Goal: Information Seeking & Learning: Learn about a topic

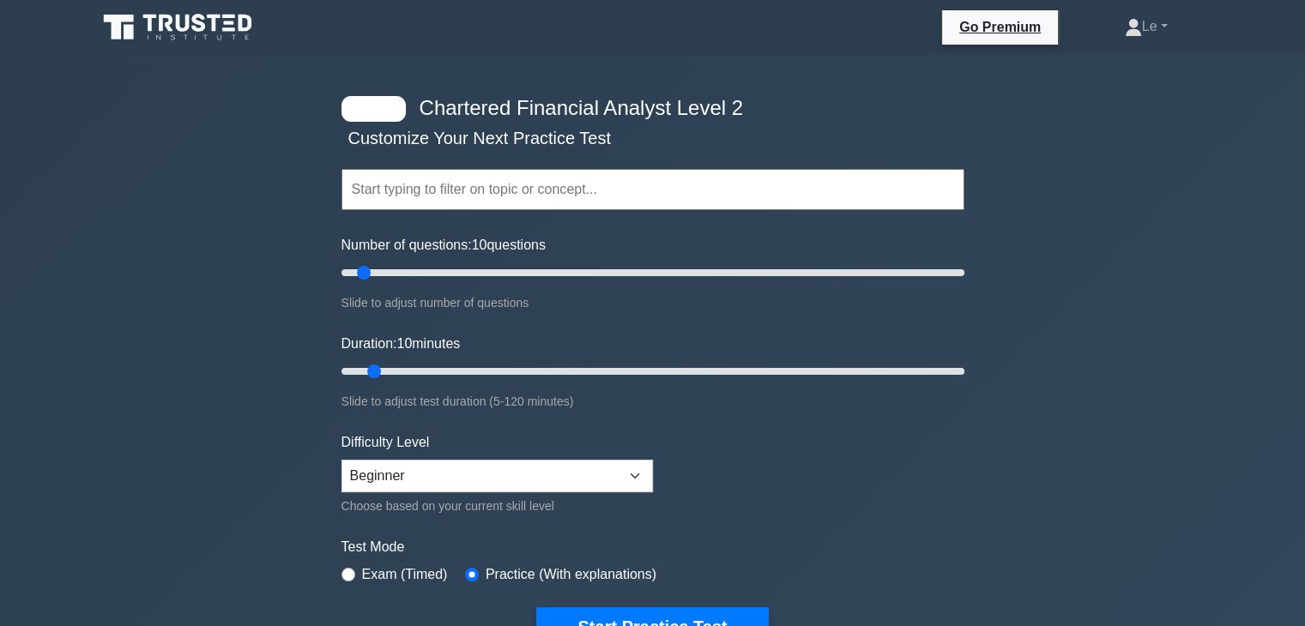
click at [240, 37] on icon at bounding box center [179, 27] width 165 height 33
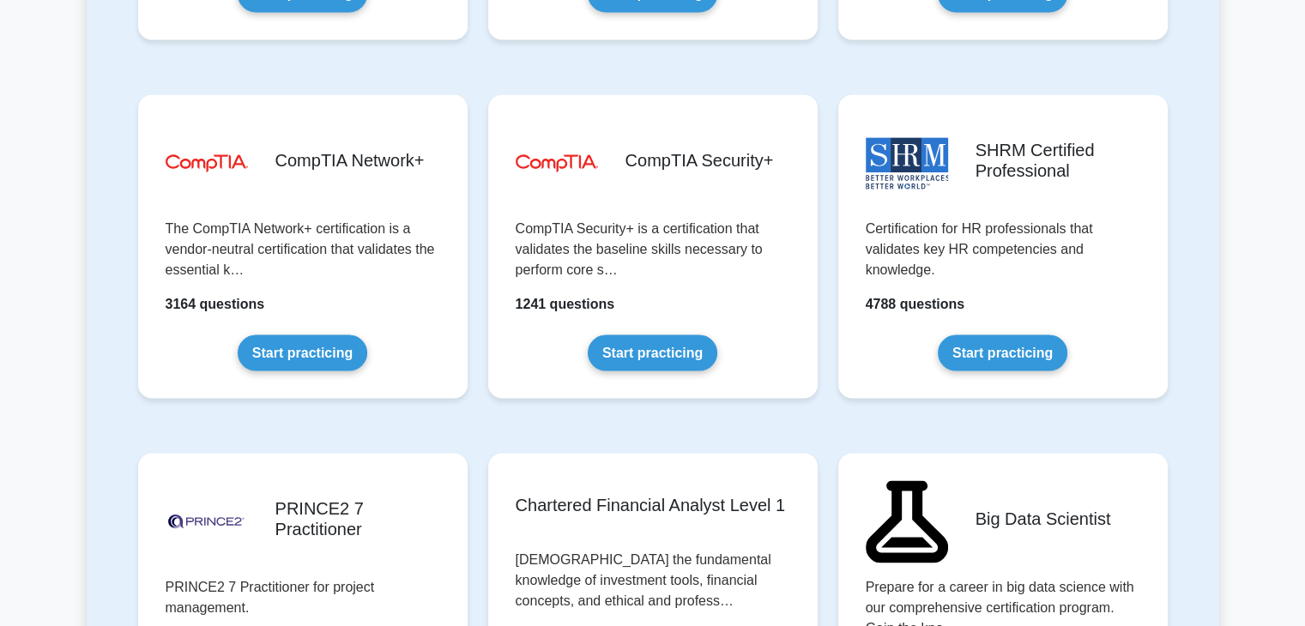
scroll to position [3604, 0]
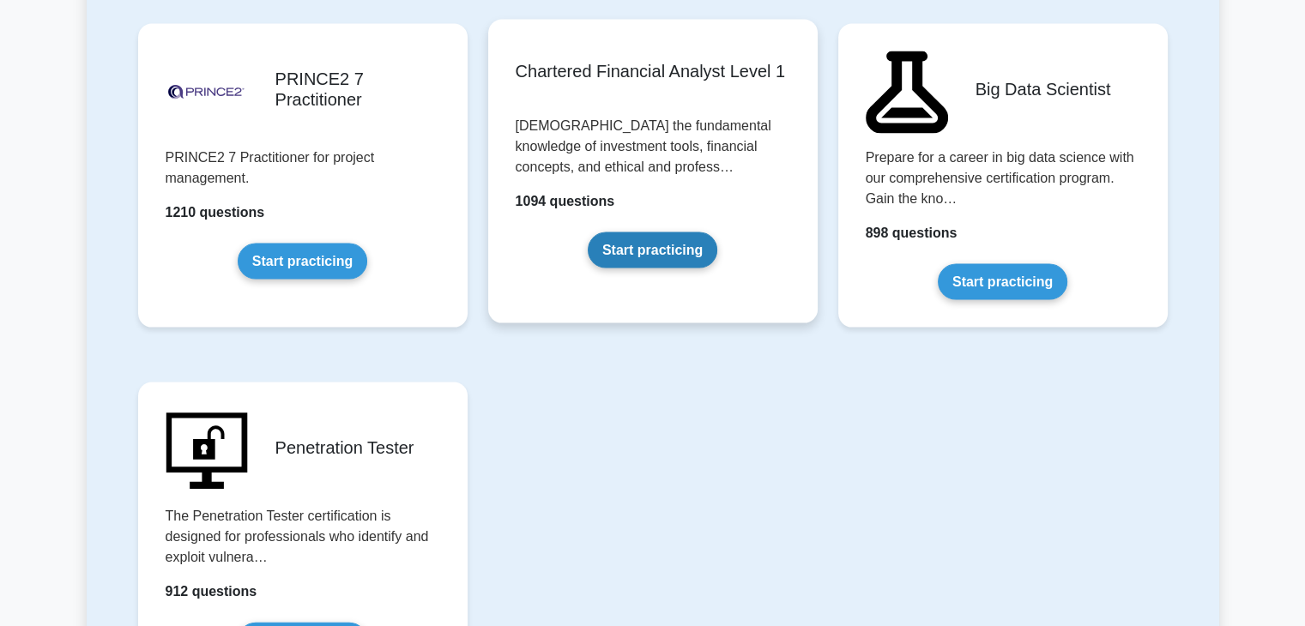
click at [657, 269] on link "Start practicing" at bounding box center [653, 251] width 130 height 36
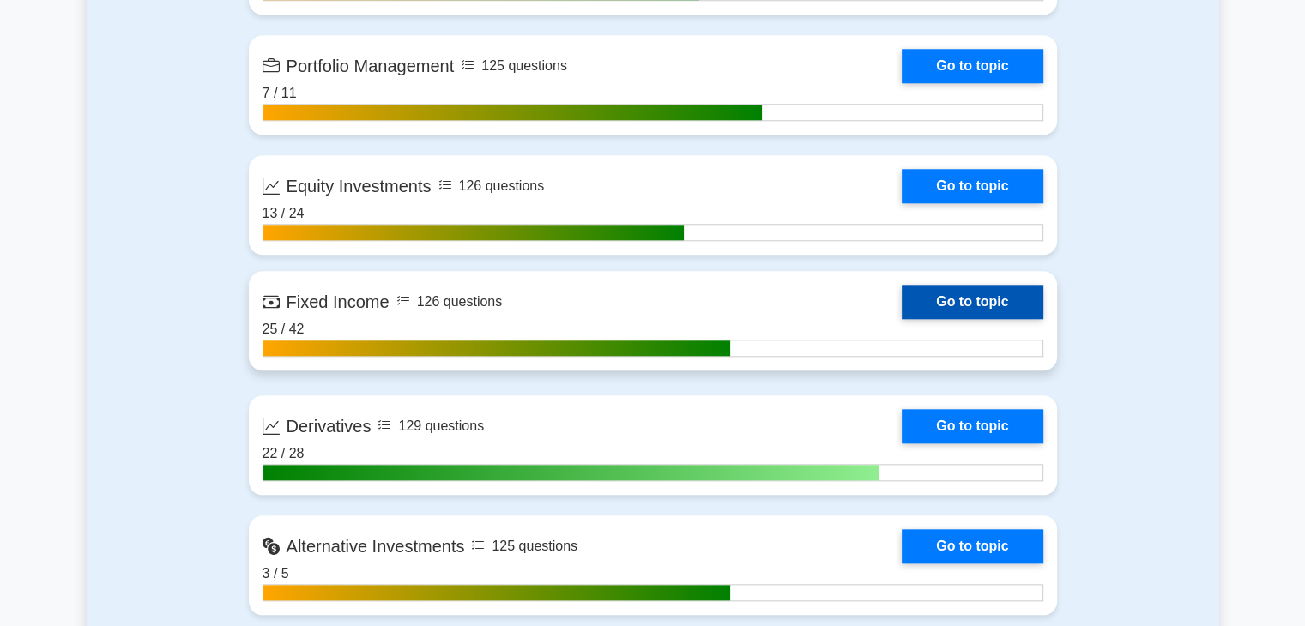
scroll to position [1631, 0]
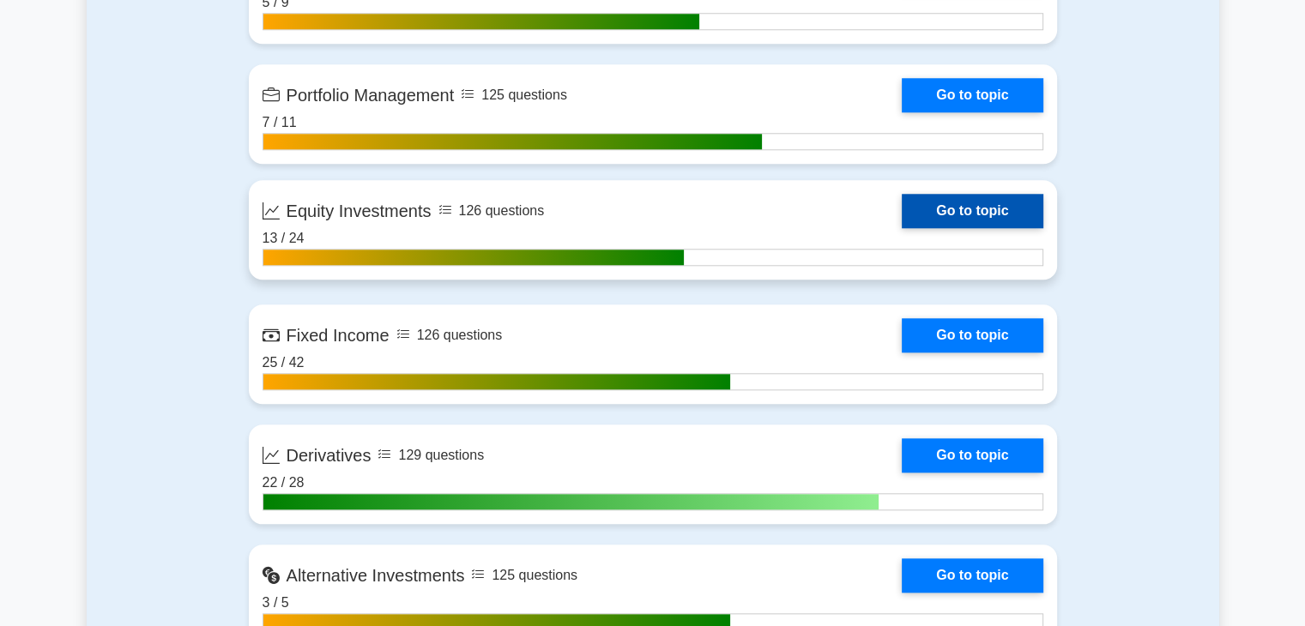
click at [944, 217] on link "Go to topic" at bounding box center [972, 211] width 141 height 34
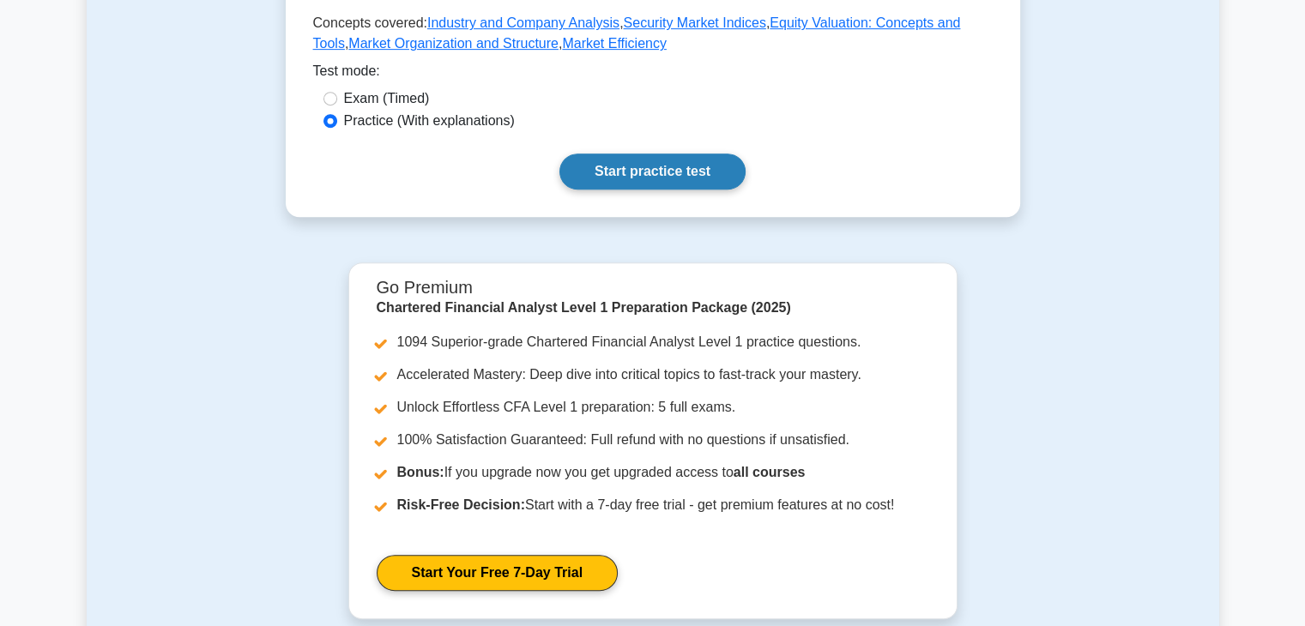
scroll to position [772, 0]
click at [641, 162] on link "Start practice test" at bounding box center [653, 172] width 186 height 36
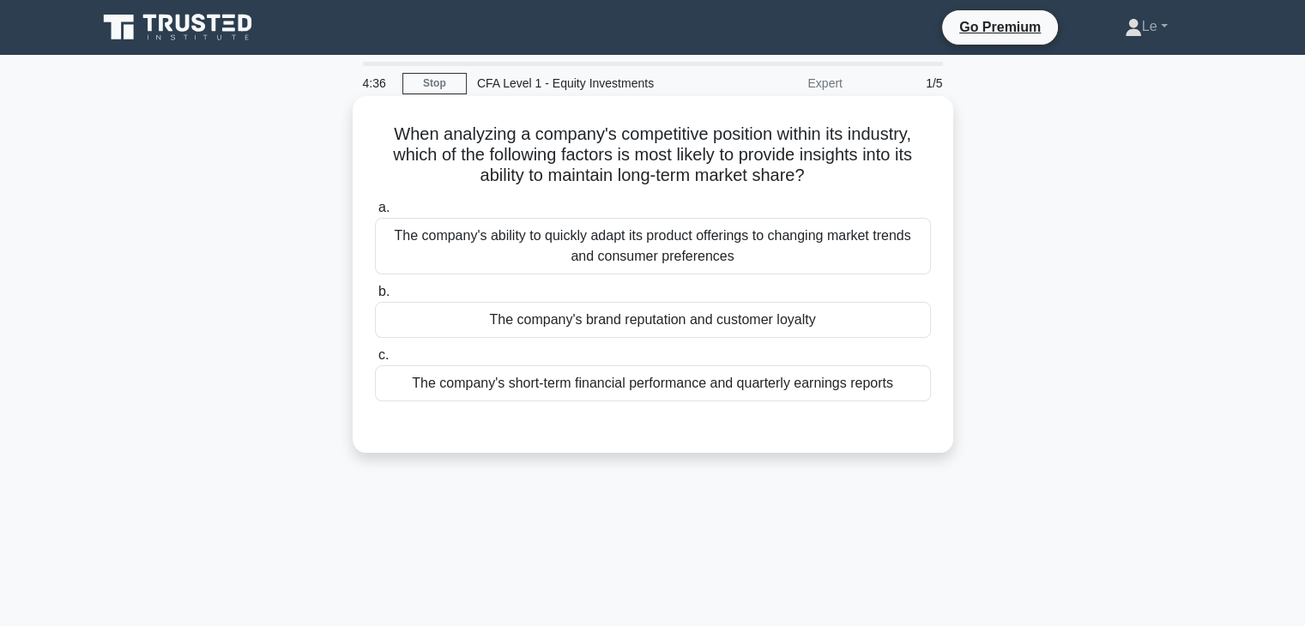
click at [659, 330] on div "The company's brand reputation and customer loyalty" at bounding box center [653, 320] width 556 height 36
click at [375, 298] on input "b. The company's brand reputation and customer loyalty" at bounding box center [375, 292] width 0 height 11
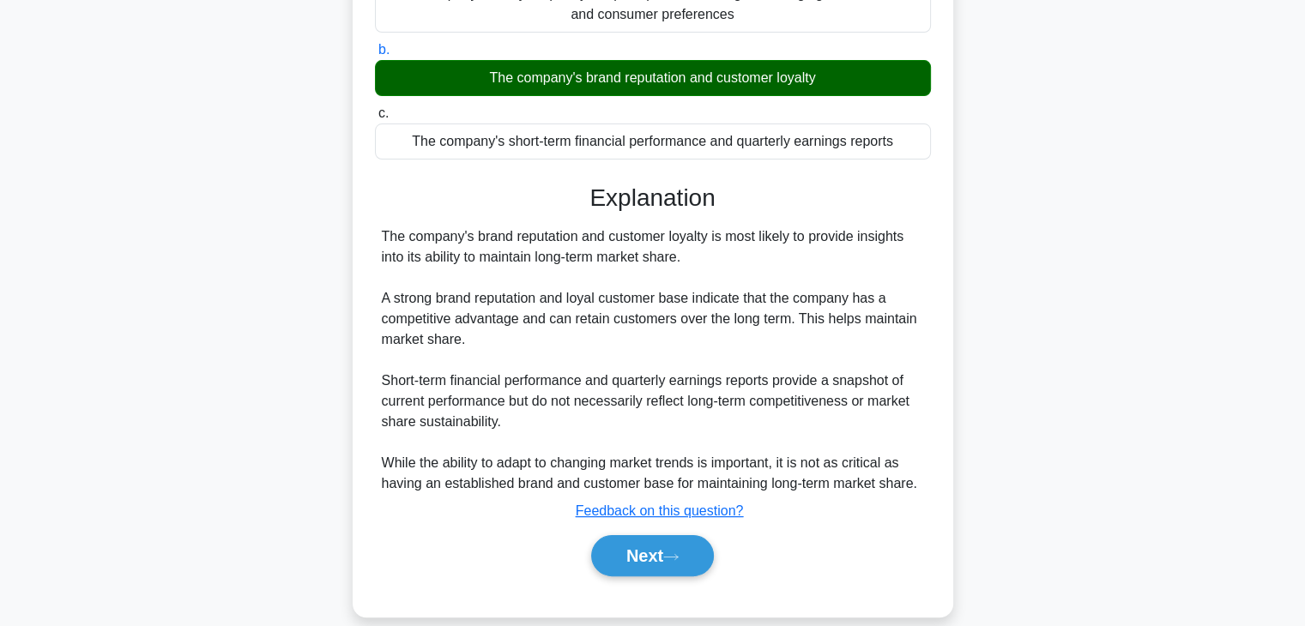
scroll to position [301, 0]
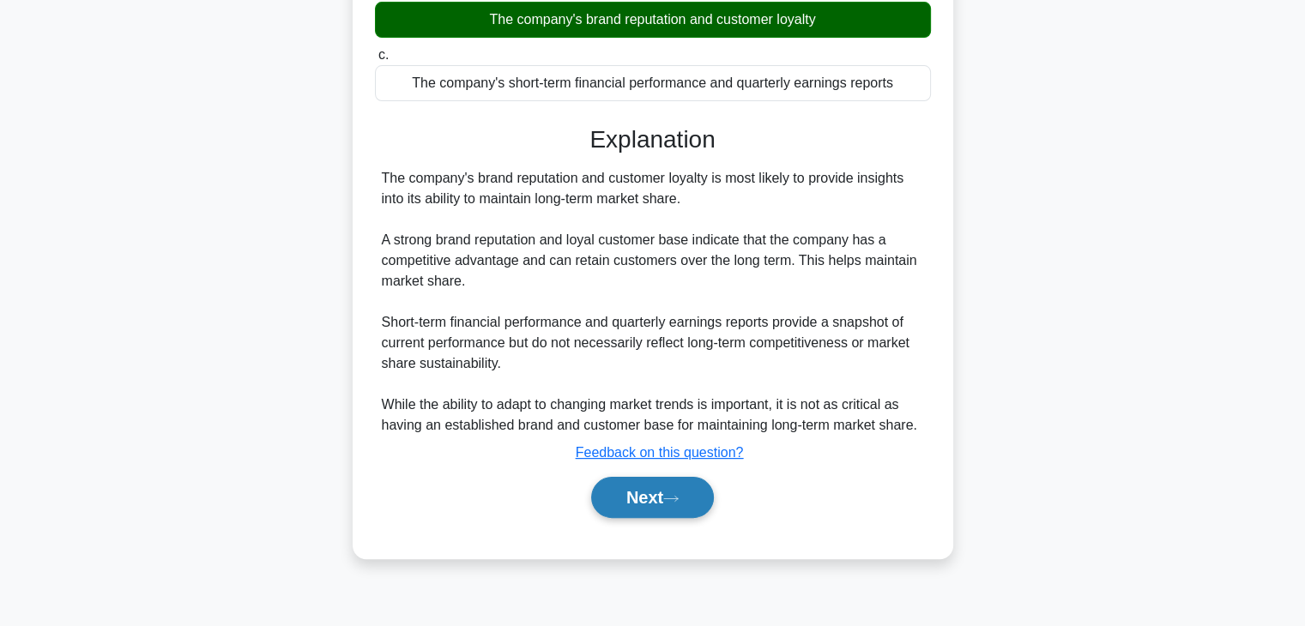
click at [639, 502] on button "Next" at bounding box center [652, 497] width 123 height 41
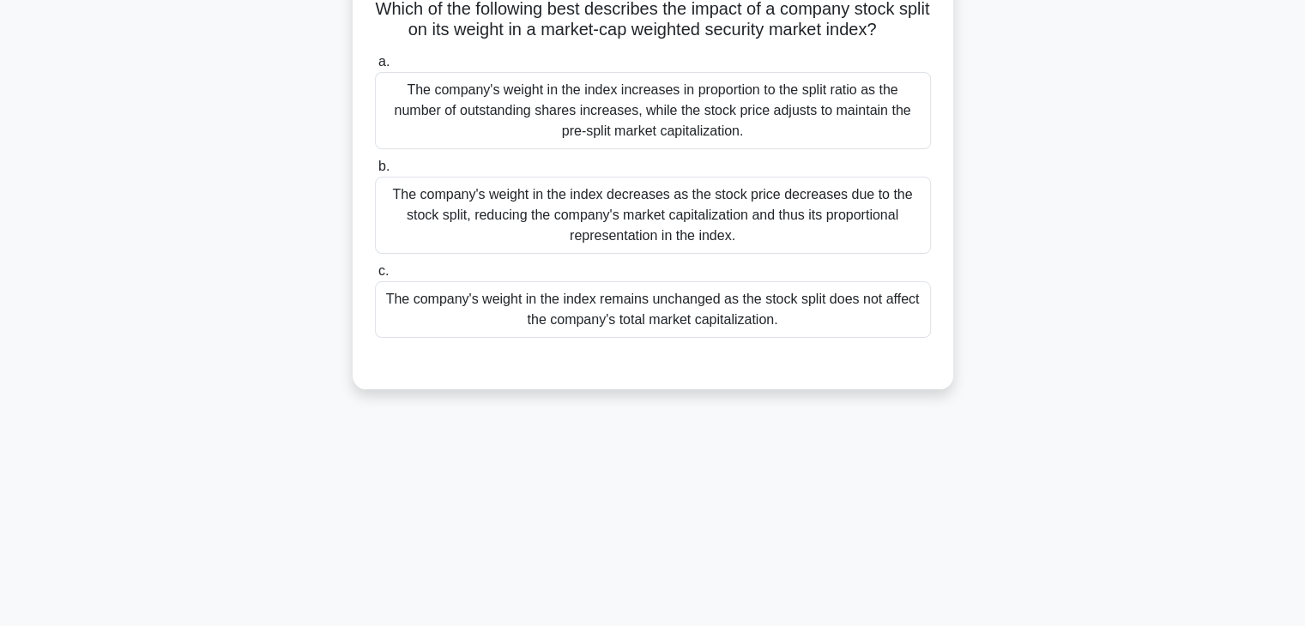
scroll to position [0, 0]
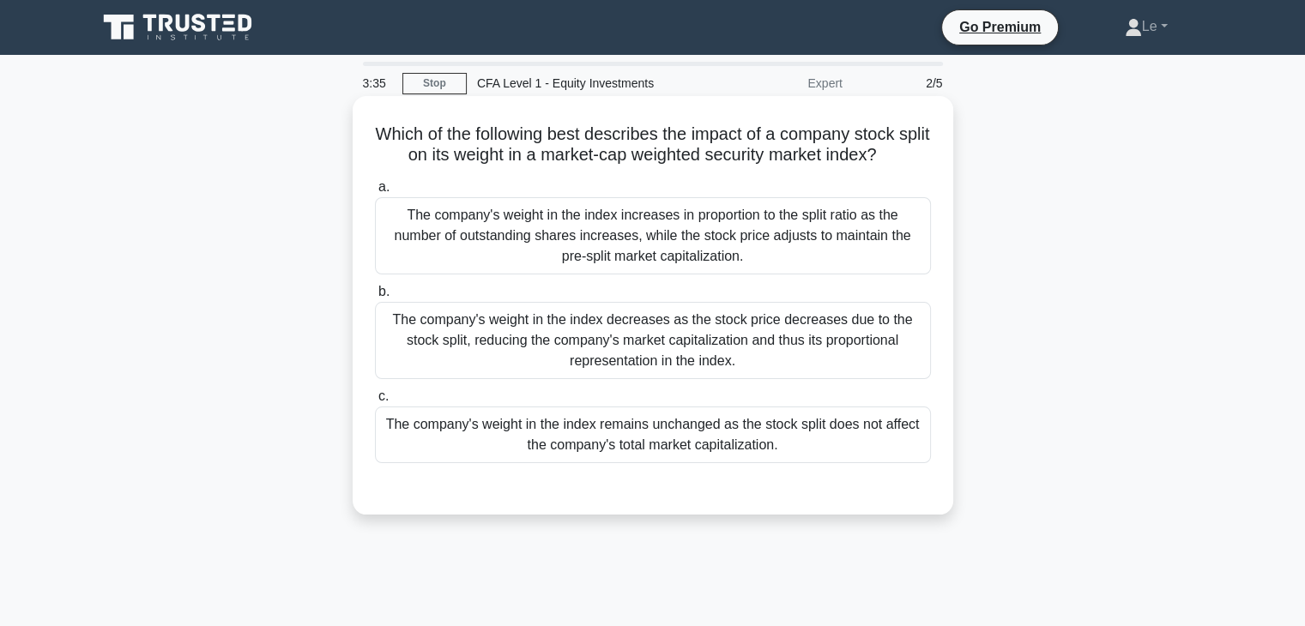
click at [489, 244] on div "The company's weight in the index increases in proportion to the split ratio as…" at bounding box center [653, 235] width 556 height 77
click at [375, 193] on input "a. The company's weight in the index increases in proportion to the split ratio…" at bounding box center [375, 187] width 0 height 11
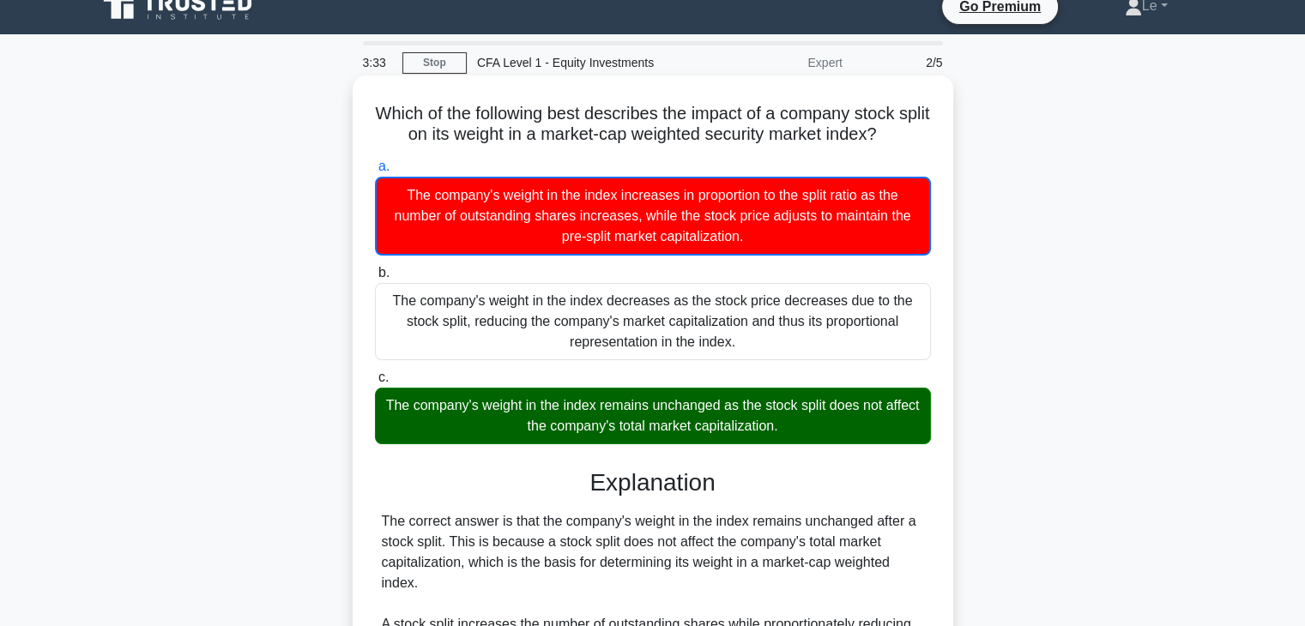
scroll to position [172, 0]
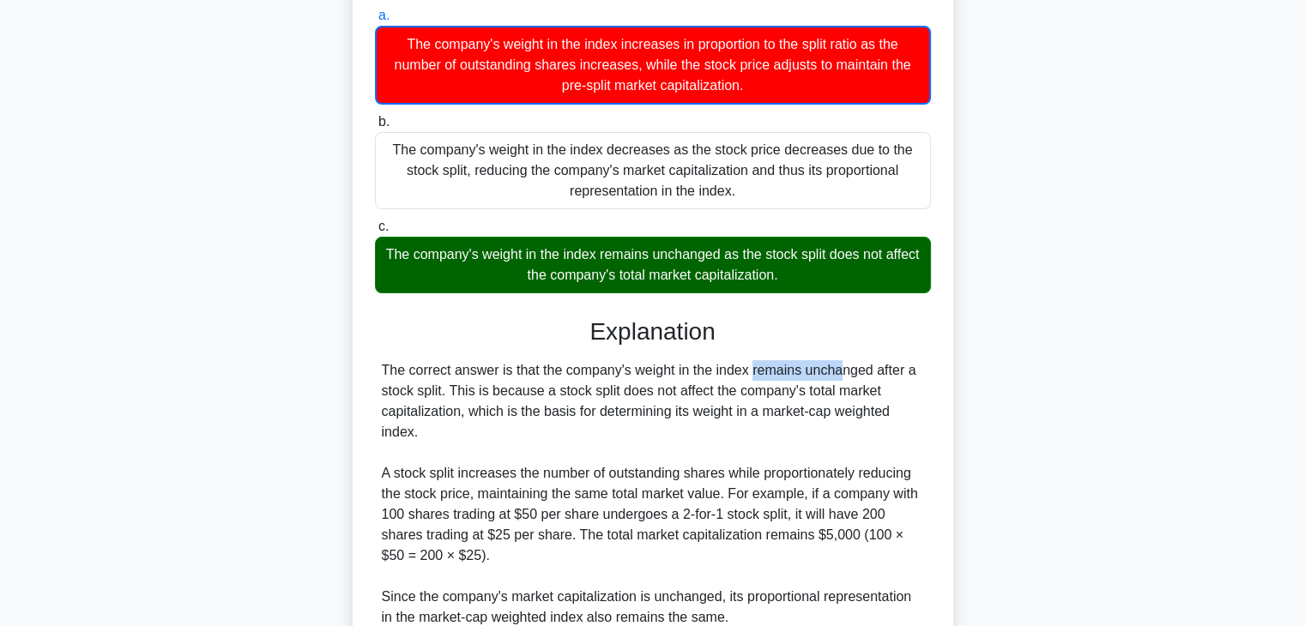
drag, startPoint x: 655, startPoint y: 361, endPoint x: 727, endPoint y: 372, distance: 72.8
click at [727, 372] on div "The correct answer is that the company's weight in the index remains unchanged …" at bounding box center [653, 535] width 542 height 350
click at [760, 378] on div "The correct answer is that the company's weight in the index remains unchanged …" at bounding box center [653, 535] width 542 height 350
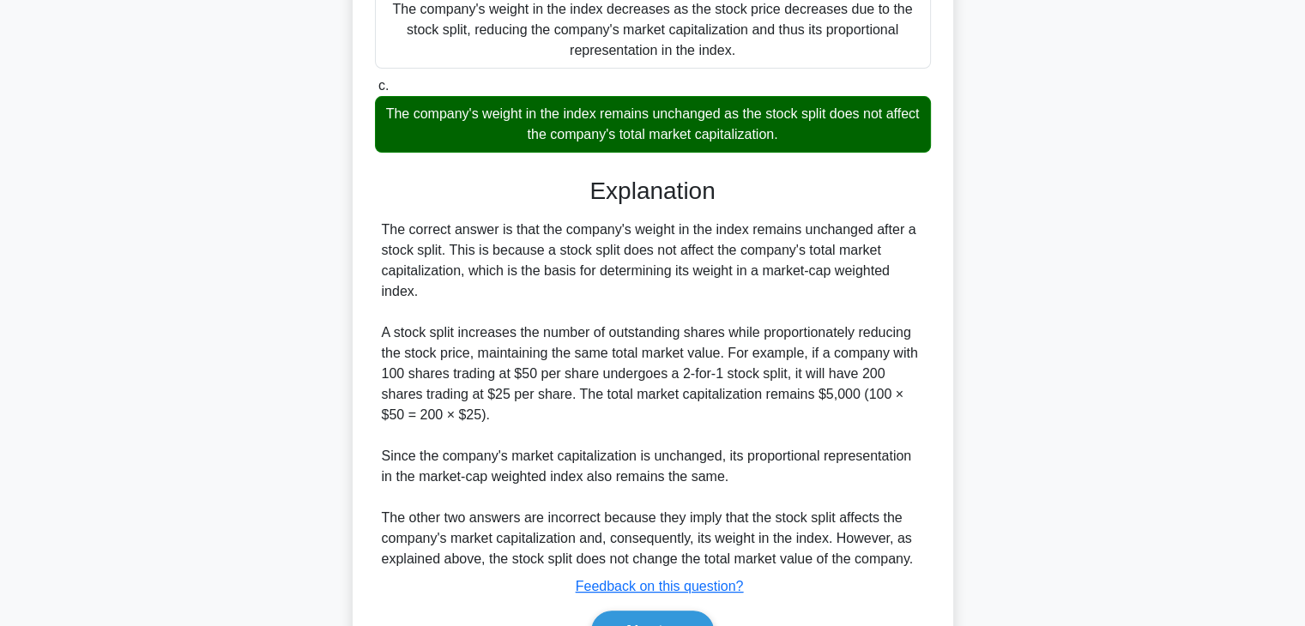
scroll to position [343, 0]
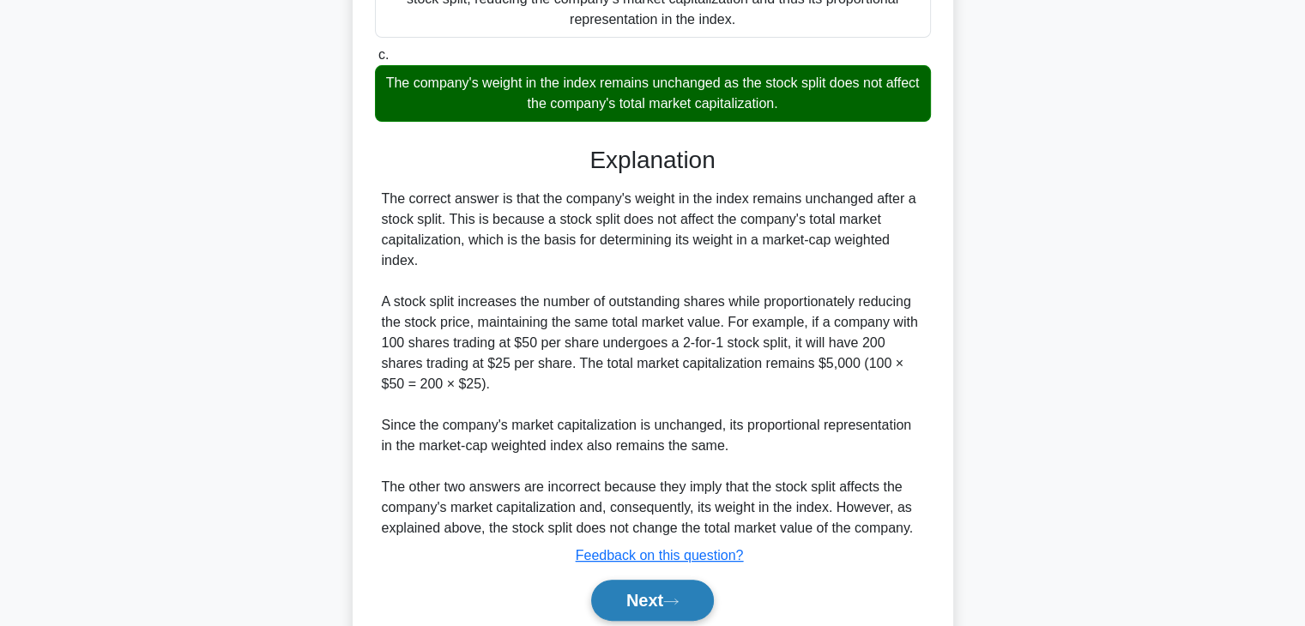
click at [649, 589] on button "Next" at bounding box center [652, 600] width 123 height 41
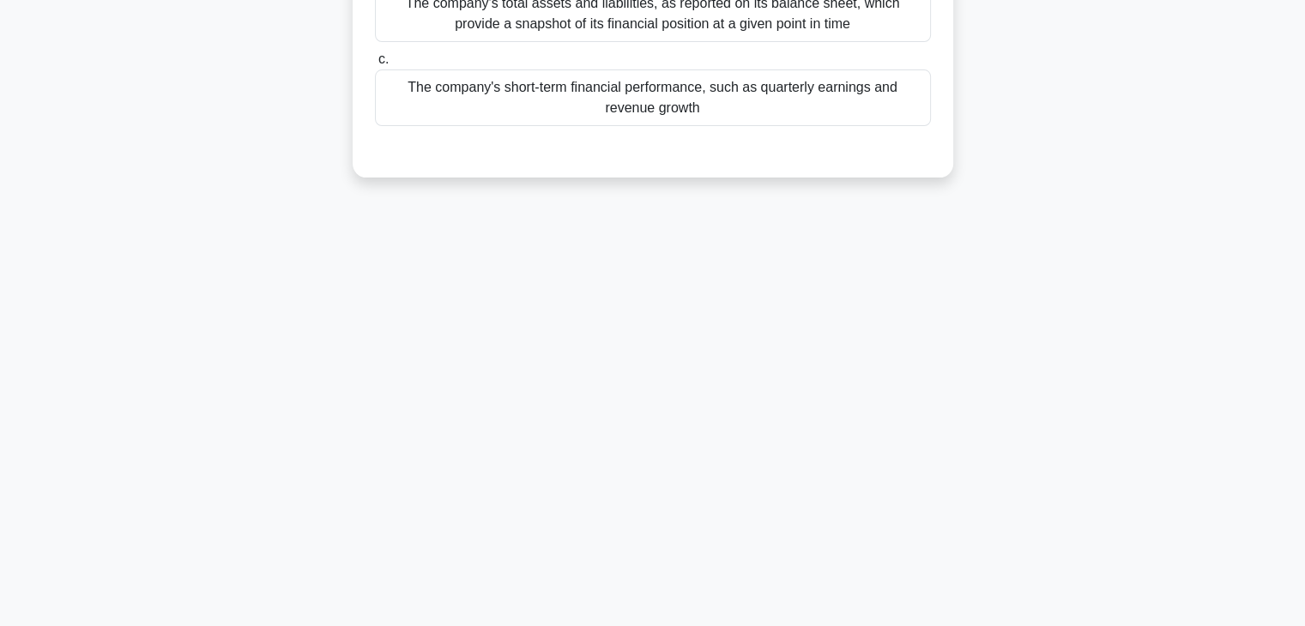
scroll to position [44, 0]
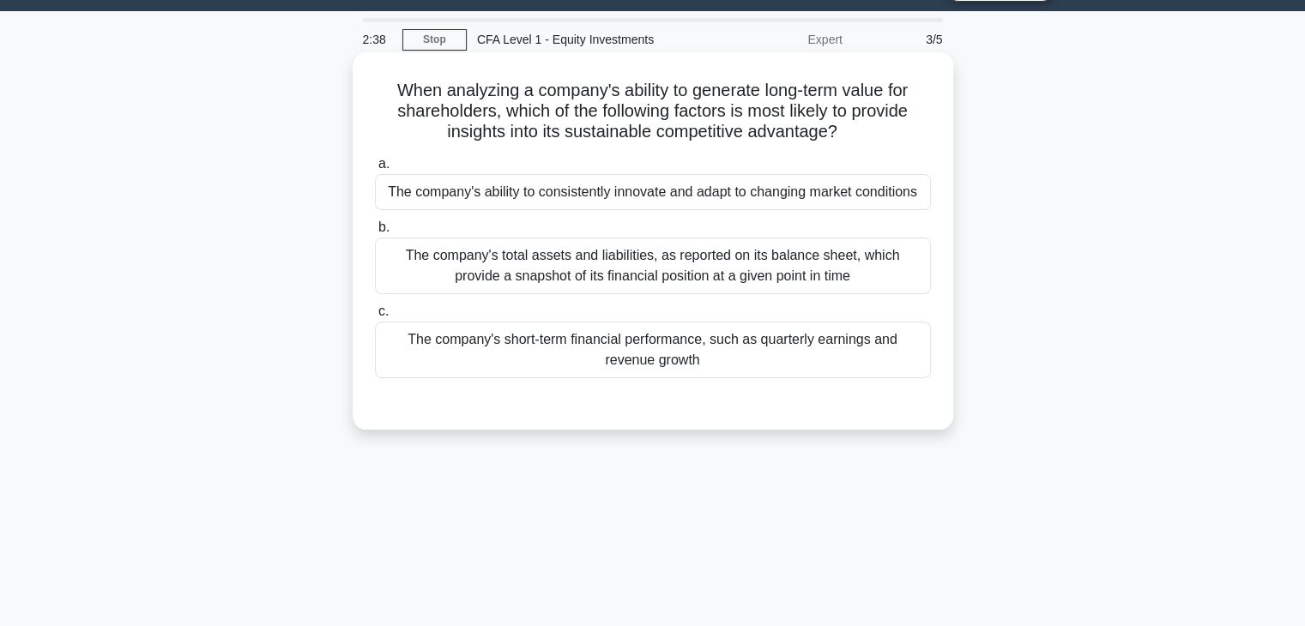
click at [499, 199] on div "The company's ability to consistently innovate and adapt to changing market con…" at bounding box center [653, 192] width 556 height 36
click at [375, 170] on input "a. The company's ability to consistently innovate and adapt to changing market …" at bounding box center [375, 164] width 0 height 11
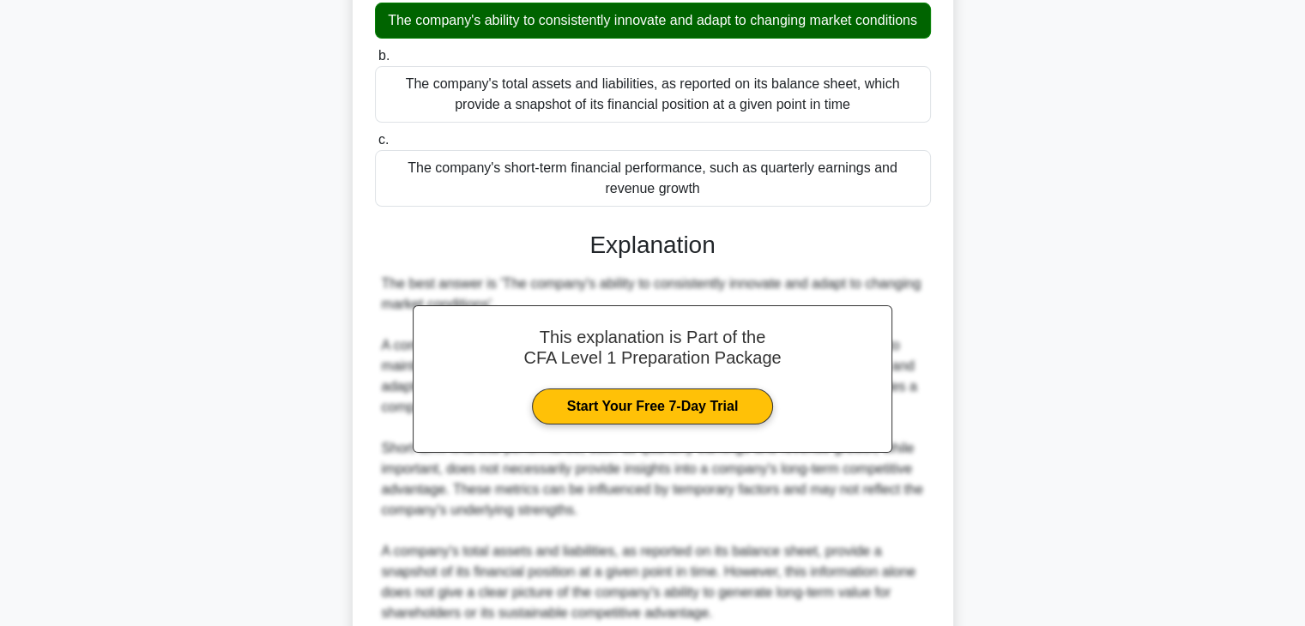
scroll to position [388, 0]
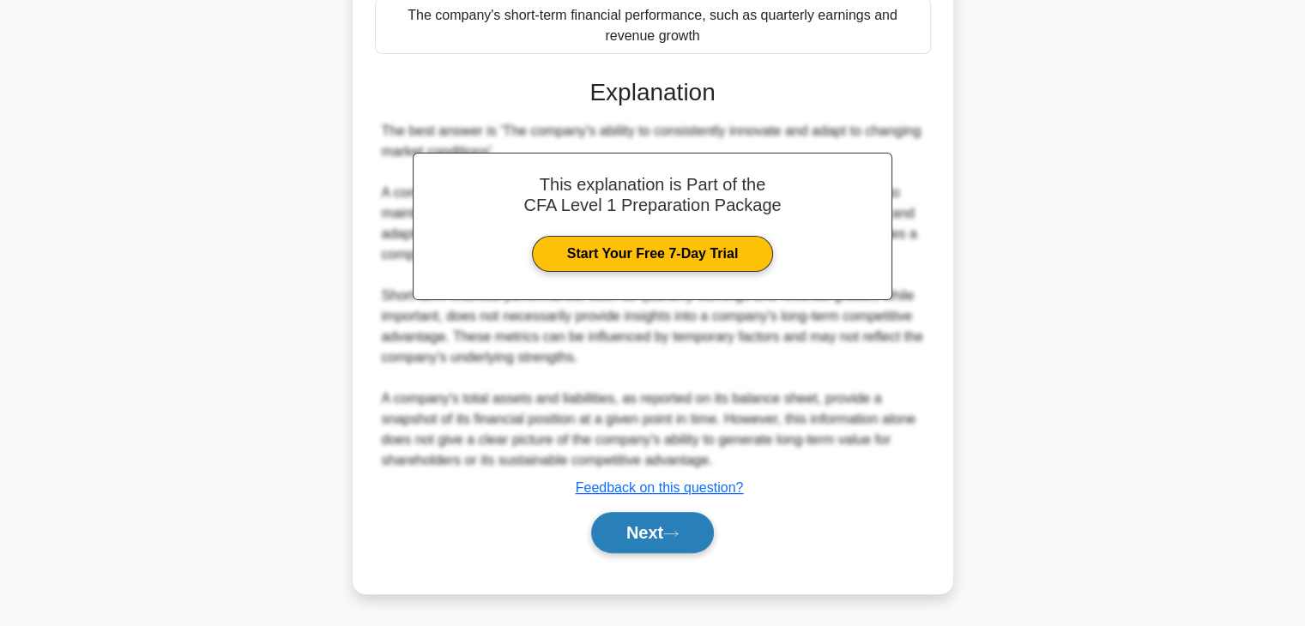
click at [693, 528] on button "Next" at bounding box center [652, 532] width 123 height 41
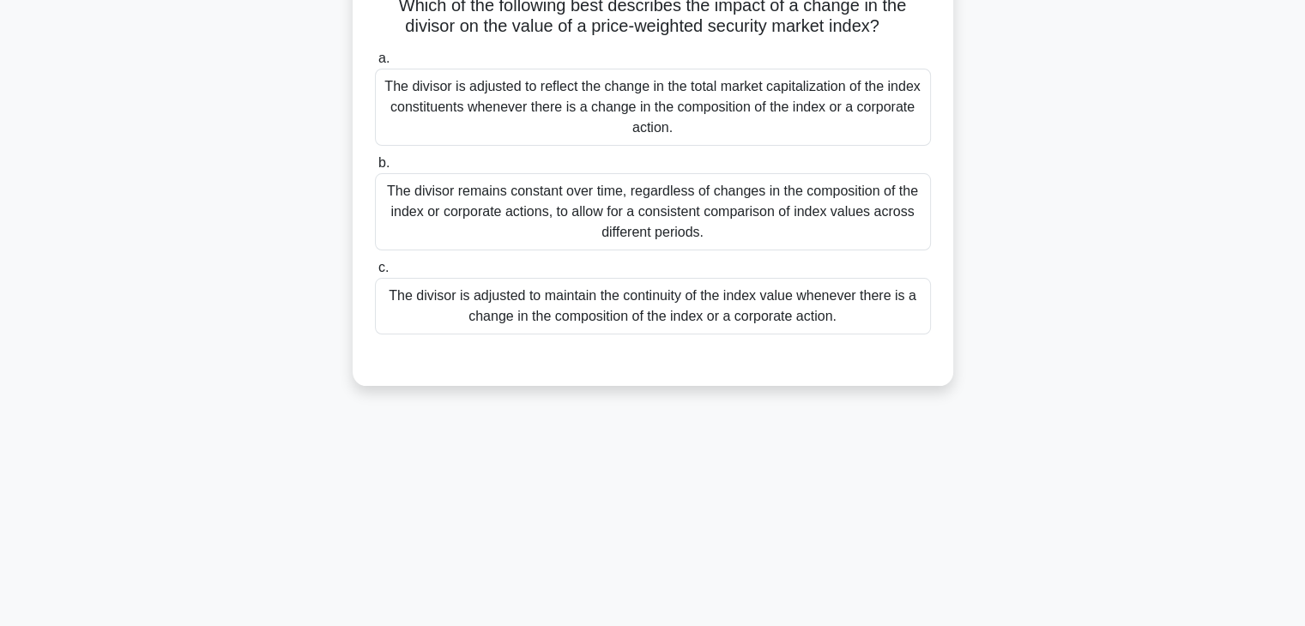
scroll to position [44, 0]
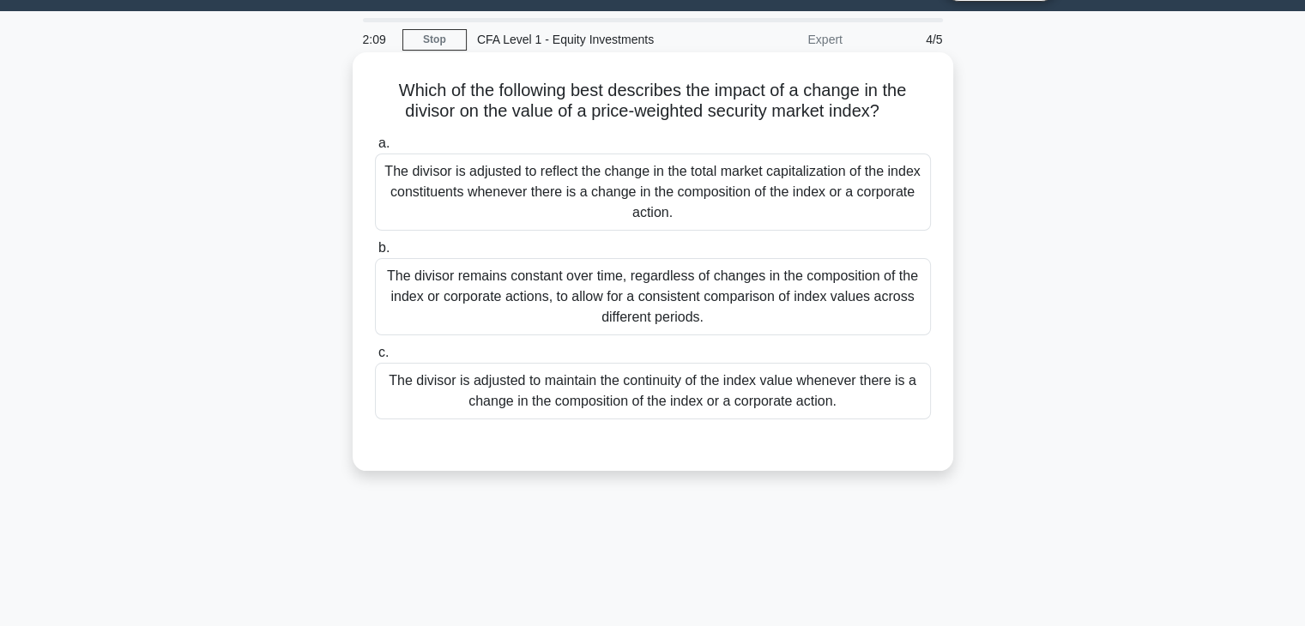
click at [612, 382] on div "The divisor is adjusted to maintain the continuity of the index value whenever …" at bounding box center [653, 391] width 556 height 57
click at [375, 359] on input "c. The divisor is adjusted to maintain the continuity of the index value whenev…" at bounding box center [375, 353] width 0 height 11
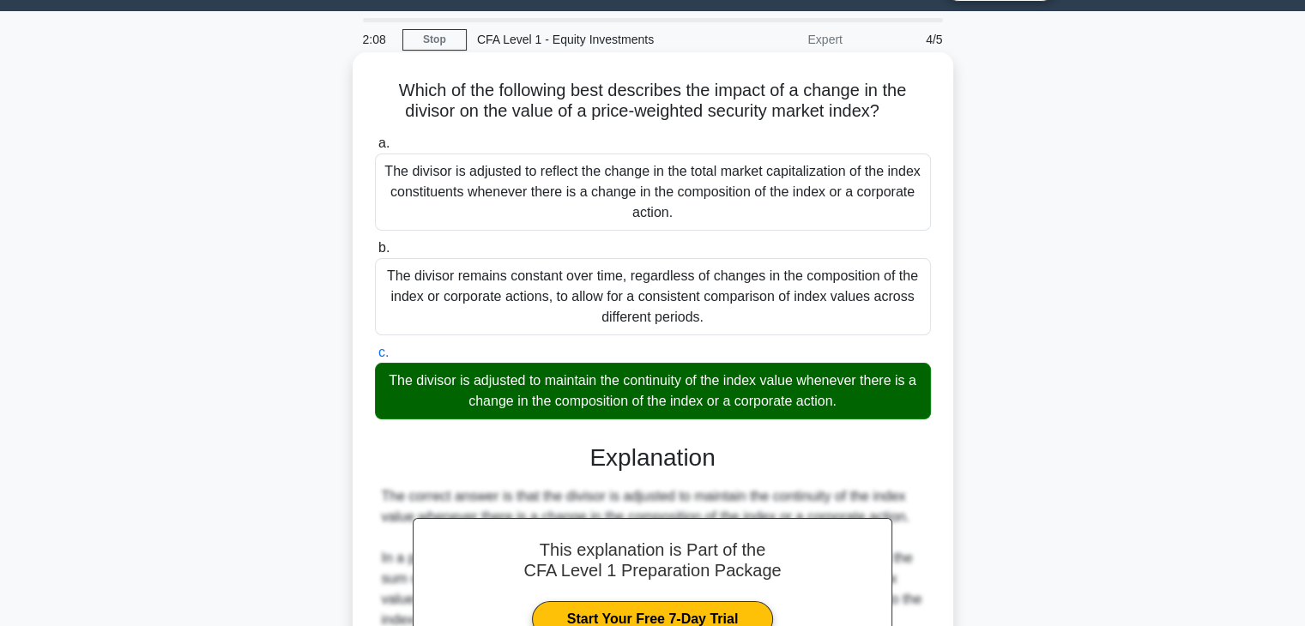
scroll to position [301, 0]
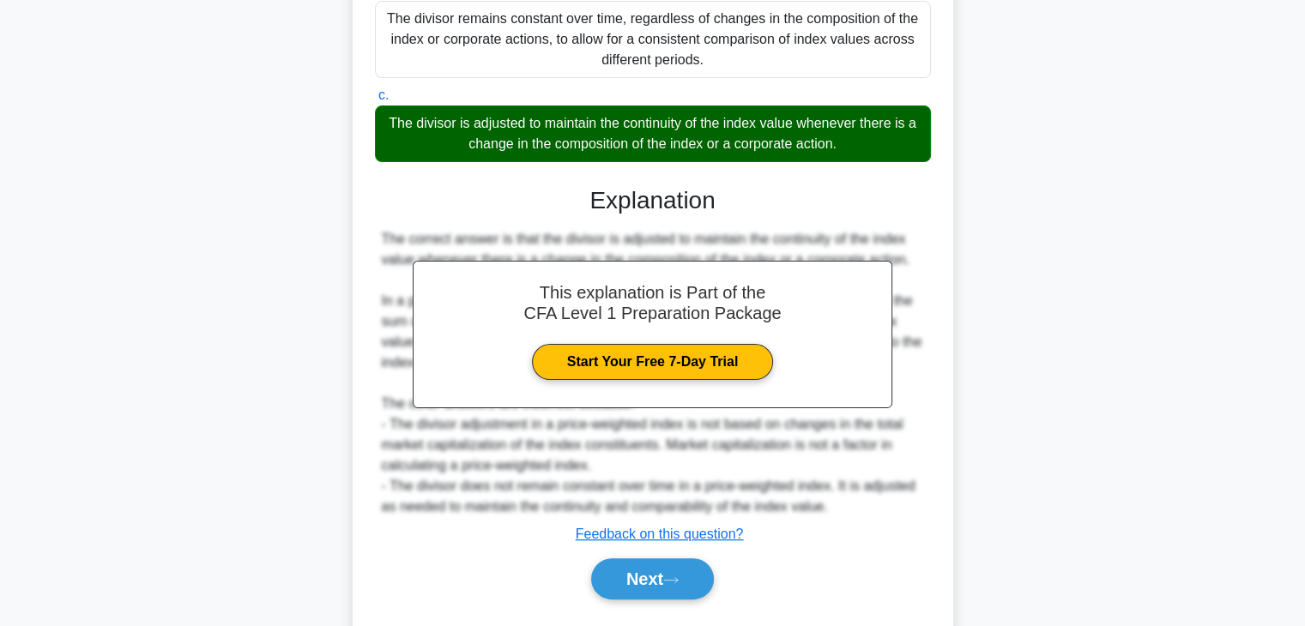
drag, startPoint x: 384, startPoint y: 124, endPoint x: 849, endPoint y: 146, distance: 464.8
click at [849, 146] on div "The divisor is adjusted to maintain the continuity of the index value whenever …" at bounding box center [653, 134] width 556 height 57
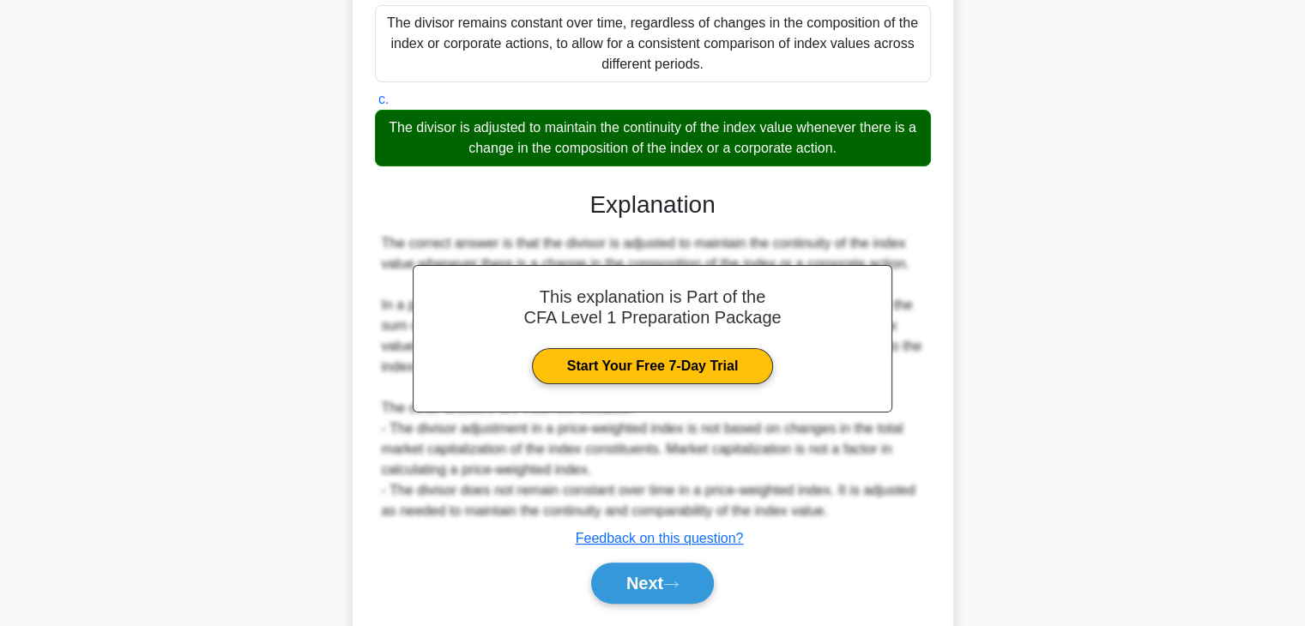
click at [838, 154] on div at bounding box center [838, 154] width 0 height 0
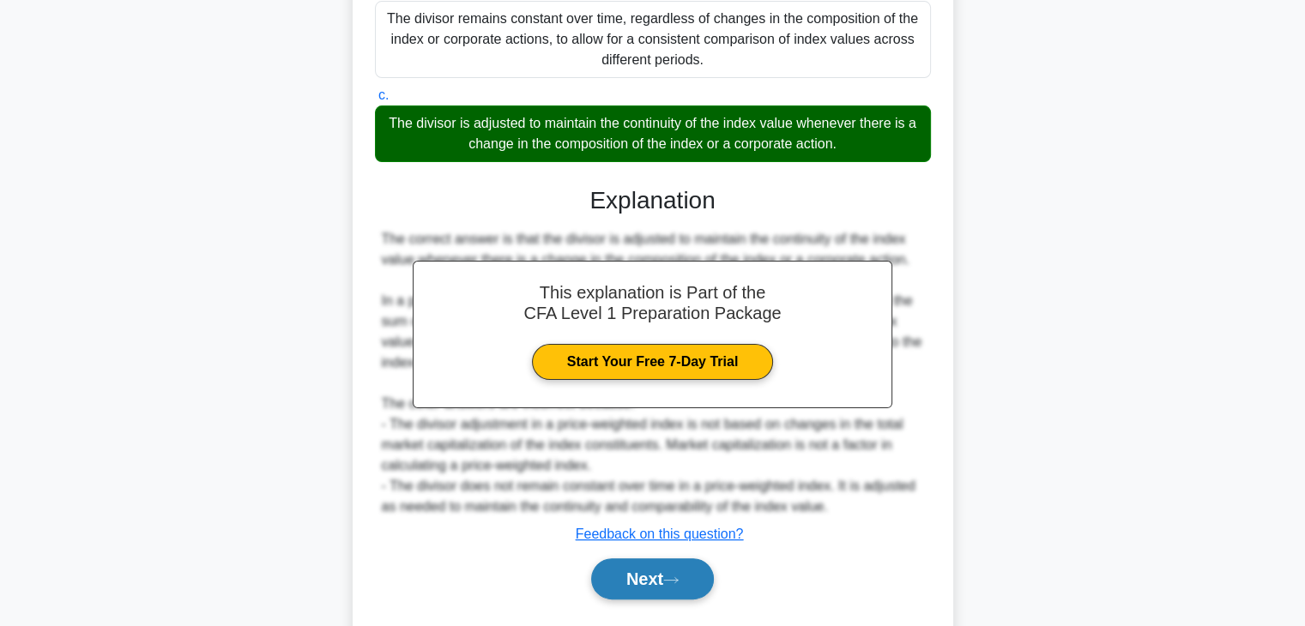
click at [695, 582] on button "Next" at bounding box center [652, 579] width 123 height 41
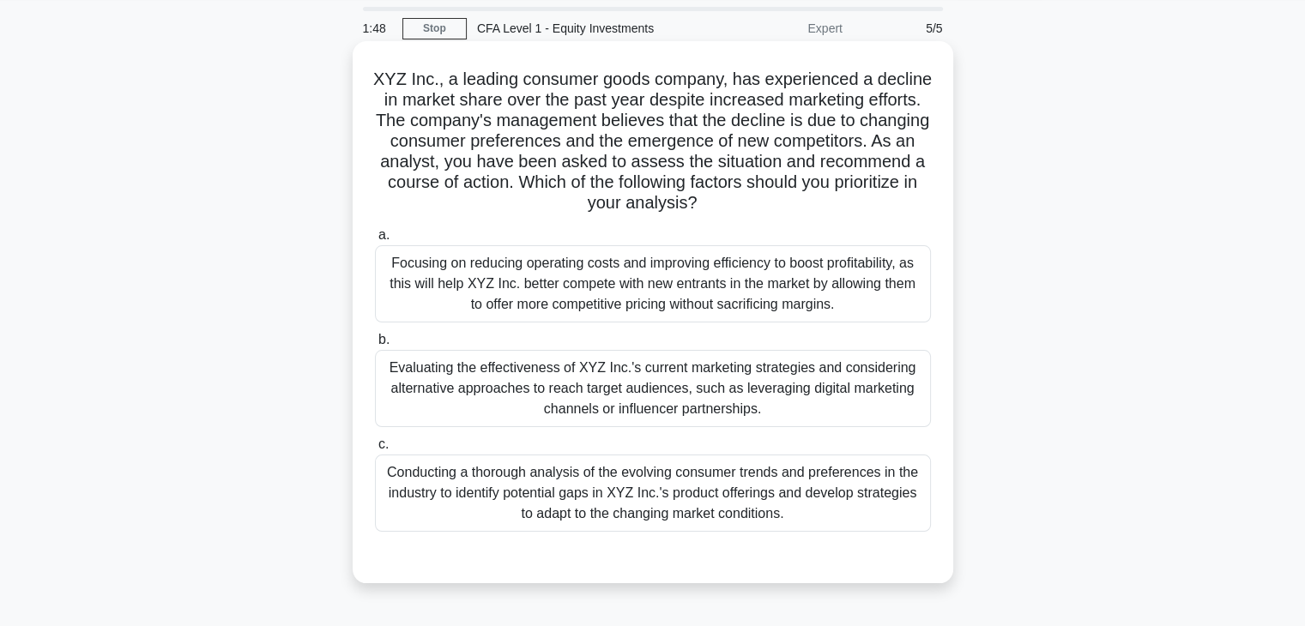
scroll to position [86, 0]
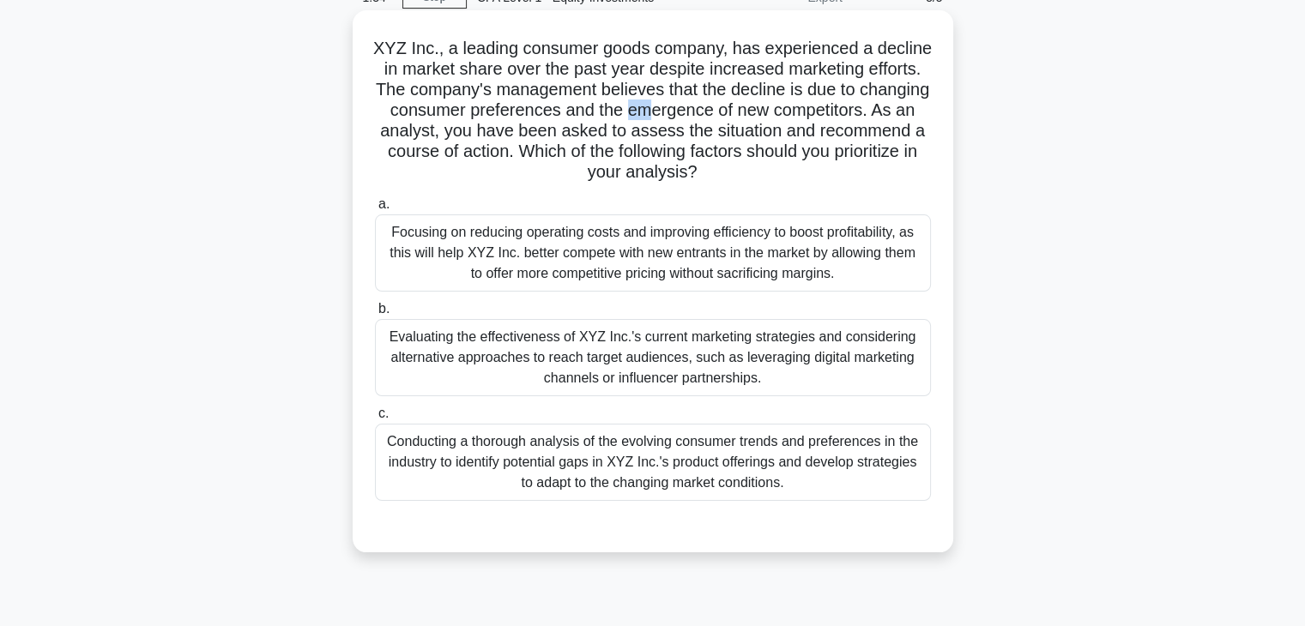
drag, startPoint x: 738, startPoint y: 112, endPoint x: 759, endPoint y: 117, distance: 21.2
click at [759, 117] on h5 "XYZ Inc., a leading consumer goods company, has experienced a decline in market…" at bounding box center [653, 111] width 560 height 146
click at [663, 145] on h5 "XYZ Inc., a leading consumer goods company, has experienced a decline in market…" at bounding box center [653, 111] width 560 height 146
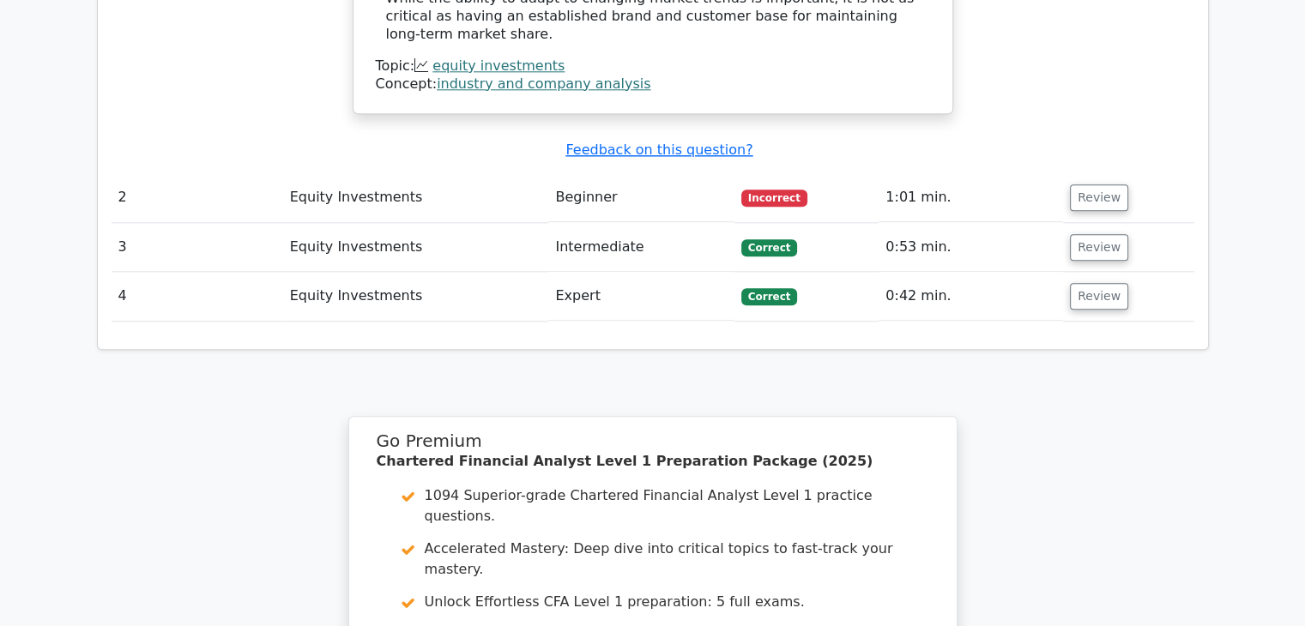
scroll to position [1802, 0]
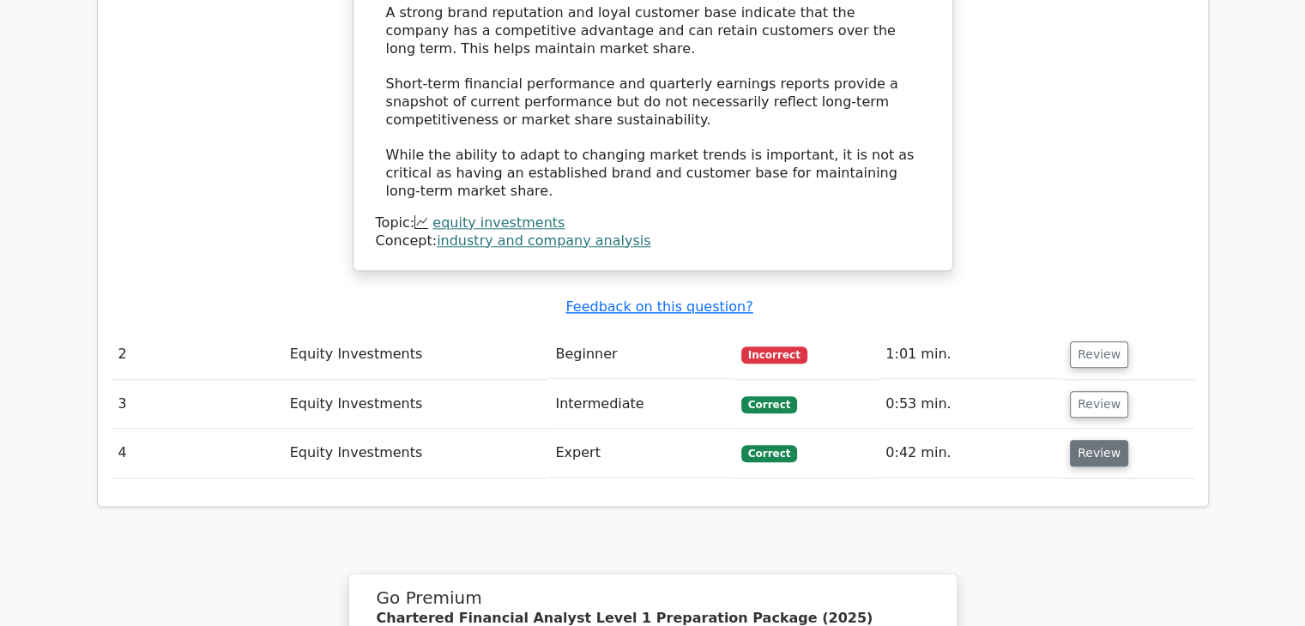
click at [1094, 440] on button "Review" at bounding box center [1099, 453] width 58 height 27
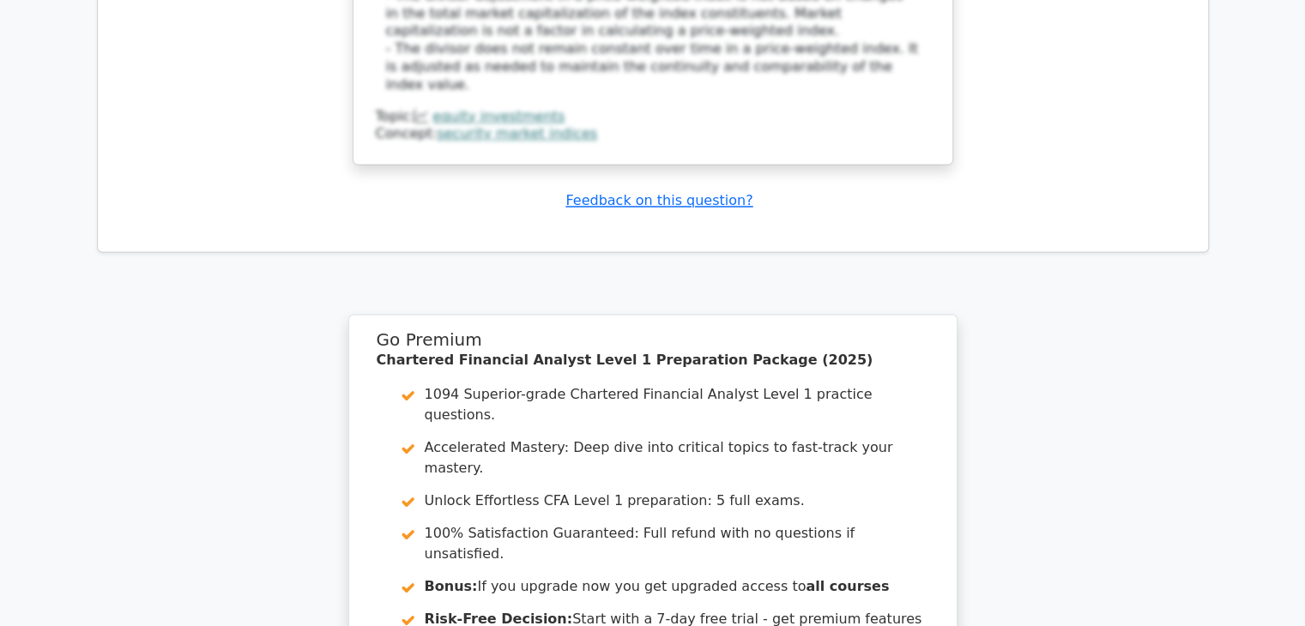
scroll to position [3004, 0]
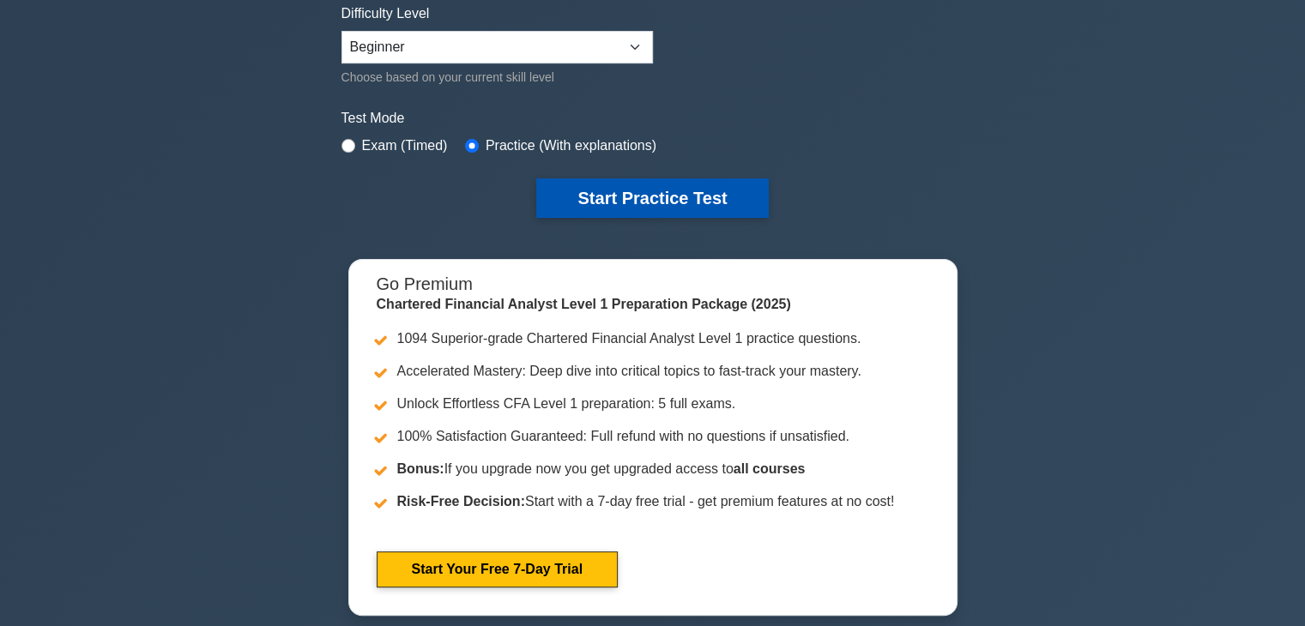
click at [628, 188] on button "Start Practice Test" at bounding box center [652, 198] width 232 height 39
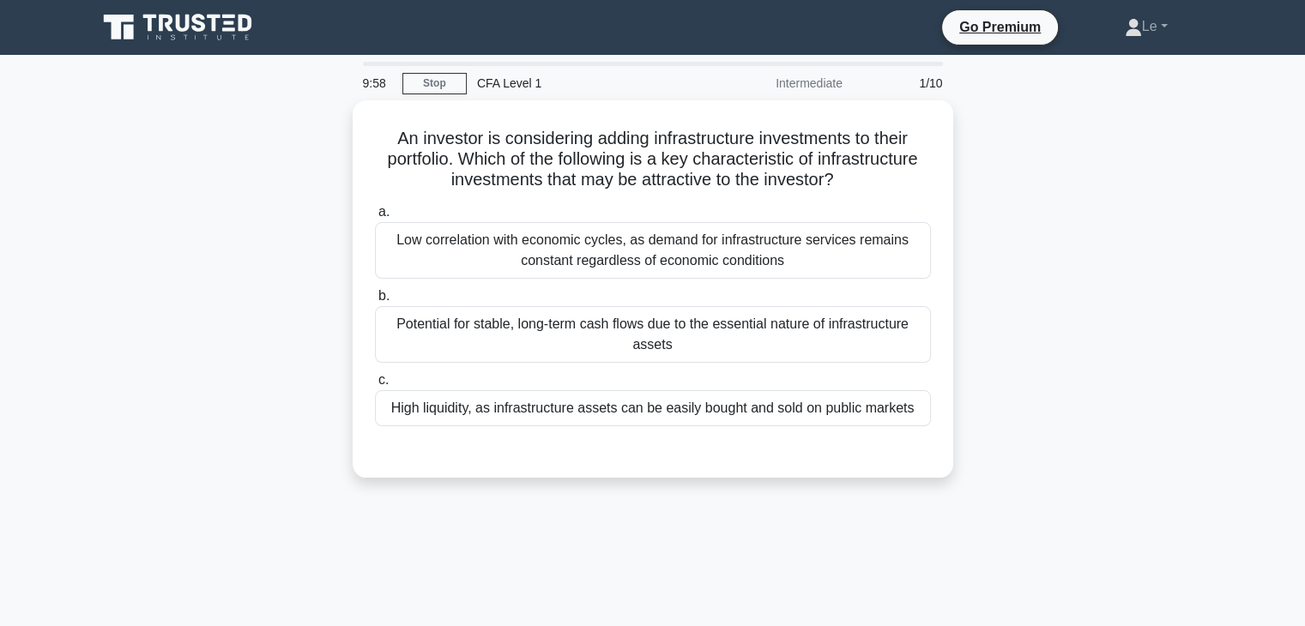
drag, startPoint x: 517, startPoint y: 81, endPoint x: 544, endPoint y: 85, distance: 26.9
click at [539, 83] on div "CFA Level 1" at bounding box center [585, 83] width 236 height 34
click at [568, 90] on div "CFA Level 1" at bounding box center [585, 83] width 236 height 34
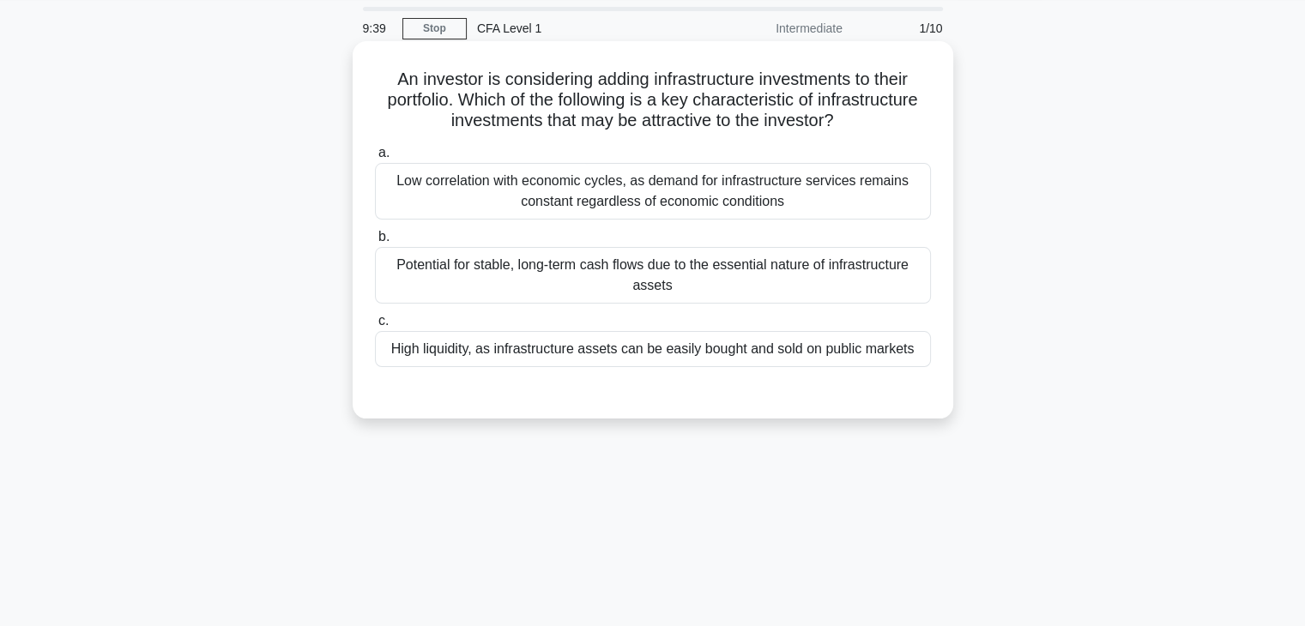
scroll to position [86, 0]
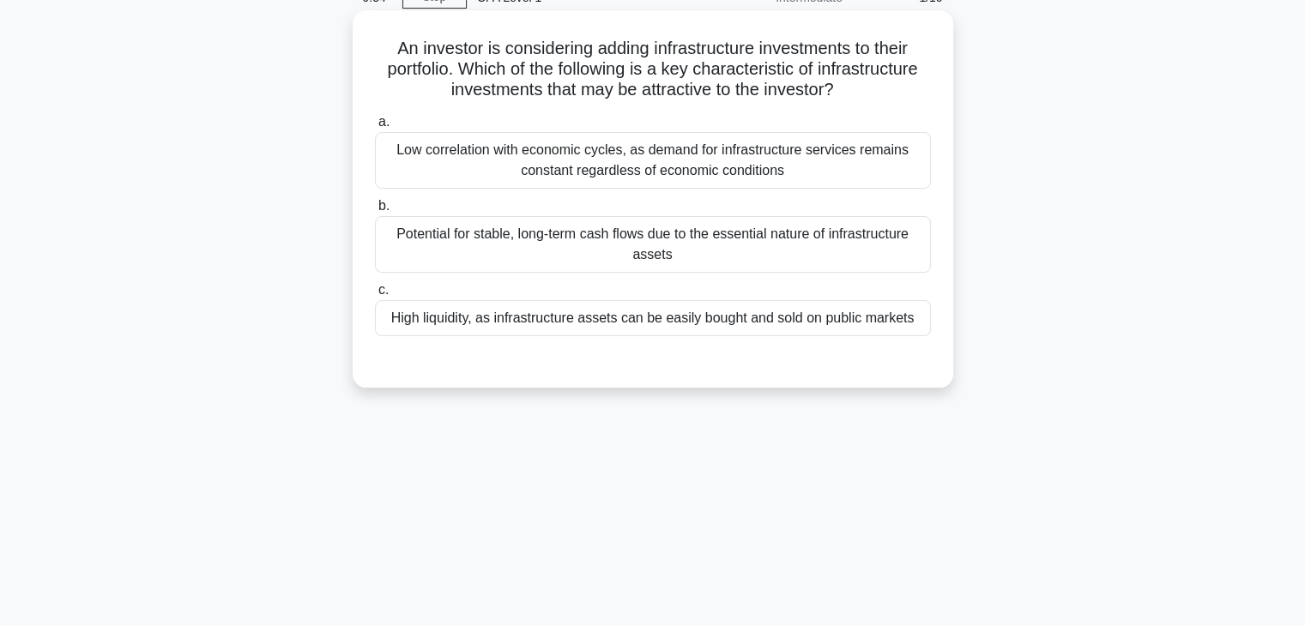
click at [699, 329] on div "High liquidity, as infrastructure assets can be easily bought and sold on publi…" at bounding box center [653, 318] width 556 height 36
click at [375, 296] on input "c. High liquidity, as infrastructure assets can be easily bought and sold on pu…" at bounding box center [375, 290] width 0 height 11
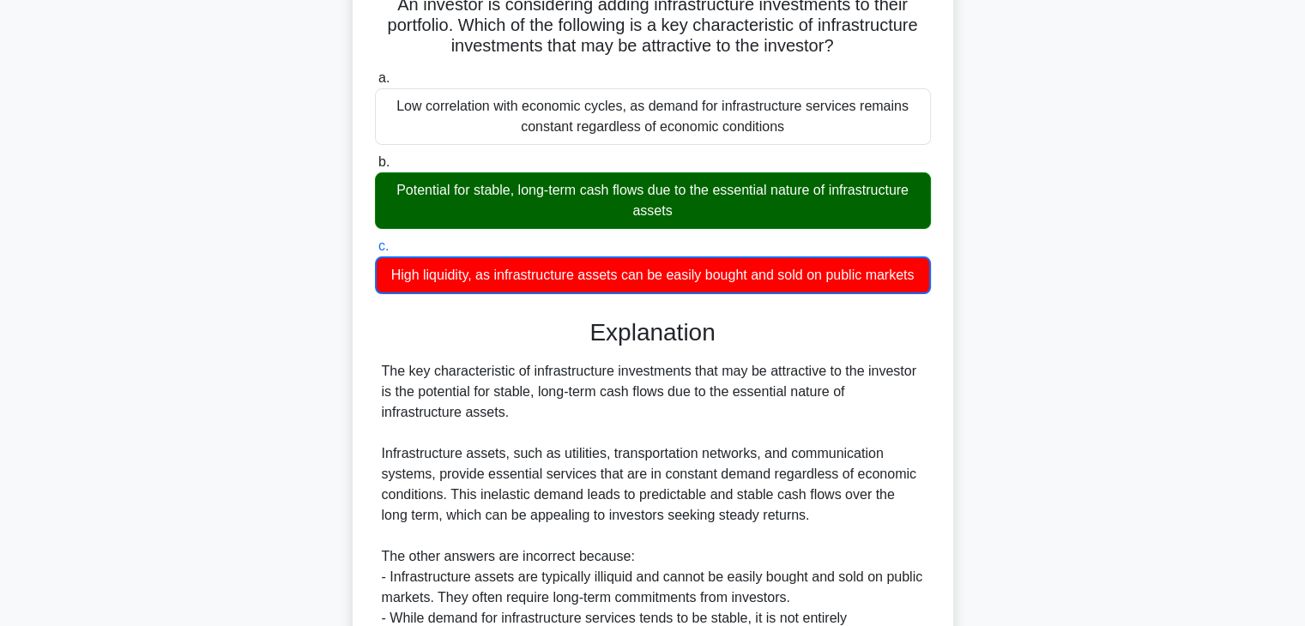
click at [677, 209] on div "Potential for stable, long-term cash flows due to the essential nature of infra…" at bounding box center [653, 200] width 556 height 57
click at [375, 168] on input "b. Potential for stable, long-term cash flows due to the essential nature of in…" at bounding box center [375, 162] width 0 height 11
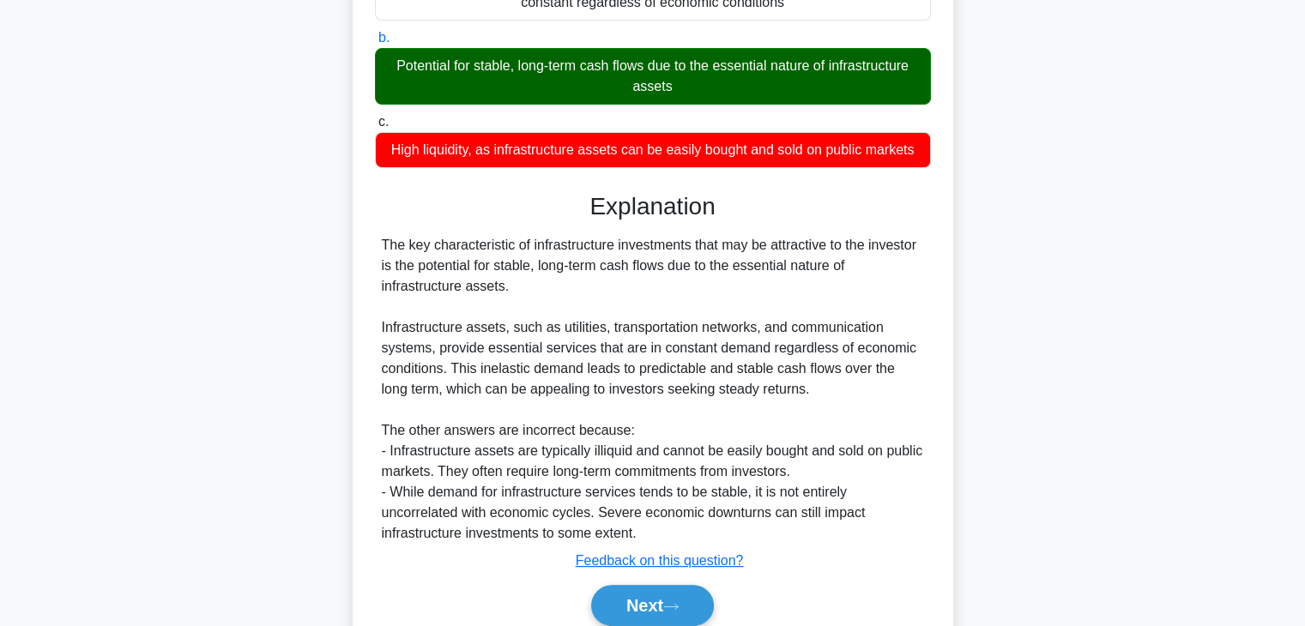
scroll to position [326, 0]
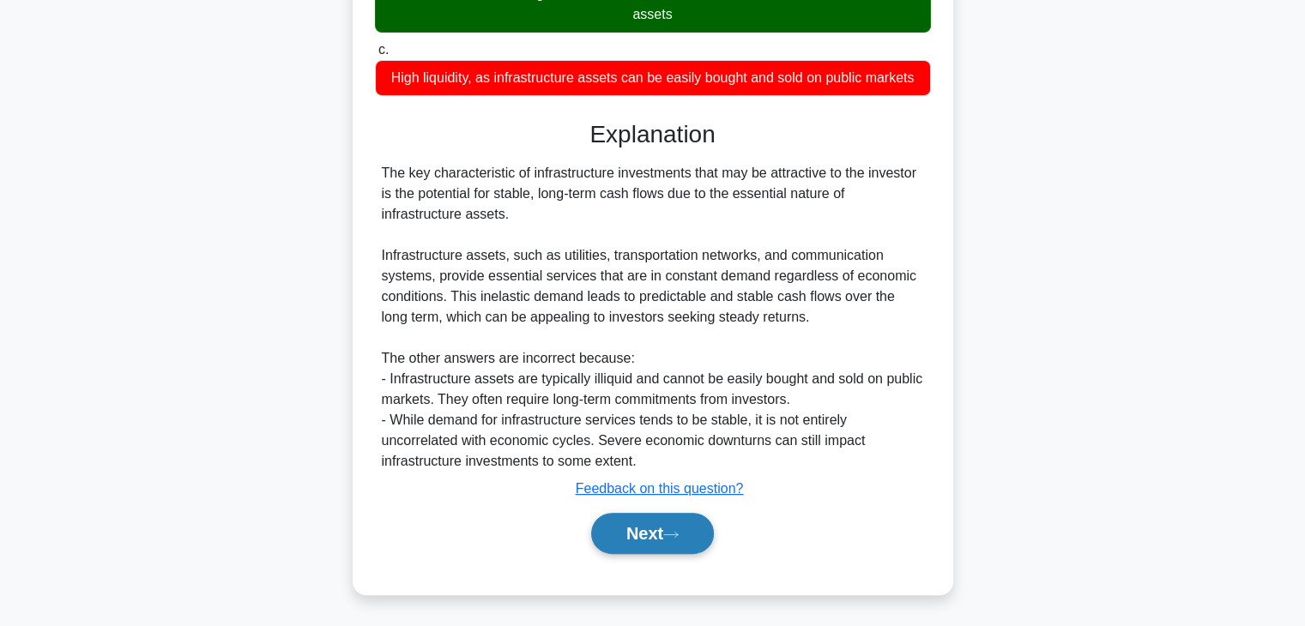
click at [676, 531] on icon at bounding box center [670, 534] width 15 height 9
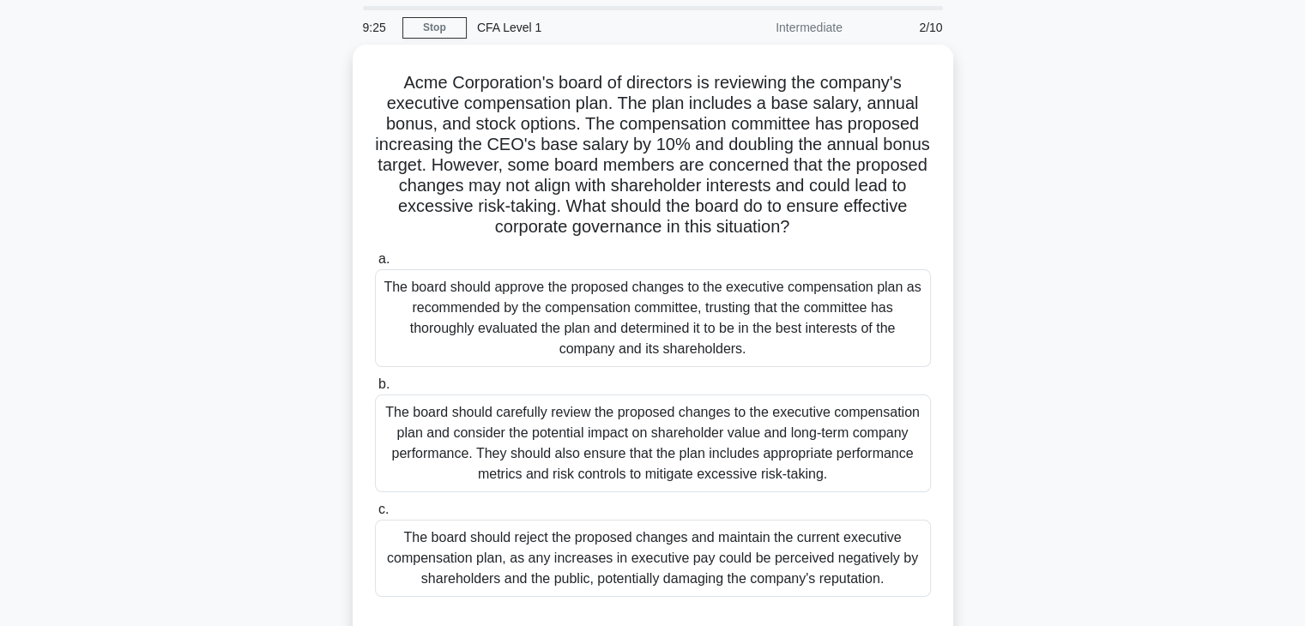
scroll to position [86, 0]
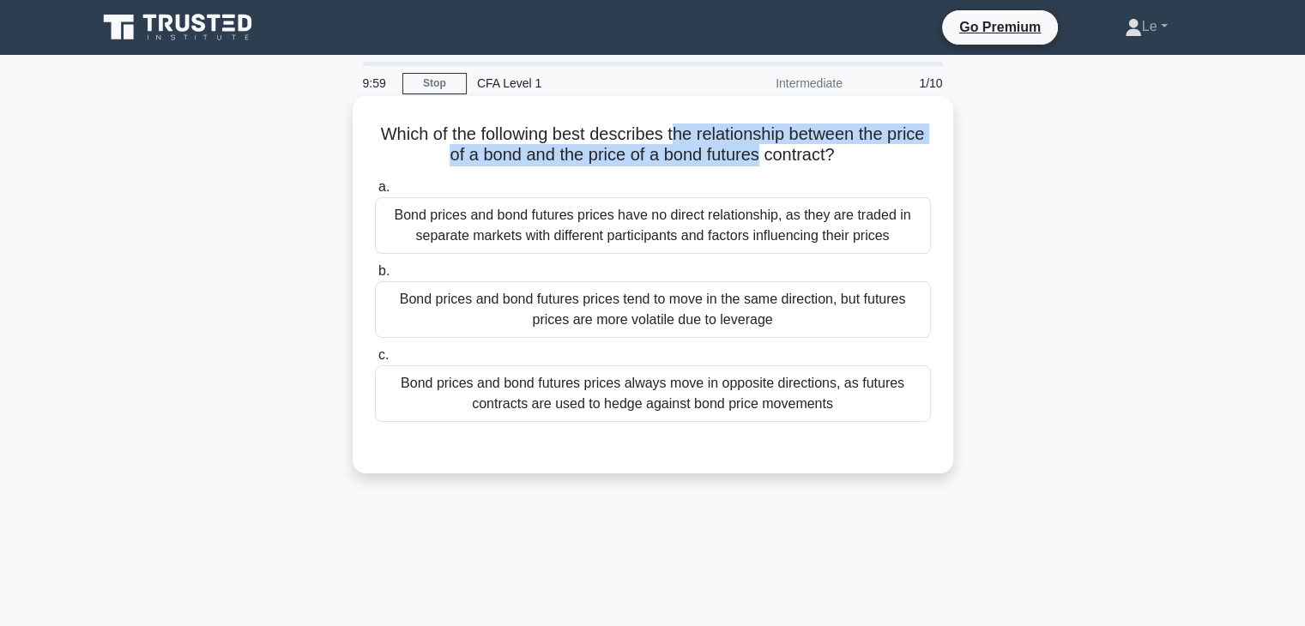
drag, startPoint x: 698, startPoint y: 134, endPoint x: 855, endPoint y: 154, distance: 158.3
click at [847, 154] on h5 "Which of the following best describes the relationship between the price of a b…" at bounding box center [653, 145] width 560 height 43
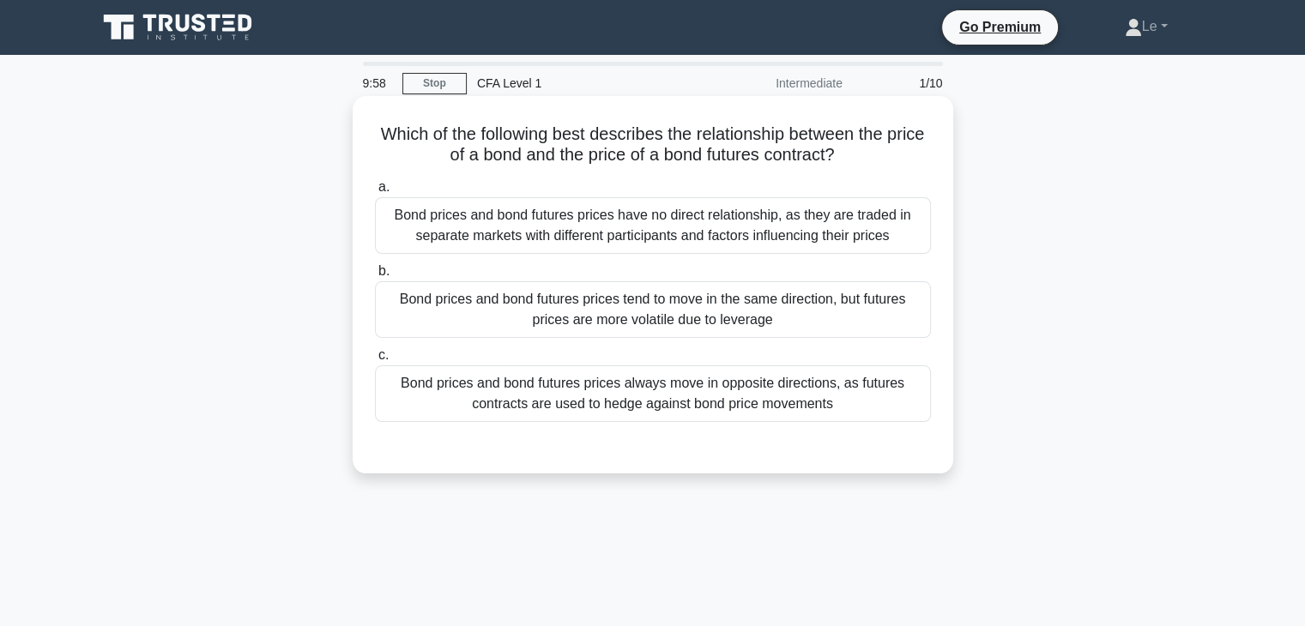
click at [858, 154] on h5 "Which of the following best describes the relationship between the price of a b…" at bounding box center [653, 145] width 560 height 43
click at [745, 325] on div "Bond prices and bond futures prices tend to move in the same direction, but fut…" at bounding box center [653, 309] width 556 height 57
click at [375, 277] on input "b. Bond prices and bond futures prices tend to move in the same direction, but …" at bounding box center [375, 271] width 0 height 11
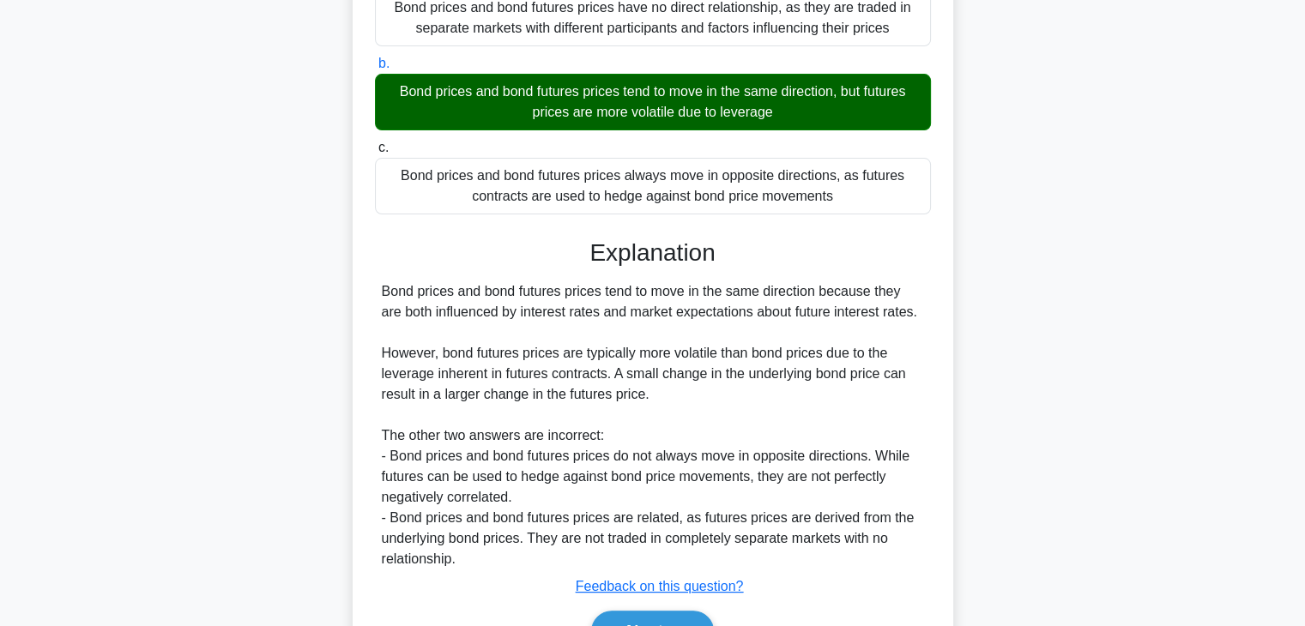
scroll to position [306, 0]
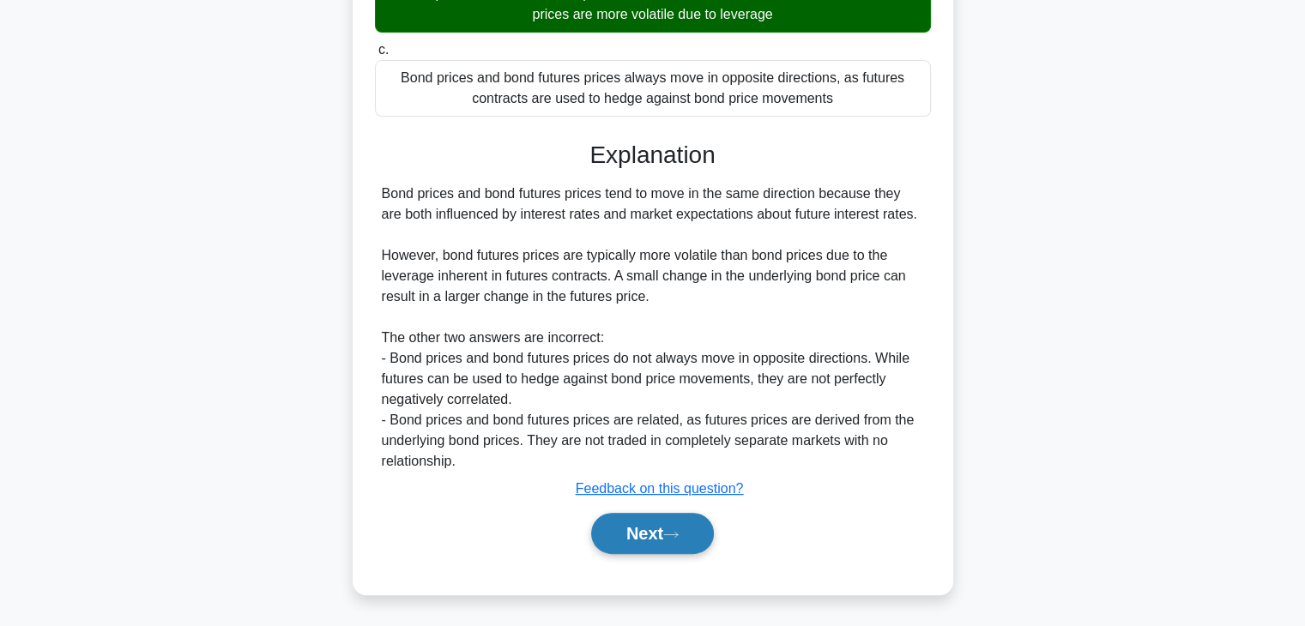
click at [673, 526] on button "Next" at bounding box center [652, 533] width 123 height 41
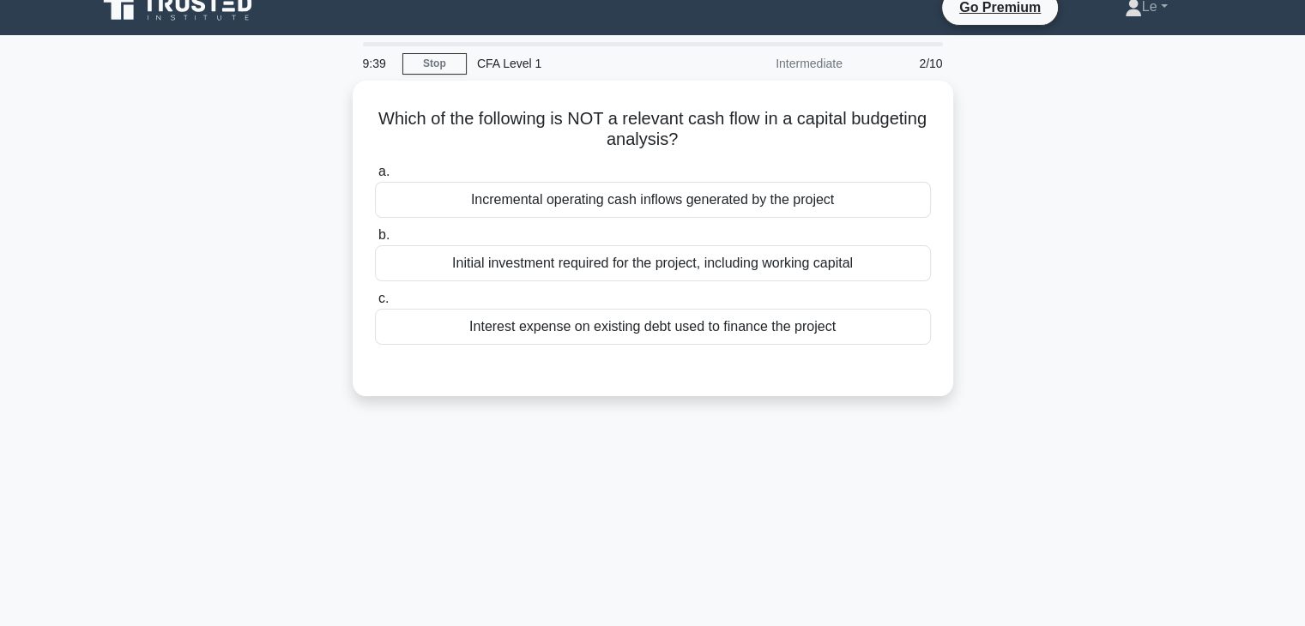
scroll to position [0, 0]
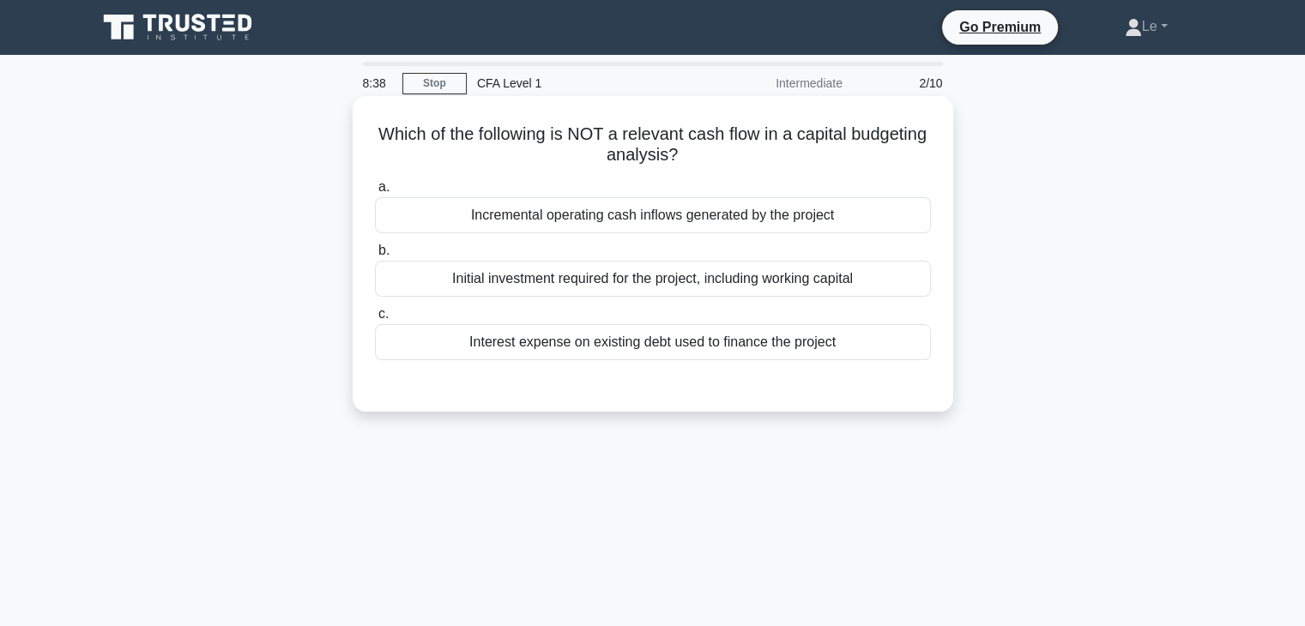
click at [759, 351] on div "Interest expense on existing debt used to finance the project" at bounding box center [653, 342] width 556 height 36
click at [375, 320] on input "c. Interest expense on existing debt used to finance the project" at bounding box center [375, 314] width 0 height 11
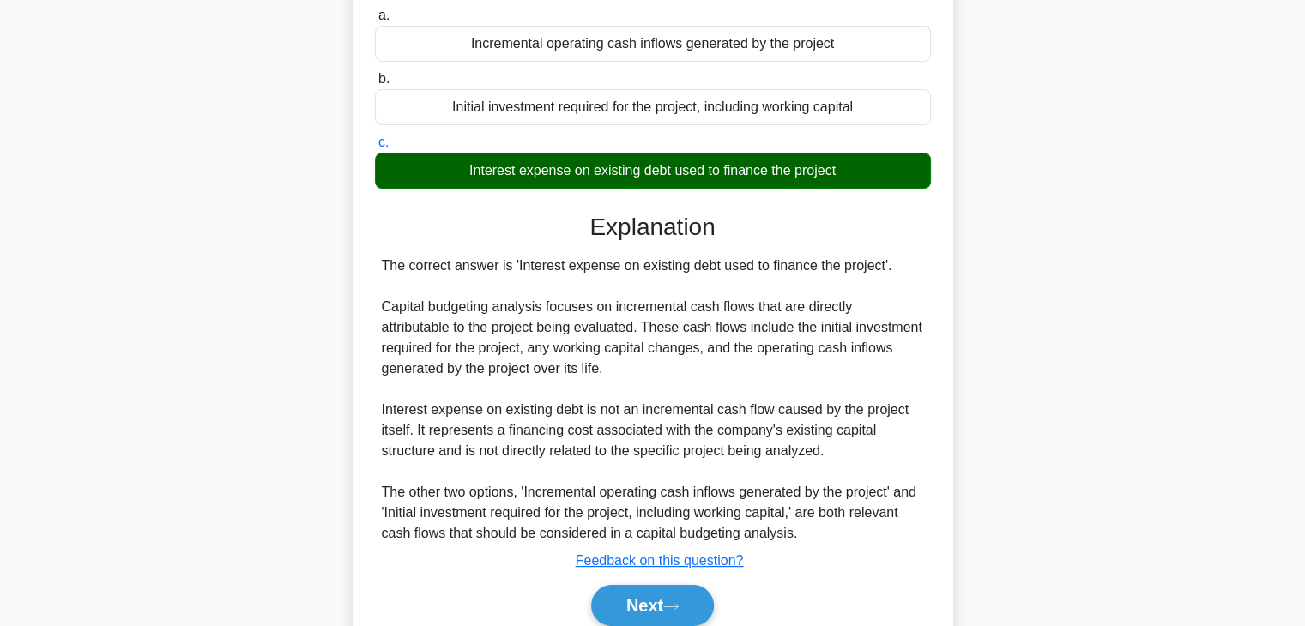
scroll to position [257, 0]
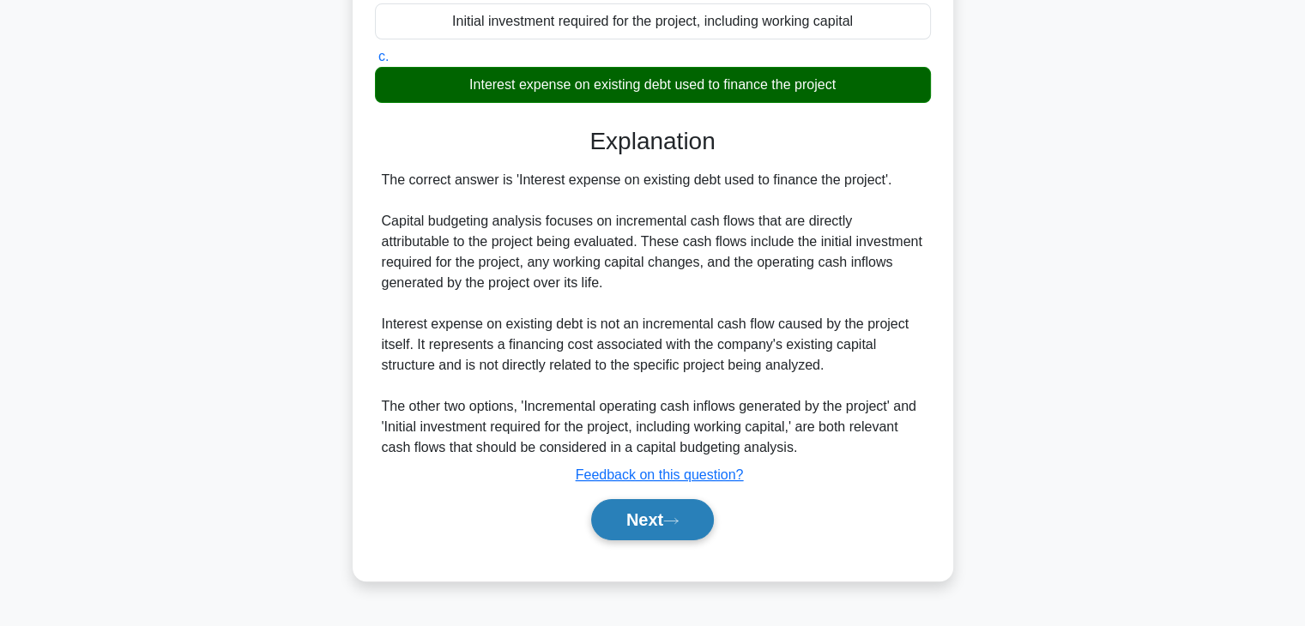
click at [673, 528] on button "Next" at bounding box center [652, 519] width 123 height 41
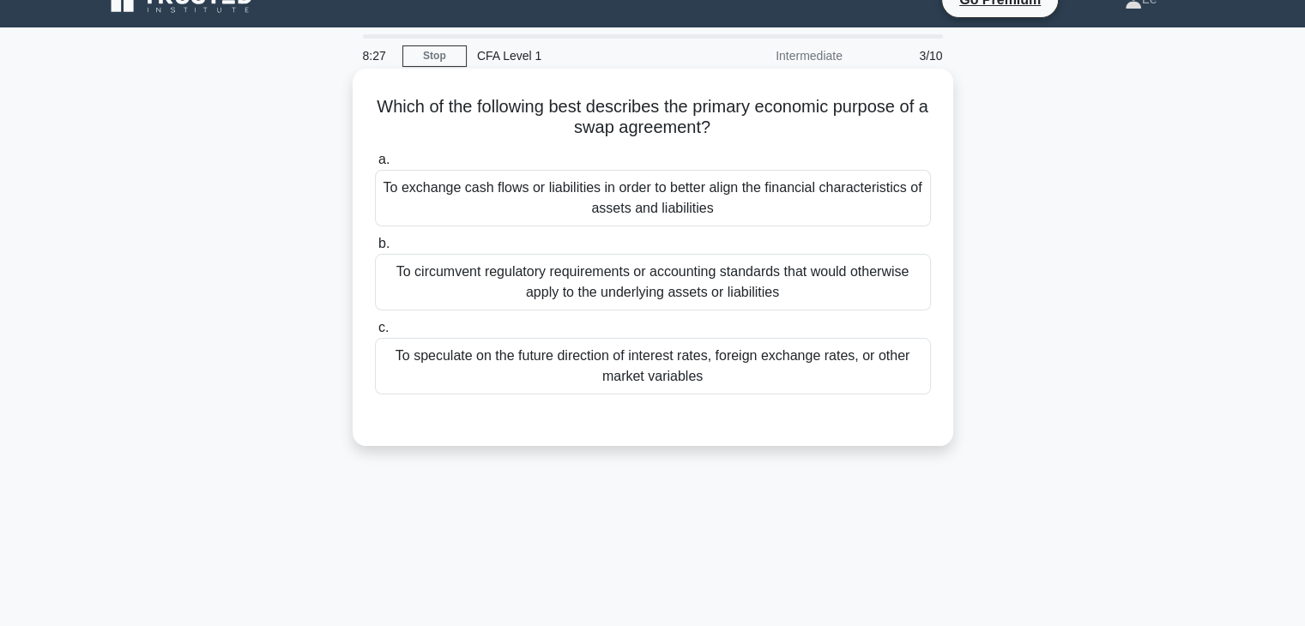
scroll to position [0, 0]
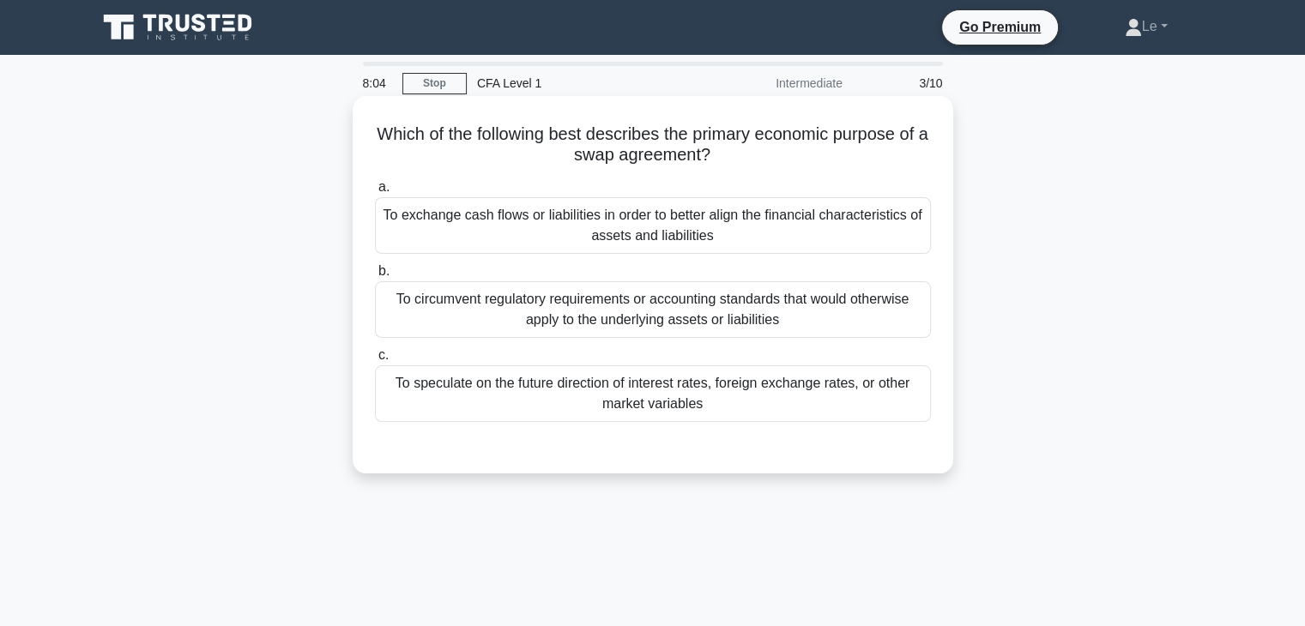
click at [513, 243] on div "To exchange cash flows or liabilities in order to better align the financial ch…" at bounding box center [653, 225] width 556 height 57
click at [375, 193] on input "a. To exchange cash flows or liabilities in order to better align the financial…" at bounding box center [375, 187] width 0 height 11
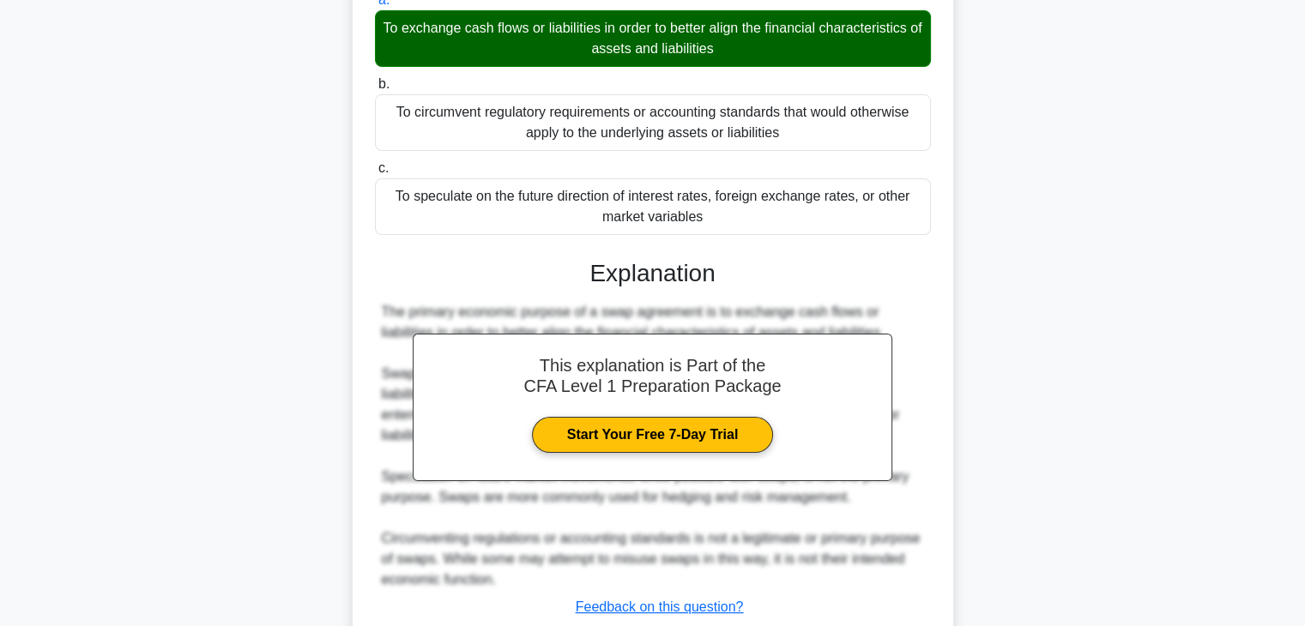
scroll to position [306, 0]
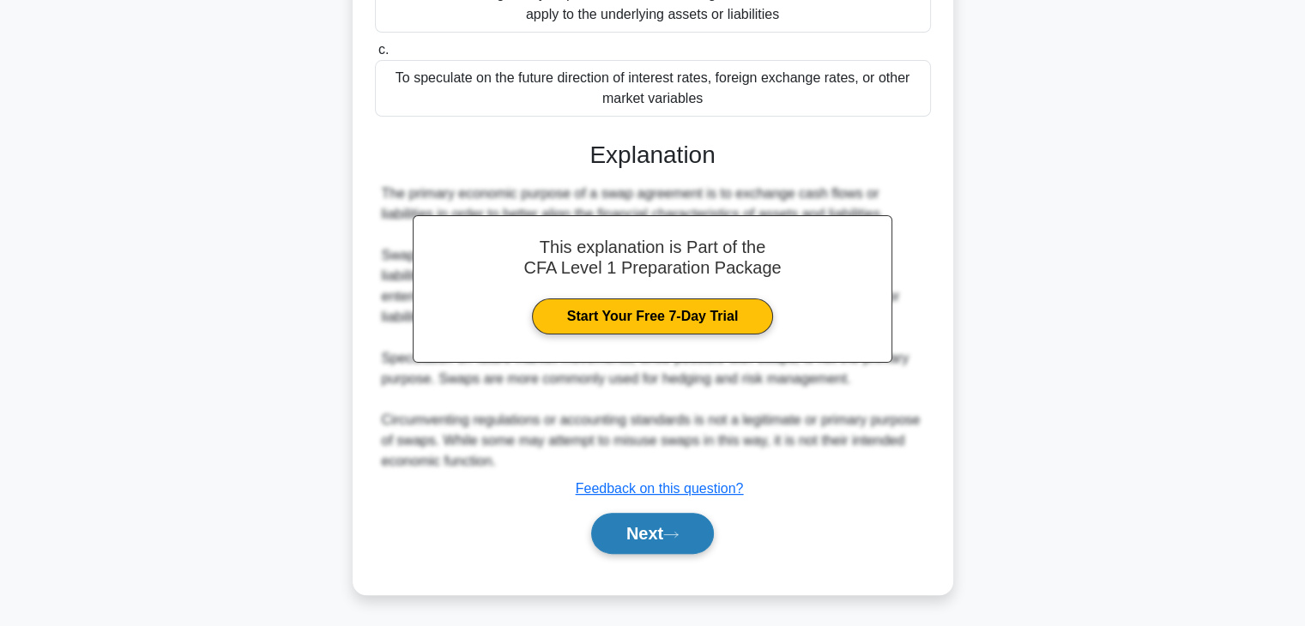
click at [671, 530] on icon at bounding box center [670, 534] width 15 height 9
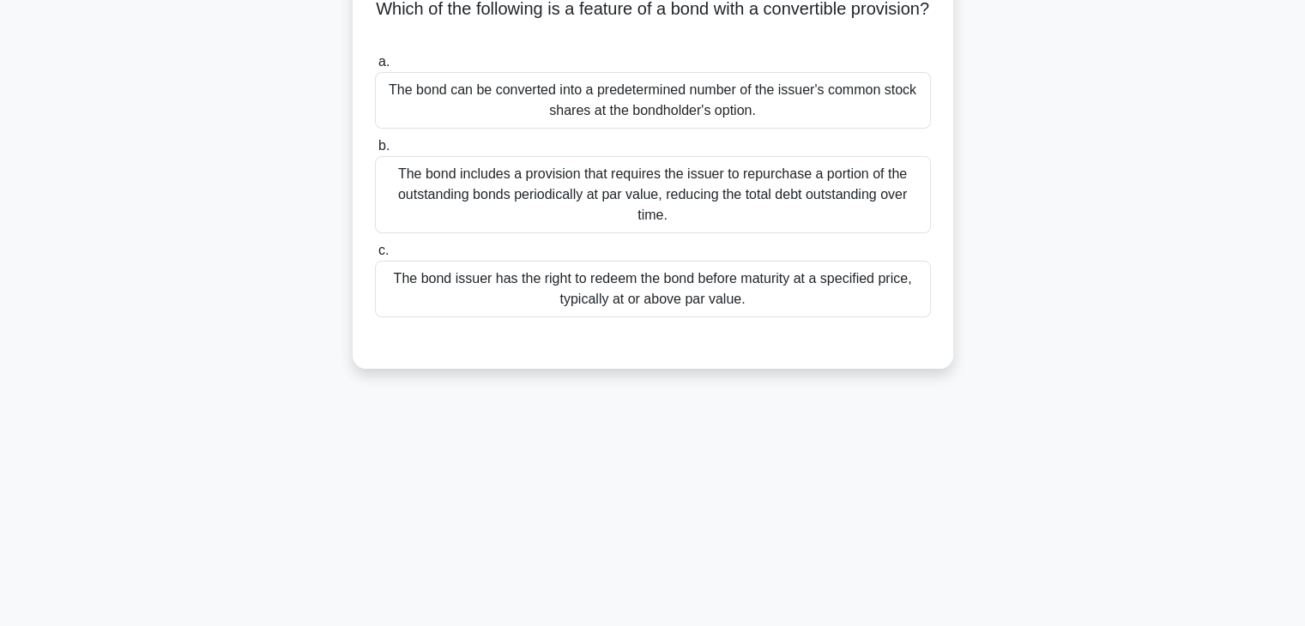
scroll to position [44, 0]
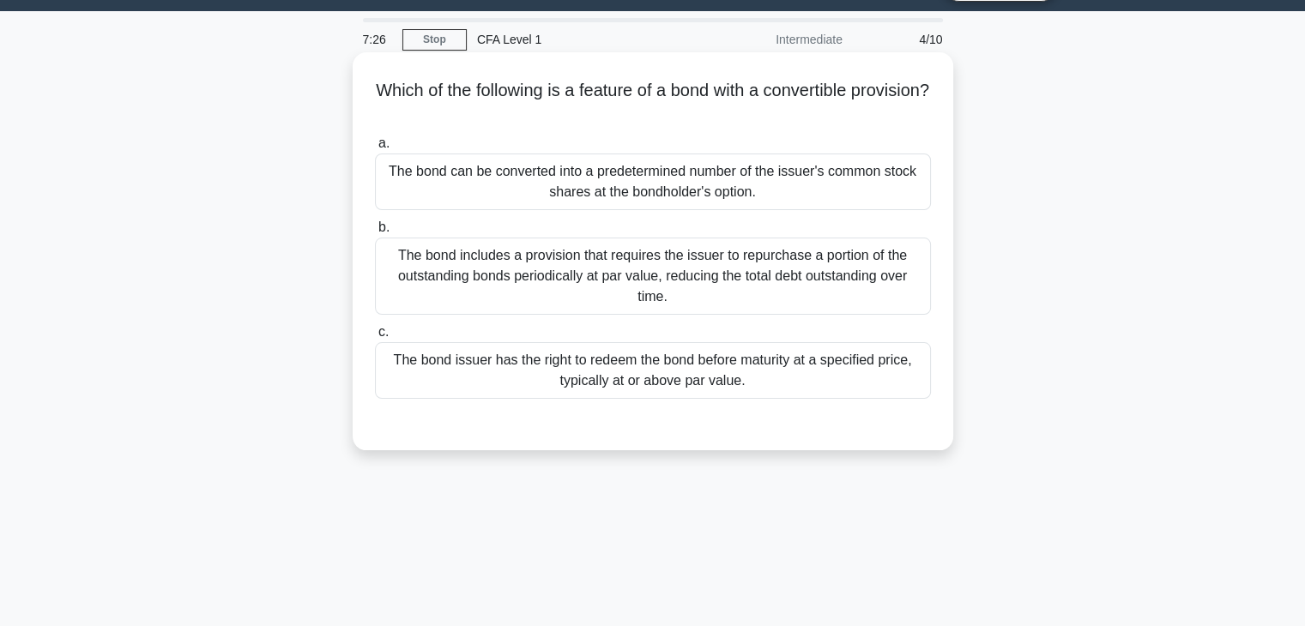
click at [880, 191] on div "The bond can be converted into a predetermined number of the issuer's common st…" at bounding box center [653, 182] width 556 height 57
click at [375, 149] on input "a. The bond can be converted into a predetermined number of the issuer's common…" at bounding box center [375, 143] width 0 height 11
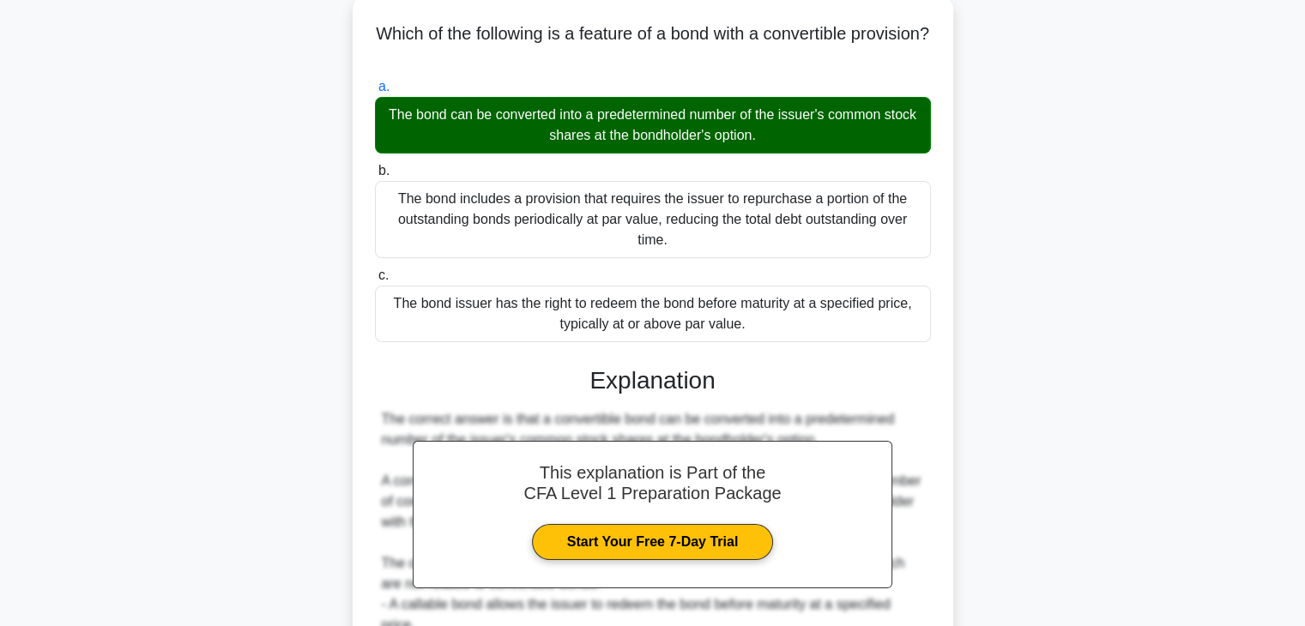
scroll to position [215, 0]
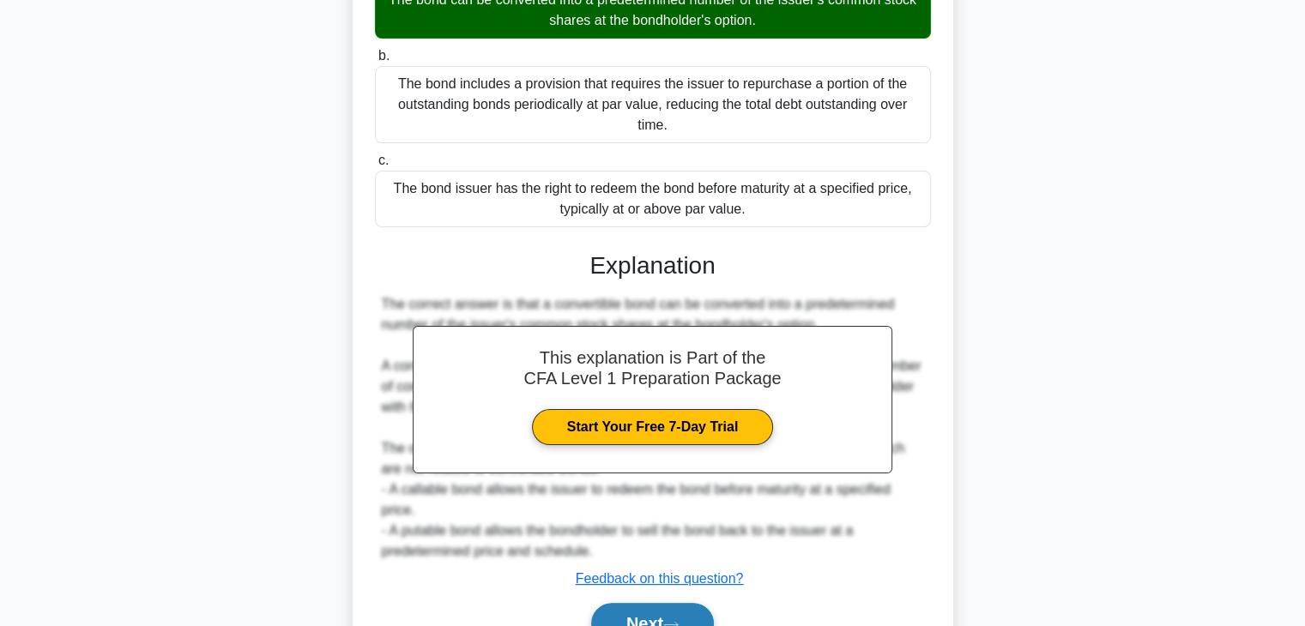
click at [677, 608] on button "Next" at bounding box center [652, 623] width 123 height 41
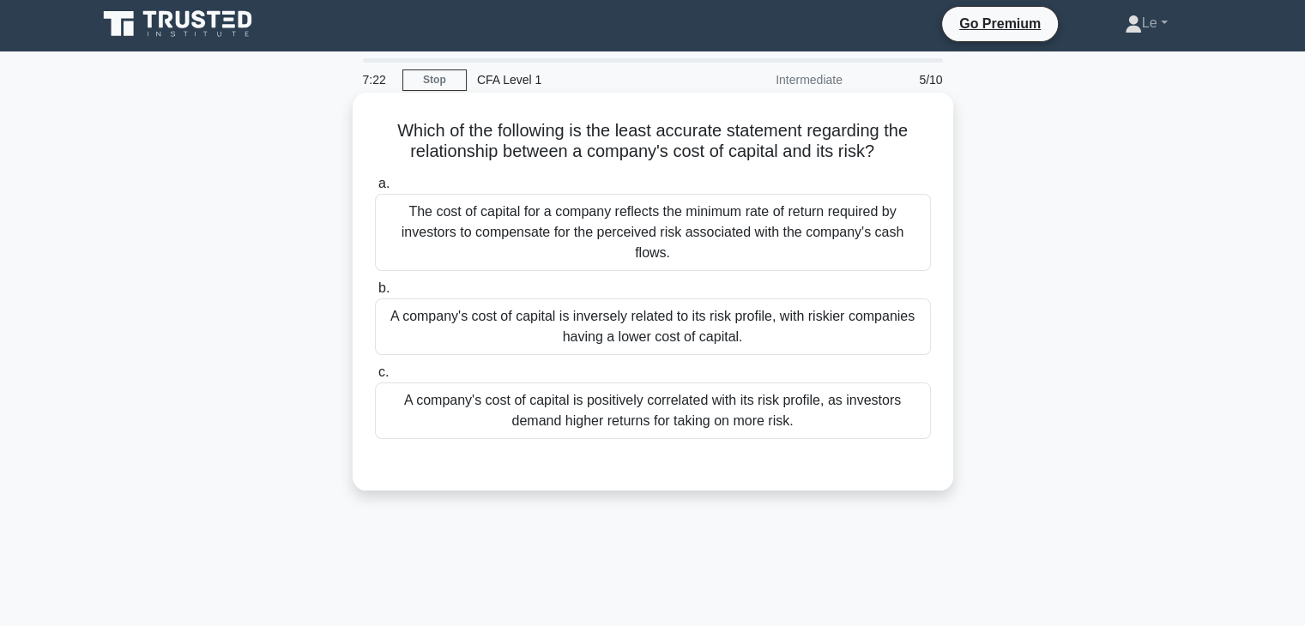
scroll to position [0, 0]
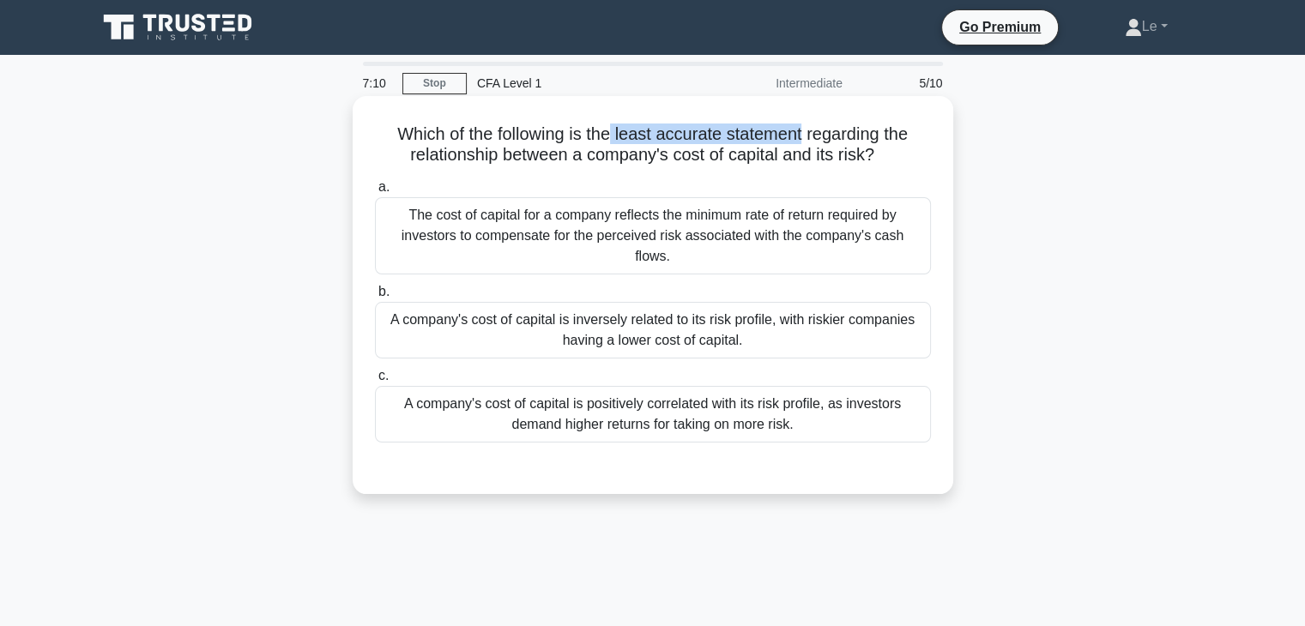
drag, startPoint x: 608, startPoint y: 135, endPoint x: 807, endPoint y: 142, distance: 198.4
click at [807, 142] on h5 "Which of the following is the least accurate statement regarding the relationsh…" at bounding box center [653, 145] width 560 height 43
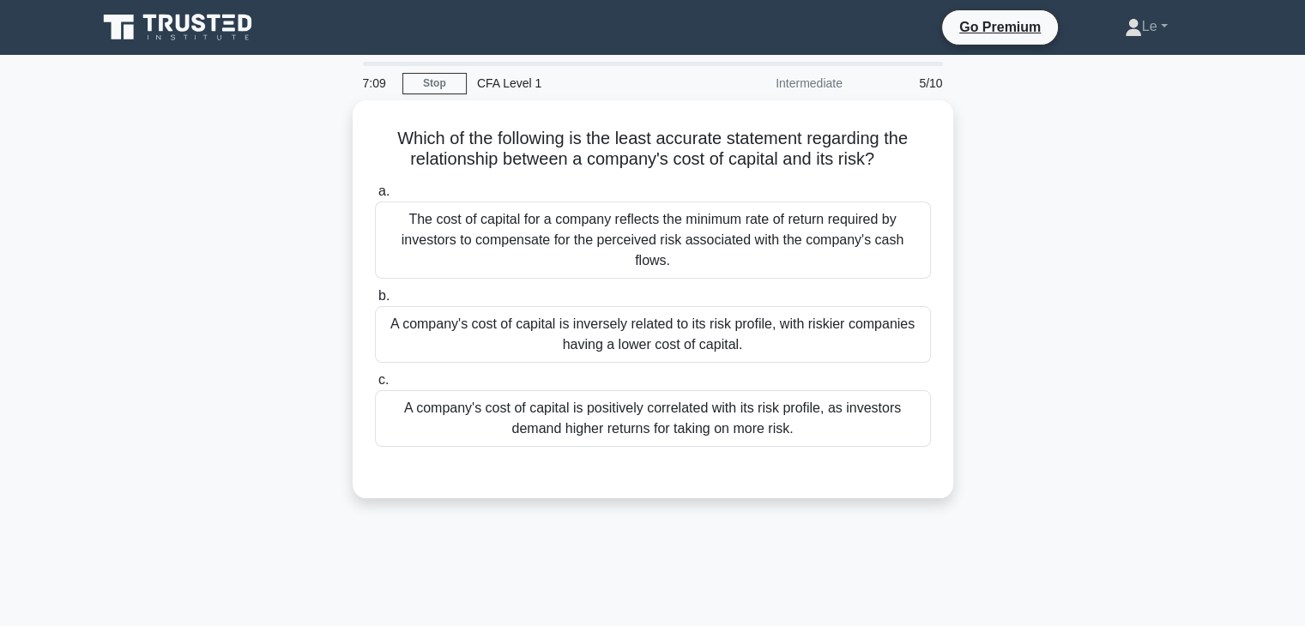
click at [998, 169] on div "Which of the following is the least accurate statement regarding the relationsh…" at bounding box center [653, 309] width 1133 height 419
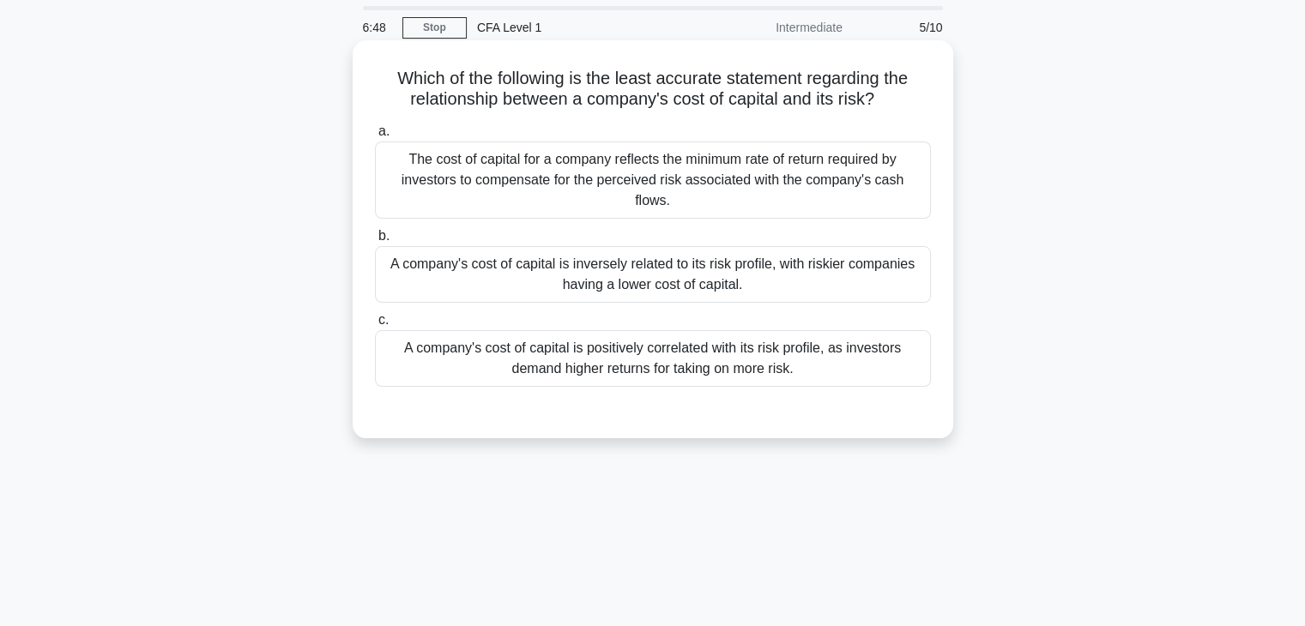
scroll to position [86, 0]
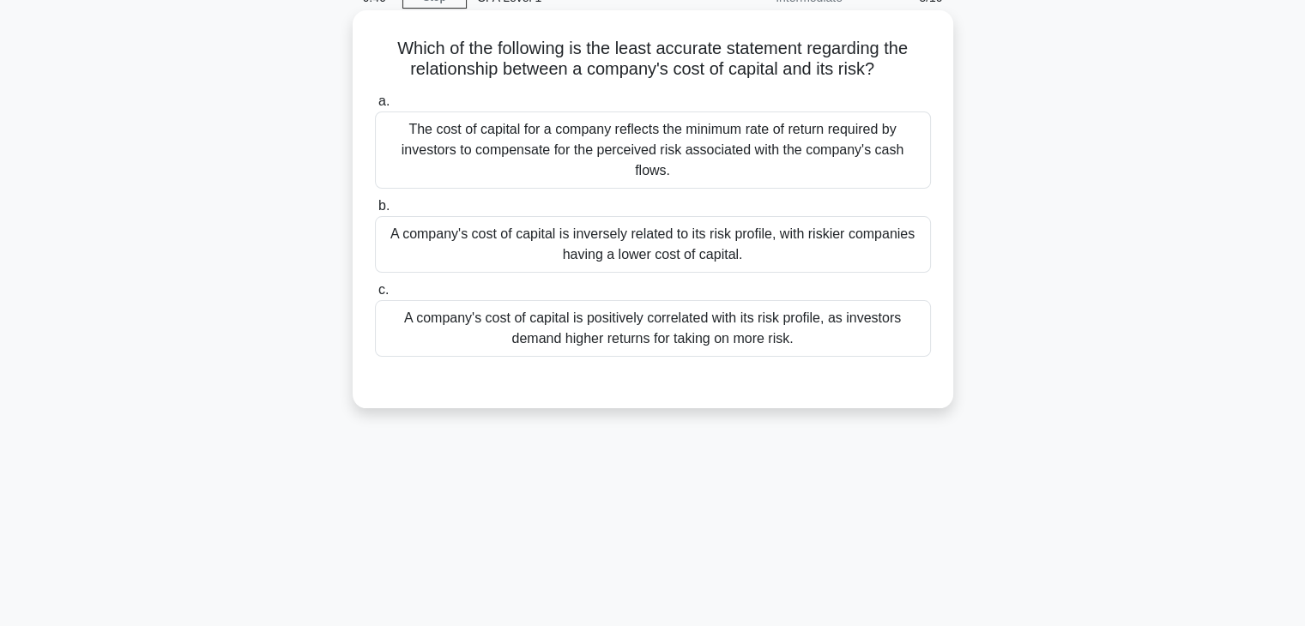
click at [577, 345] on div "a. The cost of capital for a company reflects the minimum rate of return requir…" at bounding box center [653, 238] width 560 height 300
click at [542, 318] on div "A company's cost of capital is positively correlated with its risk profile, as …" at bounding box center [653, 328] width 556 height 57
click at [375, 296] on input "c. A company's cost of capital is positively correlated with its risk profile, …" at bounding box center [375, 290] width 0 height 11
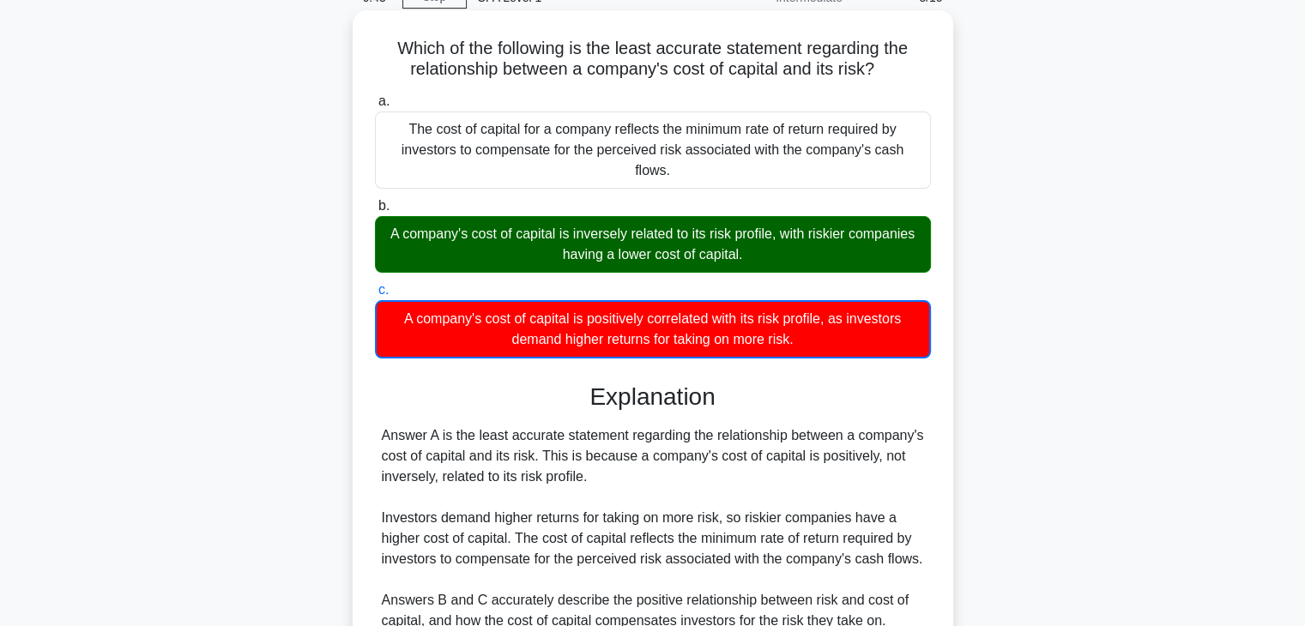
drag, startPoint x: 628, startPoint y: 226, endPoint x: 746, endPoint y: 242, distance: 118.7
click at [717, 238] on div "A company's cost of capital is inversely related to its risk profile, with risk…" at bounding box center [653, 244] width 556 height 57
click at [796, 240] on div "A company's cost of capital is inversely related to its risk profile, with risk…" at bounding box center [653, 244] width 556 height 57
click at [375, 212] on input "b. A company's cost of capital is inversely related to its risk profile, with r…" at bounding box center [375, 206] width 0 height 11
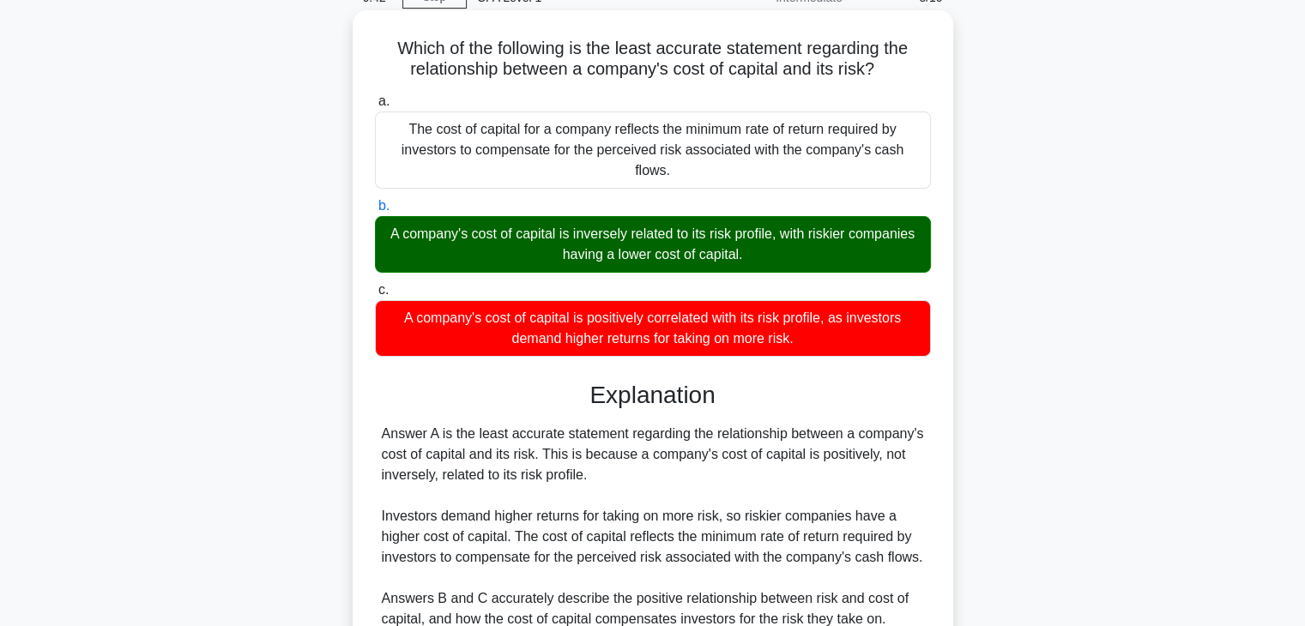
drag, startPoint x: 800, startPoint y: 219, endPoint x: 850, endPoint y: 219, distance: 49.8
click at [850, 219] on div "A company's cost of capital is inversely related to its risk profile, with risk…" at bounding box center [653, 244] width 556 height 57
click at [875, 219] on div "A company's cost of capital is inversely related to its risk profile, with risk…" at bounding box center [653, 244] width 556 height 57
click at [375, 212] on input "b. A company's cost of capital is inversely related to its risk profile, with r…" at bounding box center [375, 206] width 0 height 11
drag, startPoint x: 849, startPoint y: 217, endPoint x: 893, endPoint y: 219, distance: 44.7
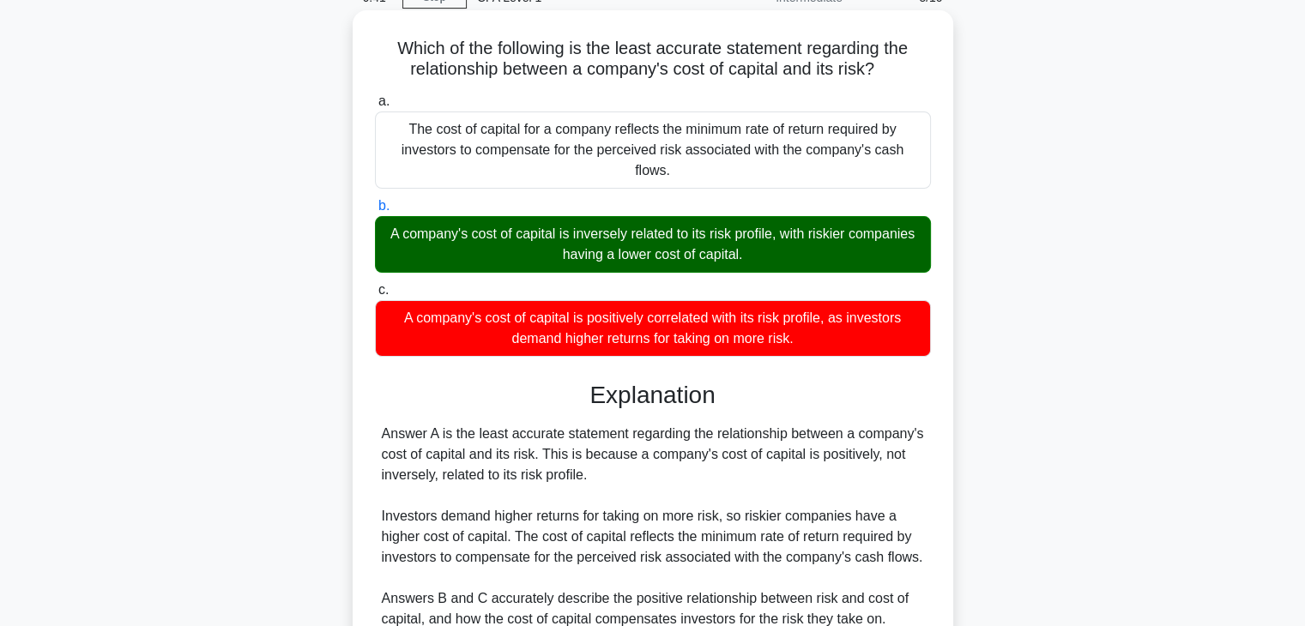
click at [890, 218] on div "A company's cost of capital is inversely related to its risk profile, with risk…" at bounding box center [653, 244] width 556 height 57
click at [933, 223] on div "b. A company's cost of capital is inversely related to its risk profile, with r…" at bounding box center [653, 234] width 577 height 77
drag, startPoint x: 536, startPoint y: 245, endPoint x: 753, endPoint y: 240, distance: 216.3
click at [753, 240] on div "A company's cost of capital is inversely related to its risk profile, with risk…" at bounding box center [653, 244] width 556 height 57
click at [763, 233] on div "A company's cost of capital is inversely related to its risk profile, with risk…" at bounding box center [653, 244] width 556 height 57
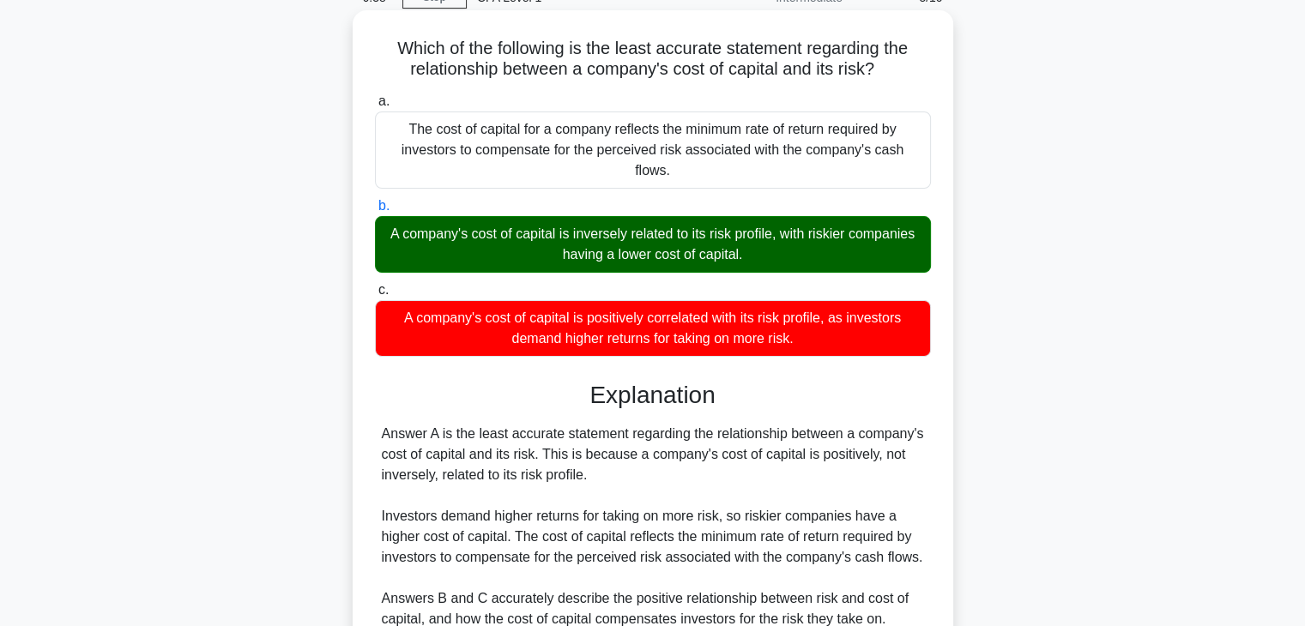
click at [375, 212] on input "b. A company's cost of capital is inversely related to its risk profile, with r…" at bounding box center [375, 206] width 0 height 11
drag, startPoint x: 752, startPoint y: 234, endPoint x: 552, endPoint y: 254, distance: 200.9
click at [552, 254] on div "a. The cost of capital for a company reflects the minimum rate of return requir…" at bounding box center [653, 224] width 577 height 273
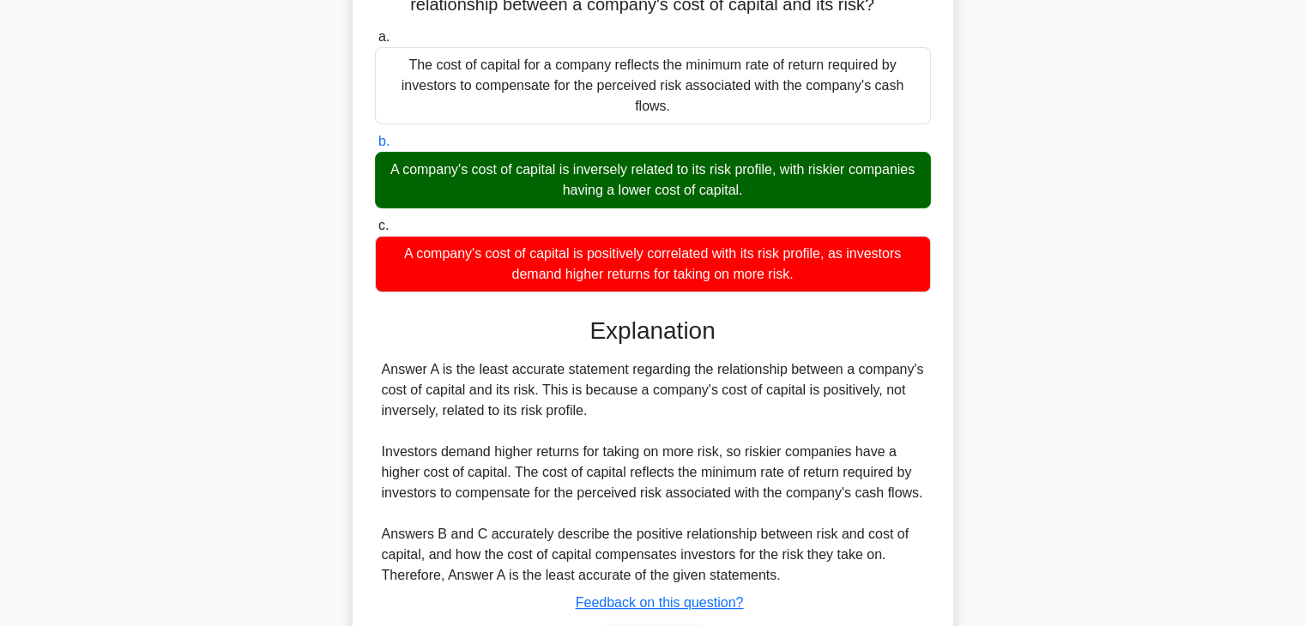
scroll to position [257, 0]
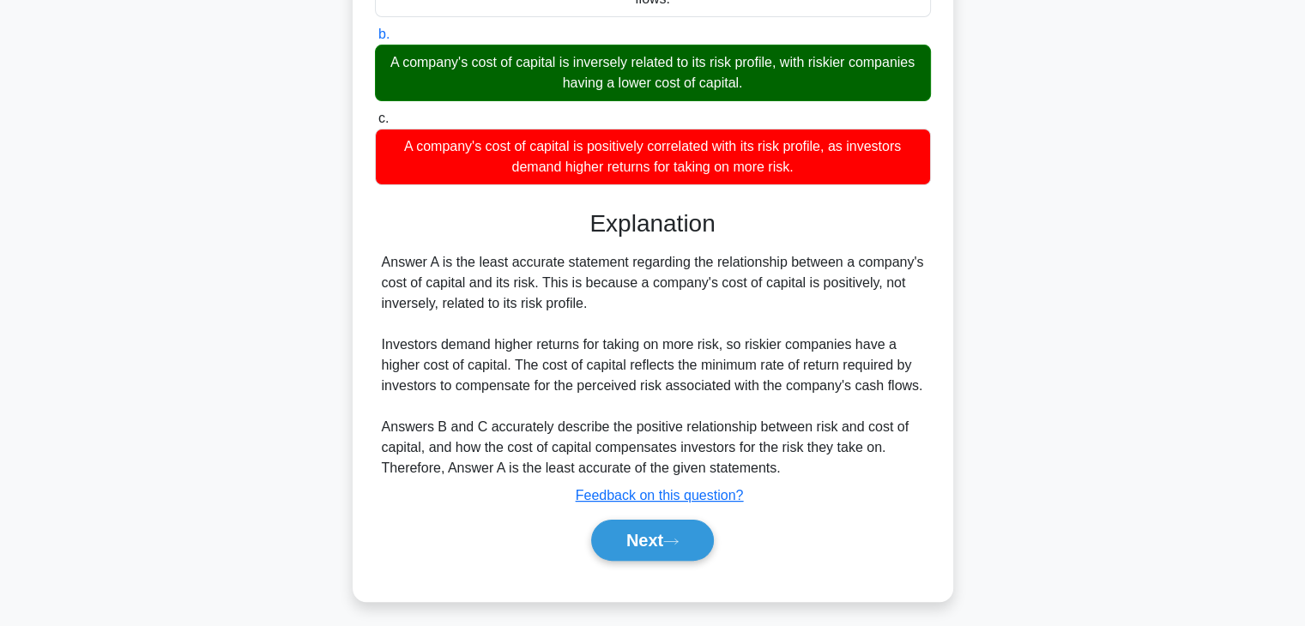
click at [614, 298] on div "Answer A is the least accurate statement regarding the relationship between a c…" at bounding box center [653, 365] width 542 height 227
click at [694, 520] on button "Next" at bounding box center [652, 540] width 123 height 41
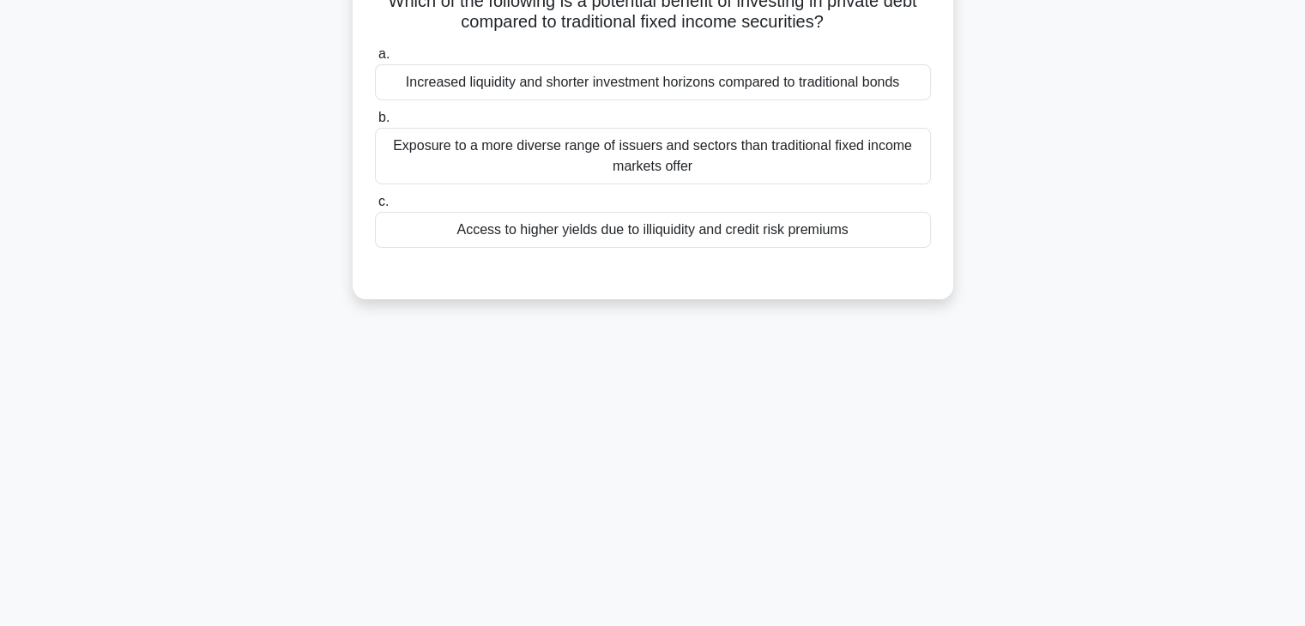
scroll to position [0, 0]
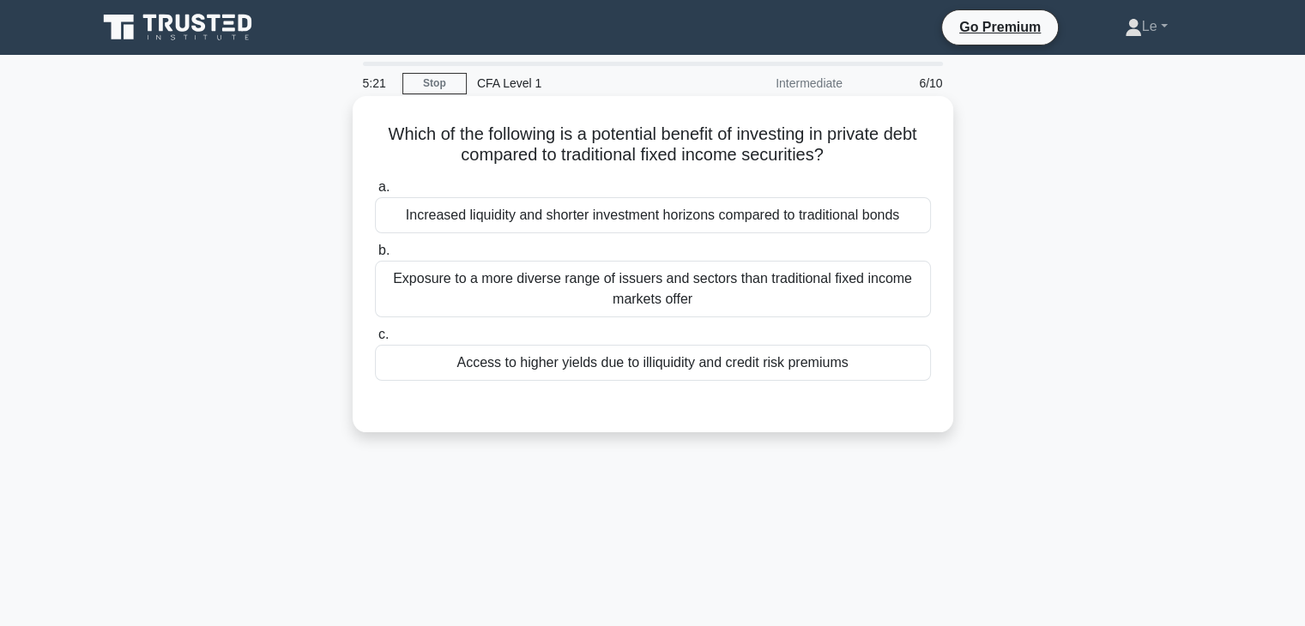
drag, startPoint x: 851, startPoint y: 139, endPoint x: 893, endPoint y: 148, distance: 42.3
click at [892, 148] on h5 "Which of the following is a potential benefit of investing in private debt comp…" at bounding box center [653, 145] width 560 height 43
click at [887, 139] on h5 "Which of the following is a potential benefit of investing in private debt comp…" at bounding box center [653, 145] width 560 height 43
drag, startPoint x: 843, startPoint y: 136, endPoint x: 908, endPoint y: 137, distance: 65.2
click at [908, 137] on h5 "Which of the following is a potential benefit of investing in private debt comp…" at bounding box center [653, 145] width 560 height 43
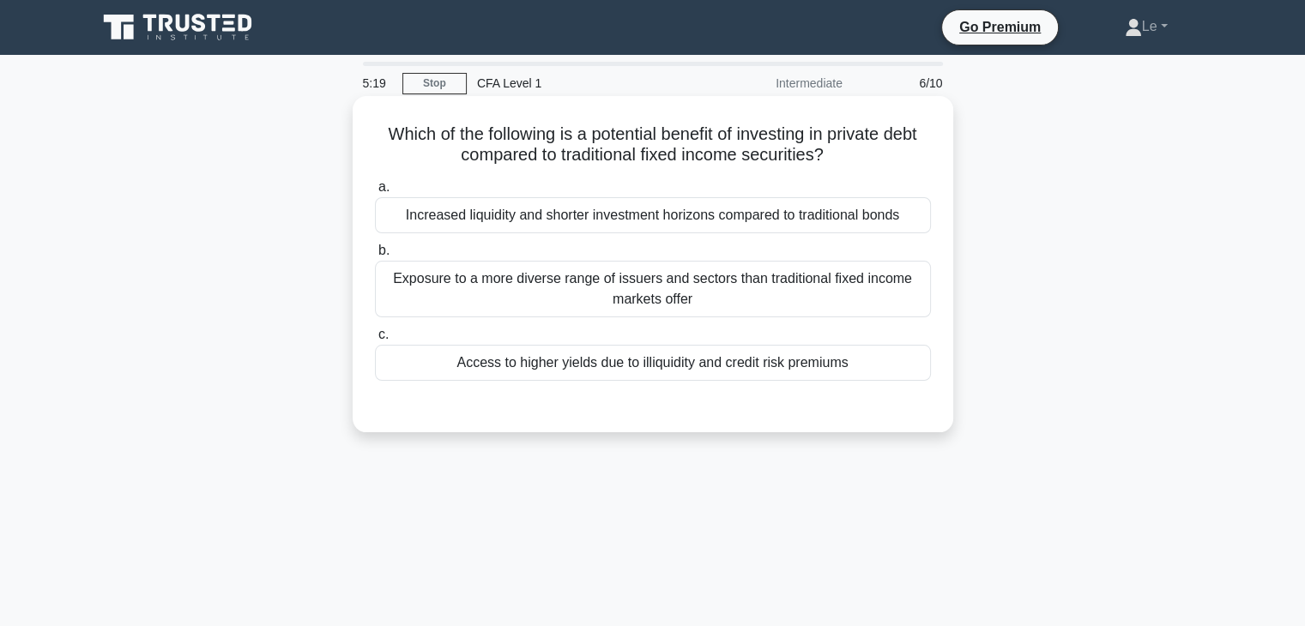
click at [945, 151] on div "Which of the following is a potential benefit of investing in private debt comp…" at bounding box center [653, 264] width 587 height 323
drag, startPoint x: 444, startPoint y: 162, endPoint x: 831, endPoint y: 158, distance: 387.1
click at [831, 158] on h5 "Which of the following is a potential benefit of investing in private debt comp…" at bounding box center [653, 145] width 560 height 43
click at [886, 159] on h5 "Which of the following is a potential benefit of investing in private debt comp…" at bounding box center [653, 145] width 560 height 43
click at [656, 211] on div "Increased liquidity and shorter investment horizons compared to traditional bon…" at bounding box center [653, 215] width 556 height 36
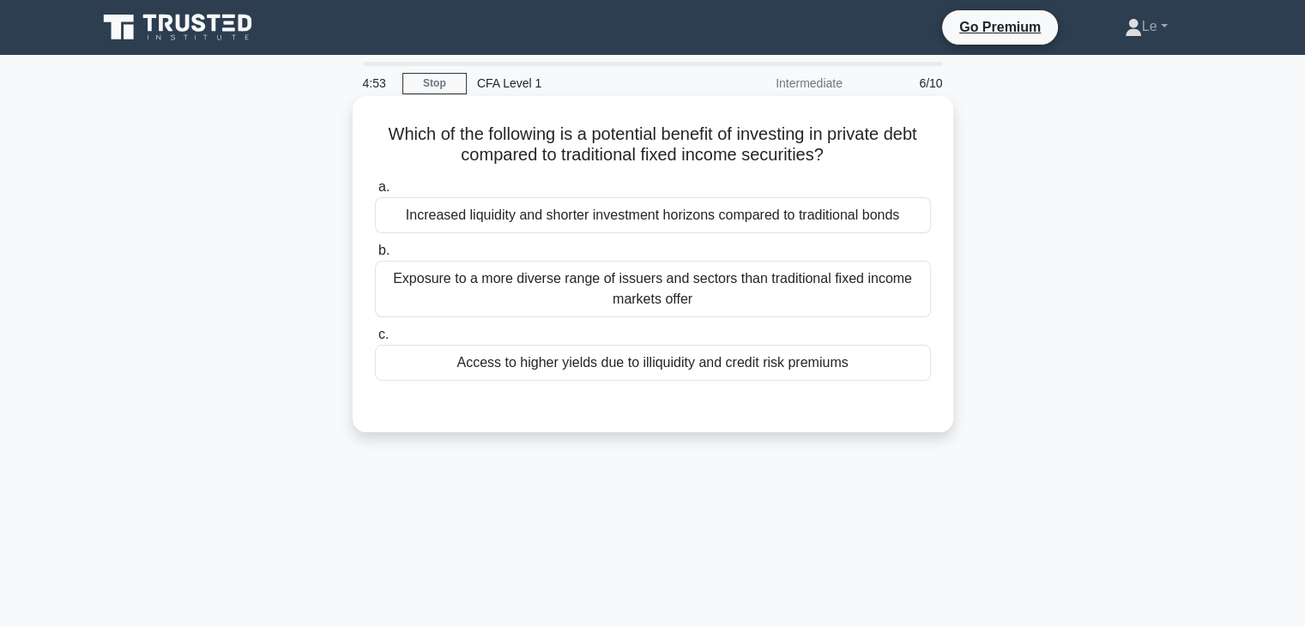
click at [375, 193] on input "a. Increased liquidity and shorter investment horizons compared to traditional …" at bounding box center [375, 187] width 0 height 11
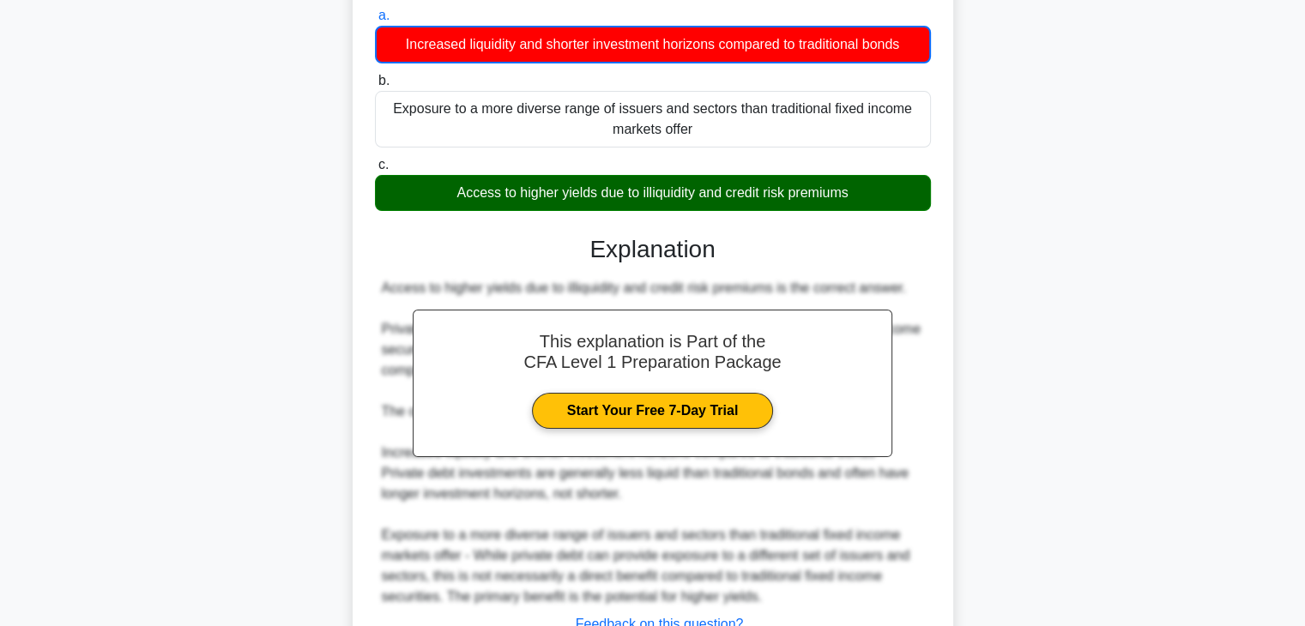
scroll to position [307, 0]
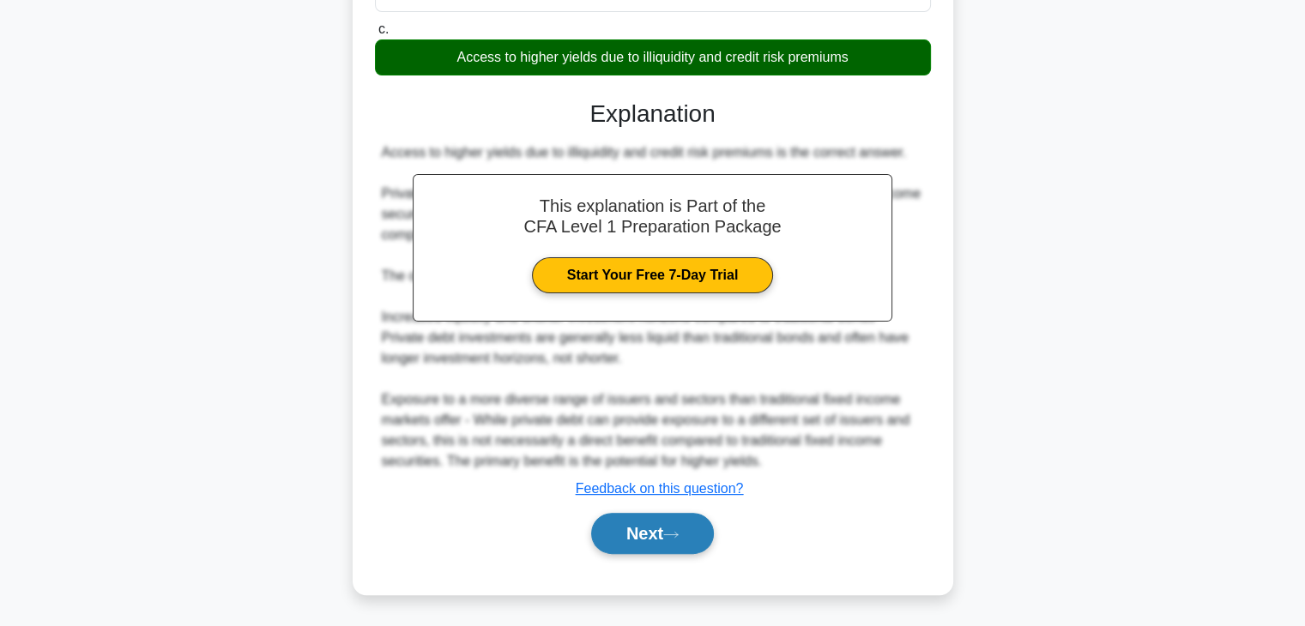
click at [682, 544] on button "Next" at bounding box center [652, 533] width 123 height 41
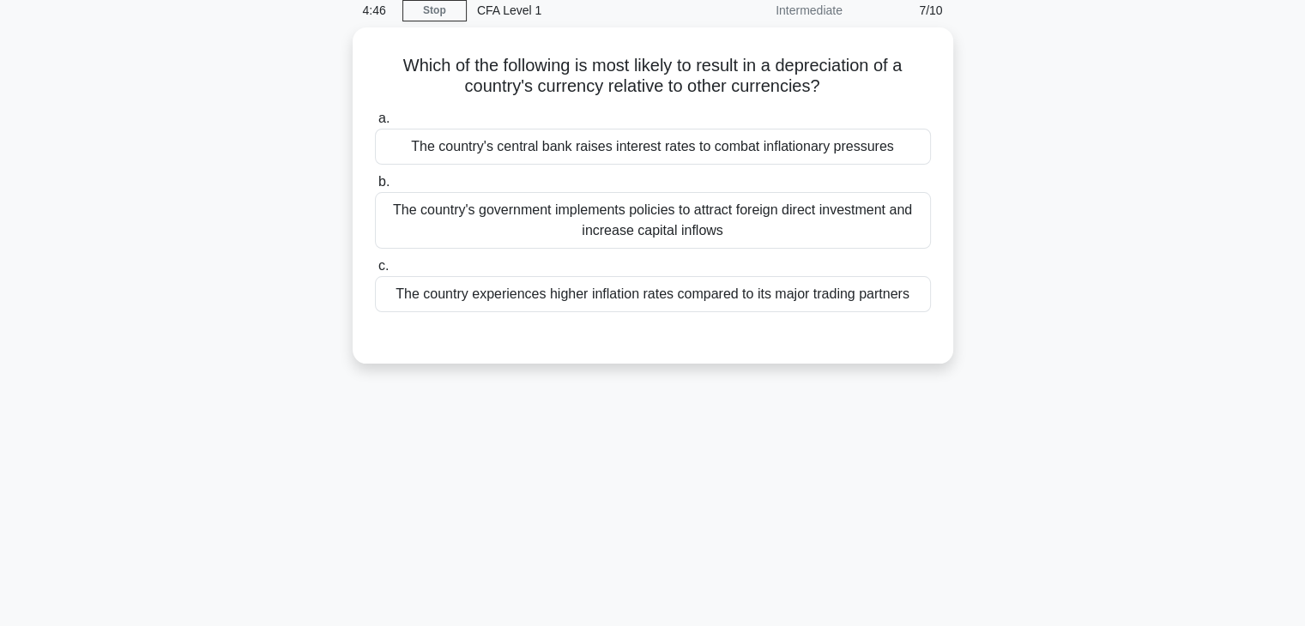
scroll to position [44, 0]
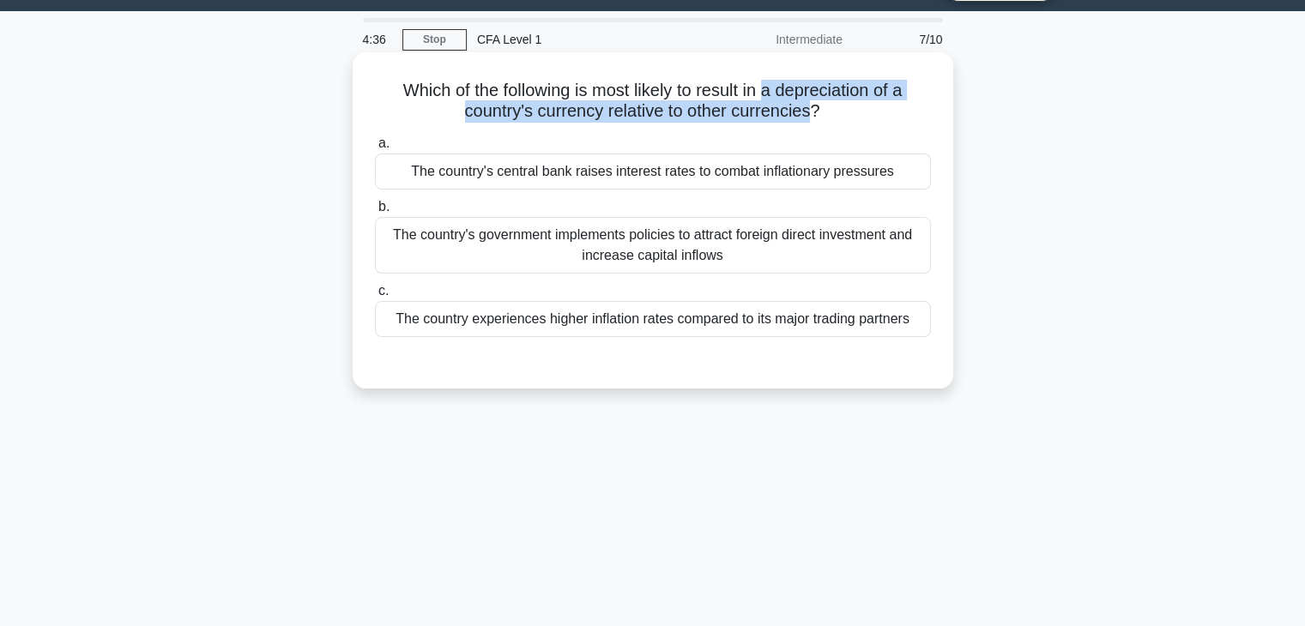
drag, startPoint x: 769, startPoint y: 91, endPoint x: 814, endPoint y: 123, distance: 54.8
click at [814, 123] on h5 "Which of the following is most likely to result in a depreciation of a country'…" at bounding box center [653, 101] width 560 height 43
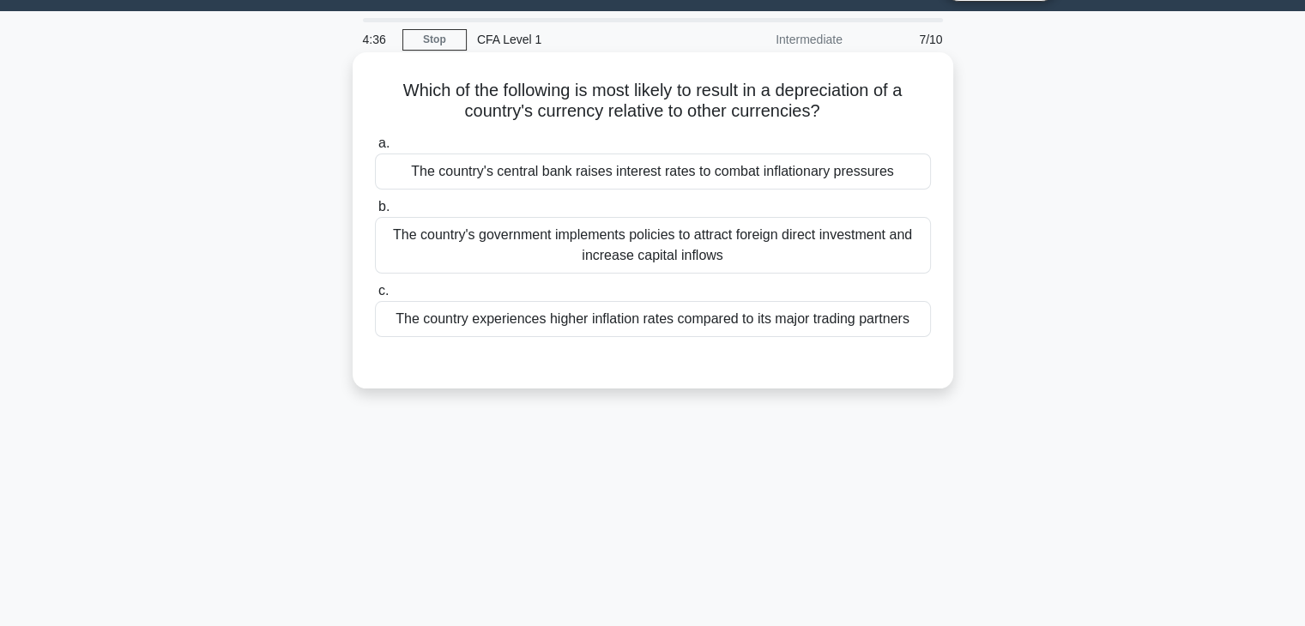
click at [854, 109] on h5 "Which of the following is most likely to result in a depreciation of a country'…" at bounding box center [653, 101] width 560 height 43
click at [671, 310] on div "The country experiences higher inflation rates compared to its major trading pa…" at bounding box center [653, 319] width 556 height 36
click at [375, 297] on input "c. The country experiences higher inflation rates compared to its major trading…" at bounding box center [375, 291] width 0 height 11
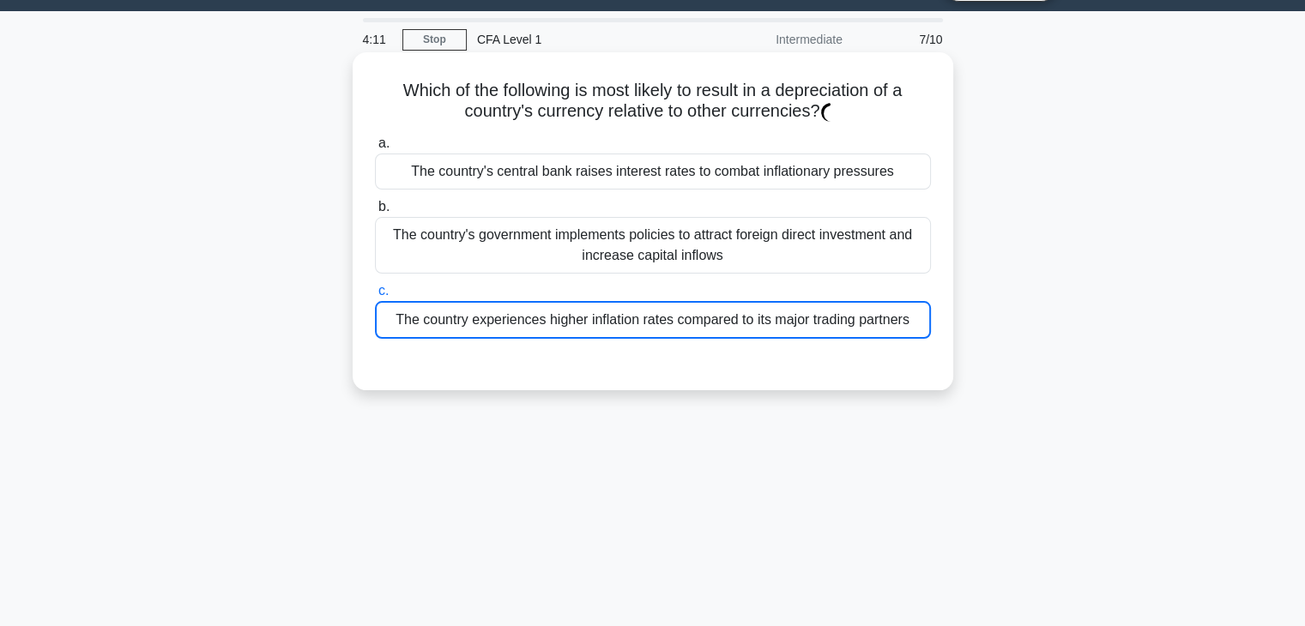
click at [671, 317] on div "The country experiences higher inflation rates compared to its major trading pa…" at bounding box center [653, 320] width 556 height 38
click at [375, 297] on input "c. The country experiences higher inflation rates compared to its major trading…" at bounding box center [375, 291] width 0 height 11
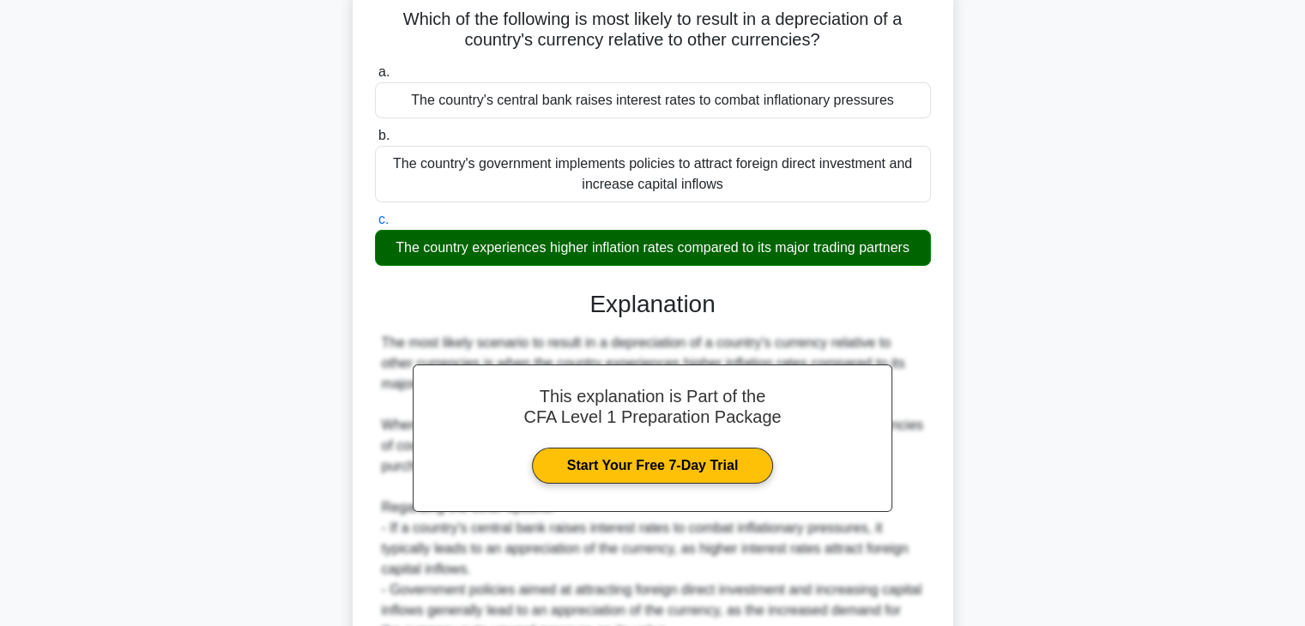
scroll to position [215, 0]
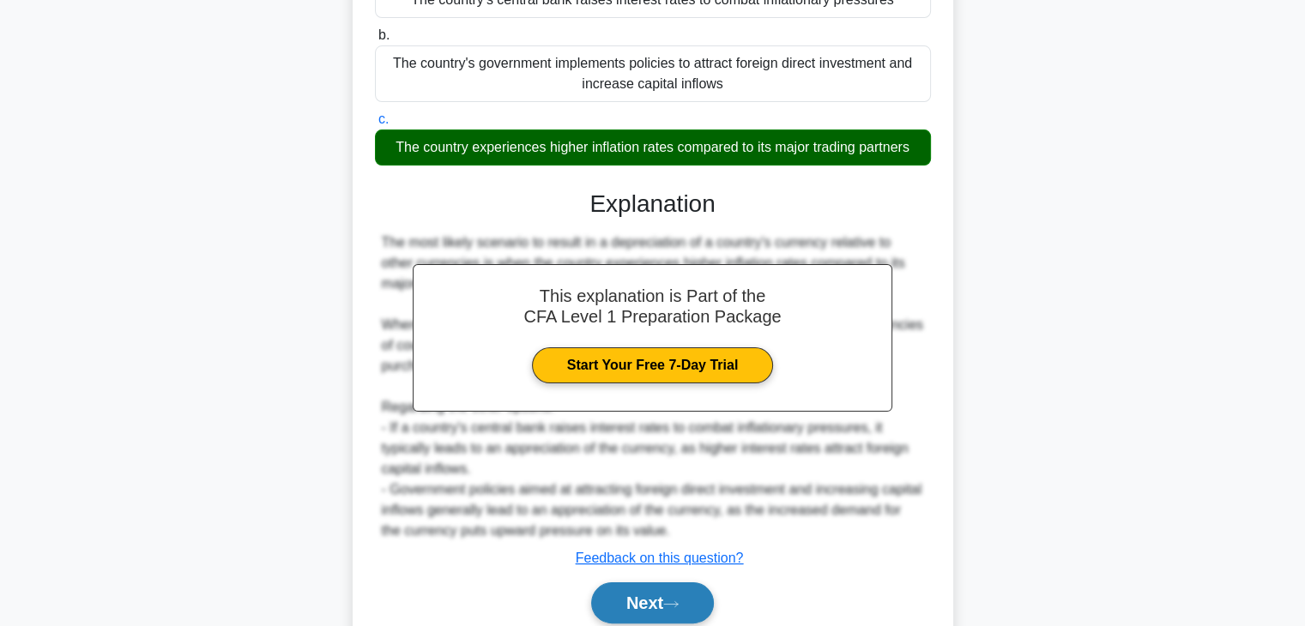
click at [675, 602] on icon at bounding box center [670, 604] width 15 height 9
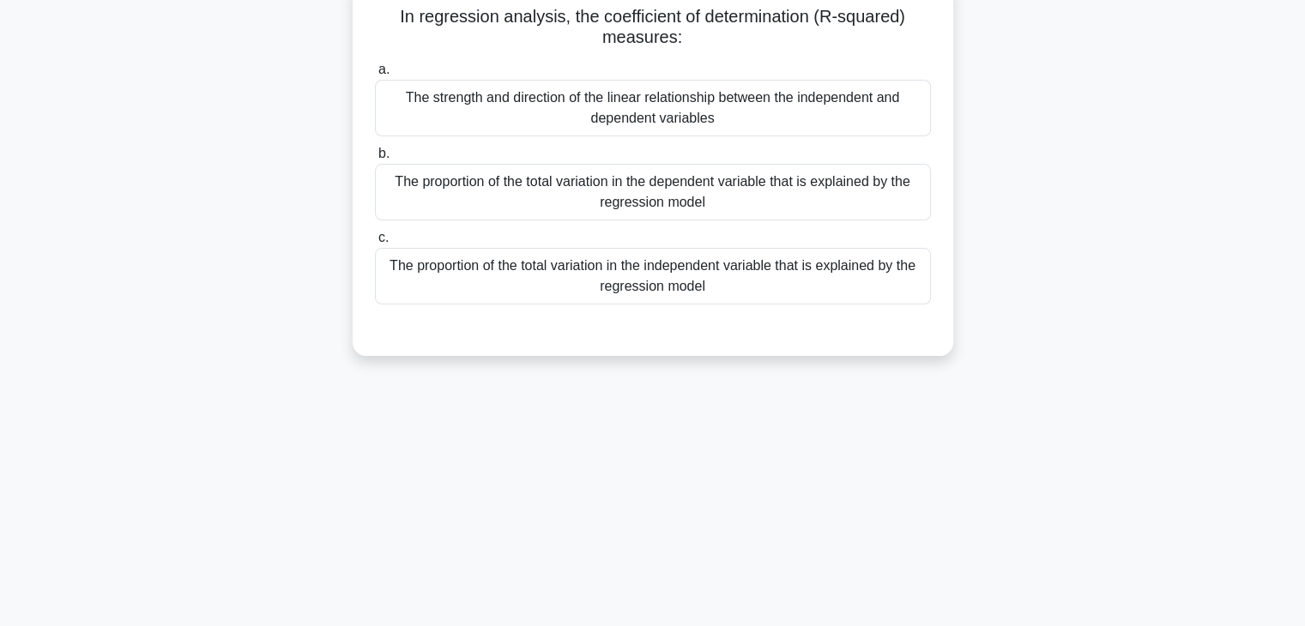
scroll to position [44, 0]
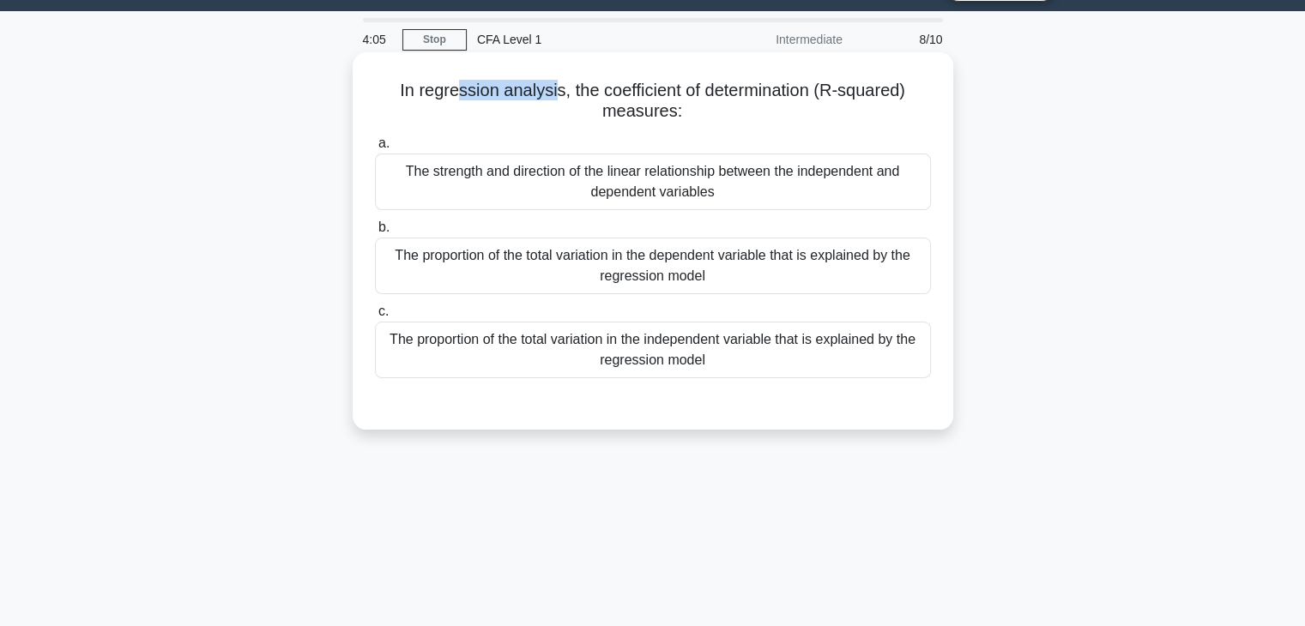
drag, startPoint x: 457, startPoint y: 94, endPoint x: 556, endPoint y: 93, distance: 98.7
click at [556, 93] on h5 "In regression analysis, the coefficient of determination (R-squared) measures: …" at bounding box center [653, 101] width 560 height 43
click at [602, 93] on h5 "In regression analysis, the coefficient of determination (R-squared) measures: …" at bounding box center [653, 101] width 560 height 43
drag, startPoint x: 564, startPoint y: 91, endPoint x: 725, endPoint y: 109, distance: 162.3
click at [725, 109] on h5 "In regression analysis, the coefficient of determination (R-squared) measures: …" at bounding box center [653, 101] width 560 height 43
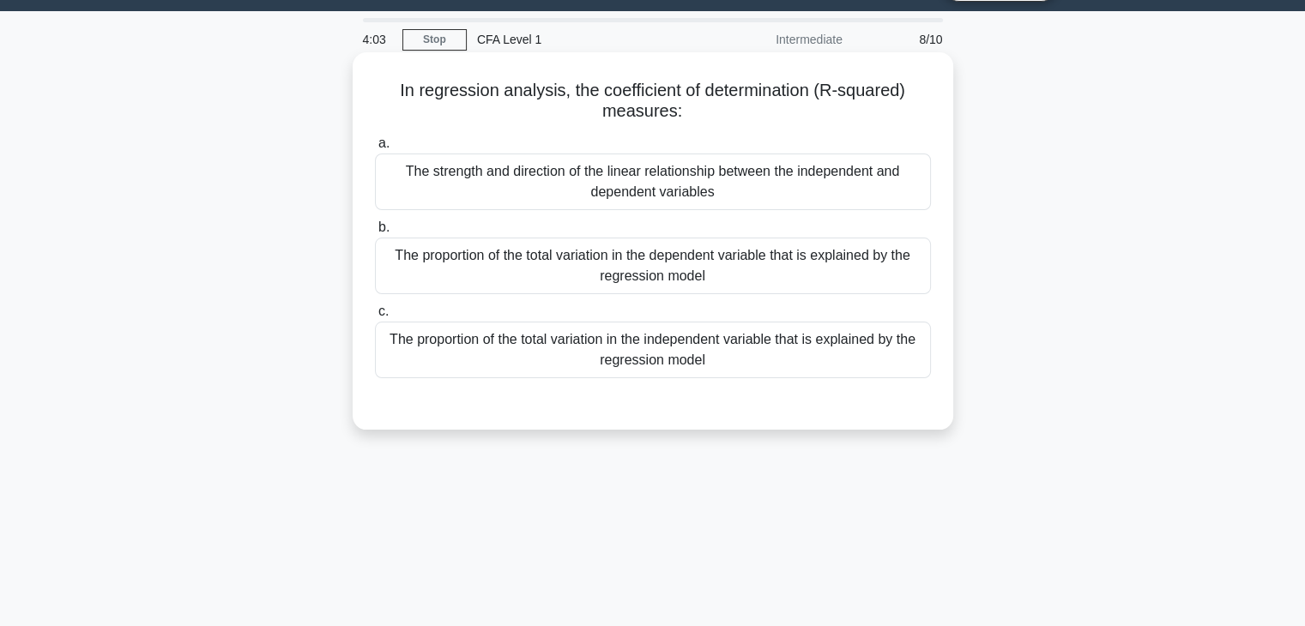
click at [744, 100] on h5 "In regression analysis, the coefficient of determination (R-squared) measures: …" at bounding box center [653, 101] width 560 height 43
drag, startPoint x: 584, startPoint y: 93, endPoint x: 714, endPoint y: 105, distance: 130.1
click at [657, 96] on h5 "In regression analysis, the coefficient of determination (R-squared) measures: …" at bounding box center [653, 101] width 560 height 43
click at [717, 105] on h5 "In regression analysis, the coefficient of determination (R-squared) measures: …" at bounding box center [653, 101] width 560 height 43
click at [628, 284] on div "The proportion of the total variation in the dependent variable that is explain…" at bounding box center [653, 266] width 556 height 57
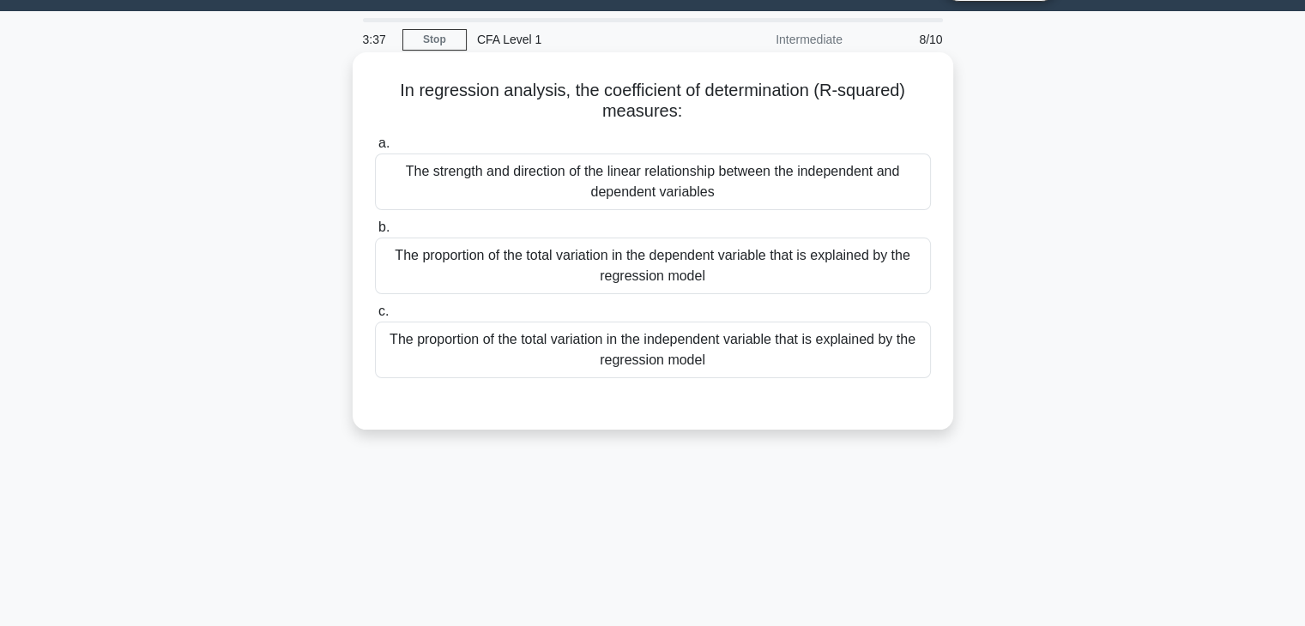
click at [375, 233] on input "b. The proportion of the total variation in the dependent variable that is expl…" at bounding box center [375, 227] width 0 height 11
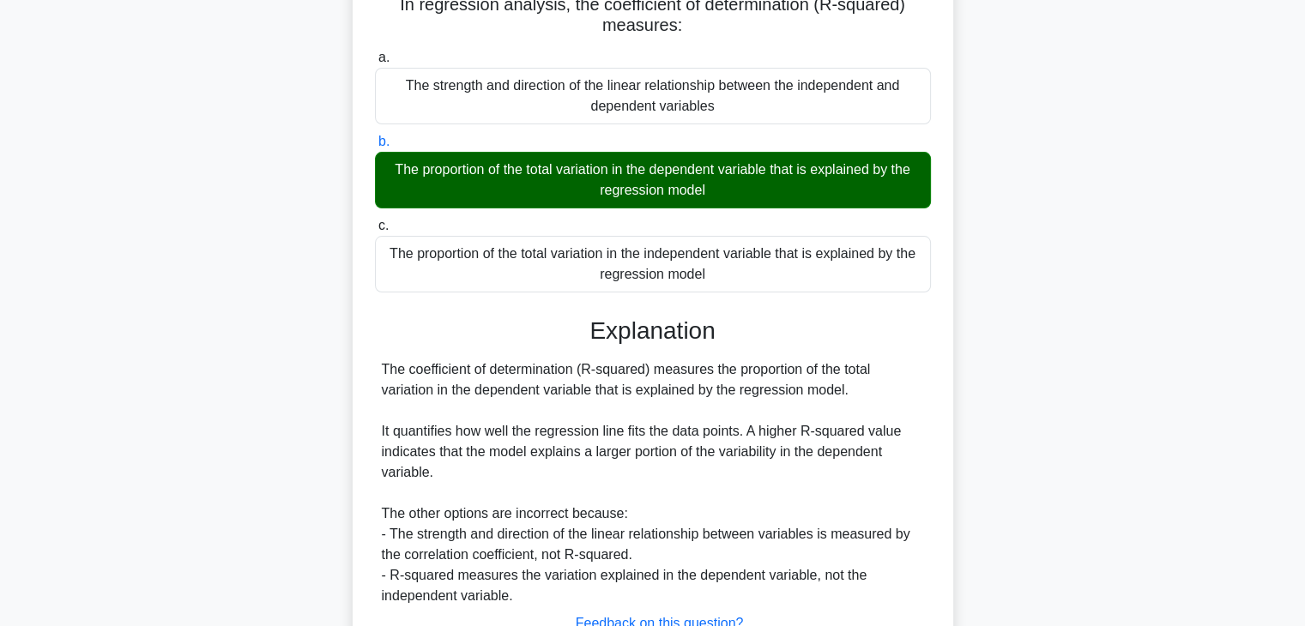
scroll to position [215, 0]
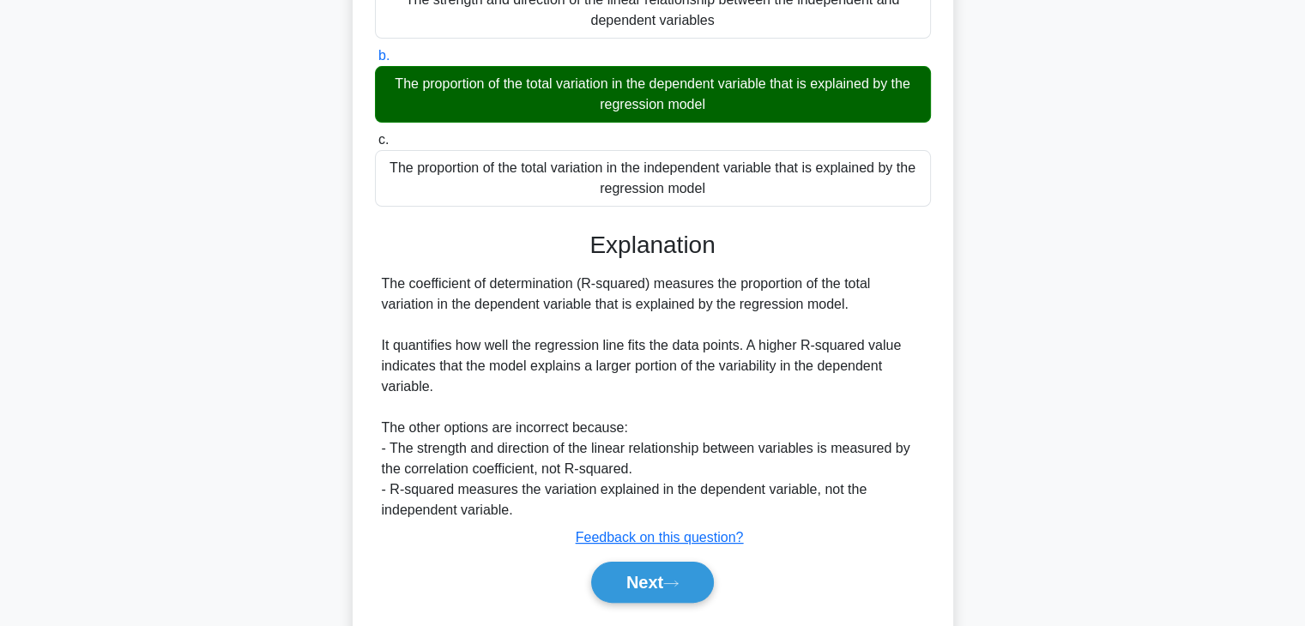
drag, startPoint x: 406, startPoint y: 90, endPoint x: 722, endPoint y: 111, distance: 316.5
click at [722, 111] on div "The proportion of the total variation in the dependent variable that is explain…" at bounding box center [653, 94] width 556 height 57
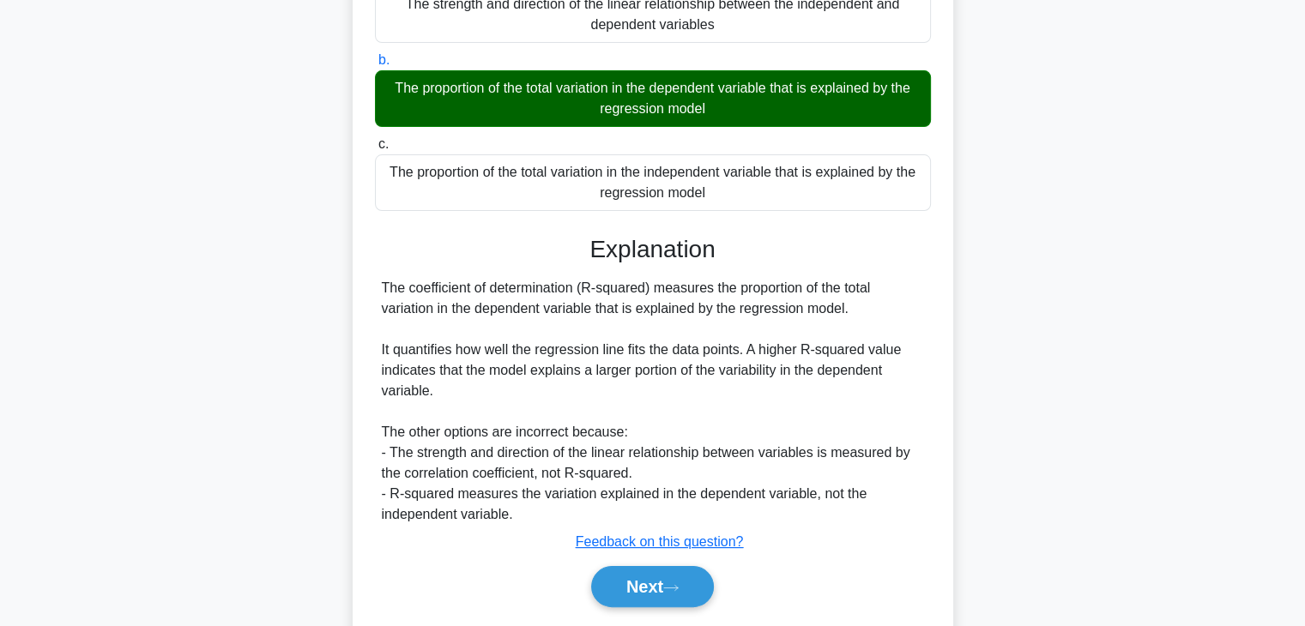
click at [711, 115] on div at bounding box center [711, 115] width 0 height 0
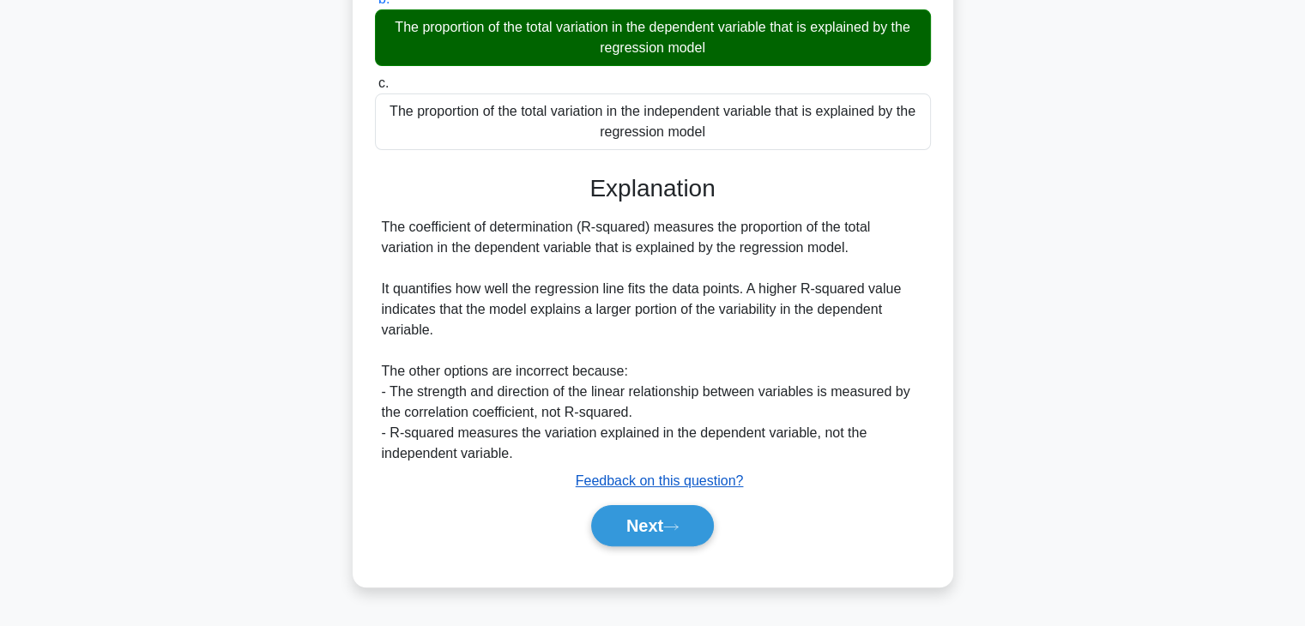
scroll to position [301, 0]
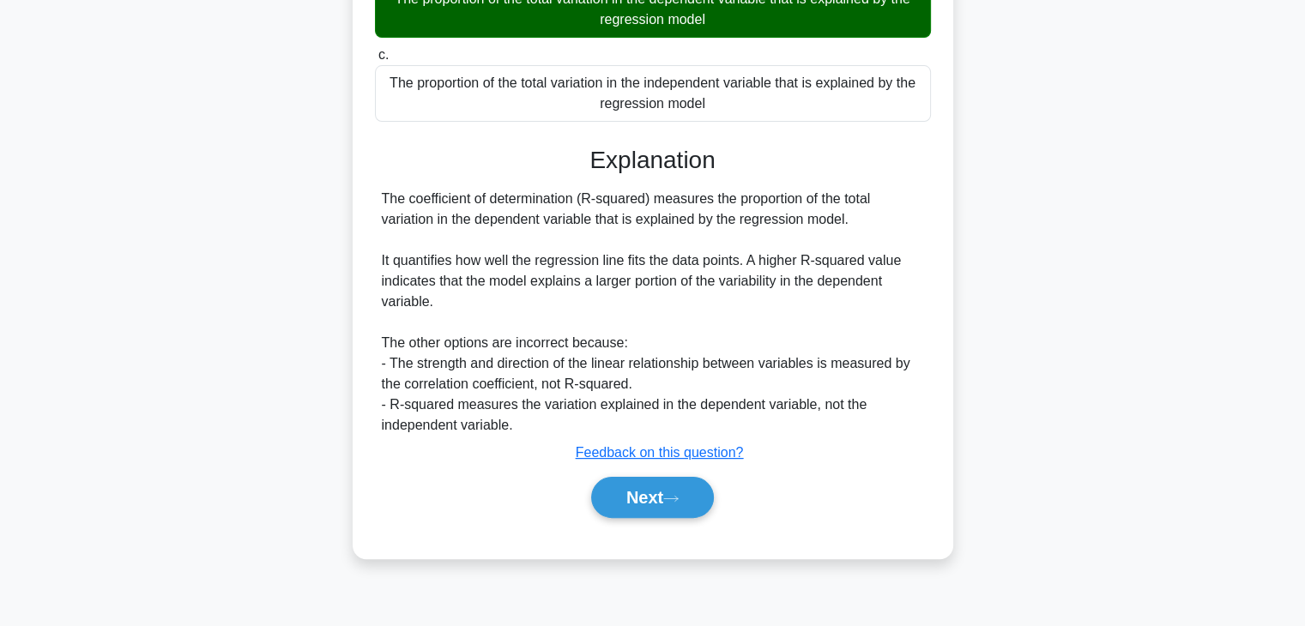
click at [353, 425] on div "In regression analysis, the coefficient of determination (R-squared) measures: …" at bounding box center [653, 177] width 601 height 763
drag, startPoint x: 536, startPoint y: 387, endPoint x: 620, endPoint y: 385, distance: 85.0
click at [613, 387] on div "The coefficient of determination (R-squared) measures the proportion of the tot…" at bounding box center [653, 312] width 542 height 247
click at [693, 373] on div "The coefficient of determination (R-squared) measures the proportion of the tot…" at bounding box center [653, 312] width 542 height 247
drag, startPoint x: 505, startPoint y: 406, endPoint x: 669, endPoint y: 408, distance: 163.1
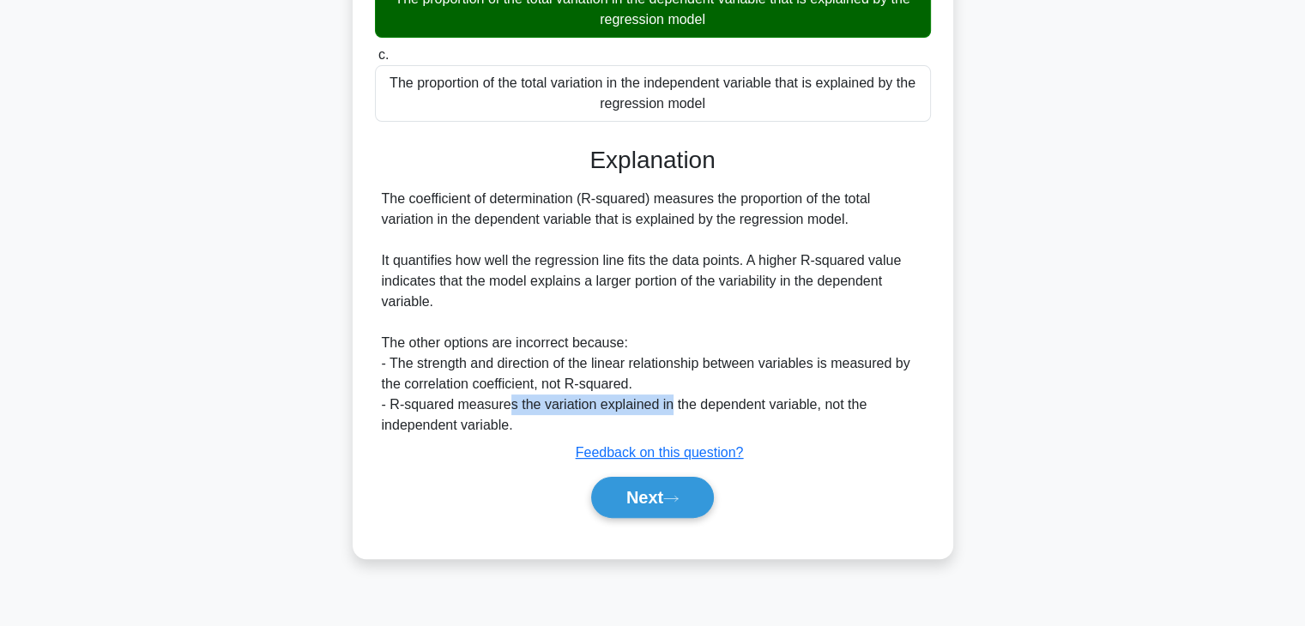
click at [669, 408] on div "The coefficient of determination (R-squared) measures the proportion of the tot…" at bounding box center [653, 312] width 542 height 247
click at [838, 413] on div "The coefficient of determination (R-squared) measures the proportion of the tot…" at bounding box center [653, 312] width 542 height 247
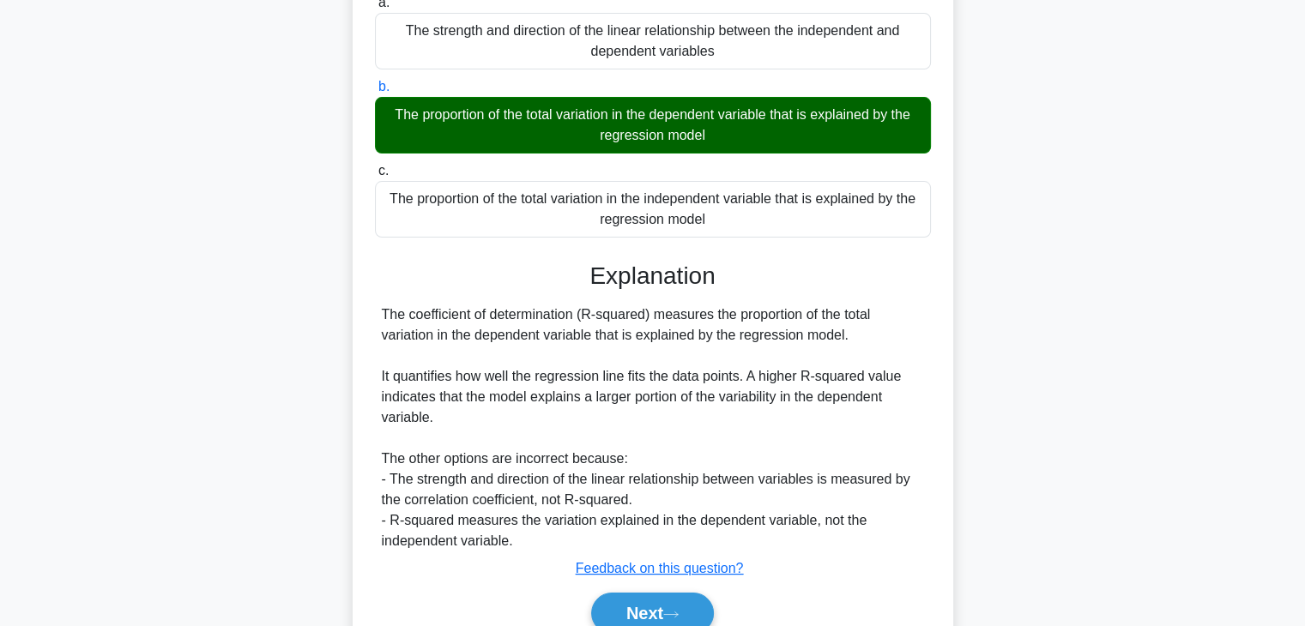
scroll to position [215, 0]
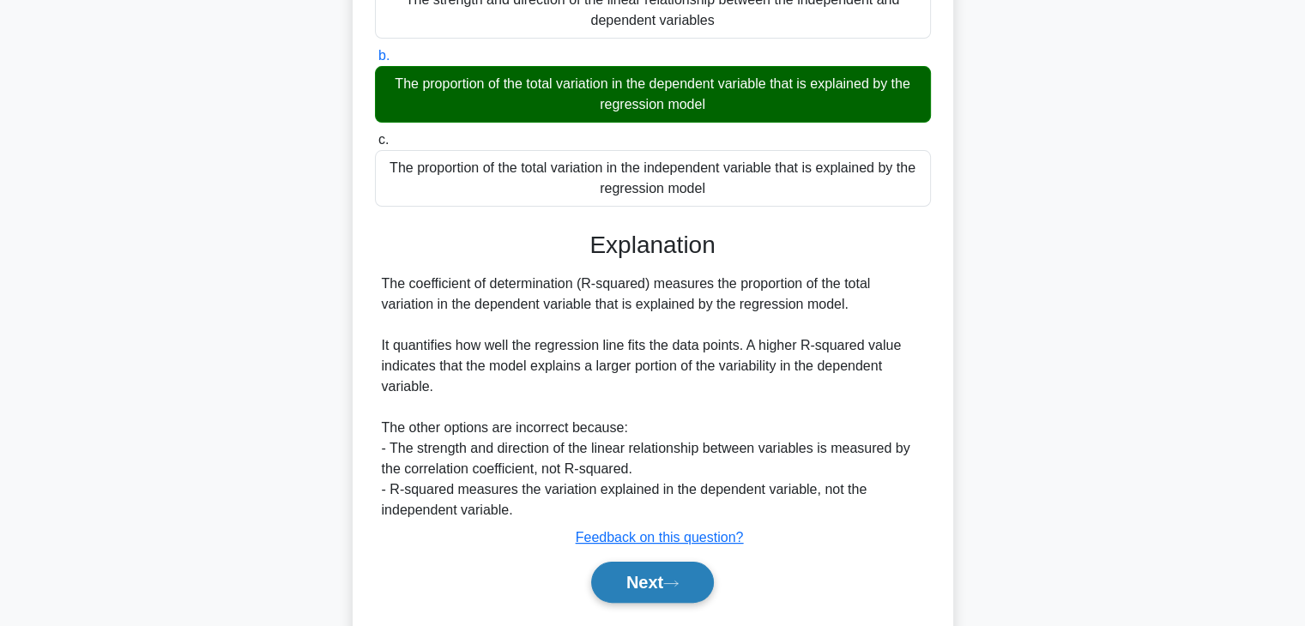
click at [608, 584] on button "Next" at bounding box center [652, 582] width 123 height 41
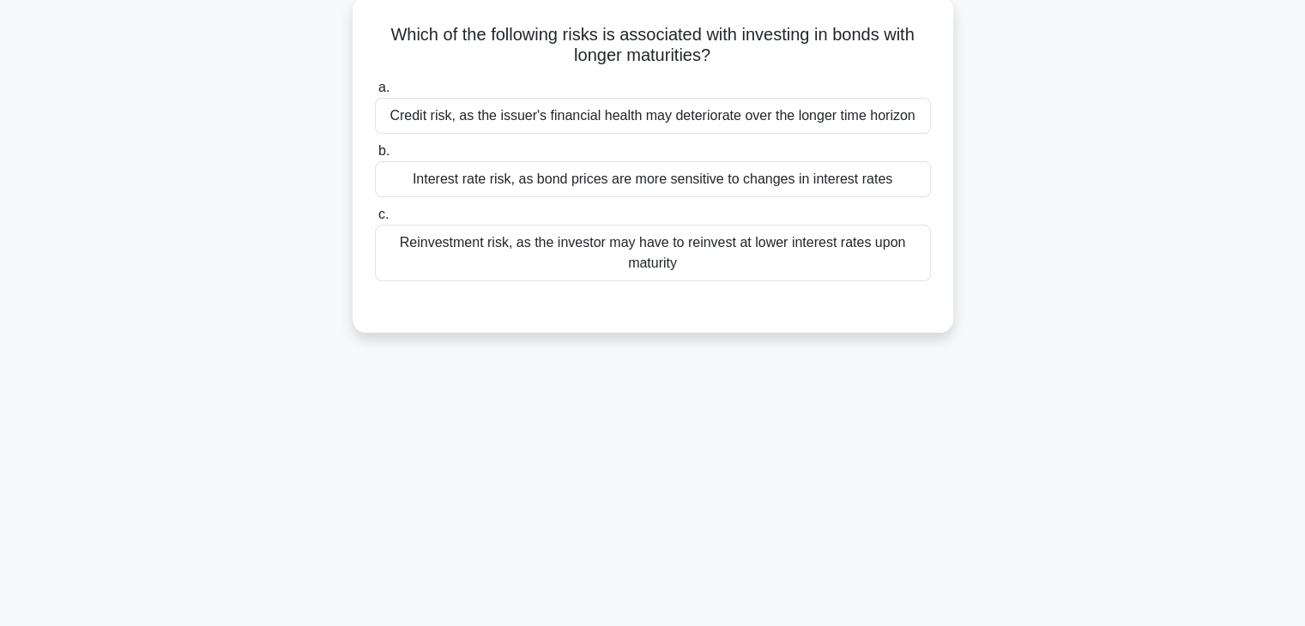
scroll to position [0, 0]
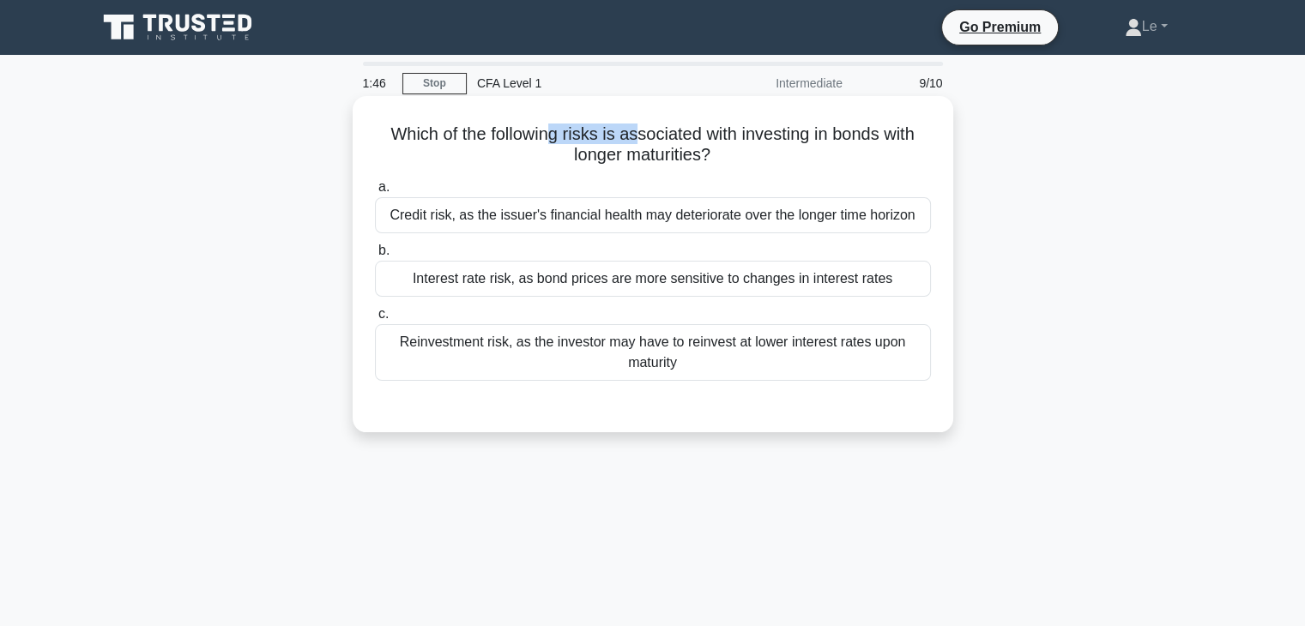
drag, startPoint x: 549, startPoint y: 133, endPoint x: 636, endPoint y: 133, distance: 86.7
click at [636, 133] on h5 "Which of the following risks is associated with investing in bonds with longer …" at bounding box center [653, 145] width 560 height 43
click at [770, 146] on h5 "Which of the following risks is associated with investing in bonds with longer …" at bounding box center [653, 145] width 560 height 43
click at [529, 223] on div "Credit risk, as the issuer's financial health may deteriorate over the longer t…" at bounding box center [653, 215] width 556 height 36
click at [375, 193] on input "a. Credit risk, as the issuer's financial health may deteriorate over the longe…" at bounding box center [375, 187] width 0 height 11
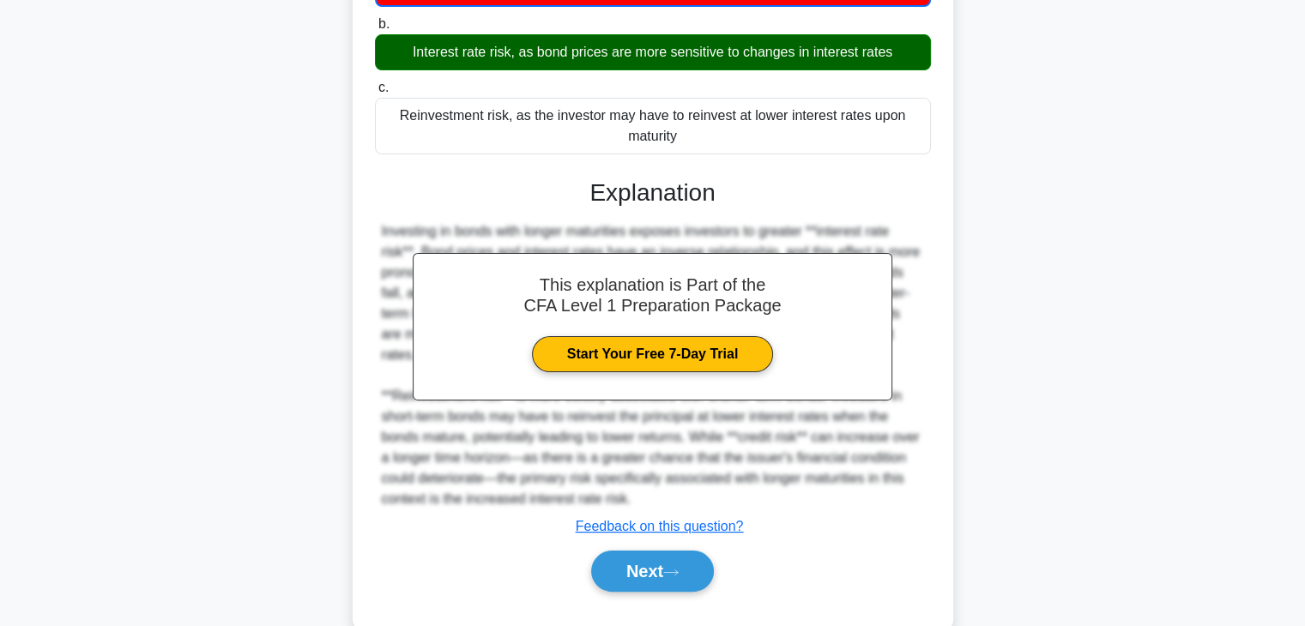
scroll to position [301, 0]
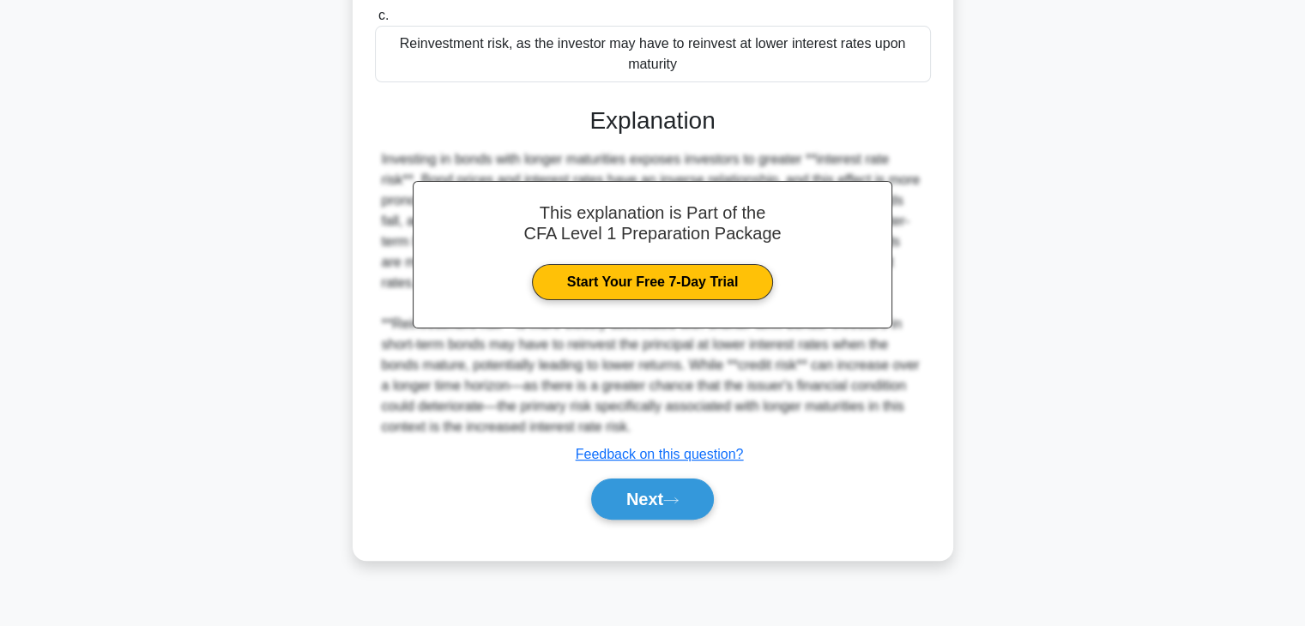
click at [673, 527] on div "Next" at bounding box center [653, 499] width 556 height 55
click at [671, 520] on button "Next" at bounding box center [652, 499] width 123 height 41
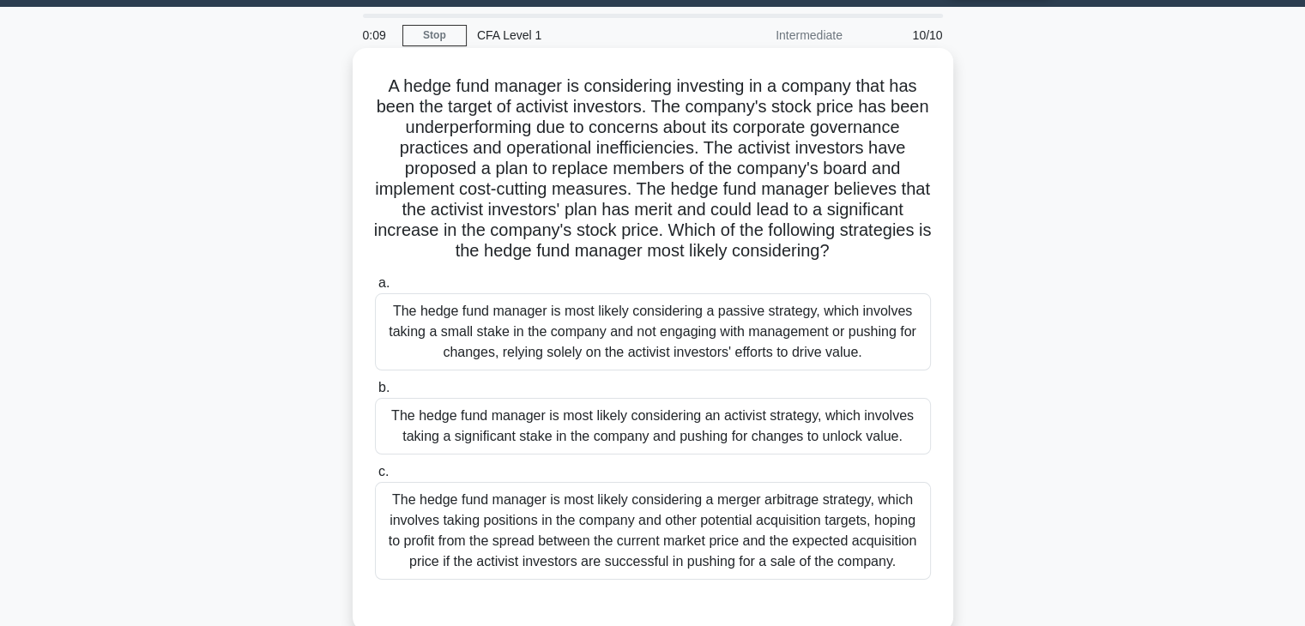
scroll to position [86, 0]
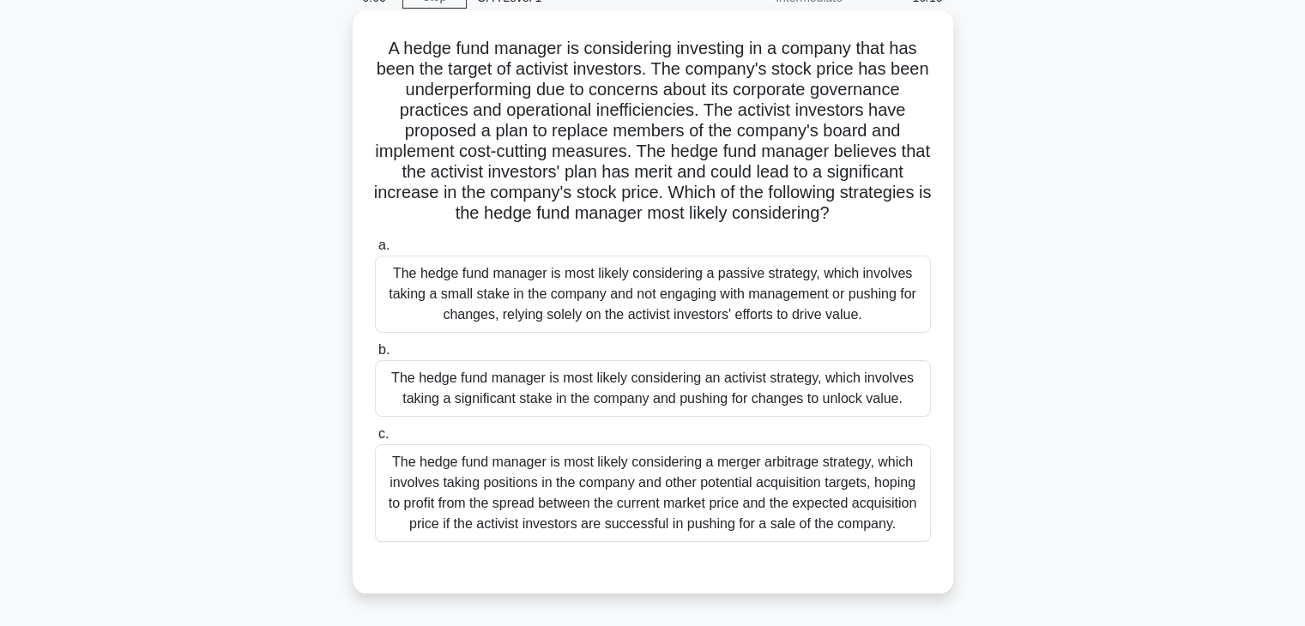
click at [807, 290] on div "The hedge fund manager is most likely considering a passive strategy, which inv…" at bounding box center [653, 294] width 556 height 77
click at [375, 251] on input "a. The hedge fund manager is most likely considering a passive strategy, which …" at bounding box center [375, 245] width 0 height 11
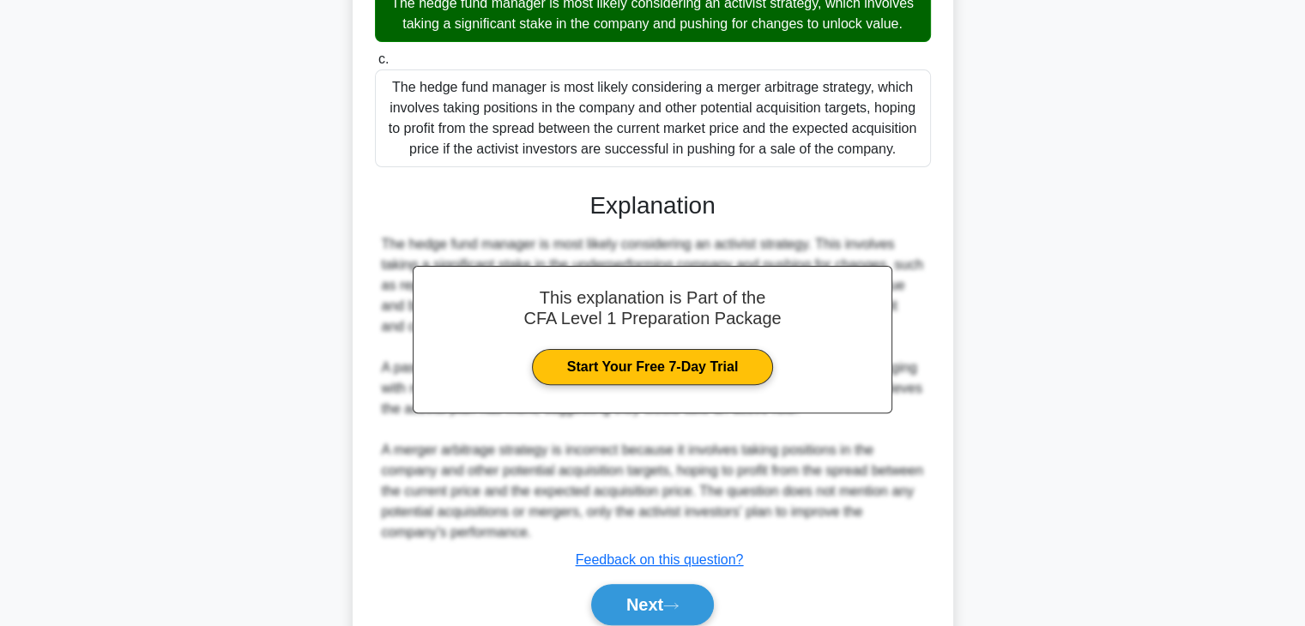
scroll to position [515, 0]
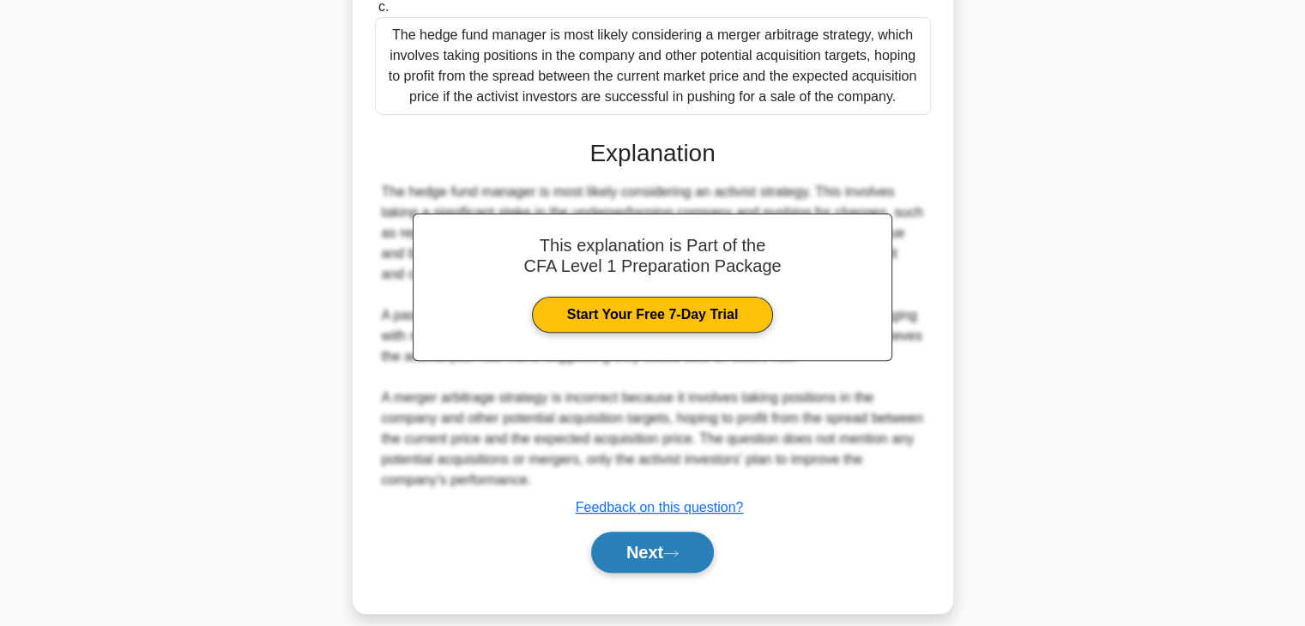
click at [691, 543] on button "Next" at bounding box center [652, 552] width 123 height 41
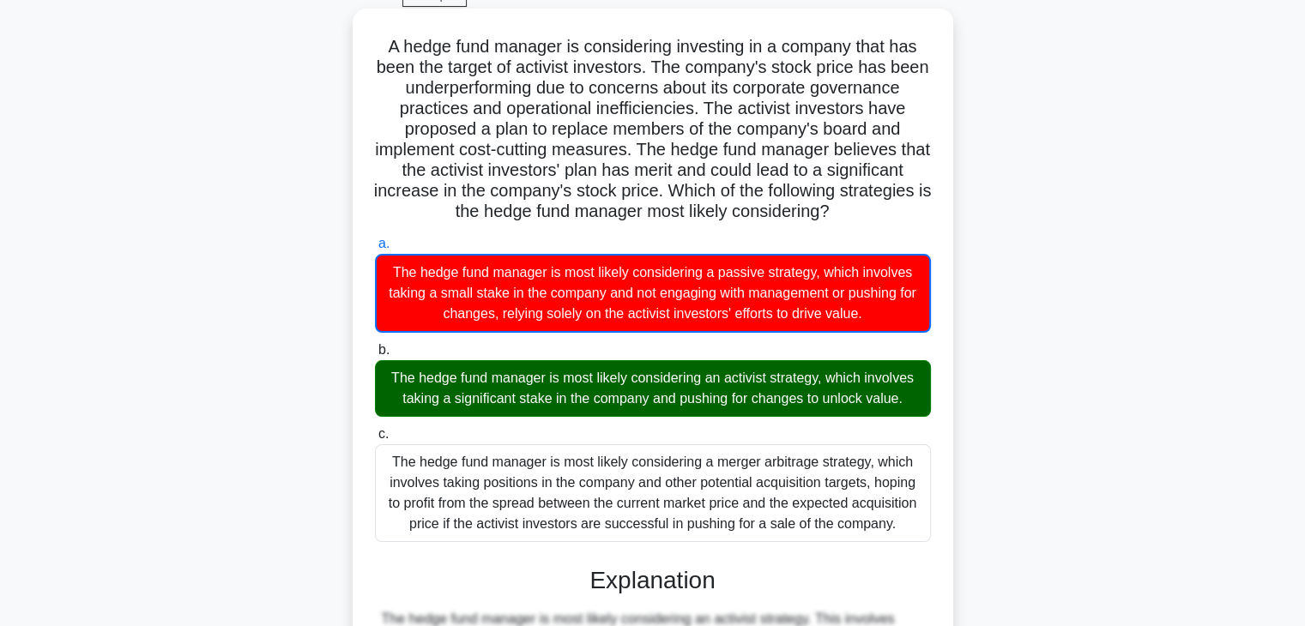
scroll to position [0, 0]
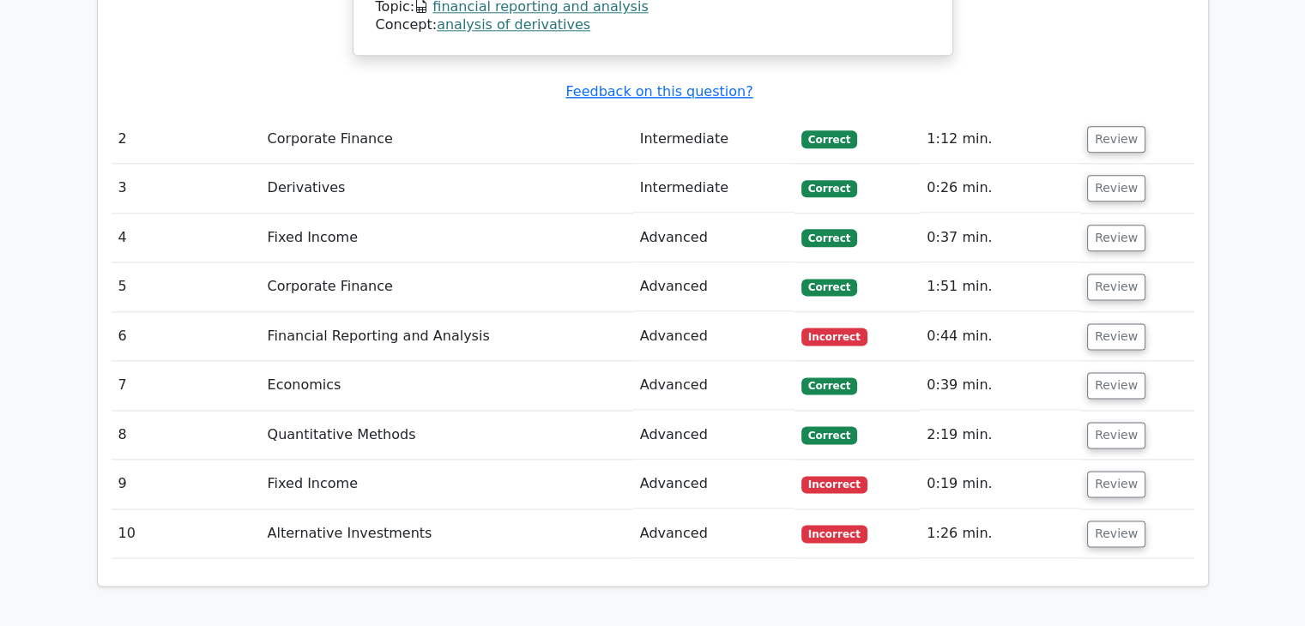
scroll to position [2146, 0]
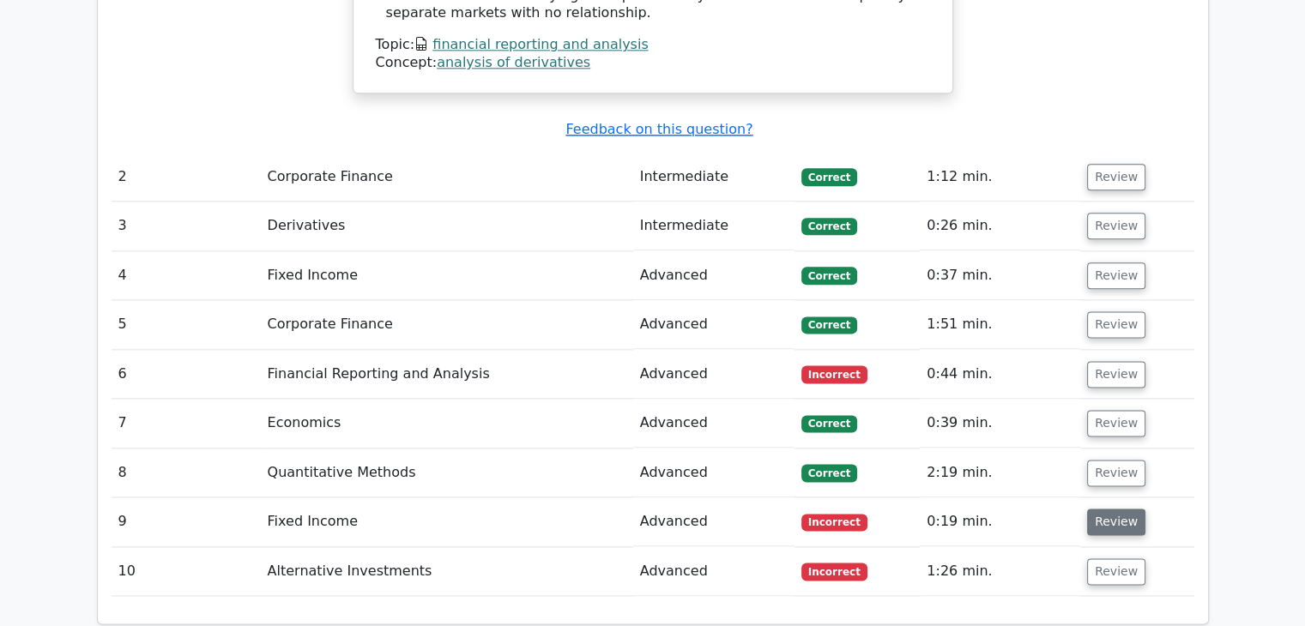
click at [1096, 509] on button "Review" at bounding box center [1116, 522] width 58 height 27
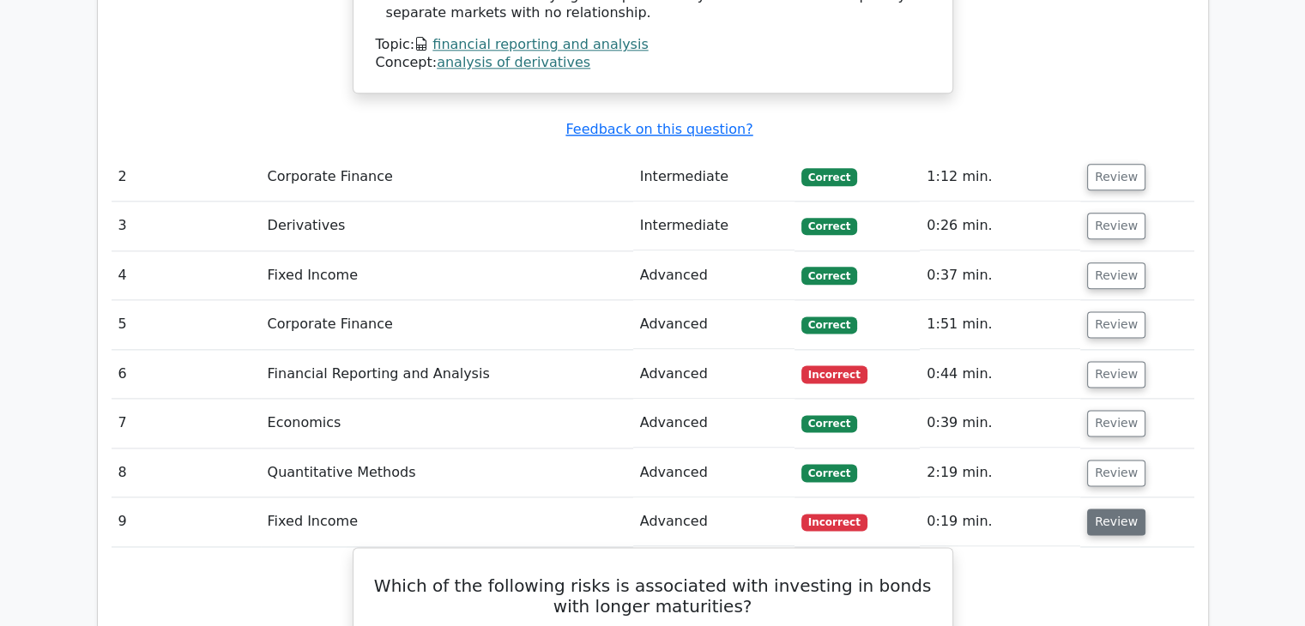
click at [1104, 509] on button "Review" at bounding box center [1116, 522] width 58 height 27
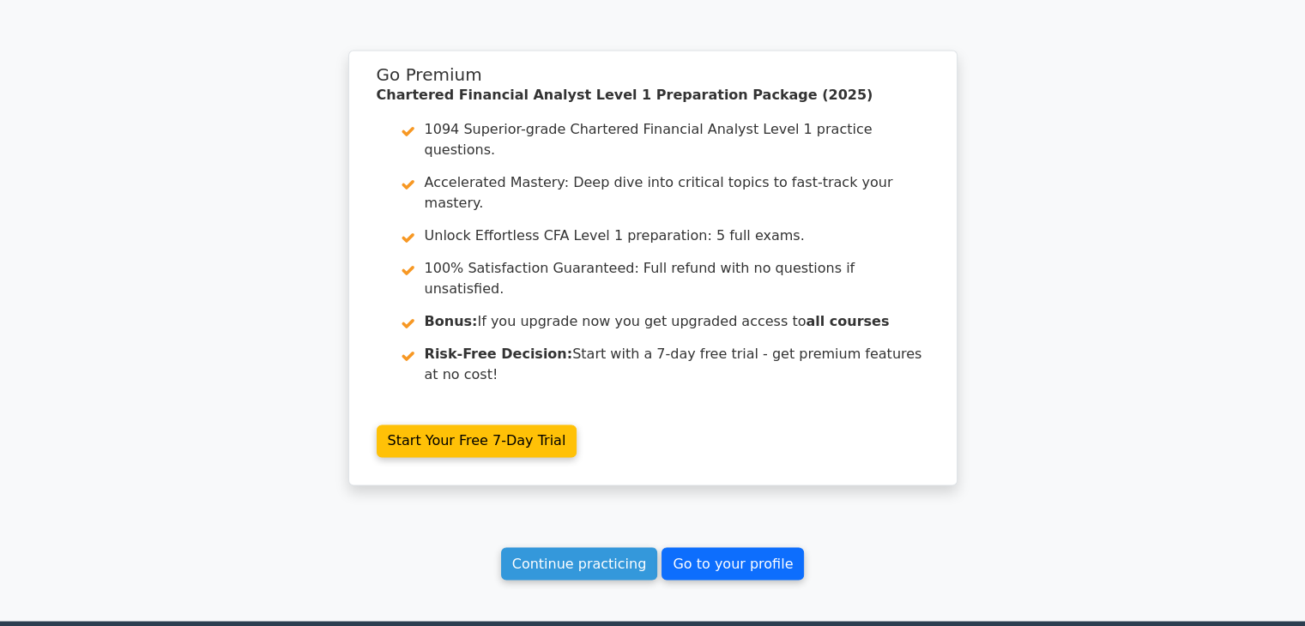
scroll to position [2808, 0]
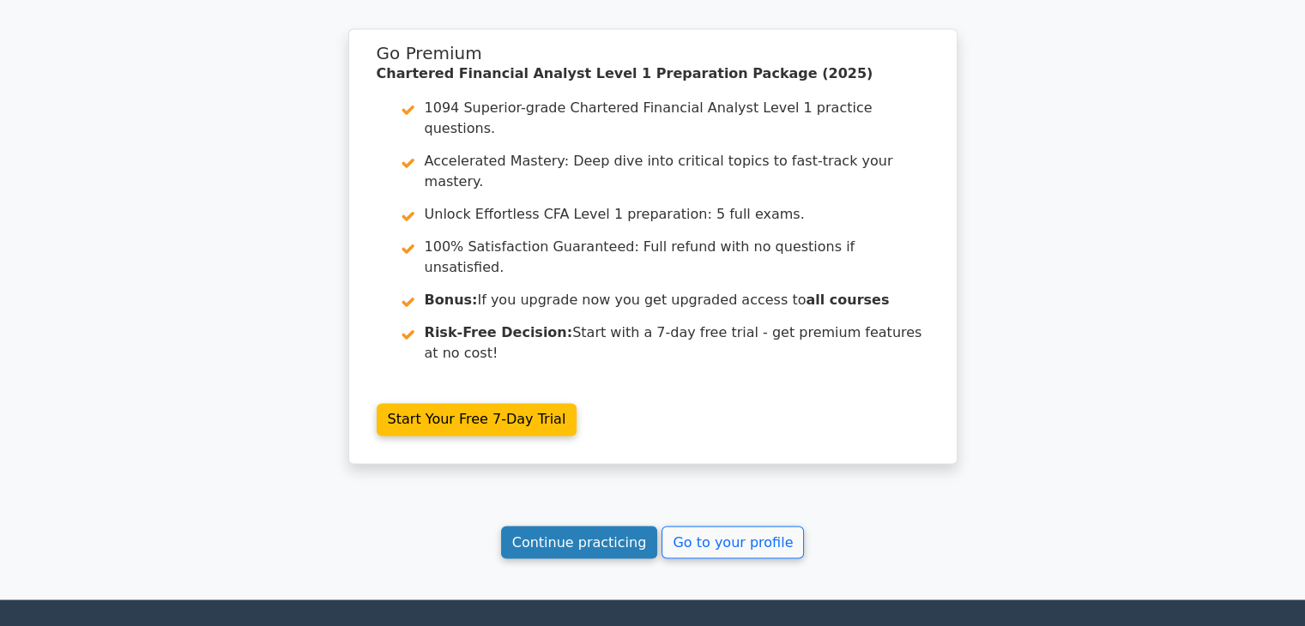
click at [636, 526] on link "Continue practicing" at bounding box center [579, 542] width 157 height 33
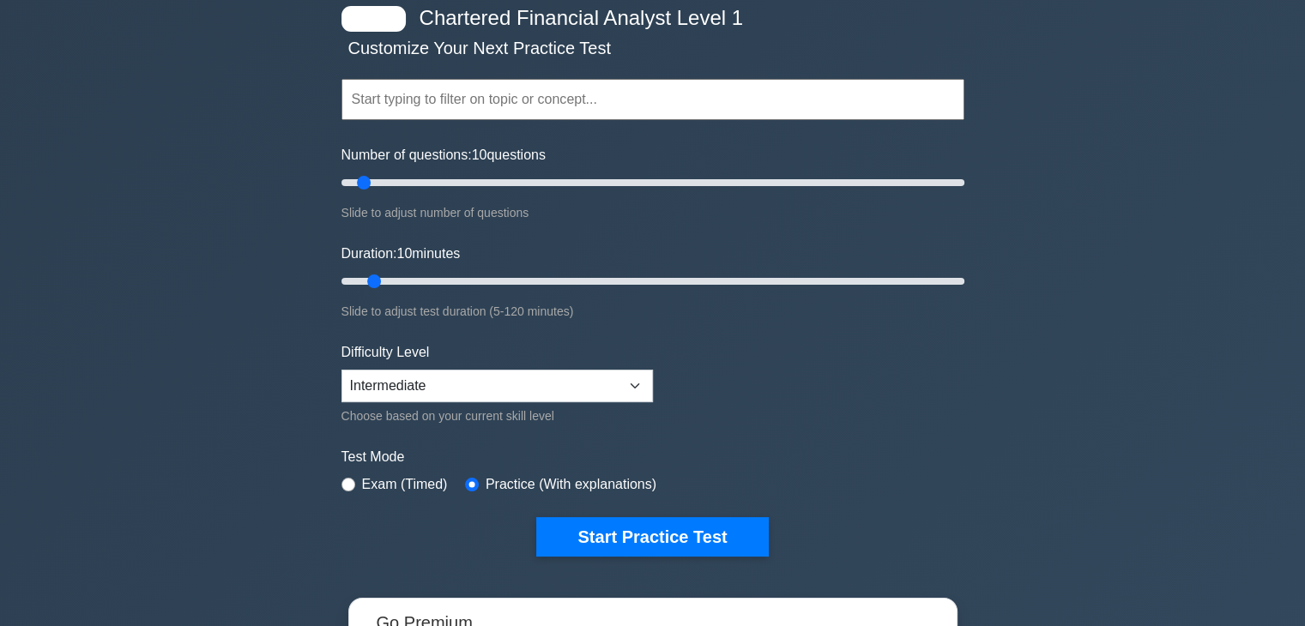
scroll to position [257, 0]
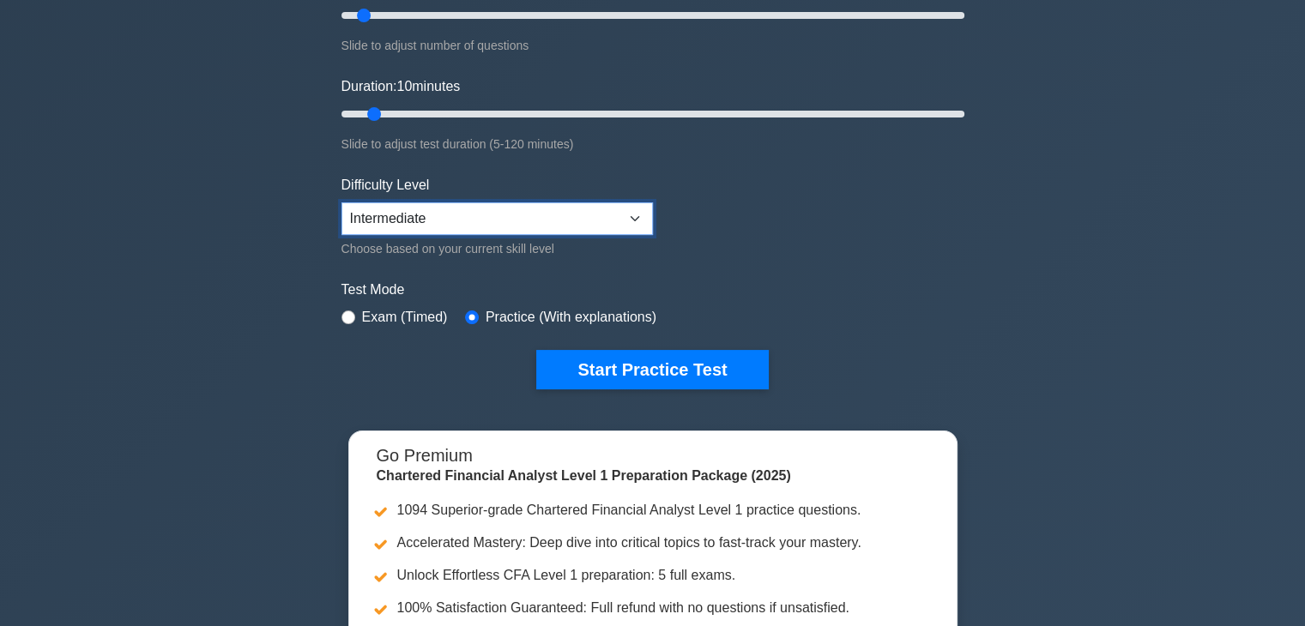
click at [523, 212] on select "Beginner Intermediate Expert" at bounding box center [498, 219] width 312 height 33
click at [517, 210] on select "Beginner Intermediate Expert" at bounding box center [498, 219] width 312 height 33
click at [730, 245] on form "Topics Quantitative Methods Economics Financial Reporting and Analysis Corporat…" at bounding box center [653, 124] width 623 height 530
drag, startPoint x: 590, startPoint y: 212, endPoint x: 583, endPoint y: 226, distance: 15.4
click at [590, 212] on select "Beginner Intermediate Expert" at bounding box center [498, 219] width 312 height 33
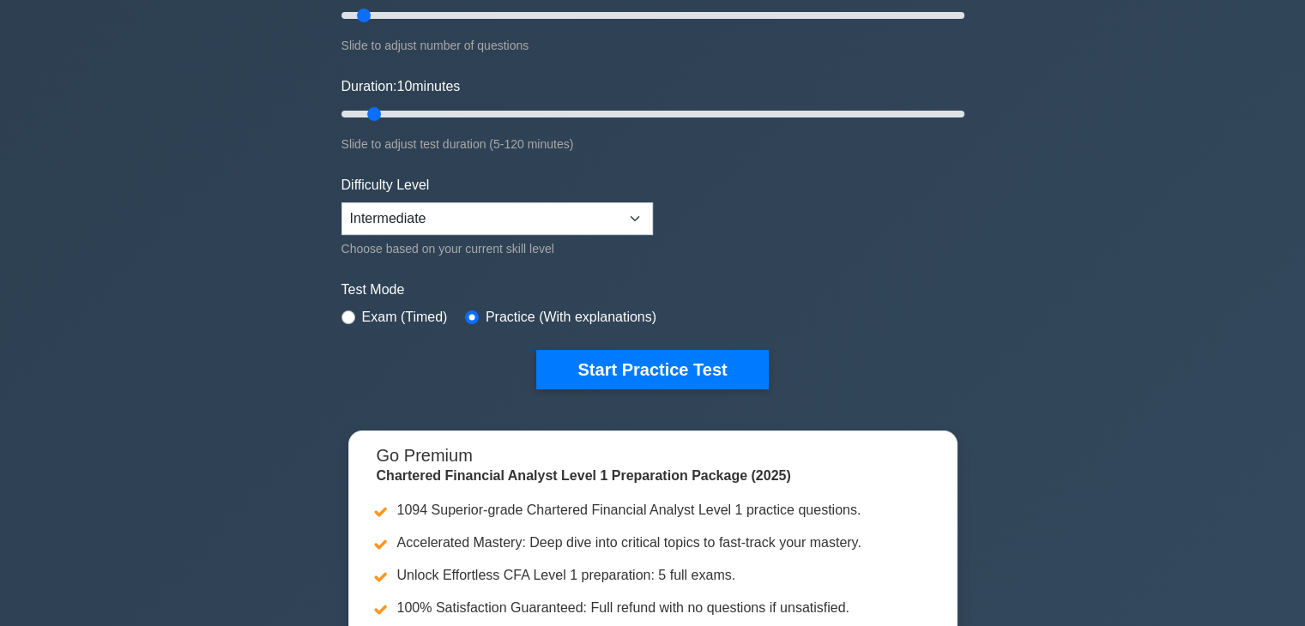
click at [749, 280] on label "Test Mode" at bounding box center [653, 290] width 623 height 21
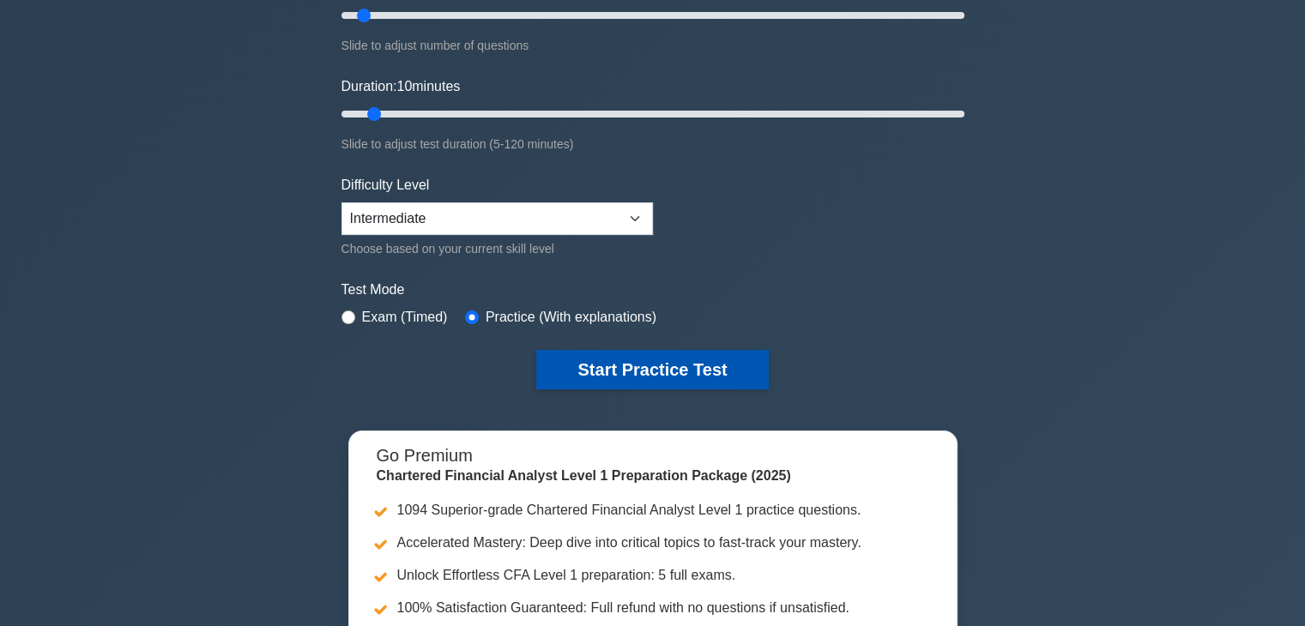
click at [721, 379] on button "Start Practice Test" at bounding box center [652, 369] width 232 height 39
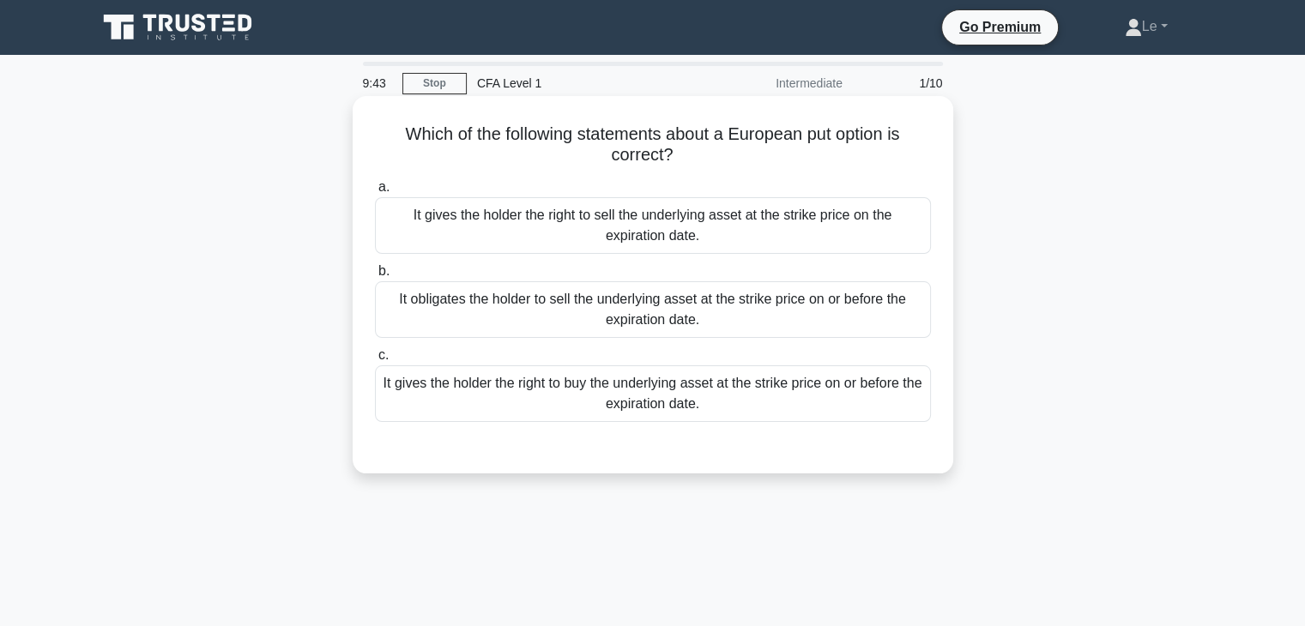
drag, startPoint x: 786, startPoint y: 219, endPoint x: 850, endPoint y: 218, distance: 63.5
click at [850, 218] on div "It gives the holder the right to sell the underlying asset at the strike price …" at bounding box center [653, 225] width 556 height 57
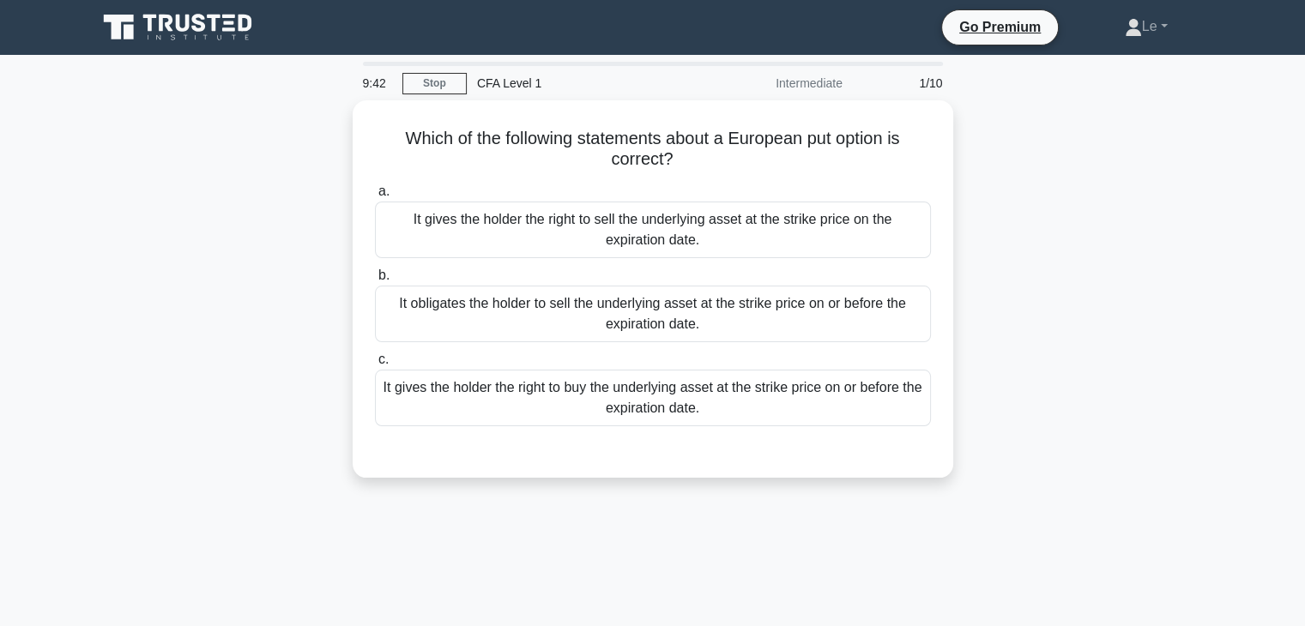
click at [838, 227] on div at bounding box center [838, 227] width 0 height 0
click at [986, 217] on div "Which of the following statements about a European put option is correct? .spin…" at bounding box center [653, 299] width 1133 height 398
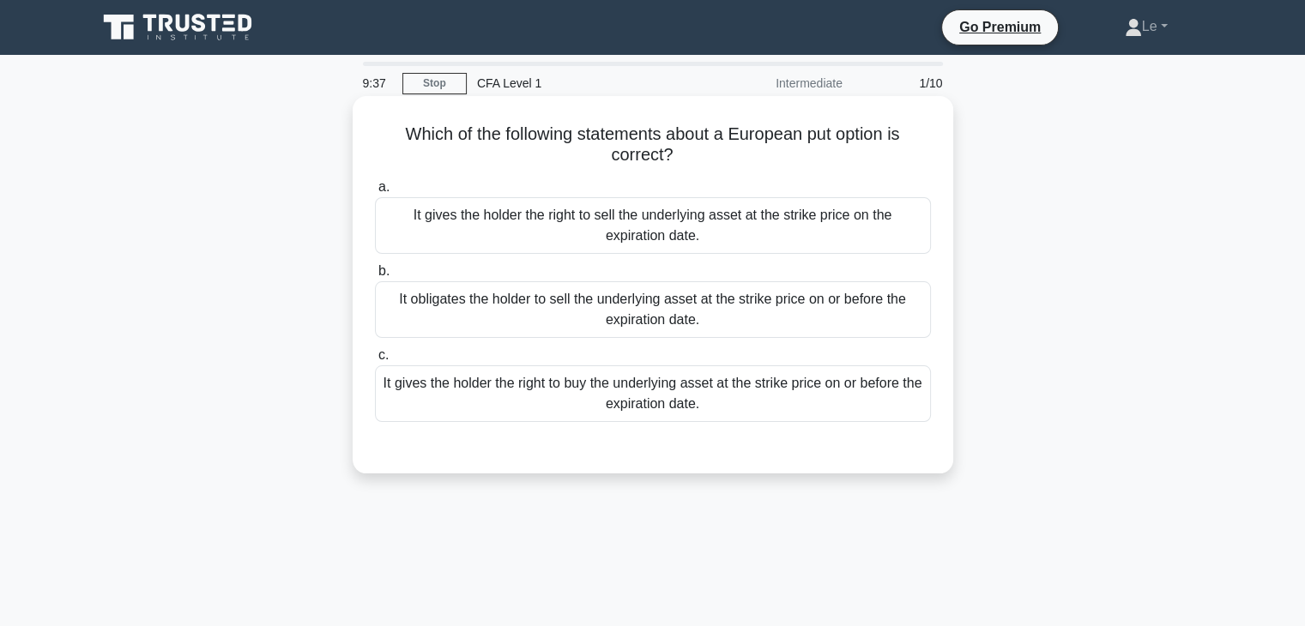
click at [620, 214] on div "It gives the holder the right to sell the underlying asset at the strike price …" at bounding box center [653, 225] width 556 height 57
click at [375, 193] on input "a. It gives the holder the right to sell the underlying asset at the strike pri…" at bounding box center [375, 187] width 0 height 11
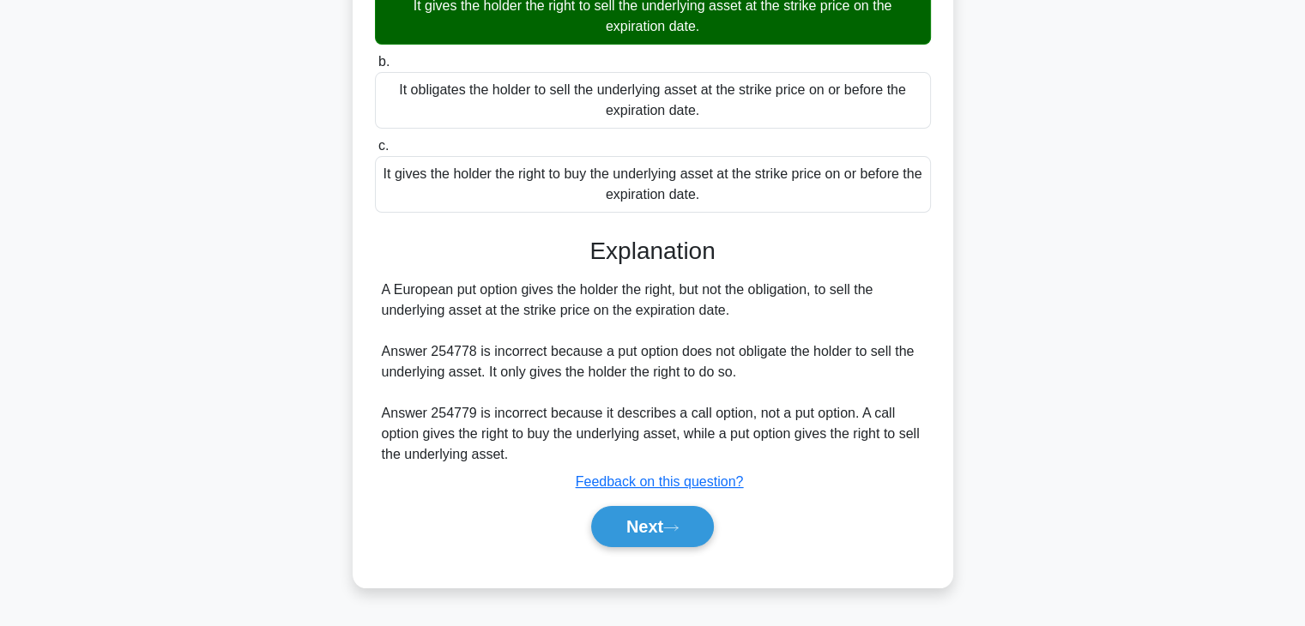
scroll to position [301, 0]
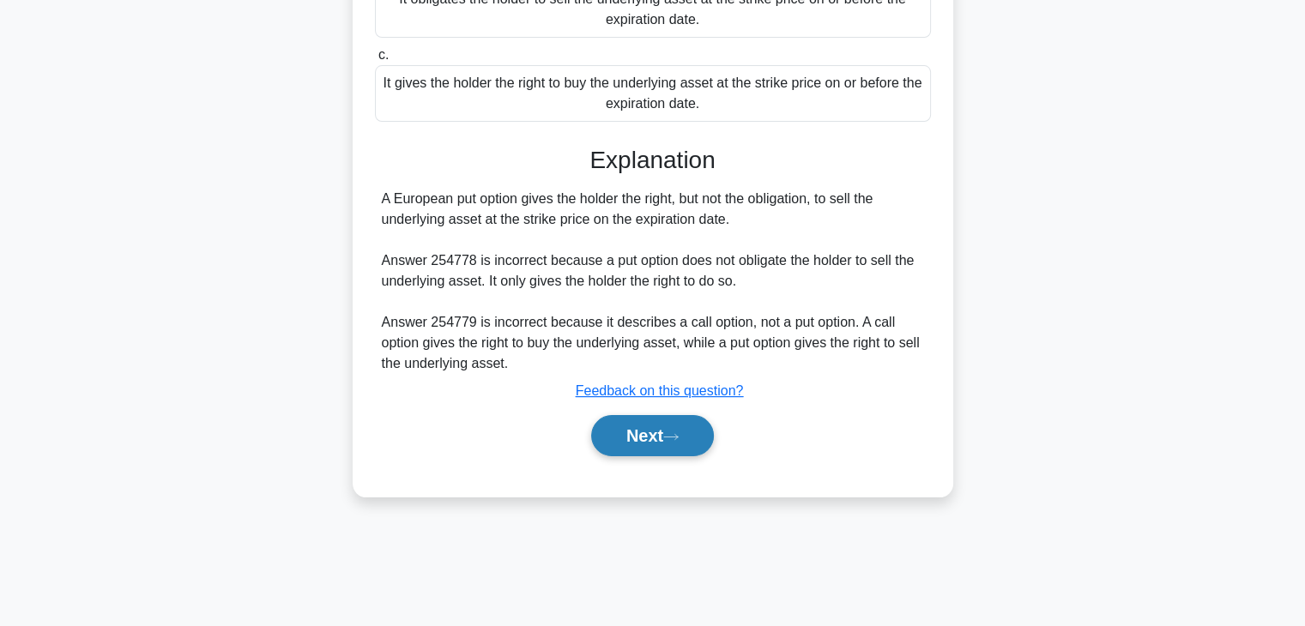
click at [663, 433] on button "Next" at bounding box center [652, 435] width 123 height 41
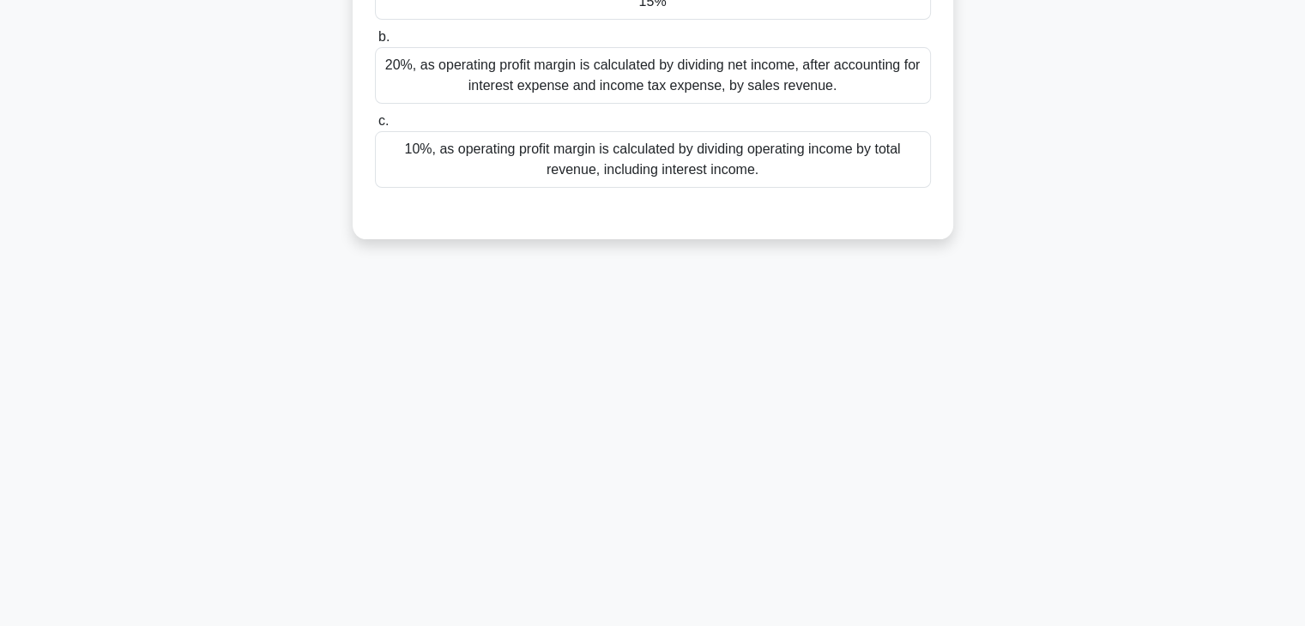
scroll to position [44, 0]
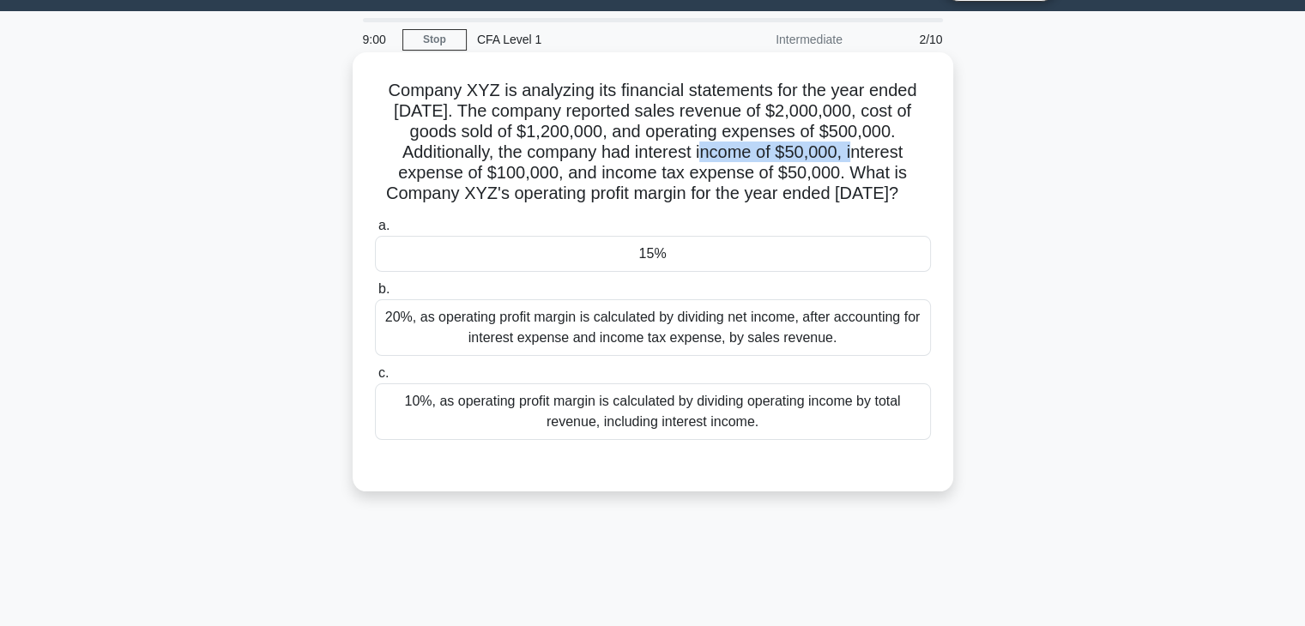
drag, startPoint x: 632, startPoint y: 149, endPoint x: 778, endPoint y: 157, distance: 146.1
click at [778, 157] on h5 "Company XYZ is analyzing its financial statements for the year ended December 3…" at bounding box center [653, 142] width 560 height 125
click at [814, 166] on h5 "Company XYZ is analyzing its financial statements for the year ended December 3…" at bounding box center [653, 142] width 560 height 125
drag, startPoint x: 784, startPoint y: 154, endPoint x: 836, endPoint y: 155, distance: 52.4
click at [836, 155] on h5 "Company XYZ is analyzing its financial statements for the year ended December 3…" at bounding box center [653, 142] width 560 height 125
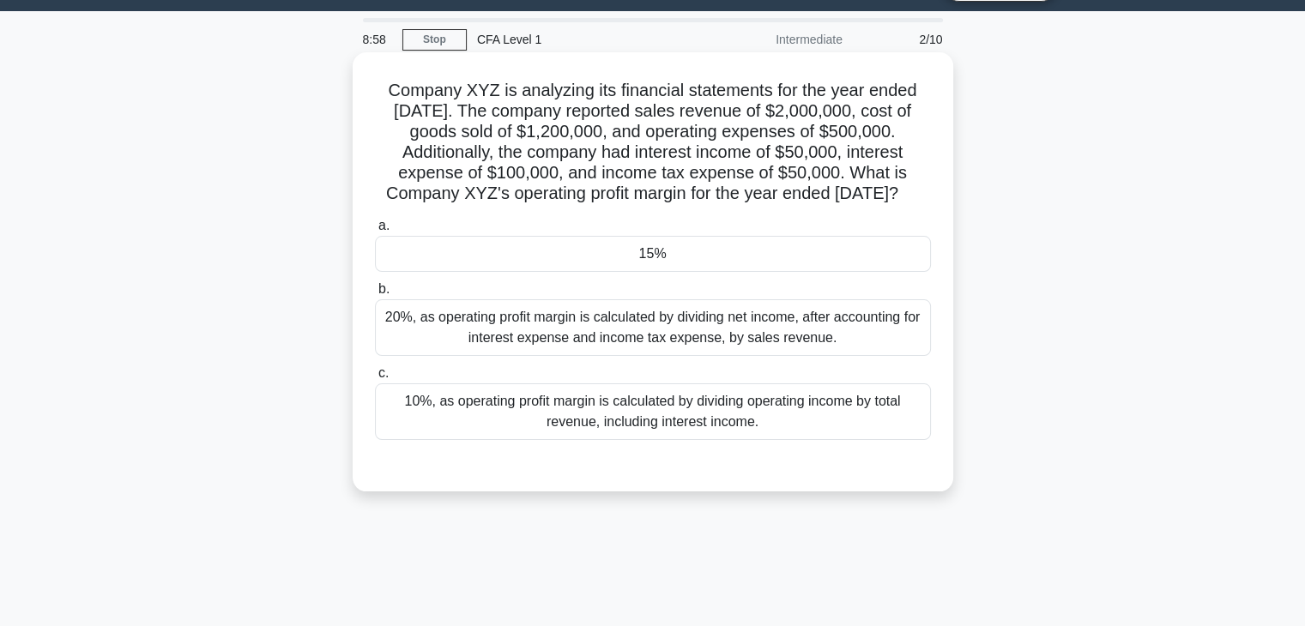
click at [852, 158] on h5 "Company XYZ is analyzing its financial statements for the year ended December 3…" at bounding box center [653, 142] width 560 height 125
drag, startPoint x: 865, startPoint y: 159, endPoint x: 563, endPoint y: 183, distance: 303.0
click at [563, 183] on h5 "Company XYZ is analyzing its financial statements for the year ended December 3…" at bounding box center [653, 142] width 560 height 125
click at [635, 167] on h5 "Company XYZ is analyzing its financial statements for the year ended December 3…" at bounding box center [653, 142] width 560 height 125
click at [849, 424] on div "10%, as operating profit margin is calculated by dividing operating income by t…" at bounding box center [653, 412] width 556 height 57
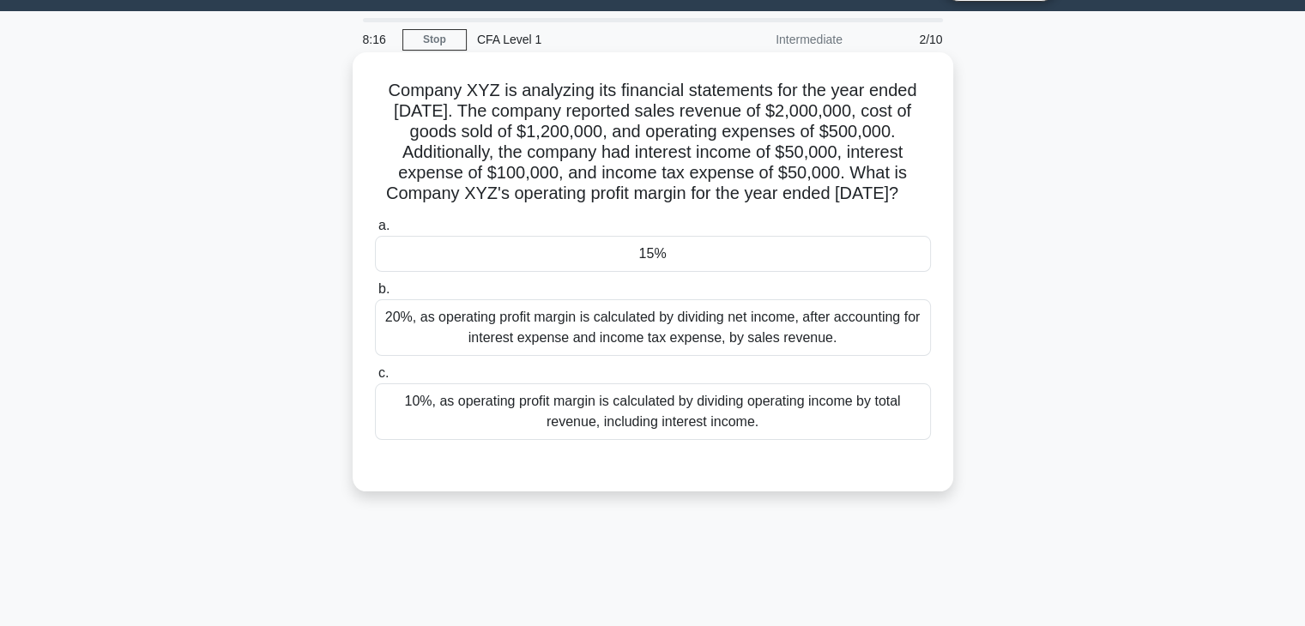
click at [375, 379] on input "c. 10%, as operating profit margin is calculated by dividing operating income b…" at bounding box center [375, 373] width 0 height 11
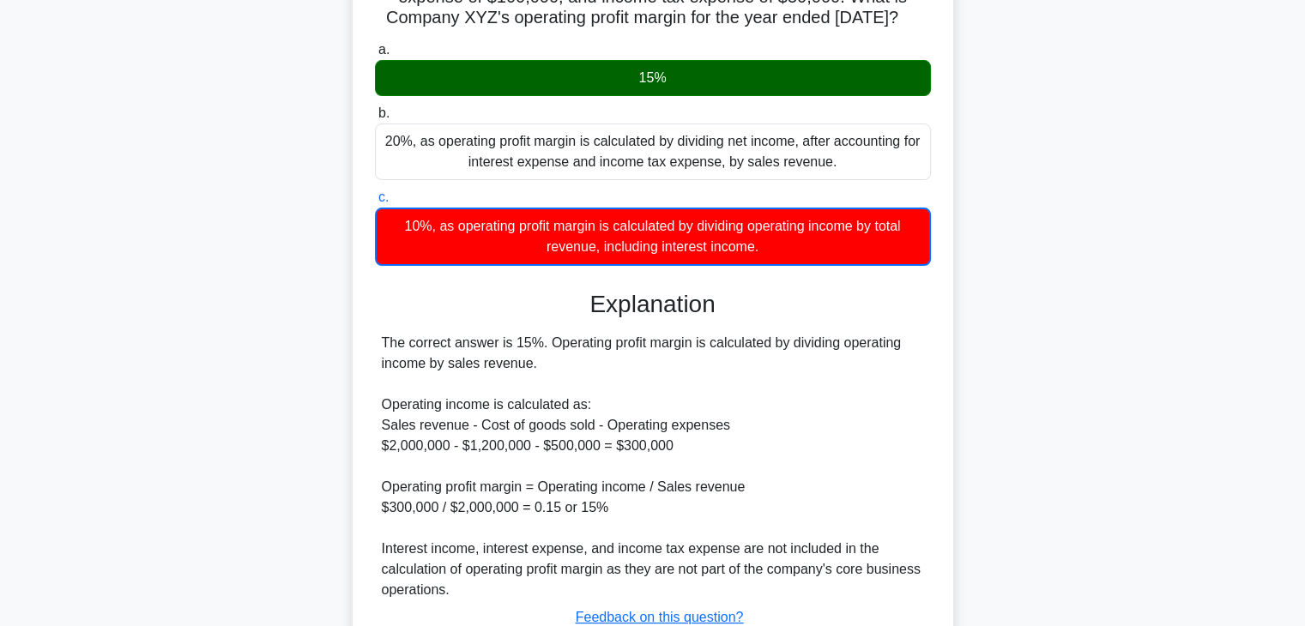
scroll to position [301, 0]
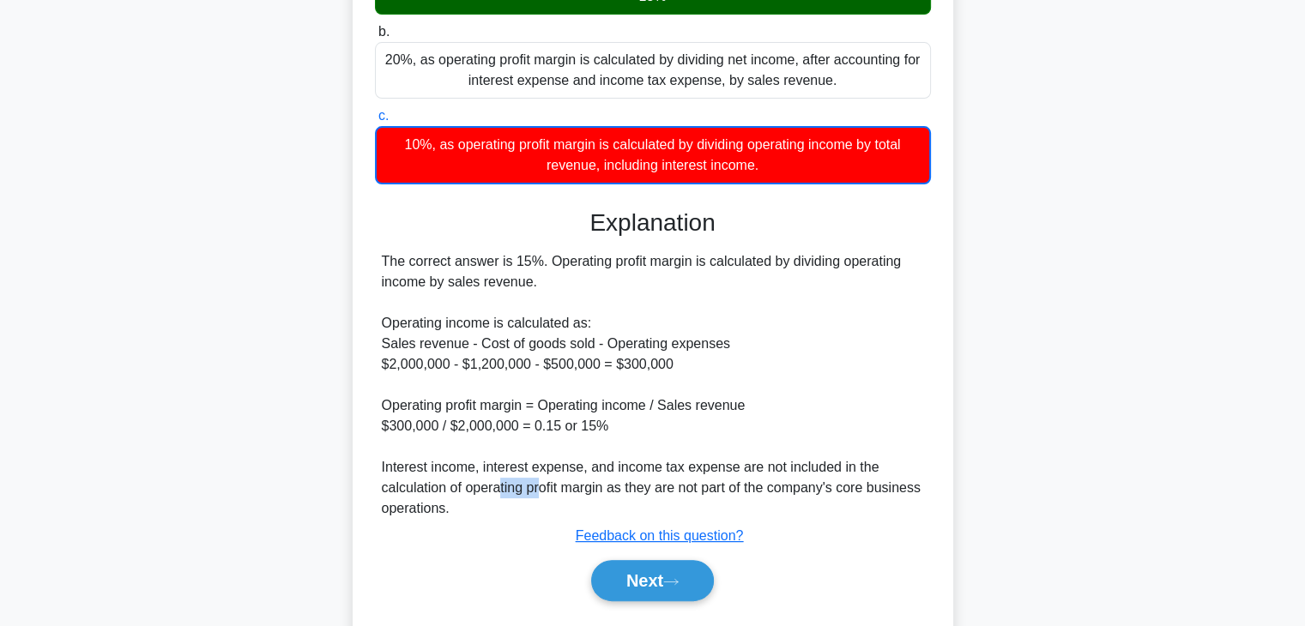
drag, startPoint x: 501, startPoint y: 509, endPoint x: 542, endPoint y: 505, distance: 40.5
click at [542, 505] on div "The correct answer is 15%. Operating profit margin is calculated by dividing op…" at bounding box center [653, 385] width 542 height 268
click at [629, 466] on div "The correct answer is 15%. Operating profit margin is calculated by dividing op…" at bounding box center [653, 385] width 542 height 268
drag, startPoint x: 460, startPoint y: 421, endPoint x: 524, endPoint y: 429, distance: 64.8
click at [524, 429] on div "The correct answer is 15%. Operating profit margin is calculated by dividing op…" at bounding box center [653, 385] width 542 height 268
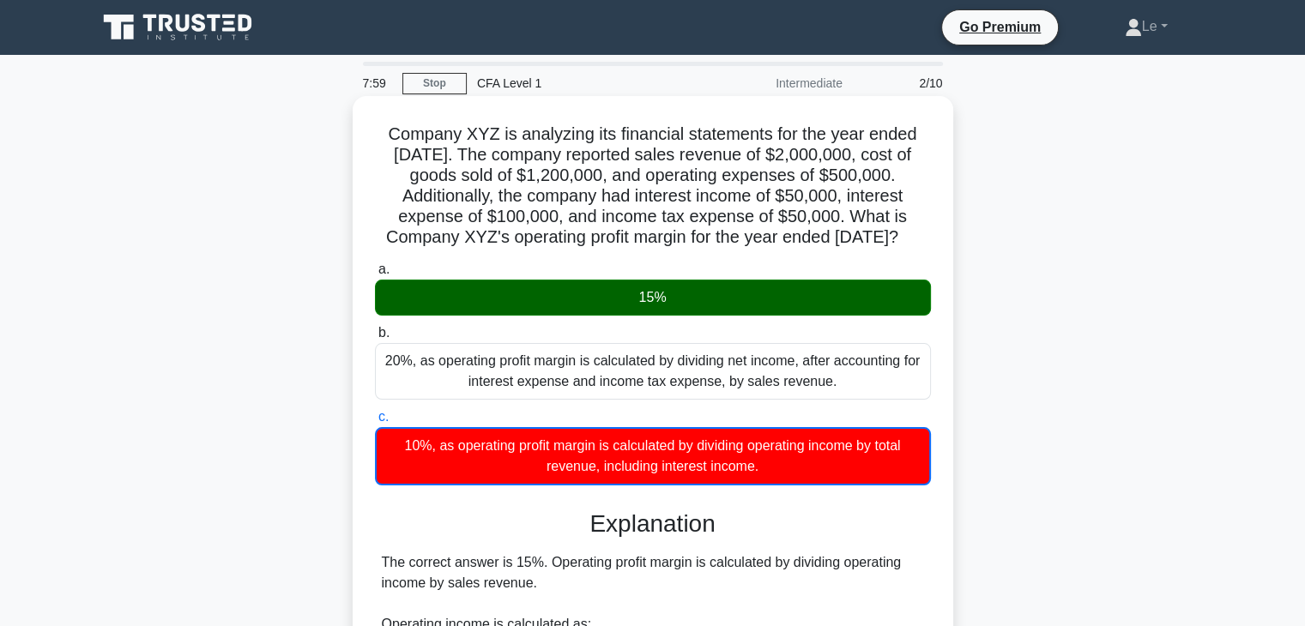
scroll to position [369, 0]
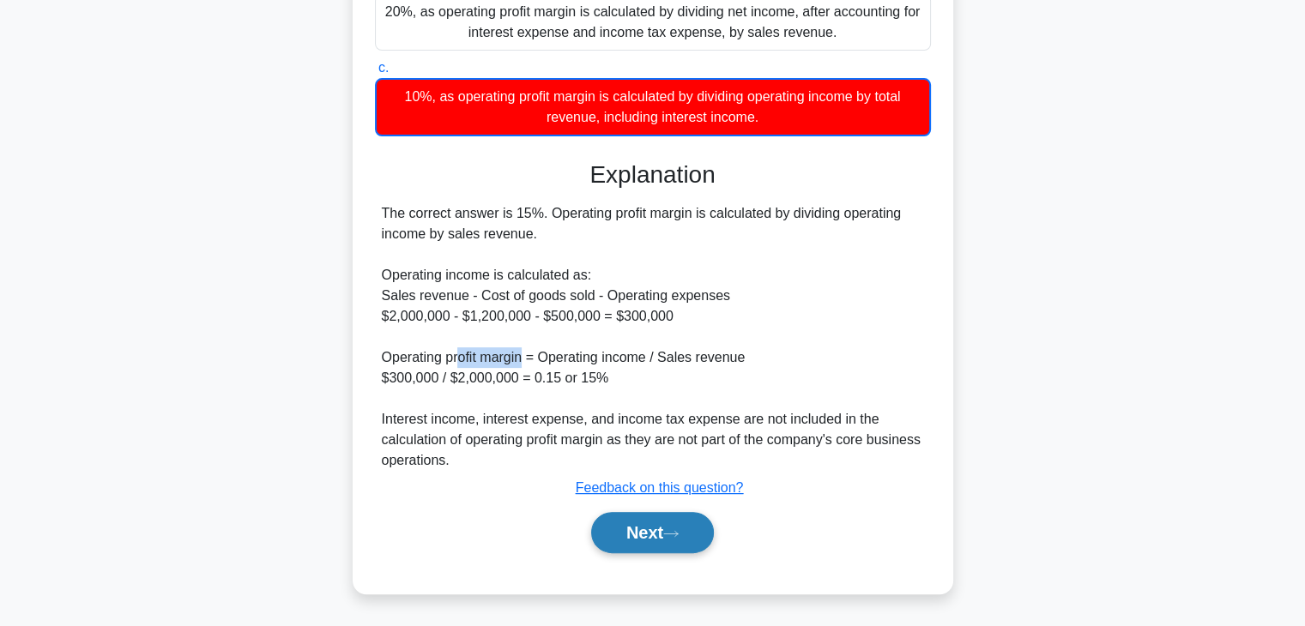
click at [659, 530] on button "Next" at bounding box center [652, 532] width 123 height 41
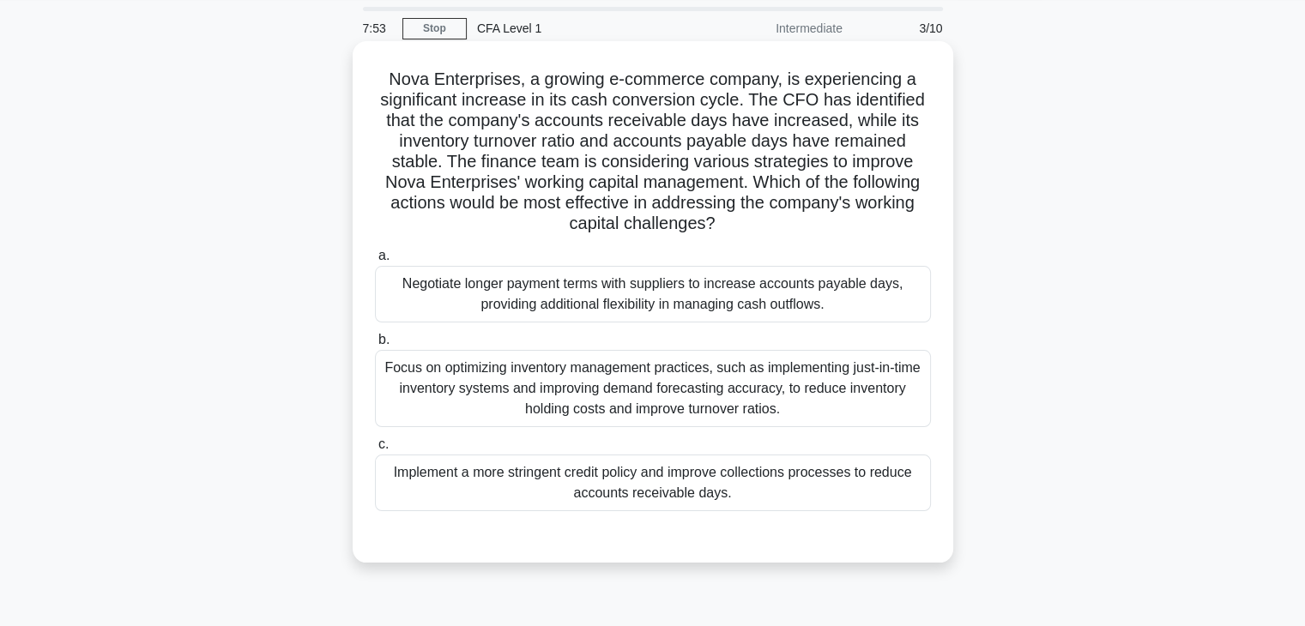
scroll to position [86, 0]
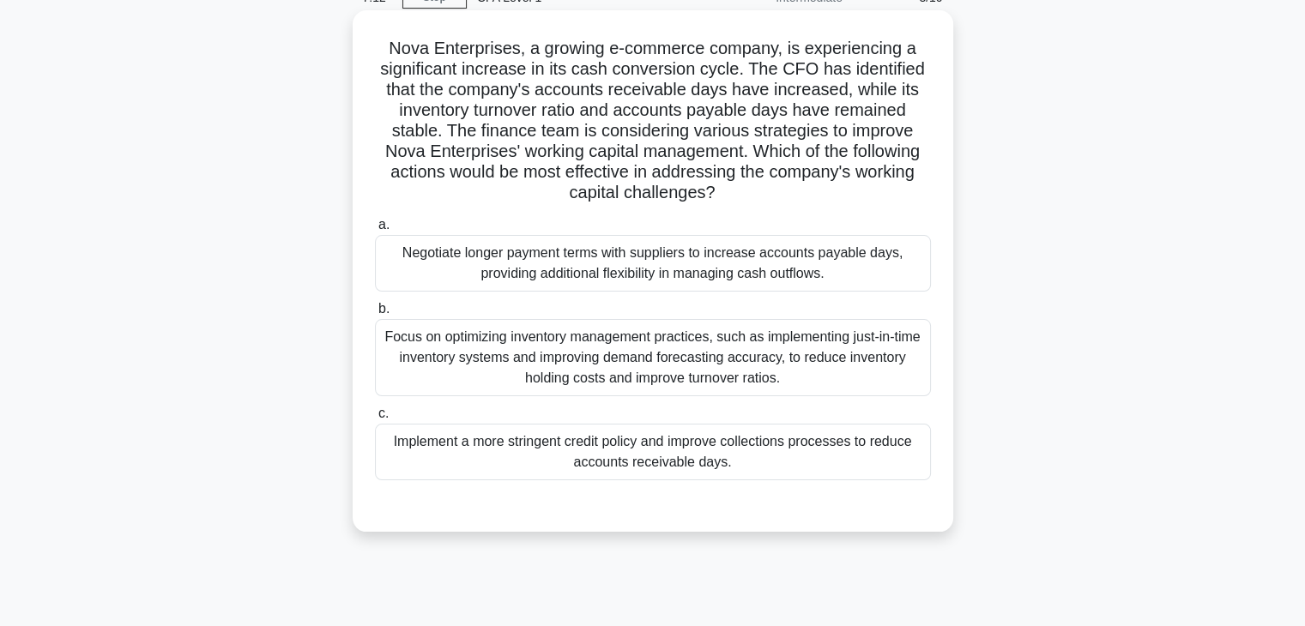
click at [754, 461] on div "Implement a more stringent credit policy and improve collections processes to r…" at bounding box center [653, 452] width 556 height 57
click at [375, 420] on input "c. Implement a more stringent credit policy and improve collections processes t…" at bounding box center [375, 414] width 0 height 11
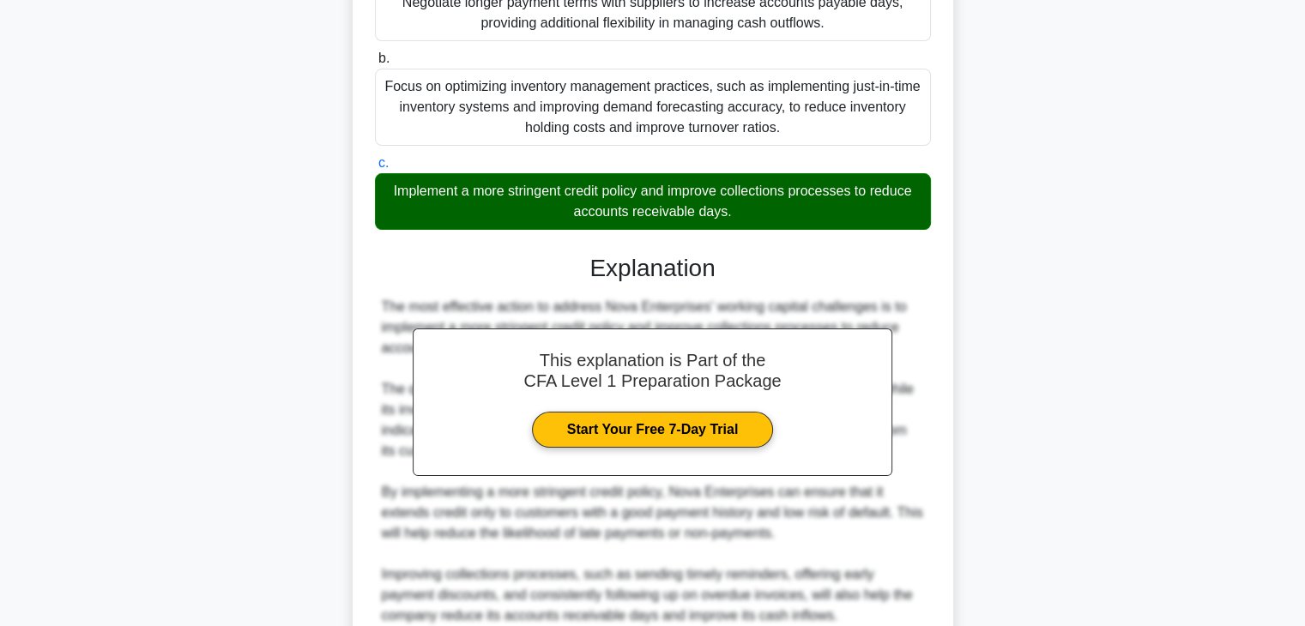
scroll to position [594, 0]
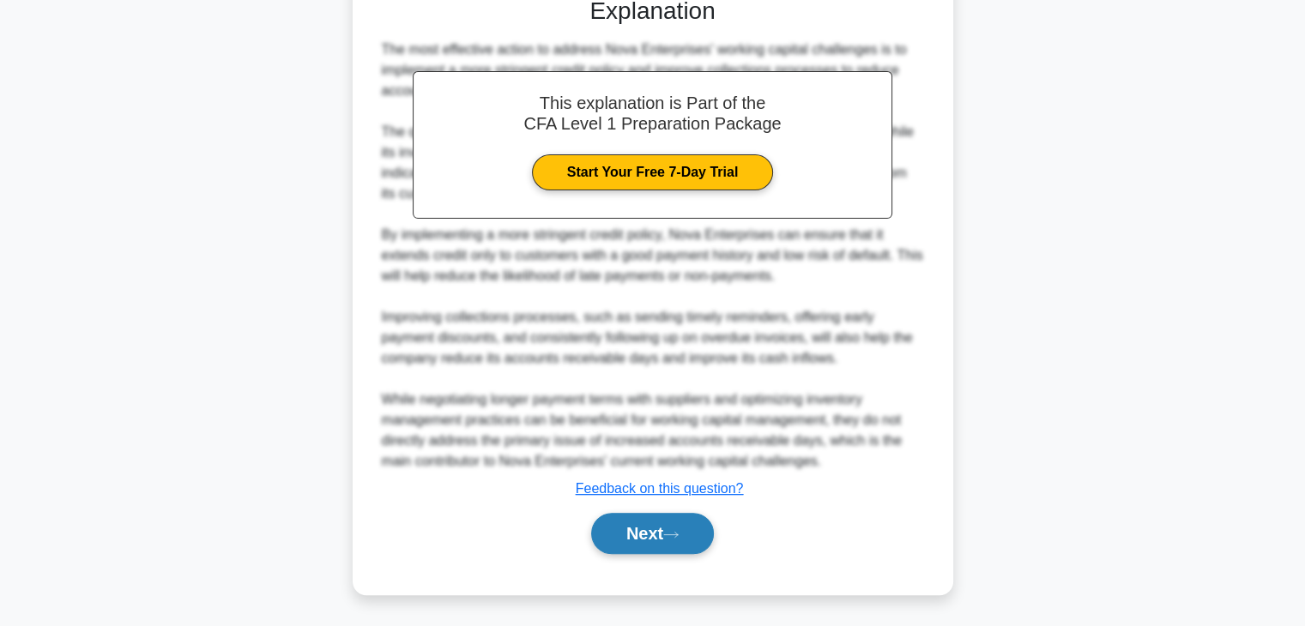
click at [655, 543] on button "Next" at bounding box center [652, 533] width 123 height 41
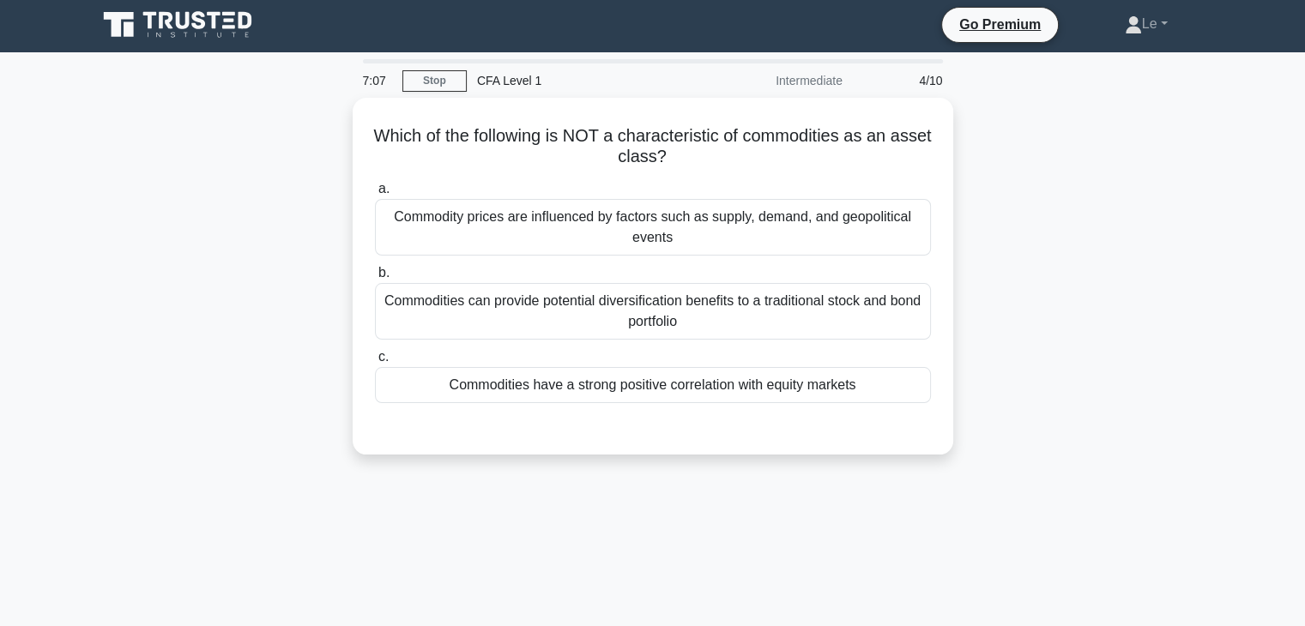
scroll to position [0, 0]
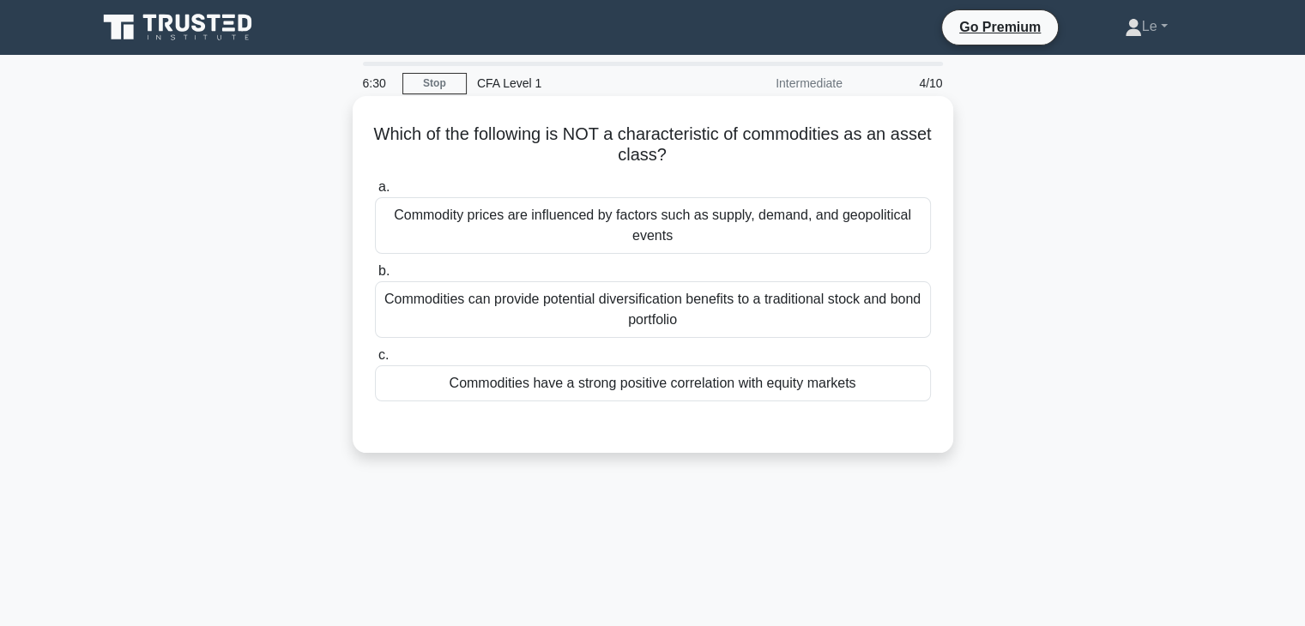
click at [708, 328] on div "Commodities can provide potential diversification benefits to a traditional sto…" at bounding box center [653, 309] width 556 height 57
click at [375, 277] on input "b. Commodities can provide potential diversification benefits to a traditional …" at bounding box center [375, 271] width 0 height 11
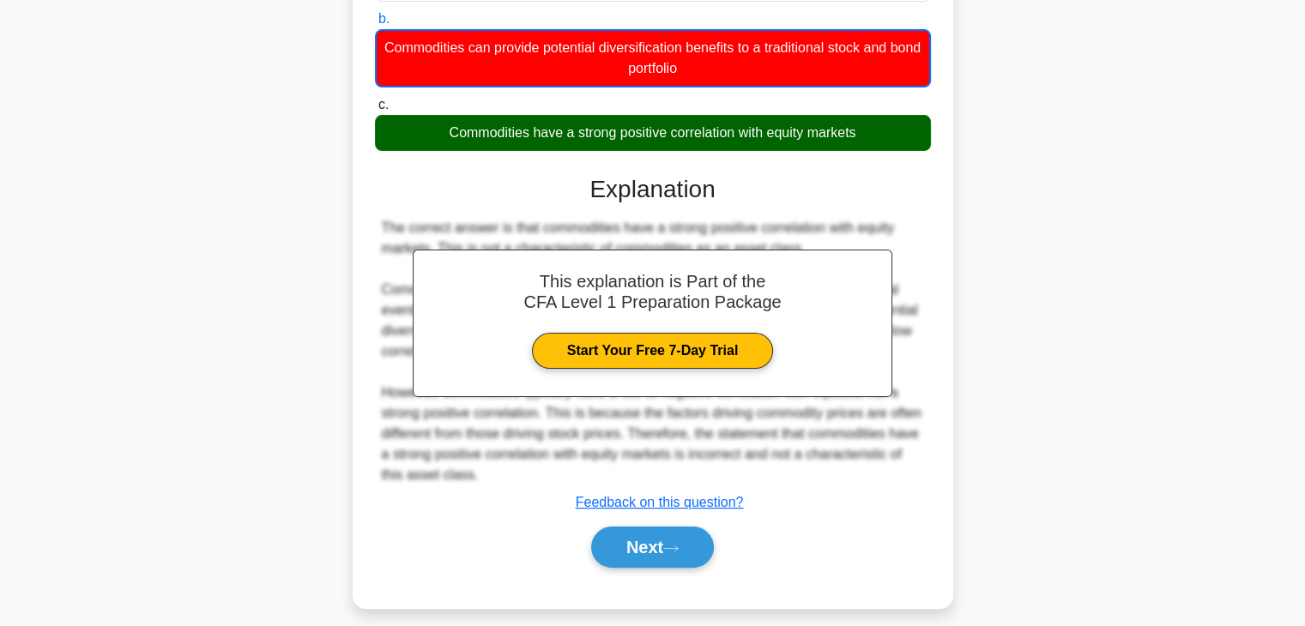
scroll to position [301, 0]
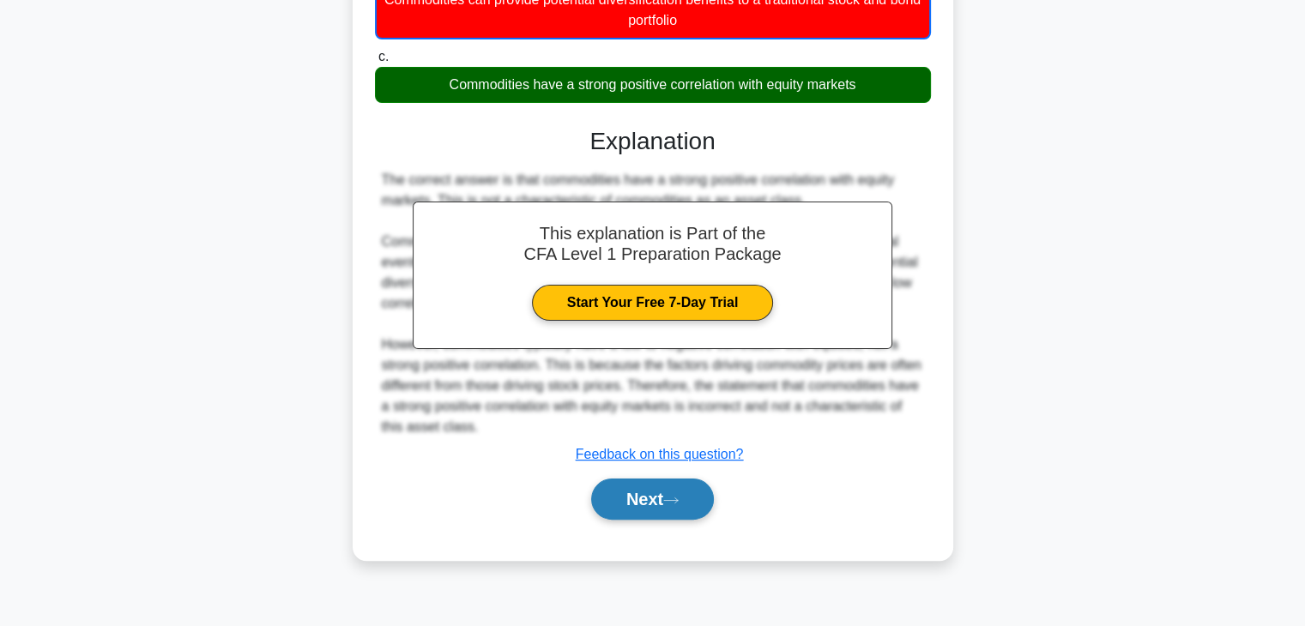
click at [693, 500] on button "Next" at bounding box center [652, 499] width 123 height 41
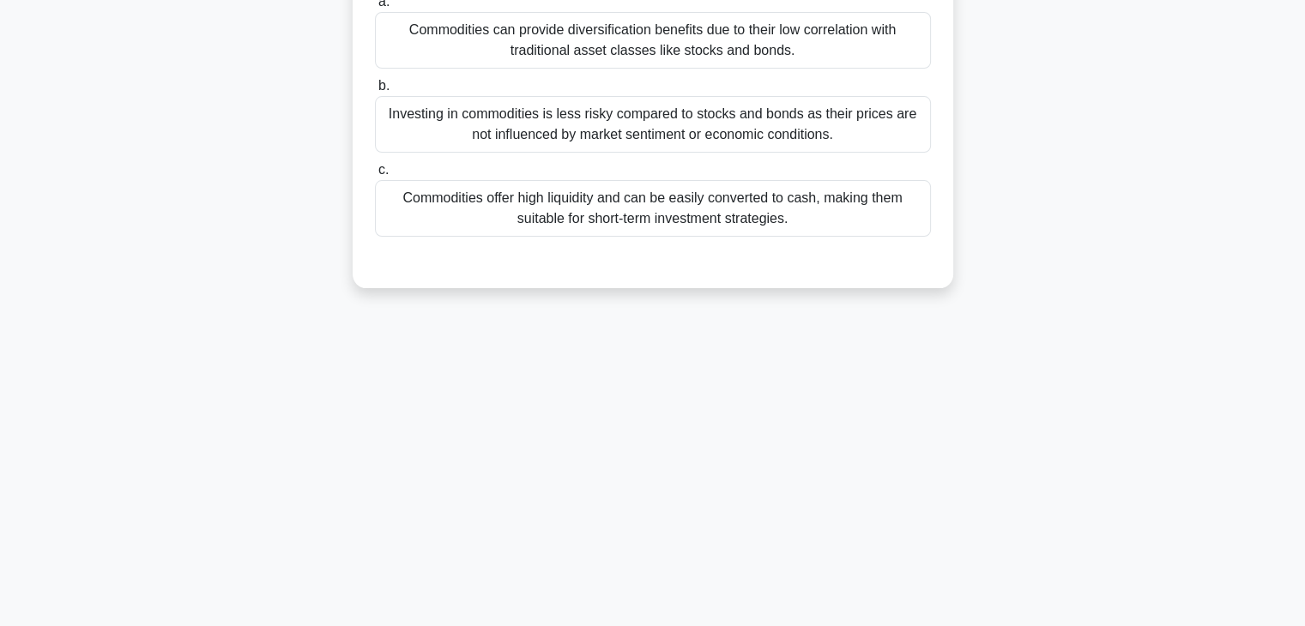
scroll to position [44, 0]
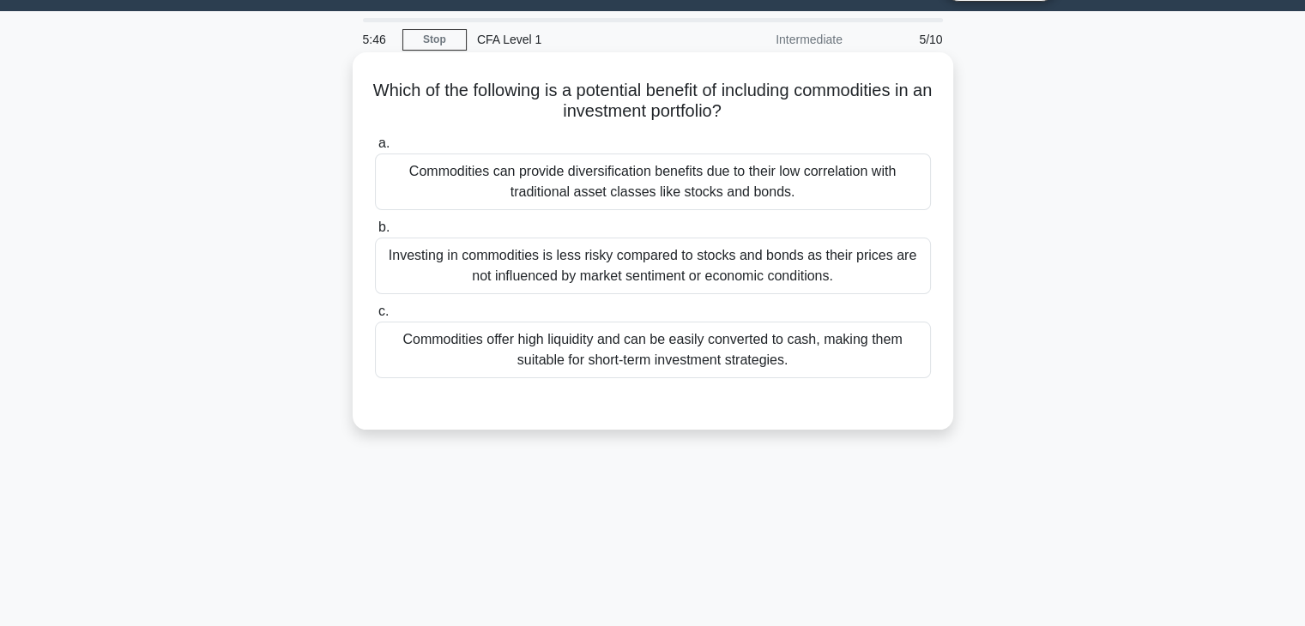
click at [794, 354] on div "Commodities offer high liquidity and can be easily converted to cash, making th…" at bounding box center [653, 350] width 556 height 57
click at [375, 318] on input "c. Commodities offer high liquidity and can be easily converted to cash, making…" at bounding box center [375, 311] width 0 height 11
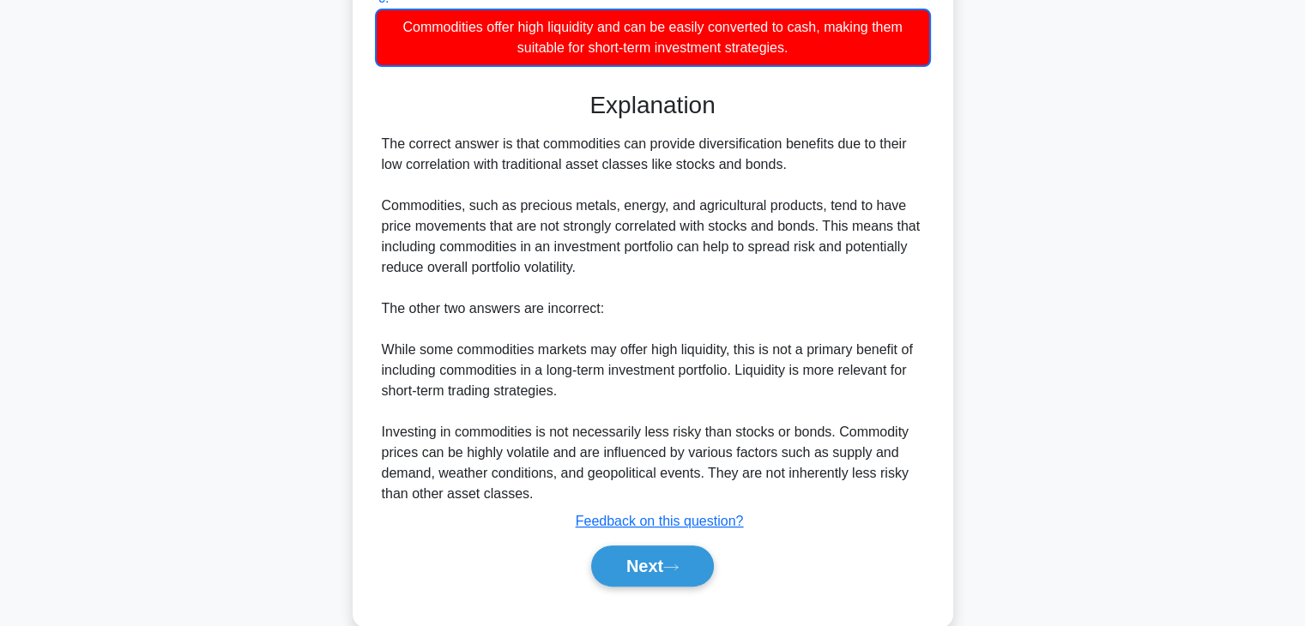
scroll to position [387, 0]
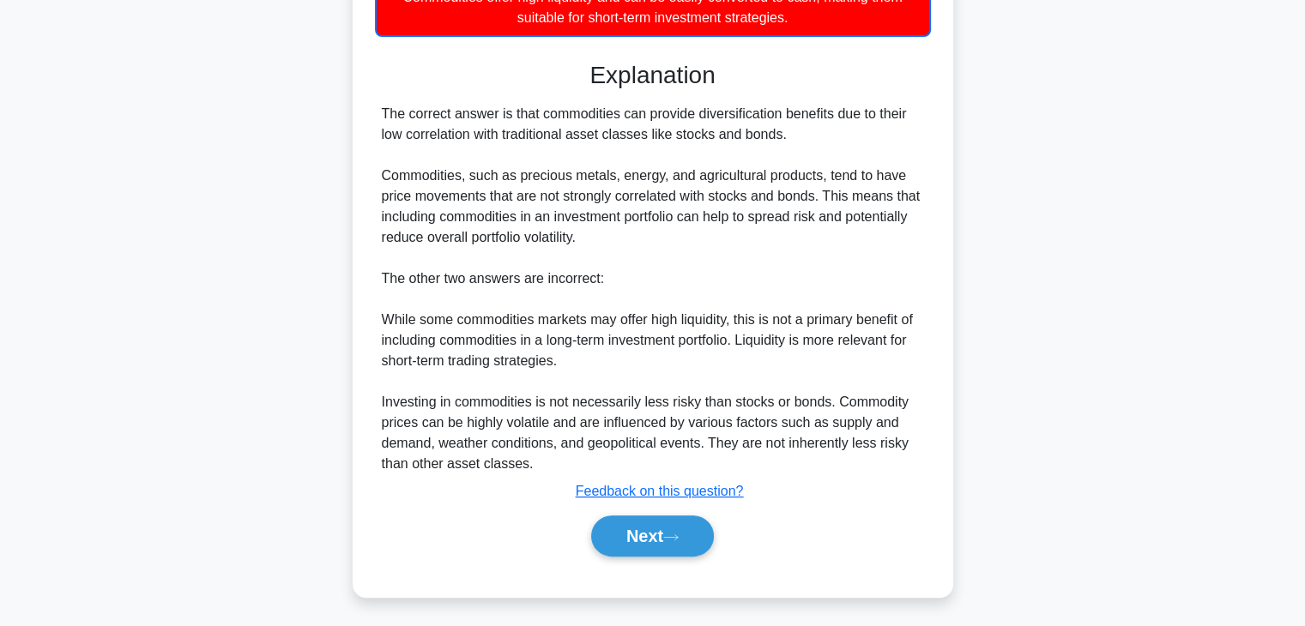
click at [668, 558] on div "Next" at bounding box center [653, 536] width 556 height 55
click at [669, 533] on icon at bounding box center [670, 537] width 15 height 9
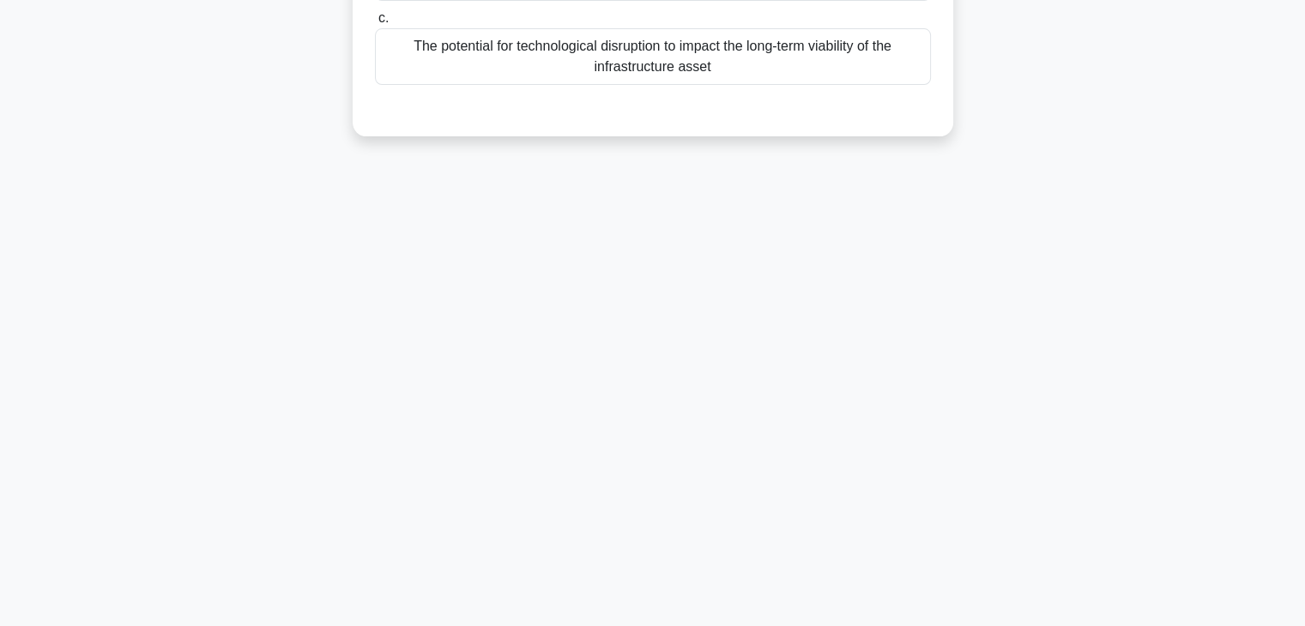
scroll to position [44, 0]
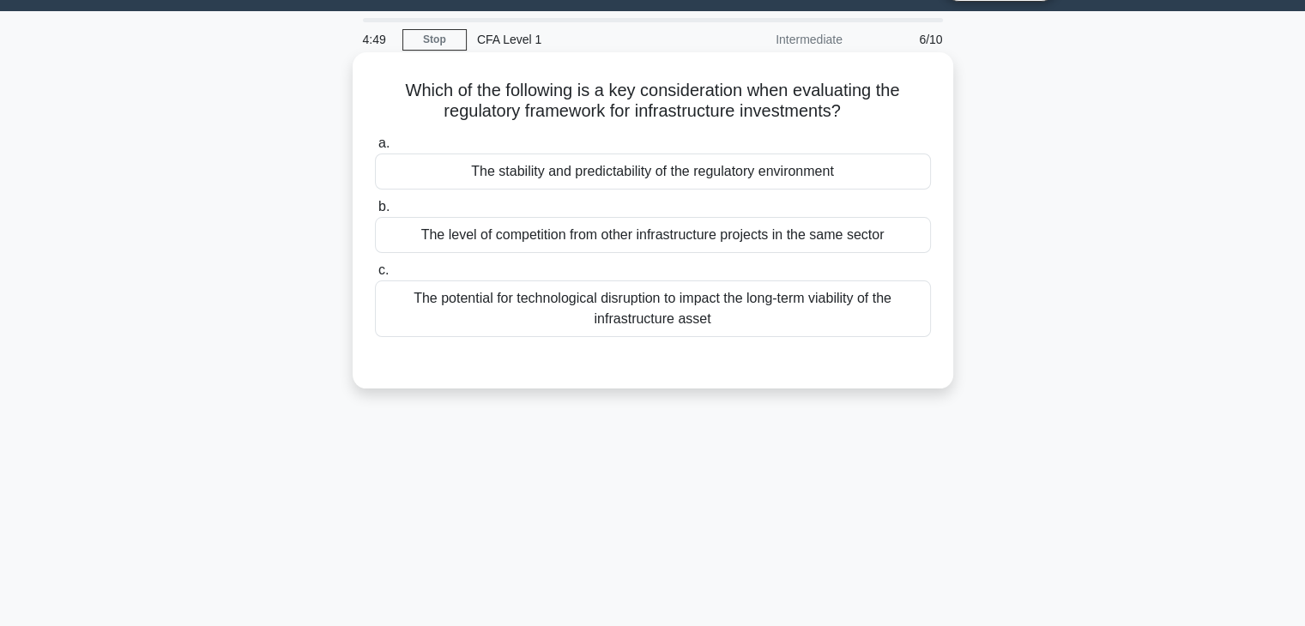
click at [885, 168] on div "The stability and predictability of the regulatory environment" at bounding box center [653, 172] width 556 height 36
click at [375, 149] on input "a. The stability and predictability of the regulatory environment" at bounding box center [375, 143] width 0 height 11
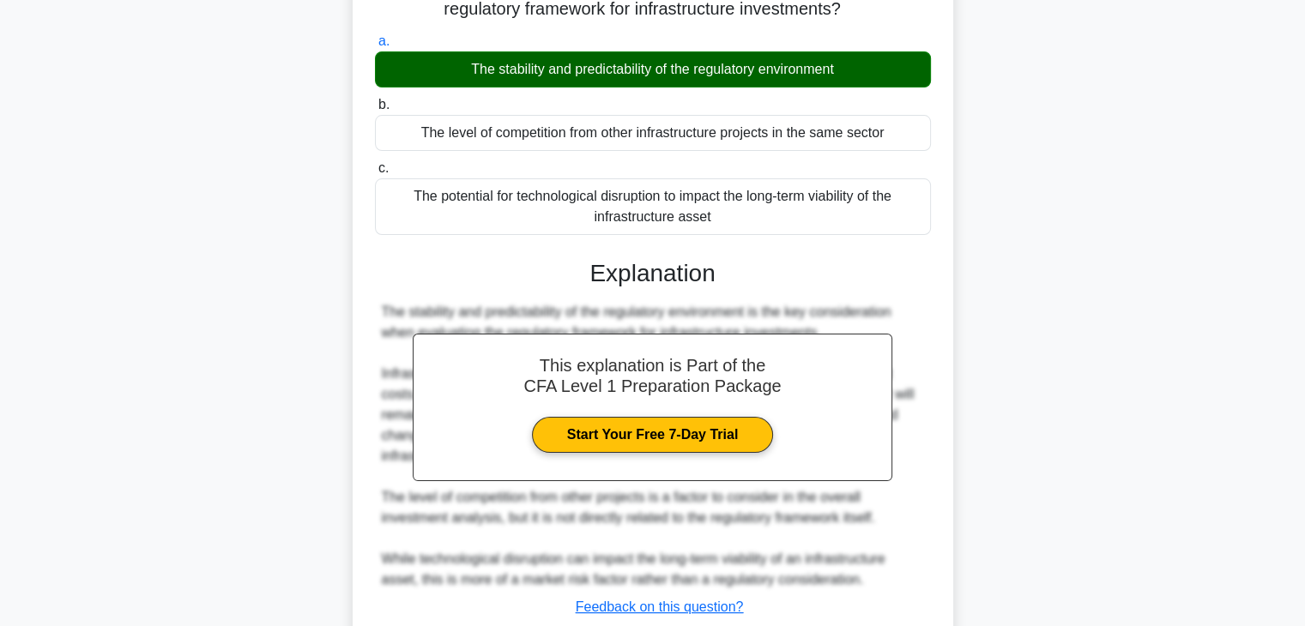
scroll to position [301, 0]
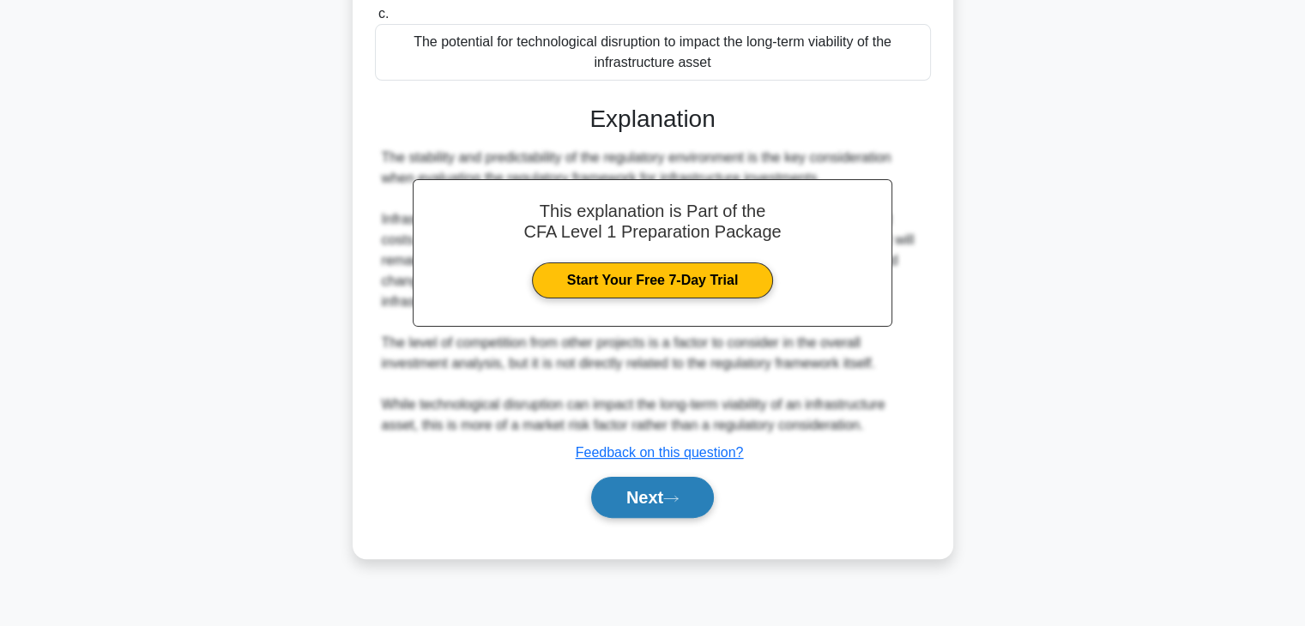
click at [711, 495] on button "Next" at bounding box center [652, 497] width 123 height 41
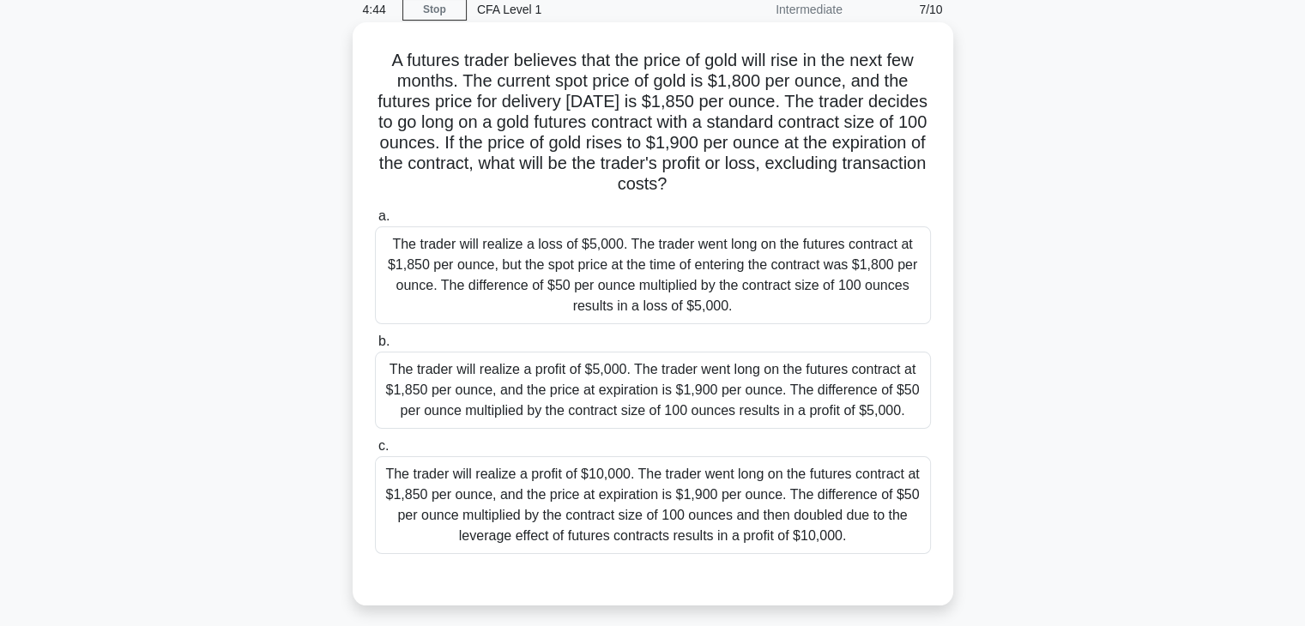
scroll to position [44, 0]
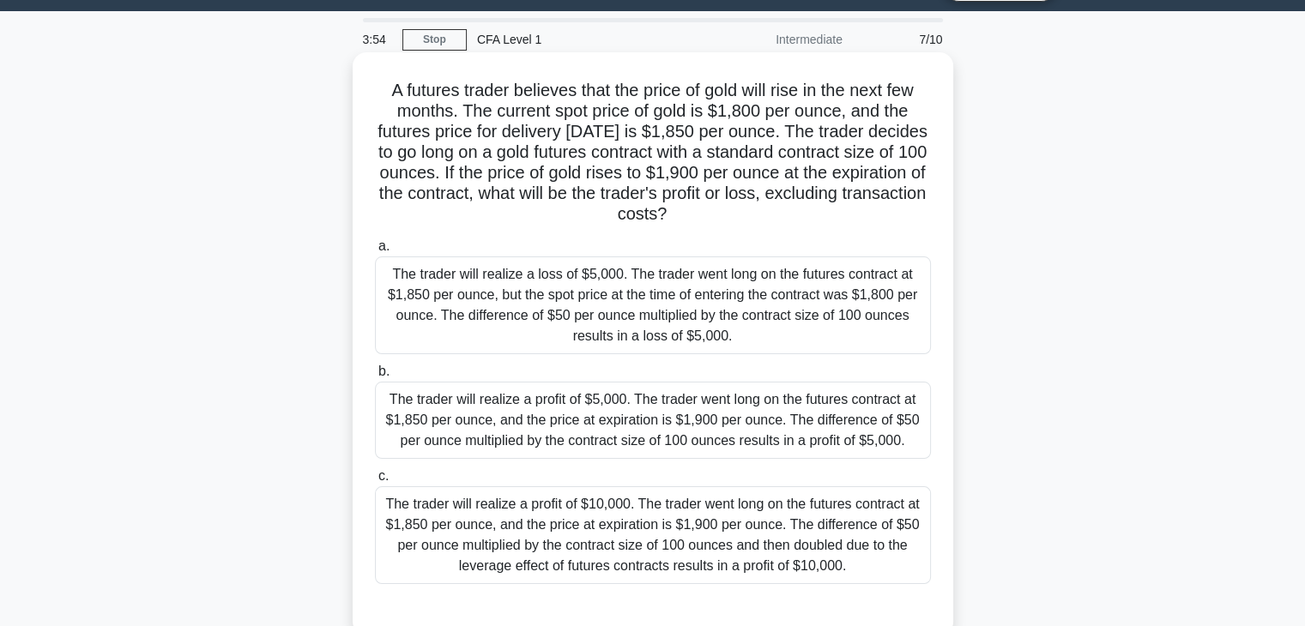
click at [577, 433] on div "The trader will realize a profit of $5,000. The trader went long on the futures…" at bounding box center [653, 420] width 556 height 77
click at [375, 378] on input "b. The trader will realize a profit of $5,000. The trader went long on the futu…" at bounding box center [375, 371] width 0 height 11
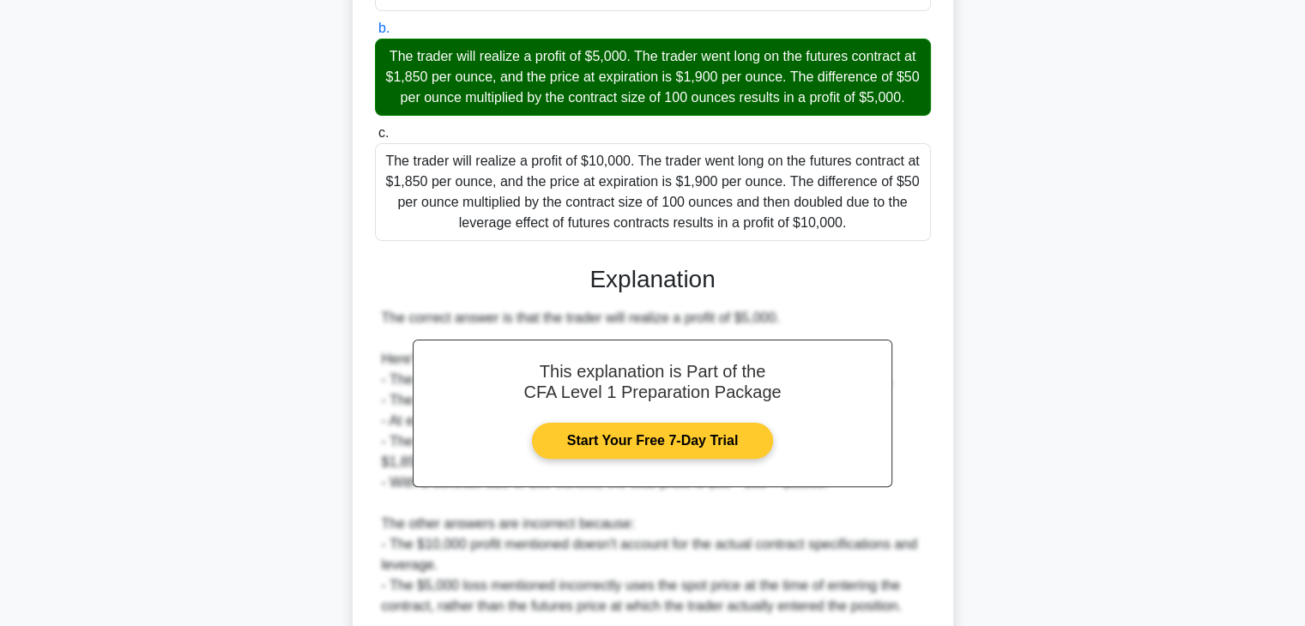
scroll to position [553, 0]
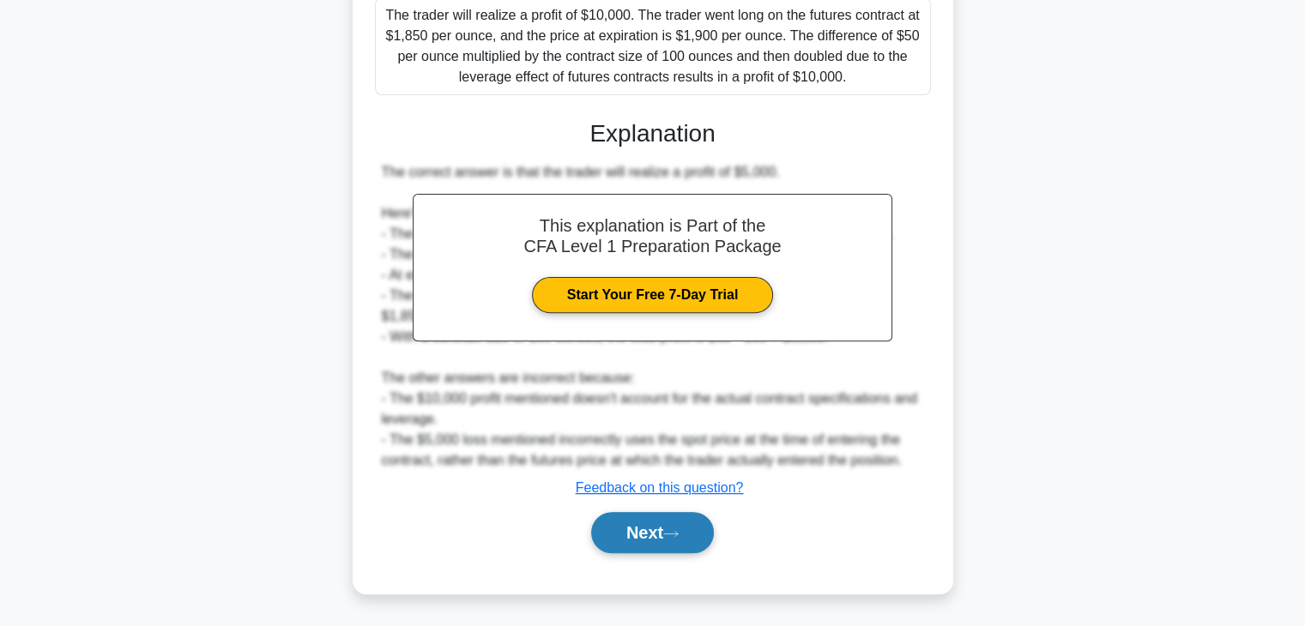
click at [652, 531] on button "Next" at bounding box center [652, 532] width 123 height 41
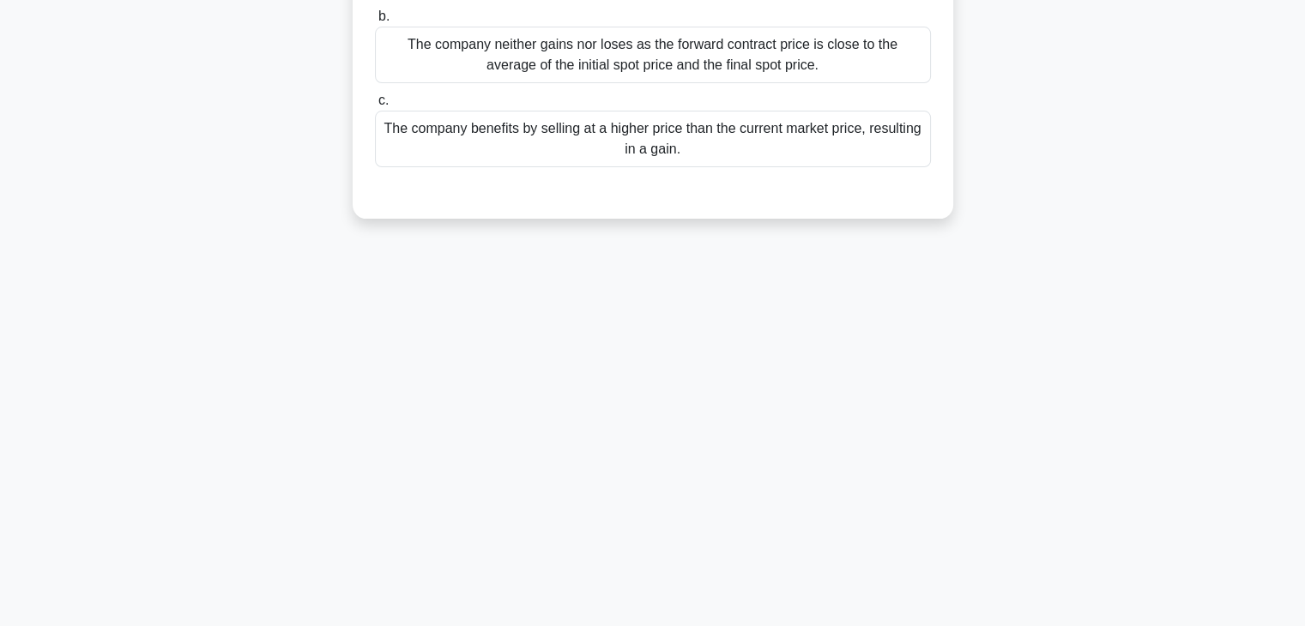
scroll to position [44, 0]
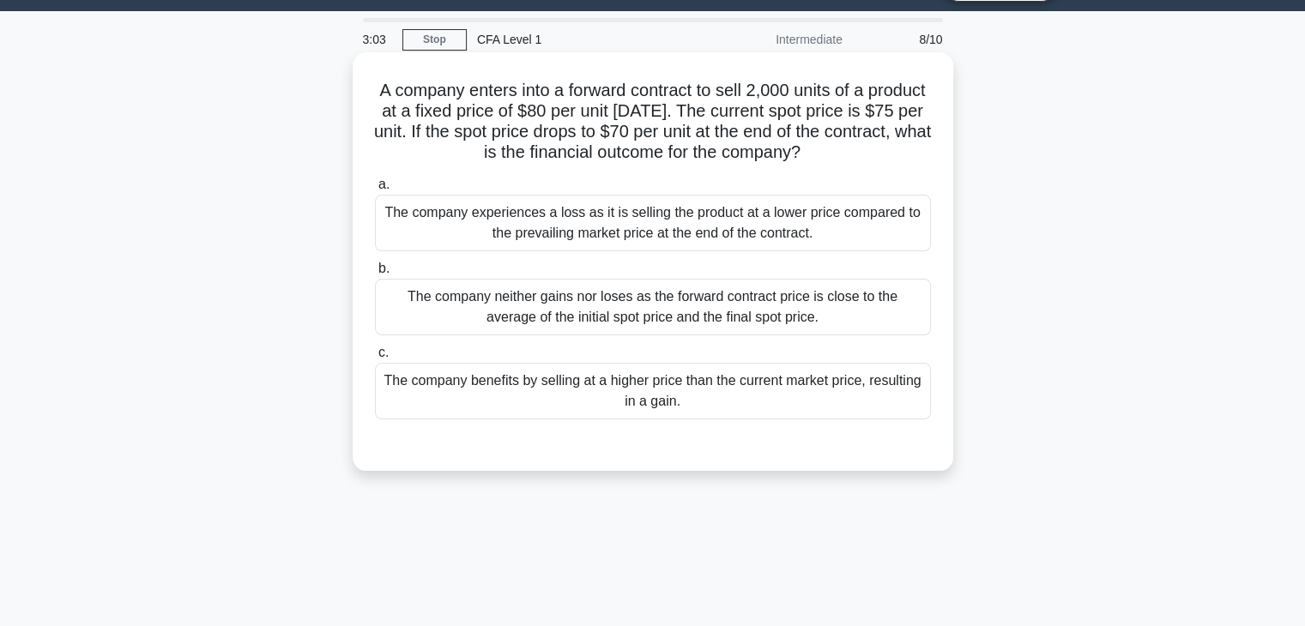
click at [507, 402] on div "The company benefits by selling at a higher price than the current market price…" at bounding box center [653, 391] width 556 height 57
click at [375, 359] on input "c. The company benefits by selling at a higher price than the current market pr…" at bounding box center [375, 353] width 0 height 11
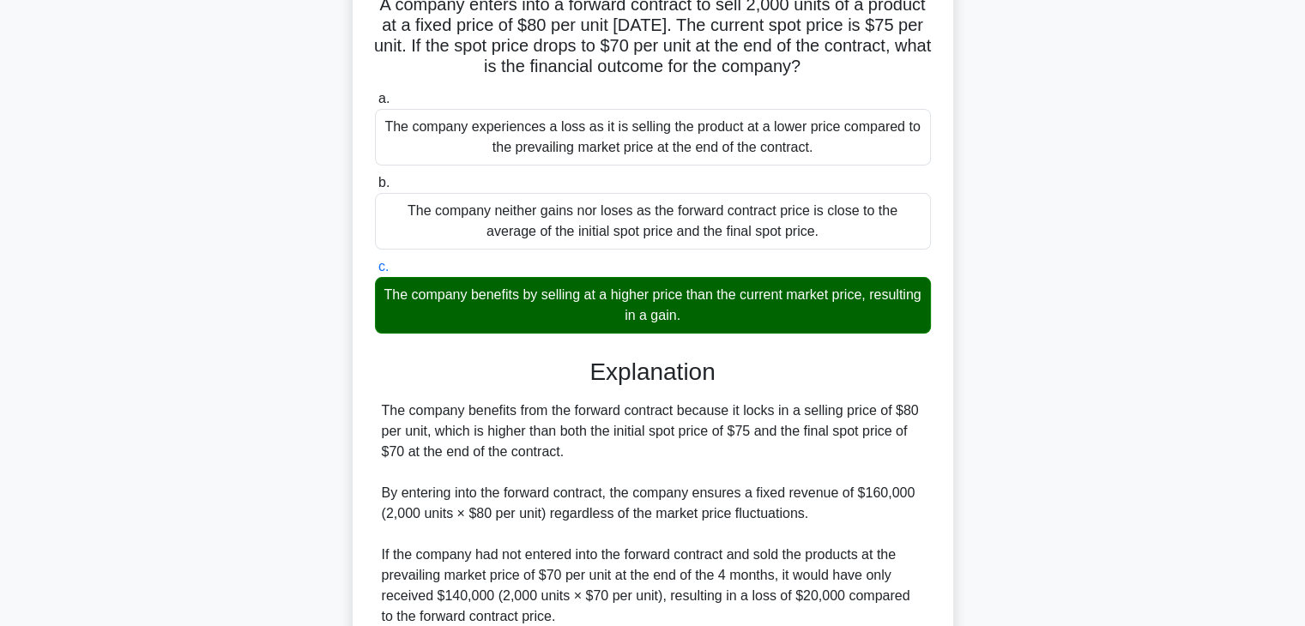
scroll to position [301, 0]
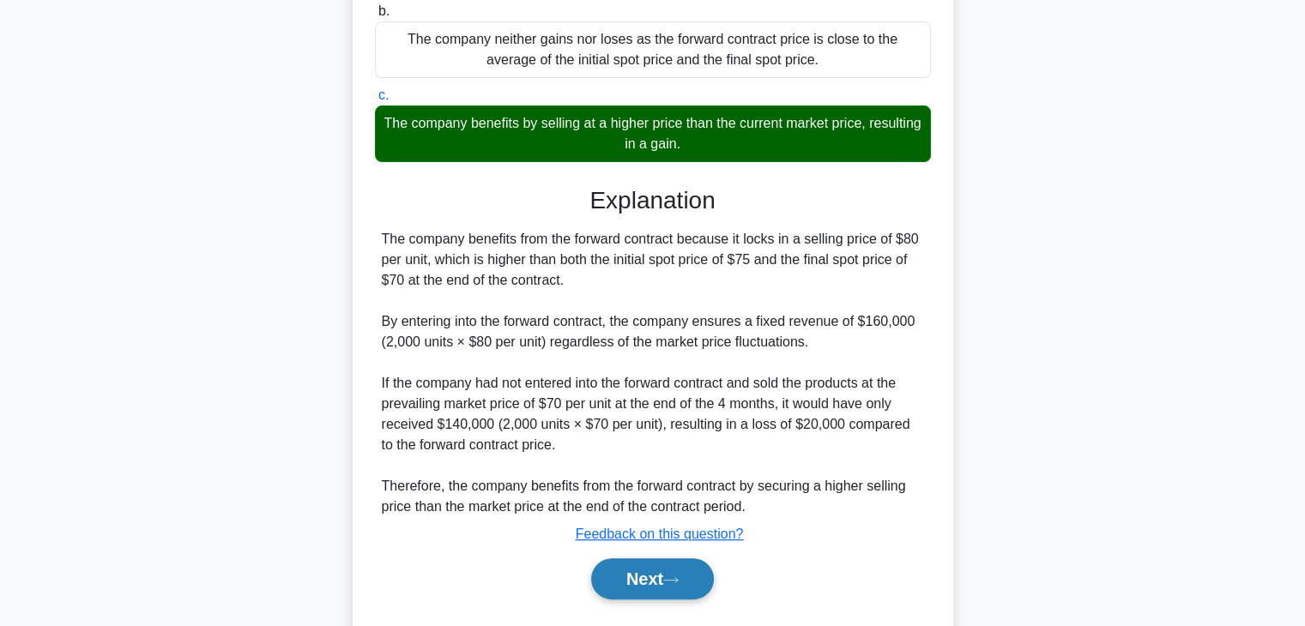
click at [658, 567] on button "Next" at bounding box center [652, 579] width 123 height 41
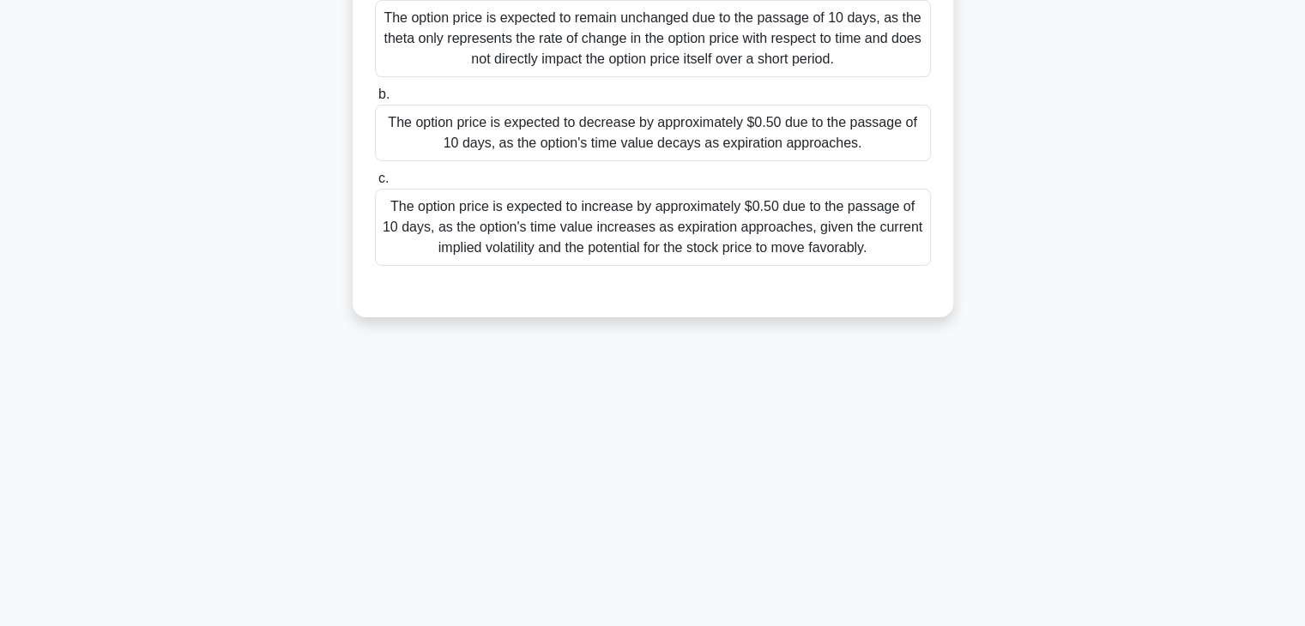
scroll to position [0, 0]
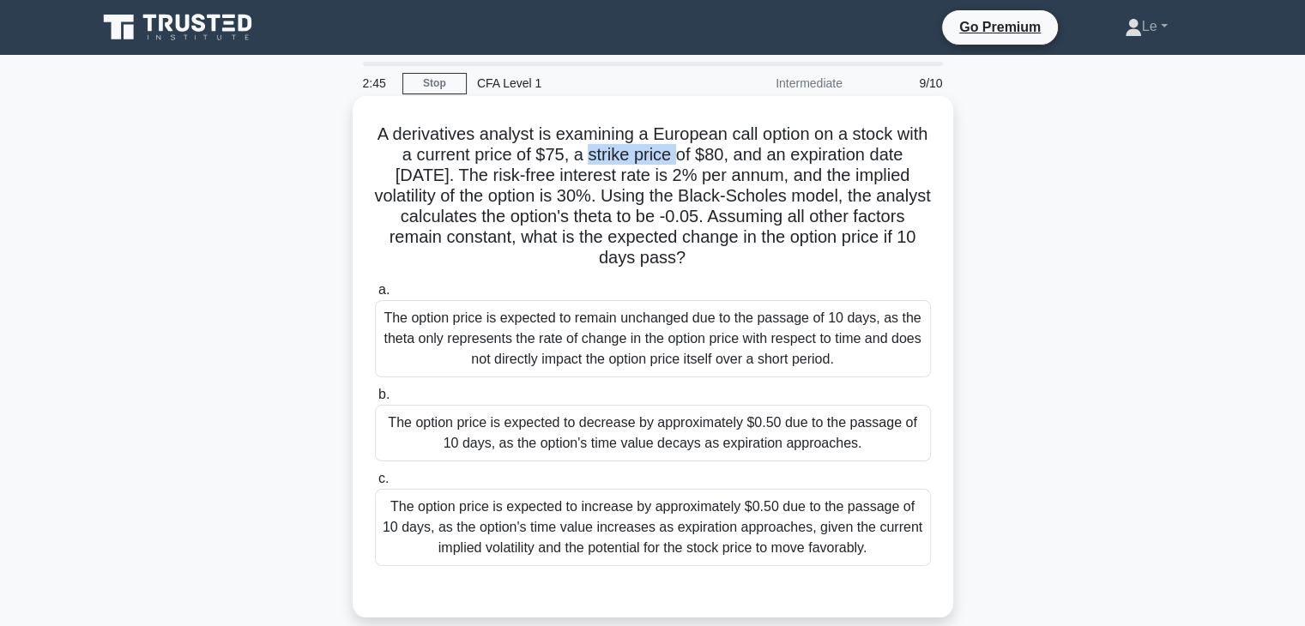
drag, startPoint x: 604, startPoint y: 156, endPoint x: 694, endPoint y: 161, distance: 90.3
click at [694, 161] on h5 "A derivatives analyst is examining a European call option on a stock with a cur…" at bounding box center [653, 197] width 560 height 146
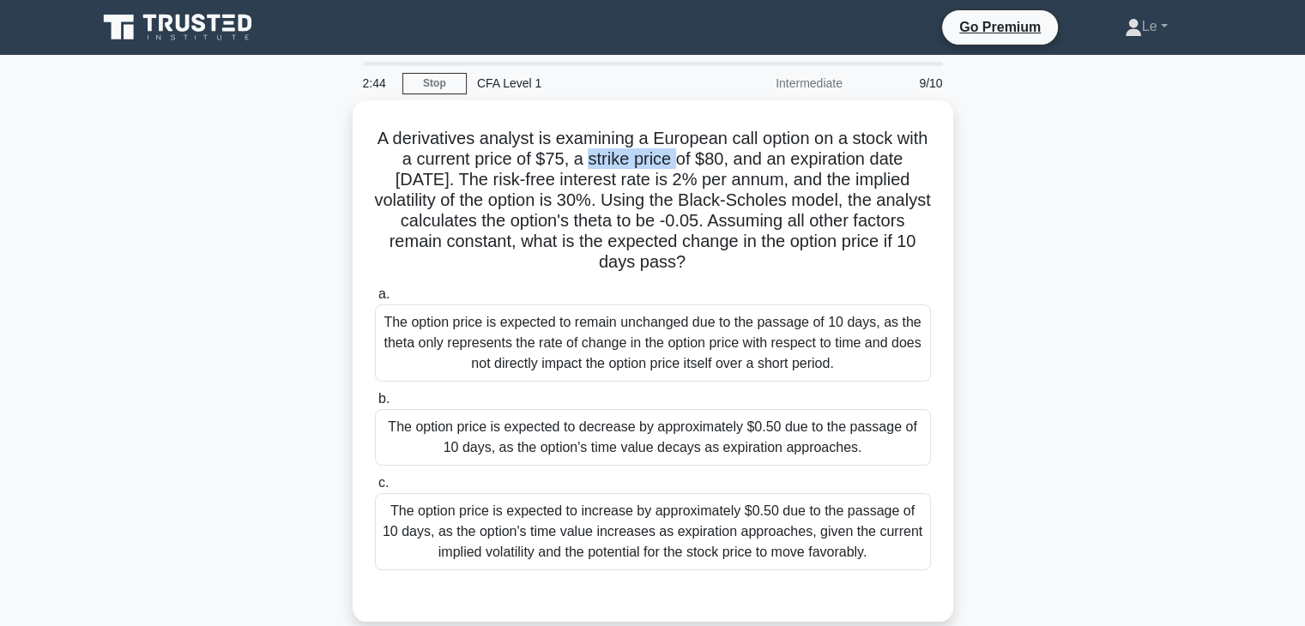
click at [683, 166] on div at bounding box center [683, 166] width 0 height 0
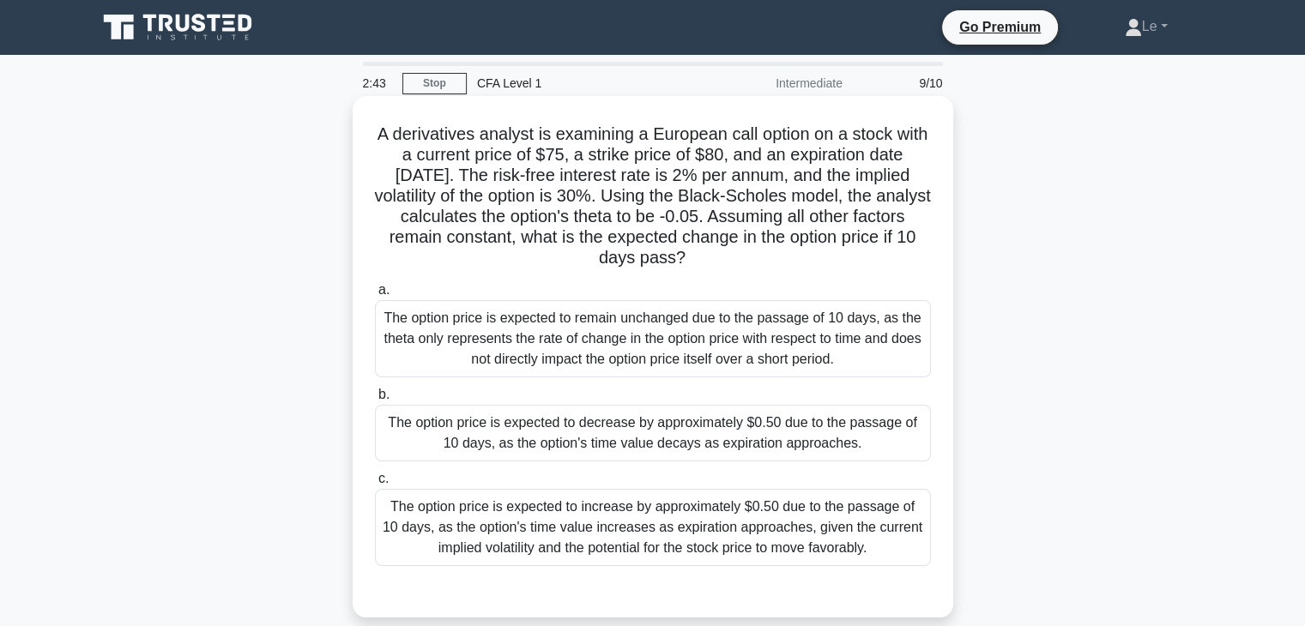
click at [846, 206] on h5 "A derivatives analyst is examining a European call option on a stock with a cur…" at bounding box center [653, 197] width 560 height 146
click at [682, 445] on div "The option price is expected to decrease by approximately $0.50 due to the pass…" at bounding box center [653, 433] width 556 height 57
click at [375, 401] on input "b. The option price is expected to decrease by approximately $0.50 due to the p…" at bounding box center [375, 395] width 0 height 11
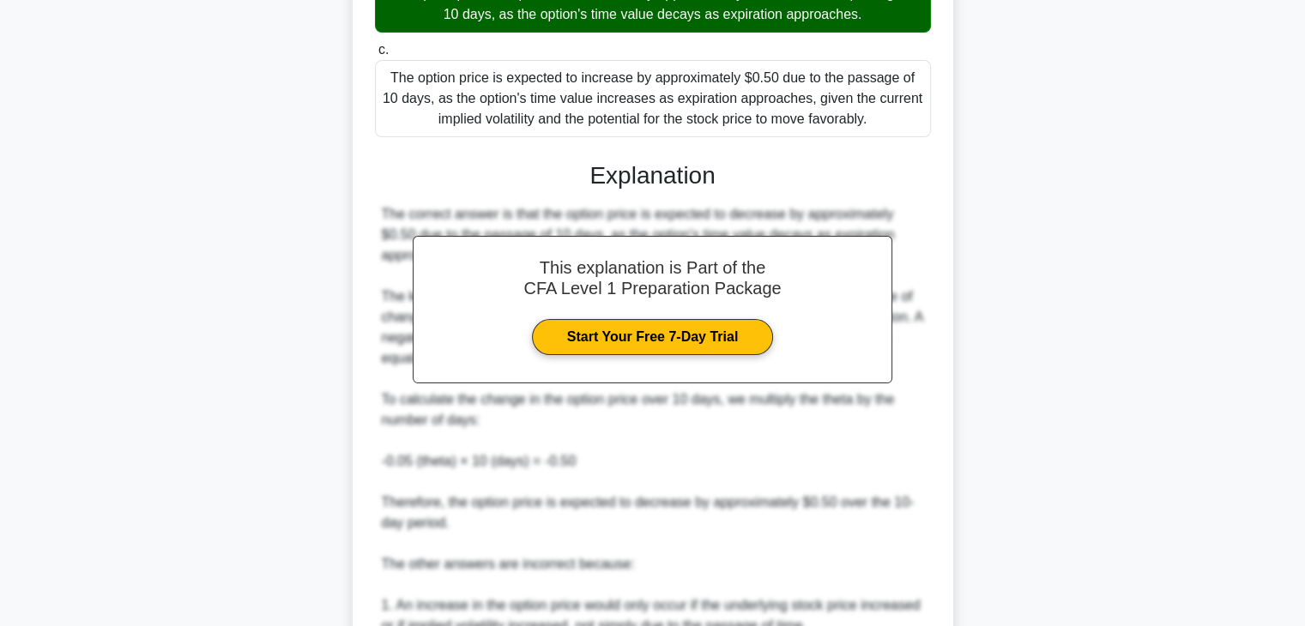
scroll to position [676, 0]
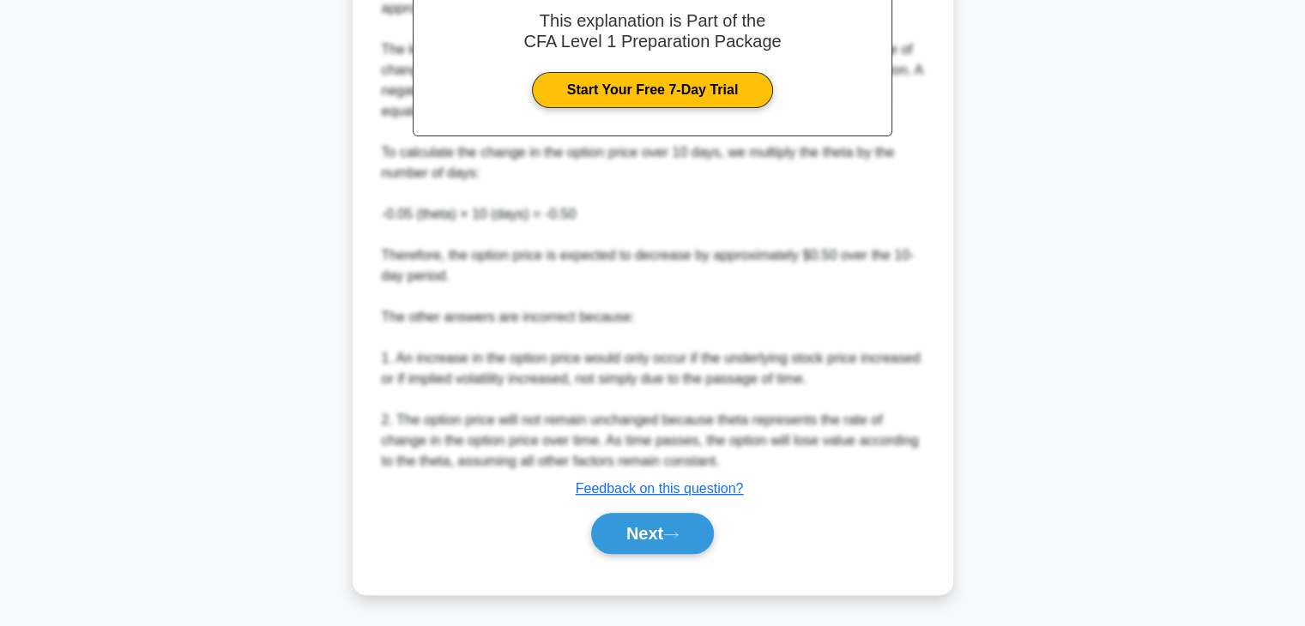
click at [675, 509] on div "Next" at bounding box center [653, 533] width 556 height 55
click at [675, 520] on button "Next" at bounding box center [652, 533] width 123 height 41
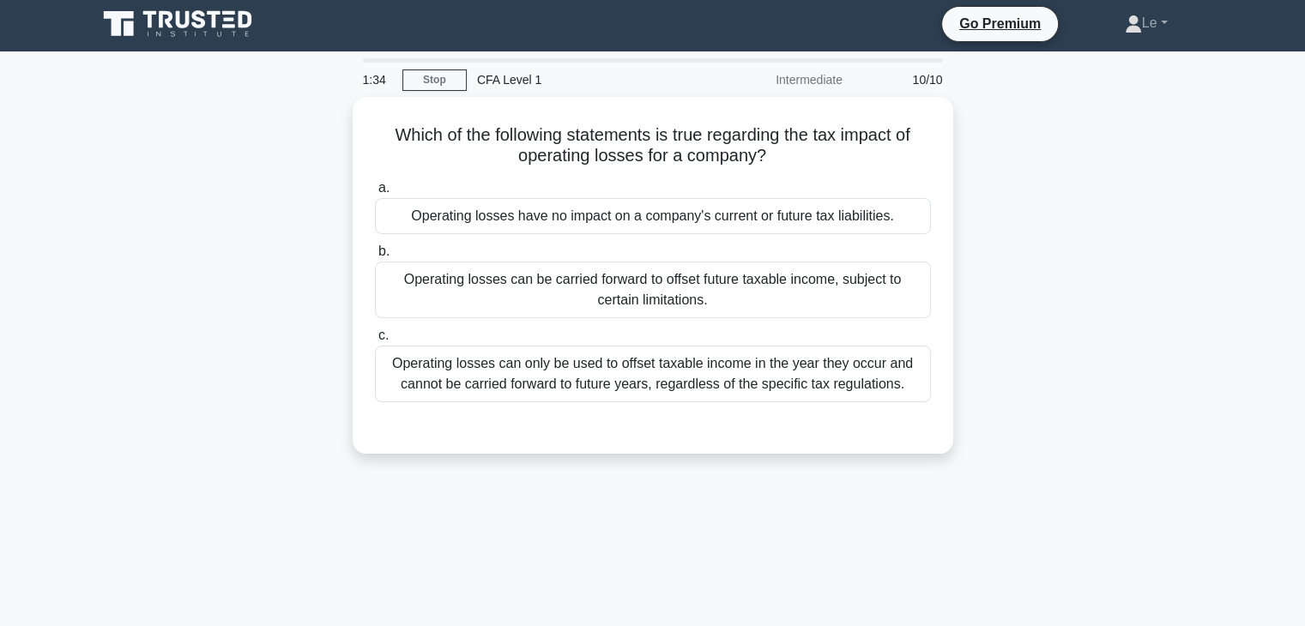
scroll to position [0, 0]
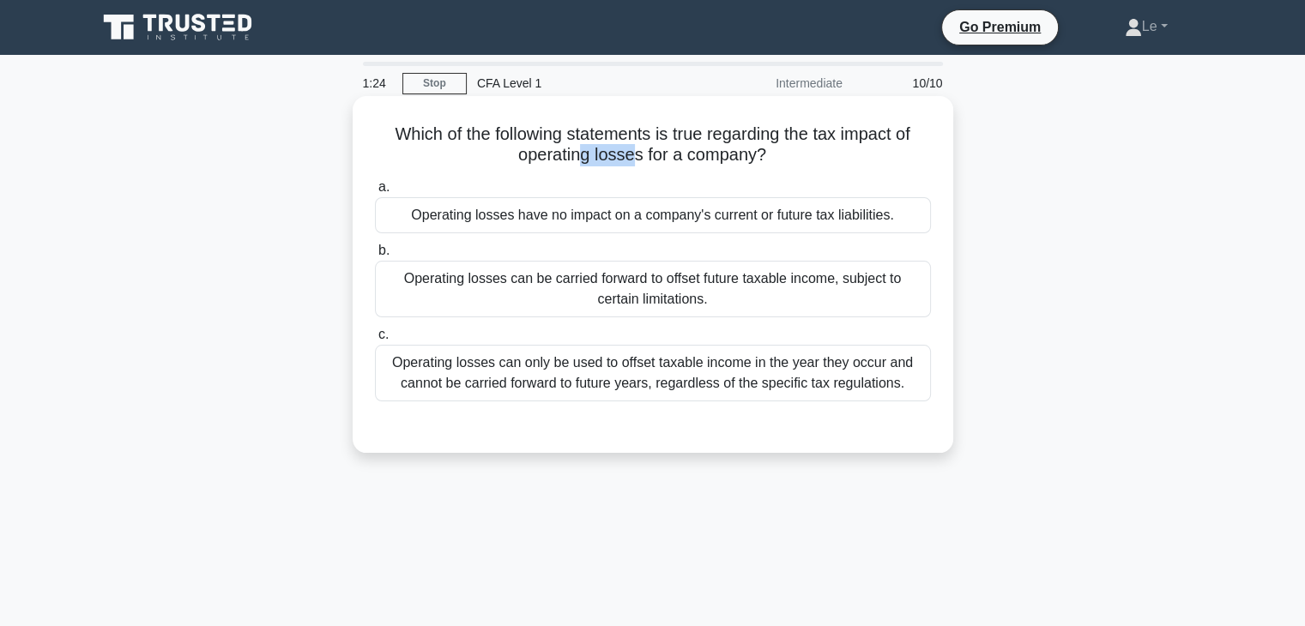
drag, startPoint x: 582, startPoint y: 152, endPoint x: 631, endPoint y: 155, distance: 49.0
click at [631, 155] on h5 "Which of the following statements is true regarding the tax impact of operating…" at bounding box center [653, 145] width 560 height 43
click at [530, 155] on h5 "Which of the following statements is true regarding the tax impact of operating…" at bounding box center [653, 145] width 560 height 43
drag, startPoint x: 522, startPoint y: 159, endPoint x: 674, endPoint y: 160, distance: 151.9
click at [674, 160] on h5 "Which of the following statements is true regarding the tax impact of operating…" at bounding box center [653, 145] width 560 height 43
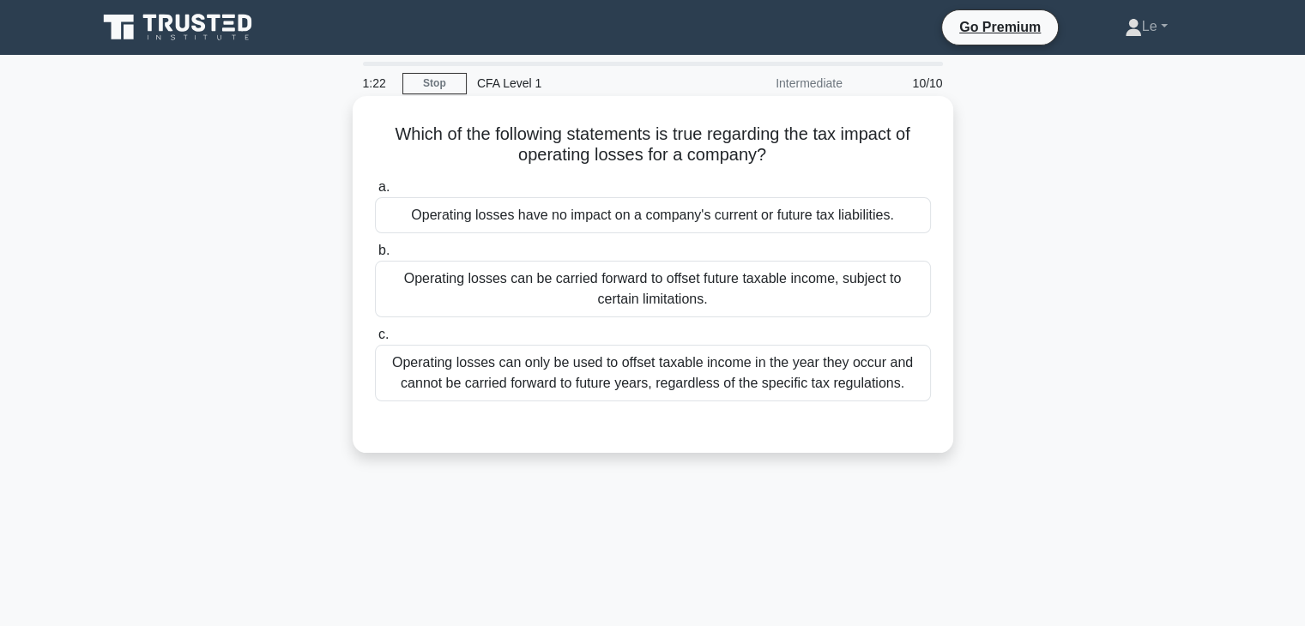
click at [802, 176] on div "a. Operating losses have no impact on a company's current or future tax liabili…" at bounding box center [653, 289] width 577 height 232
click at [790, 206] on div "Operating losses have no impact on a company's current or future tax liabilitie…" at bounding box center [653, 215] width 556 height 36
click at [375, 193] on input "a. Operating losses have no impact on a company's current or future tax liabili…" at bounding box center [375, 187] width 0 height 11
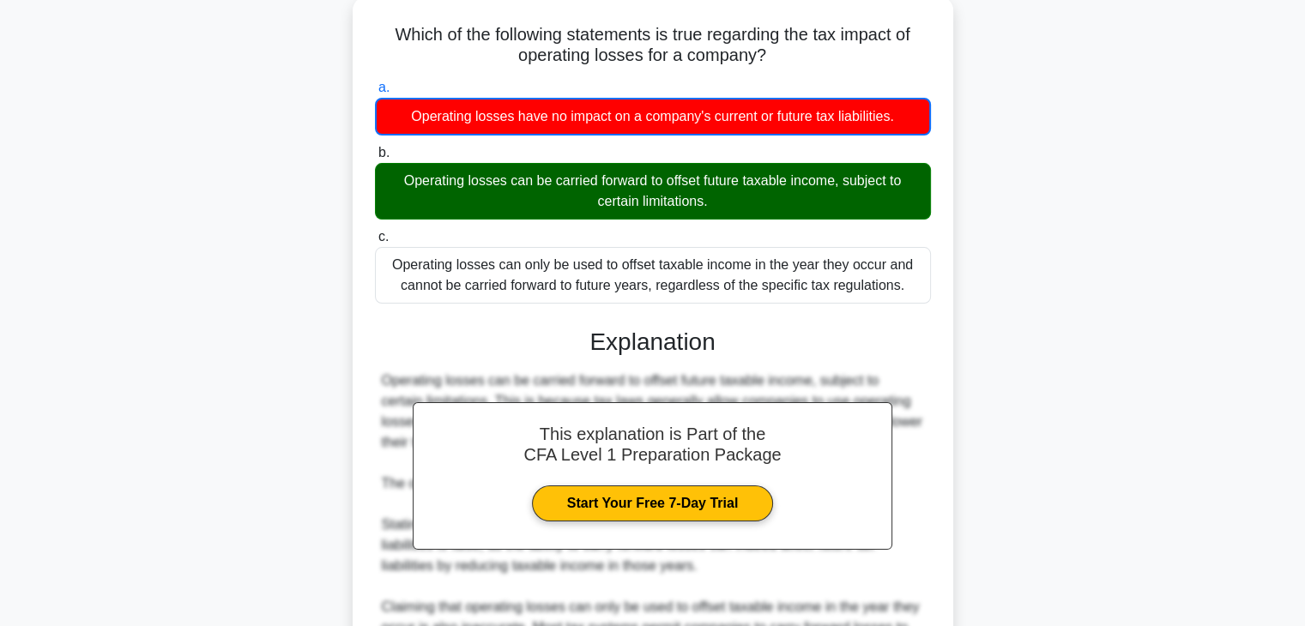
scroll to position [130, 0]
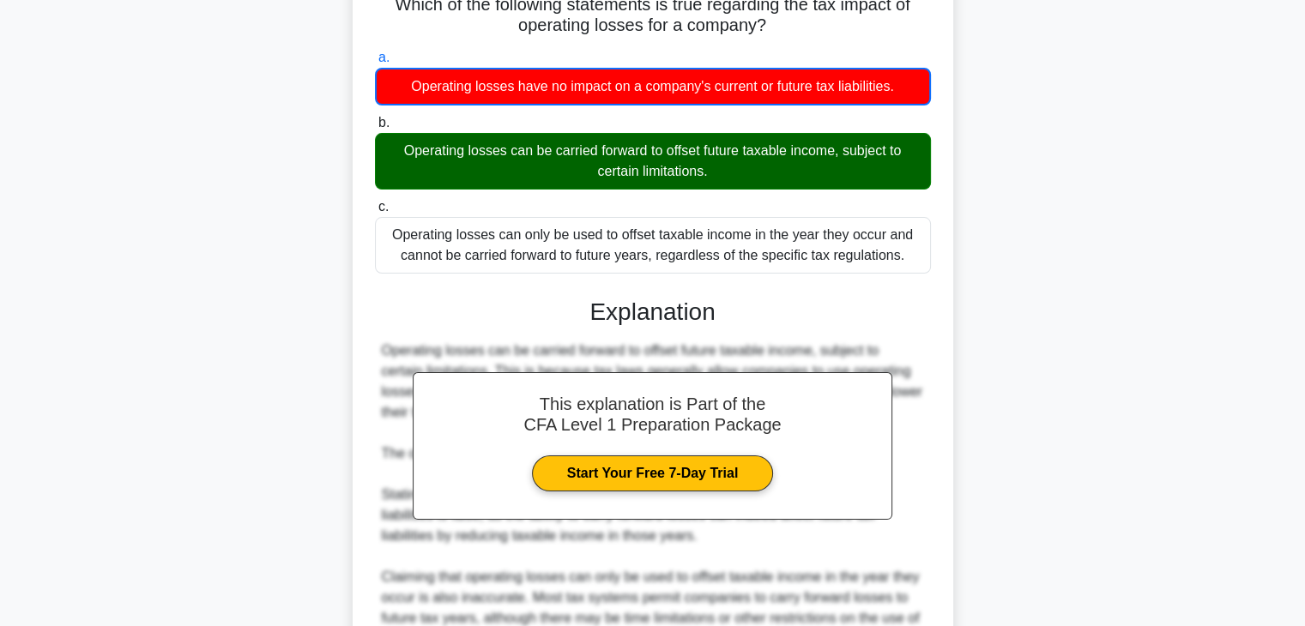
drag, startPoint x: 403, startPoint y: 154, endPoint x: 713, endPoint y: 175, distance: 310.5
click at [713, 175] on div "Operating losses can be carried forward to offset future taxable income, subjec…" at bounding box center [653, 161] width 556 height 57
click at [702, 182] on div at bounding box center [702, 182] width 0 height 0
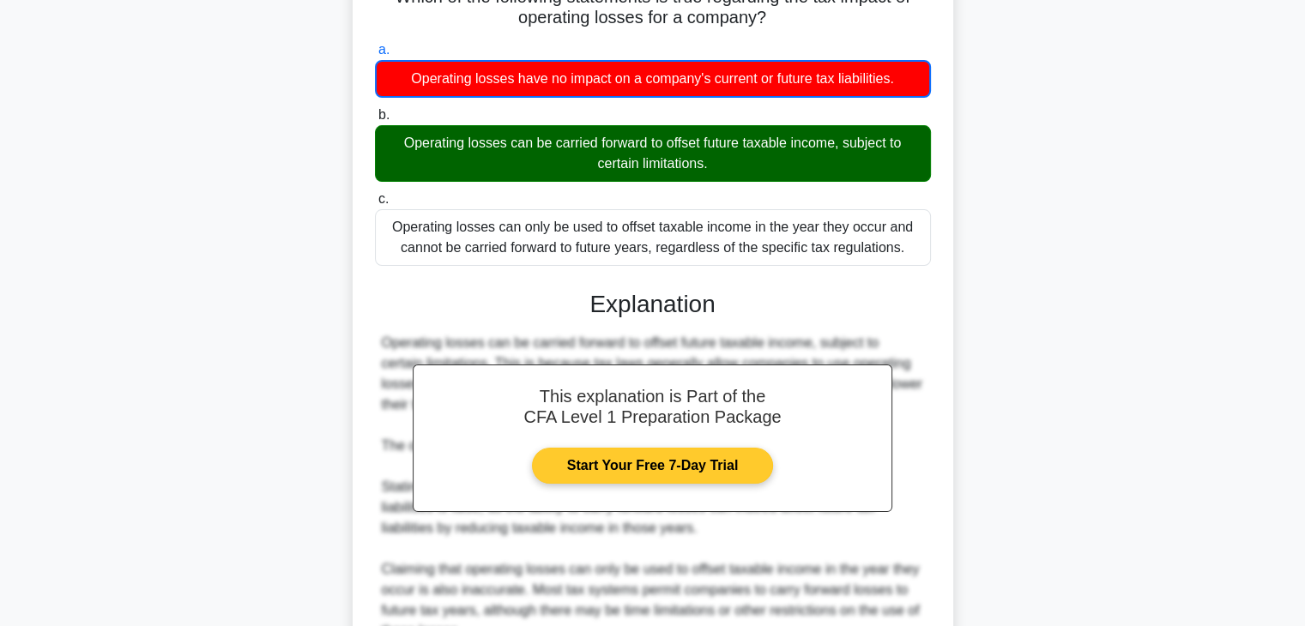
scroll to position [0, 0]
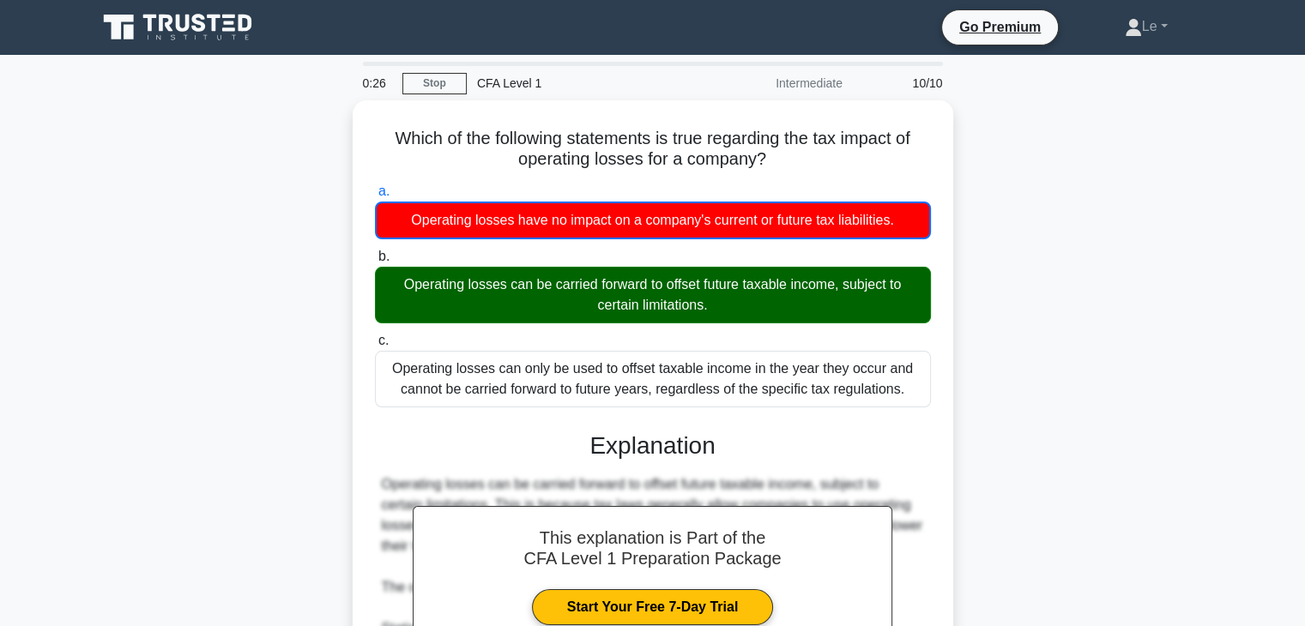
click at [347, 380] on div "Which of the following statements is true regarding the tax impact of operating…" at bounding box center [653, 513] width 1133 height 826
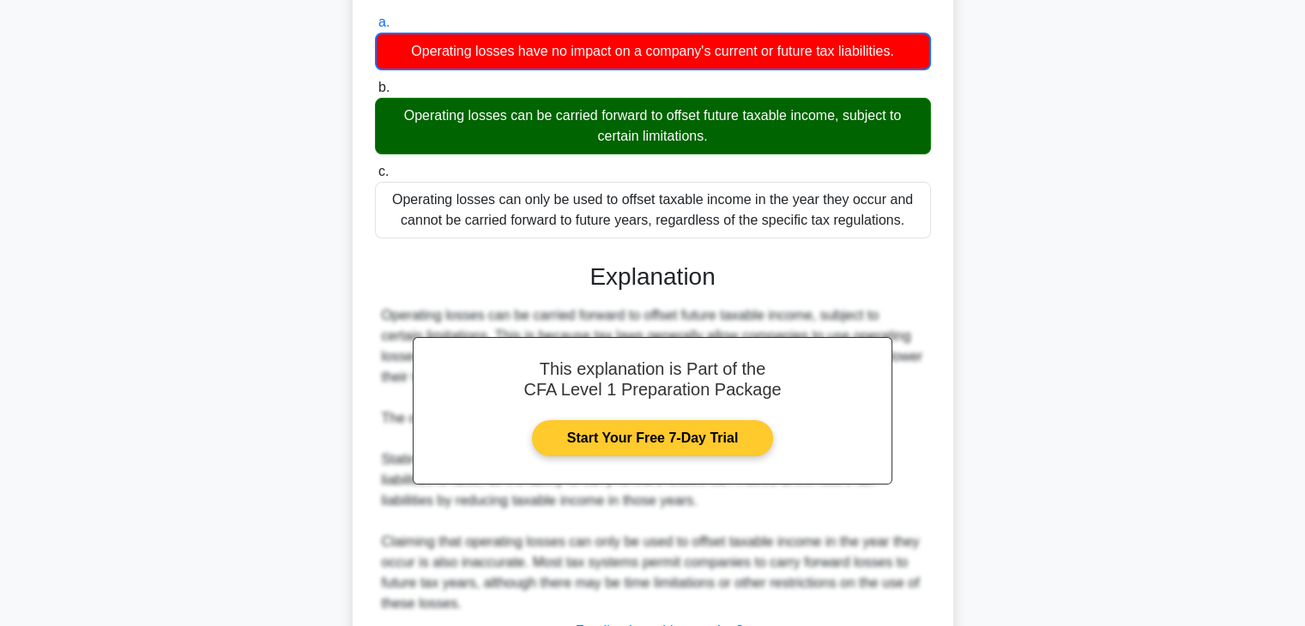
scroll to position [257, 0]
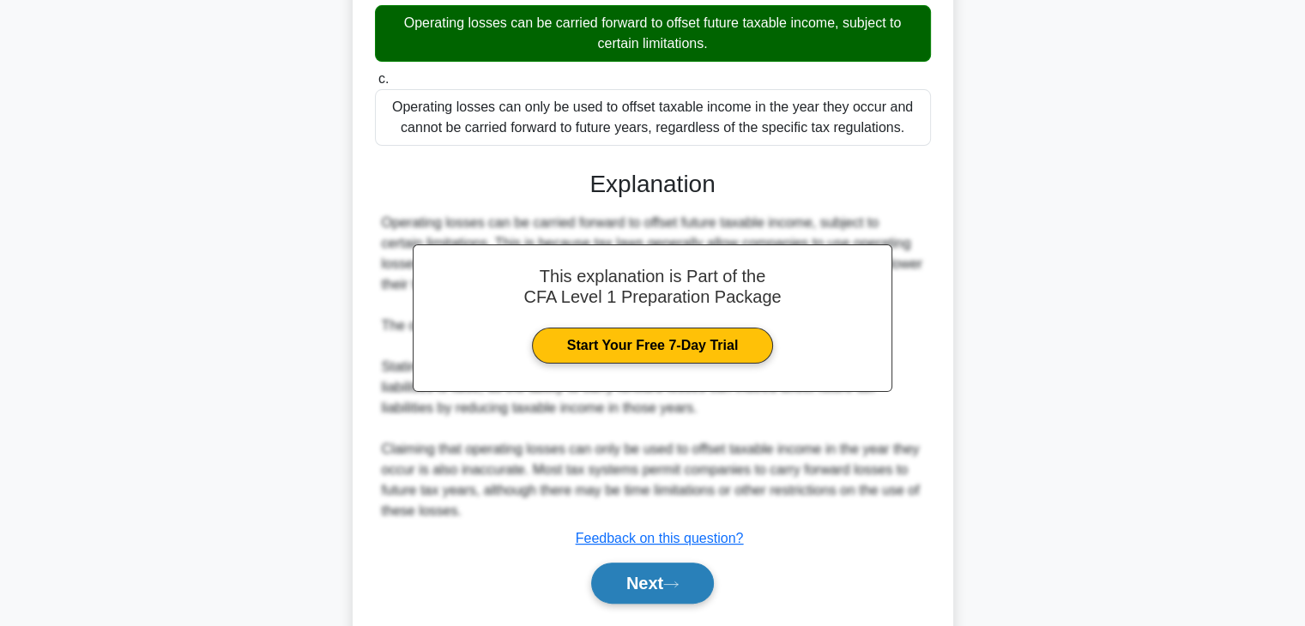
click at [670, 586] on icon at bounding box center [670, 584] width 15 height 9
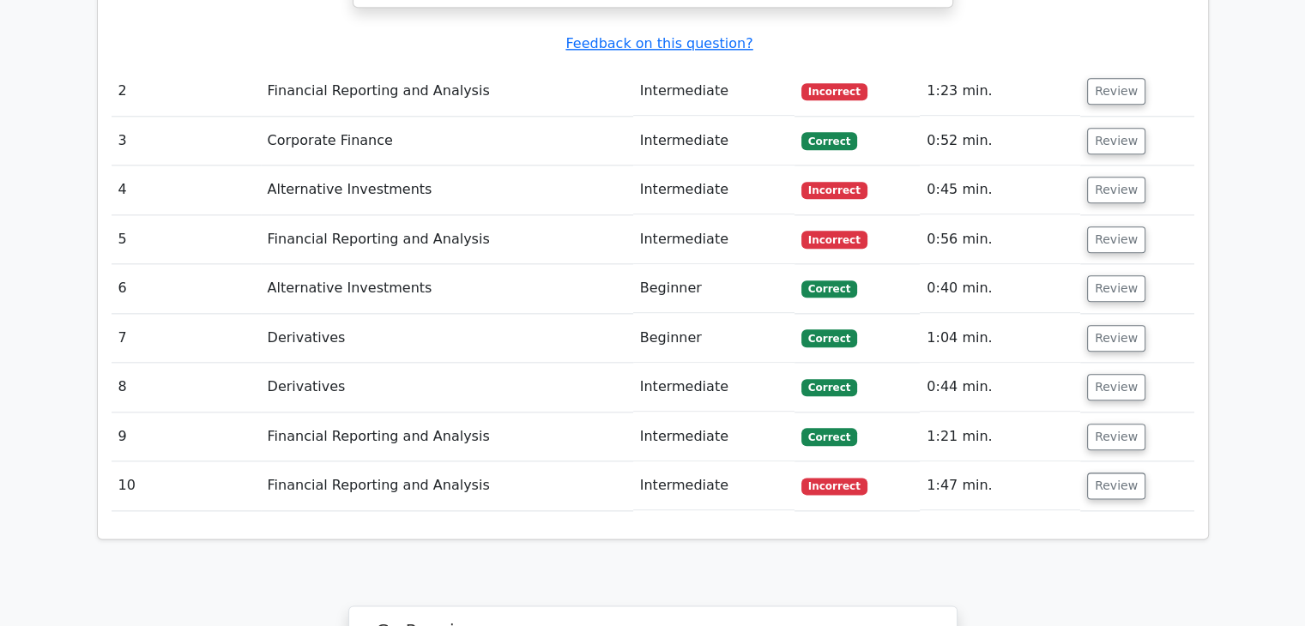
scroll to position [1888, 0]
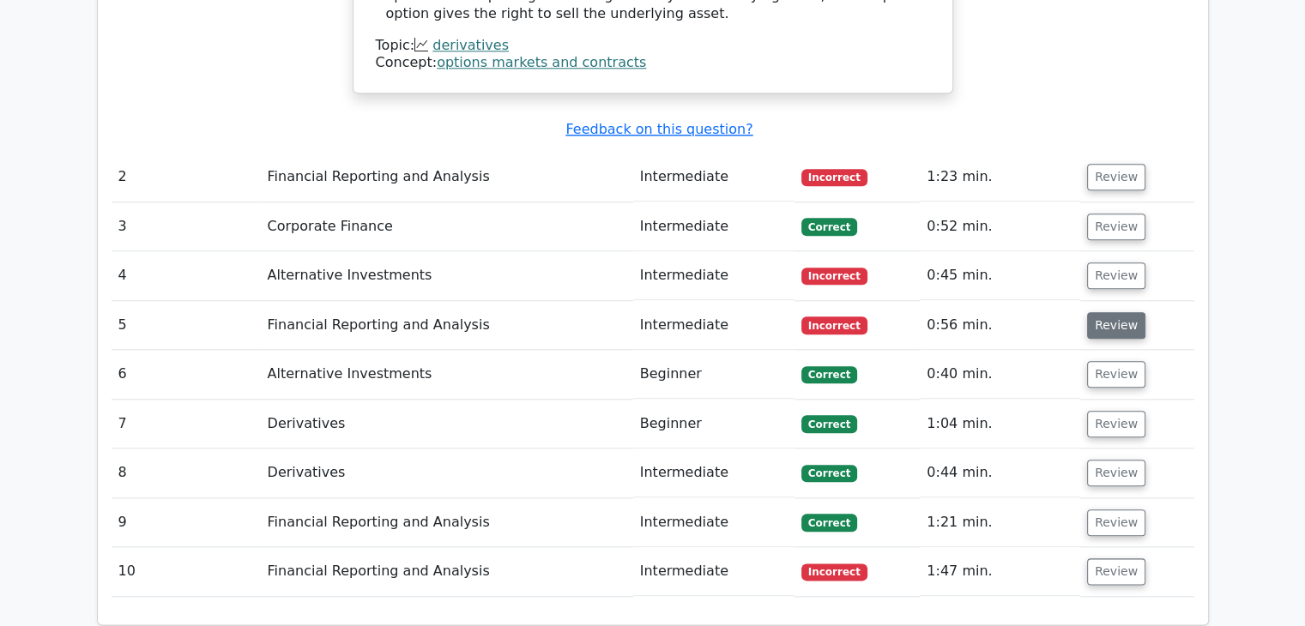
click at [1105, 312] on button "Review" at bounding box center [1116, 325] width 58 height 27
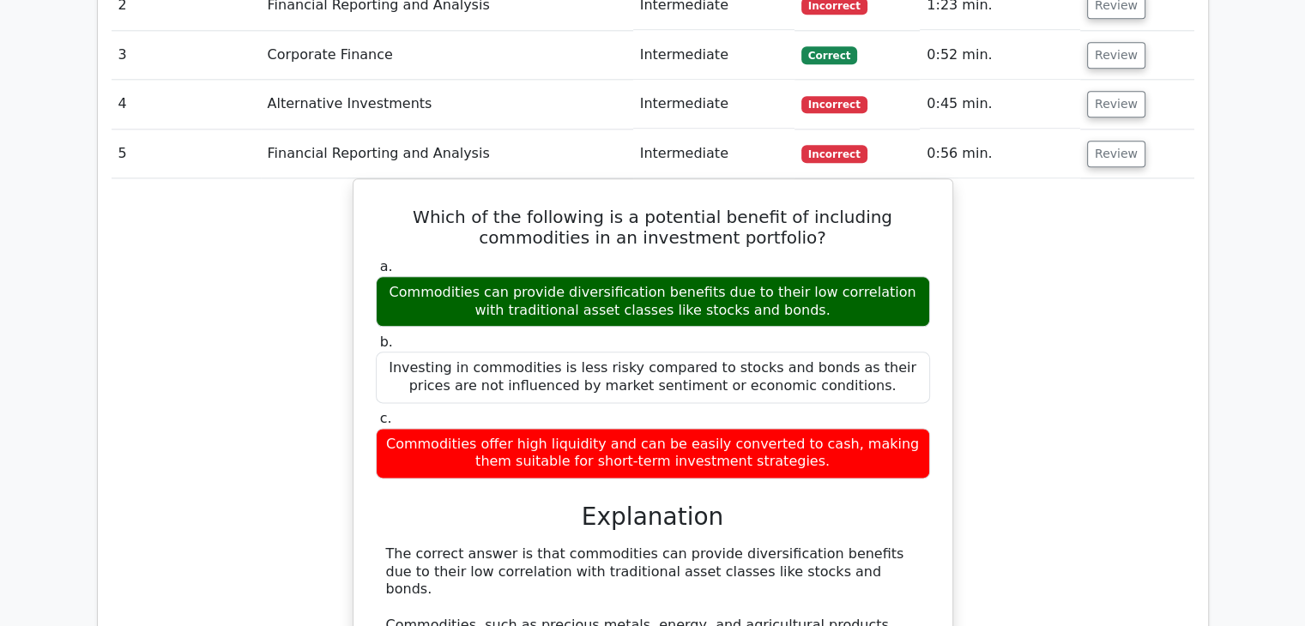
scroll to position [1974, 0]
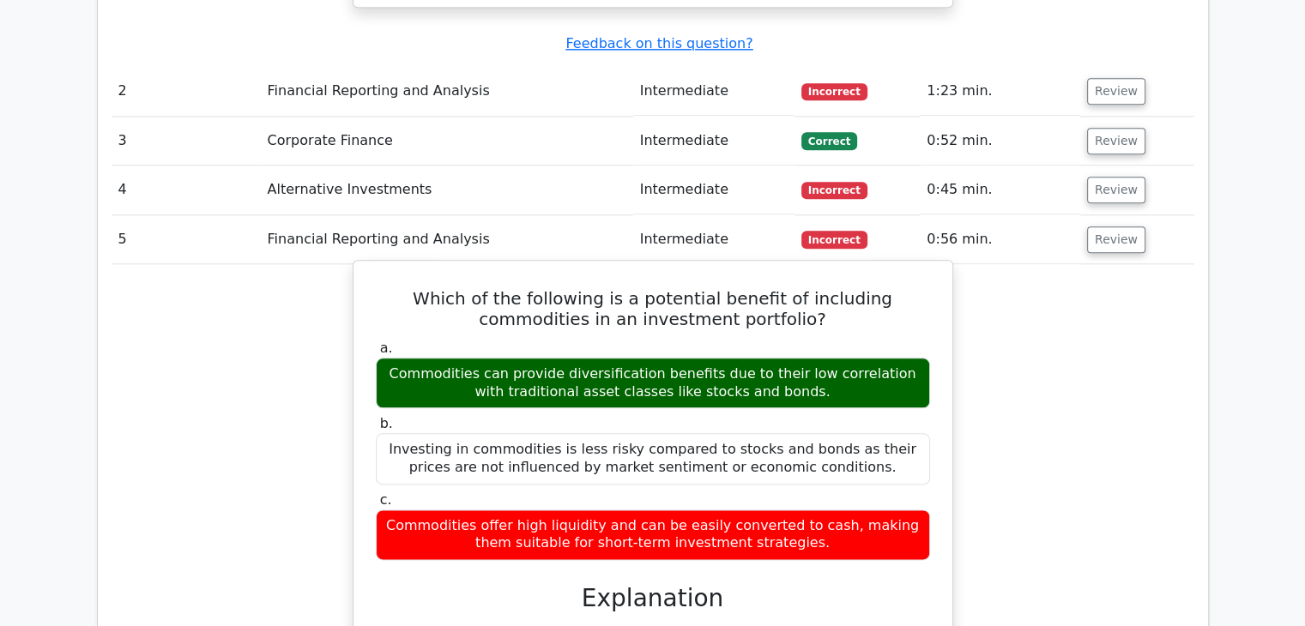
drag, startPoint x: 825, startPoint y: 302, endPoint x: 386, endPoint y: 286, distance: 438.8
click at [386, 358] on div "Commodities can provide diversification benefits due to their low correlation w…" at bounding box center [653, 383] width 554 height 51
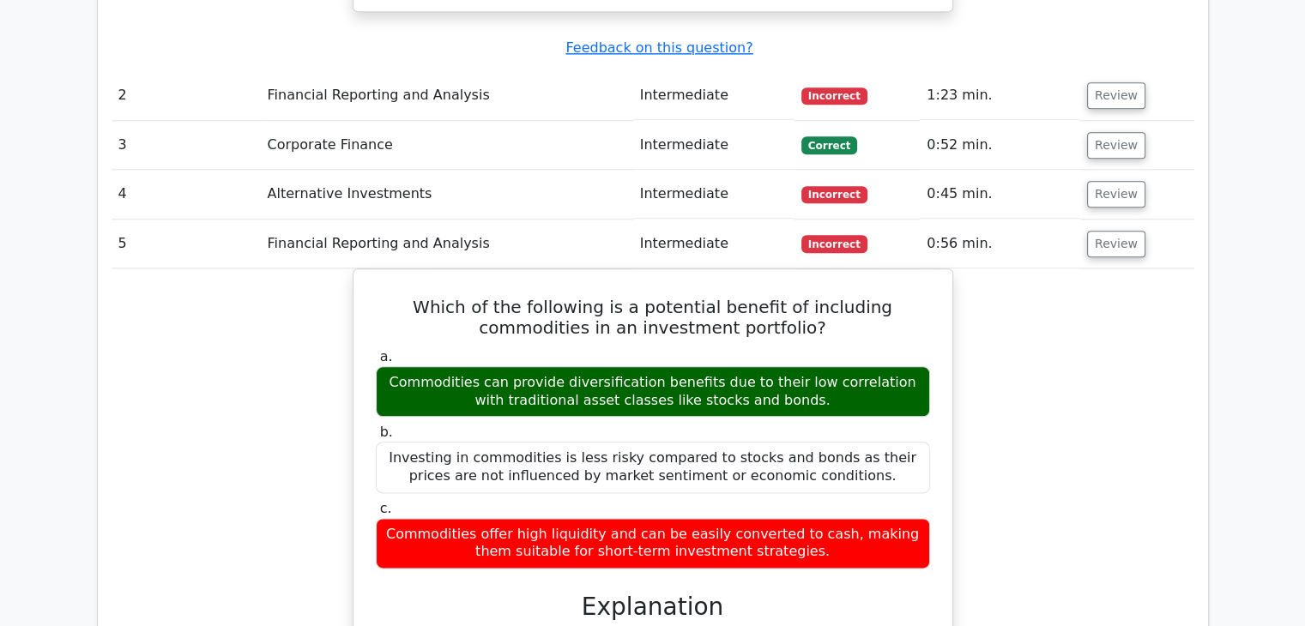
click at [375, 253] on div at bounding box center [375, 253] width 0 height 0
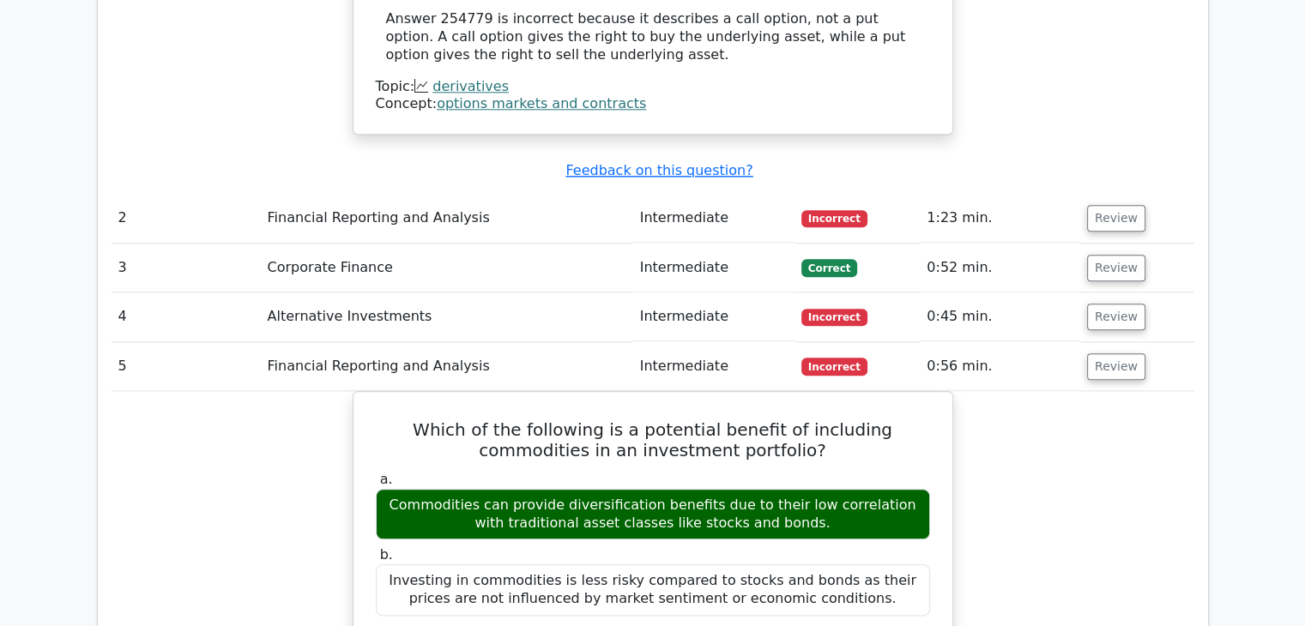
scroll to position [1716, 0]
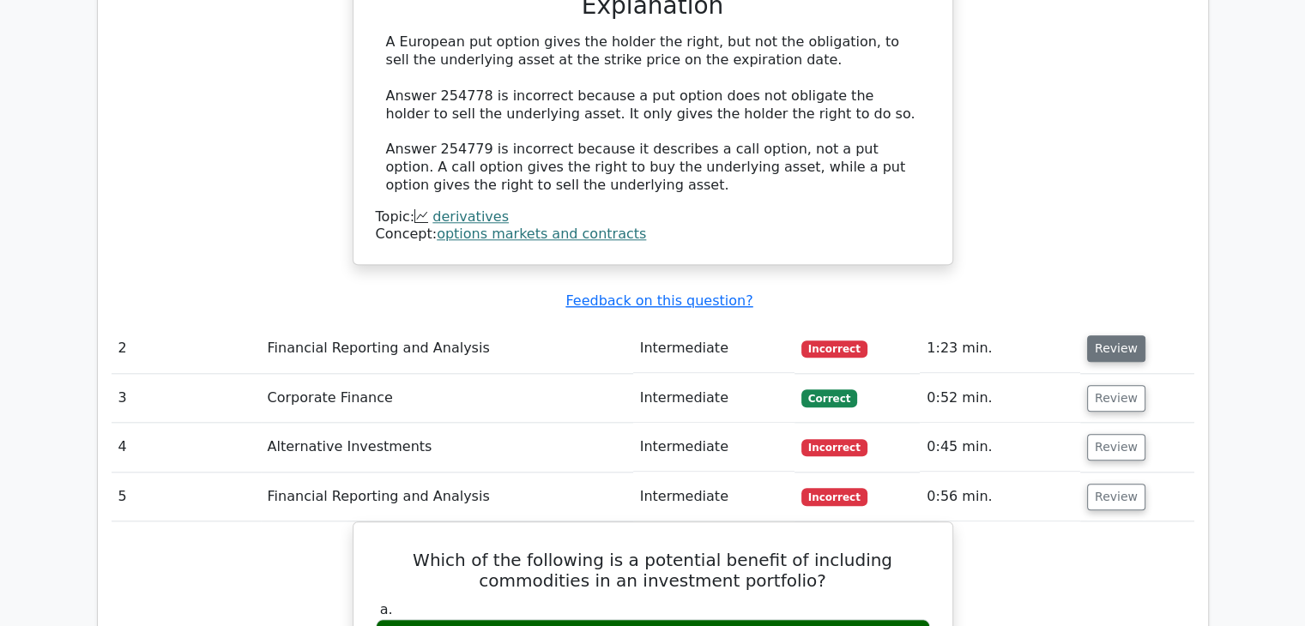
click at [1105, 336] on button "Review" at bounding box center [1116, 349] width 58 height 27
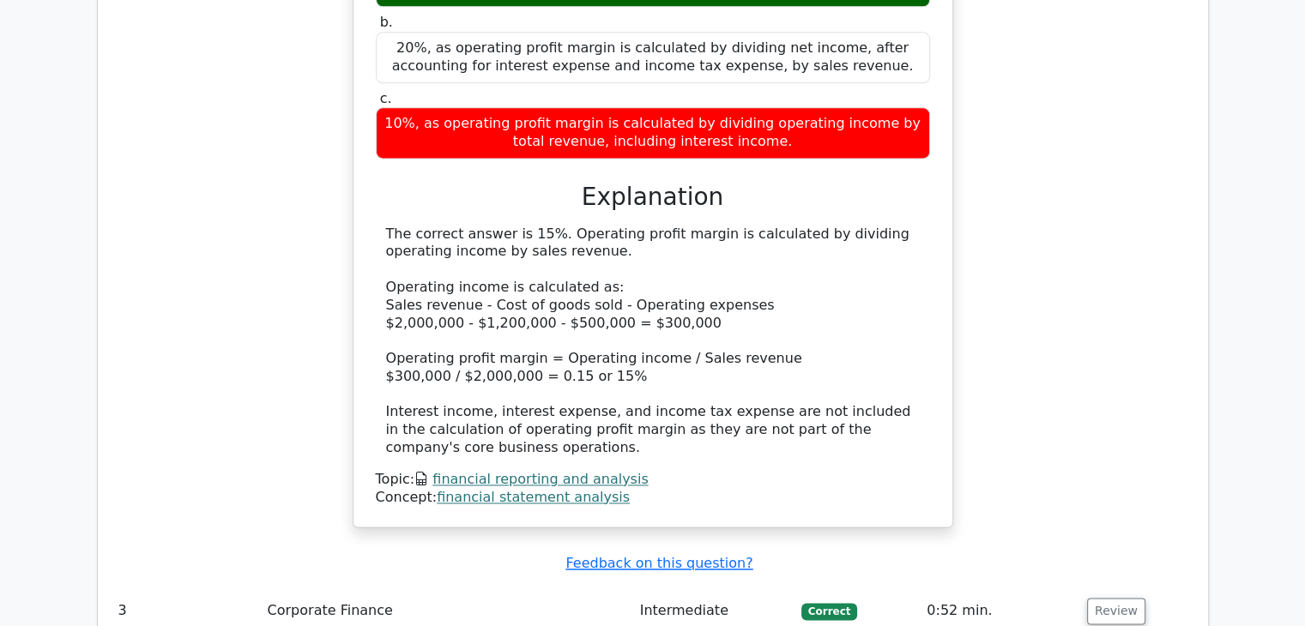
scroll to position [2575, 0]
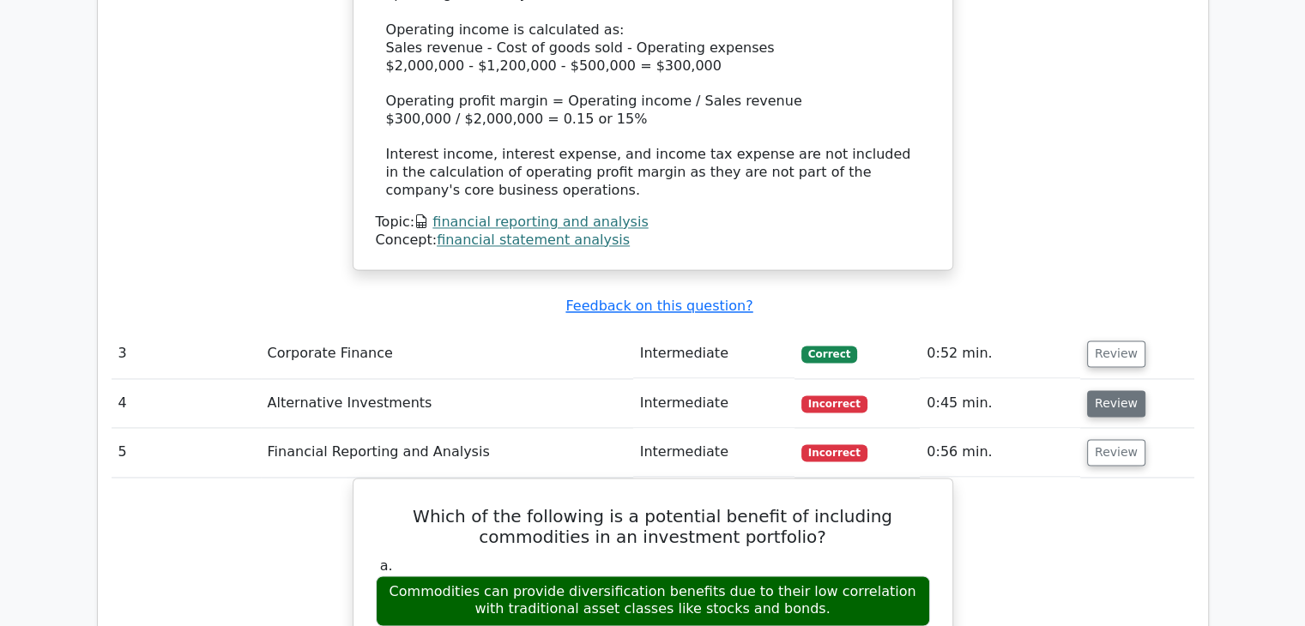
click at [1127, 390] on button "Review" at bounding box center [1116, 403] width 58 height 27
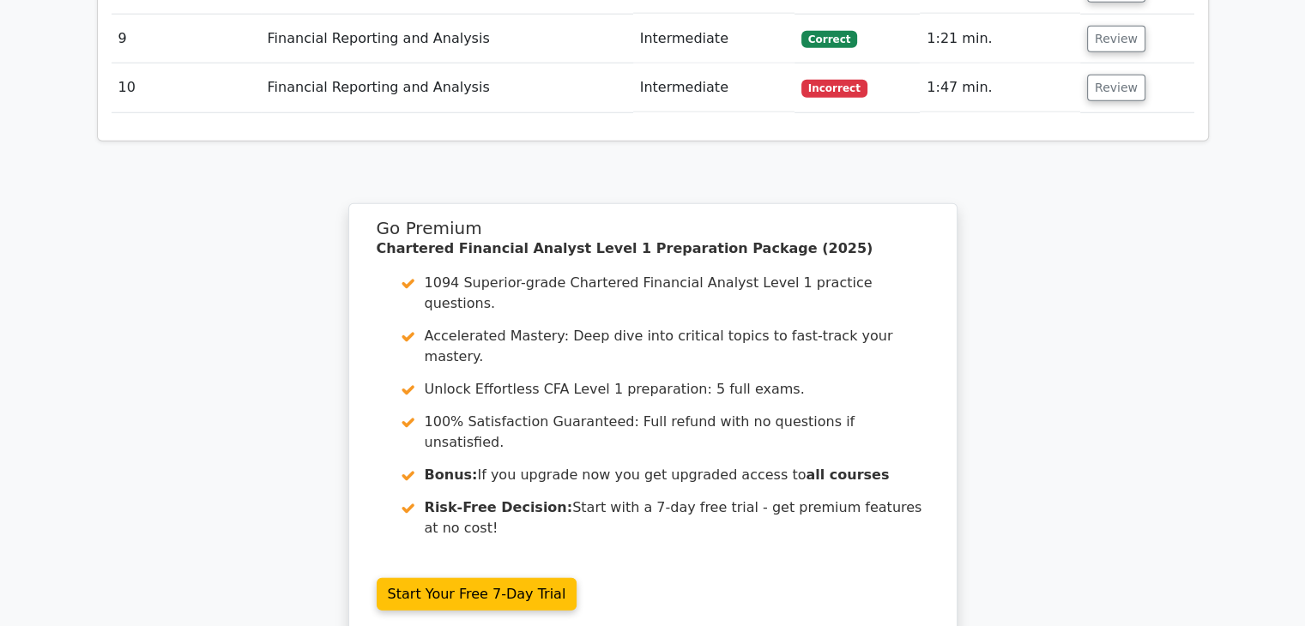
scroll to position [4909, 0]
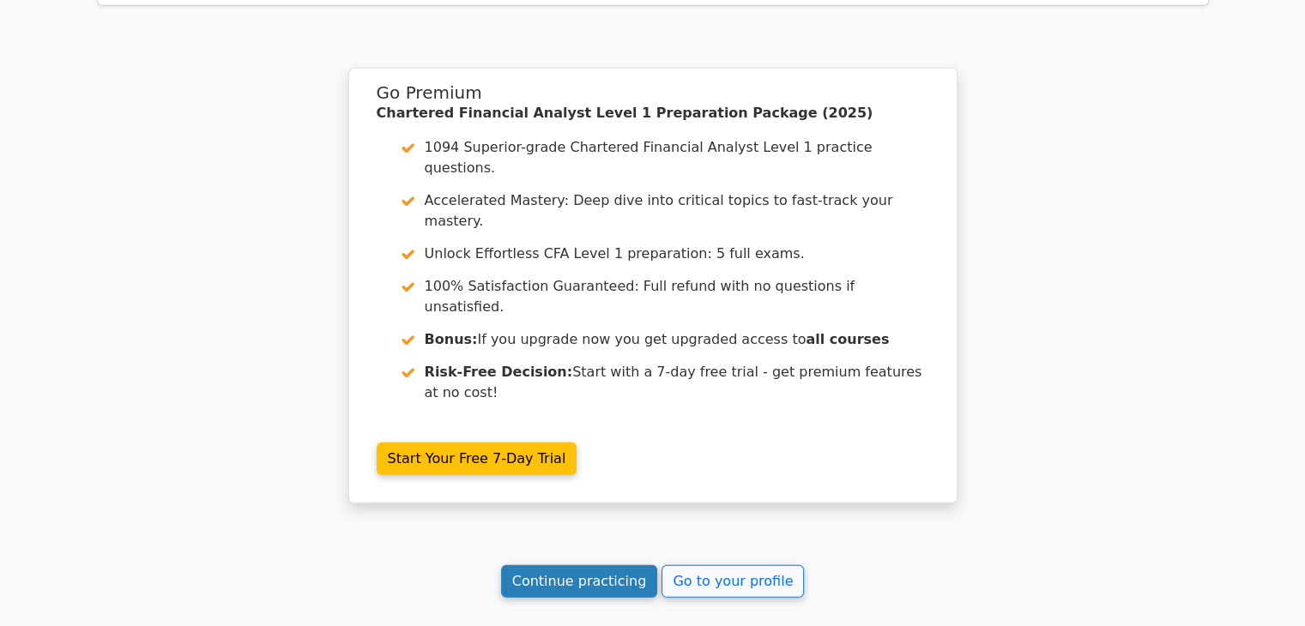
click at [584, 566] on link "Continue practicing" at bounding box center [579, 582] width 157 height 33
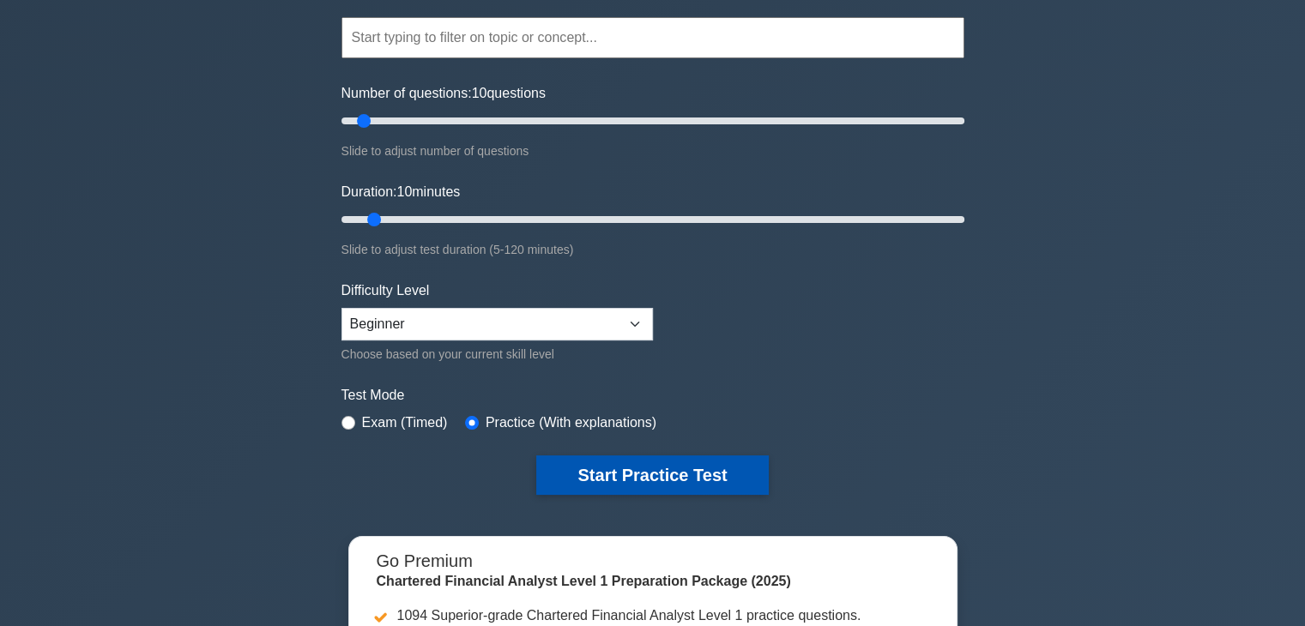
scroll to position [86, 0]
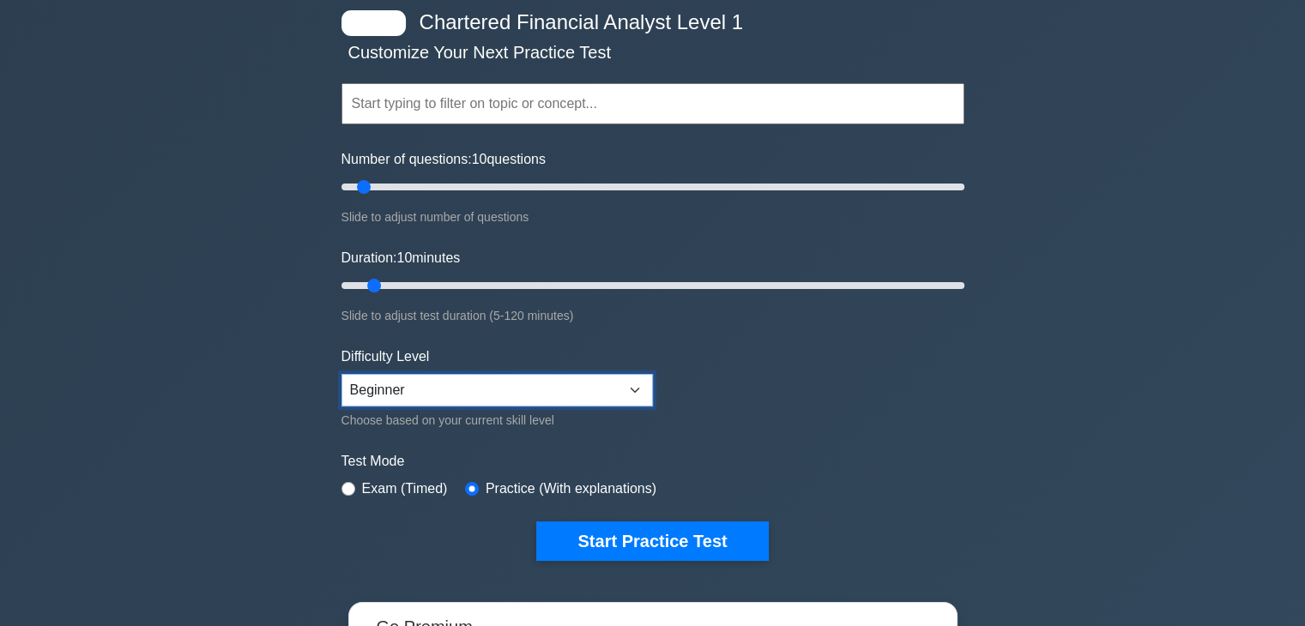
click at [598, 394] on select "Beginner Intermediate Expert" at bounding box center [498, 390] width 312 height 33
select select "intermediate"
click at [342, 374] on select "Beginner Intermediate Expert" at bounding box center [498, 390] width 312 height 33
drag, startPoint x: 364, startPoint y: 177, endPoint x: 401, endPoint y: 179, distance: 37.0
type input "20"
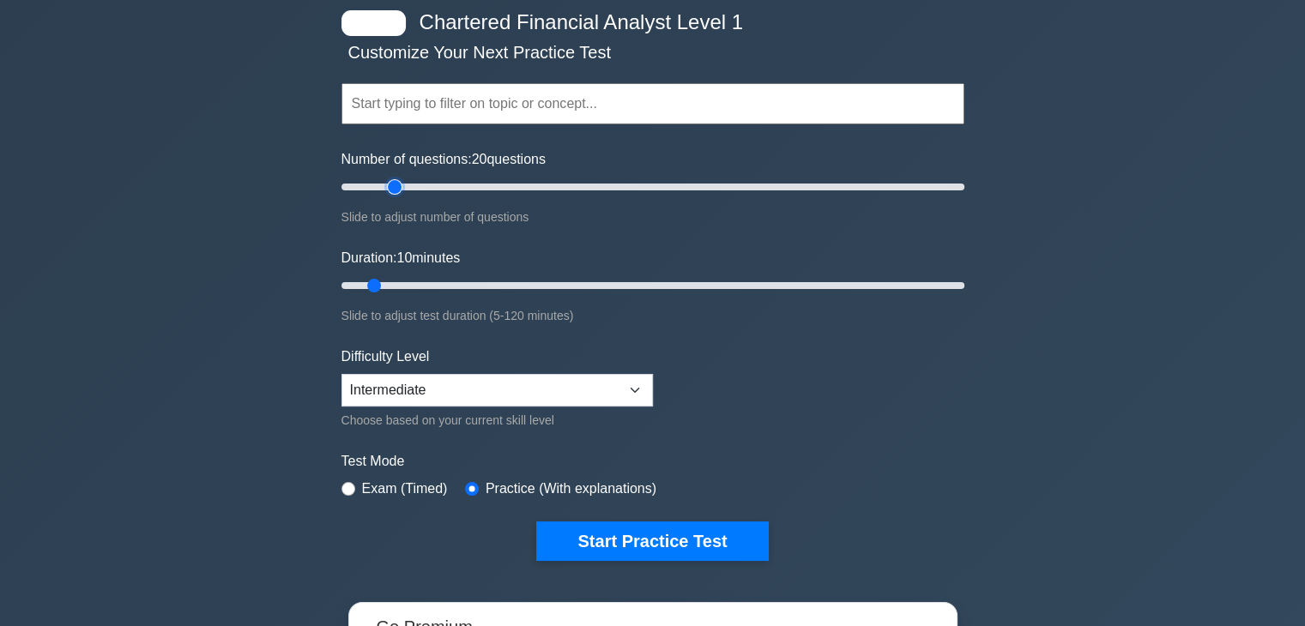
click at [401, 179] on input "Number of questions: 20 questions" at bounding box center [653, 187] width 623 height 21
drag, startPoint x: 373, startPoint y: 288, endPoint x: 427, endPoint y: 302, distance: 55.8
type input "20"
click at [427, 296] on input "Duration: 20 minutes" at bounding box center [653, 285] width 623 height 21
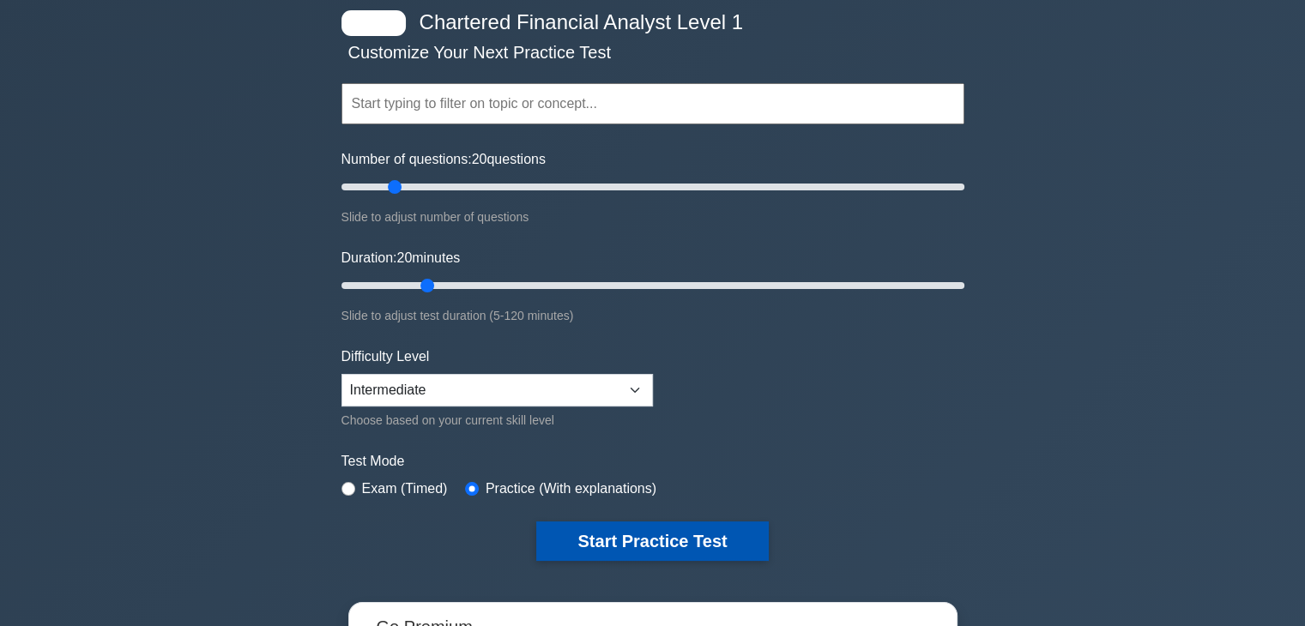
click at [644, 534] on button "Start Practice Test" at bounding box center [652, 541] width 232 height 39
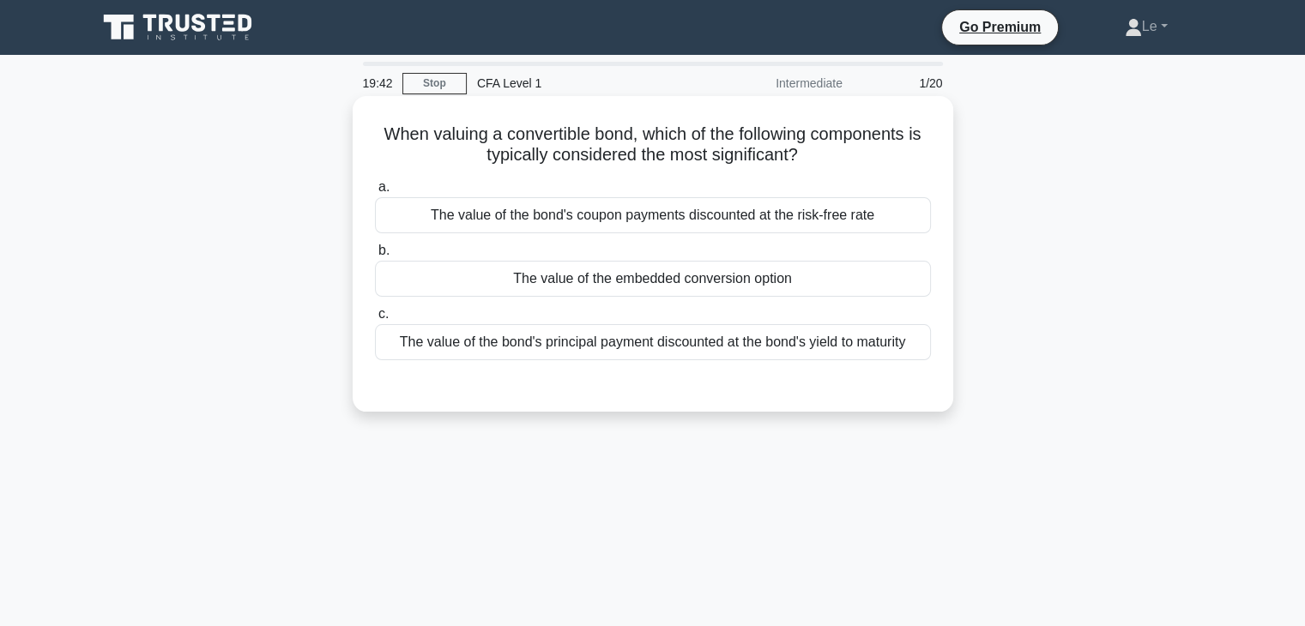
click at [611, 236] on div "a. The value of the bond's coupon payments discounted at the risk-free rate b. …" at bounding box center [653, 268] width 577 height 191
click at [600, 229] on div "The value of the bond's coupon payments discounted at the risk-free rate" at bounding box center [653, 215] width 556 height 36
click at [375, 193] on input "a. The value of the bond's coupon payments discounted at the risk-free rate" at bounding box center [375, 187] width 0 height 11
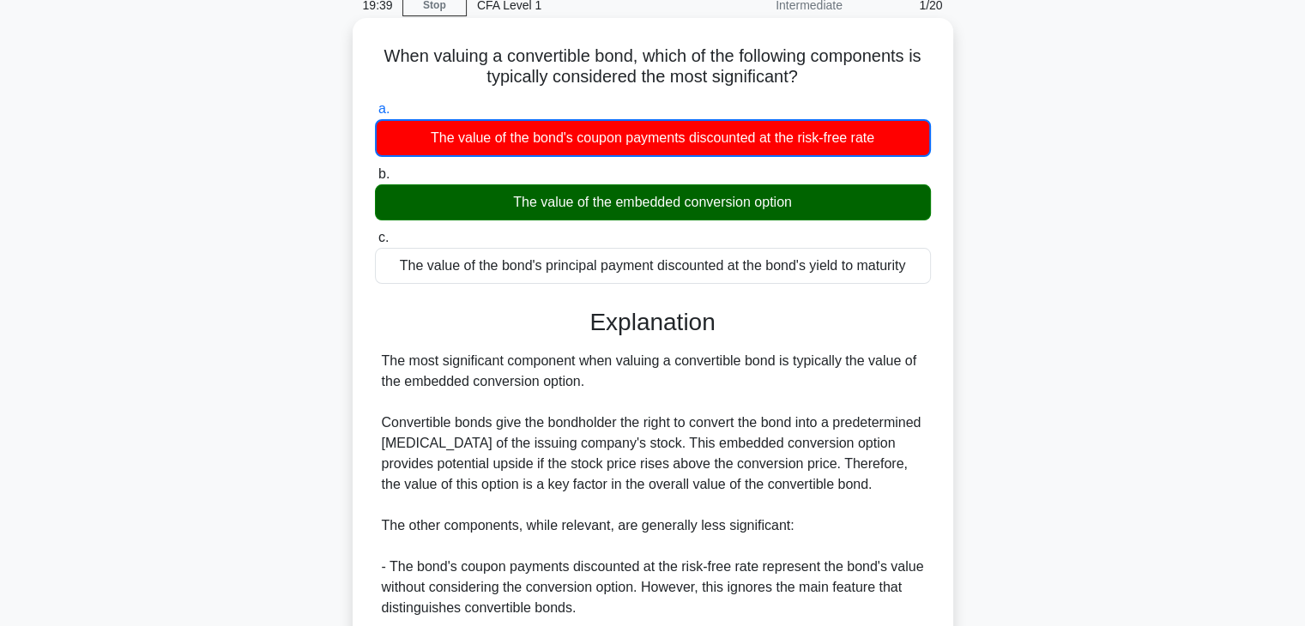
scroll to position [172, 0]
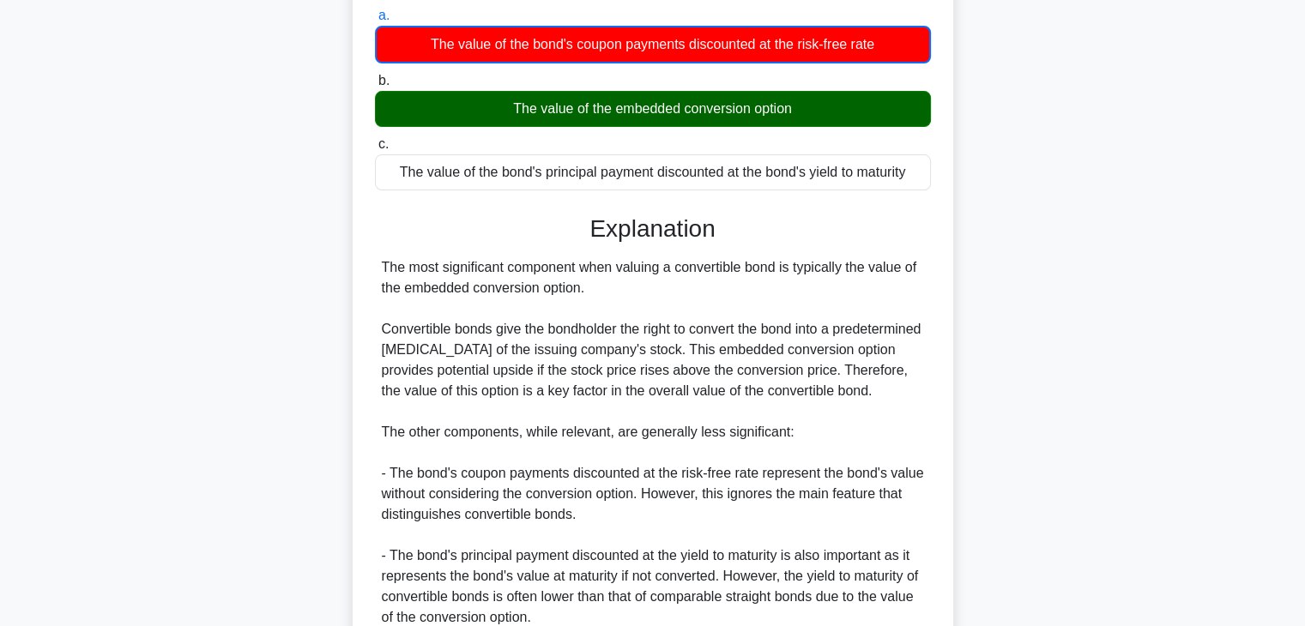
drag, startPoint x: 388, startPoint y: 262, endPoint x: 614, endPoint y: 293, distance: 228.7
click at [614, 293] on div "The most significant component when valuing a convertible bond is typically the…" at bounding box center [653, 442] width 542 height 371
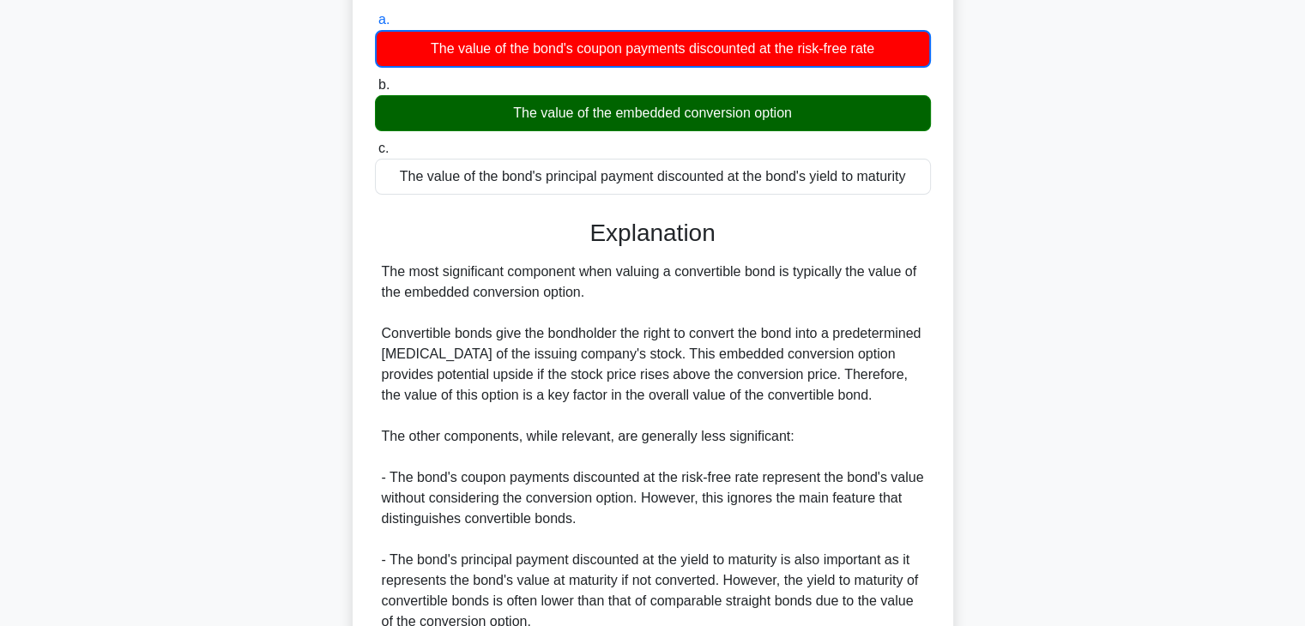
click at [603, 298] on div at bounding box center [603, 298] width 0 height 0
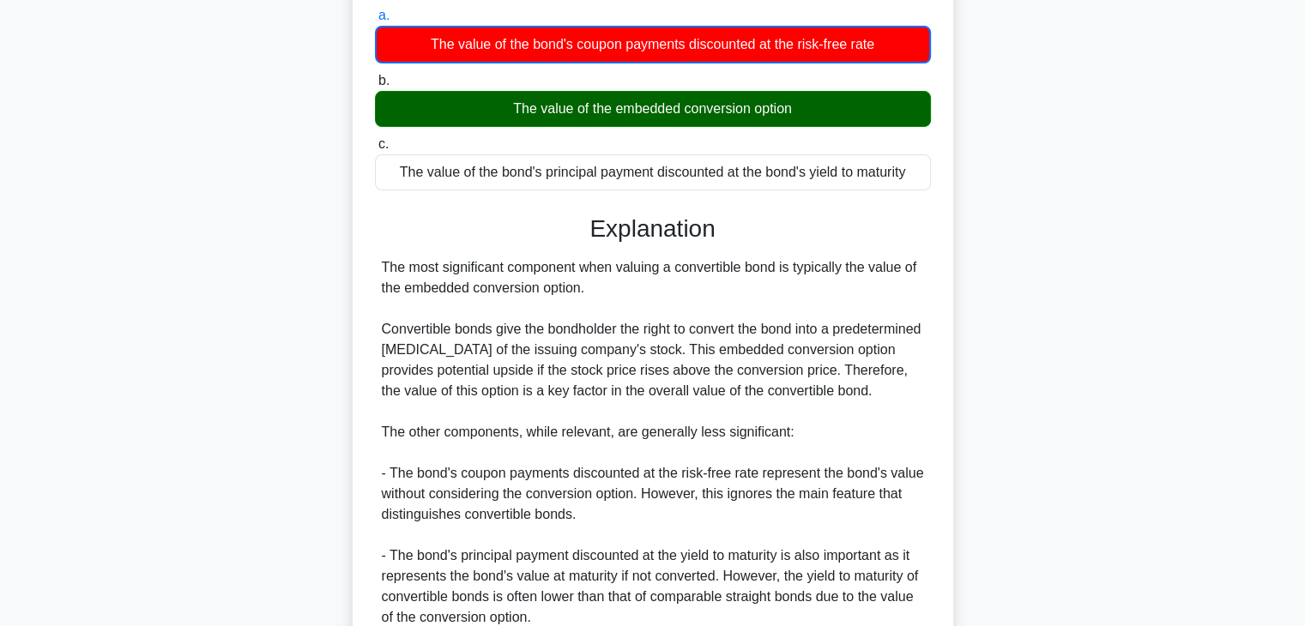
click at [884, 279] on div "The most significant component when valuing a convertible bond is typically the…" at bounding box center [653, 442] width 542 height 371
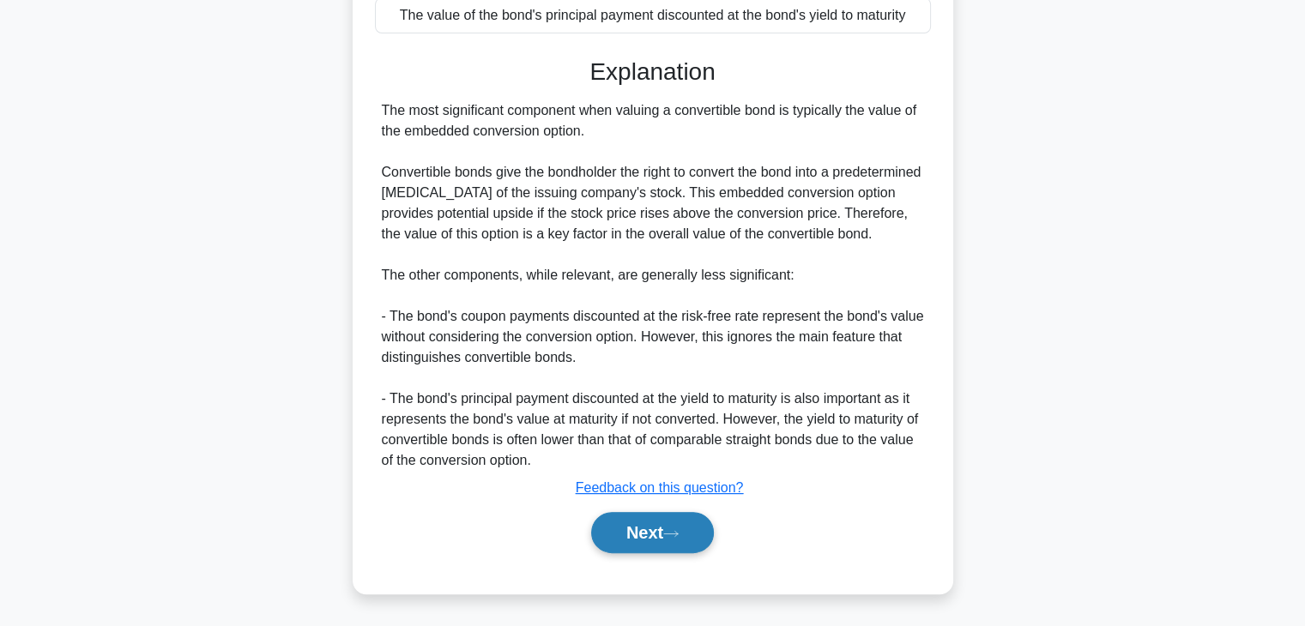
click at [687, 530] on button "Next" at bounding box center [652, 532] width 123 height 41
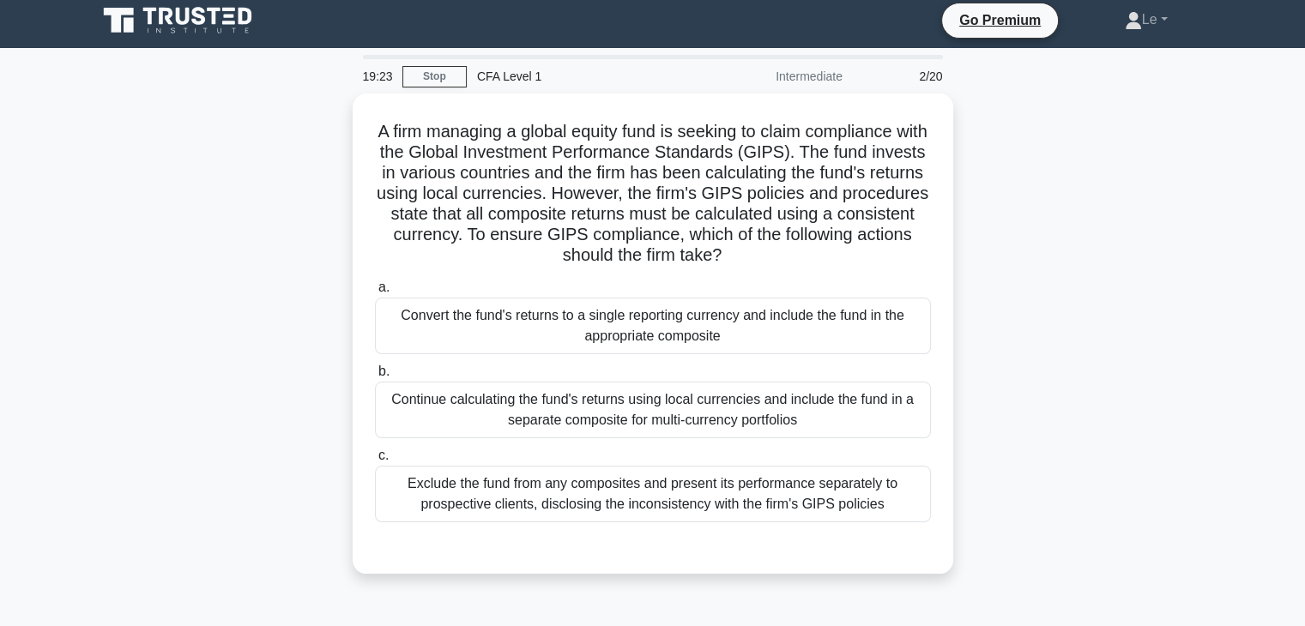
scroll to position [0, 0]
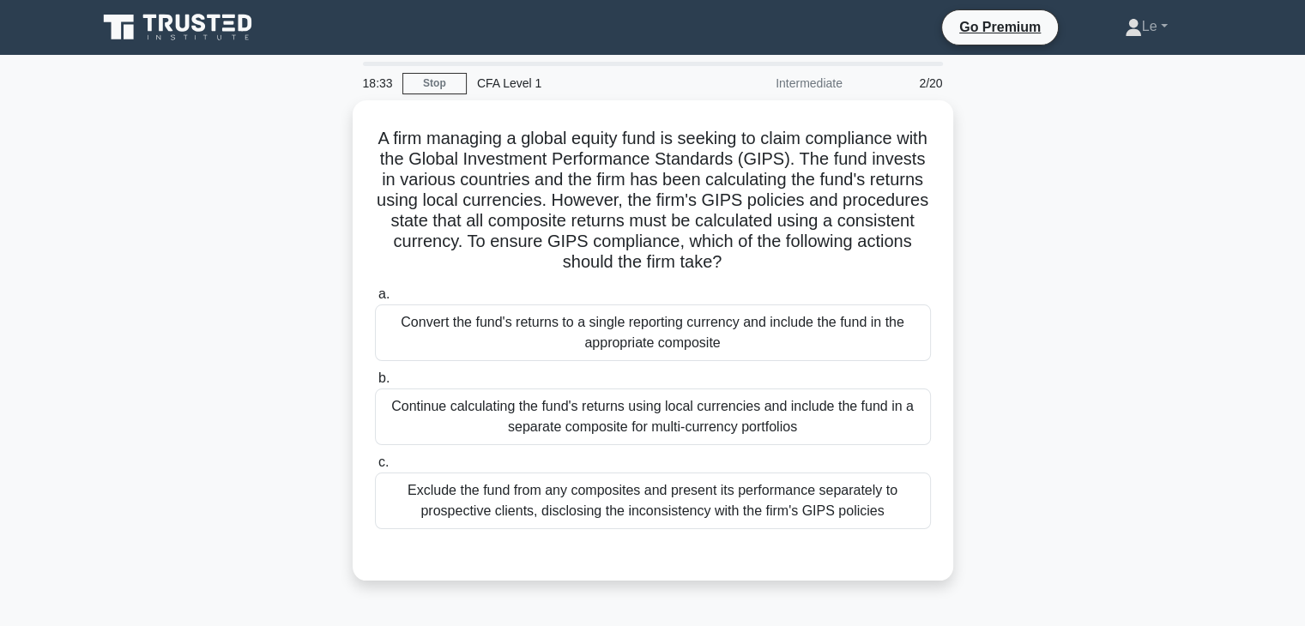
click at [705, 321] on div "Convert the fund's returns to a single reporting currency and include the fund …" at bounding box center [653, 333] width 556 height 57
click at [375, 300] on input "a. Convert the fund's returns to a single reporting currency and include the fu…" at bounding box center [375, 294] width 0 height 11
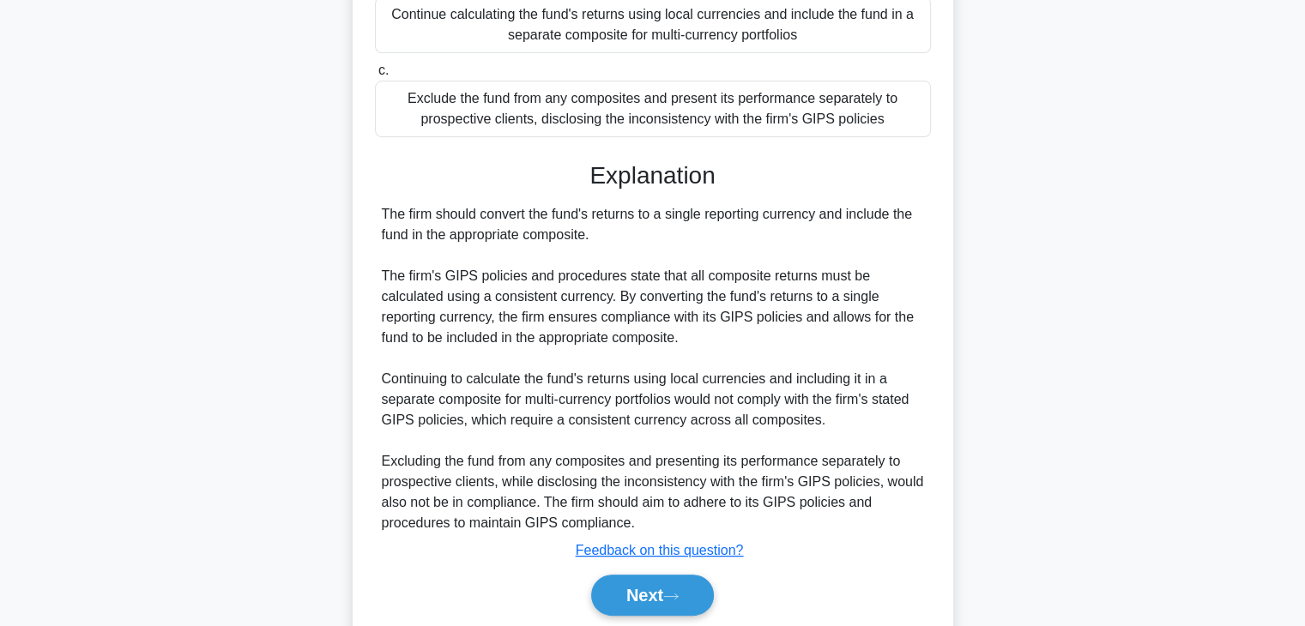
scroll to position [429, 0]
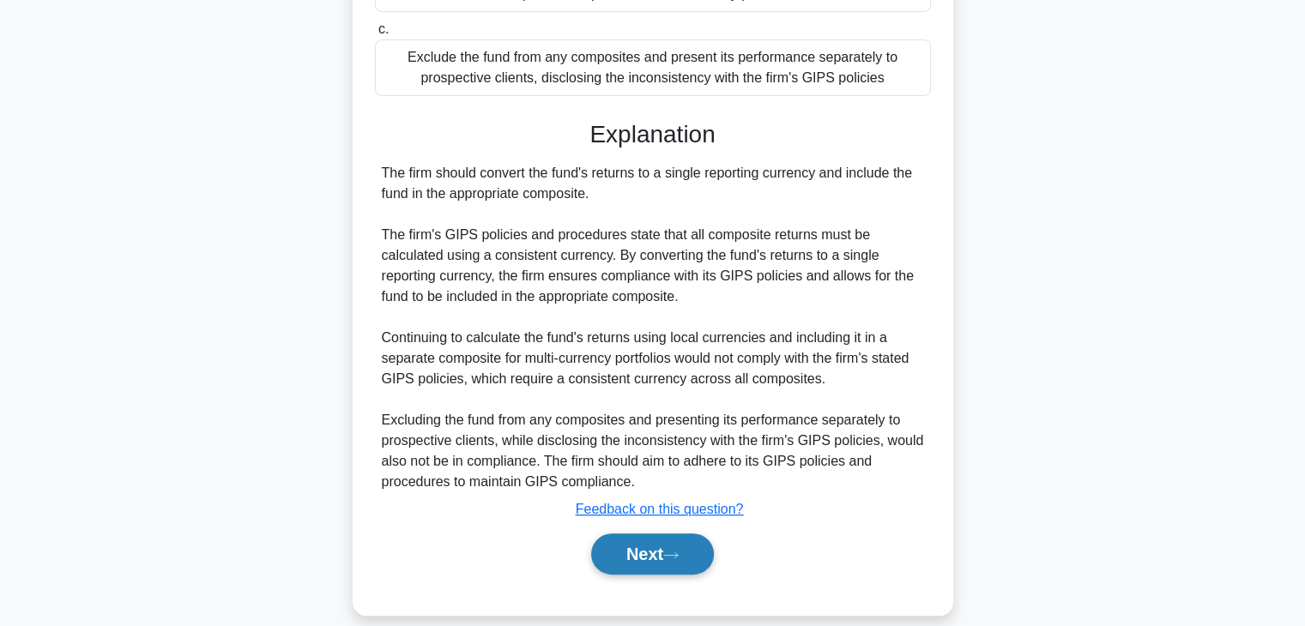
click at [659, 565] on button "Next" at bounding box center [652, 554] width 123 height 41
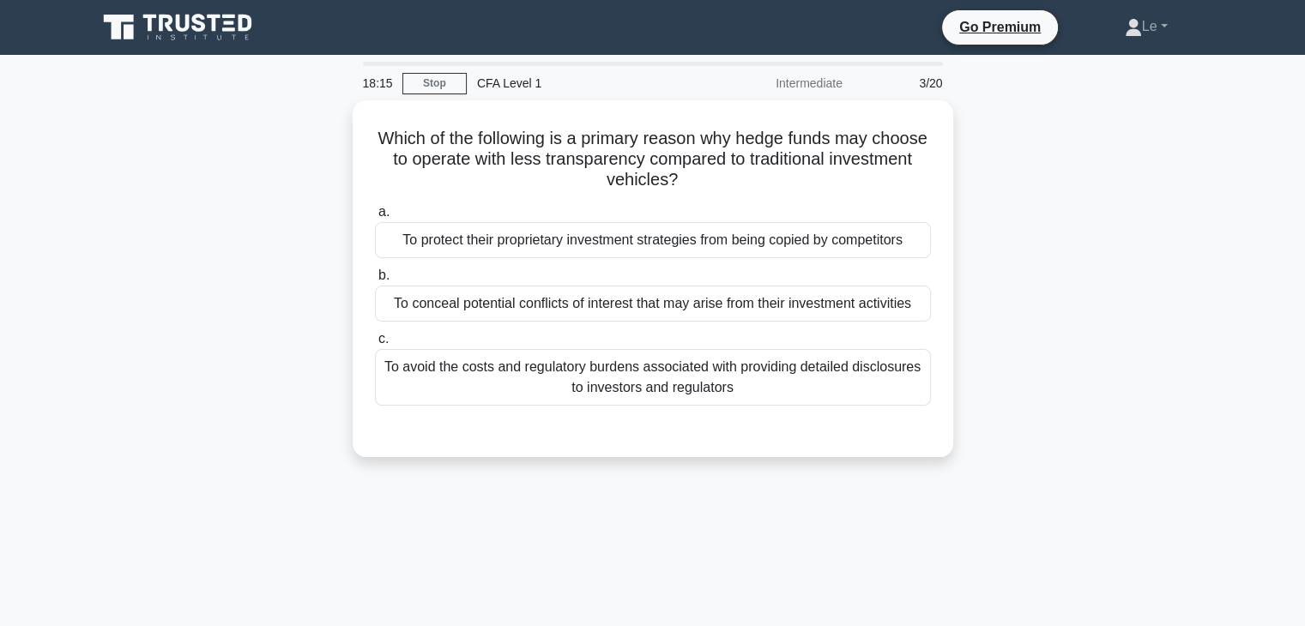
scroll to position [0, 0]
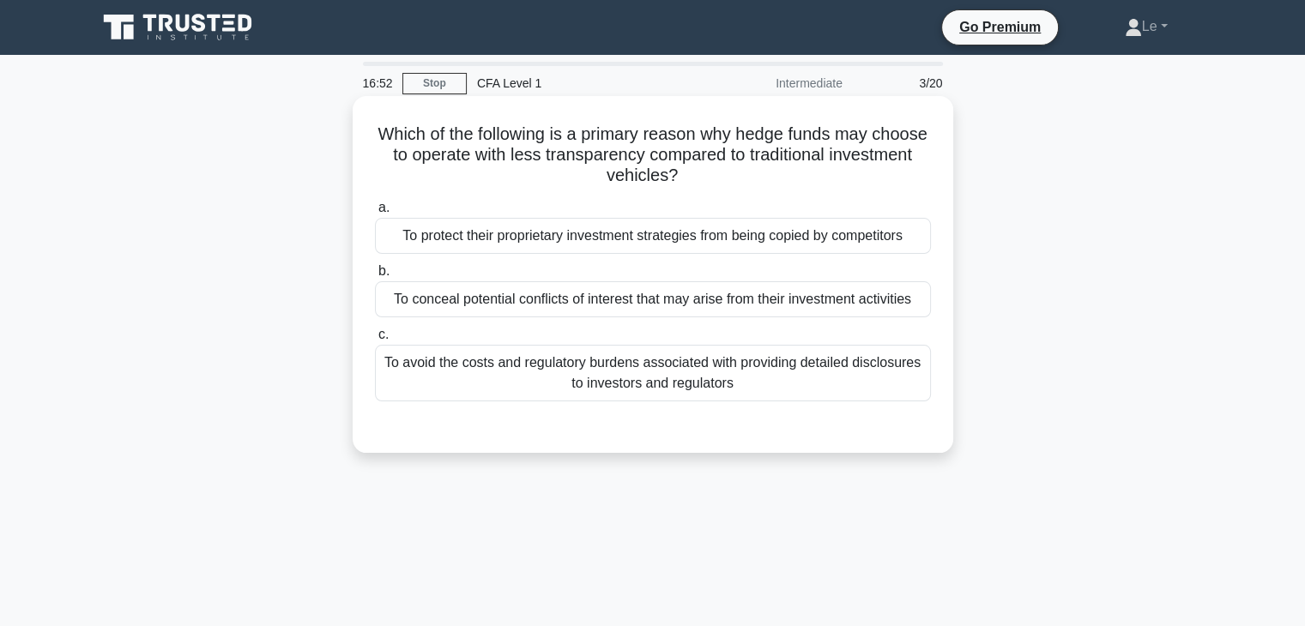
click at [778, 300] on div "To conceal potential conflicts of interest that may arise from their investment…" at bounding box center [653, 299] width 556 height 36
click at [375, 277] on input "b. To conceal potential conflicts of interest that may arise from their investm…" at bounding box center [375, 271] width 0 height 11
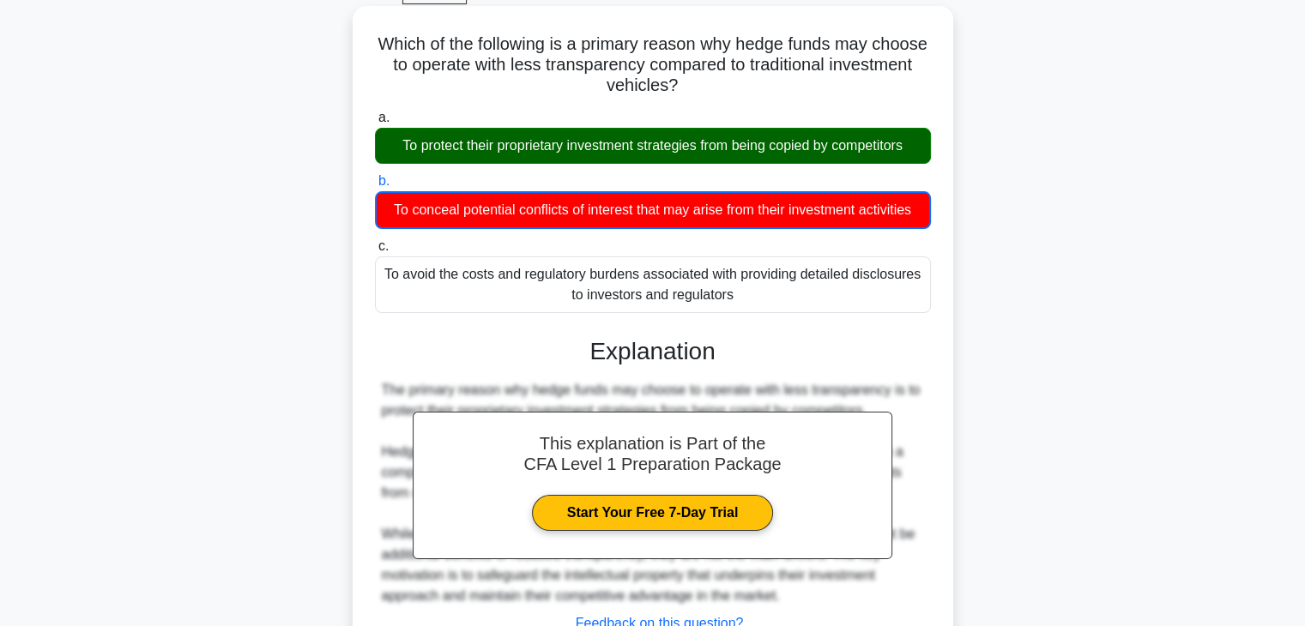
scroll to position [172, 0]
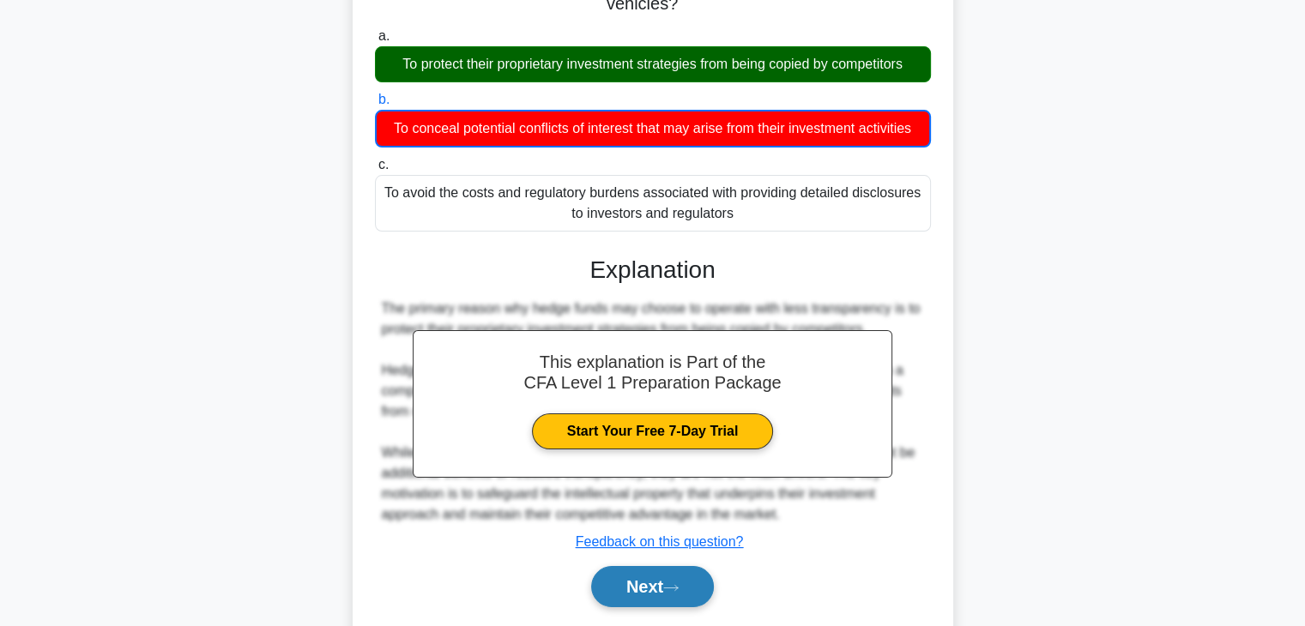
click at [666, 574] on button "Next" at bounding box center [652, 586] width 123 height 41
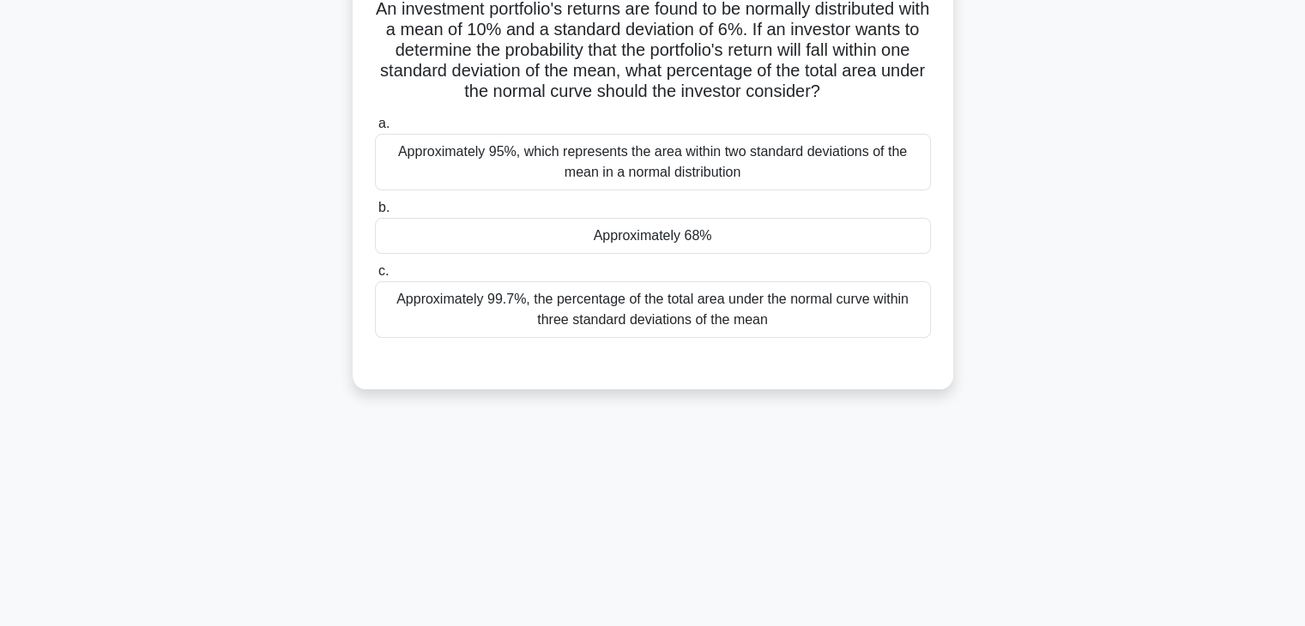
scroll to position [44, 0]
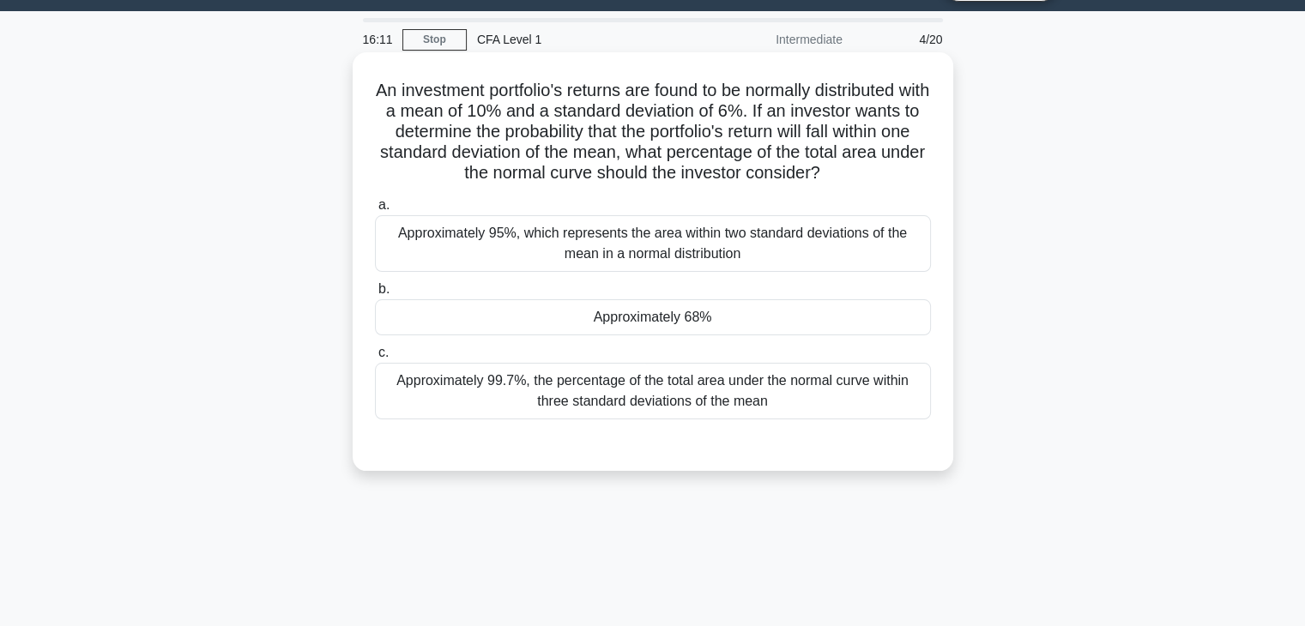
drag, startPoint x: 501, startPoint y: 172, endPoint x: 889, endPoint y: 185, distance: 388.1
click at [889, 185] on h5 "An investment portfolio's returns are found to be normally distributed with a m…" at bounding box center [653, 132] width 560 height 105
click at [923, 181] on h5 "An investment portfolio's returns are found to be normally distributed with a m…" at bounding box center [653, 132] width 560 height 105
click at [838, 255] on div "Approximately 95%, which represents the area within two standard deviations of …" at bounding box center [653, 243] width 556 height 57
click at [375, 211] on input "a. Approximately 95%, which represents the area within two standard deviations …" at bounding box center [375, 205] width 0 height 11
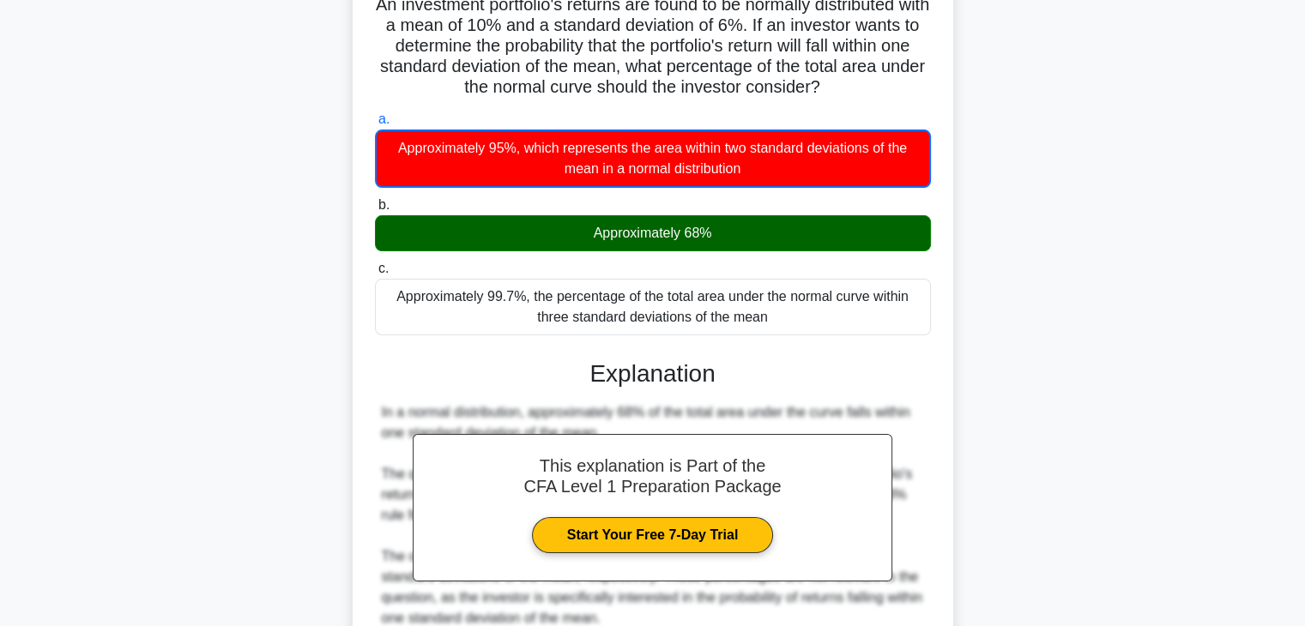
scroll to position [301, 0]
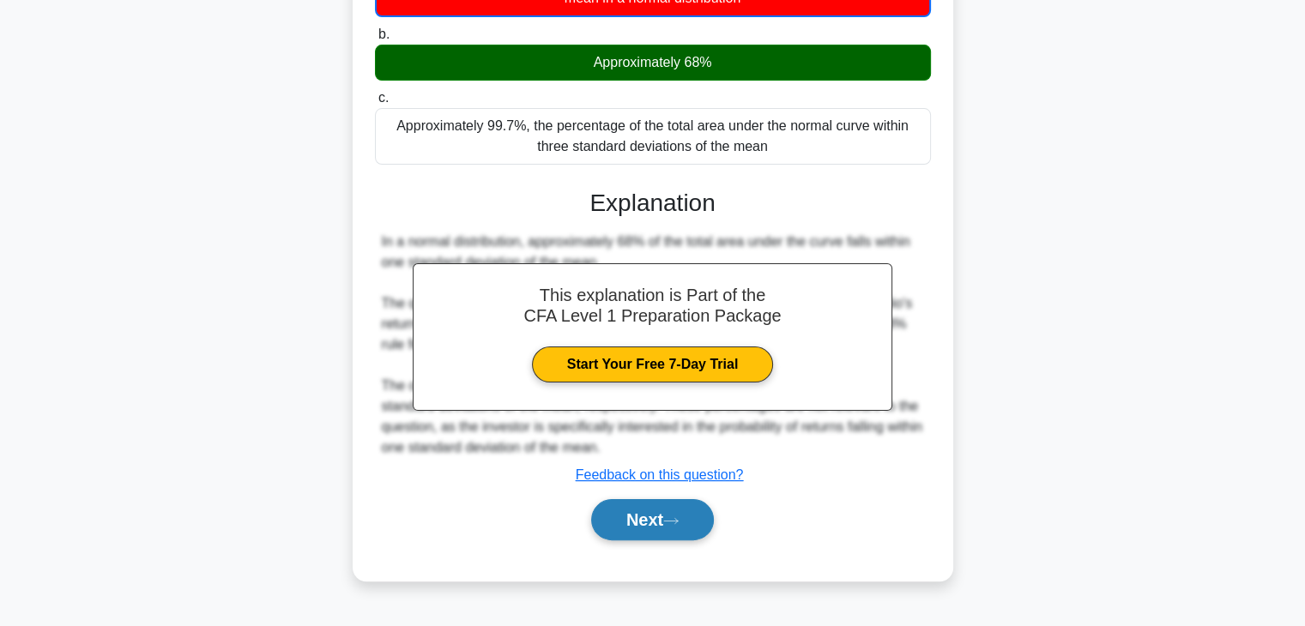
click at [664, 512] on button "Next" at bounding box center [652, 519] width 123 height 41
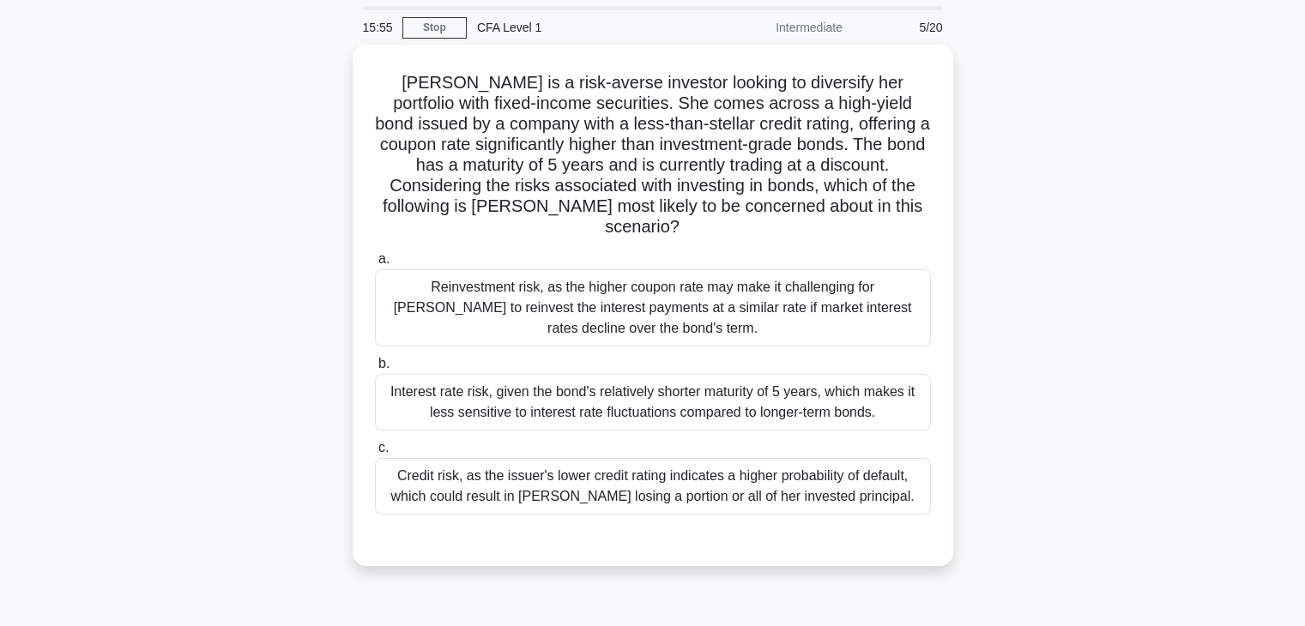
scroll to position [86, 0]
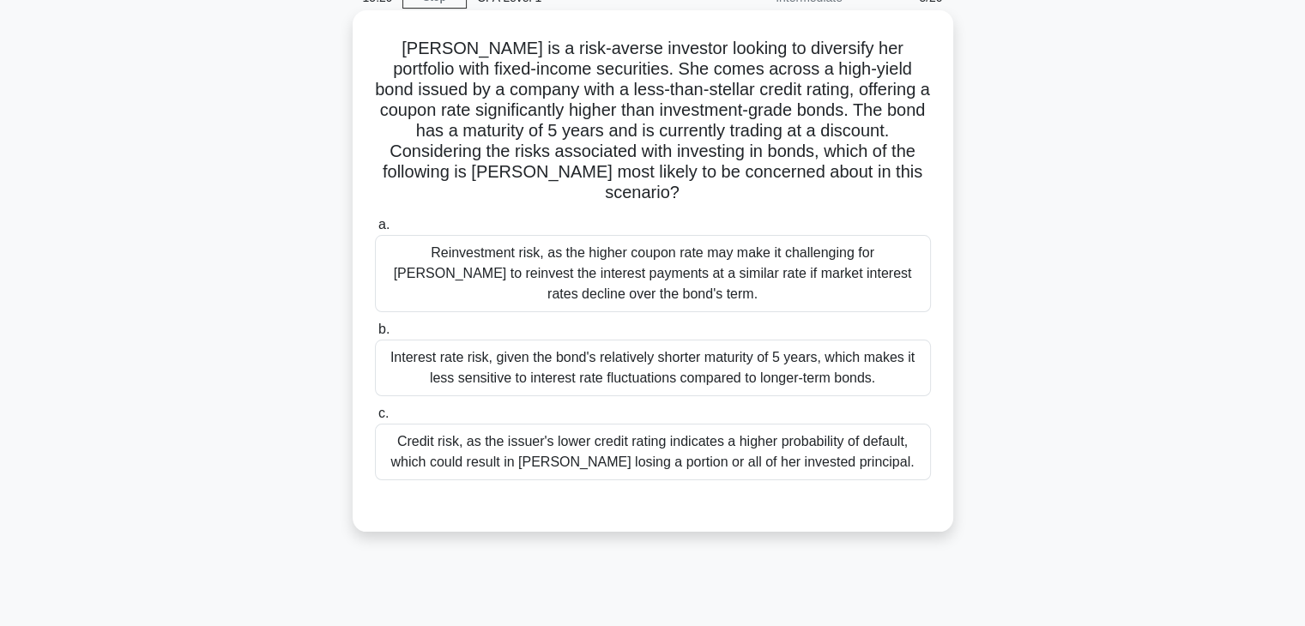
click at [759, 370] on div "Interest rate risk, given the bond's relatively shorter maturity of 5 years, wh…" at bounding box center [653, 368] width 556 height 57
click at [375, 336] on input "b. Interest rate risk, given the bond's relatively shorter maturity of 5 years,…" at bounding box center [375, 329] width 0 height 11
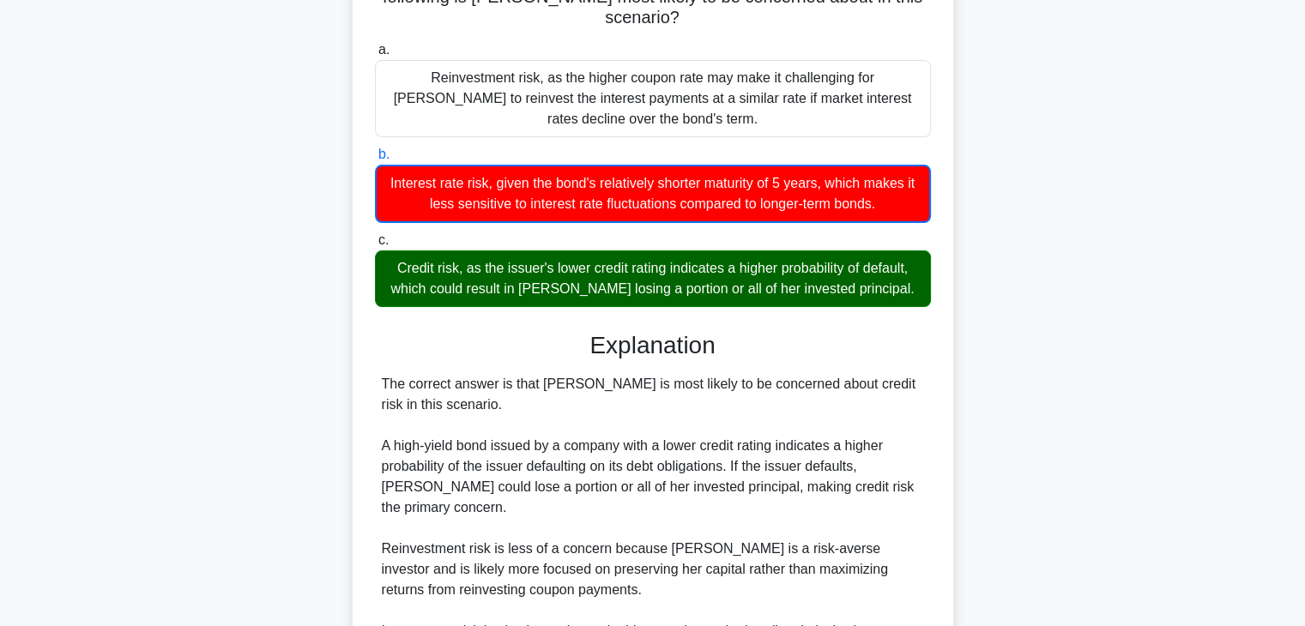
scroll to position [343, 0]
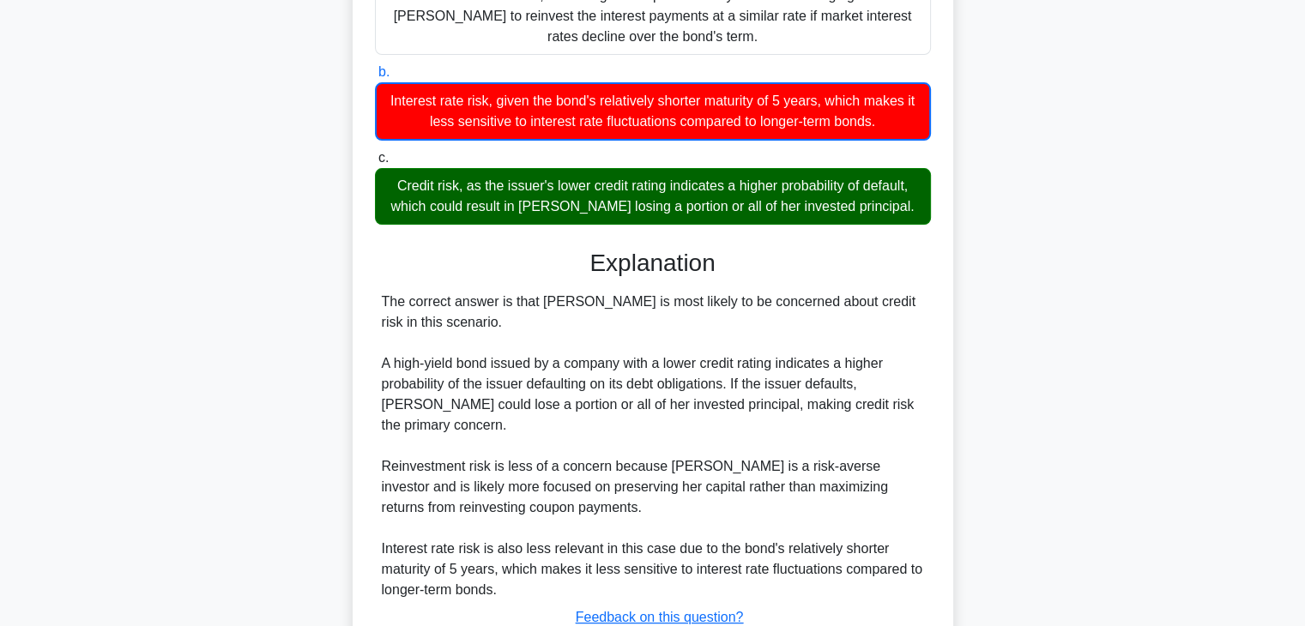
drag, startPoint x: 380, startPoint y: 164, endPoint x: 925, endPoint y: 193, distance: 545.7
click at [925, 193] on div "Credit risk, as the issuer's lower credit rating indicates a higher probability…" at bounding box center [653, 196] width 556 height 57
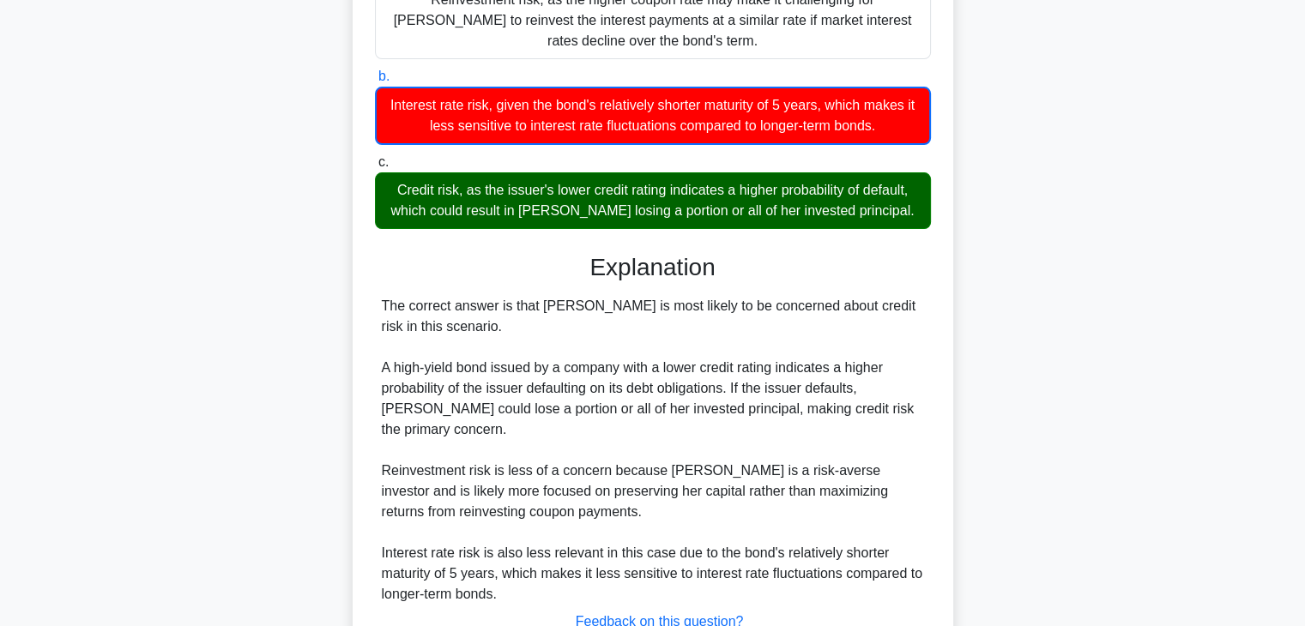
click at [914, 196] on div at bounding box center [914, 196] width 0 height 0
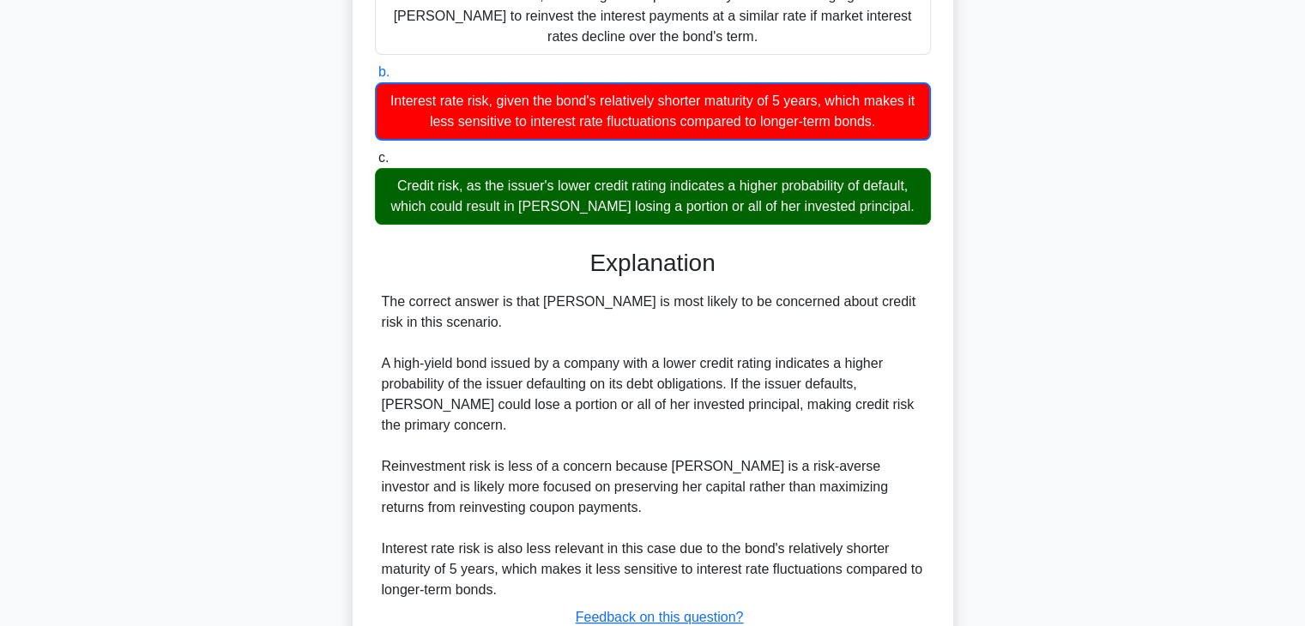
click at [899, 292] on div "The correct answer is that Sarah is most likely to be concerned about credit ri…" at bounding box center [653, 446] width 542 height 309
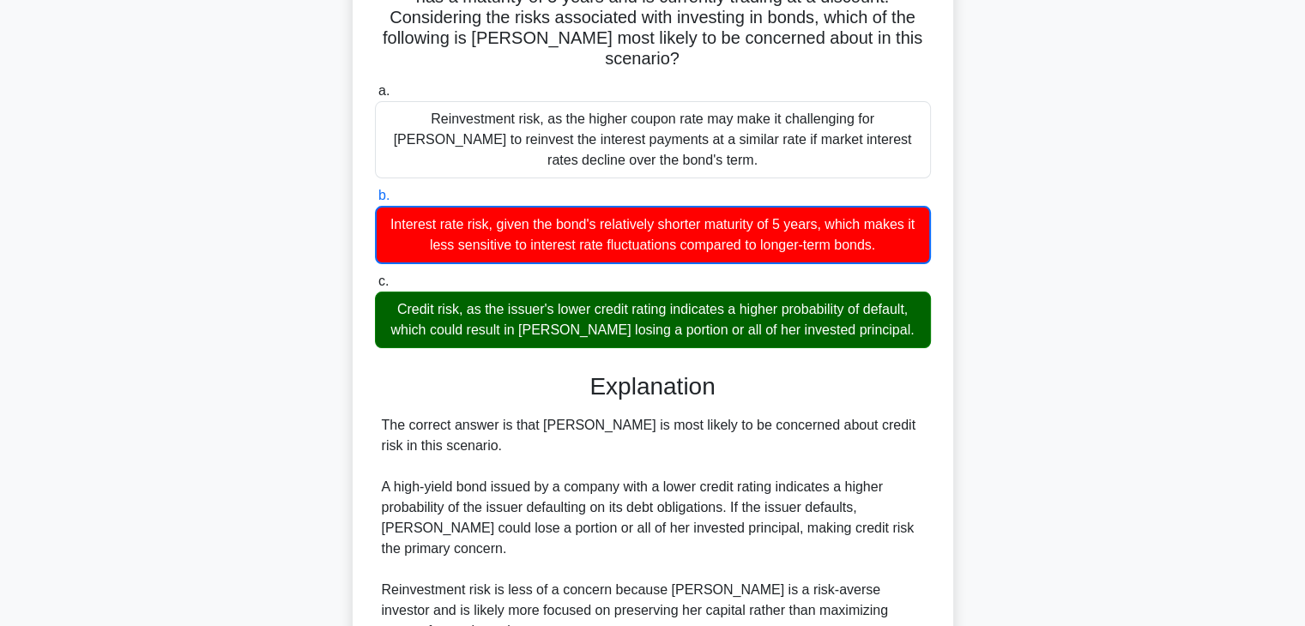
scroll to position [451, 0]
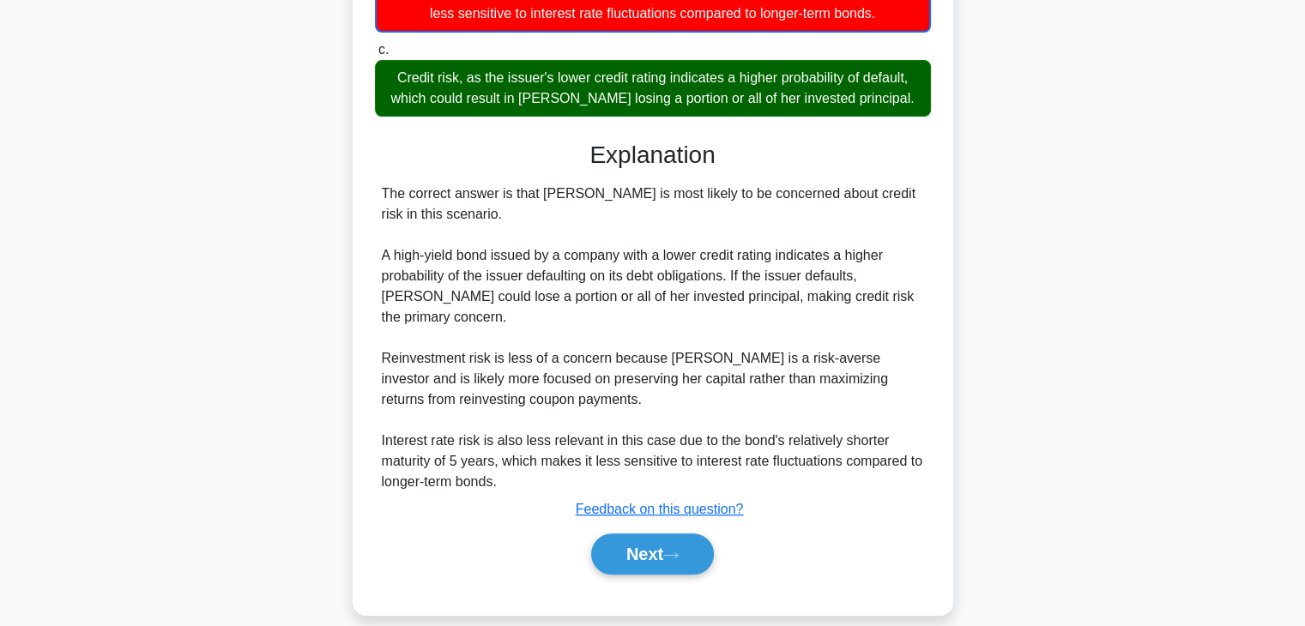
click at [666, 527] on div "Next" at bounding box center [653, 554] width 556 height 55
click at [666, 534] on button "Next" at bounding box center [652, 554] width 123 height 41
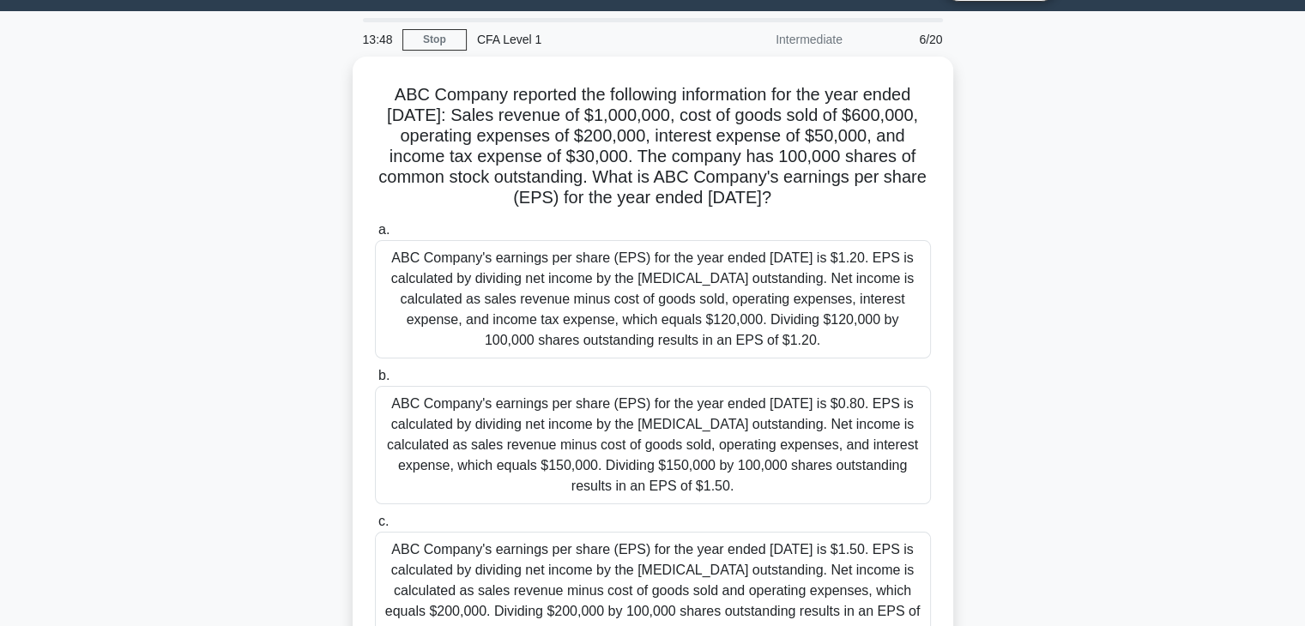
scroll to position [130, 0]
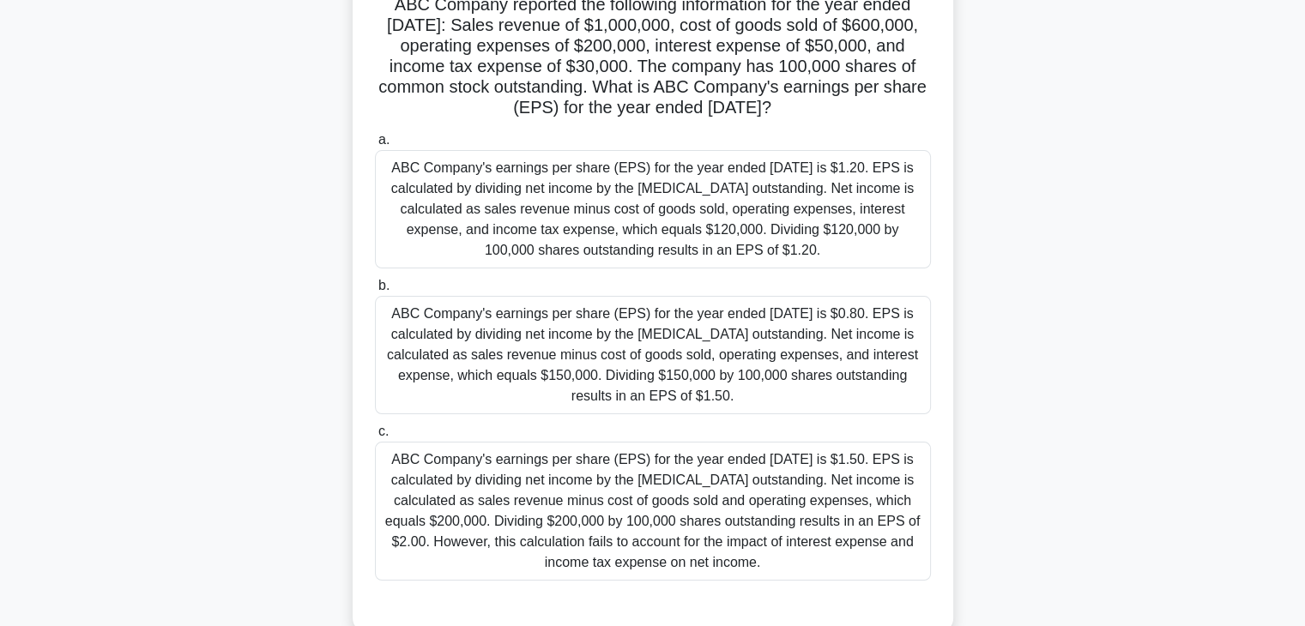
click at [656, 492] on div "ABC Company's earnings per share (EPS) for the year ended December 31, 2021 is …" at bounding box center [653, 511] width 556 height 139
click at [375, 438] on input "c. ABC Company's earnings per share (EPS) for the year ended December 31, 2021 …" at bounding box center [375, 432] width 0 height 11
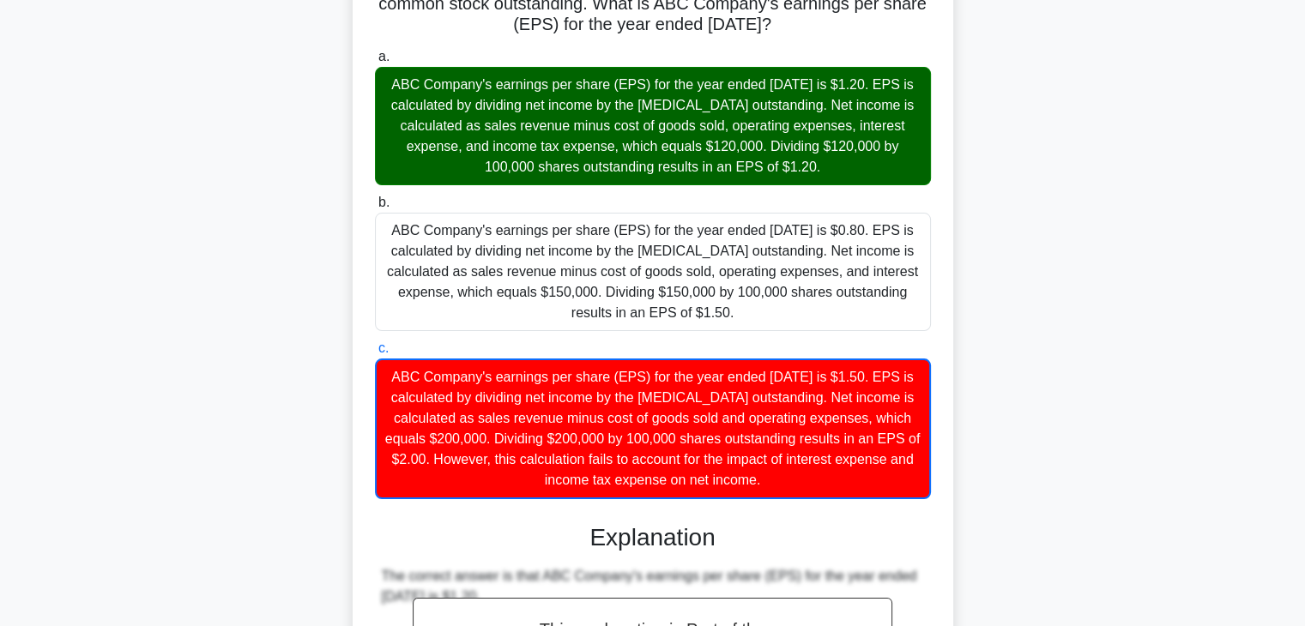
scroll to position [115, 0]
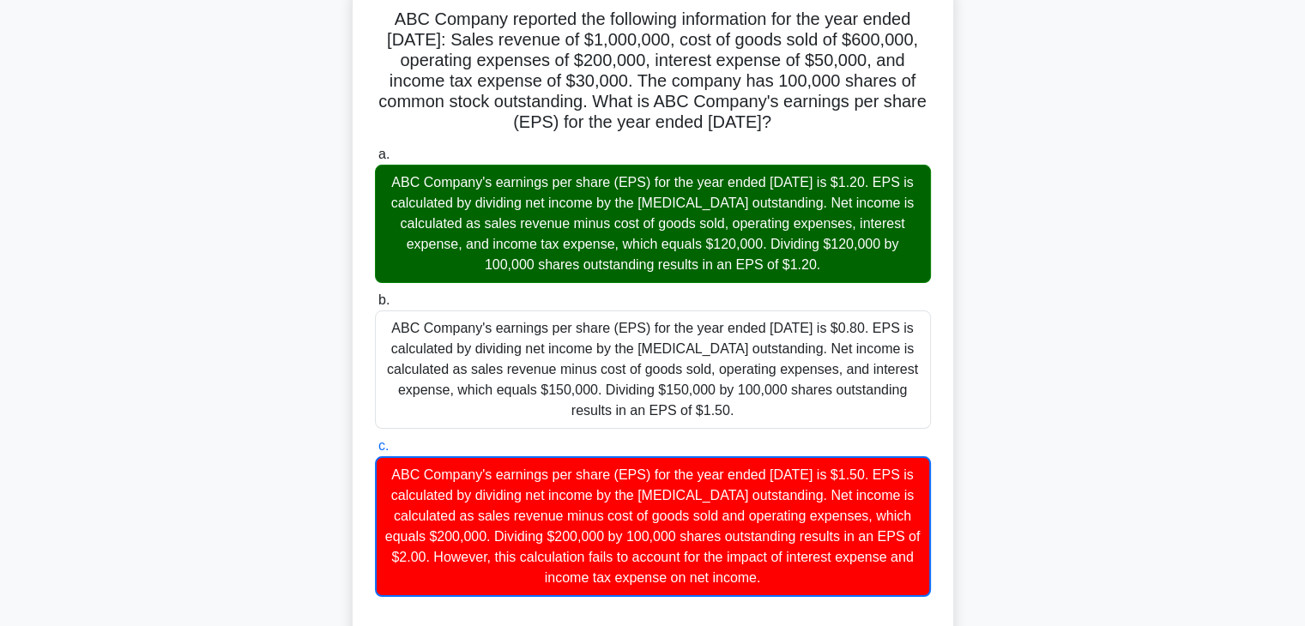
drag, startPoint x: 470, startPoint y: 251, endPoint x: 710, endPoint y: 246, distance: 239.5
click at [710, 246] on div "ABC Company's earnings per share (EPS) for the year ended December 31, 2021 is …" at bounding box center [653, 224] width 556 height 118
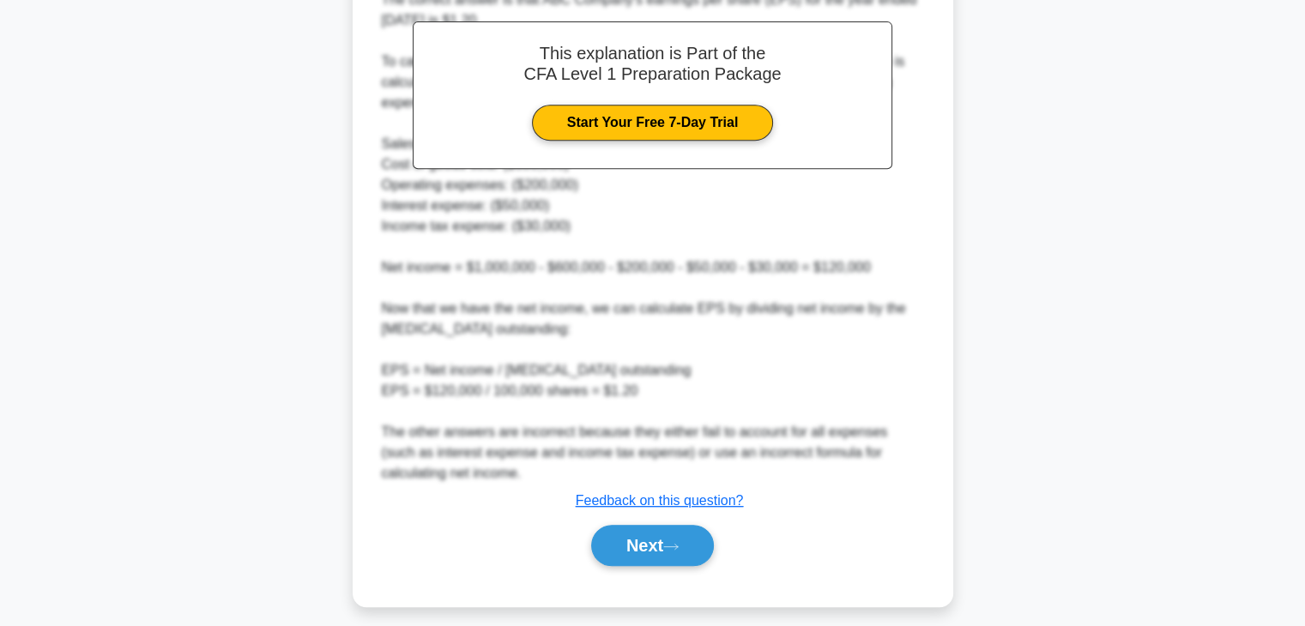
scroll to position [802, 0]
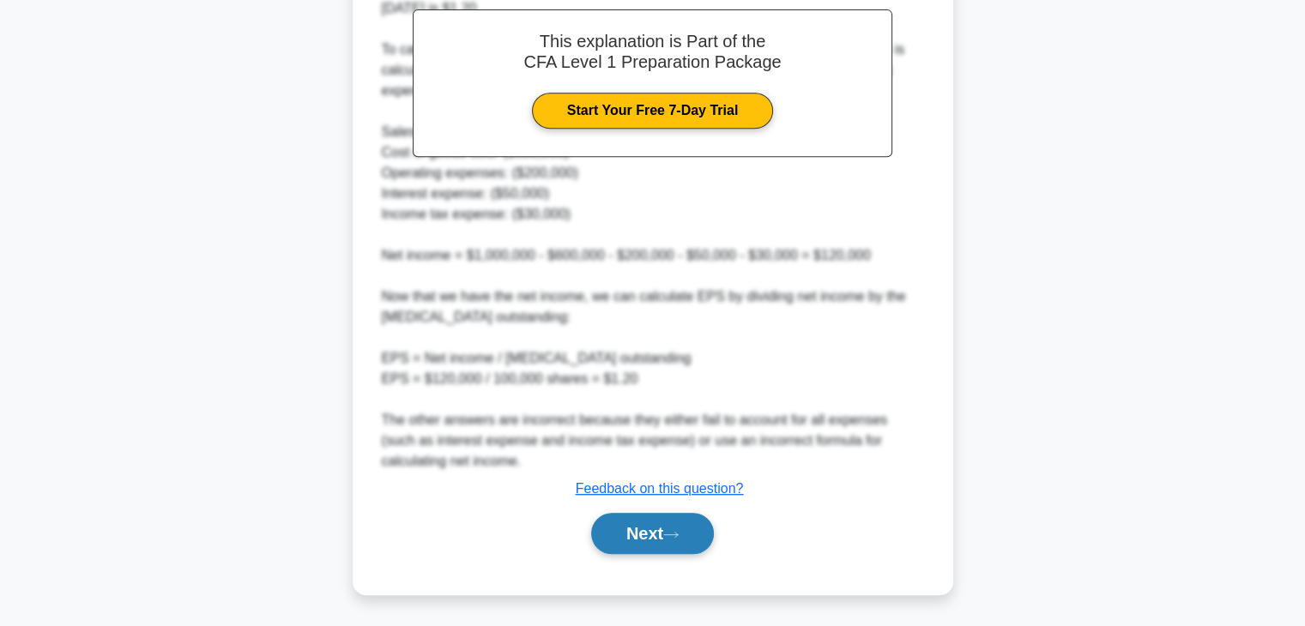
click at [662, 528] on button "Next" at bounding box center [652, 533] width 123 height 41
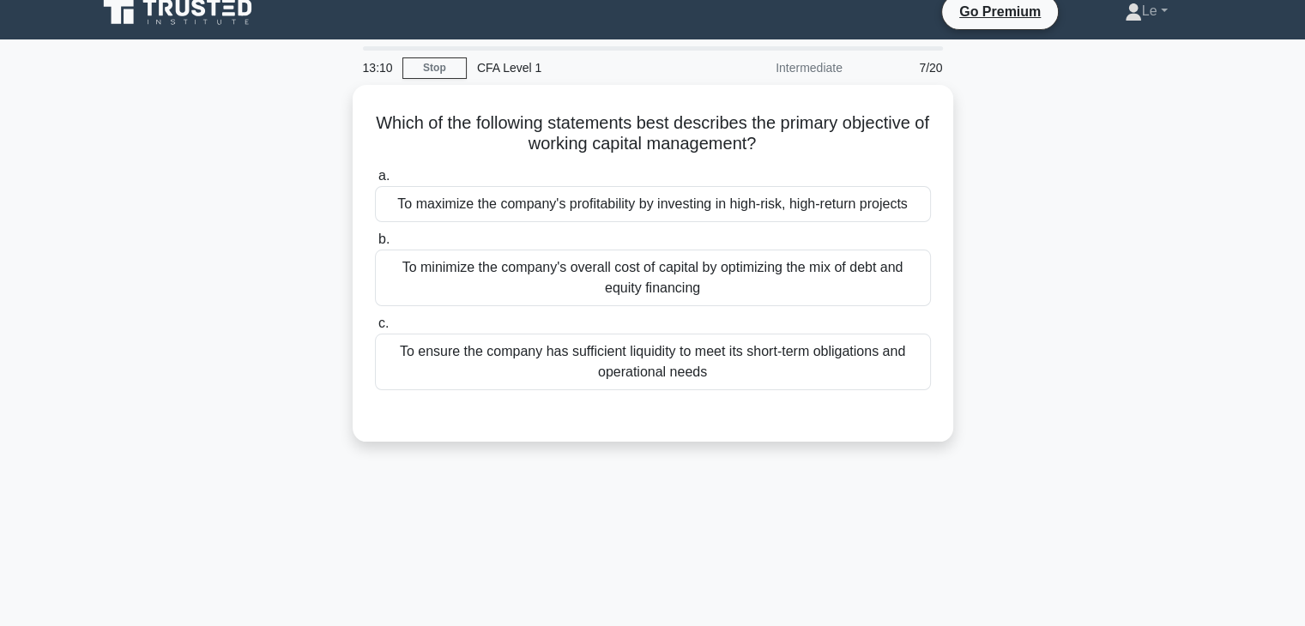
scroll to position [0, 0]
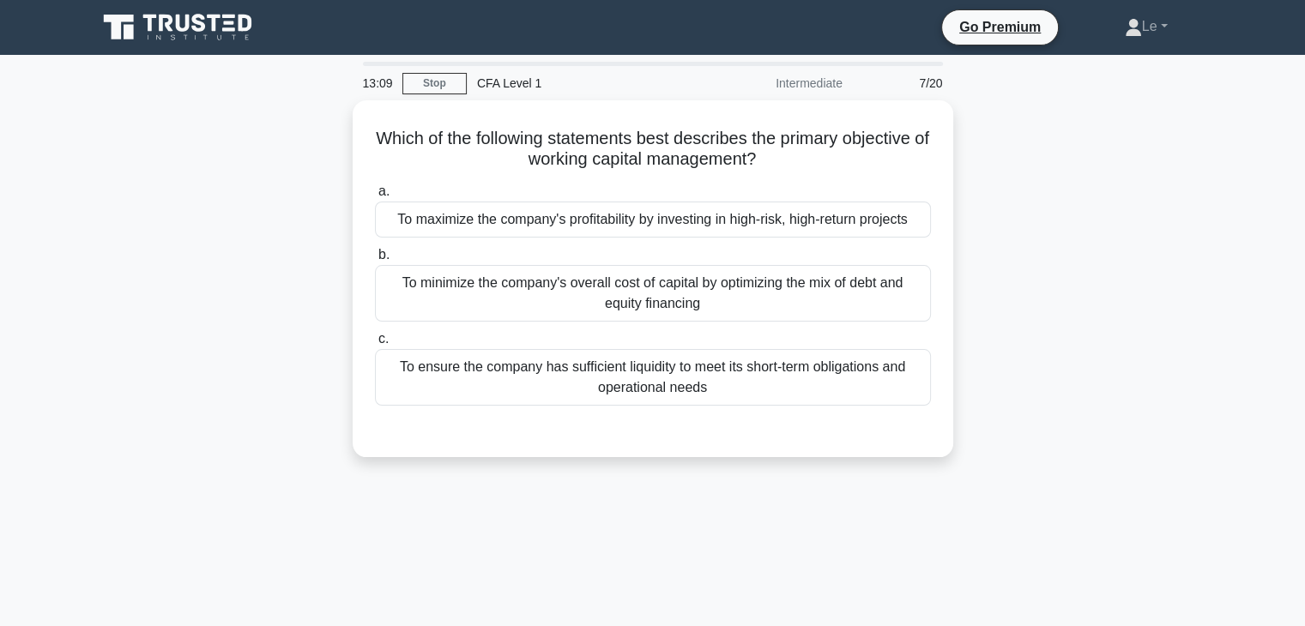
click at [263, 261] on div "Which of the following statements best describes the primary objective of worki…" at bounding box center [653, 289] width 1133 height 378
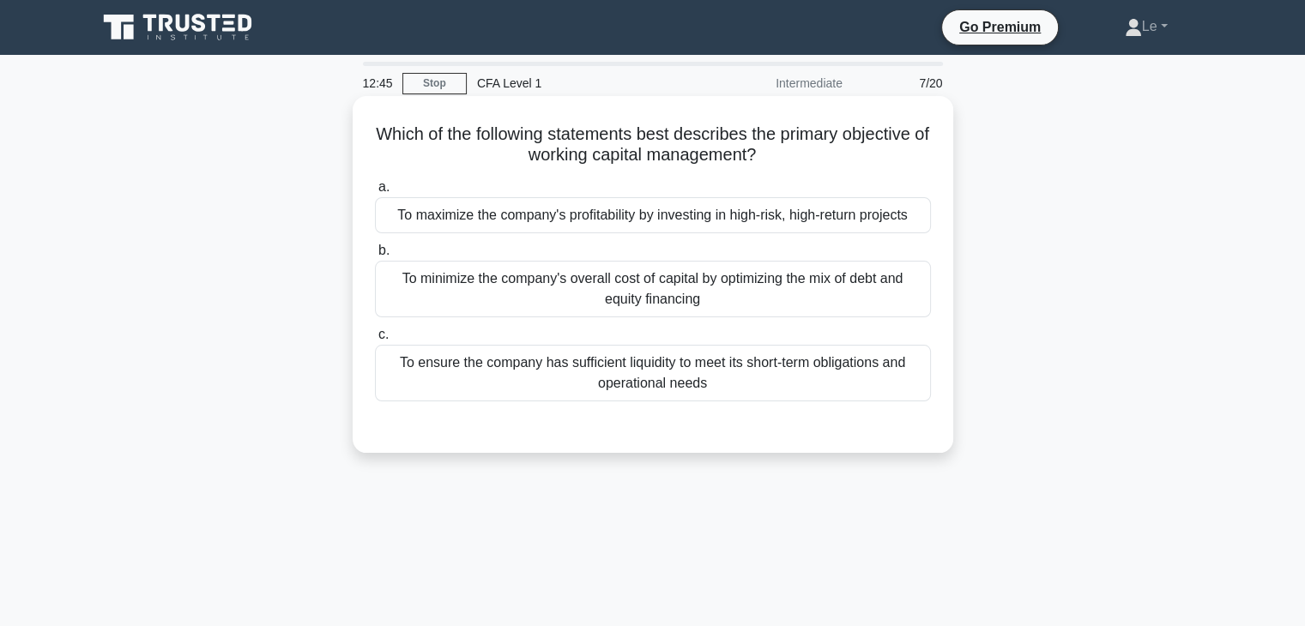
click at [656, 295] on div "To minimize the company's overall cost of capital by optimizing the mix of debt…" at bounding box center [653, 289] width 556 height 57
click at [375, 257] on input "b. To minimize the company's overall cost of capital by optimizing the mix of d…" at bounding box center [375, 250] width 0 height 11
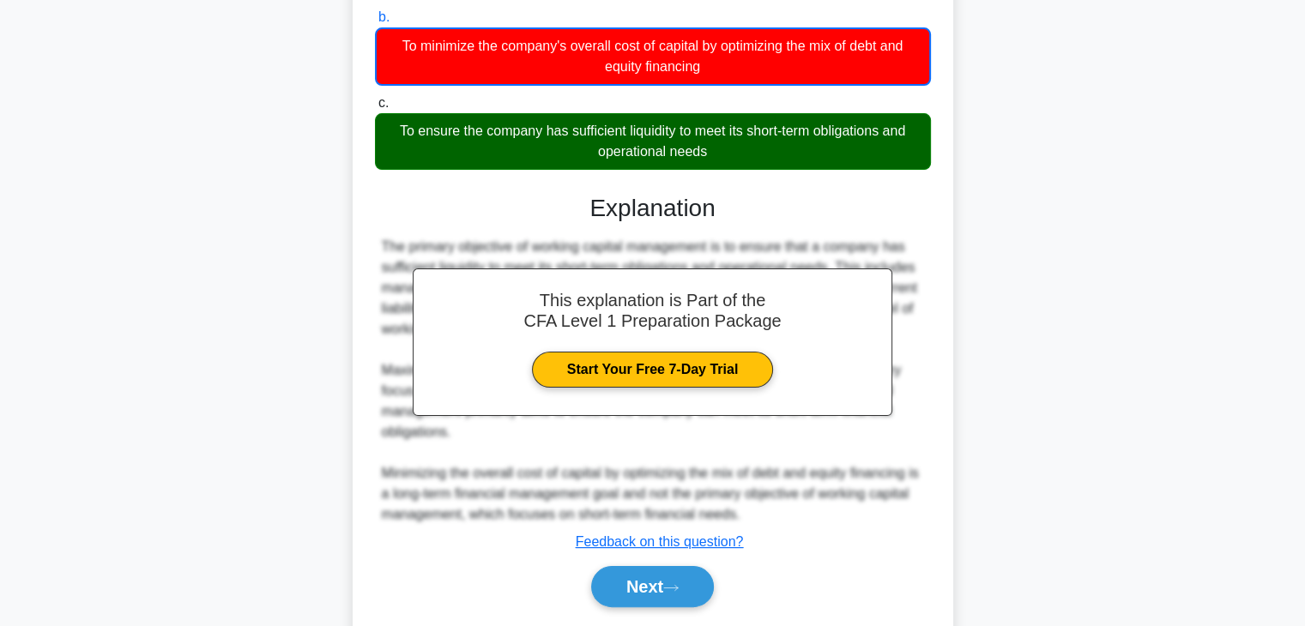
scroll to position [301, 0]
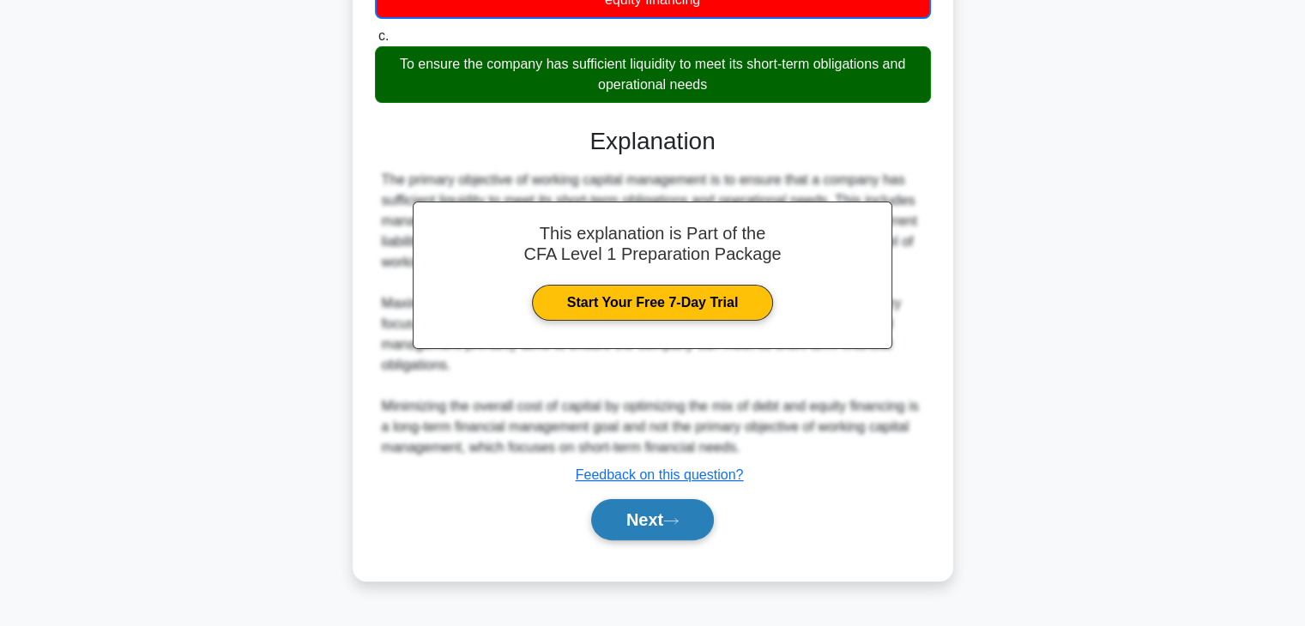
click at [639, 530] on button "Next" at bounding box center [652, 519] width 123 height 41
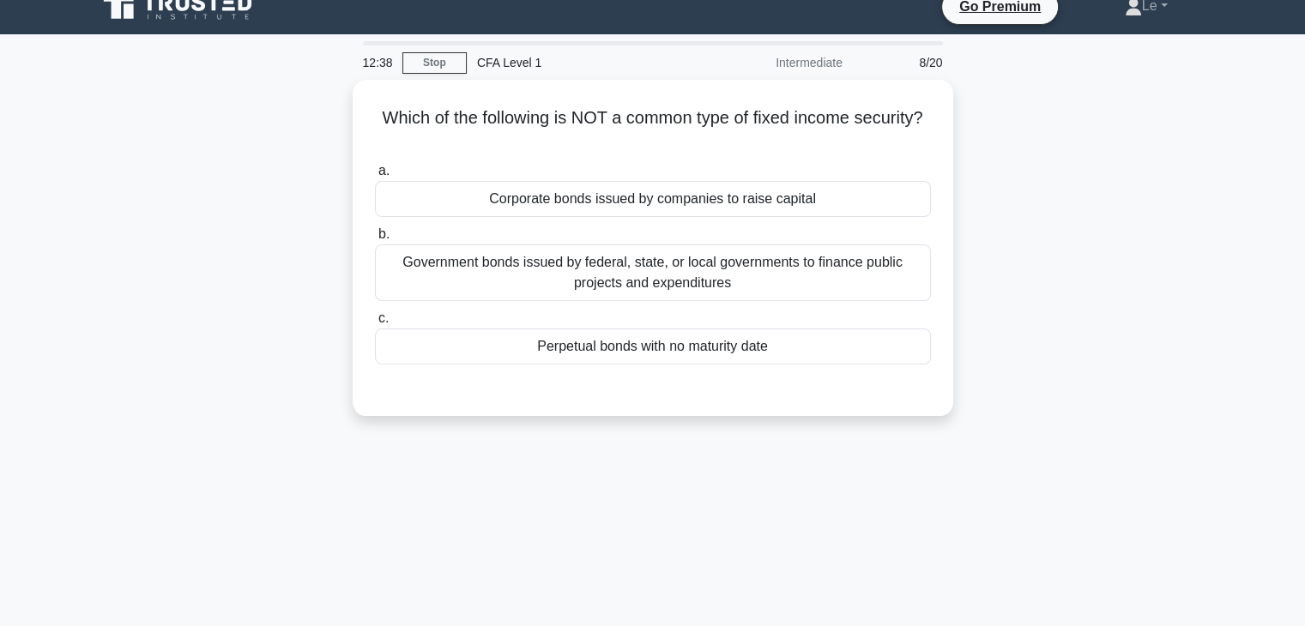
scroll to position [0, 0]
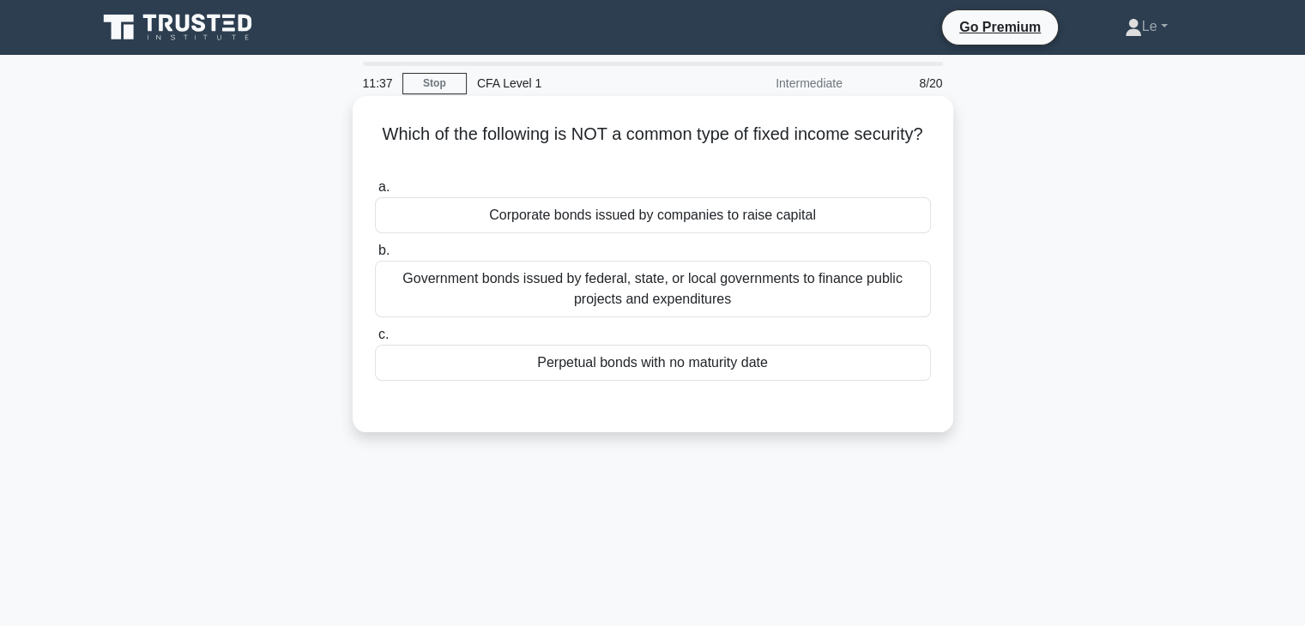
drag, startPoint x: 568, startPoint y: 129, endPoint x: 856, endPoint y: 156, distance: 288.8
click at [856, 156] on h5 "Which of the following is NOT a common type of fixed income security? .spinner_…" at bounding box center [653, 145] width 560 height 43
click at [793, 411] on div "a. Corporate bonds issued by companies to raise capital b. Government bonds iss…" at bounding box center [653, 292] width 560 height 239
click at [784, 368] on div "Perpetual bonds with no maturity date" at bounding box center [653, 363] width 556 height 36
click at [375, 341] on input "c. Perpetual bonds with no maturity date" at bounding box center [375, 335] width 0 height 11
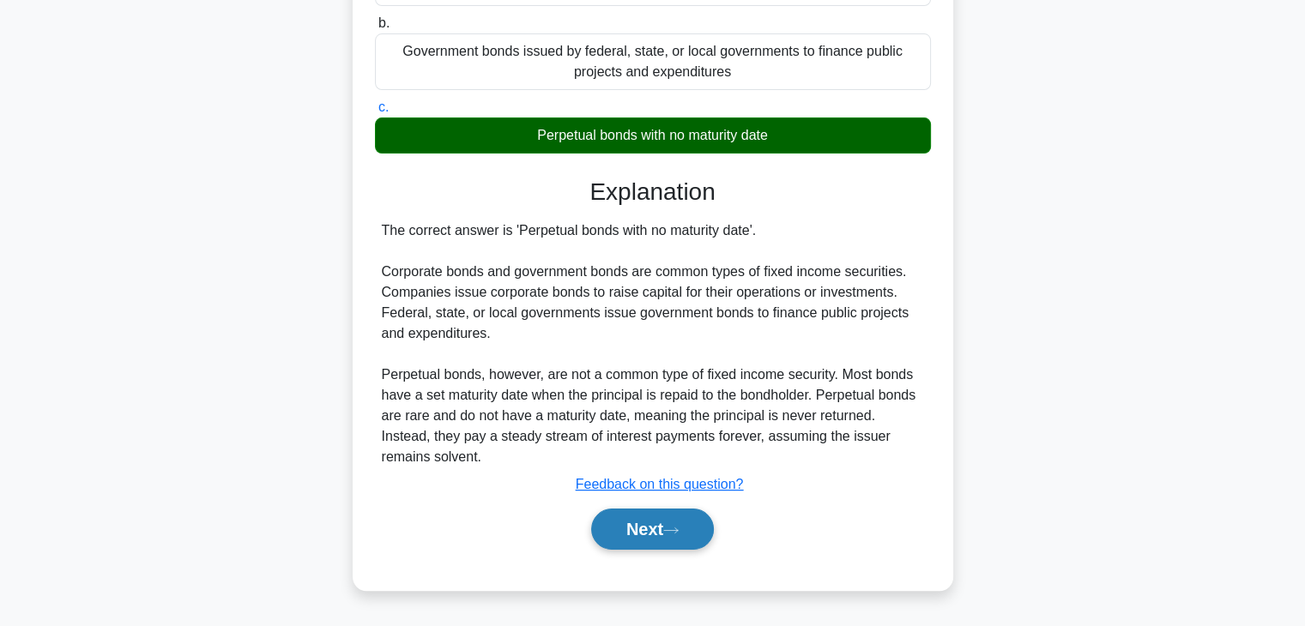
scroll to position [257, 0]
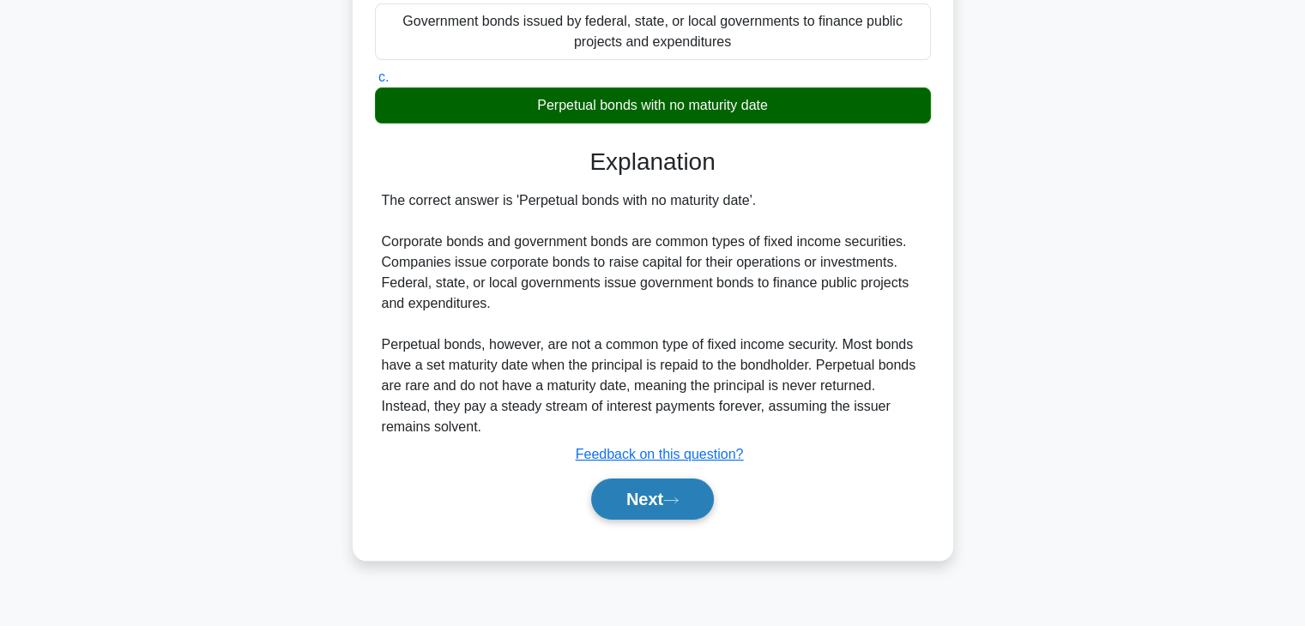
click at [675, 502] on icon at bounding box center [670, 500] width 15 height 9
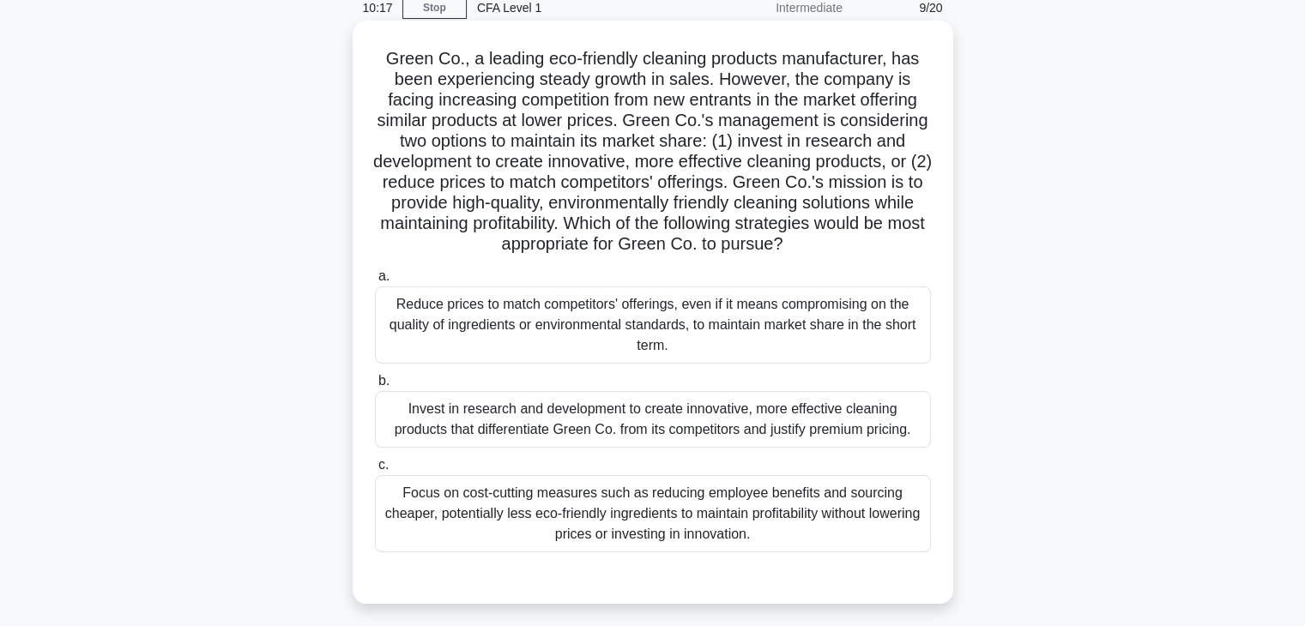
scroll to position [130, 0]
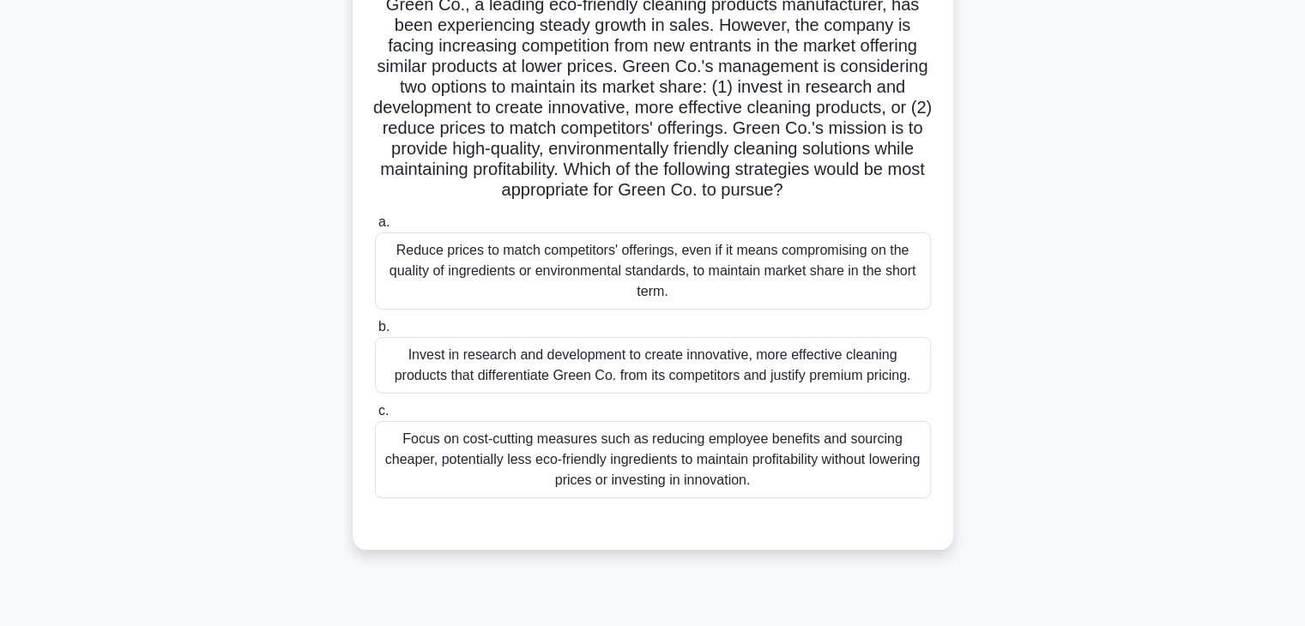
click at [567, 365] on div "Invest in research and development to create innovative, more effective cleanin…" at bounding box center [653, 365] width 556 height 57
click at [375, 333] on input "b. Invest in research and development to create innovative, more effective clea…" at bounding box center [375, 327] width 0 height 11
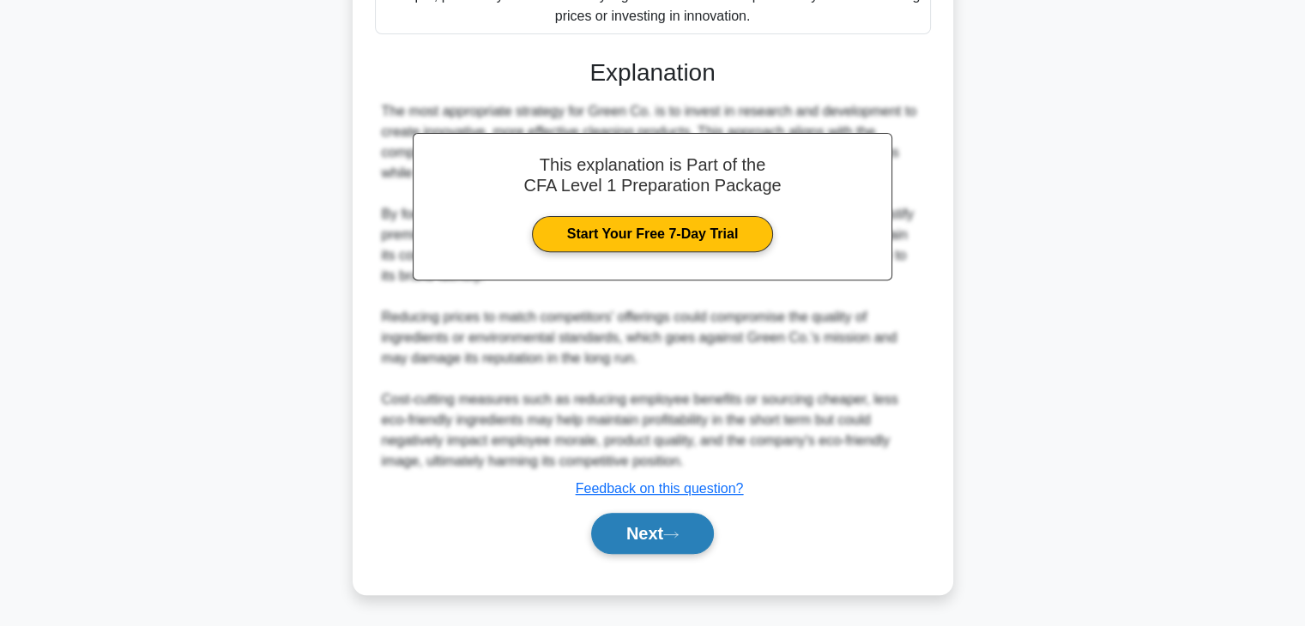
click at [639, 530] on button "Next" at bounding box center [652, 533] width 123 height 41
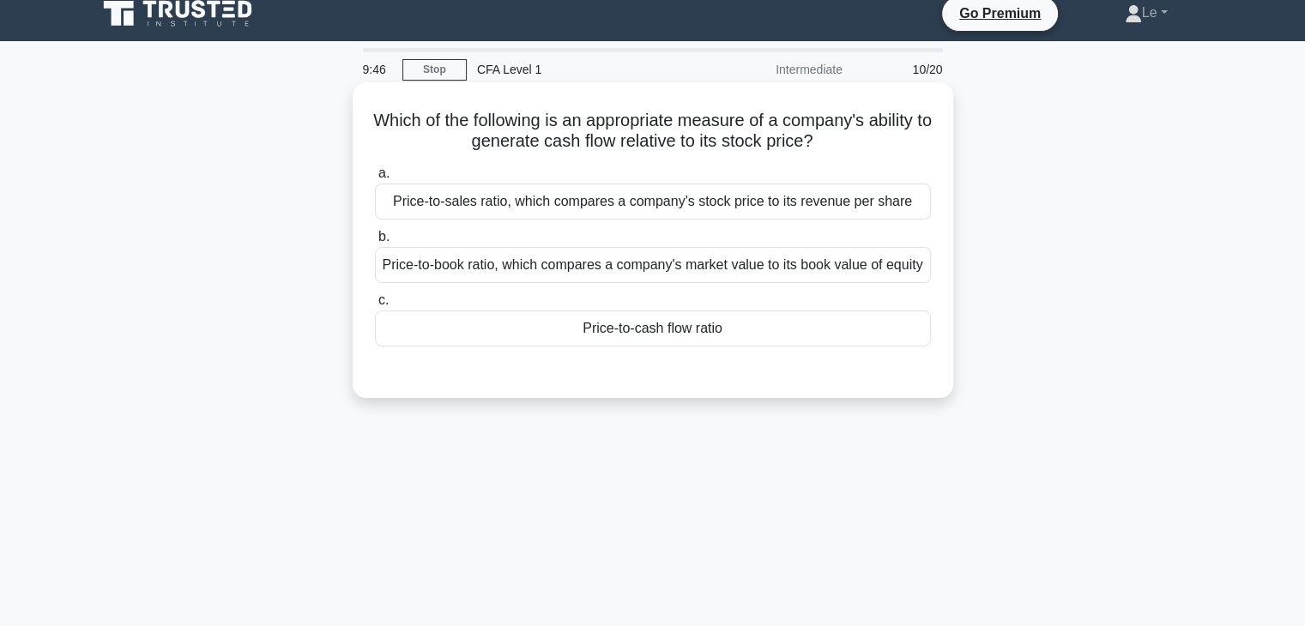
scroll to position [0, 0]
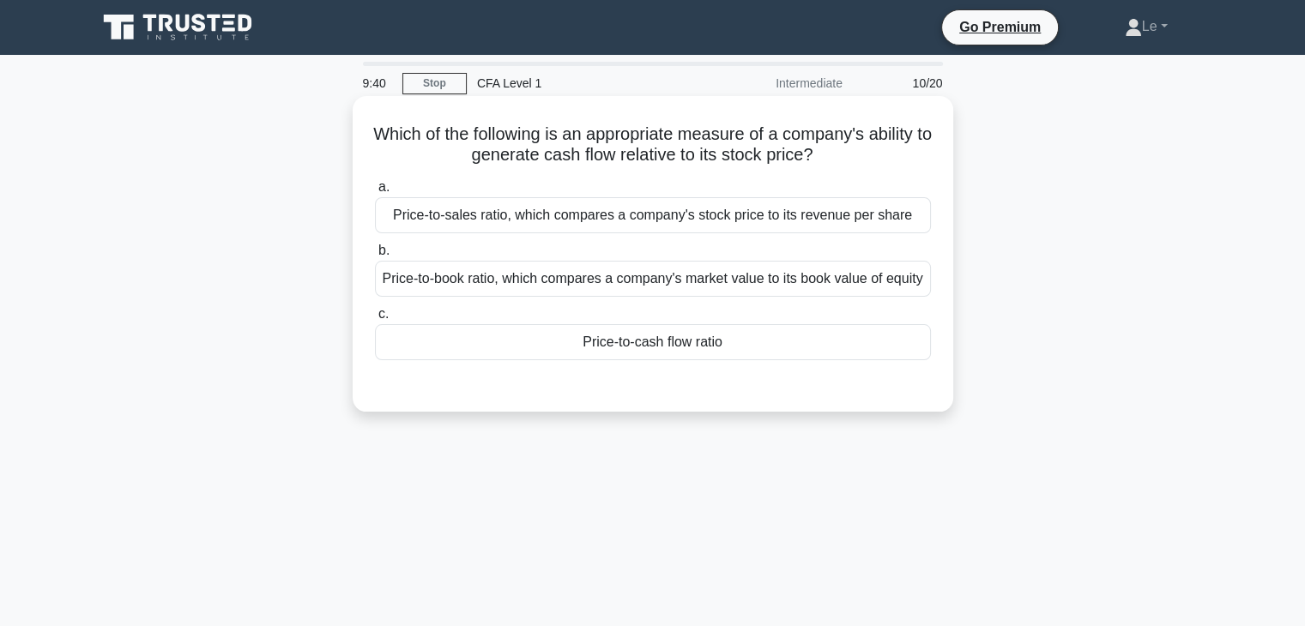
drag, startPoint x: 571, startPoint y: 138, endPoint x: 864, endPoint y: 152, distance: 293.8
click at [864, 152] on h5 "Which of the following is an appropriate measure of a company's ability to gene…" at bounding box center [653, 145] width 560 height 43
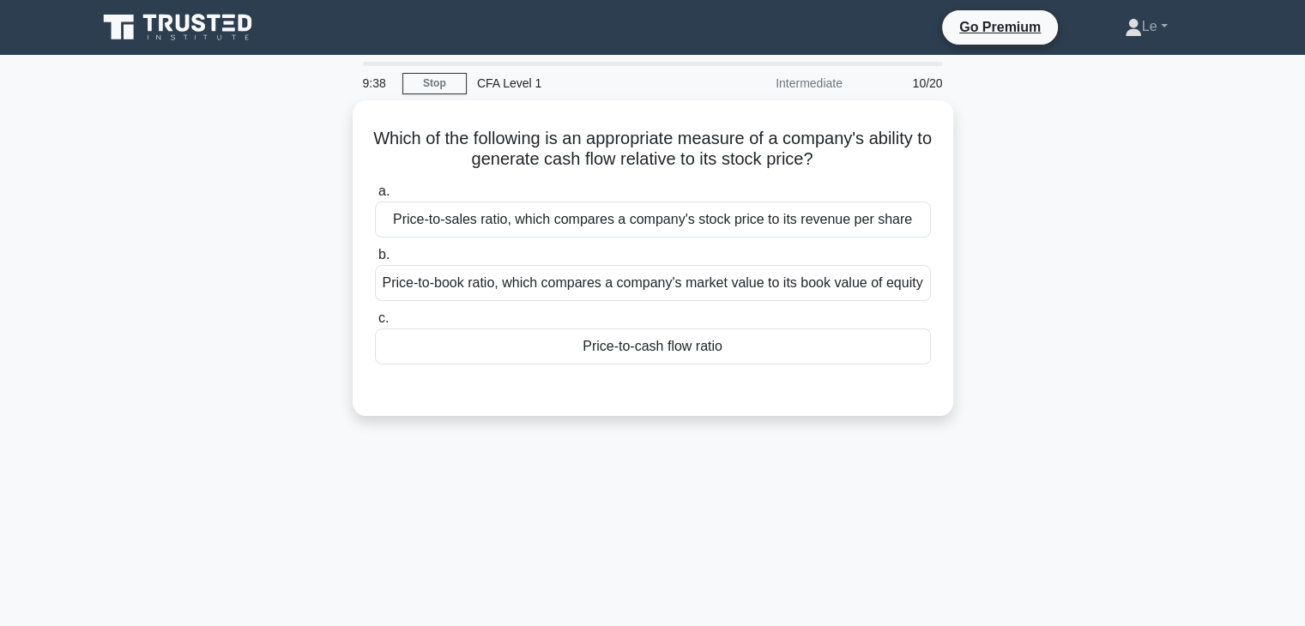
click at [261, 272] on div "Which of the following is an appropriate measure of a company's ability to gene…" at bounding box center [653, 268] width 1133 height 336
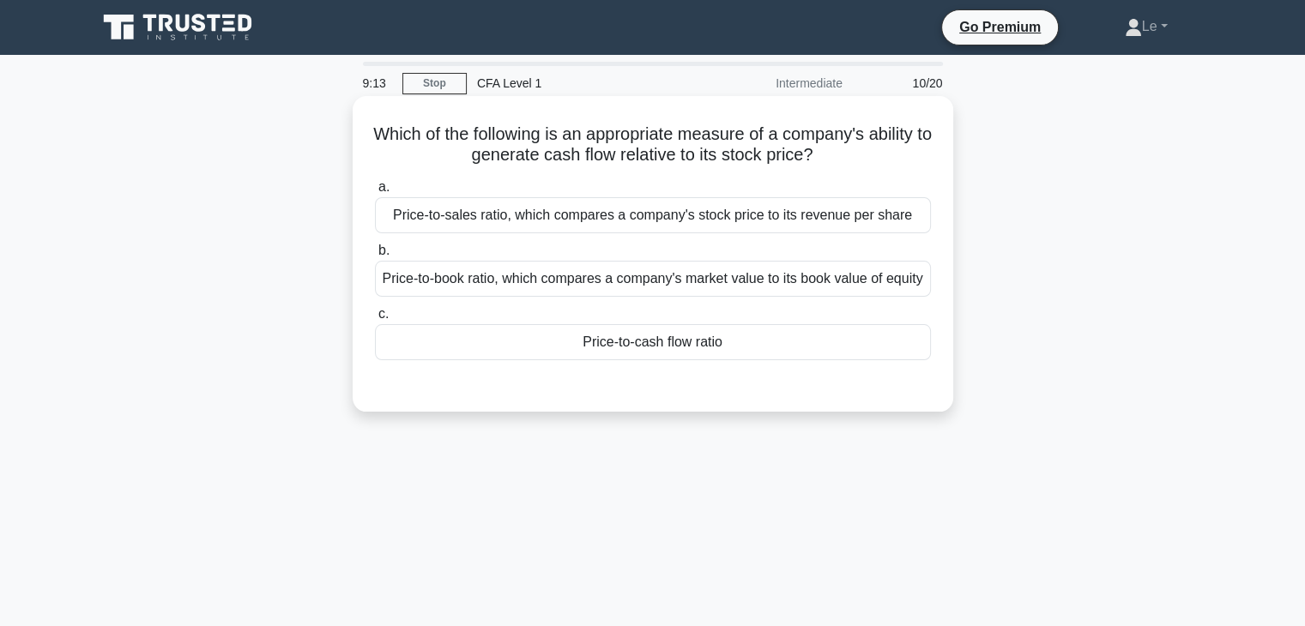
click at [719, 360] on div "Price-to-cash flow ratio" at bounding box center [653, 342] width 556 height 36
click at [375, 320] on input "c. Price-to-cash flow ratio" at bounding box center [375, 314] width 0 height 11
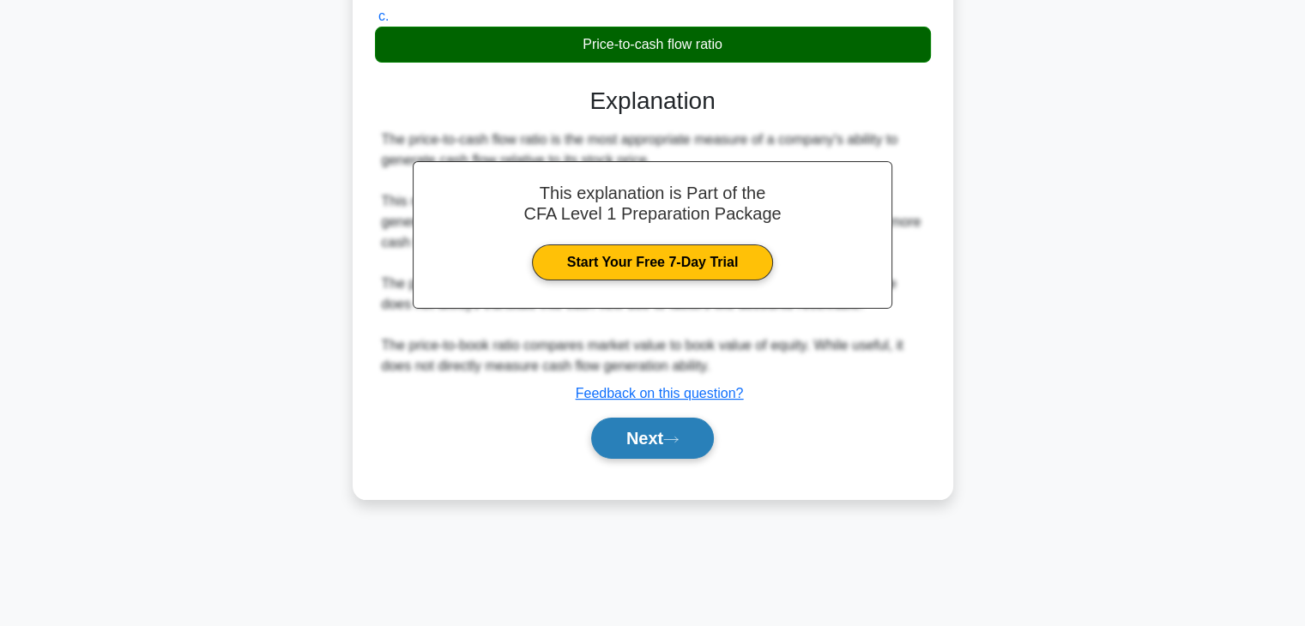
scroll to position [301, 0]
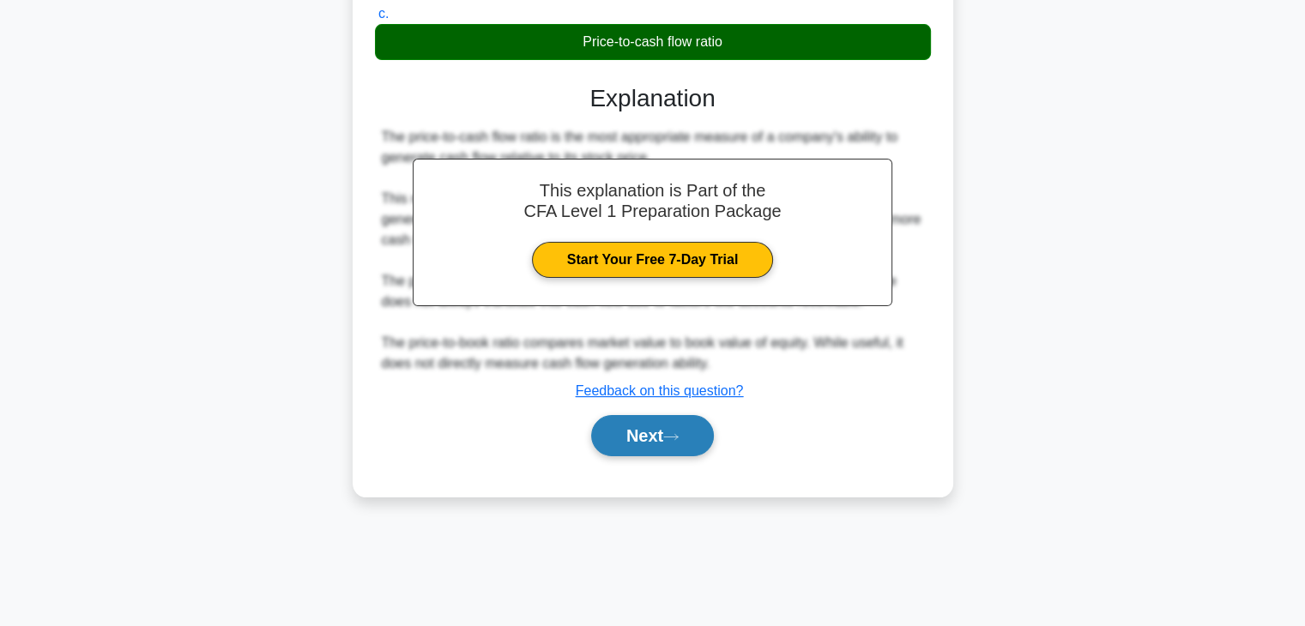
click at [662, 457] on button "Next" at bounding box center [652, 435] width 123 height 41
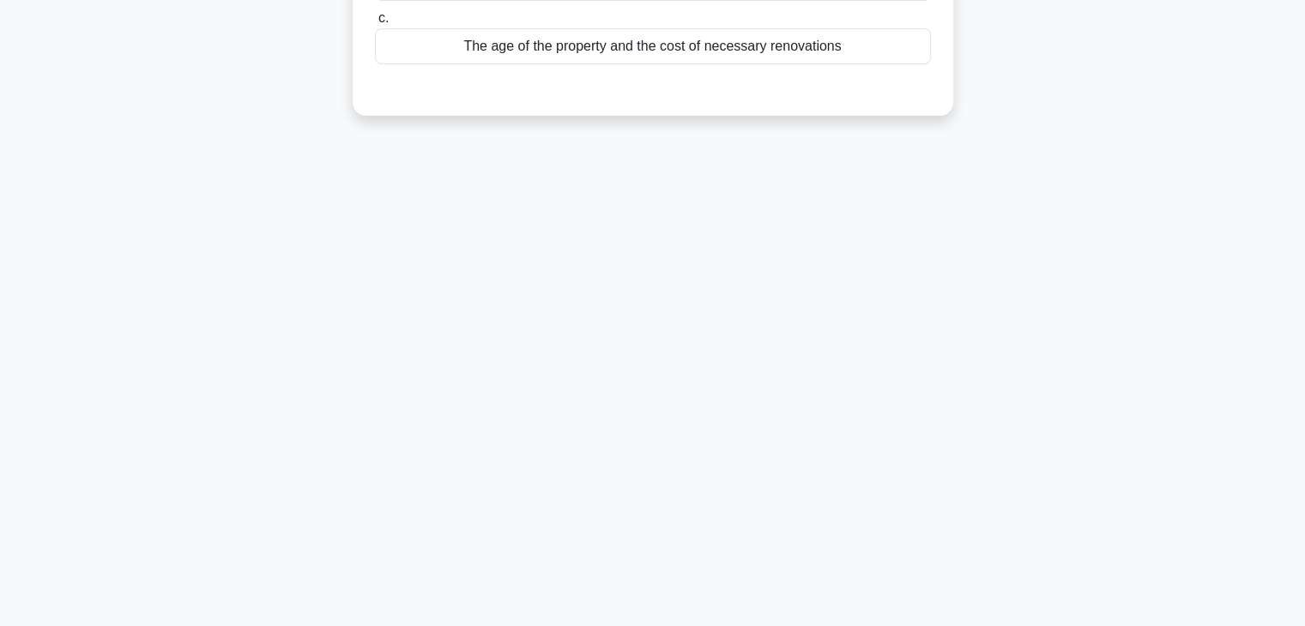
scroll to position [44, 0]
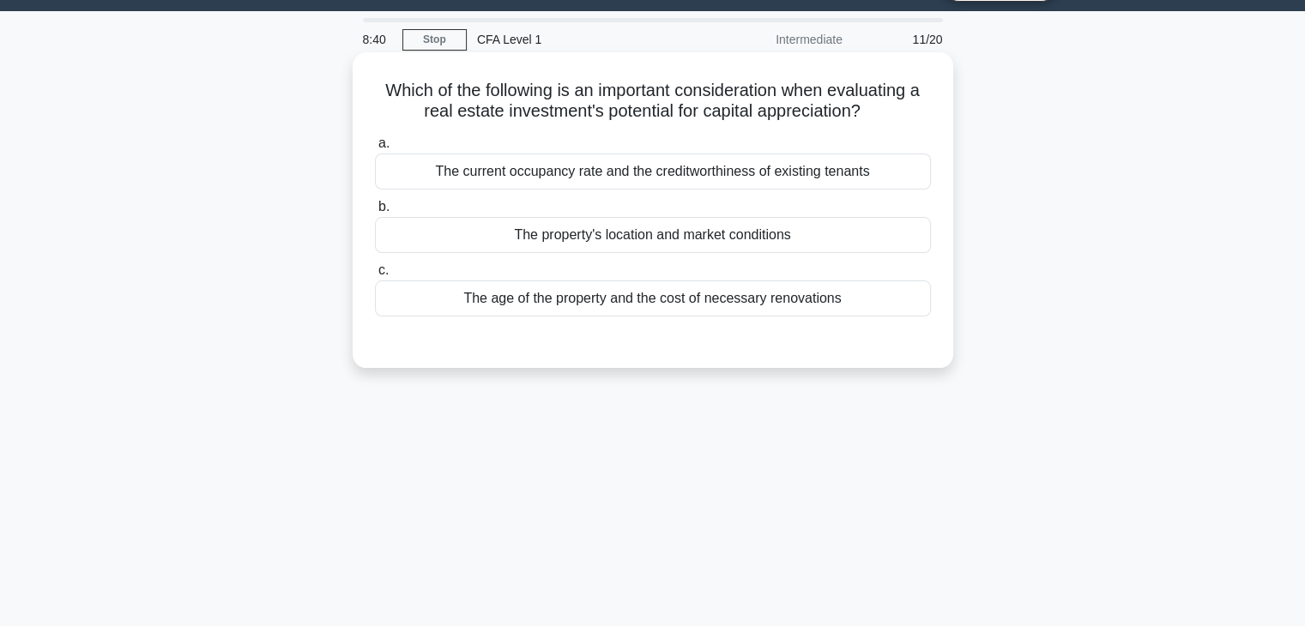
click at [652, 242] on div "The property's location and market conditions" at bounding box center [653, 235] width 556 height 36
click at [375, 213] on input "b. The property's location and market conditions" at bounding box center [375, 207] width 0 height 11
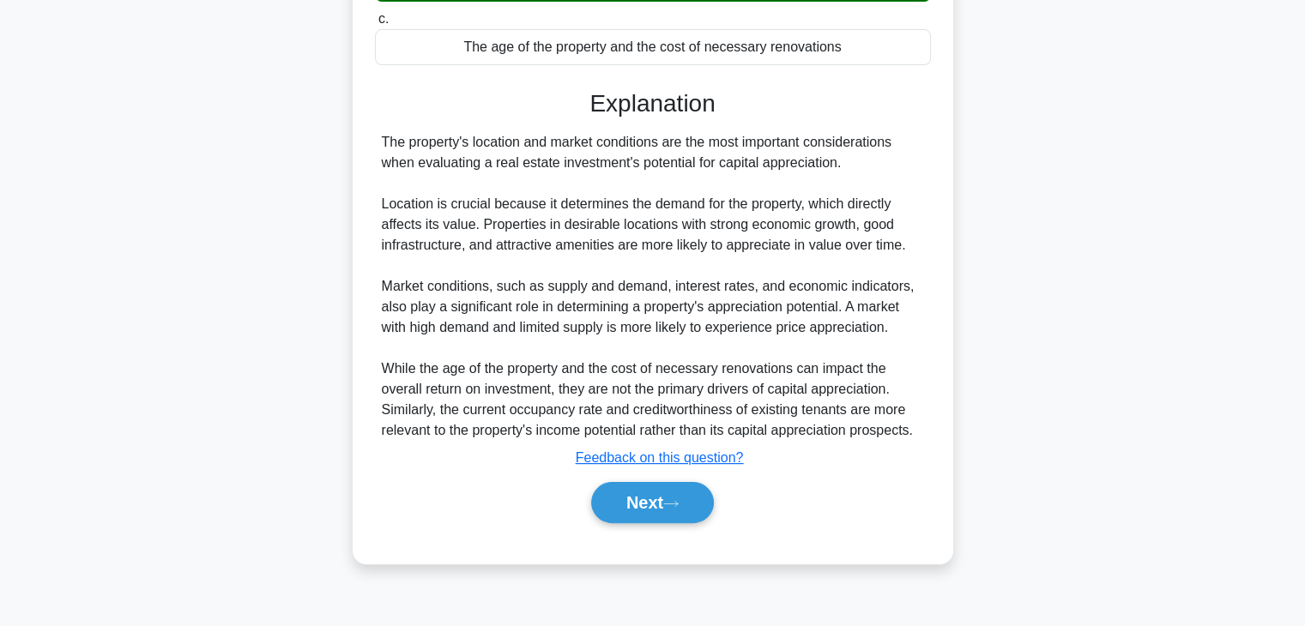
scroll to position [301, 0]
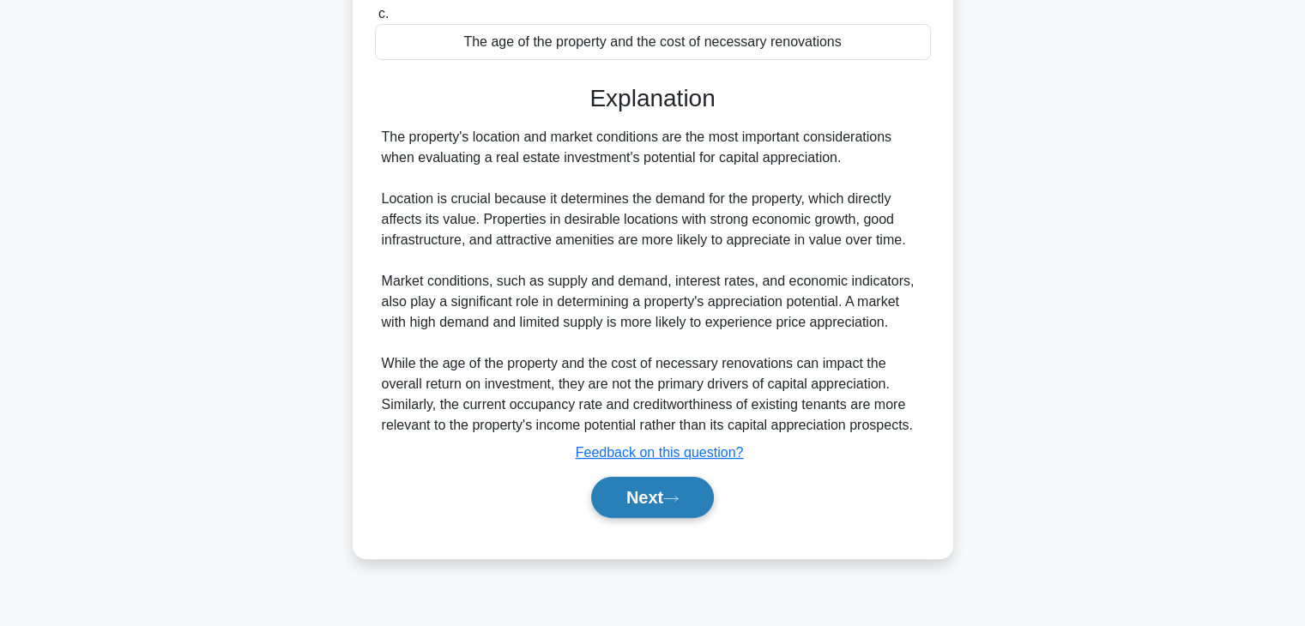
click at [655, 502] on button "Next" at bounding box center [652, 497] width 123 height 41
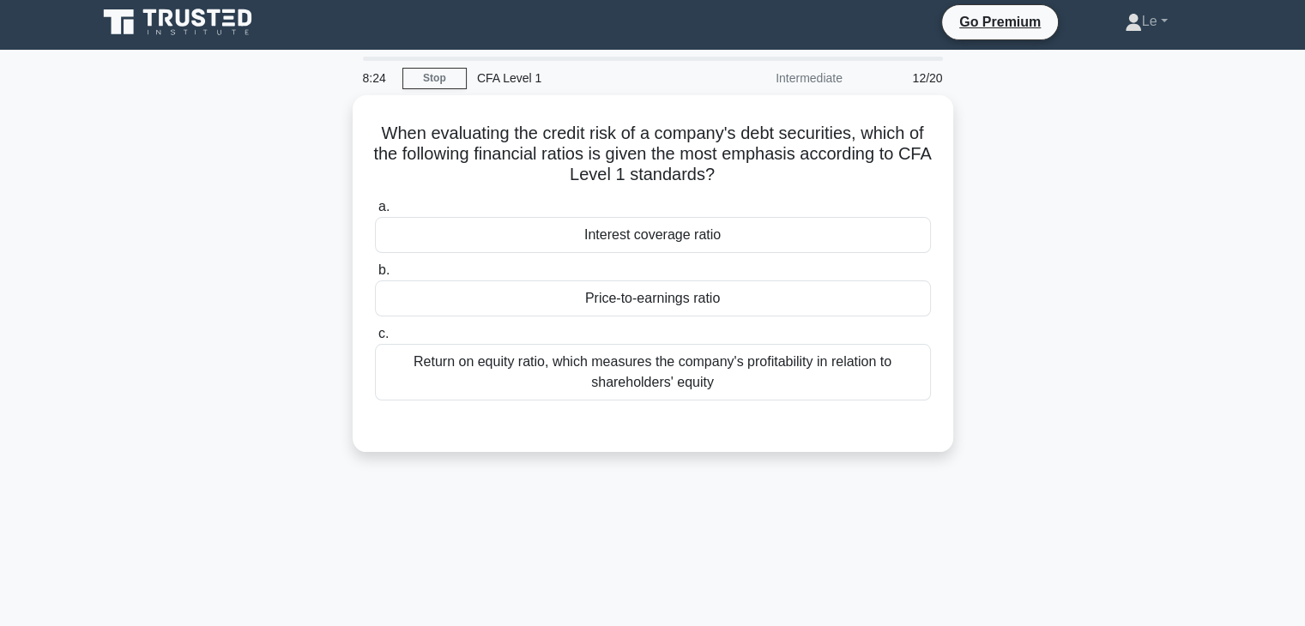
scroll to position [0, 0]
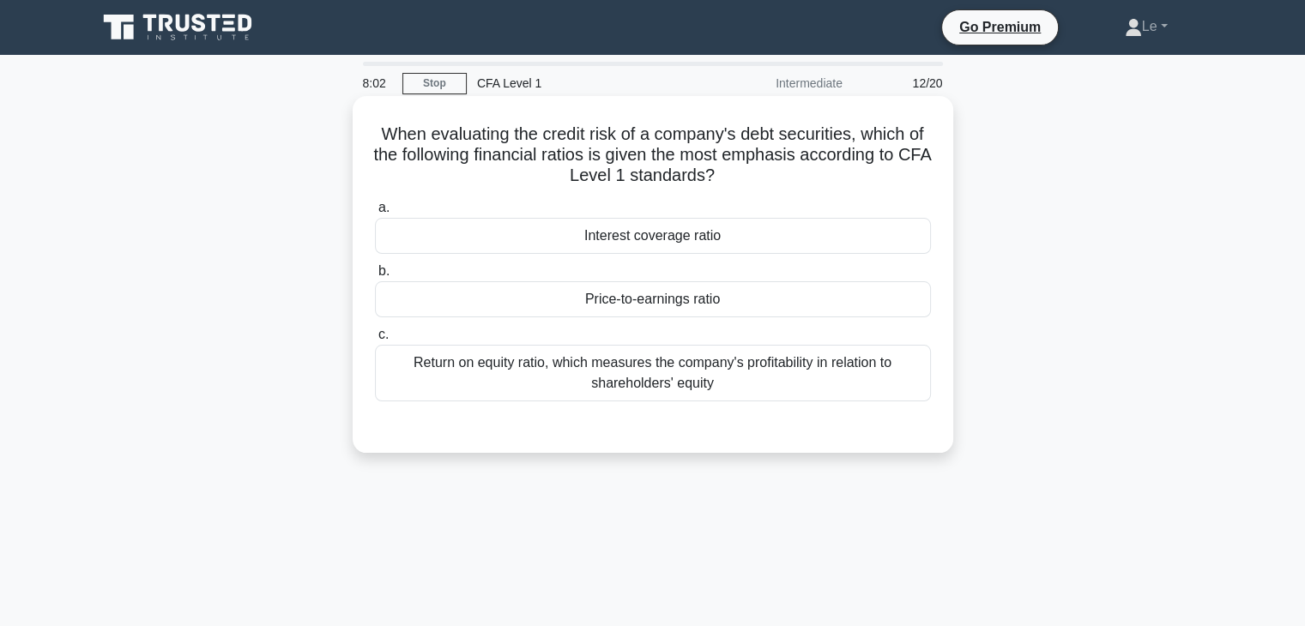
click at [652, 251] on div "Interest coverage ratio" at bounding box center [653, 236] width 556 height 36
click at [375, 214] on input "a. Interest coverage ratio" at bounding box center [375, 208] width 0 height 11
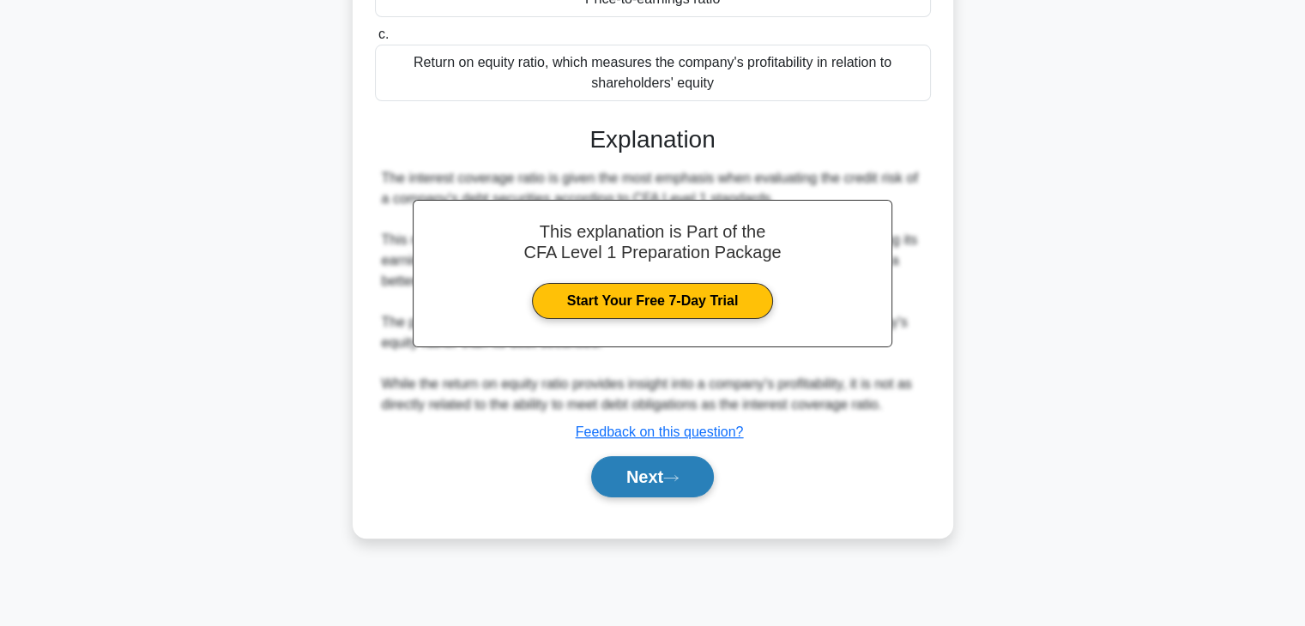
click at [699, 479] on button "Next" at bounding box center [652, 477] width 123 height 41
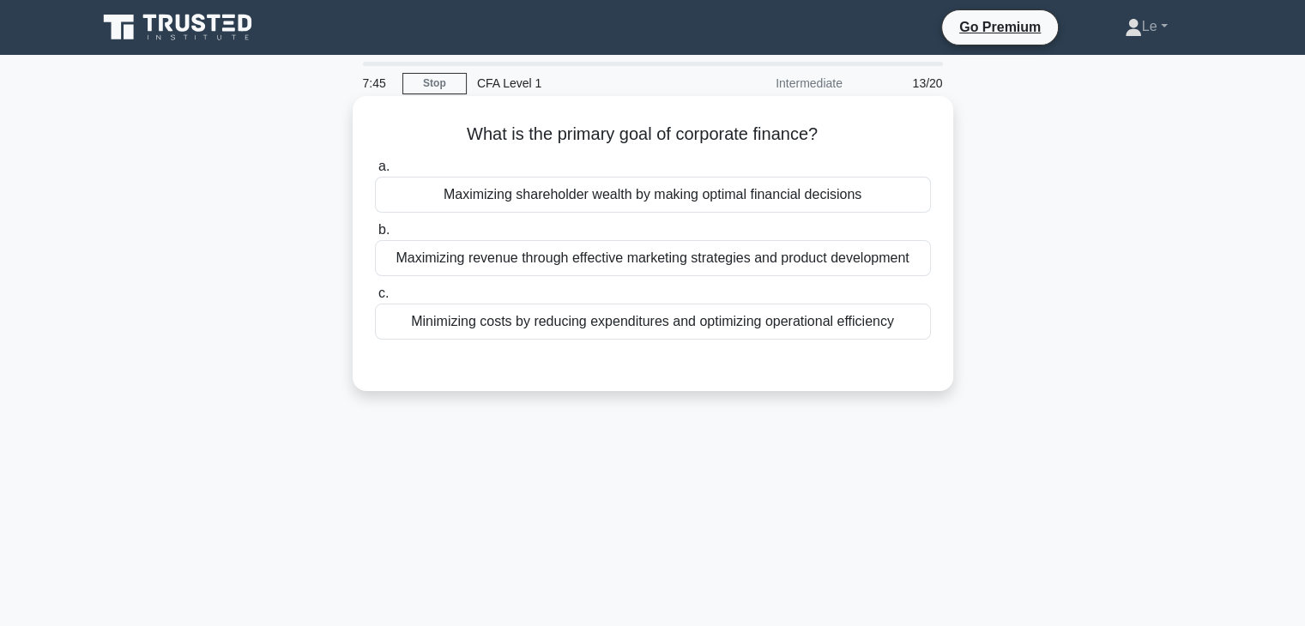
click at [661, 224] on label "b. Maximizing revenue through effective marketing strategies and product develo…" at bounding box center [653, 248] width 556 height 57
click at [375, 225] on input "b. Maximizing revenue through effective marketing strategies and product develo…" at bounding box center [375, 230] width 0 height 11
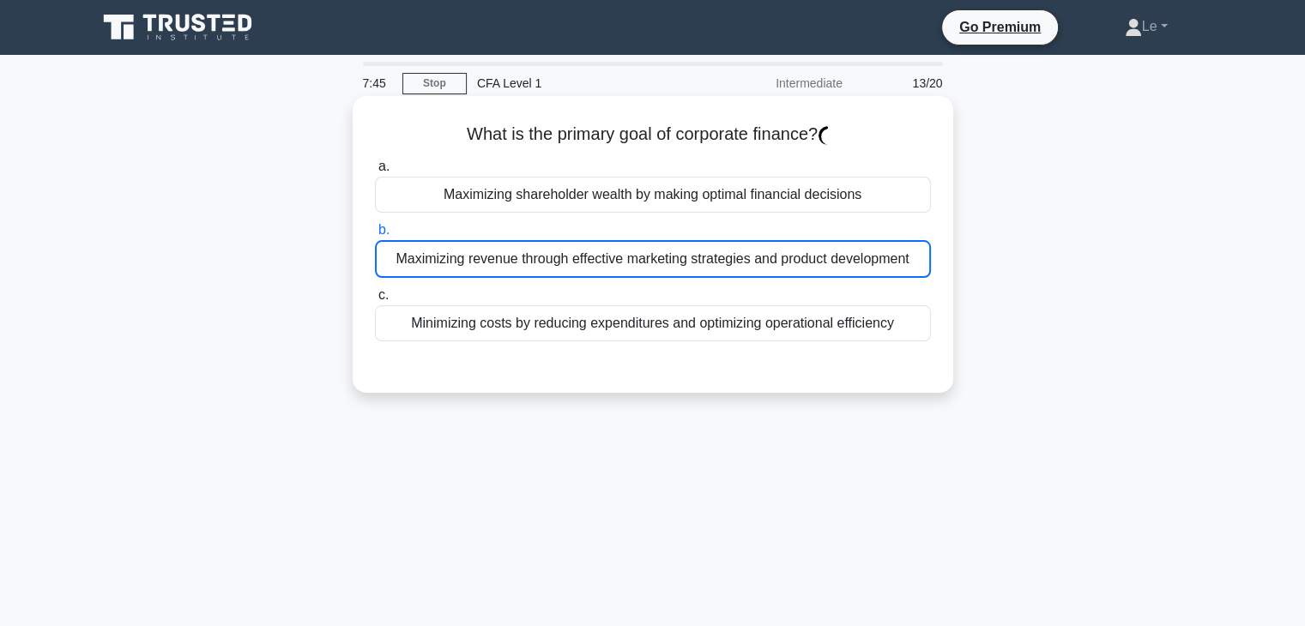
click at [661, 217] on div "a. Maximizing shareholder wealth by making optimal financial decisions b. Maxim…" at bounding box center [653, 249] width 577 height 192
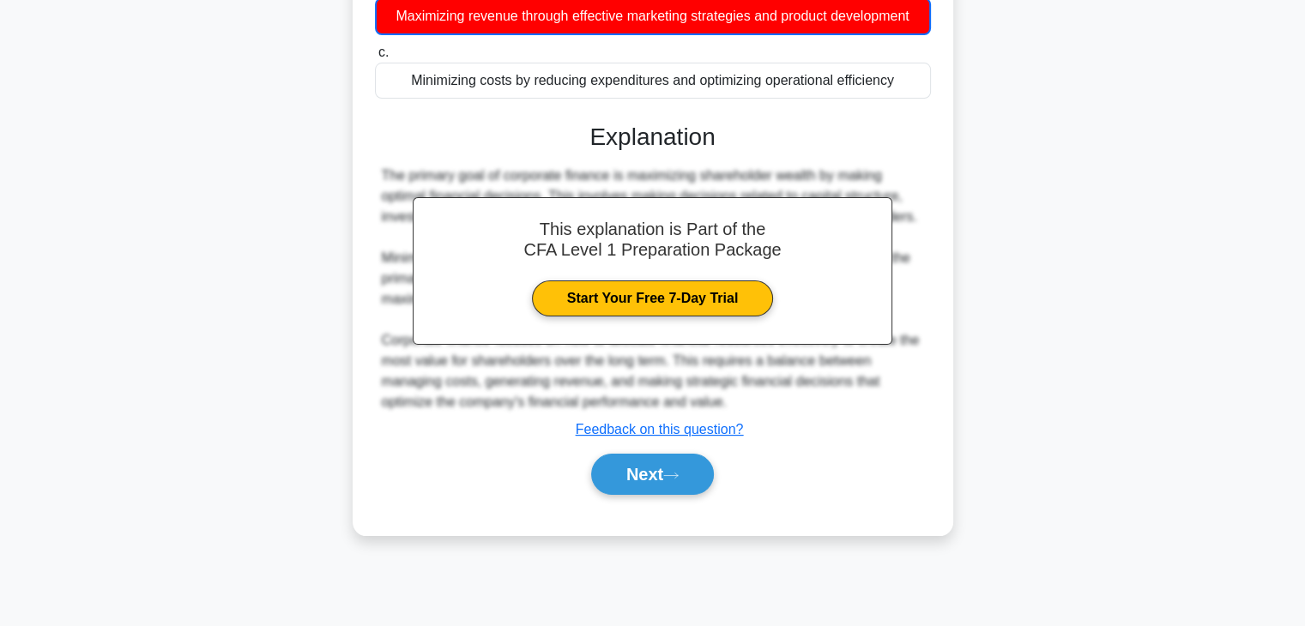
scroll to position [301, 0]
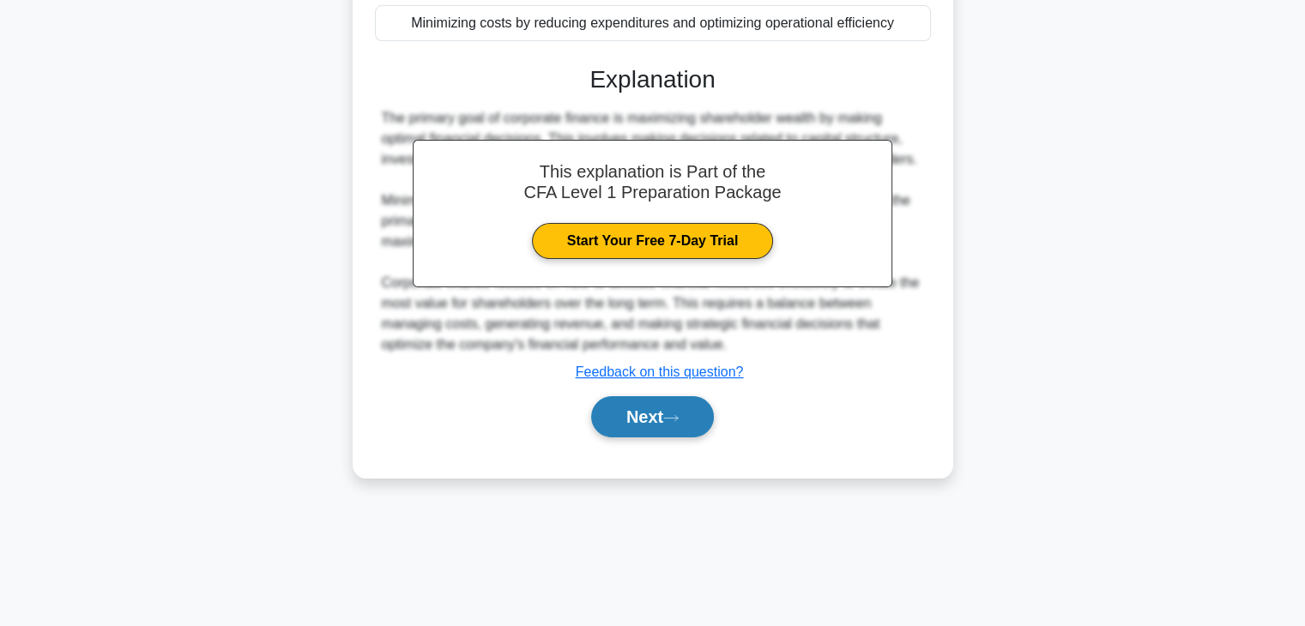
click at [697, 418] on button "Next" at bounding box center [652, 416] width 123 height 41
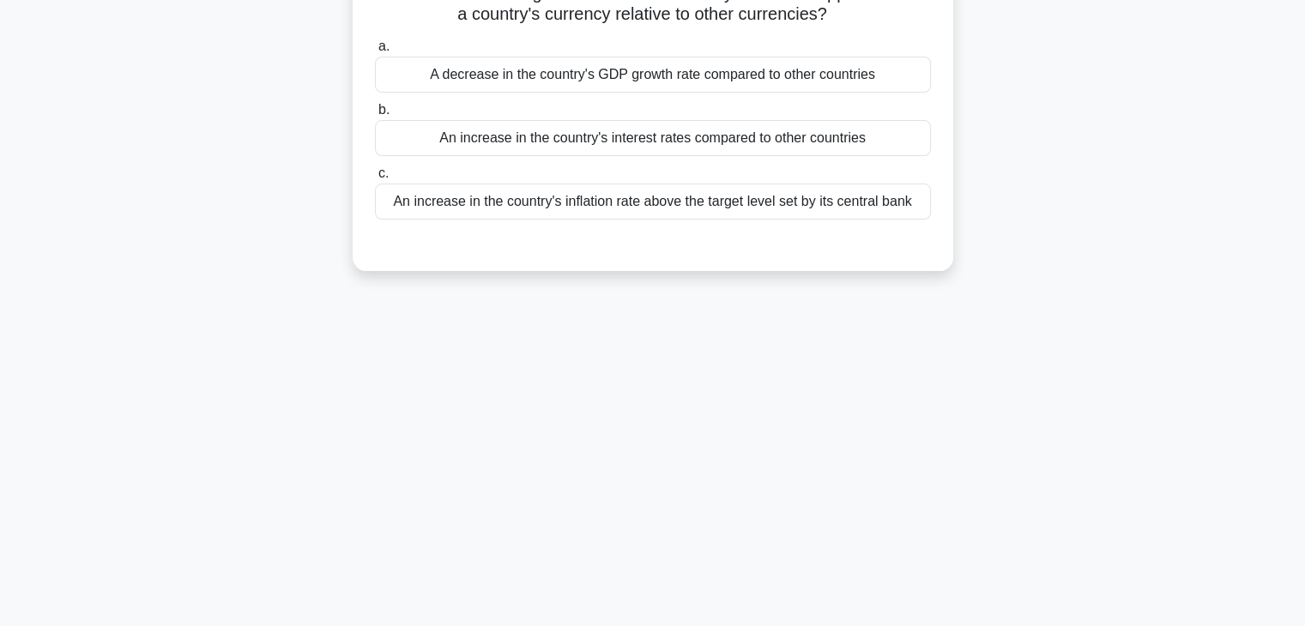
scroll to position [44, 0]
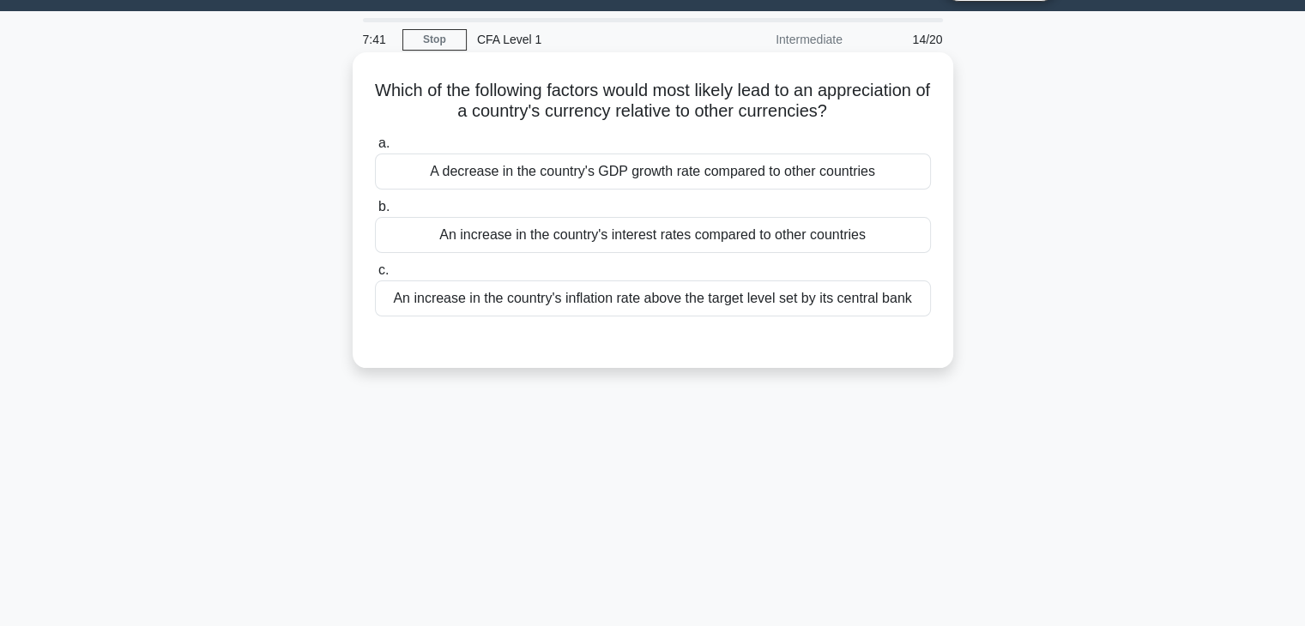
click at [533, 115] on h5 "Which of the following factors would most likely lead to an appreciation of a c…" at bounding box center [653, 101] width 560 height 43
drag, startPoint x: 531, startPoint y: 104, endPoint x: 688, endPoint y: 103, distance: 157.1
click at [683, 104] on h5 "Which of the following factors would most likely lead to an appreciation of a c…" at bounding box center [653, 101] width 560 height 43
click at [709, 91] on h5 "Which of the following factors would most likely lead to an appreciation of a c…" at bounding box center [653, 101] width 560 height 43
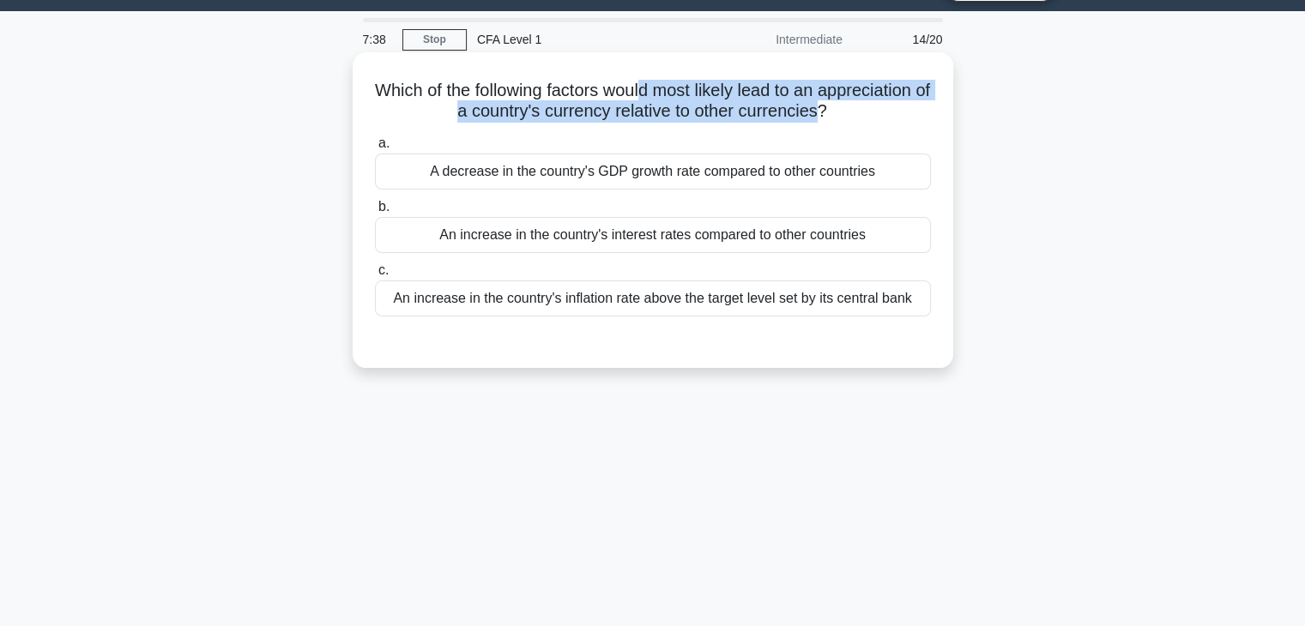
drag, startPoint x: 705, startPoint y: 81, endPoint x: 879, endPoint y: 105, distance: 175.9
click at [879, 105] on h5 "Which of the following factors would most likely lead to an appreciation of a c…" at bounding box center [653, 101] width 560 height 43
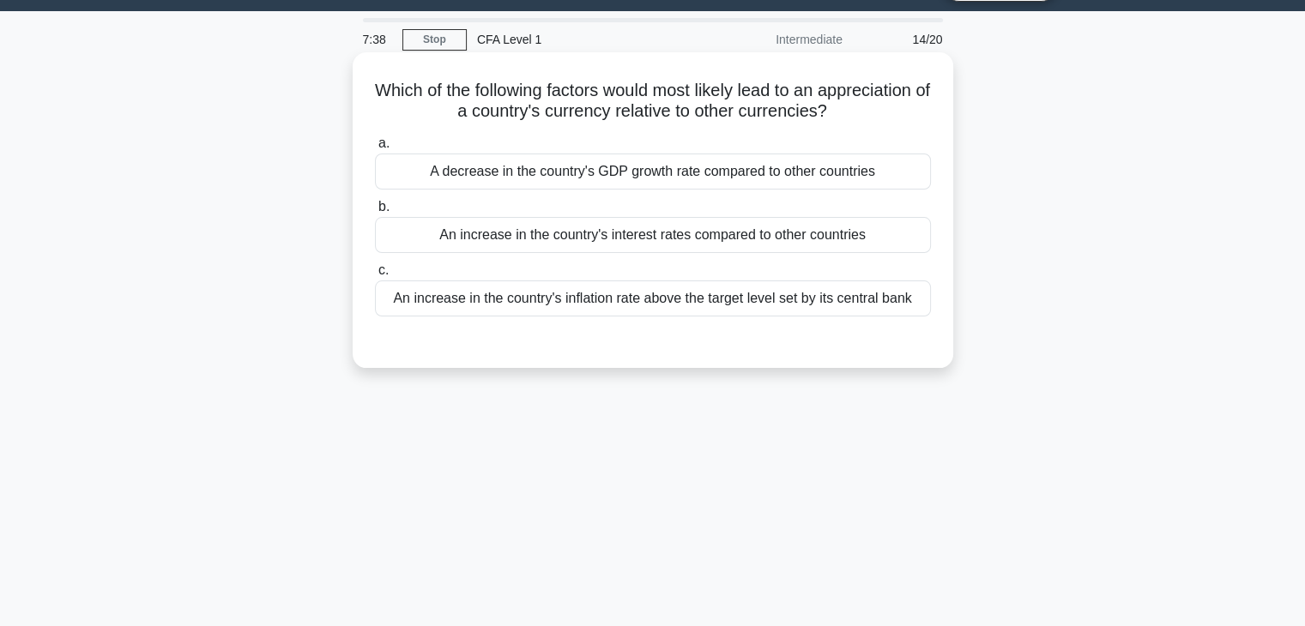
click at [848, 105] on icon ".spinner_0XTQ{transform-origin:center;animation:spinner_y6GP .75s linear infini…" at bounding box center [837, 112] width 21 height 21
drag, startPoint x: 886, startPoint y: 112, endPoint x: 433, endPoint y: 90, distance: 452.8
click at [433, 90] on h5 "Which of the following factors would most likely lead to an appreciation of a c…" at bounding box center [653, 101] width 560 height 43
click at [911, 94] on h5 "Which of the following factors would most likely lead to an appreciation of a c…" at bounding box center [653, 101] width 560 height 43
drag, startPoint x: 383, startPoint y: 103, endPoint x: 483, endPoint y: 107, distance: 100.5
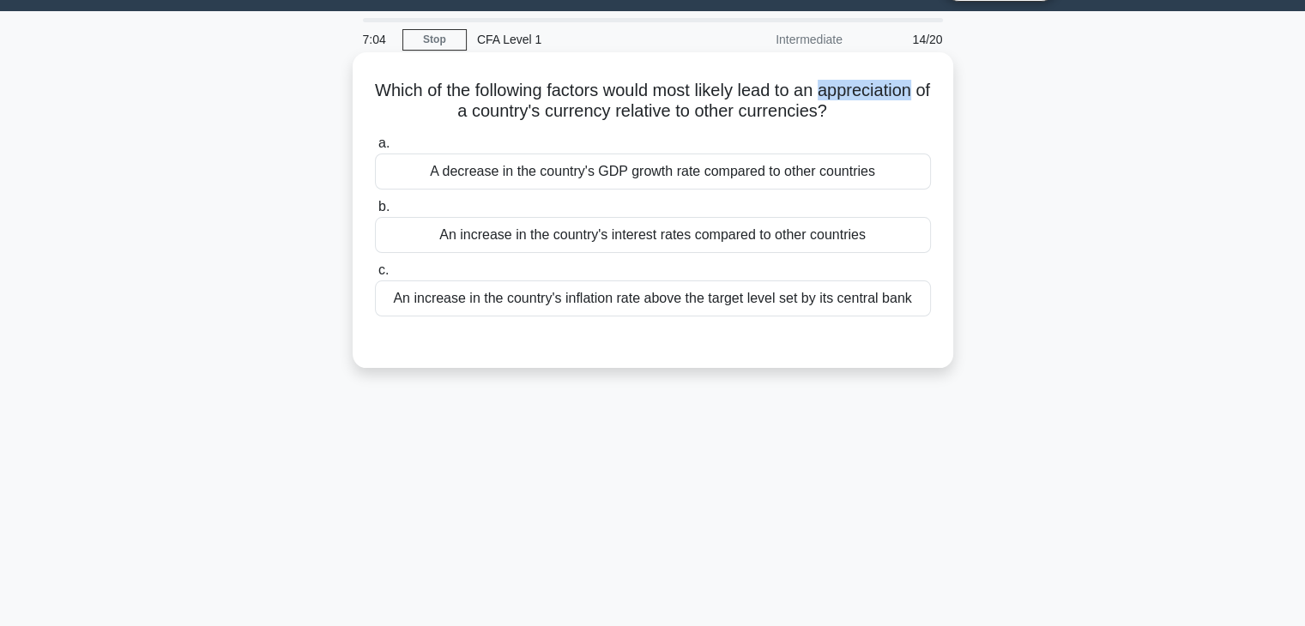
click at [483, 107] on h5 "Which of the following factors would most likely lead to an appreciation of a c…" at bounding box center [653, 101] width 560 height 43
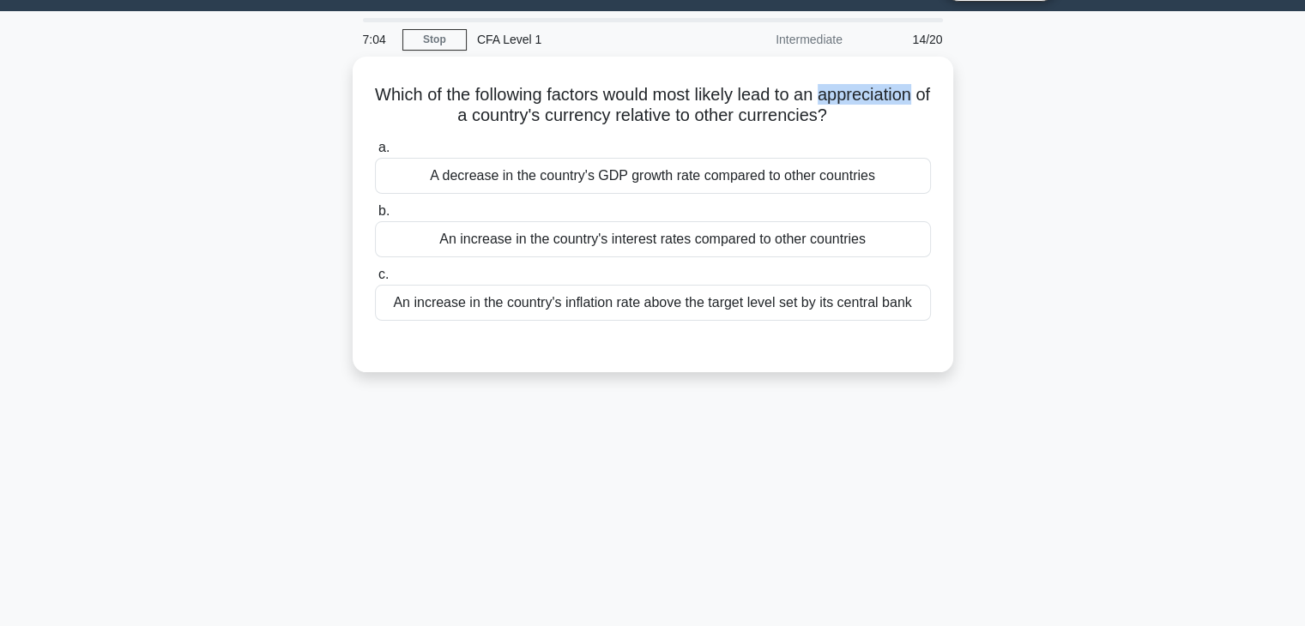
click at [472, 76] on div at bounding box center [472, 76] width 0 height 0
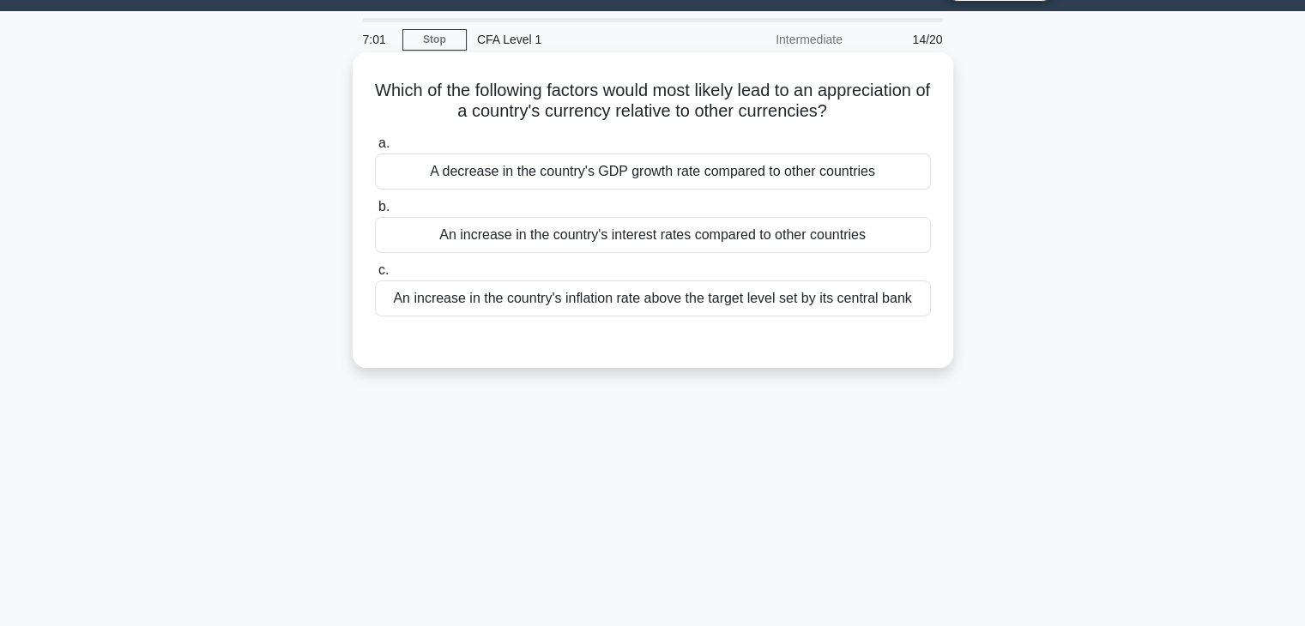
click at [618, 119] on h5 "Which of the following factors would most likely lead to an appreciation of a c…" at bounding box center [653, 101] width 560 height 43
click at [875, 223] on div "An increase in the country's interest rates compared to other countries" at bounding box center [653, 235] width 556 height 36
click at [375, 213] on input "b. An increase in the country's interest rates compared to other countries" at bounding box center [375, 207] width 0 height 11
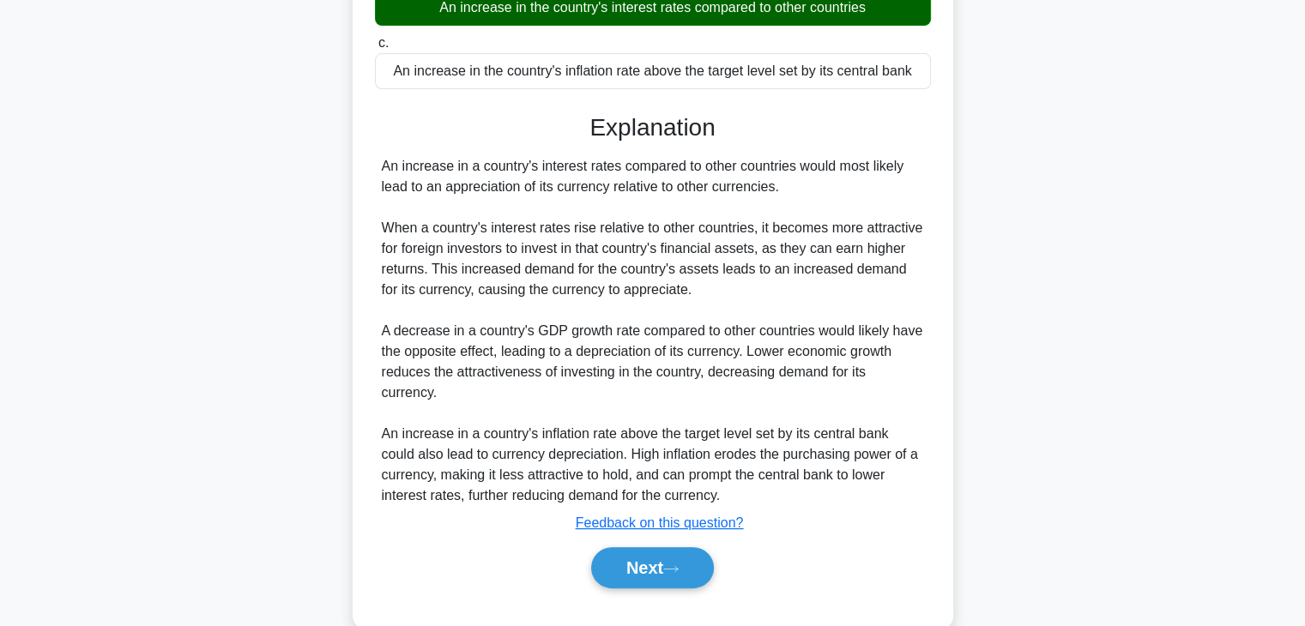
scroll to position [301, 0]
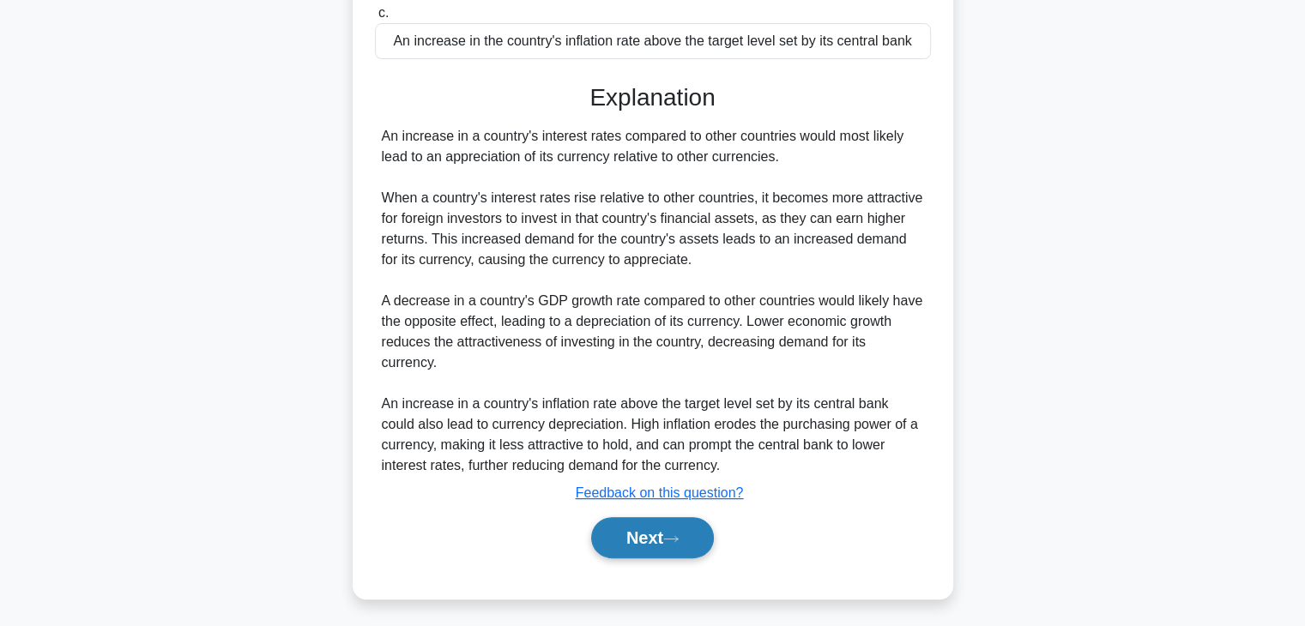
click at [636, 517] on button "Next" at bounding box center [652, 537] width 123 height 41
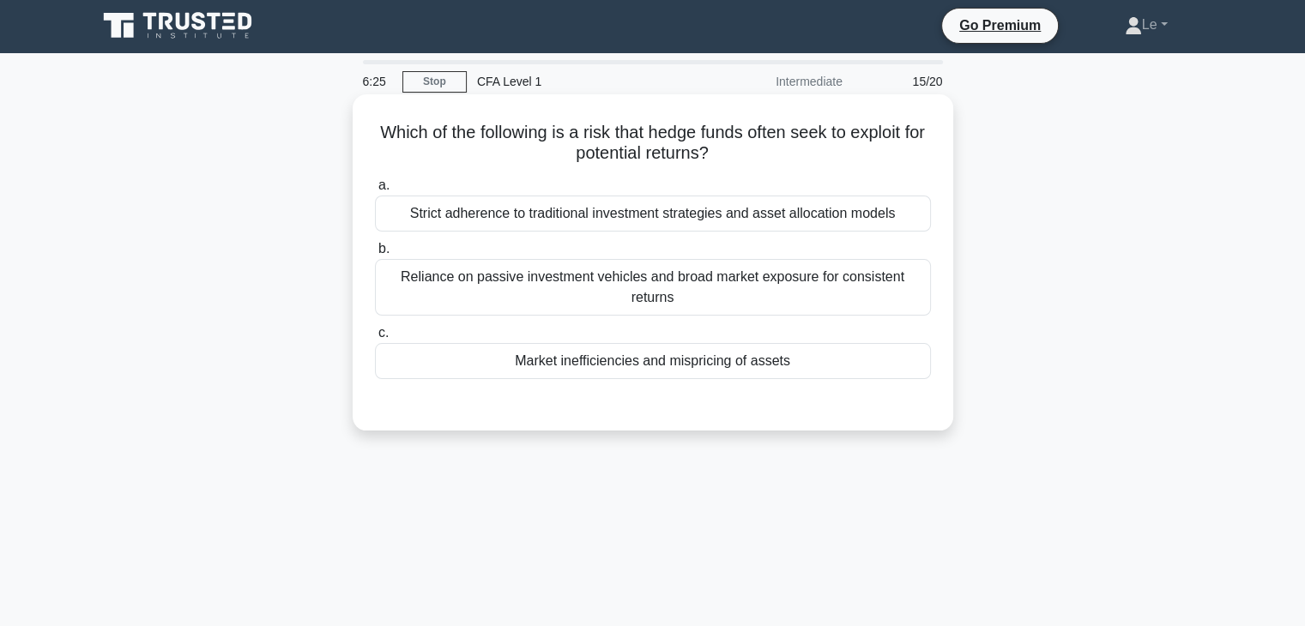
scroll to position [0, 0]
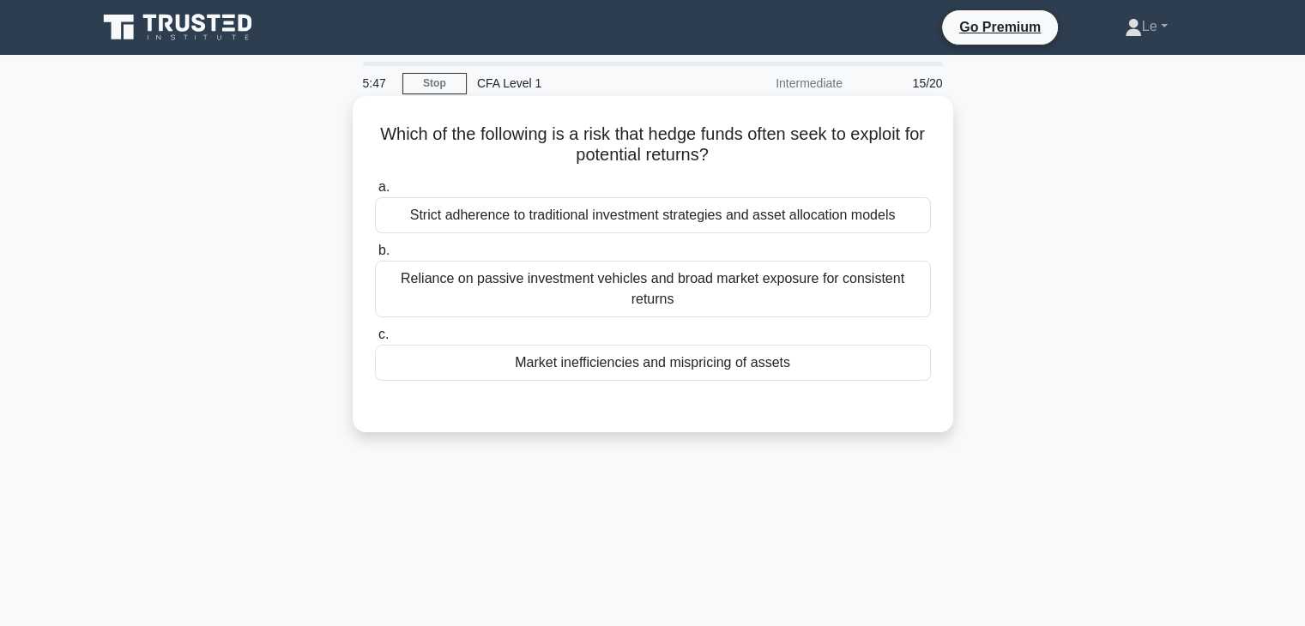
click at [908, 363] on div "Market inefficiencies and mispricing of assets" at bounding box center [653, 363] width 556 height 36
click at [375, 341] on input "c. Market inefficiencies and mispricing of assets" at bounding box center [375, 335] width 0 height 11
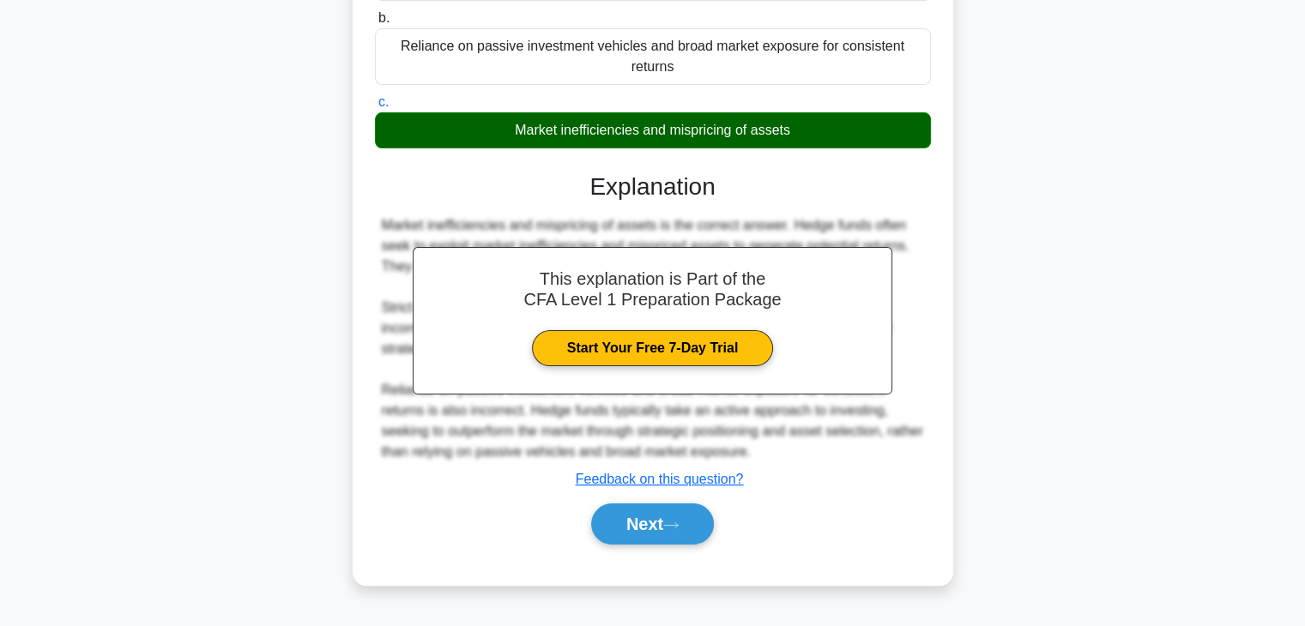
scroll to position [301, 0]
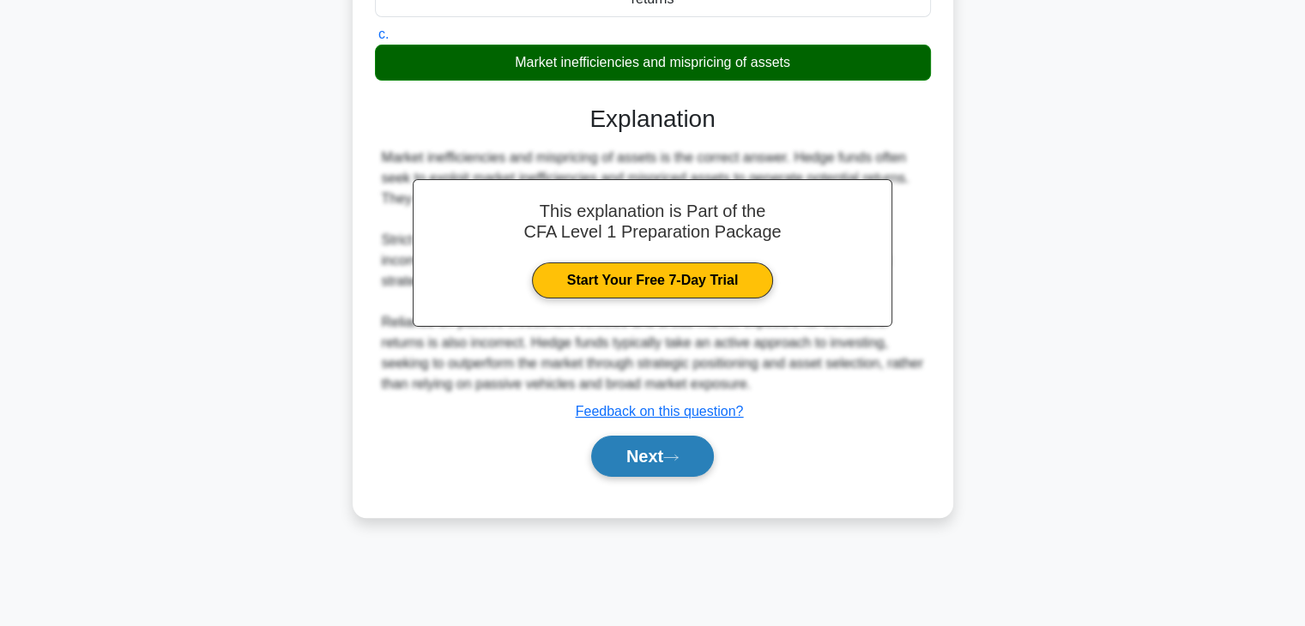
click at [699, 455] on button "Next" at bounding box center [652, 456] width 123 height 41
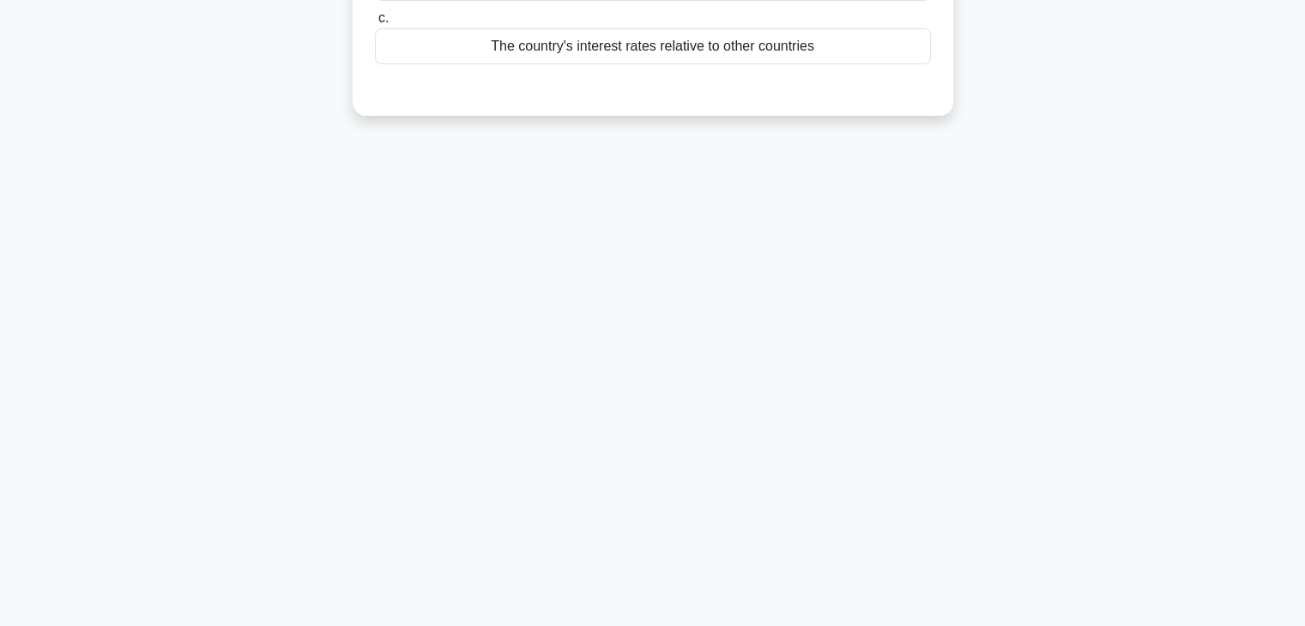
scroll to position [44, 0]
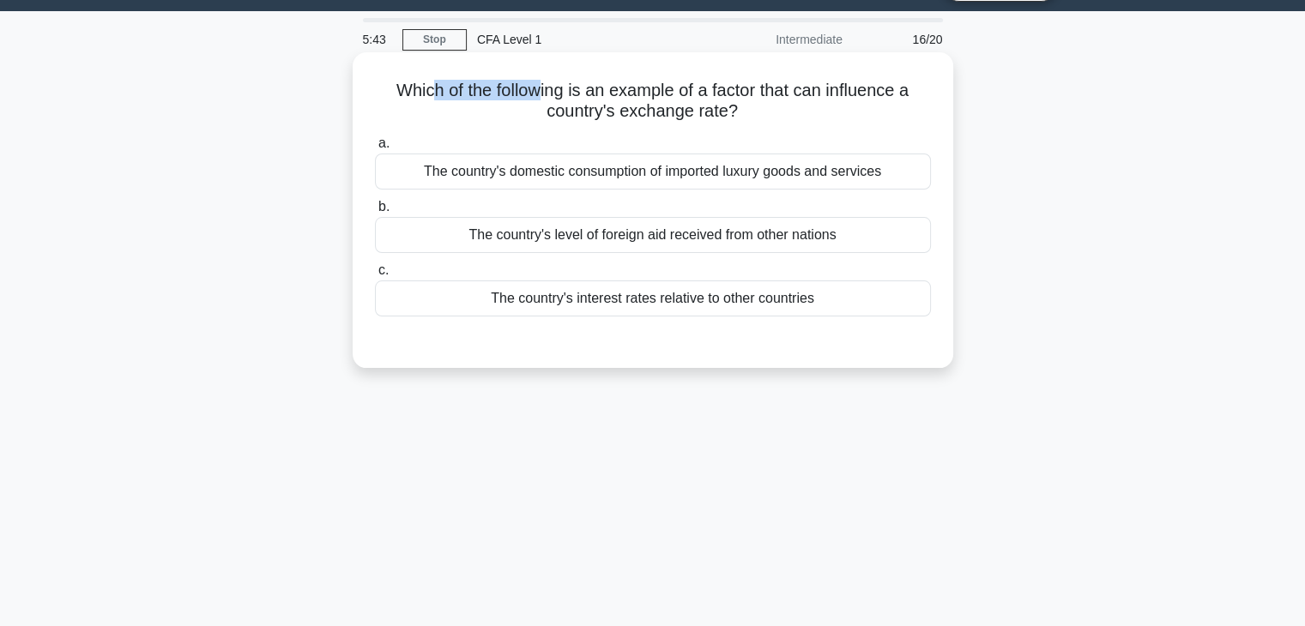
drag, startPoint x: 491, startPoint y: 90, endPoint x: 542, endPoint y: 91, distance: 50.6
click at [542, 91] on h5 "Which of the following is an example of a factor that can influence a country's…" at bounding box center [653, 101] width 560 height 43
click at [627, 92] on h5 "Which of the following is an example of a factor that can influence a country's…" at bounding box center [653, 101] width 560 height 43
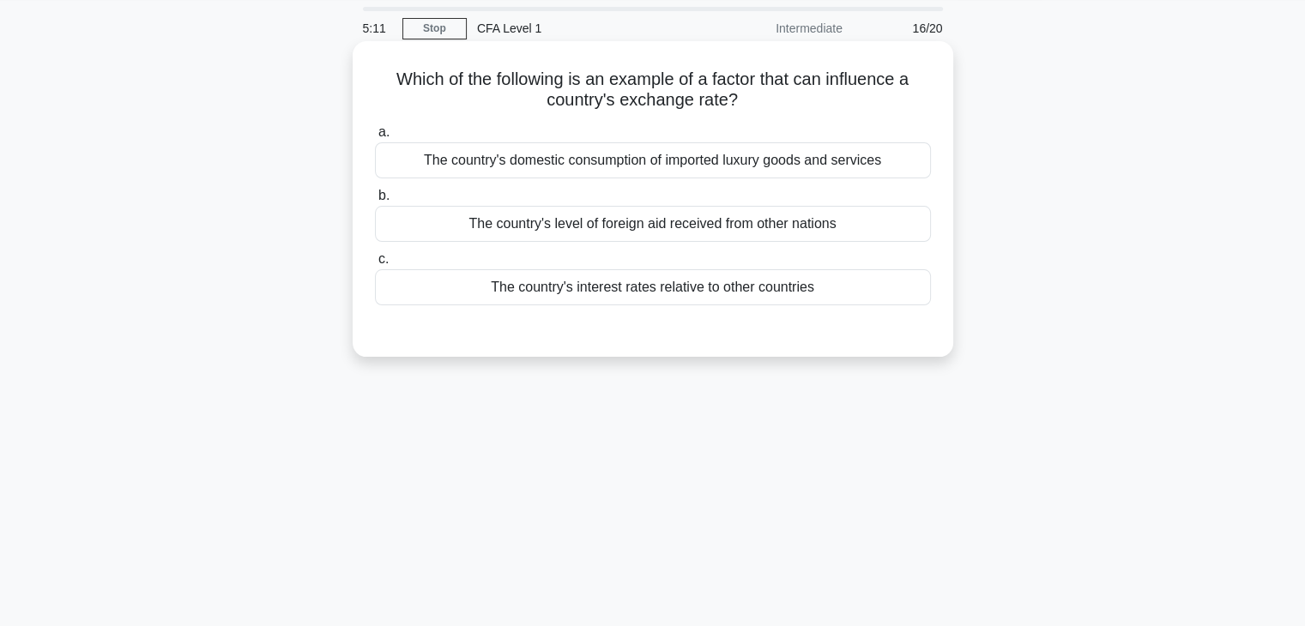
scroll to position [86, 0]
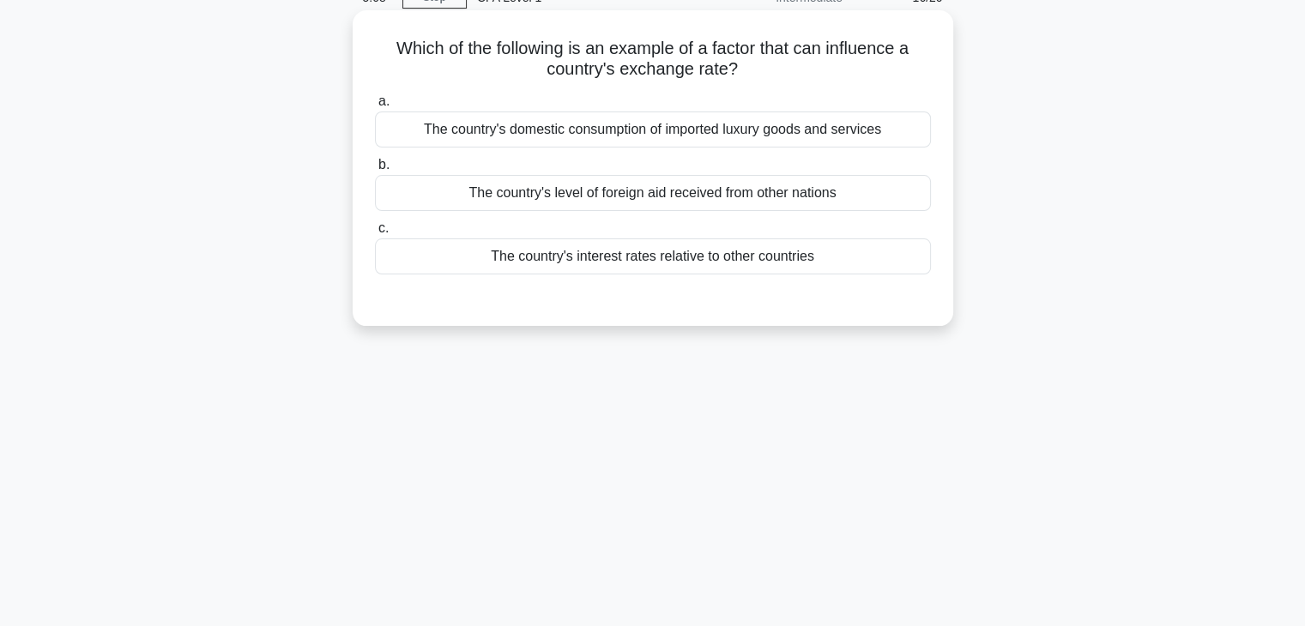
click at [736, 270] on div "The country's interest rates relative to other countries" at bounding box center [653, 257] width 556 height 36
click at [375, 234] on input "c. The country's interest rates relative to other countries" at bounding box center [375, 228] width 0 height 11
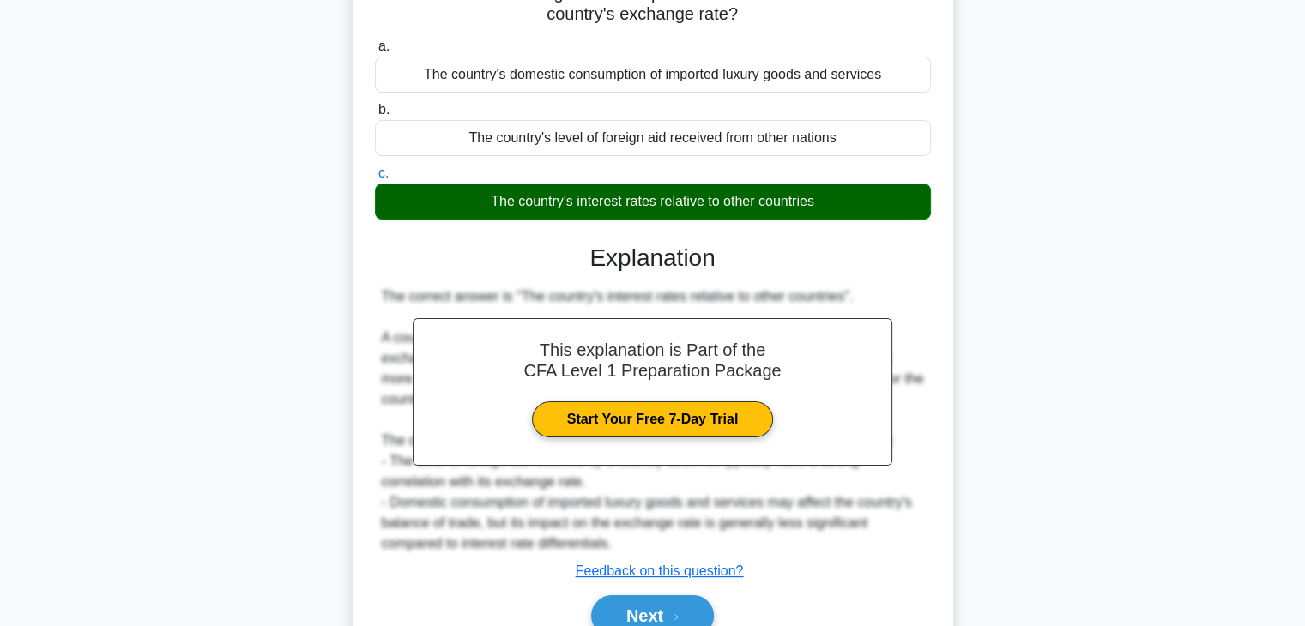
scroll to position [172, 0]
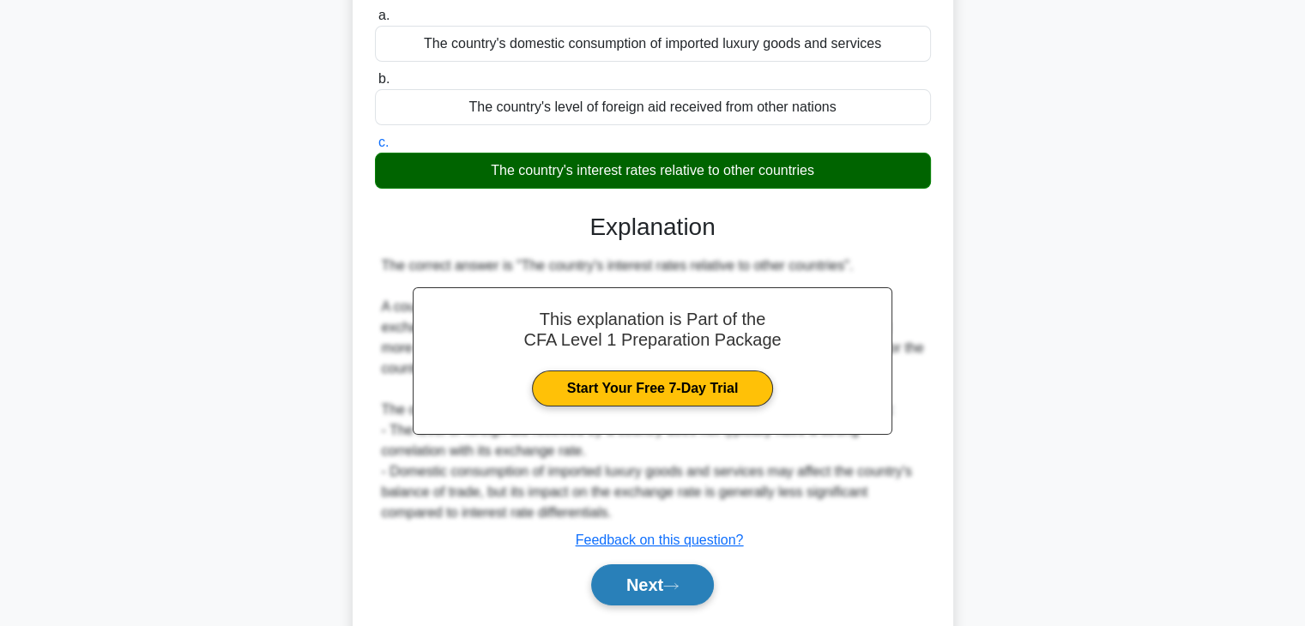
click at [687, 572] on button "Next" at bounding box center [652, 585] width 123 height 41
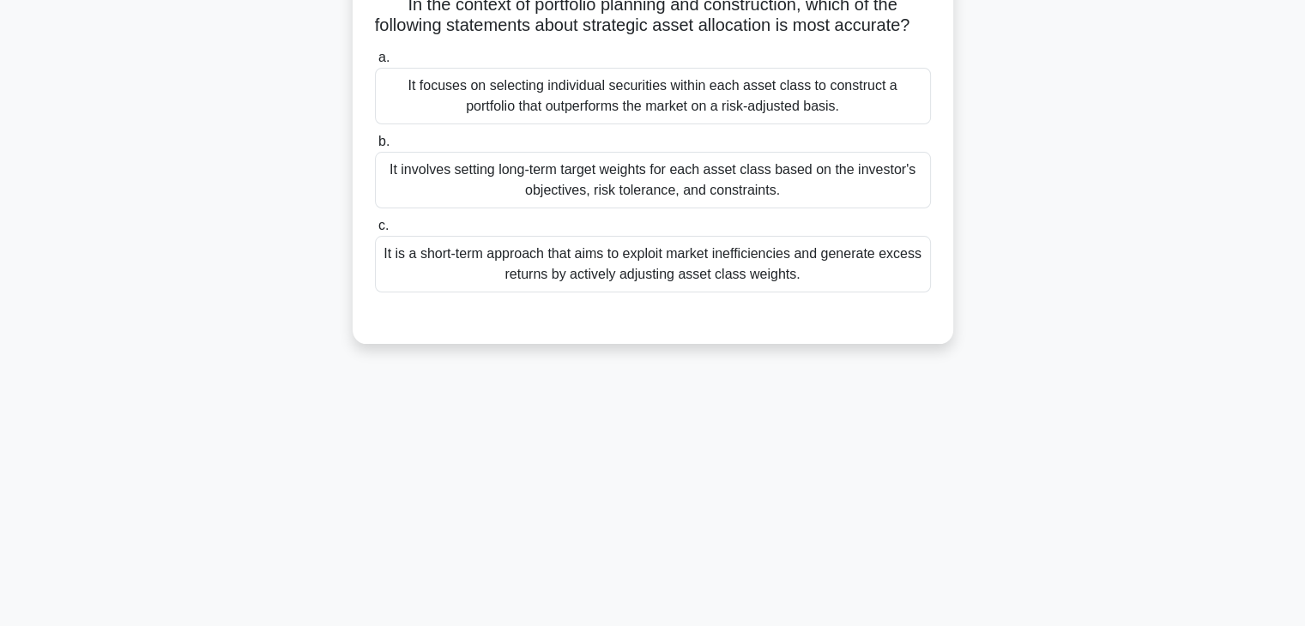
scroll to position [0, 0]
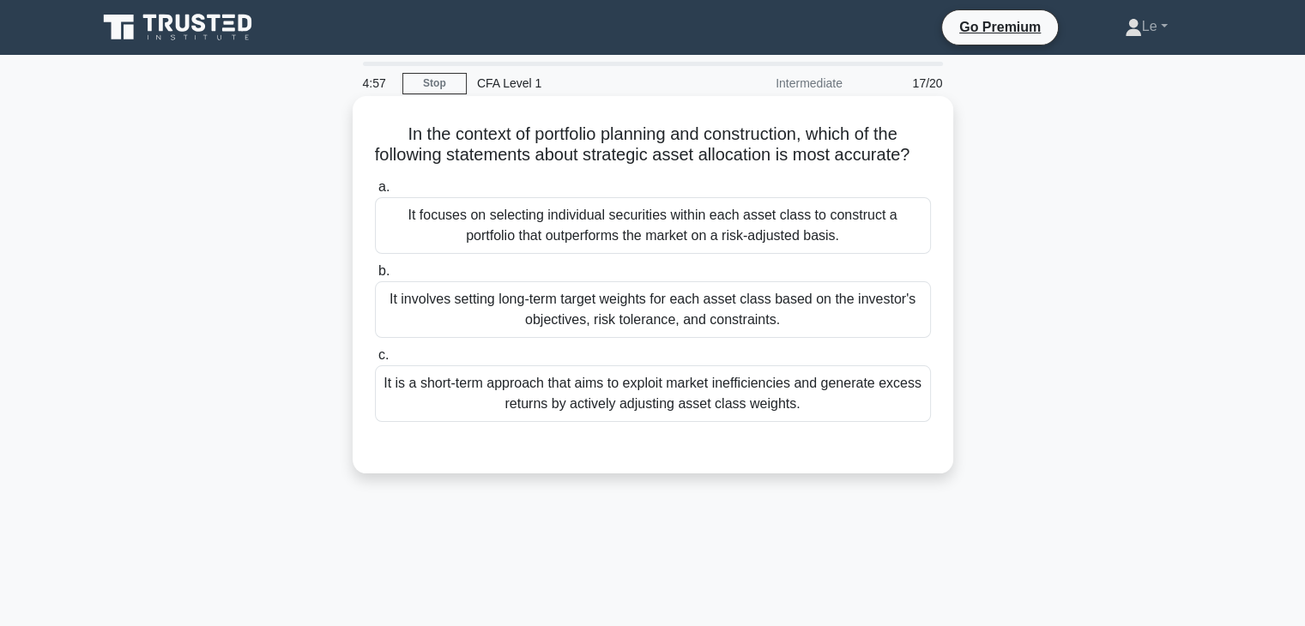
drag, startPoint x: 450, startPoint y: 162, endPoint x: 810, endPoint y: 177, distance: 360.7
click at [810, 166] on h5 "In the context of portfolio planning and construction, which of the following s…" at bounding box center [653, 145] width 560 height 43
click at [669, 166] on h5 "In the context of portfolio planning and construction, which of the following s…" at bounding box center [653, 145] width 560 height 43
drag, startPoint x: 456, startPoint y: 149, endPoint x: 830, endPoint y: 172, distance: 374.9
click at [830, 166] on h5 "In the context of portfolio planning and construction, which of the following s…" at bounding box center [653, 145] width 560 height 43
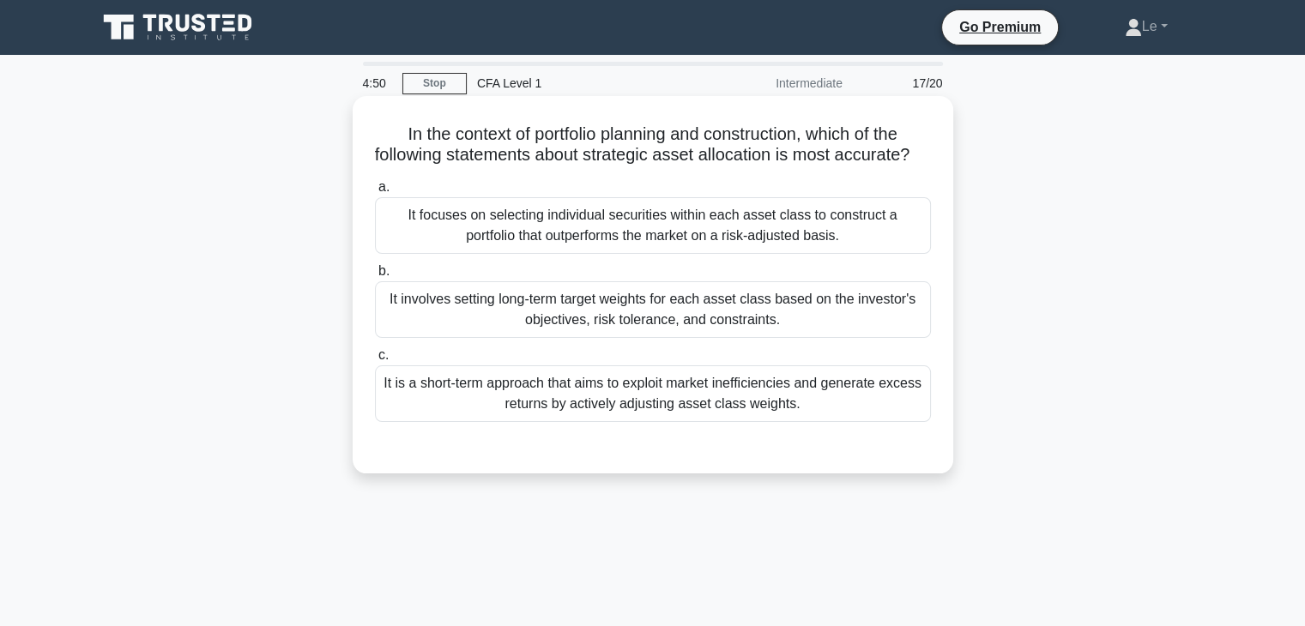
click at [678, 191] on div "In the context of portfolio planning and construction, which of the following s…" at bounding box center [653, 285] width 587 height 364
click at [875, 338] on div "It involves setting long-term target weights for each asset class based on the …" at bounding box center [653, 309] width 556 height 57
click at [375, 277] on input "b. It involves setting long-term target weights for each asset class based on t…" at bounding box center [375, 271] width 0 height 11
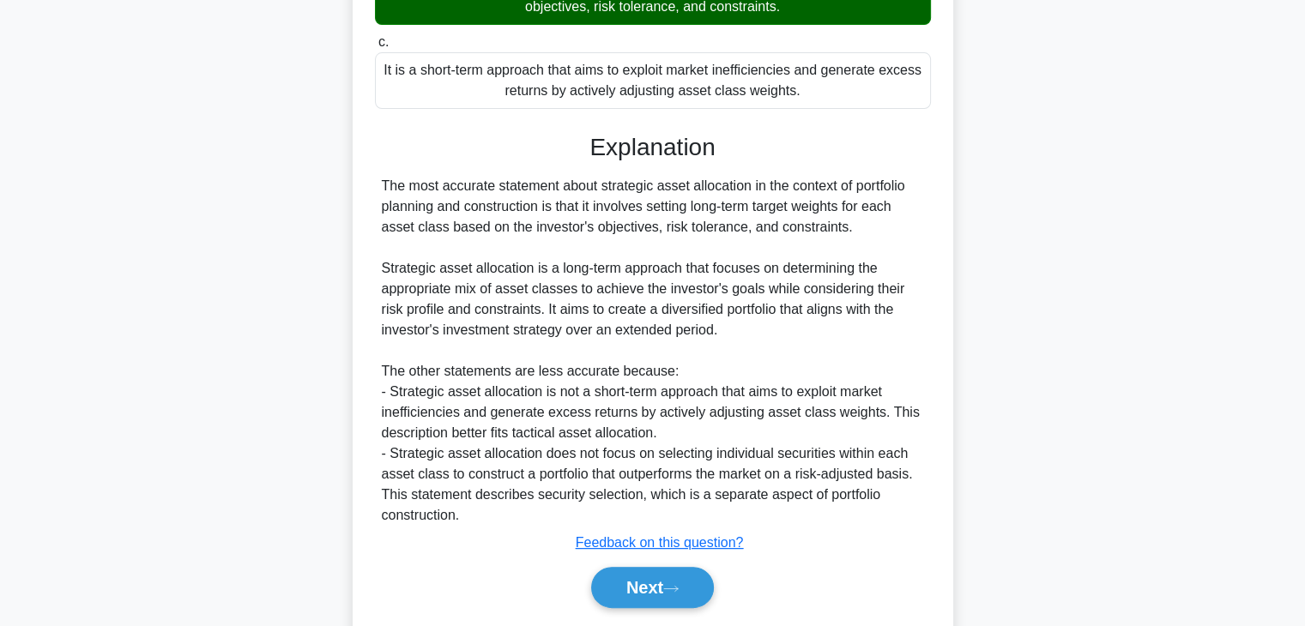
scroll to position [343, 0]
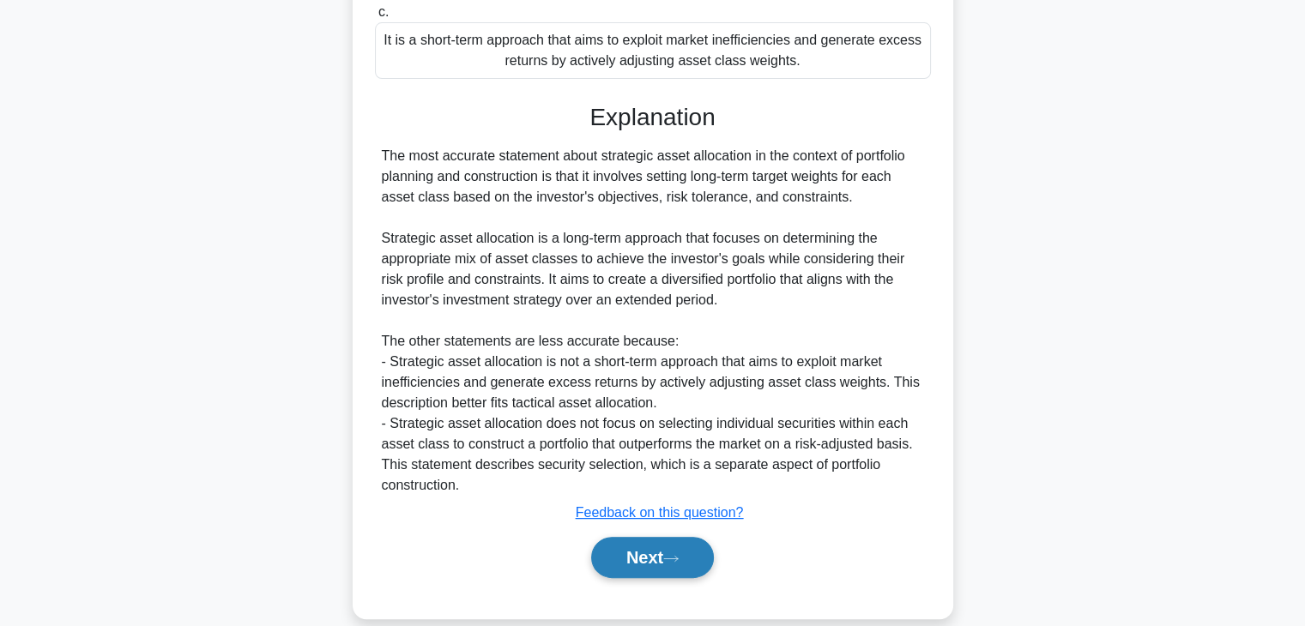
click at [661, 571] on button "Next" at bounding box center [652, 557] width 123 height 41
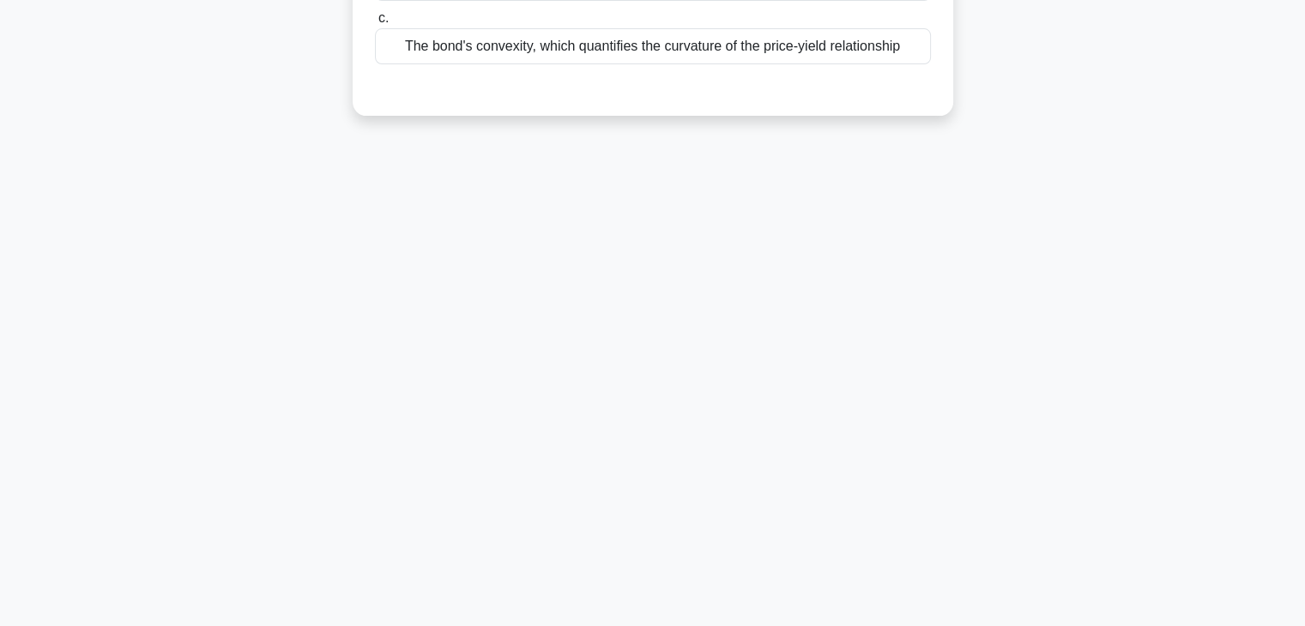
scroll to position [44, 0]
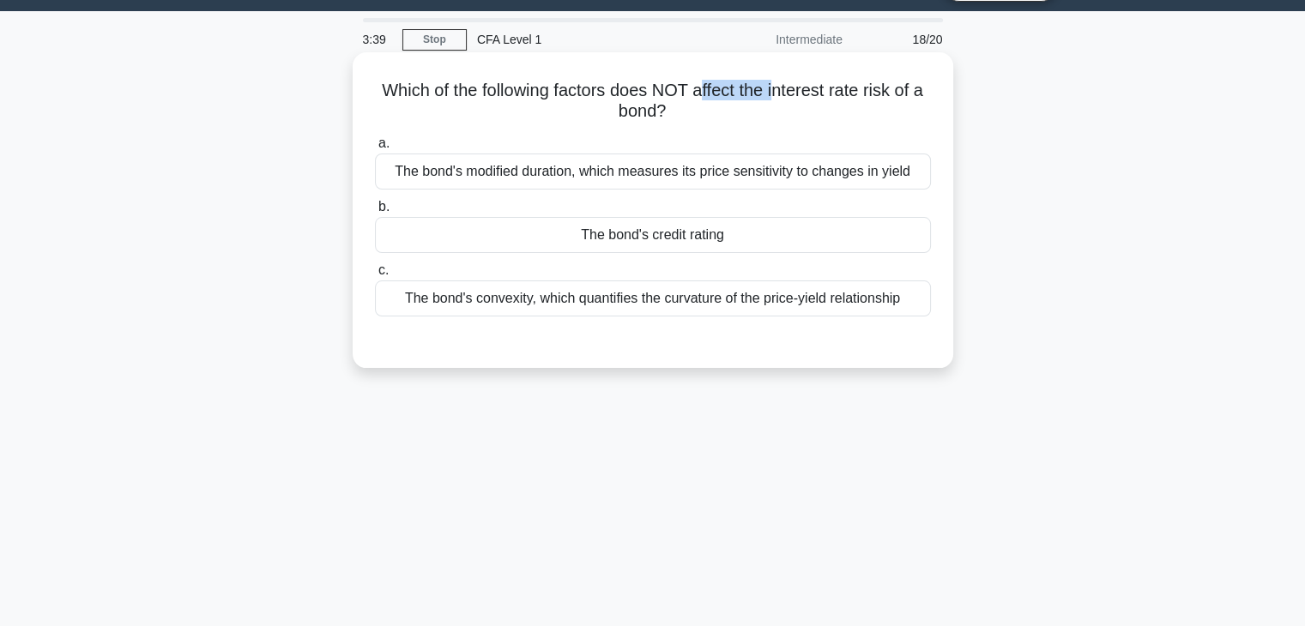
drag, startPoint x: 711, startPoint y: 94, endPoint x: 782, endPoint y: 98, distance: 71.4
click at [782, 98] on h5 "Which of the following factors does NOT affect the interest rate risk of a bond…" at bounding box center [653, 101] width 560 height 43
click at [886, 106] on h5 "Which of the following factors does NOT affect the interest rate risk of a bond…" at bounding box center [653, 101] width 560 height 43
drag, startPoint x: 768, startPoint y: 99, endPoint x: 887, endPoint y: 103, distance: 118.5
click at [887, 103] on h5 "Which of the following factors does NOT affect the interest rate risk of a bond…" at bounding box center [653, 101] width 560 height 43
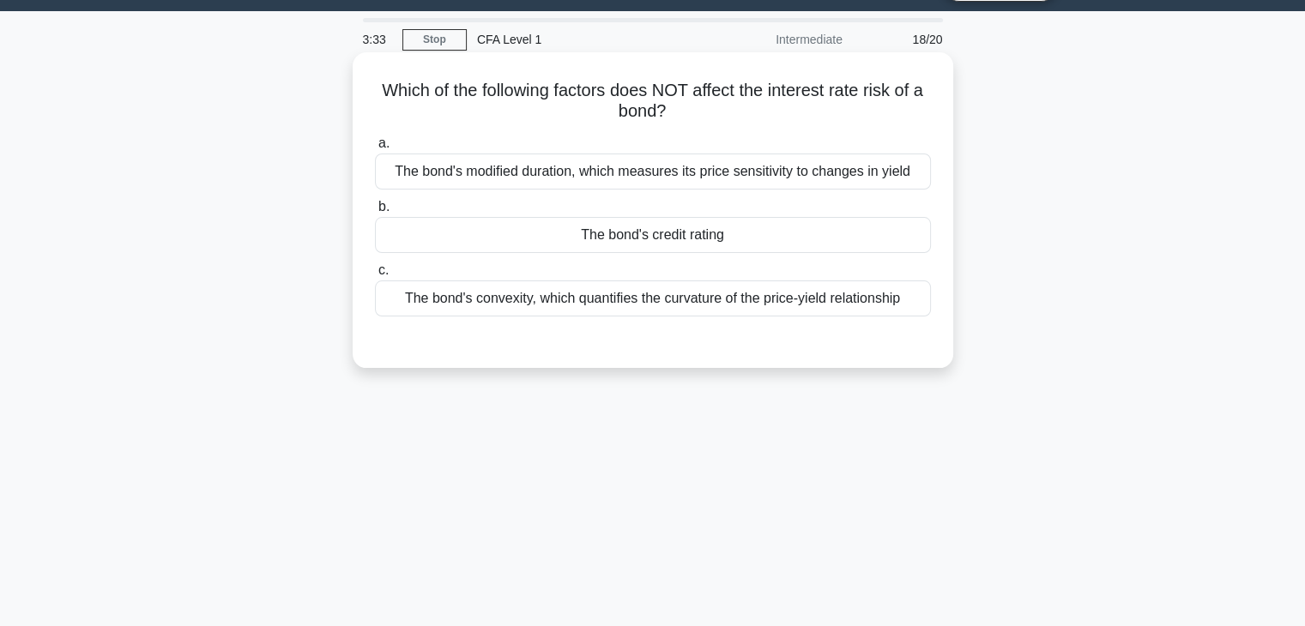
click at [769, 114] on h5 "Which of the following factors does NOT affect the interest rate risk of a bond…" at bounding box center [653, 101] width 560 height 43
drag, startPoint x: 774, startPoint y: 84, endPoint x: 824, endPoint y: 121, distance: 62.0
click at [824, 121] on h5 "Which of the following factors does NOT affect the interest rate risk of a bond…" at bounding box center [653, 101] width 560 height 43
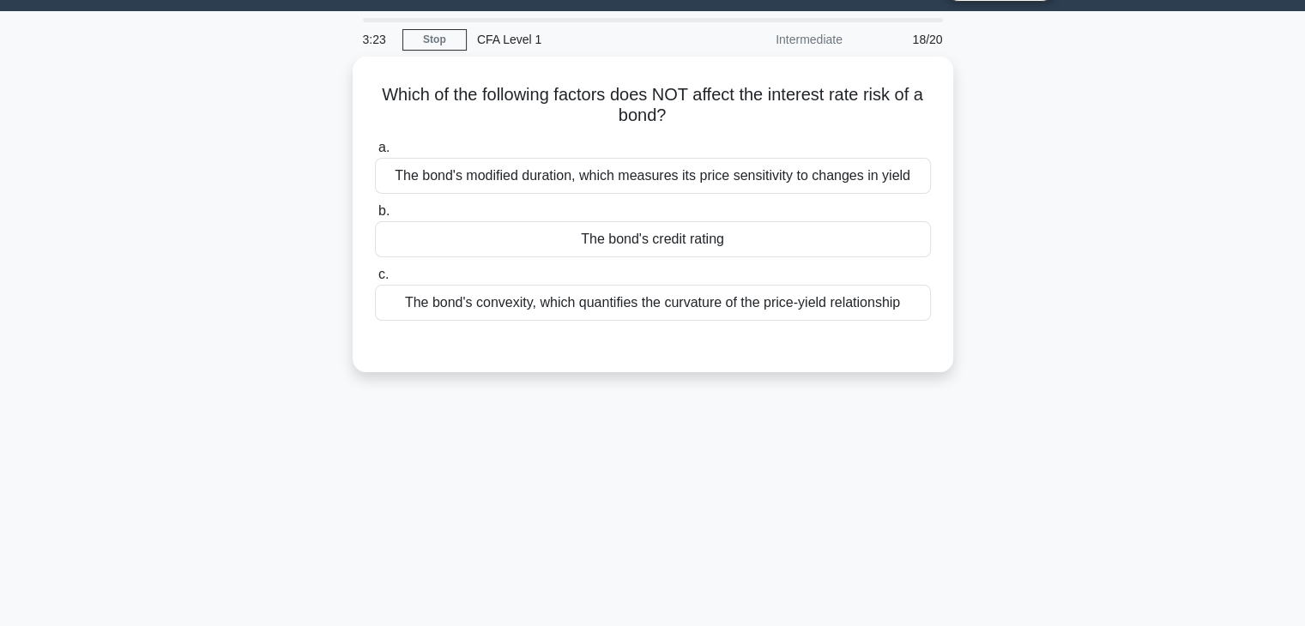
click at [296, 310] on div "Which of the following factors does NOT affect the interest rate risk of a bond…" at bounding box center [653, 225] width 1133 height 336
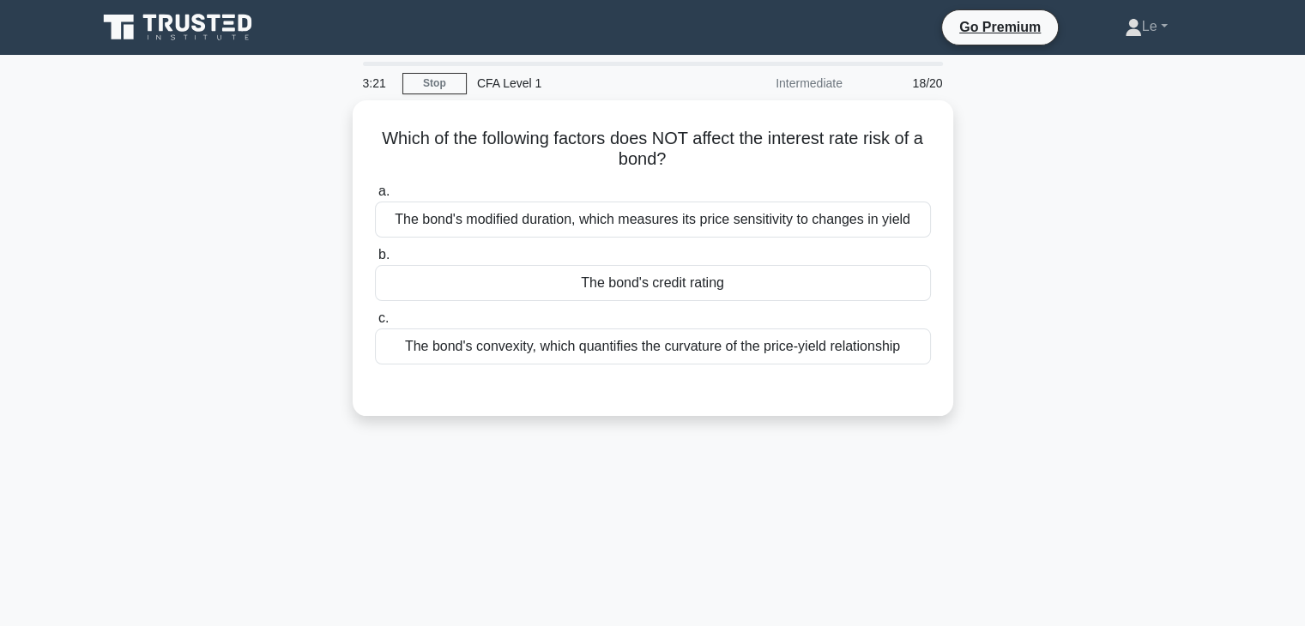
scroll to position [0, 0]
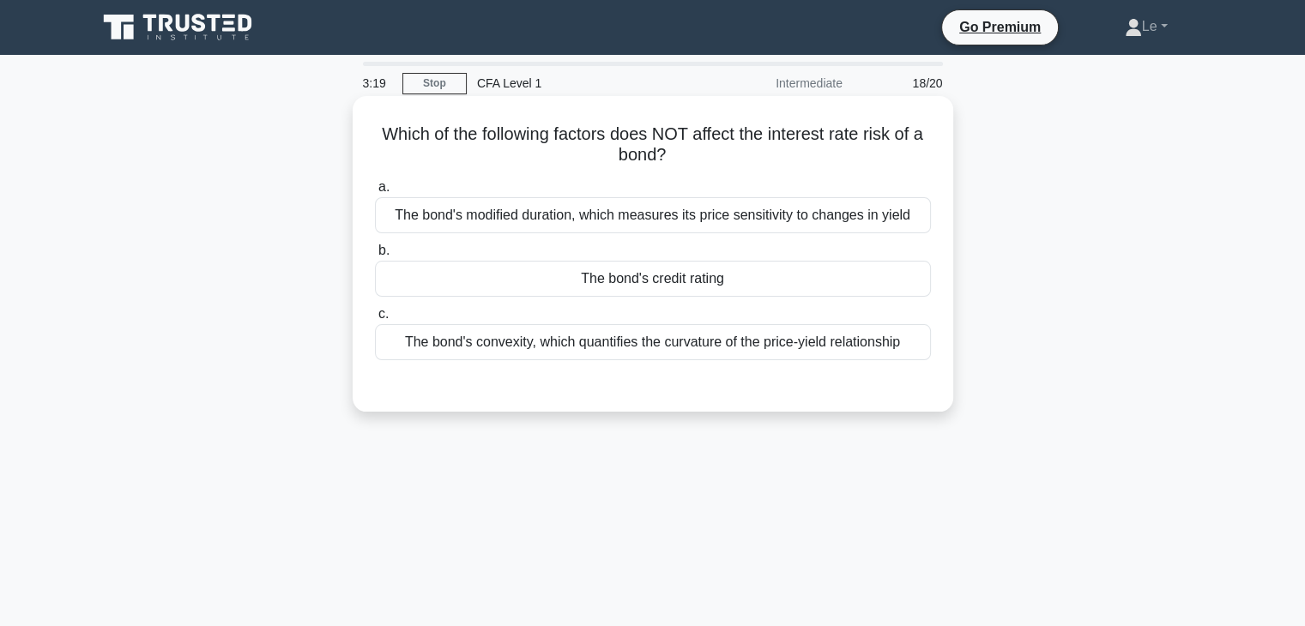
drag, startPoint x: 758, startPoint y: 132, endPoint x: 920, endPoint y: 149, distance: 163.1
click at [920, 149] on h5 "Which of the following factors does NOT affect the interest rate risk of a bond…" at bounding box center [653, 145] width 560 height 43
click at [832, 155] on h5 "Which of the following factors does NOT affect the interest rate risk of a bond…" at bounding box center [653, 145] width 560 height 43
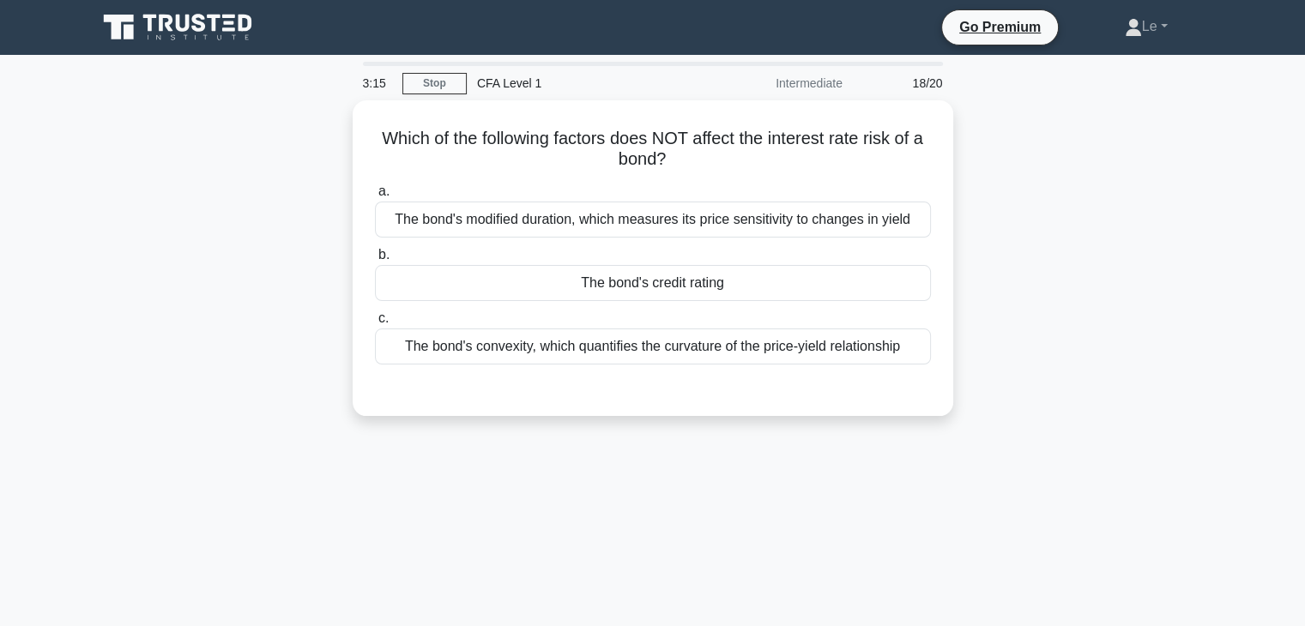
drag, startPoint x: 582, startPoint y: 222, endPoint x: 977, endPoint y: 241, distance: 396.1
click at [977, 241] on div "Which of the following factors does NOT affect the interest rate risk of a bond…" at bounding box center [653, 268] width 1133 height 336
click at [966, 230] on div at bounding box center [966, 230] width 0 height 0
click at [1002, 252] on div "Which of the following factors does NOT affect the interest rate risk of a bond…" at bounding box center [653, 268] width 1133 height 336
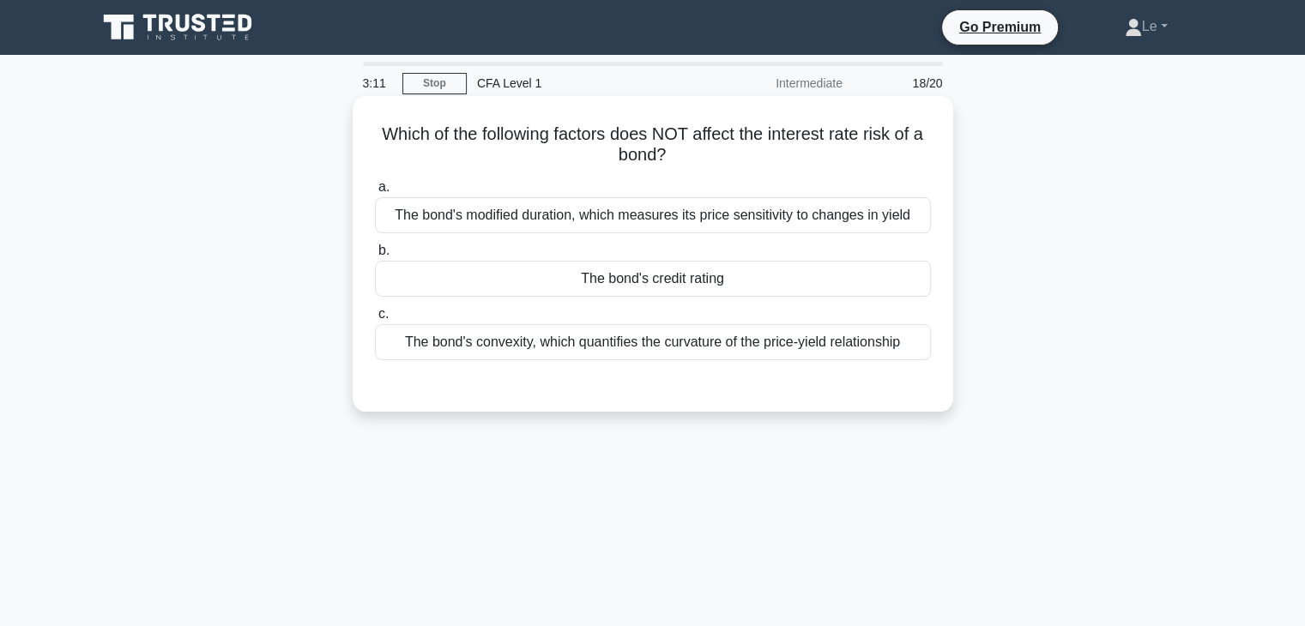
click at [854, 276] on div "The bond's credit rating" at bounding box center [653, 279] width 556 height 36
click at [375, 257] on input "b. The bond's credit rating" at bounding box center [375, 250] width 0 height 11
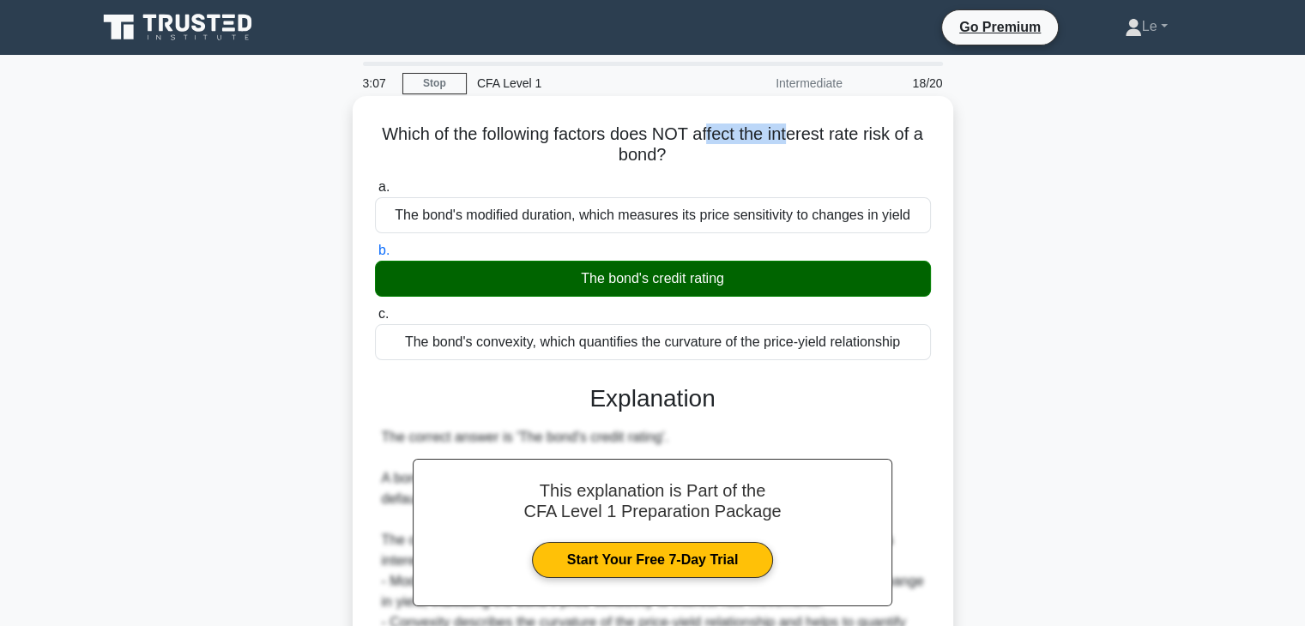
drag, startPoint x: 713, startPoint y: 132, endPoint x: 843, endPoint y: 156, distance: 131.8
click at [813, 147] on h5 "Which of the following factors does NOT affect the interest rate risk of a bond…" at bounding box center [653, 145] width 560 height 43
click at [491, 148] on h5 "Which of the following factors does NOT affect the interest rate risk of a bond…" at bounding box center [653, 145] width 560 height 43
drag, startPoint x: 560, startPoint y: 128, endPoint x: 843, endPoint y: 152, distance: 283.4
click at [843, 152] on h5 "Which of the following factors does NOT affect the interest rate risk of a bond…" at bounding box center [653, 145] width 560 height 43
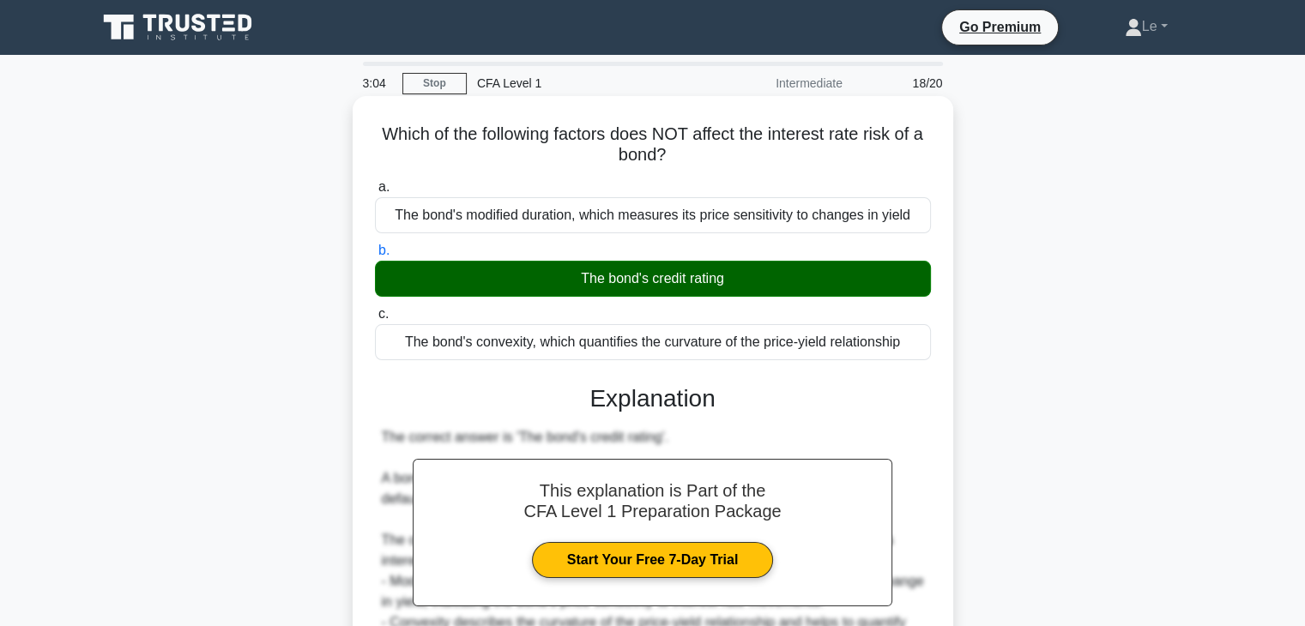
click at [769, 152] on h5 "Which of the following factors does NOT affect the interest rate risk of a bond…" at bounding box center [653, 145] width 560 height 43
drag, startPoint x: 696, startPoint y: 139, endPoint x: 790, endPoint y: 155, distance: 95.0
click at [778, 153] on h5 "Which of the following factors does NOT affect the interest rate risk of a bond…" at bounding box center [653, 145] width 560 height 43
click at [704, 147] on h5 "Which of the following factors does NOT affect the interest rate risk of a bond…" at bounding box center [653, 145] width 560 height 43
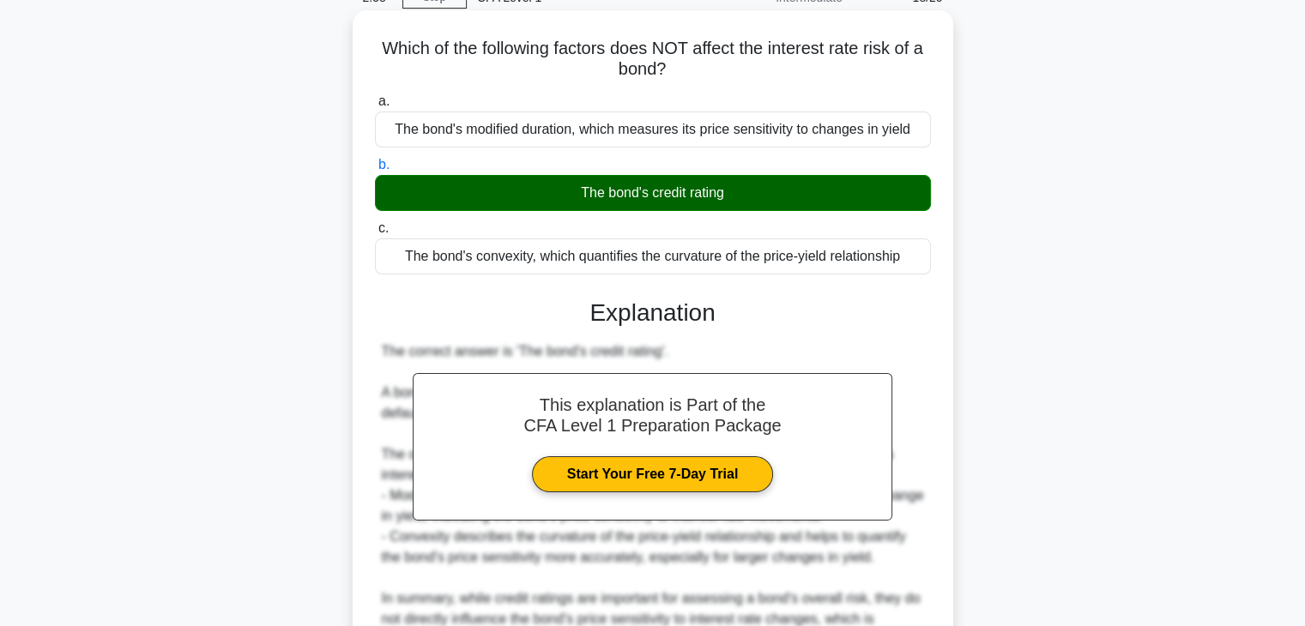
scroll to position [172, 0]
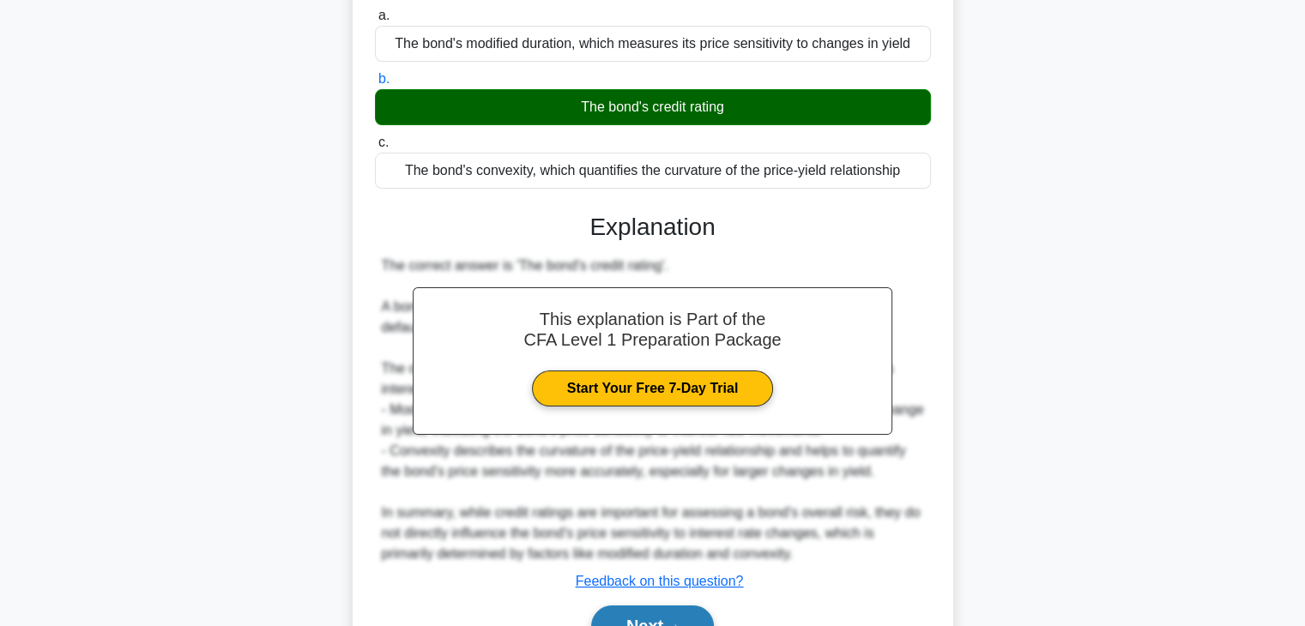
click at [657, 622] on button "Next" at bounding box center [652, 626] width 123 height 41
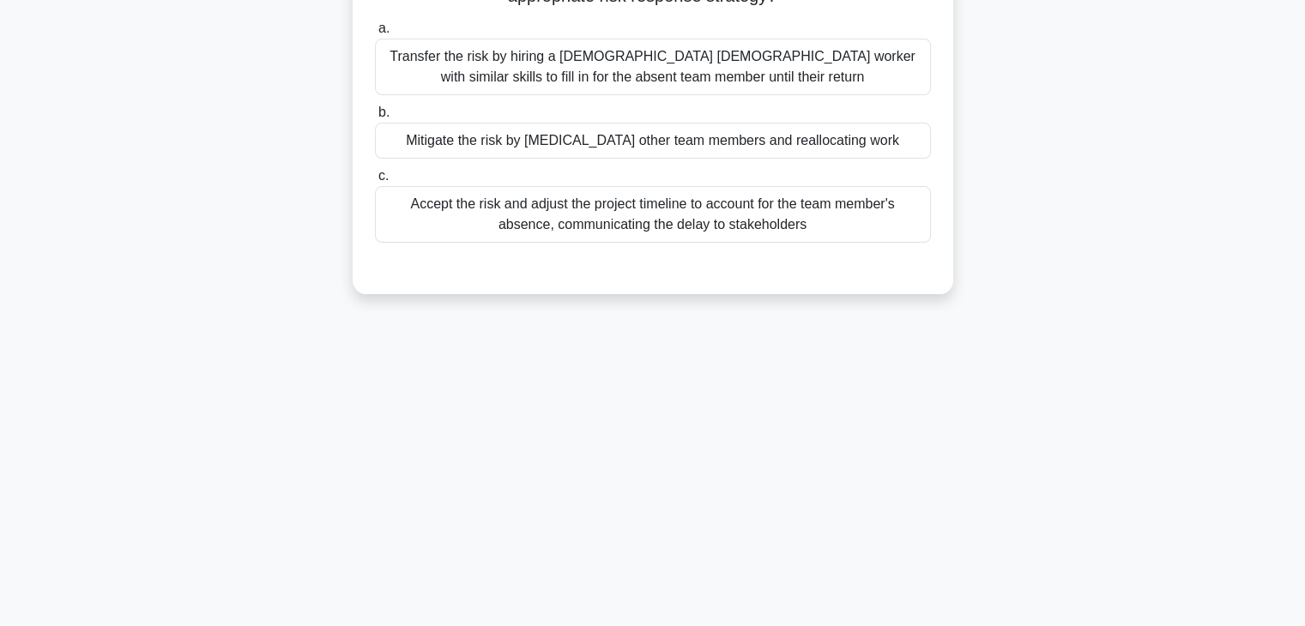
scroll to position [130, 0]
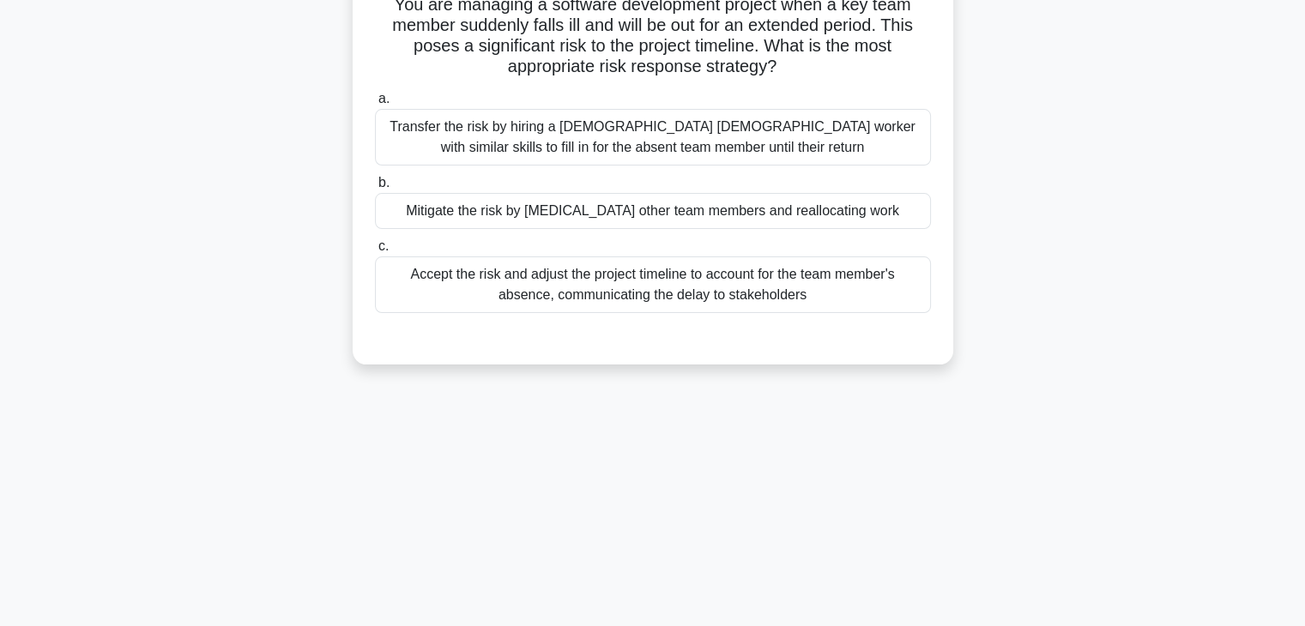
click at [885, 204] on div "Mitigate the risk by cross-training other team members and reallocating work" at bounding box center [653, 211] width 556 height 36
click at [375, 189] on input "b. Mitigate the risk by cross-training other team members and reallocating work" at bounding box center [375, 183] width 0 height 11
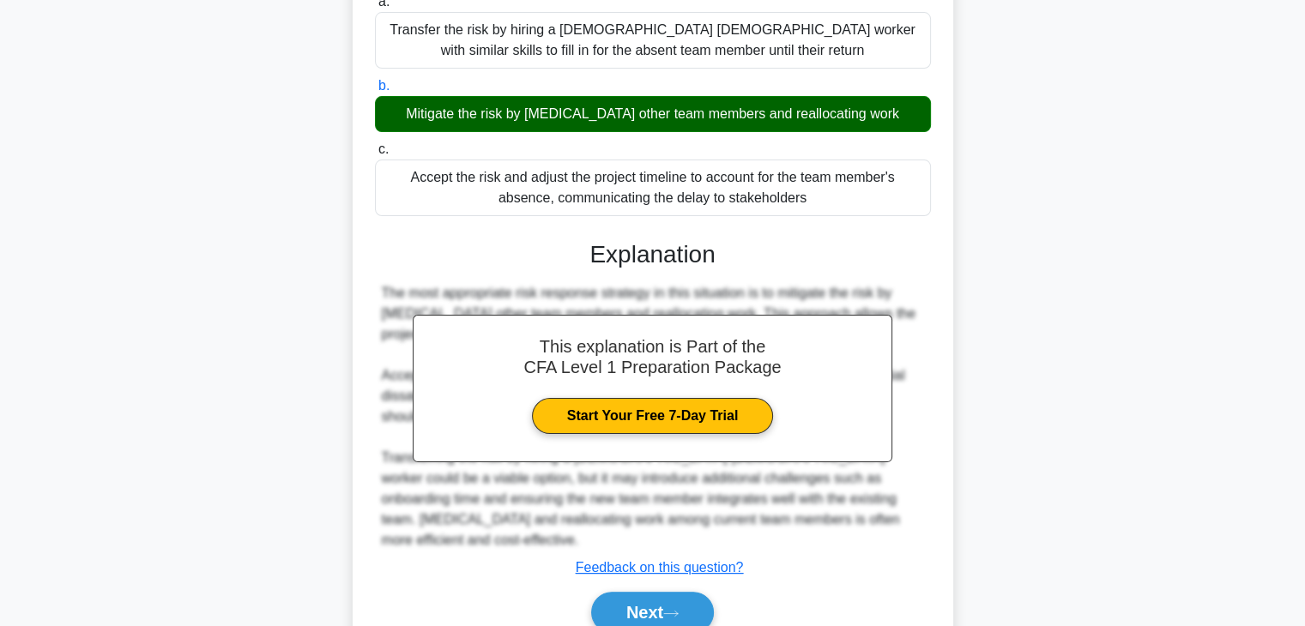
scroll to position [301, 0]
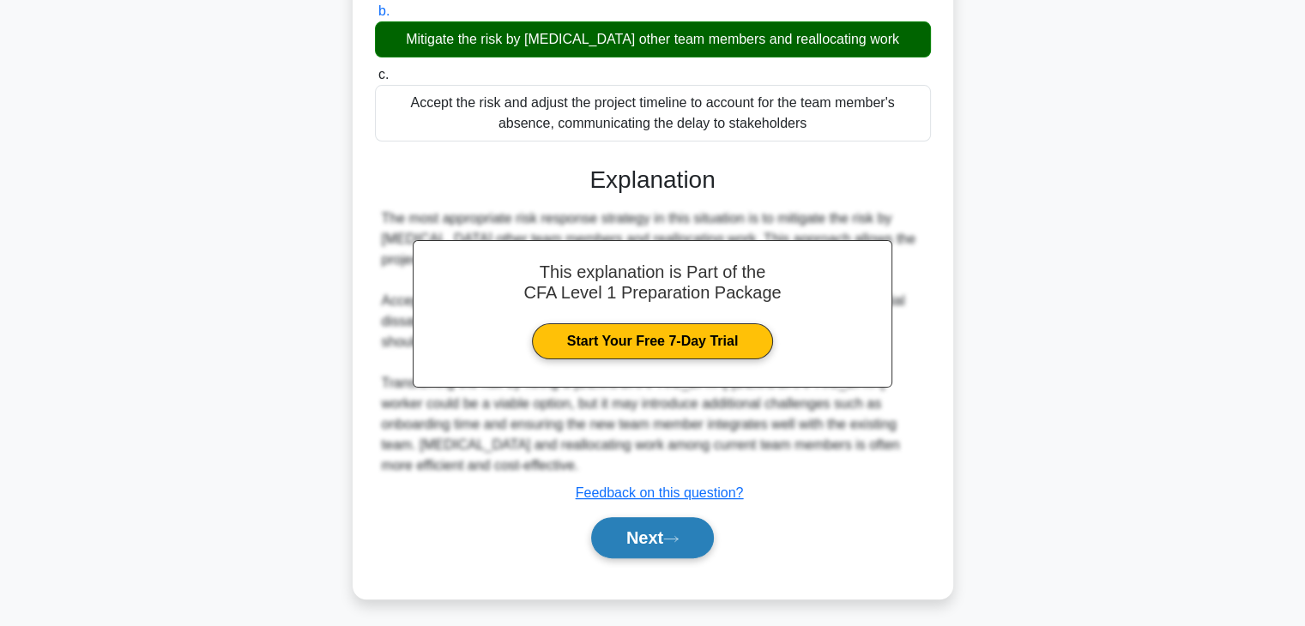
click at [711, 517] on button "Next" at bounding box center [652, 537] width 123 height 41
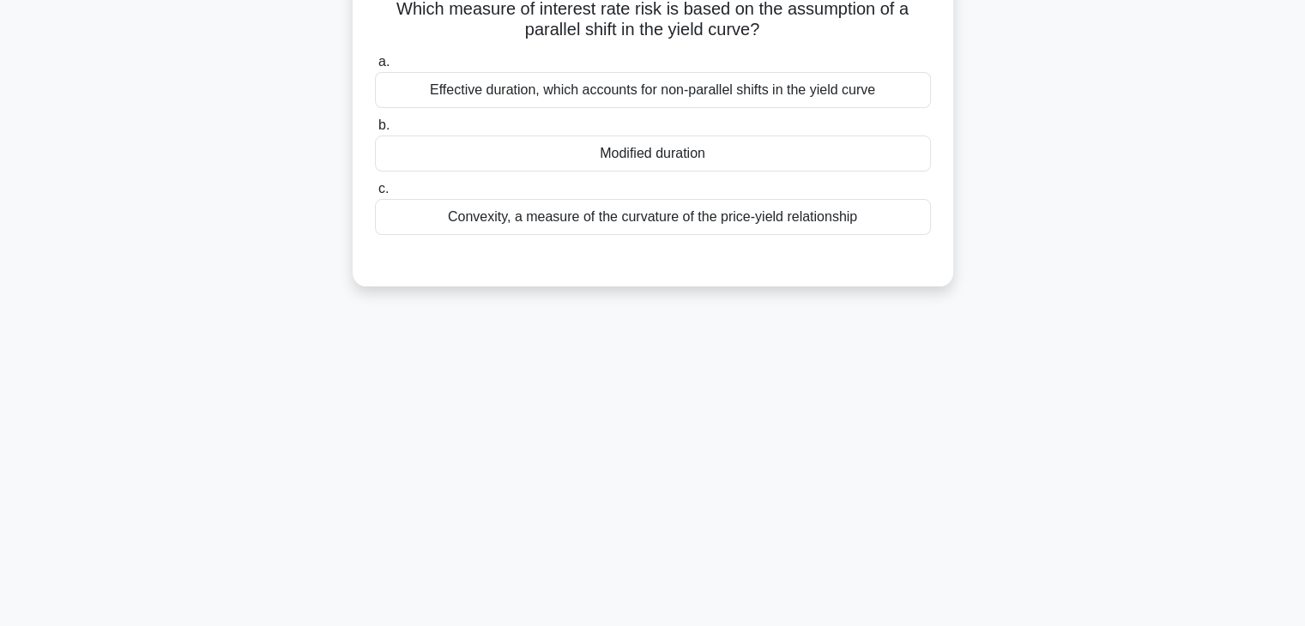
scroll to position [0, 0]
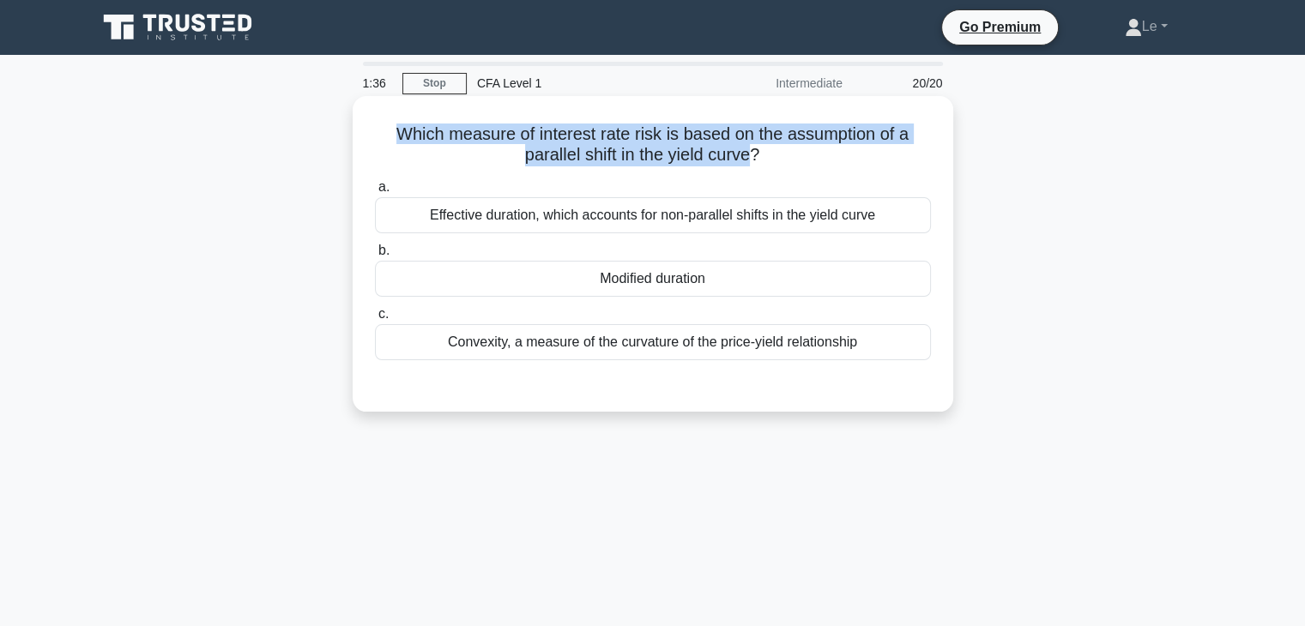
drag, startPoint x: 391, startPoint y: 131, endPoint x: 756, endPoint y: 161, distance: 366.0
click at [756, 161] on h5 "Which measure of interest rate risk is based on the assumption of a parallel sh…" at bounding box center [653, 145] width 560 height 43
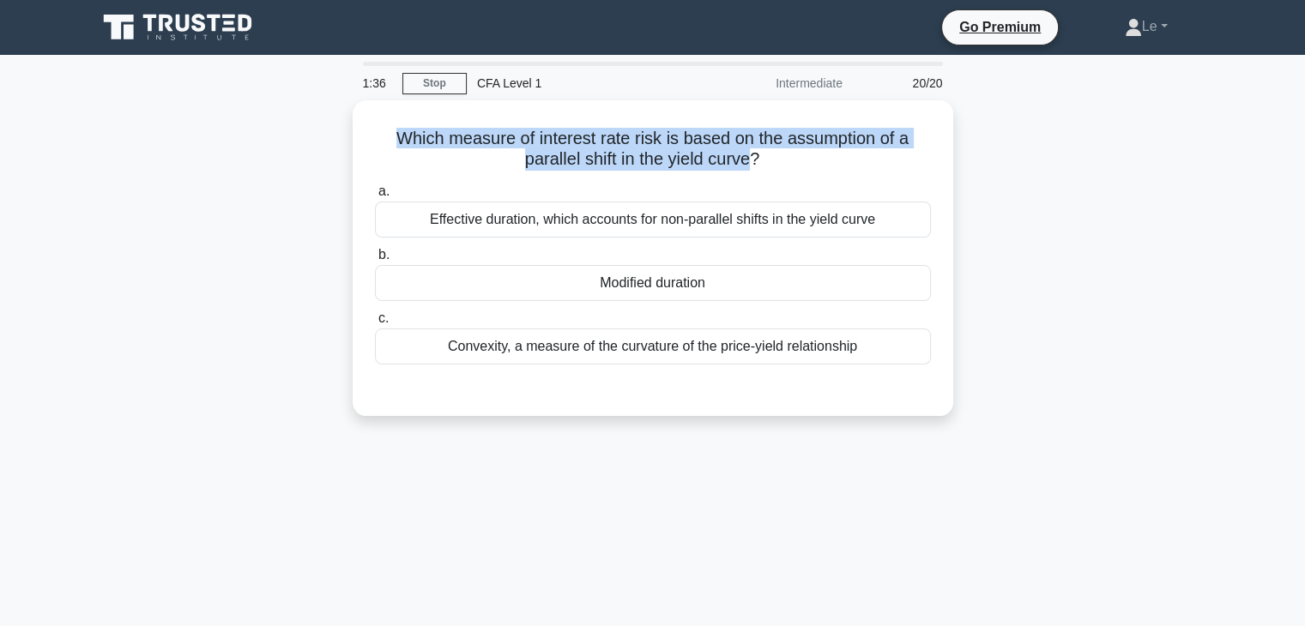
click at [745, 166] on div at bounding box center [745, 166] width 0 height 0
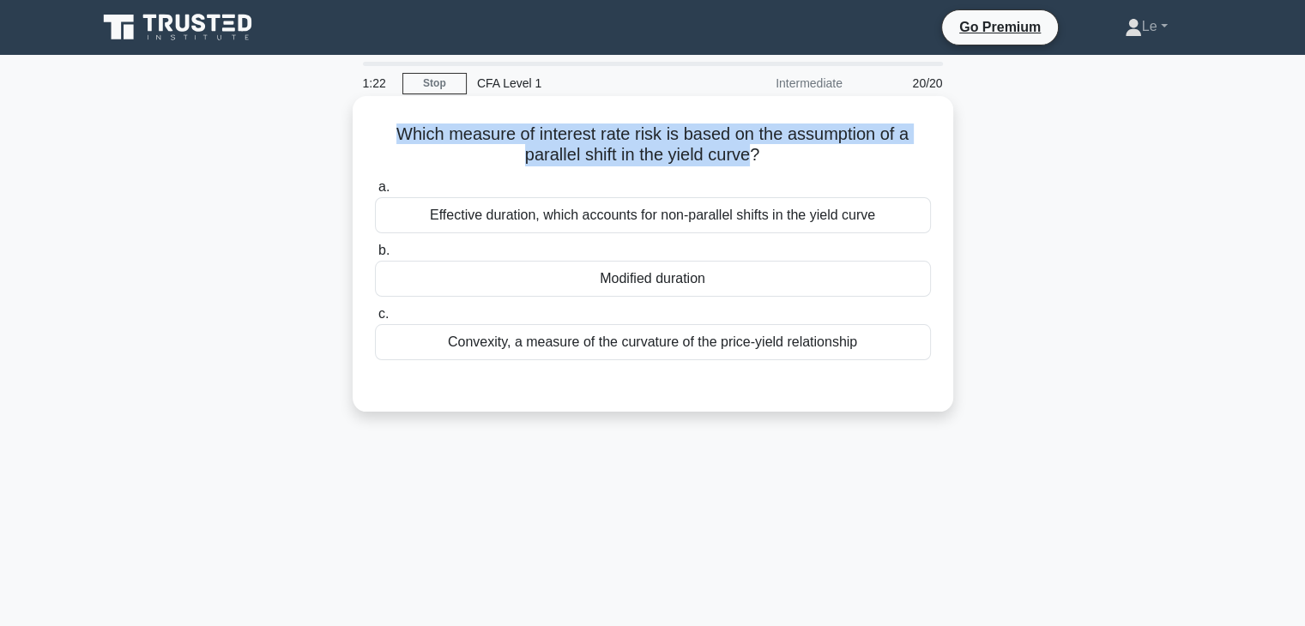
click at [879, 143] on h5 "Which measure of interest rate risk is based on the assumption of a parallel sh…" at bounding box center [653, 145] width 560 height 43
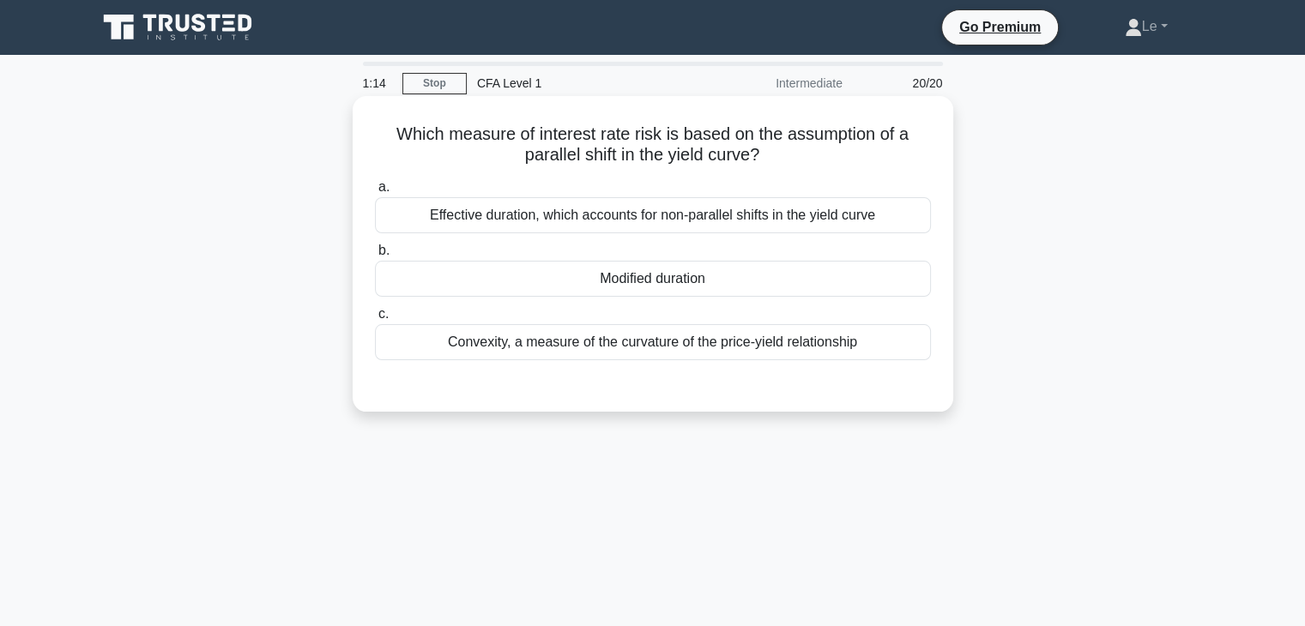
click at [879, 345] on div "Convexity, a measure of the curvature of the price-yield relationship" at bounding box center [653, 342] width 556 height 36
click at [375, 320] on input "c. Convexity, a measure of the curvature of the price-yield relationship" at bounding box center [375, 314] width 0 height 11
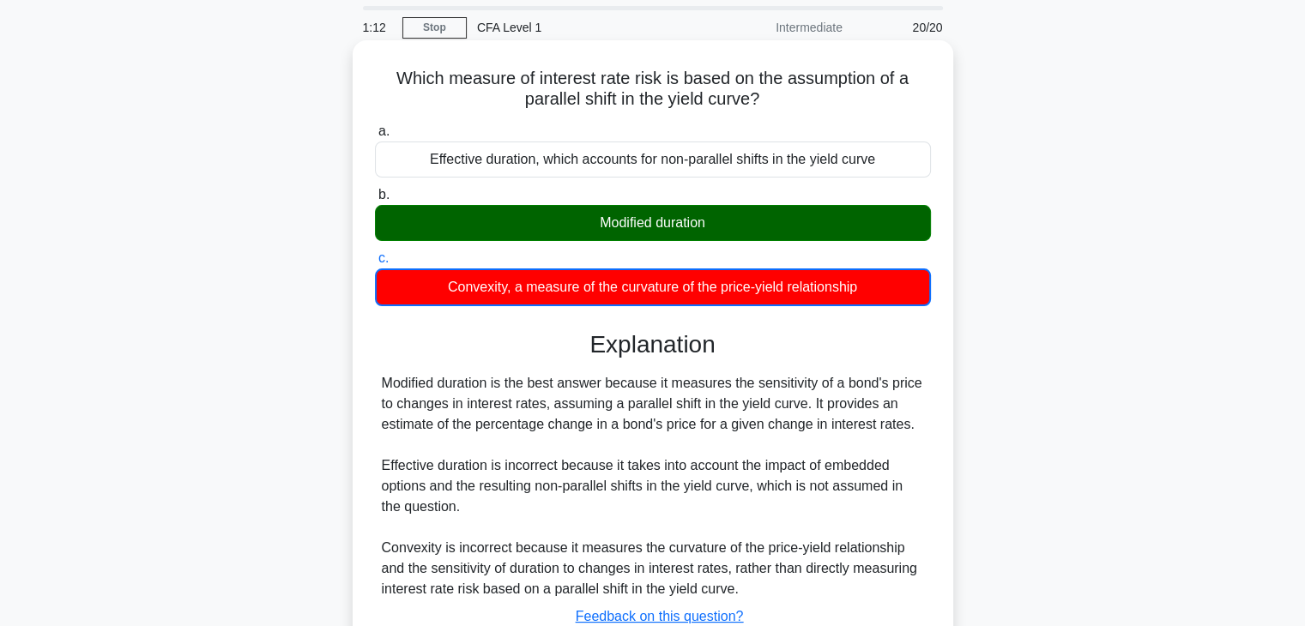
scroll to position [86, 0]
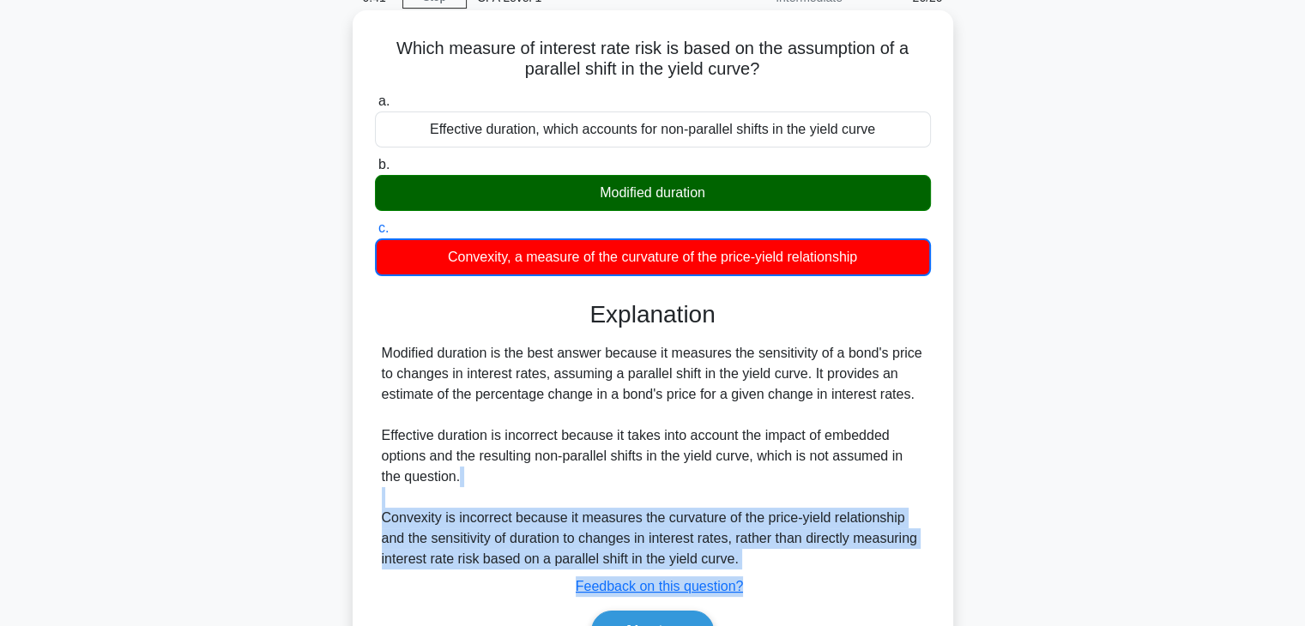
drag, startPoint x: 373, startPoint y: 502, endPoint x: 741, endPoint y: 570, distance: 373.5
click at [741, 570] on div "a. Effective duration, which accounts for non-parallel shifts in the yield curv…" at bounding box center [653, 380] width 560 height 585
click at [752, 560] on div "Modified duration is the best answer because it measures the sensitivity of a b…" at bounding box center [653, 456] width 542 height 227
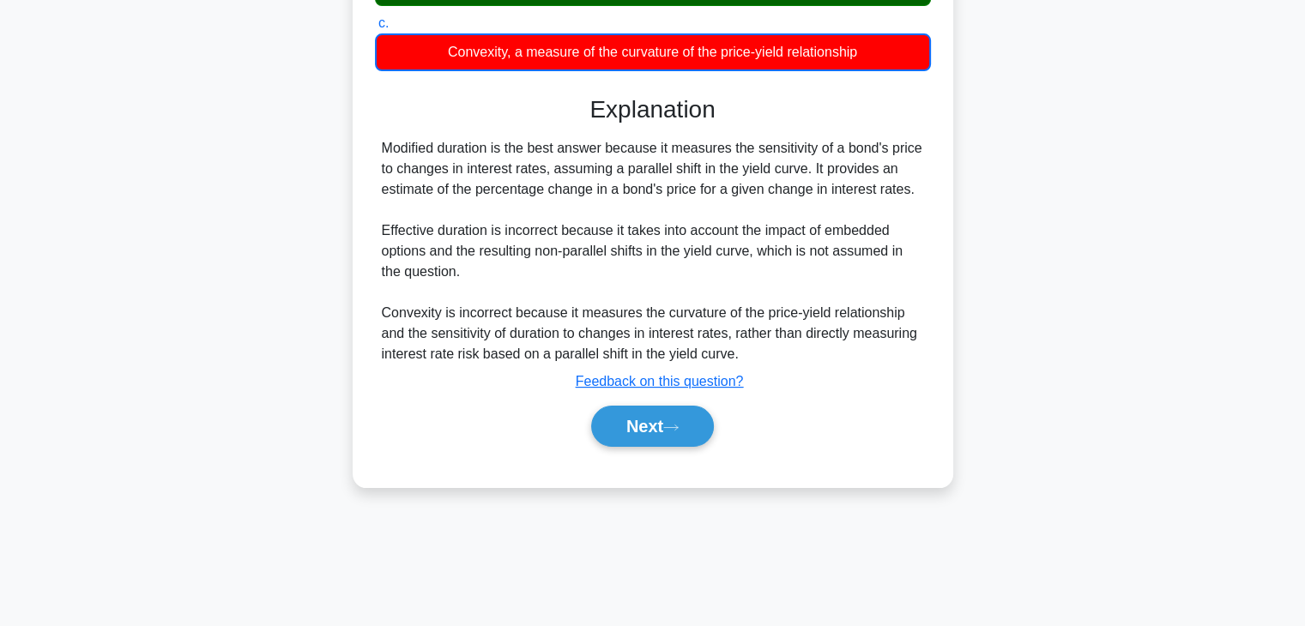
scroll to position [301, 0]
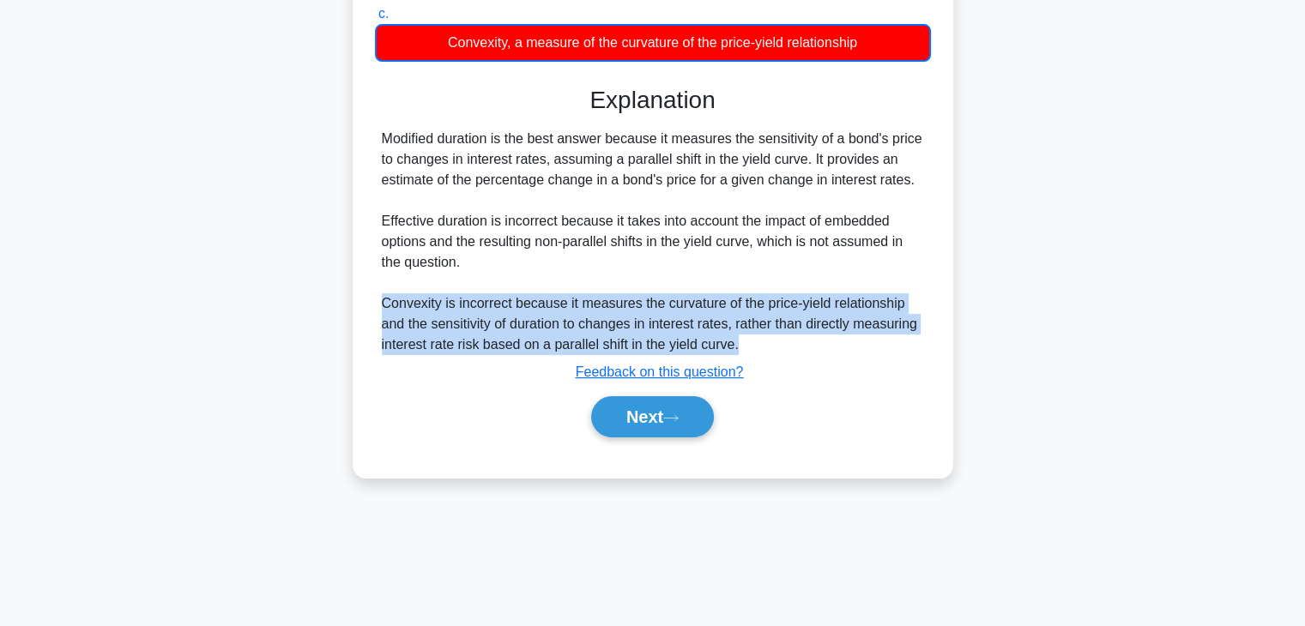
drag, startPoint x: 723, startPoint y: 339, endPoint x: 379, endPoint y: 311, distance: 345.3
click at [379, 311] on div "Modified duration is the best answer because it measures the sensitivity of a b…" at bounding box center [653, 242] width 556 height 227
click at [390, 294] on div "Modified duration is the best answer because it measures the sensitivity of a b…" at bounding box center [653, 242] width 542 height 227
drag, startPoint x: 376, startPoint y: 303, endPoint x: 735, endPoint y: 346, distance: 362.1
click at [735, 346] on div "Modified duration is the best answer because it measures the sensitivity of a b…" at bounding box center [653, 242] width 556 height 227
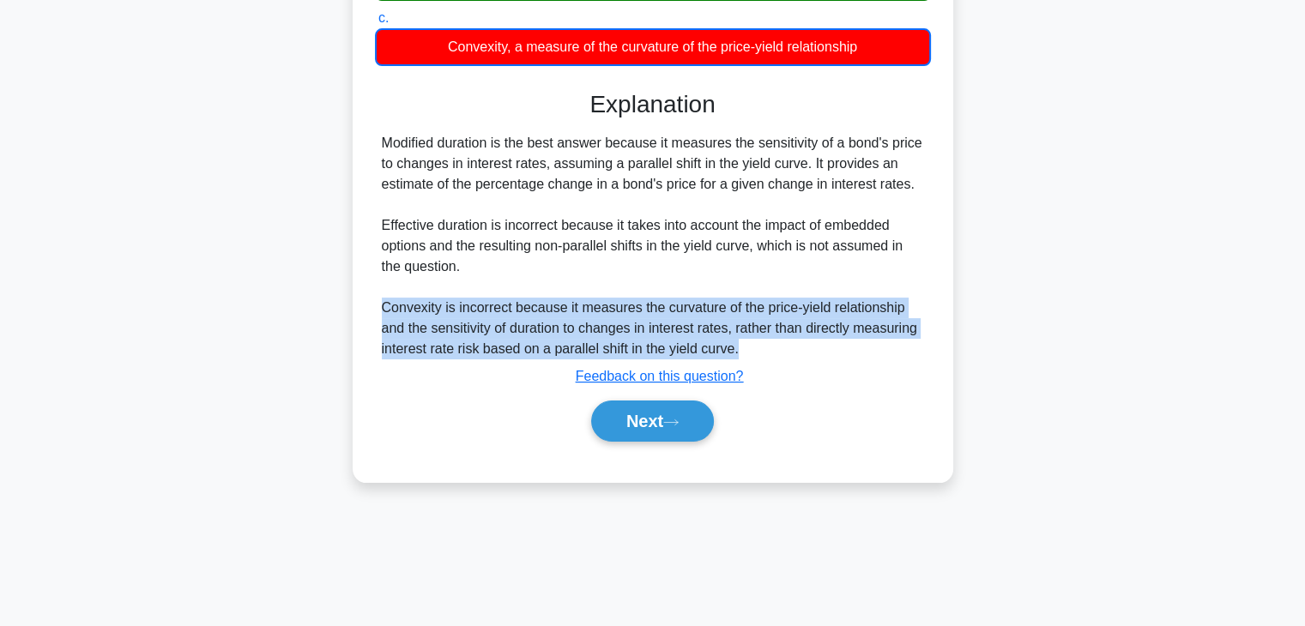
click at [724, 354] on div at bounding box center [724, 354] width 0 height 0
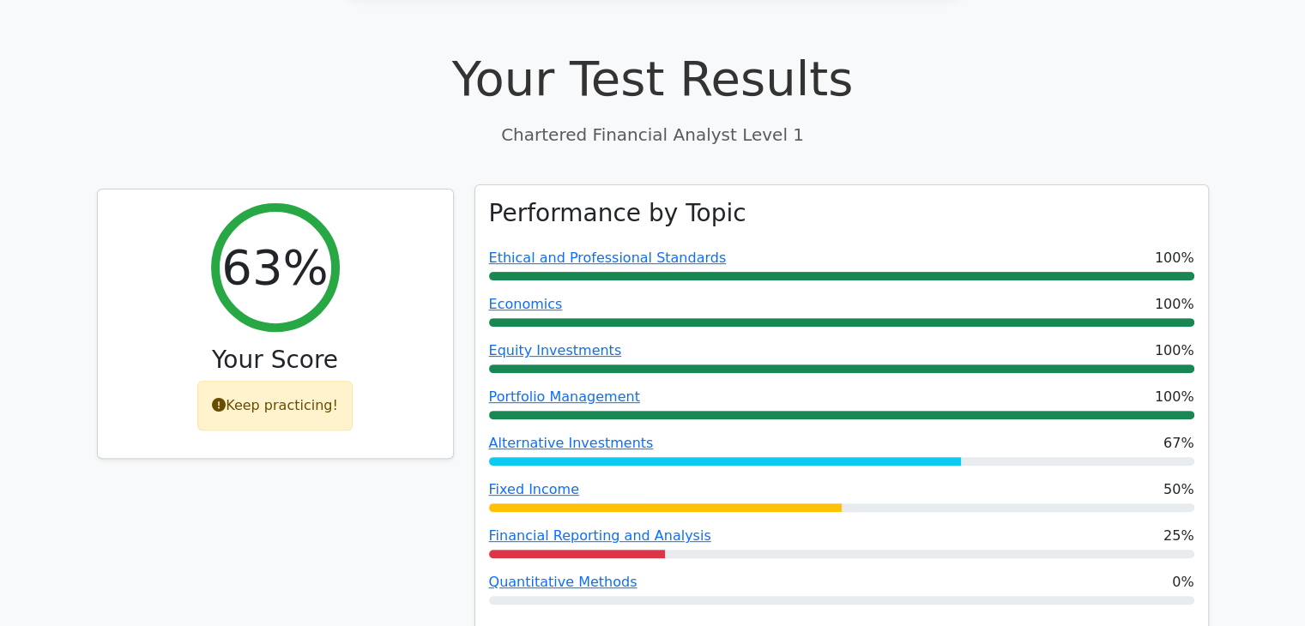
scroll to position [515, 0]
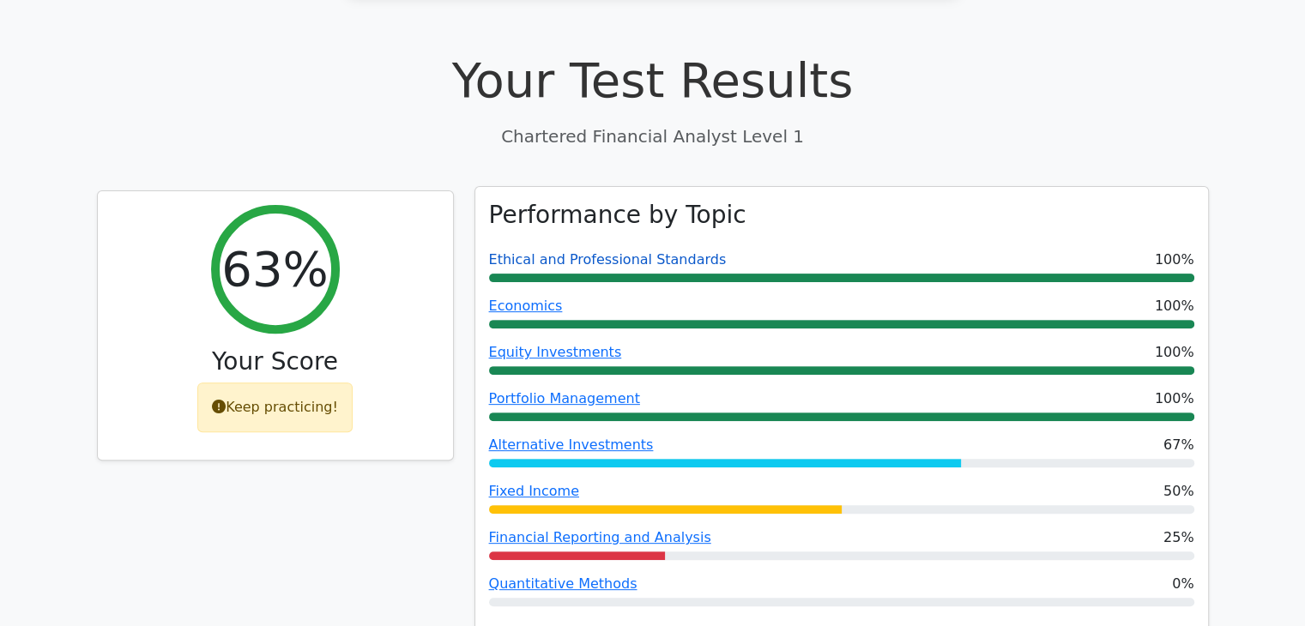
click at [648, 251] on link "Ethical and Professional Standards" at bounding box center [608, 259] width 238 height 16
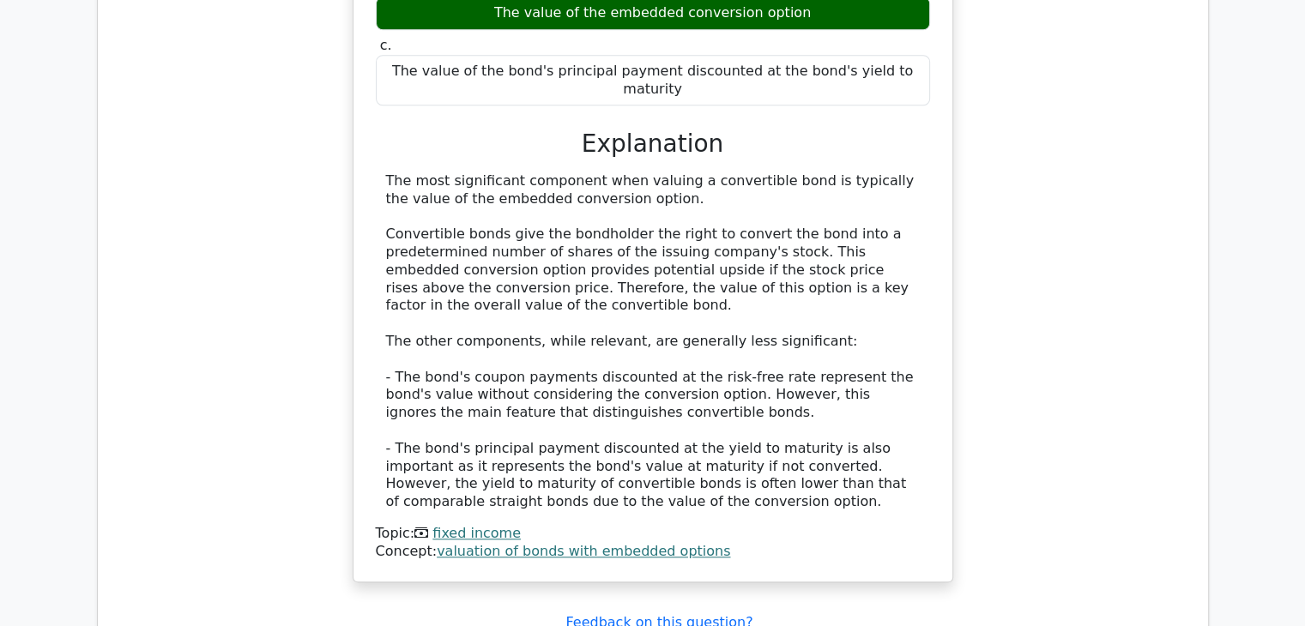
scroll to position [2146, 0]
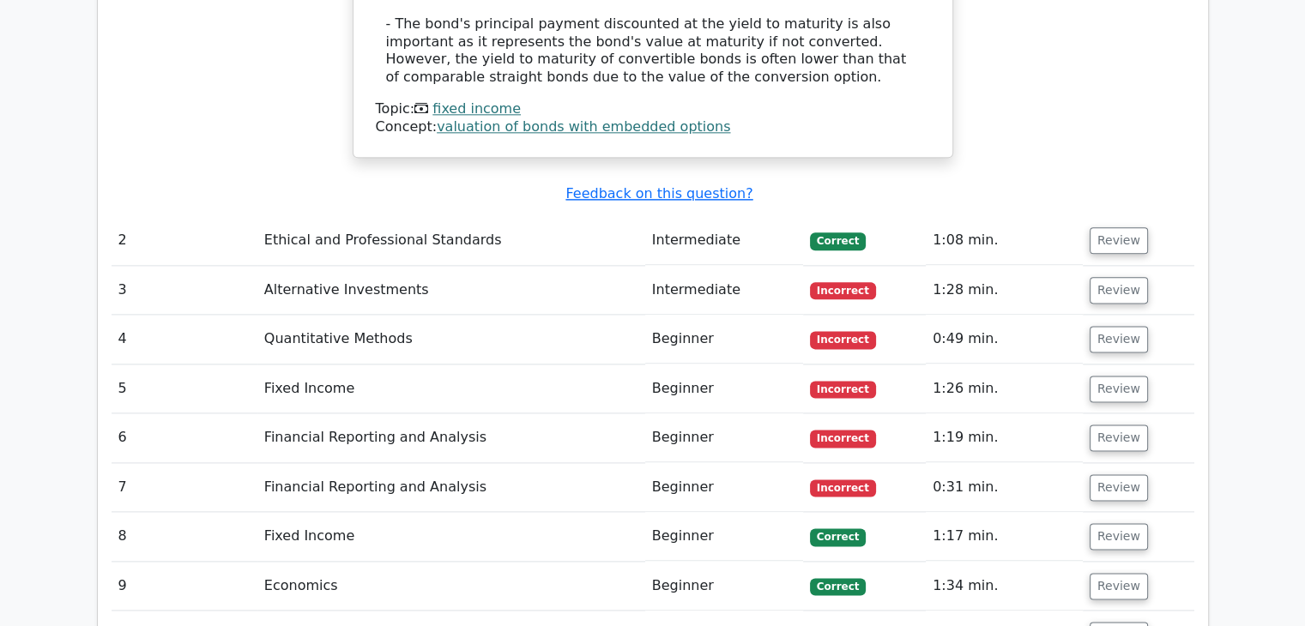
click at [1090, 227] on button "Review" at bounding box center [1119, 240] width 58 height 27
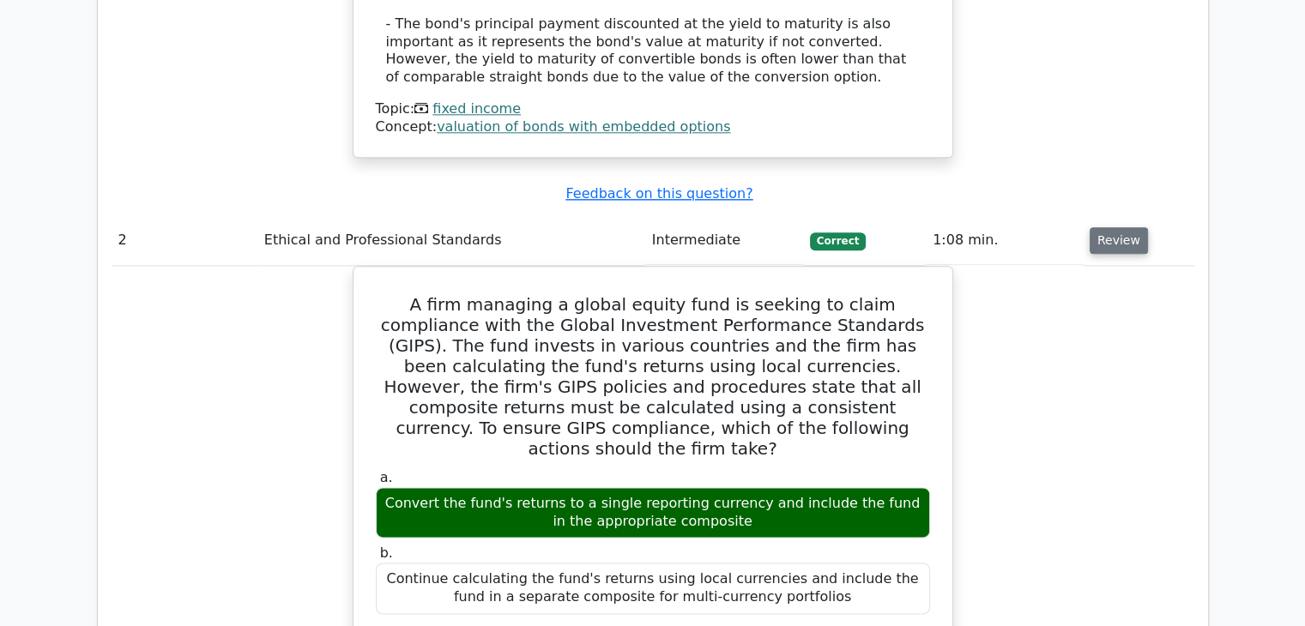
click at [1096, 227] on button "Review" at bounding box center [1119, 240] width 58 height 27
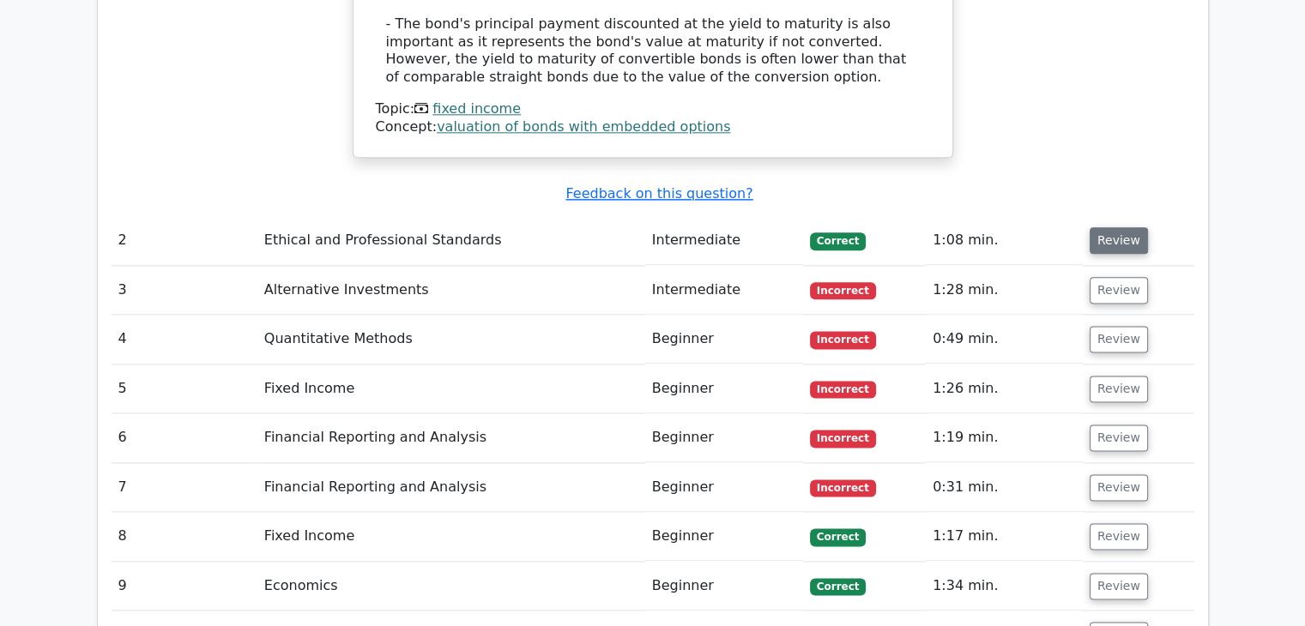
click at [1096, 227] on button "Review" at bounding box center [1119, 240] width 58 height 27
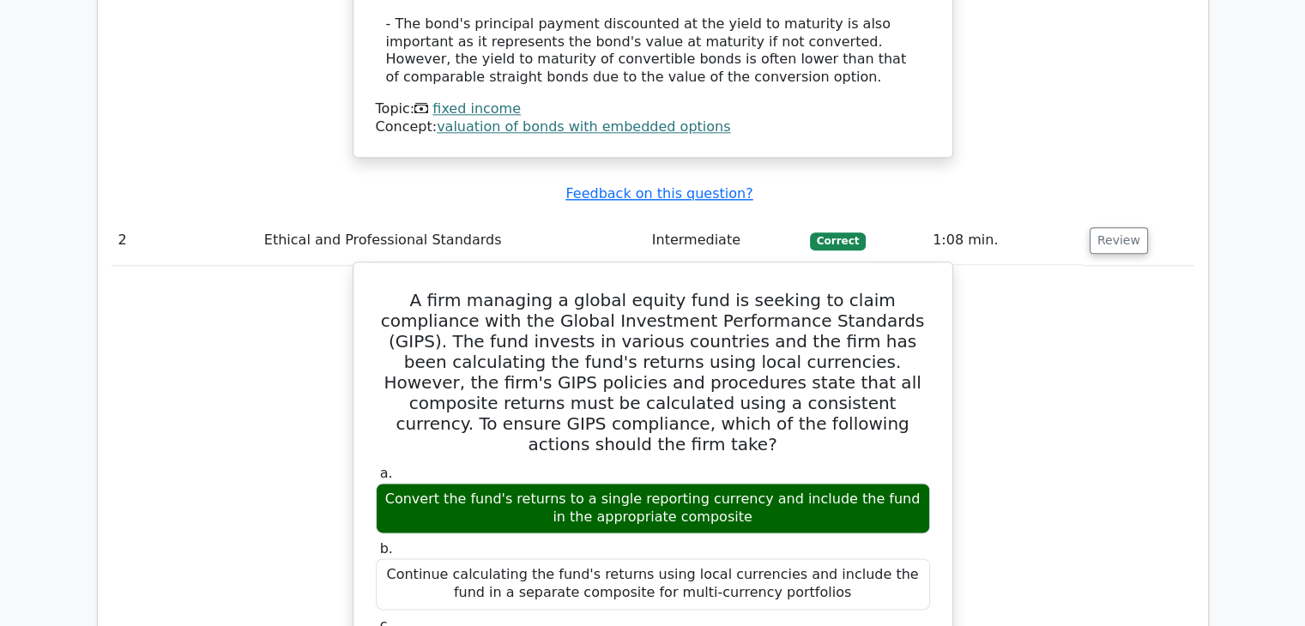
drag, startPoint x: 382, startPoint y: 373, endPoint x: 732, endPoint y: 392, distance: 350.7
click at [732, 483] on div "Convert the fund's returns to a single reporting currency and include the fund …" at bounding box center [653, 508] width 554 height 51
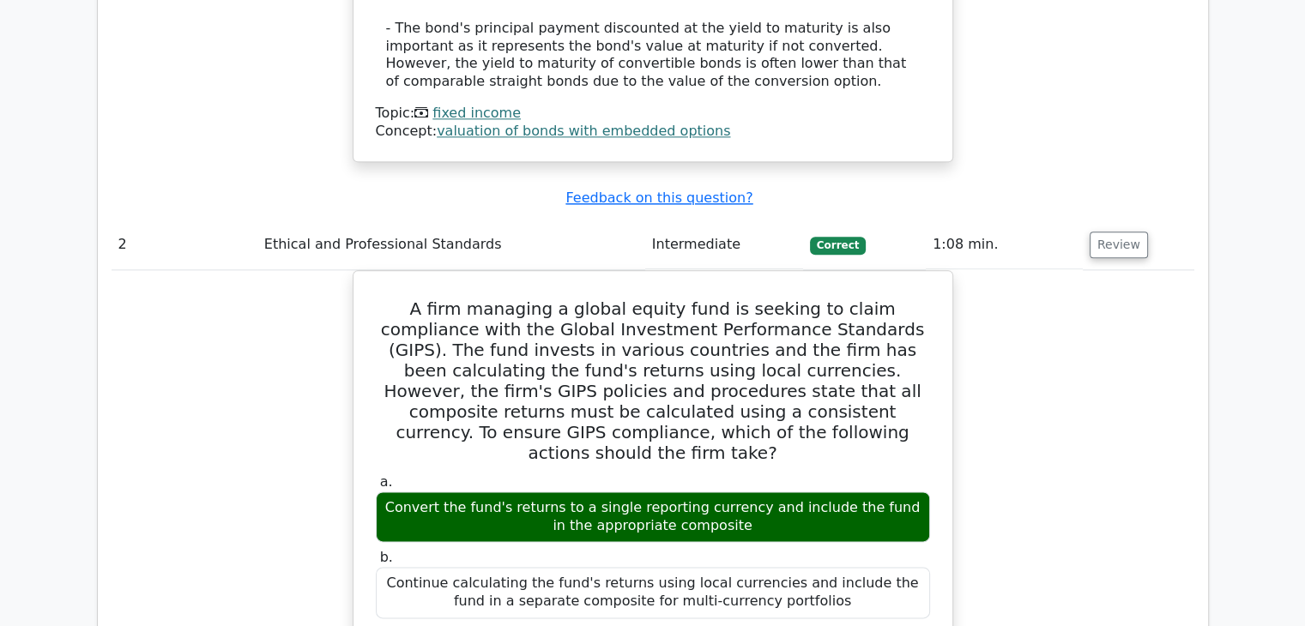
click at [721, 402] on div at bounding box center [721, 402] width 0 height 0
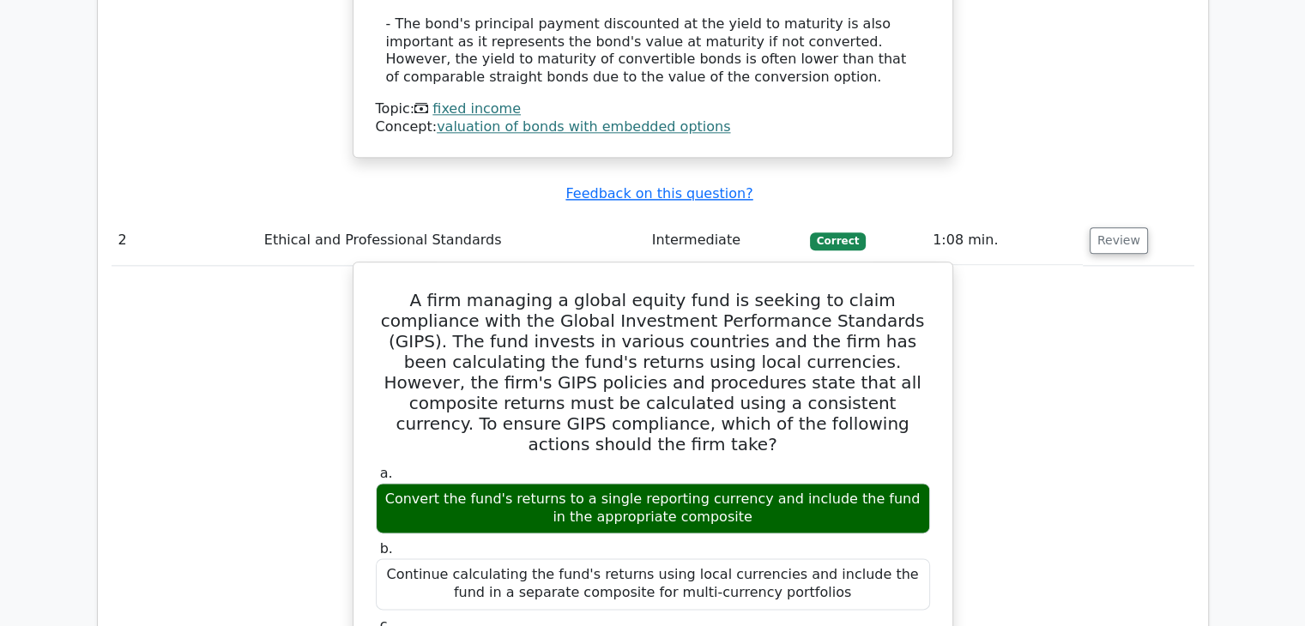
click at [866, 483] on div "Convert the fund's returns to a single reporting currency and include the fund …" at bounding box center [653, 508] width 554 height 51
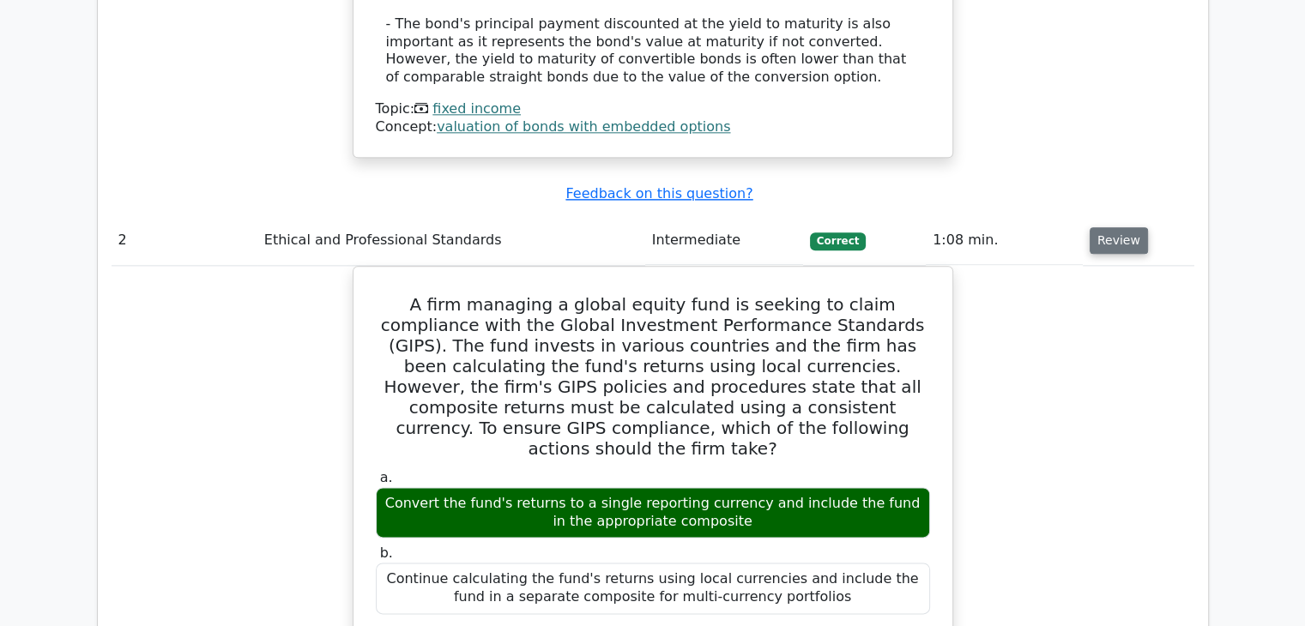
click at [1091, 227] on button "Review" at bounding box center [1119, 240] width 58 height 27
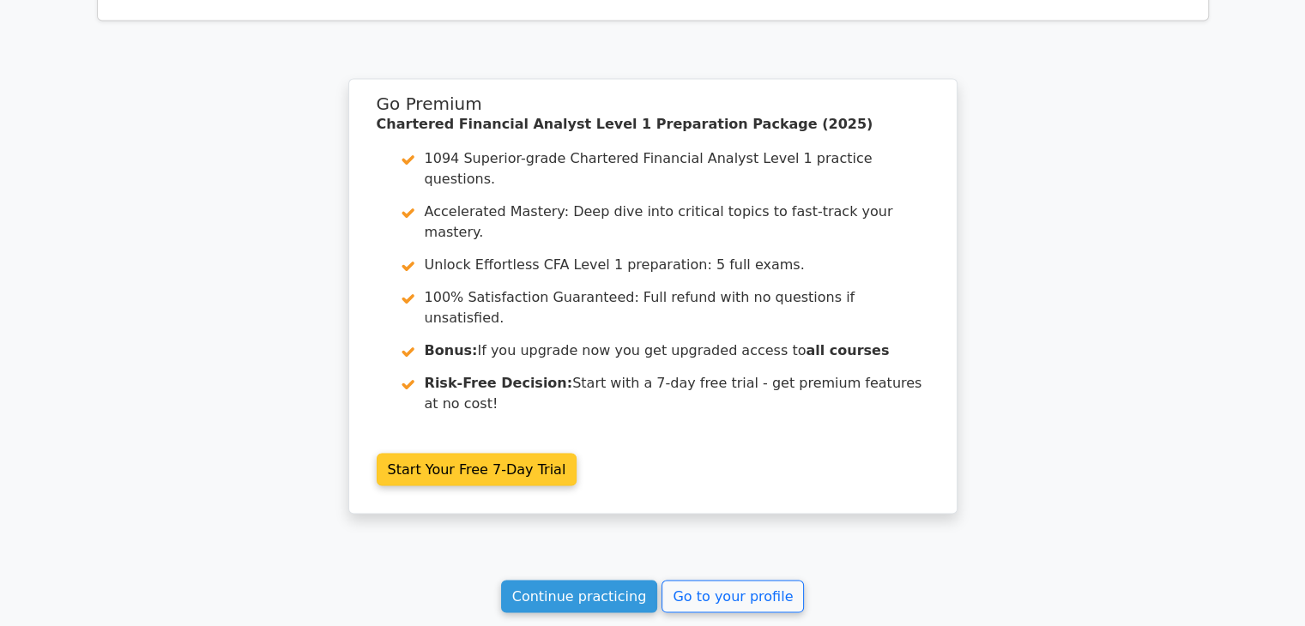
scroll to position [3314, 0]
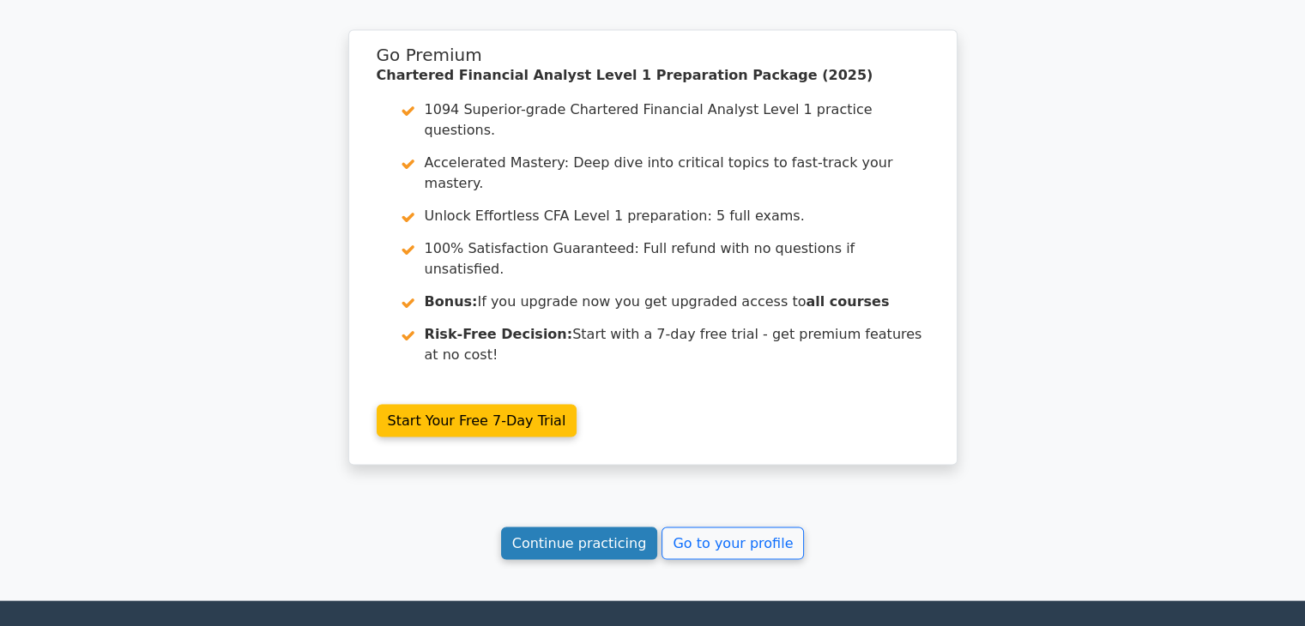
click at [539, 528] on link "Continue practicing" at bounding box center [579, 544] width 157 height 33
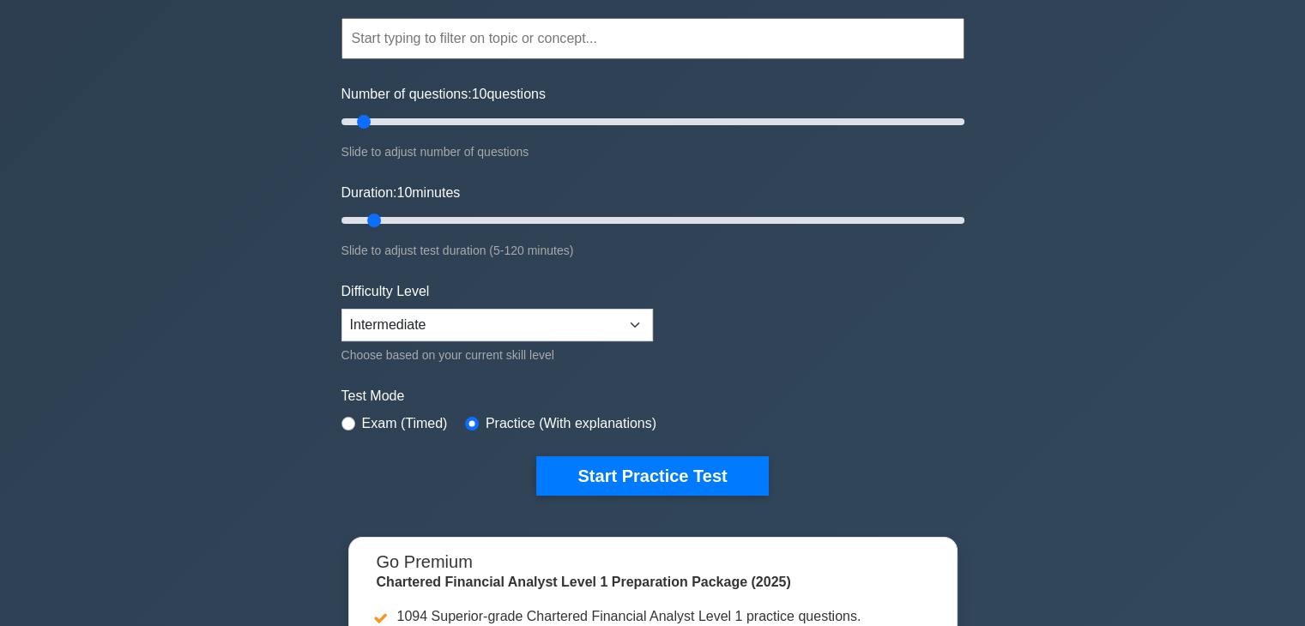
scroll to position [86, 0]
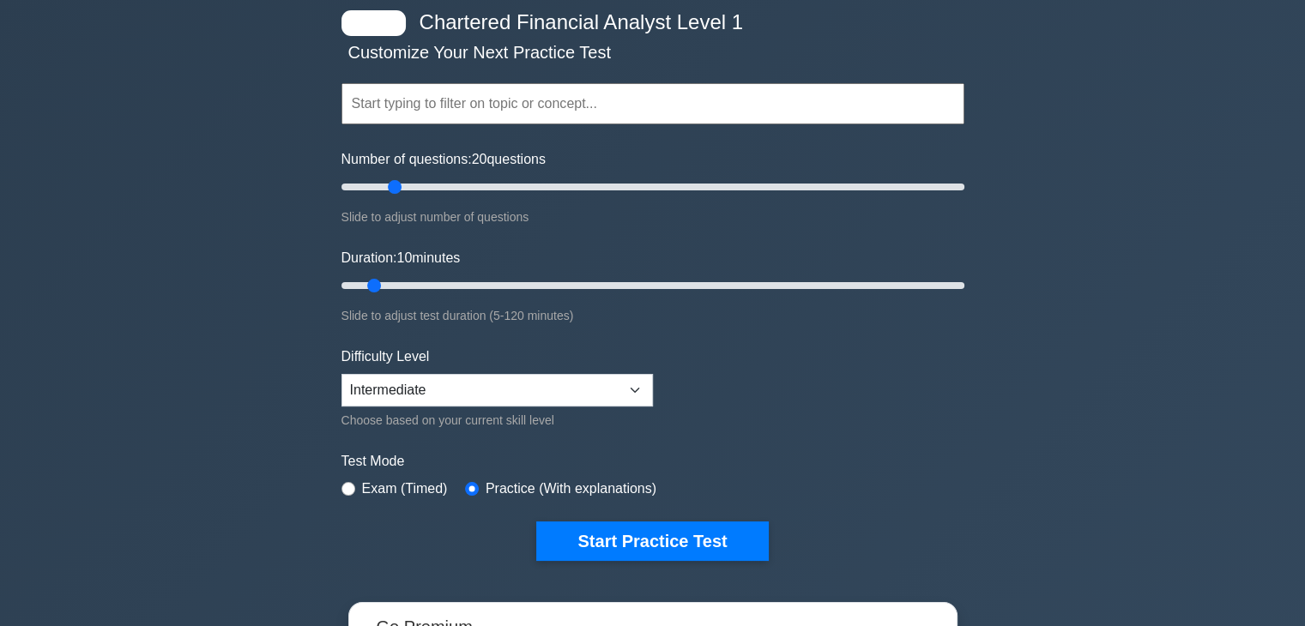
drag, startPoint x: 364, startPoint y: 179, endPoint x: 391, endPoint y: 184, distance: 27.8
type input "20"
click at [391, 184] on input "Number of questions: 20 questions" at bounding box center [653, 187] width 623 height 21
drag, startPoint x: 378, startPoint y: 281, endPoint x: 397, endPoint y: 281, distance: 19.7
click at [397, 281] on input "Duration: 15 minutes" at bounding box center [653, 285] width 623 height 21
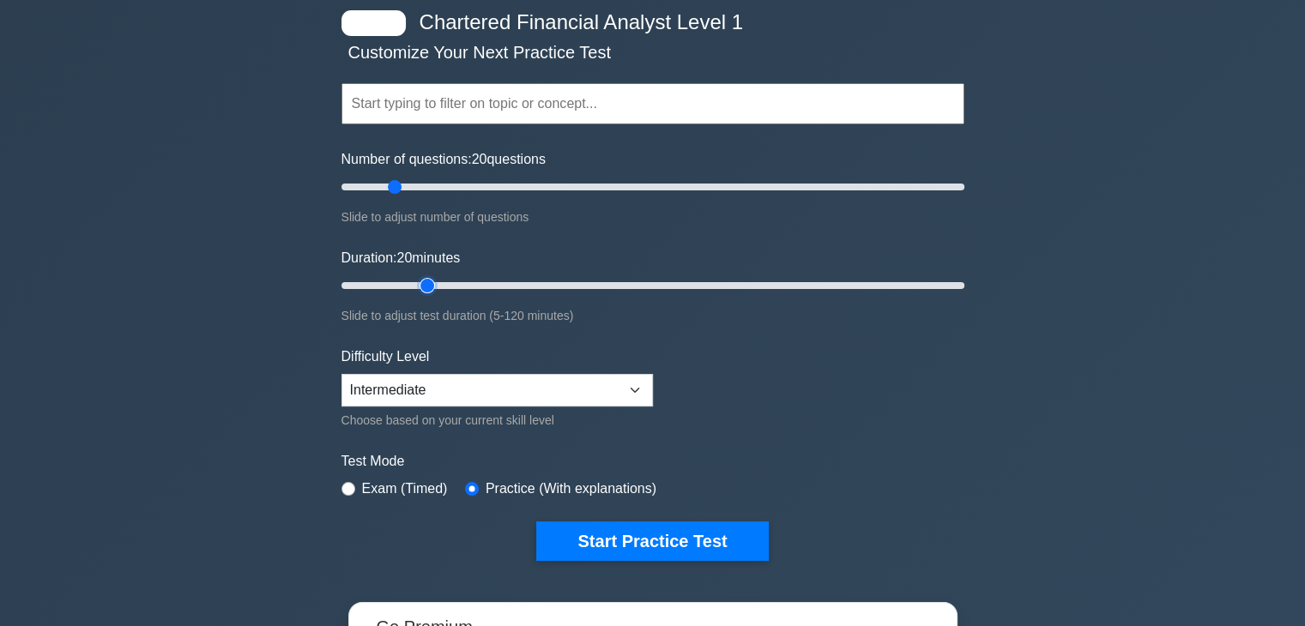
drag, startPoint x: 396, startPoint y: 275, endPoint x: 421, endPoint y: 279, distance: 26.0
type input "20"
click at [421, 279] on input "Duration: 20 minutes" at bounding box center [653, 285] width 623 height 21
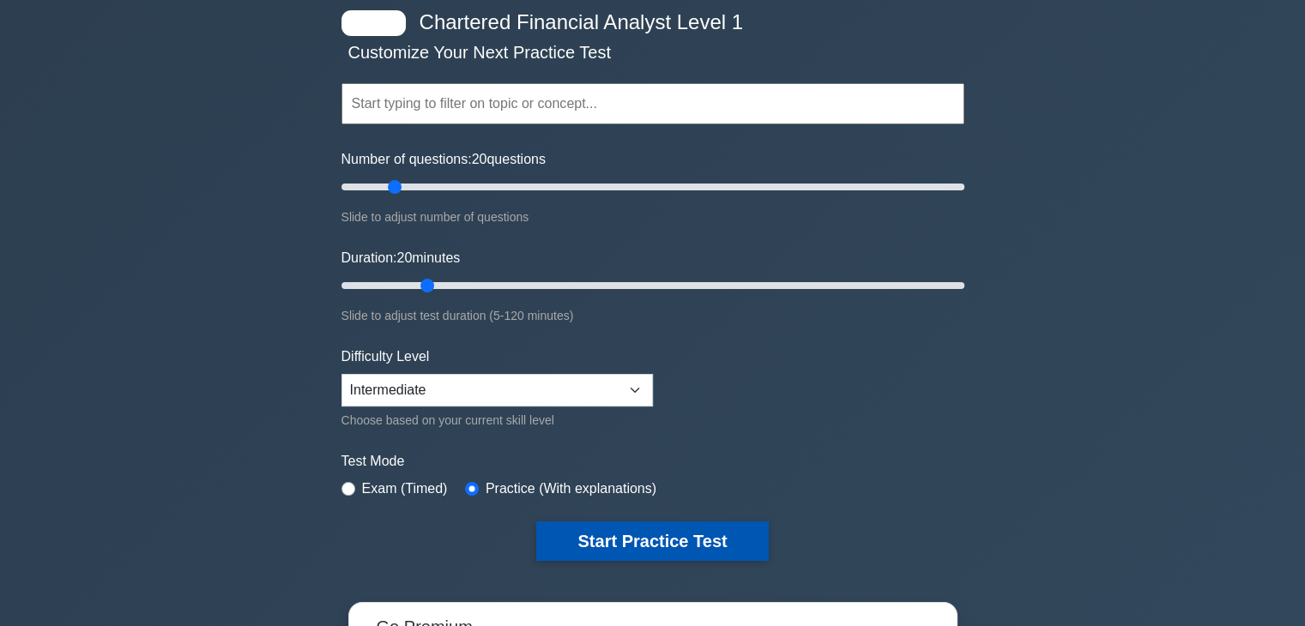
click at [666, 533] on button "Start Practice Test" at bounding box center [652, 541] width 232 height 39
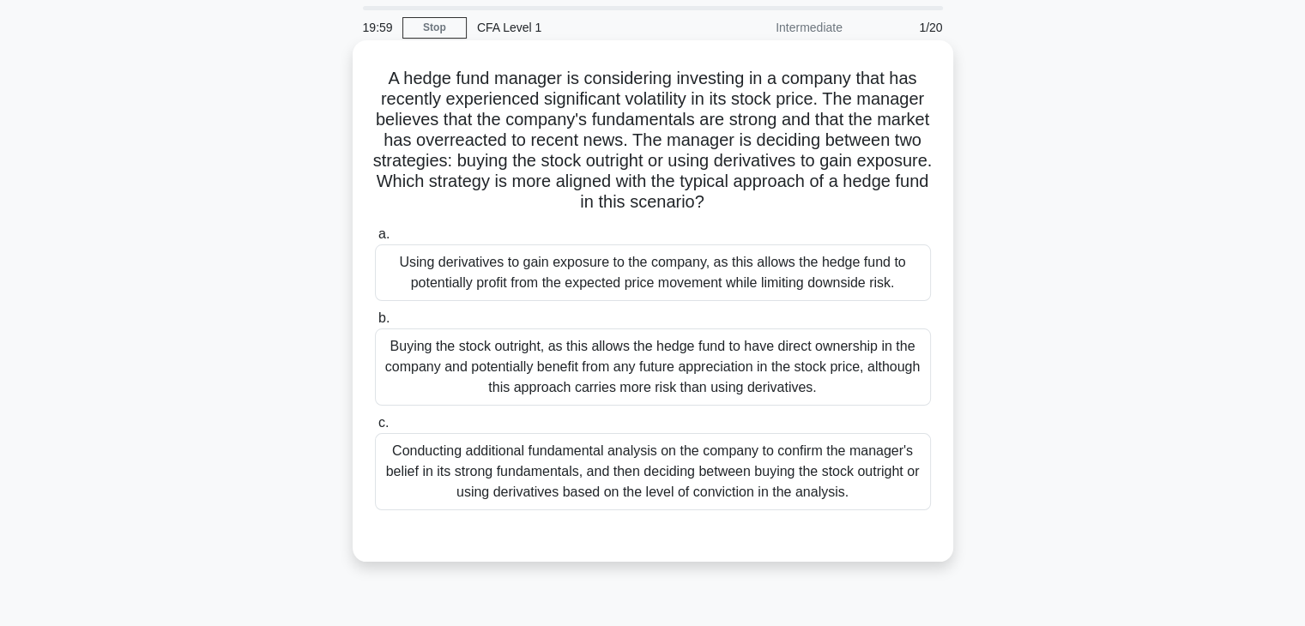
scroll to position [86, 0]
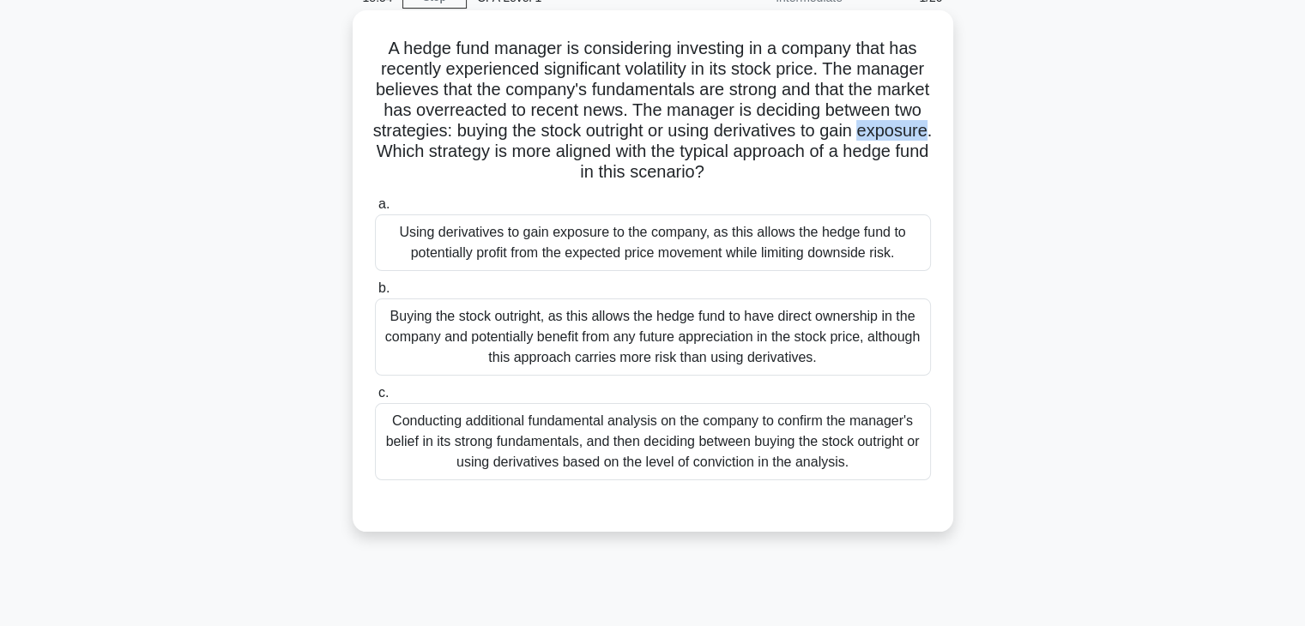
drag, startPoint x: 461, startPoint y: 154, endPoint x: 529, endPoint y: 154, distance: 67.8
click at [529, 154] on h5 "A hedge fund manager is considering investing in a company that has recently ex…" at bounding box center [653, 111] width 560 height 146
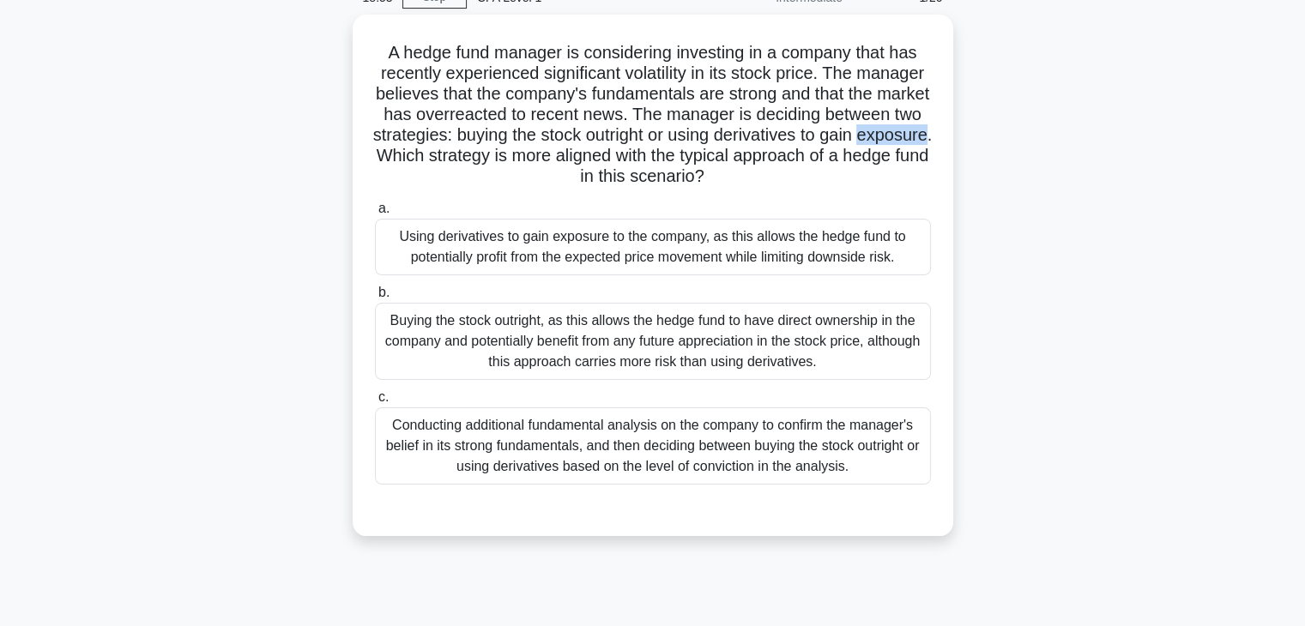
click at [517, 163] on div at bounding box center [517, 163] width 0 height 0
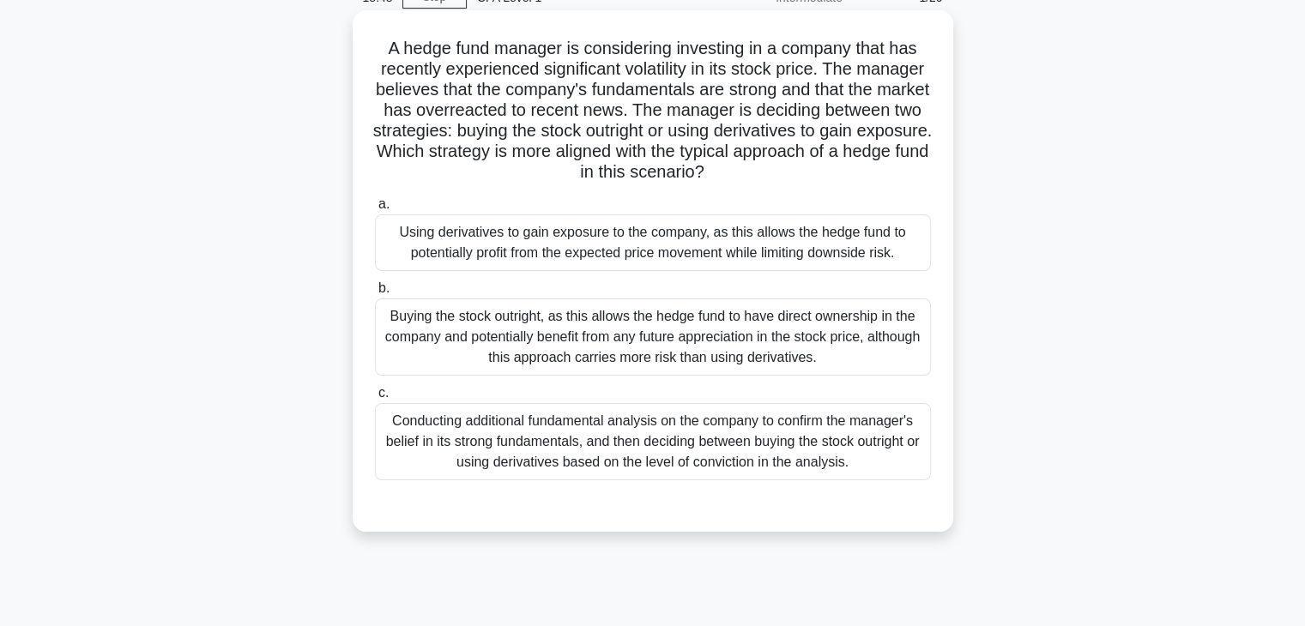
click at [924, 157] on h5 "A hedge fund manager is considering investing in a company that has recently ex…" at bounding box center [653, 111] width 560 height 146
click at [863, 251] on div "Using derivatives to gain exposure to the company, as this allows the hedge fun…" at bounding box center [653, 243] width 556 height 57
click at [375, 210] on input "a. Using derivatives to gain exposure to the company, as this allows the hedge …" at bounding box center [375, 204] width 0 height 11
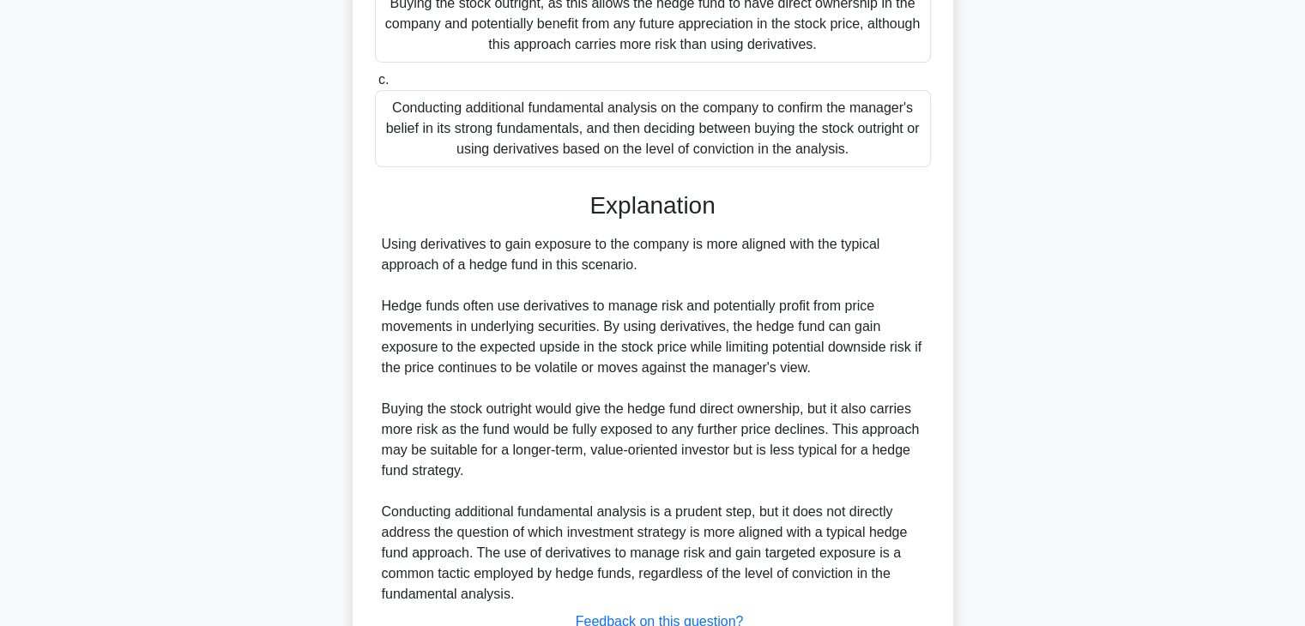
scroll to position [429, 0]
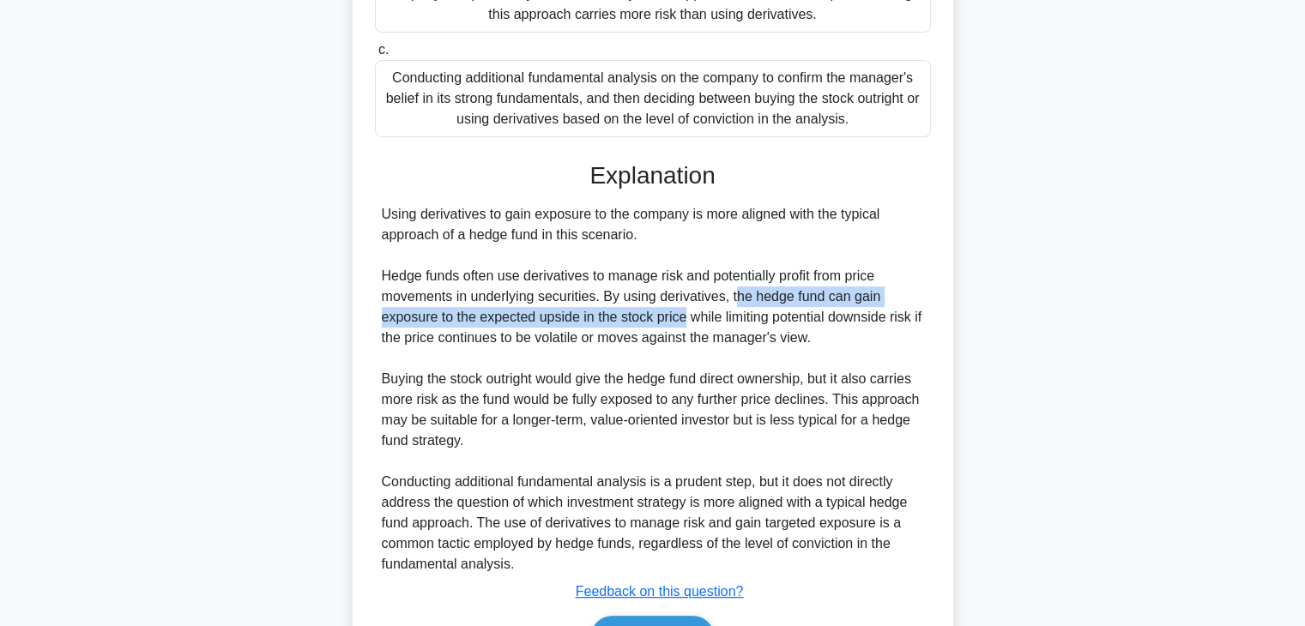
drag, startPoint x: 731, startPoint y: 293, endPoint x: 687, endPoint y: 324, distance: 54.1
click at [687, 324] on div "Using derivatives to gain exposure to the company is more aligned with the typi…" at bounding box center [653, 389] width 542 height 371
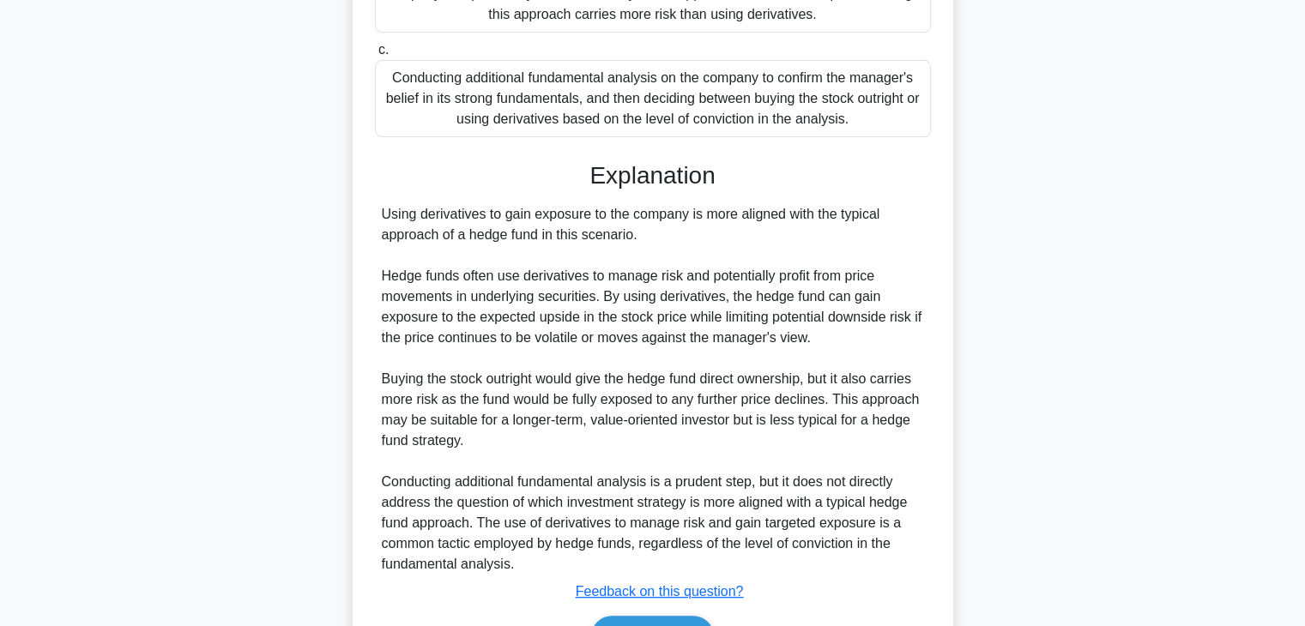
click at [673, 336] on div "Using derivatives to gain exposure to the company is more aligned with the typi…" at bounding box center [653, 389] width 542 height 371
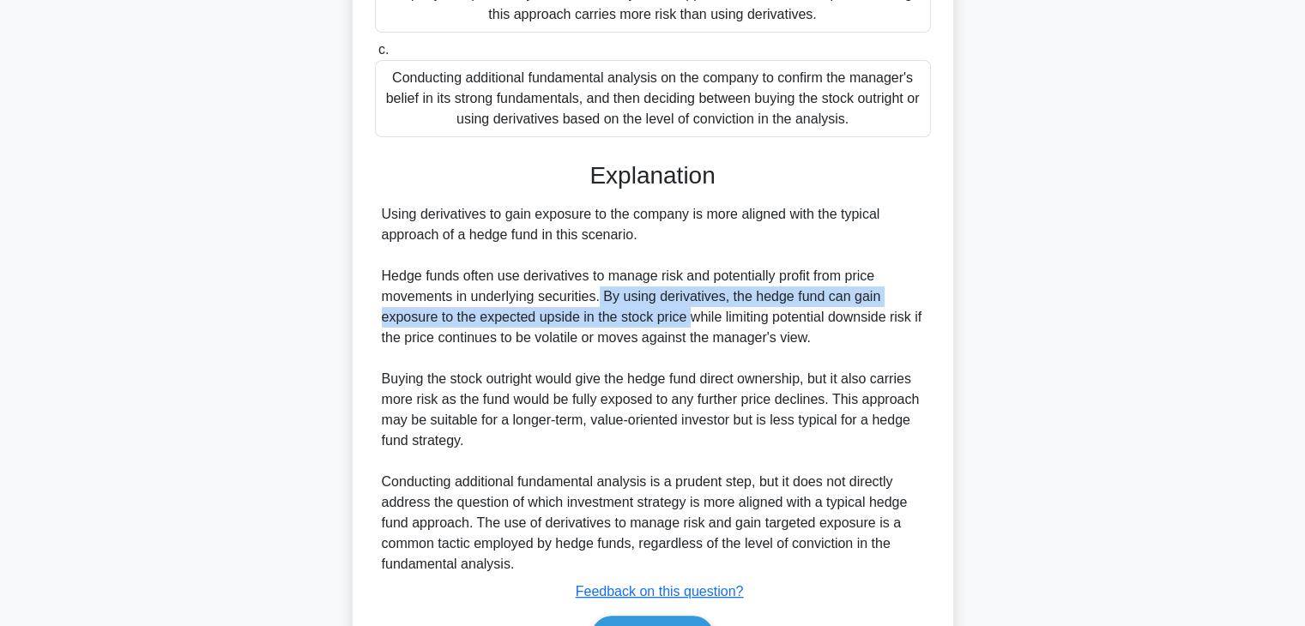
drag, startPoint x: 669, startPoint y: 321, endPoint x: 597, endPoint y: 298, distance: 74.9
click at [597, 298] on div "Using derivatives to gain exposure to the company is more aligned with the typi…" at bounding box center [653, 389] width 542 height 371
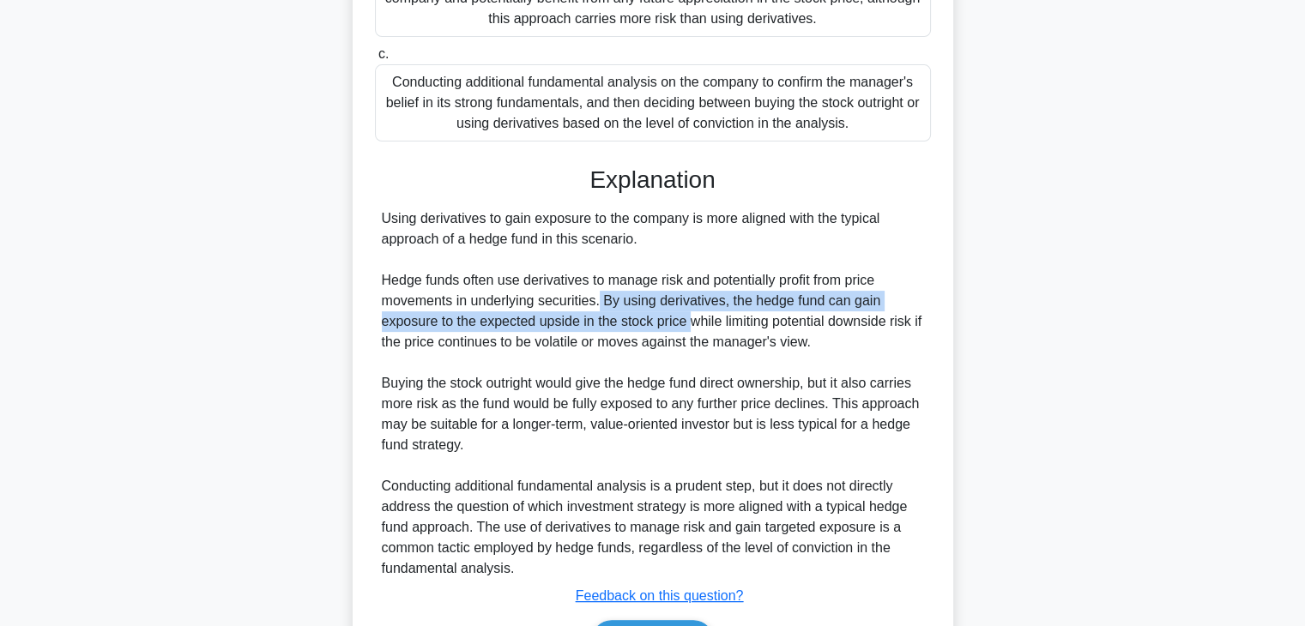
click at [586, 263] on div at bounding box center [586, 263] width 0 height 0
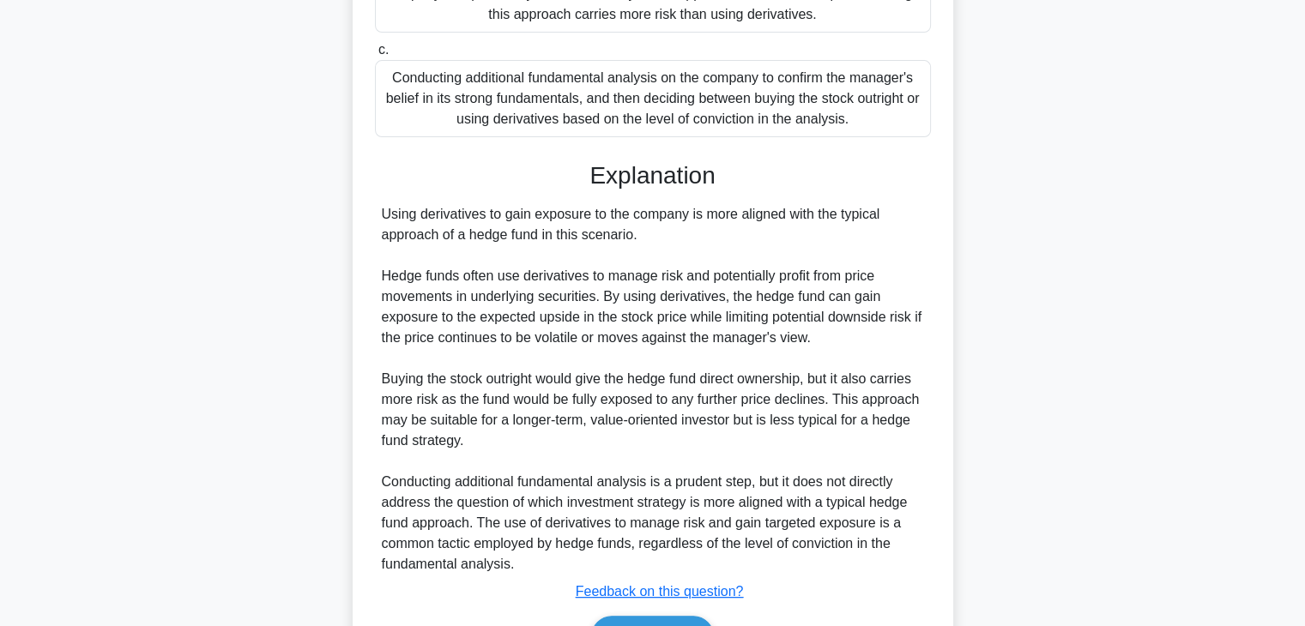
click at [913, 342] on div "Using derivatives to gain exposure to the company is more aligned with the typi…" at bounding box center [653, 389] width 542 height 371
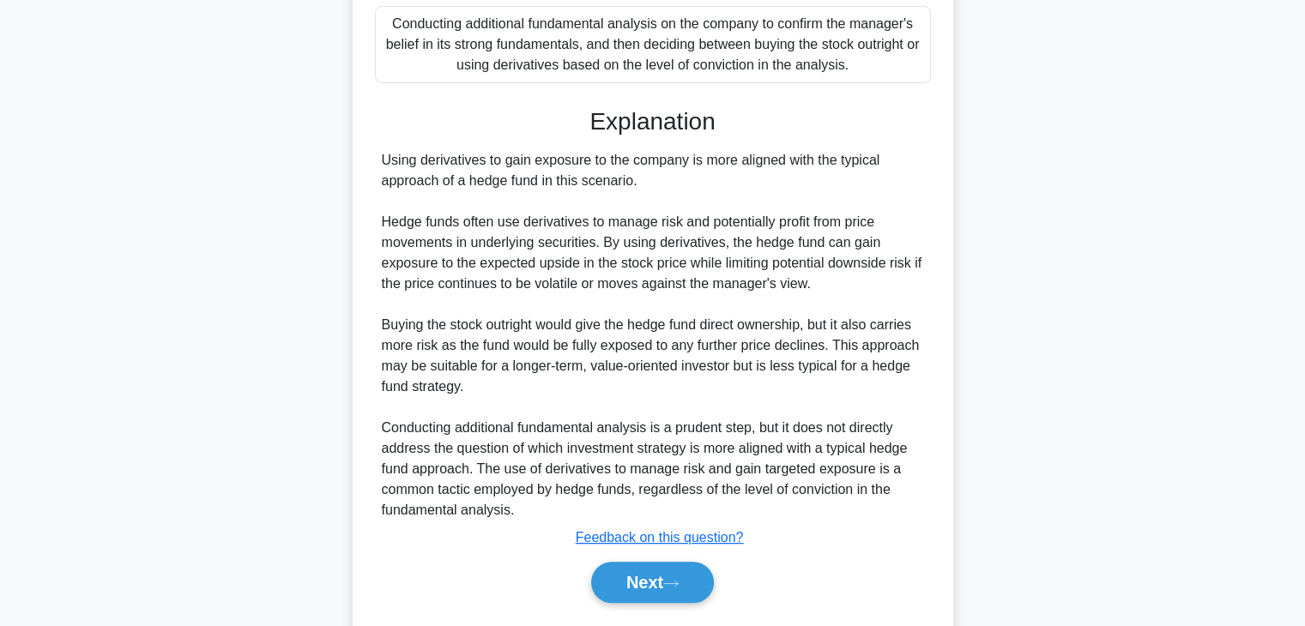
scroll to position [532, 0]
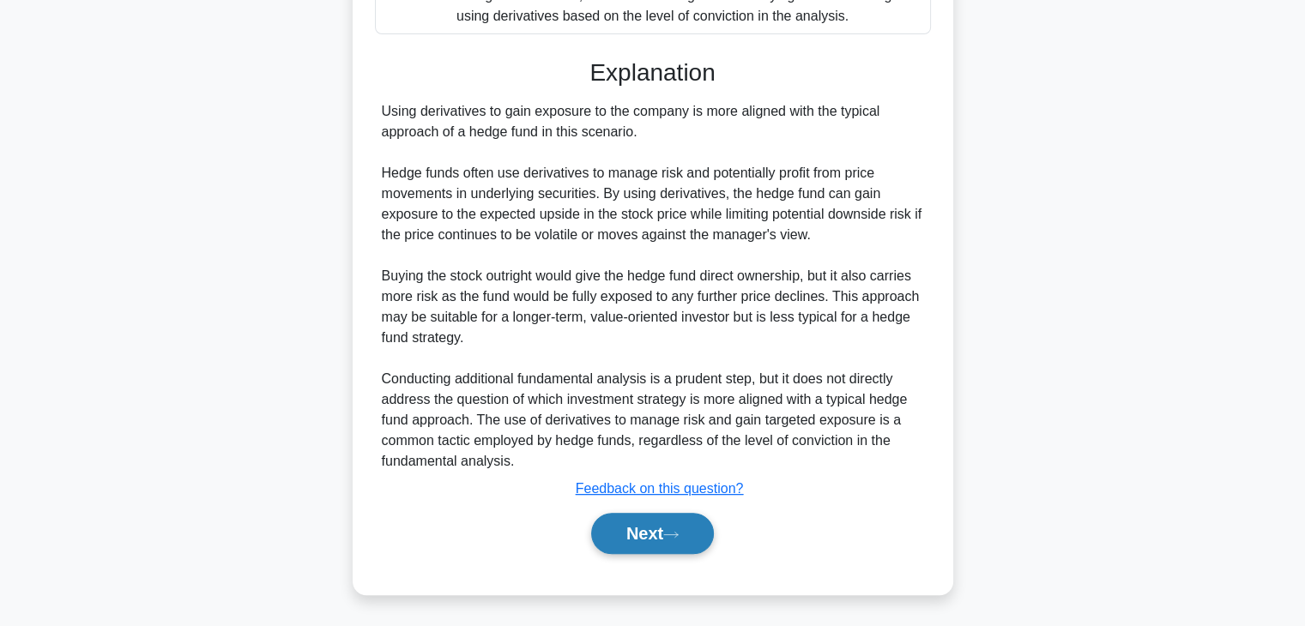
drag, startPoint x: 692, startPoint y: 529, endPoint x: 692, endPoint y: 519, distance: 9.4
click at [692, 529] on button "Next" at bounding box center [652, 533] width 123 height 41
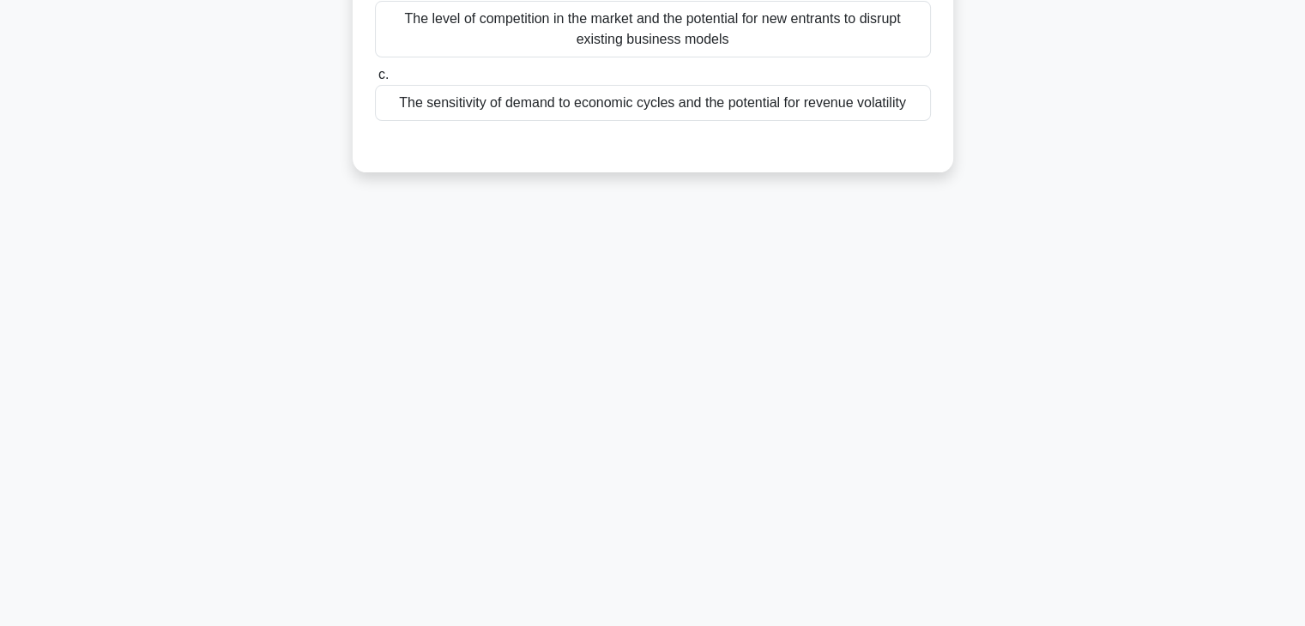
scroll to position [0, 0]
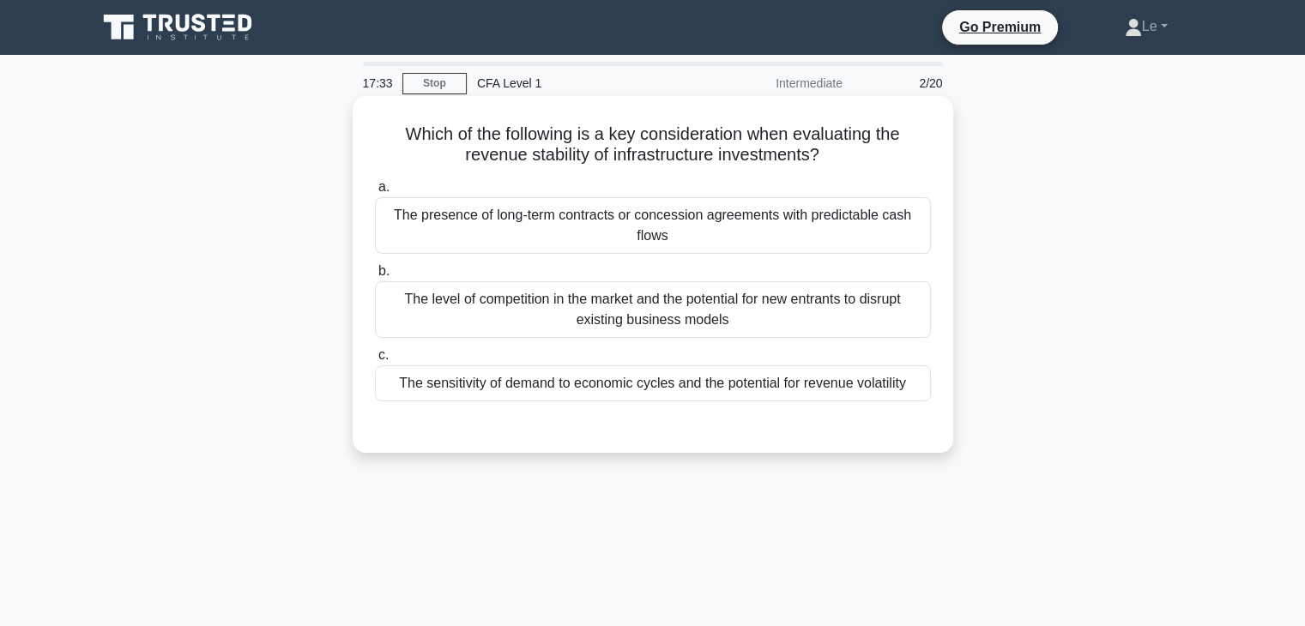
drag, startPoint x: 449, startPoint y: 161, endPoint x: 848, endPoint y: 167, distance: 399.1
click at [848, 166] on h5 "Which of the following is a key consideration when evaluating the revenue stabi…" at bounding box center [653, 145] width 560 height 43
click at [854, 150] on h5 "Which of the following is a key consideration when evaluating the revenue stabi…" at bounding box center [653, 145] width 560 height 43
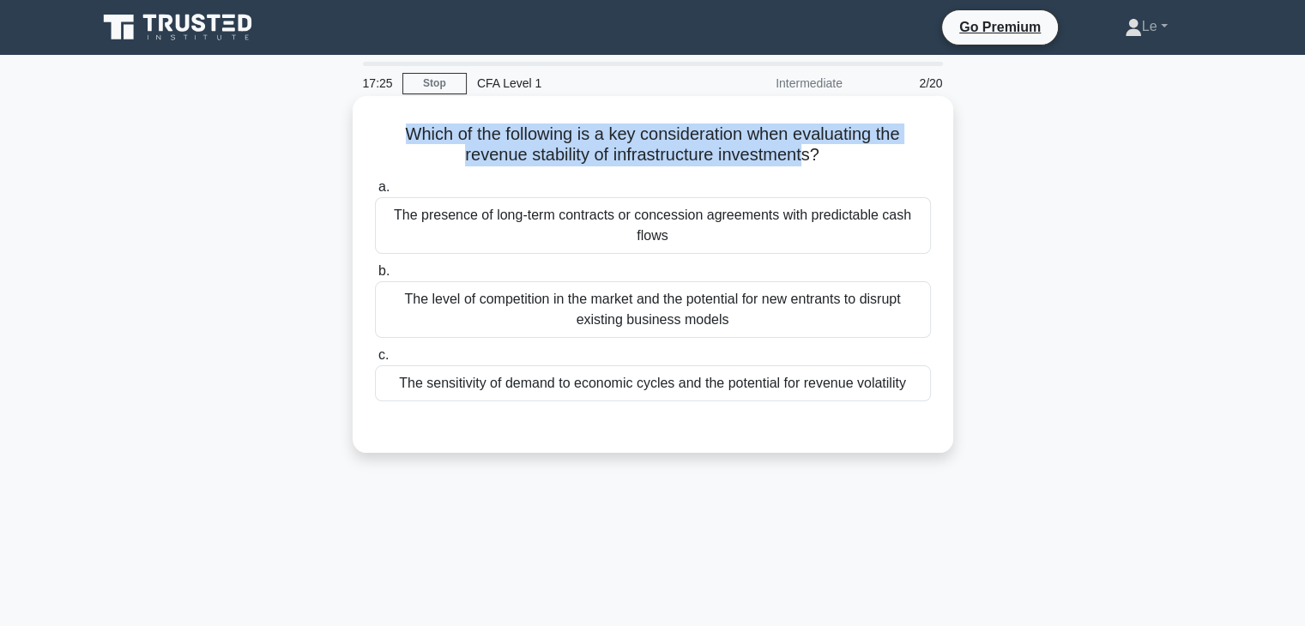
drag, startPoint x: 414, startPoint y: 136, endPoint x: 810, endPoint y: 157, distance: 397.0
click at [810, 157] on h5 "Which of the following is a key consideration when evaluating the revenue stabi…" at bounding box center [653, 145] width 560 height 43
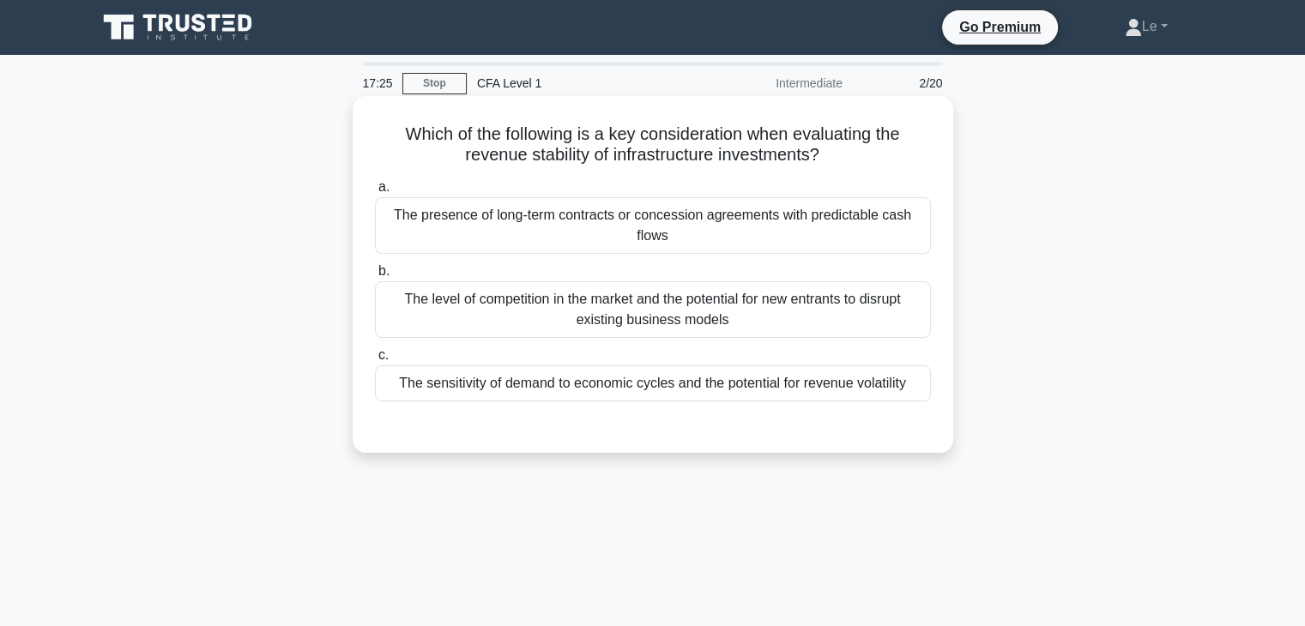
click at [856, 158] on h5 "Which of the following is a key consideration when evaluating the revenue stabi…" at bounding box center [653, 145] width 560 height 43
click at [652, 233] on div "The presence of long-term contracts or concession agreements with predictable c…" at bounding box center [653, 225] width 556 height 57
click at [375, 193] on input "a. The presence of long-term contracts or concession agreements with predictabl…" at bounding box center [375, 187] width 0 height 11
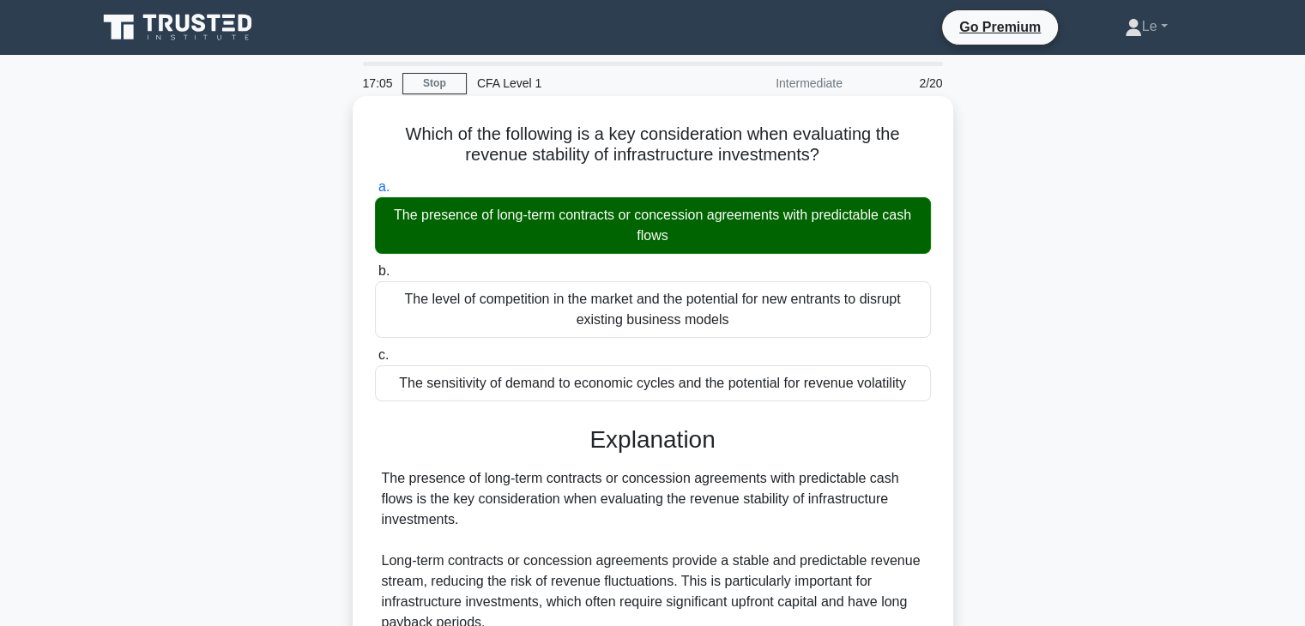
scroll to position [172, 0]
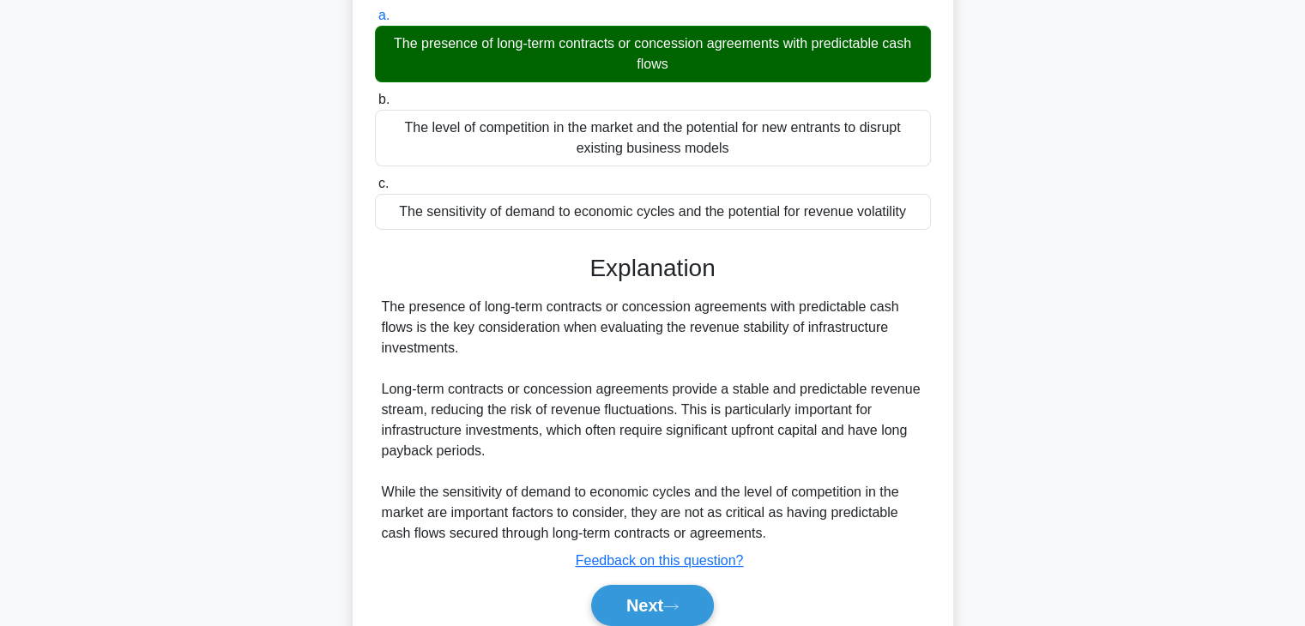
drag, startPoint x: 384, startPoint y: 318, endPoint x: 496, endPoint y: 354, distance: 117.2
click at [496, 354] on div "The presence of long-term contracts or concession agreements with predictable c…" at bounding box center [653, 420] width 542 height 247
click at [498, 345] on div "The presence of long-term contracts or concession agreements with predictable c…" at bounding box center [653, 420] width 542 height 247
drag, startPoint x: 431, startPoint y: 317, endPoint x: 461, endPoint y: 350, distance: 45.0
click at [461, 350] on div "The presence of long-term contracts or concession agreements with predictable c…" at bounding box center [653, 420] width 542 height 247
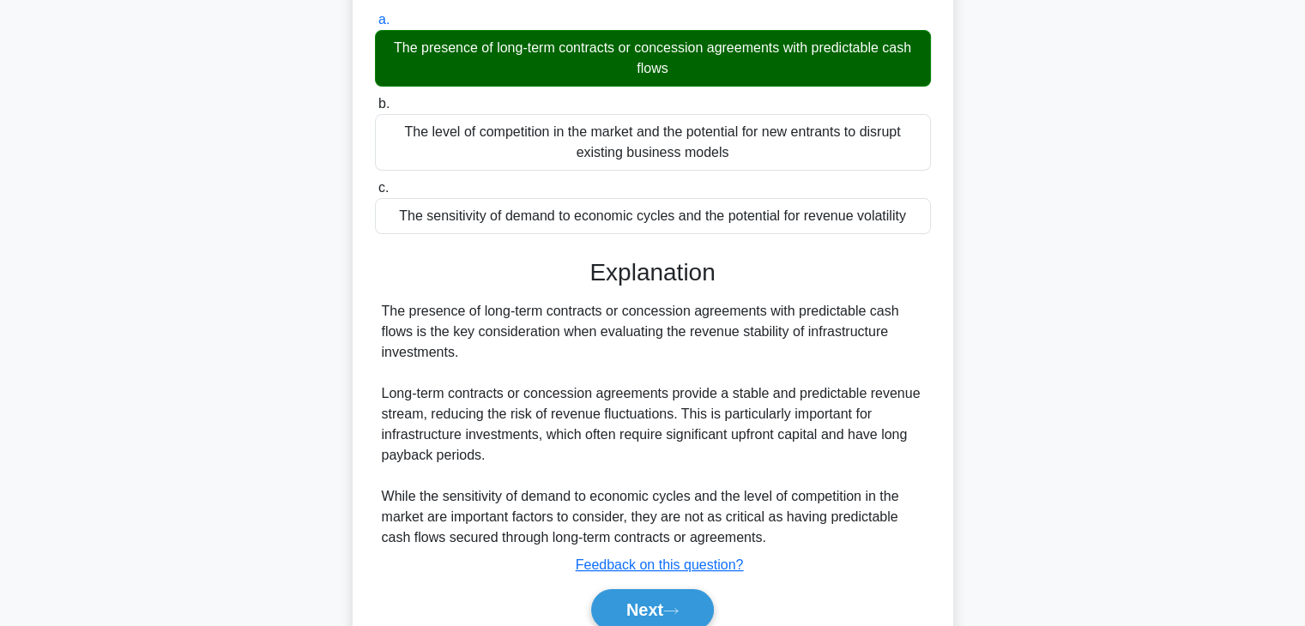
click at [450, 358] on div at bounding box center [450, 358] width 0 height 0
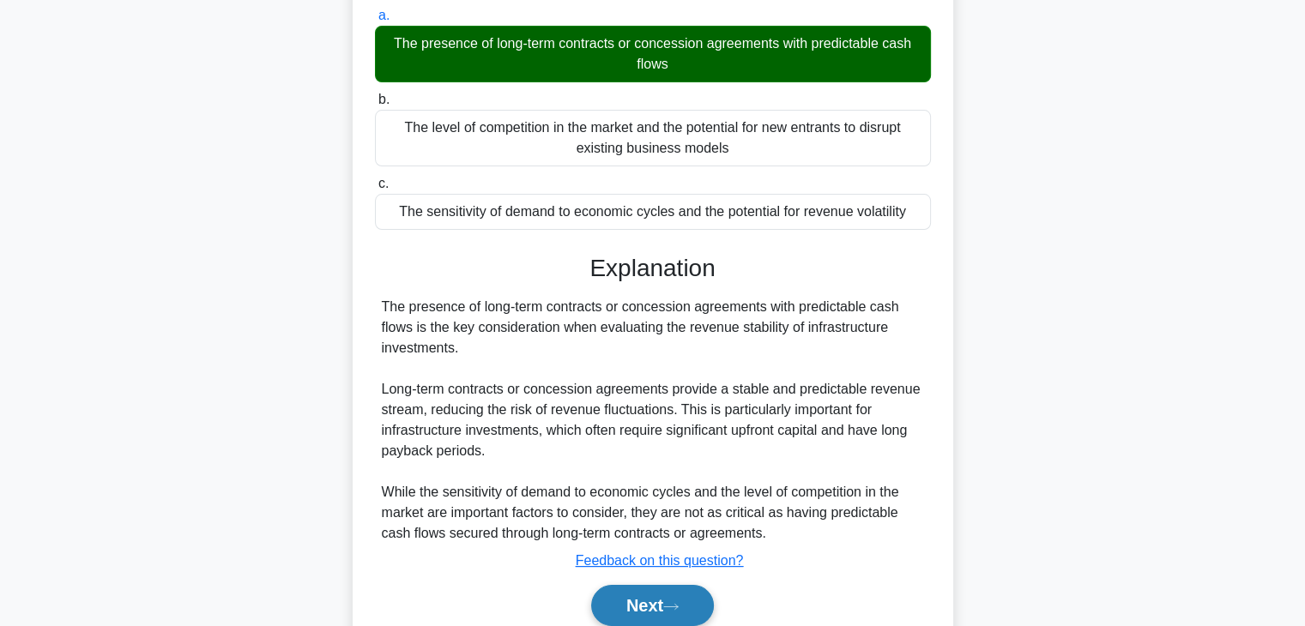
click at [667, 590] on button "Next" at bounding box center [652, 605] width 123 height 41
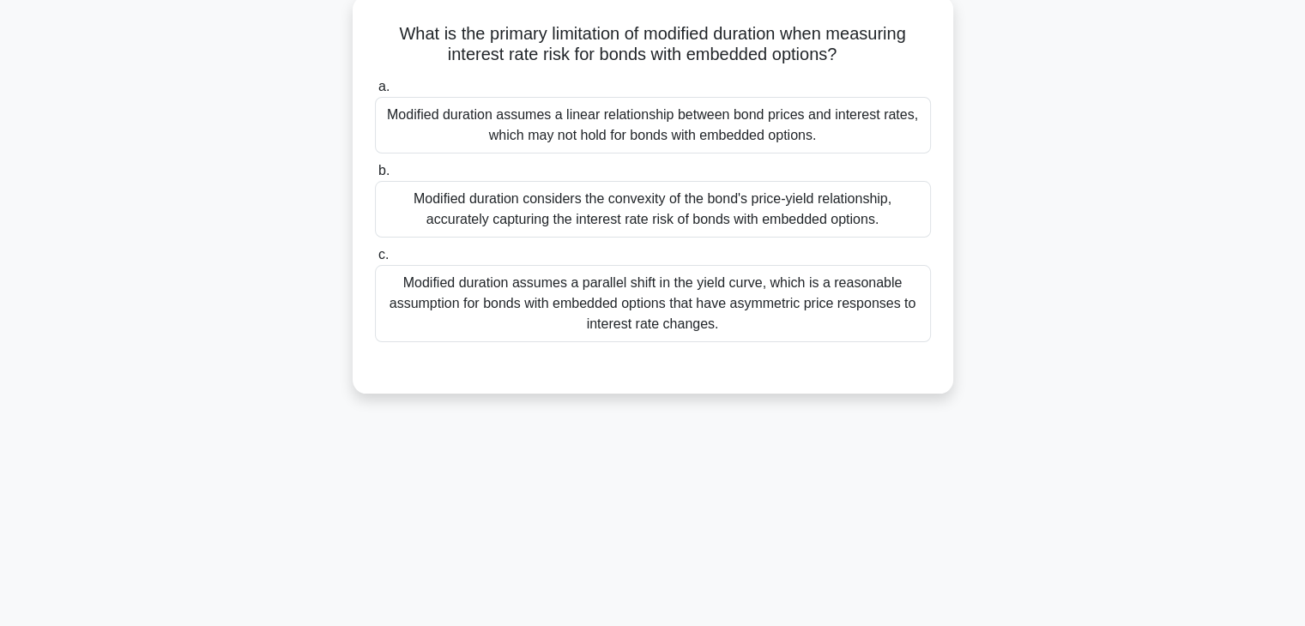
scroll to position [0, 0]
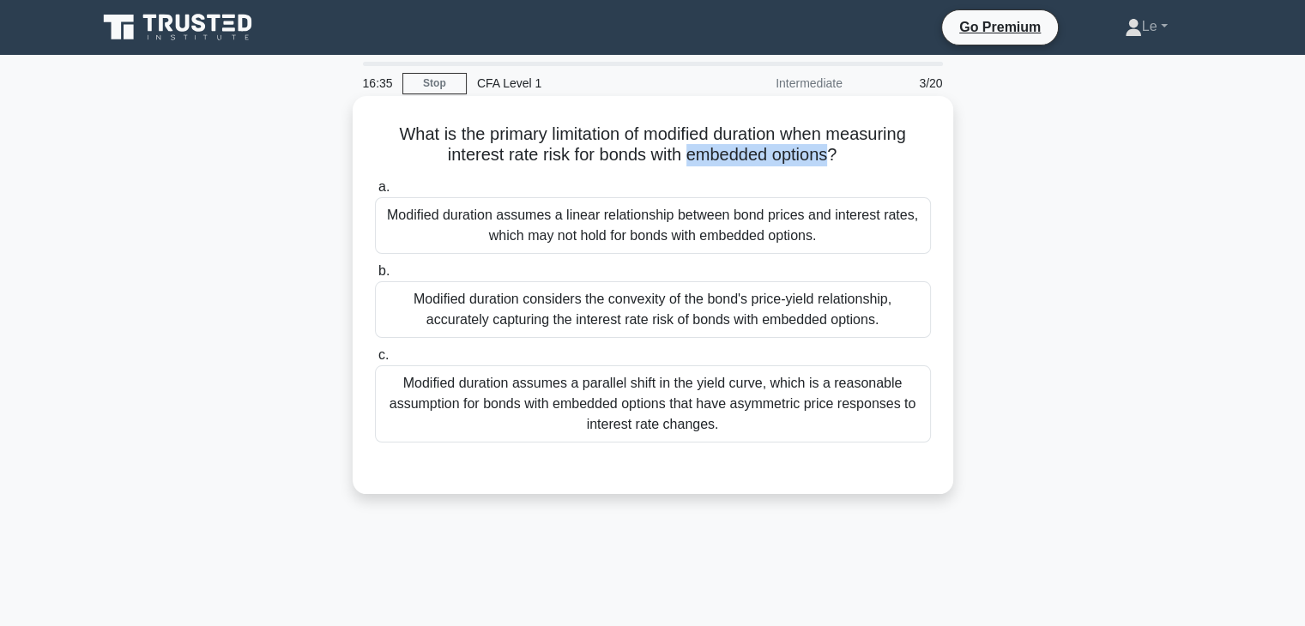
drag, startPoint x: 688, startPoint y: 160, endPoint x: 836, endPoint y: 169, distance: 147.9
click at [838, 169] on div "What is the primary limitation of modified duration when measuring interest rat…" at bounding box center [653, 295] width 587 height 384
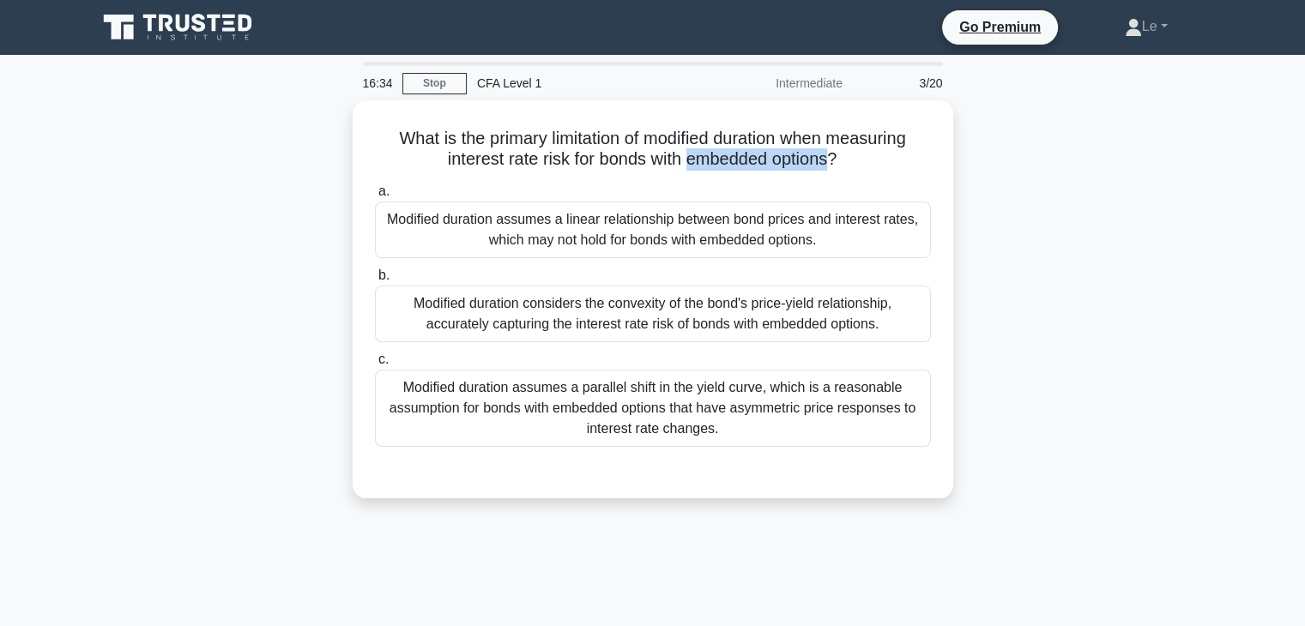
click at [826, 166] on div at bounding box center [826, 166] width 0 height 0
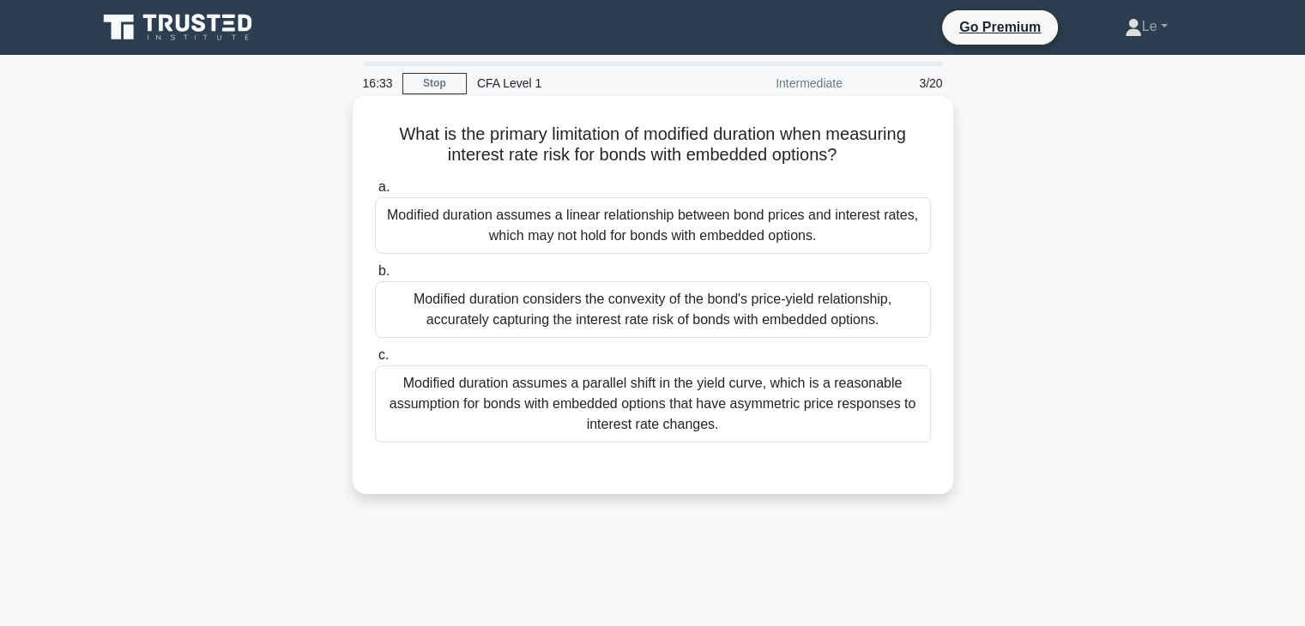
click at [899, 169] on div "What is the primary limitation of modified duration when measuring interest rat…" at bounding box center [653, 295] width 587 height 384
click at [794, 245] on div "Modified duration assumes a linear relationship between bond prices and interes…" at bounding box center [653, 225] width 556 height 57
click at [375, 193] on input "a. Modified duration assumes a linear relationship between bond prices and inte…" at bounding box center [375, 187] width 0 height 11
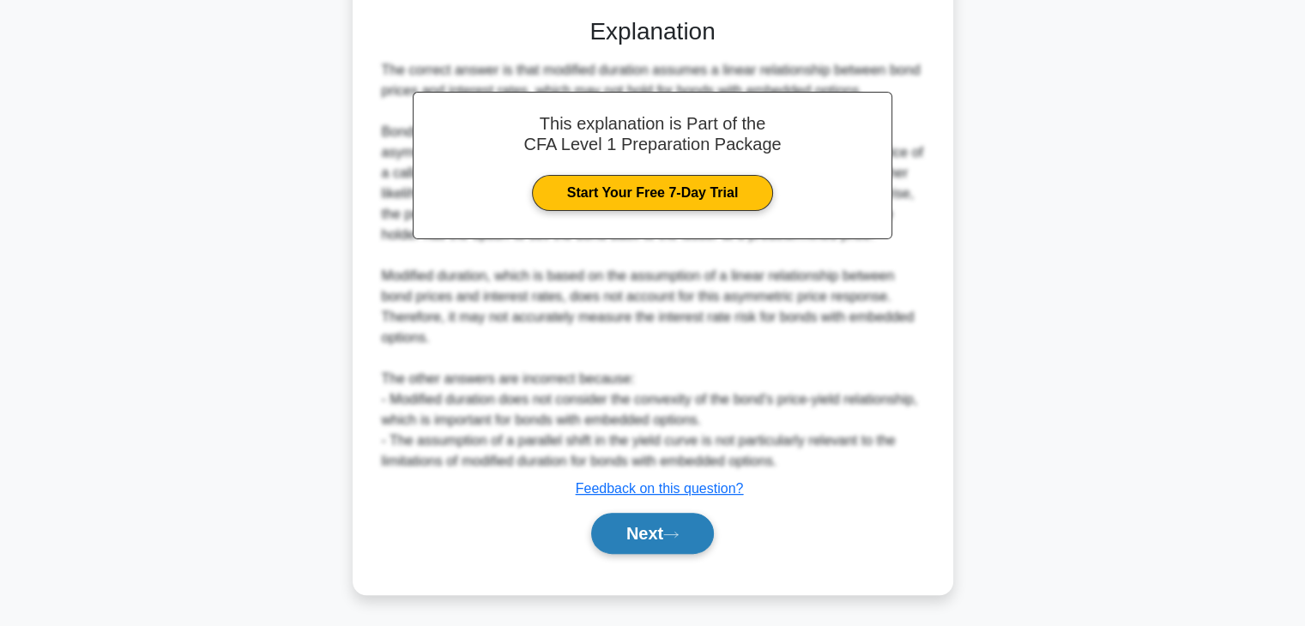
click at [663, 533] on button "Next" at bounding box center [652, 533] width 123 height 41
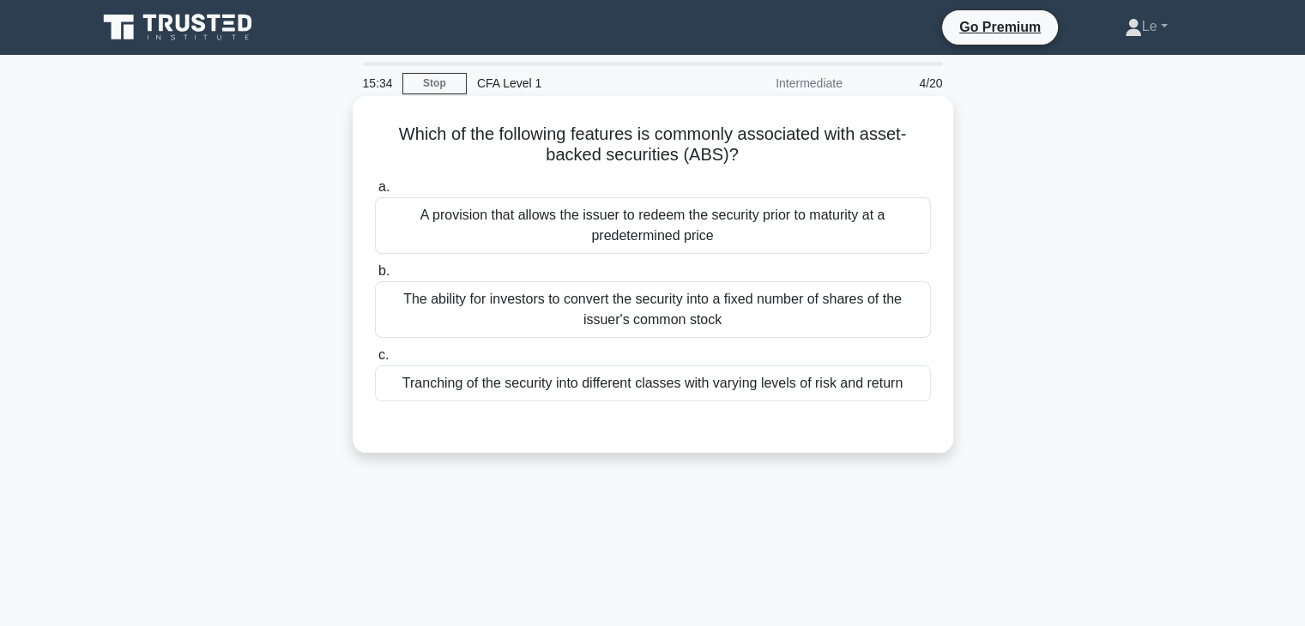
click at [714, 239] on div "A provision that allows the issuer to redeem the security prior to maturity at …" at bounding box center [653, 225] width 556 height 57
click at [375, 193] on input "a. A provision that allows the issuer to redeem the security prior to maturity …" at bounding box center [375, 187] width 0 height 11
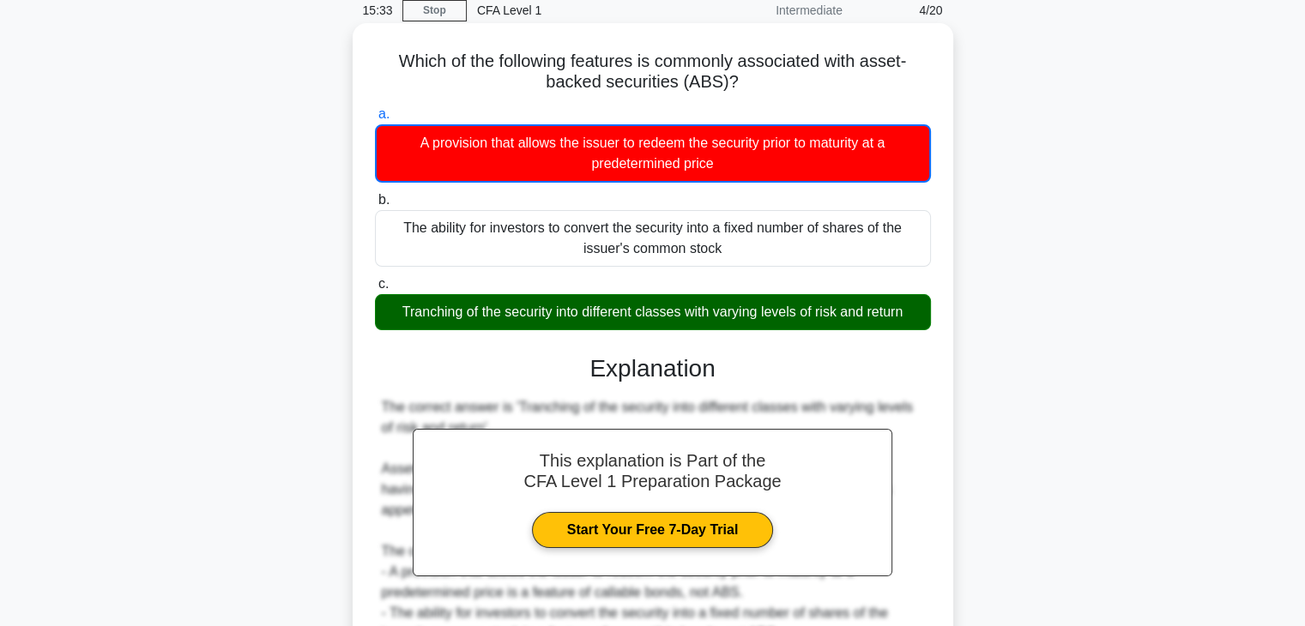
scroll to position [172, 0]
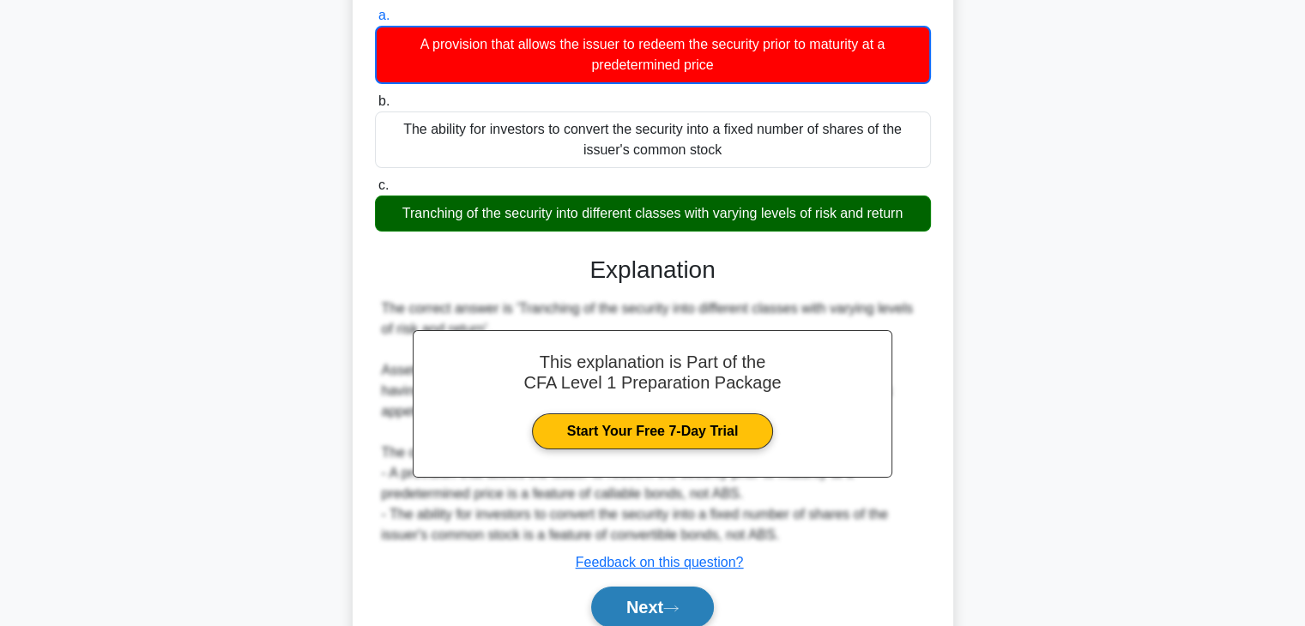
click at [645, 617] on button "Next" at bounding box center [652, 607] width 123 height 41
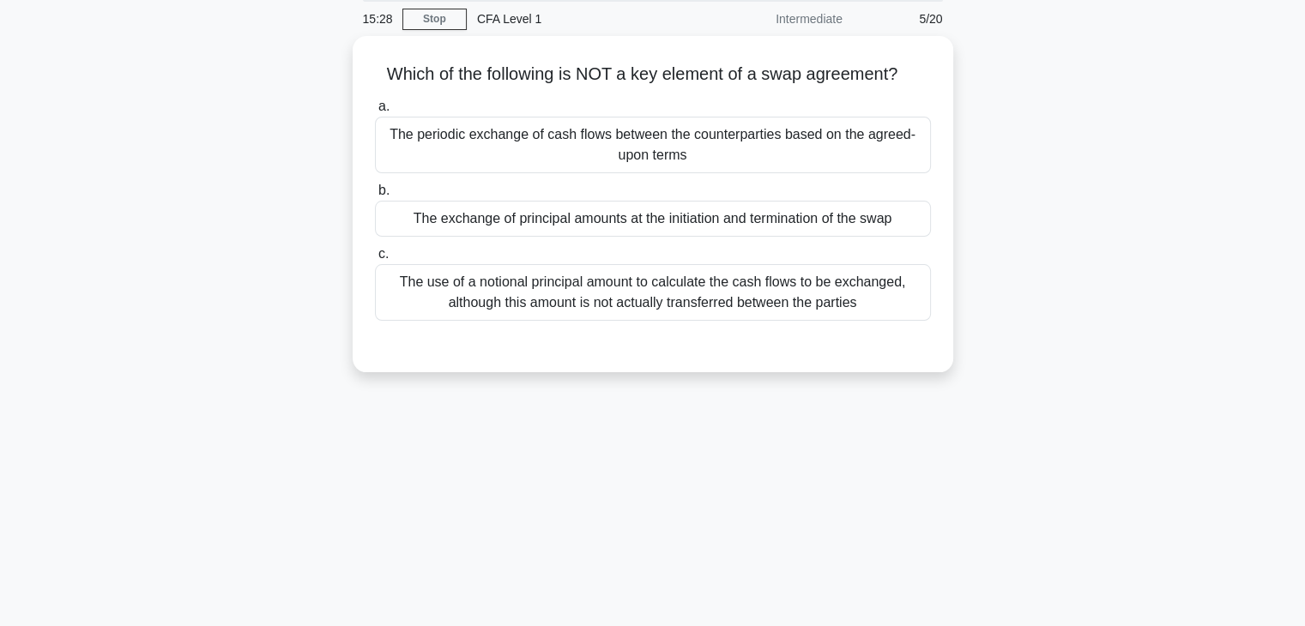
scroll to position [0, 0]
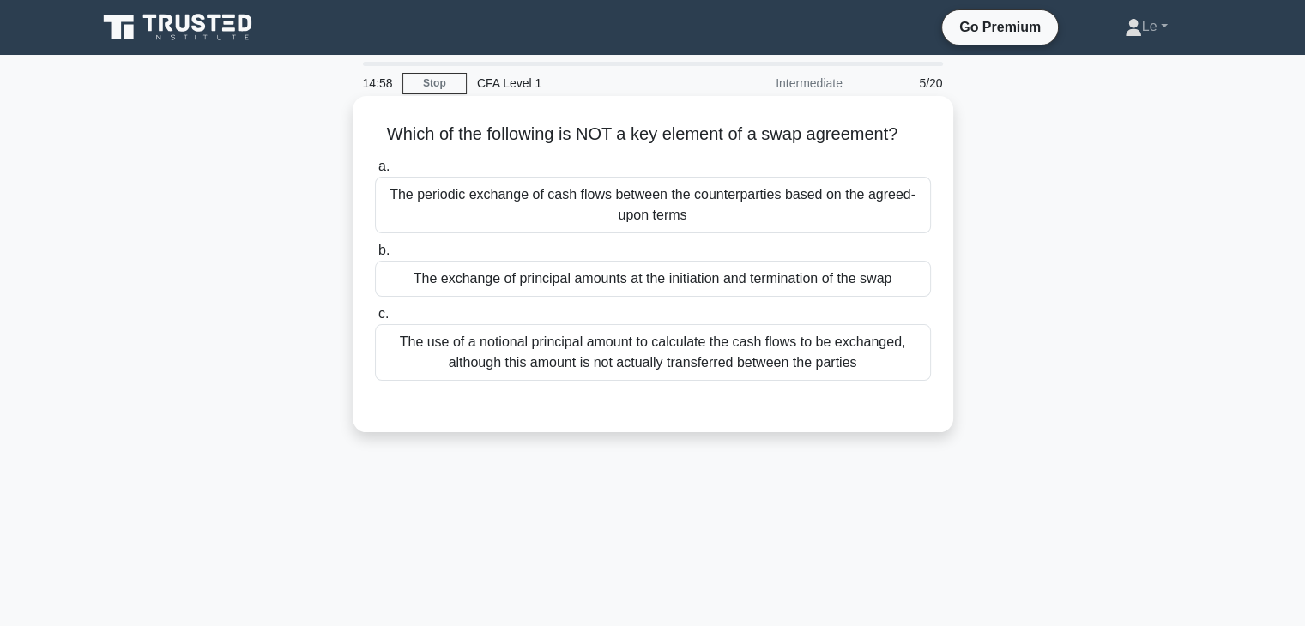
drag, startPoint x: 416, startPoint y: 285, endPoint x: 891, endPoint y: 281, distance: 474.6
click at [891, 281] on div "The exchange of principal amounts at the initiation and termination of the swap" at bounding box center [653, 279] width 556 height 36
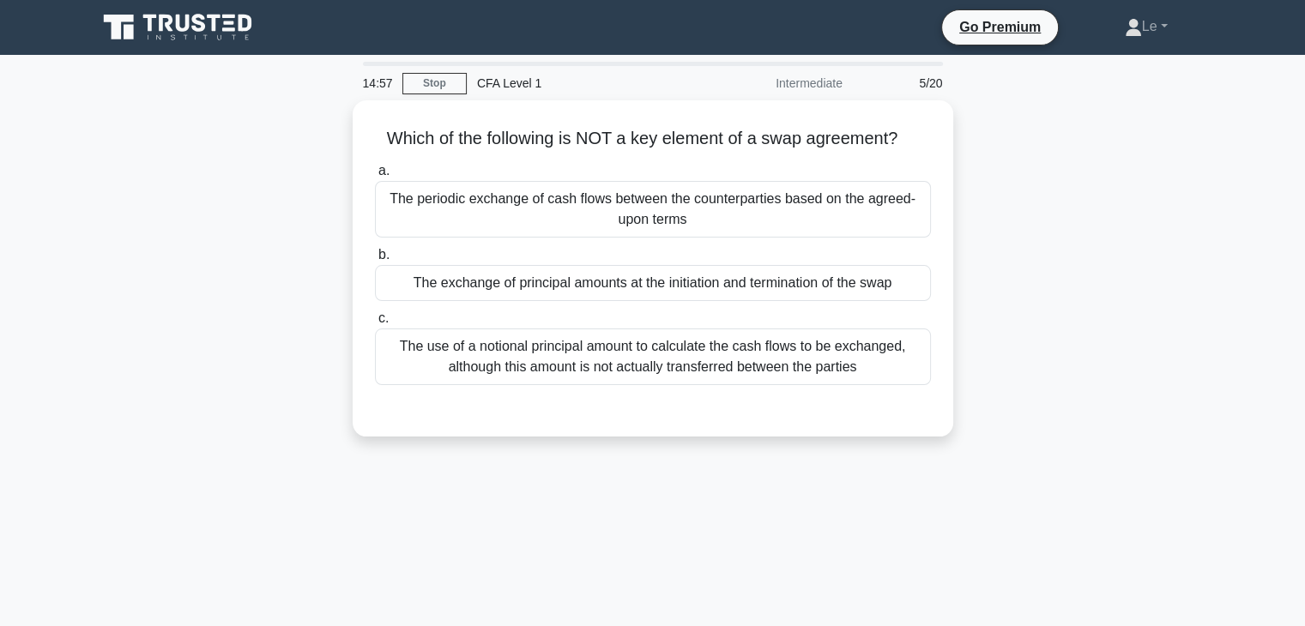
click at [880, 289] on div at bounding box center [880, 289] width 0 height 0
click at [989, 271] on div "Which of the following is NOT a key element of a swap agreement? .spinner_0XTQ{…" at bounding box center [653, 278] width 1133 height 357
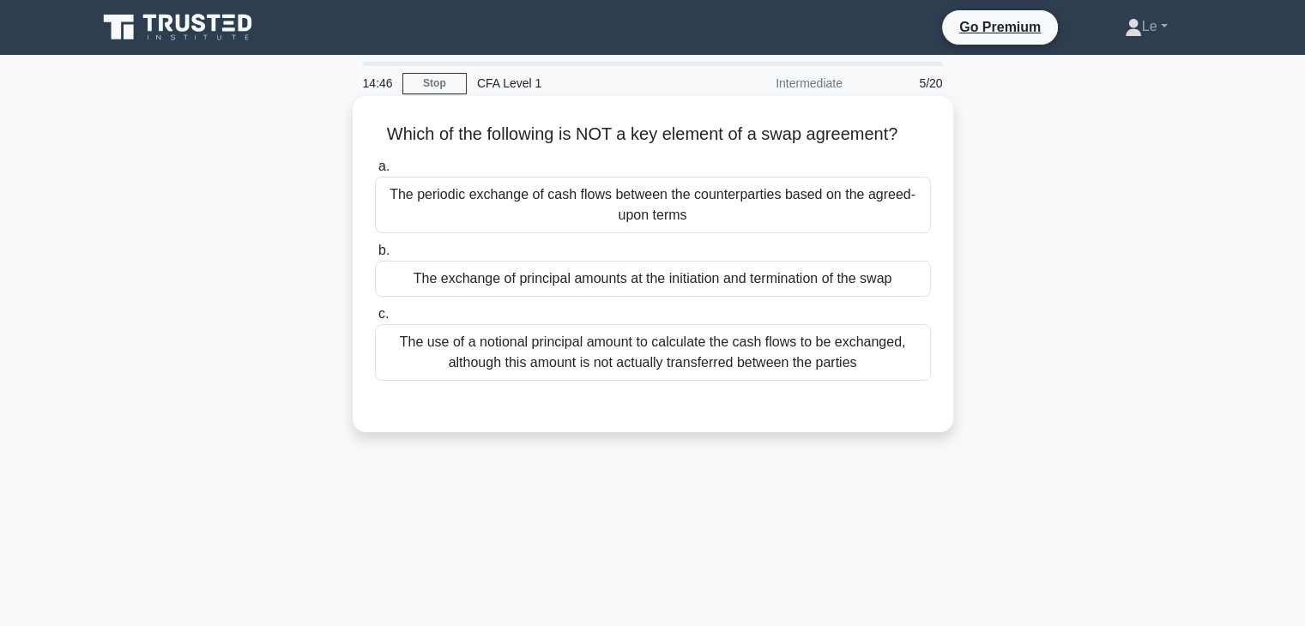
click at [445, 287] on div "The exchange of principal amounts at the initiation and termination of the swap" at bounding box center [653, 279] width 556 height 36
click at [375, 257] on input "b. The exchange of principal amounts at the initiation and termination of the s…" at bounding box center [375, 250] width 0 height 11
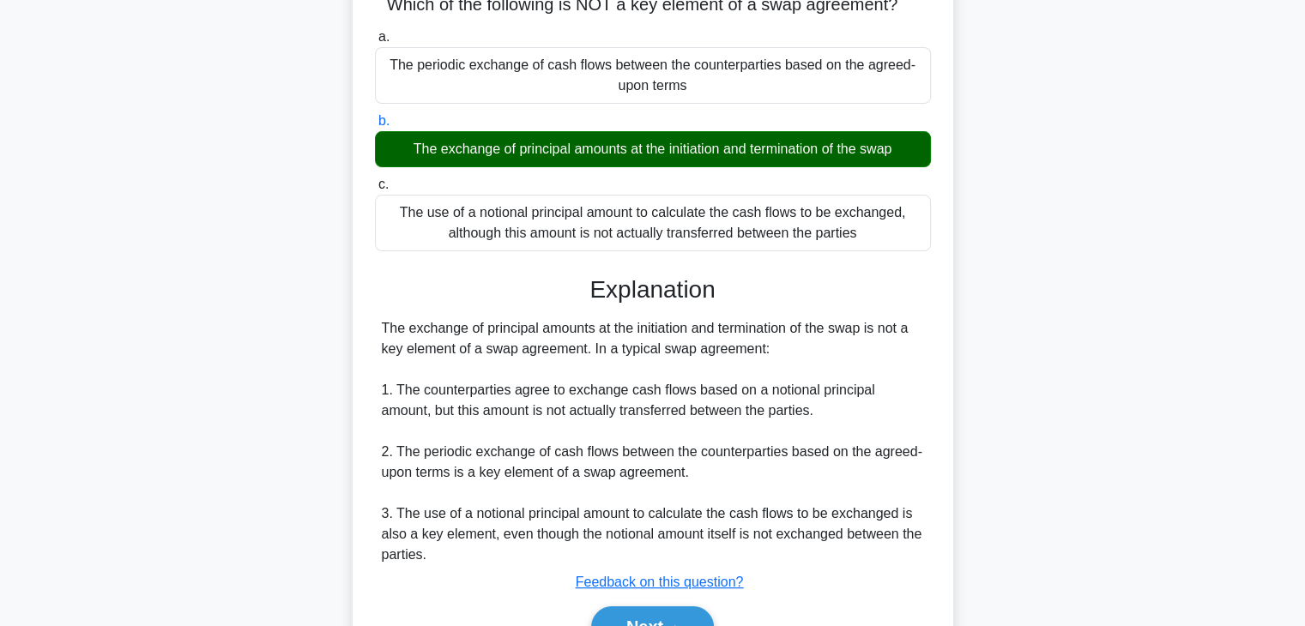
scroll to position [172, 0]
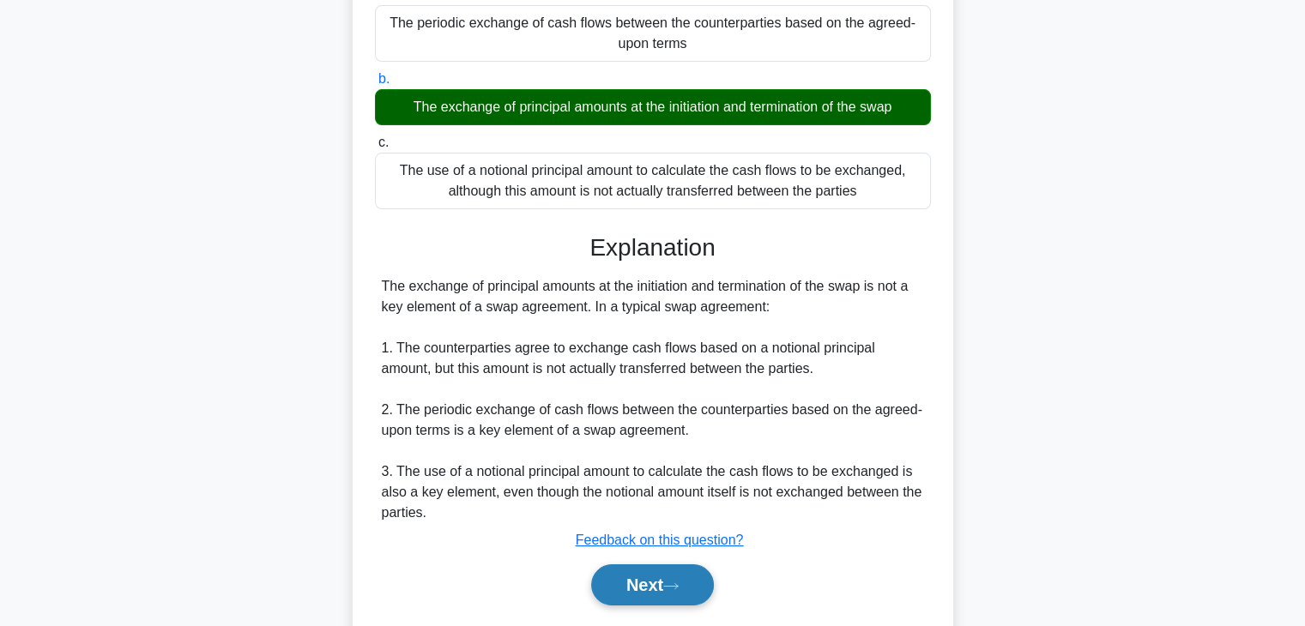
click at [664, 590] on button "Next" at bounding box center [652, 585] width 123 height 41
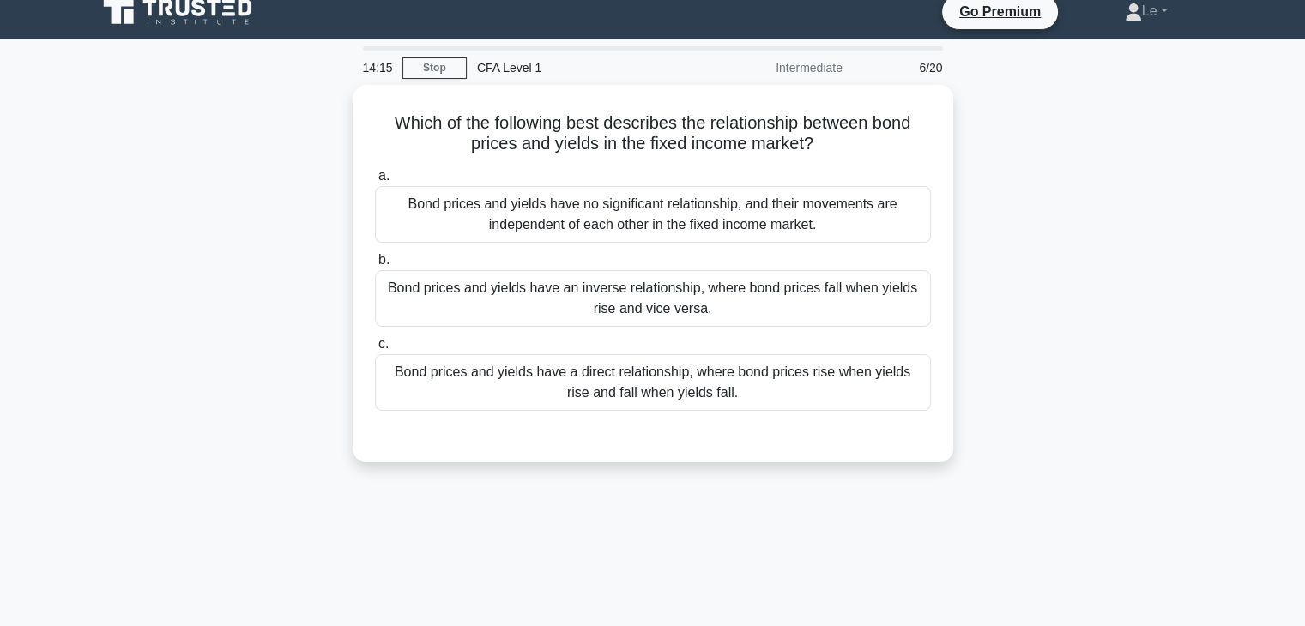
scroll to position [0, 0]
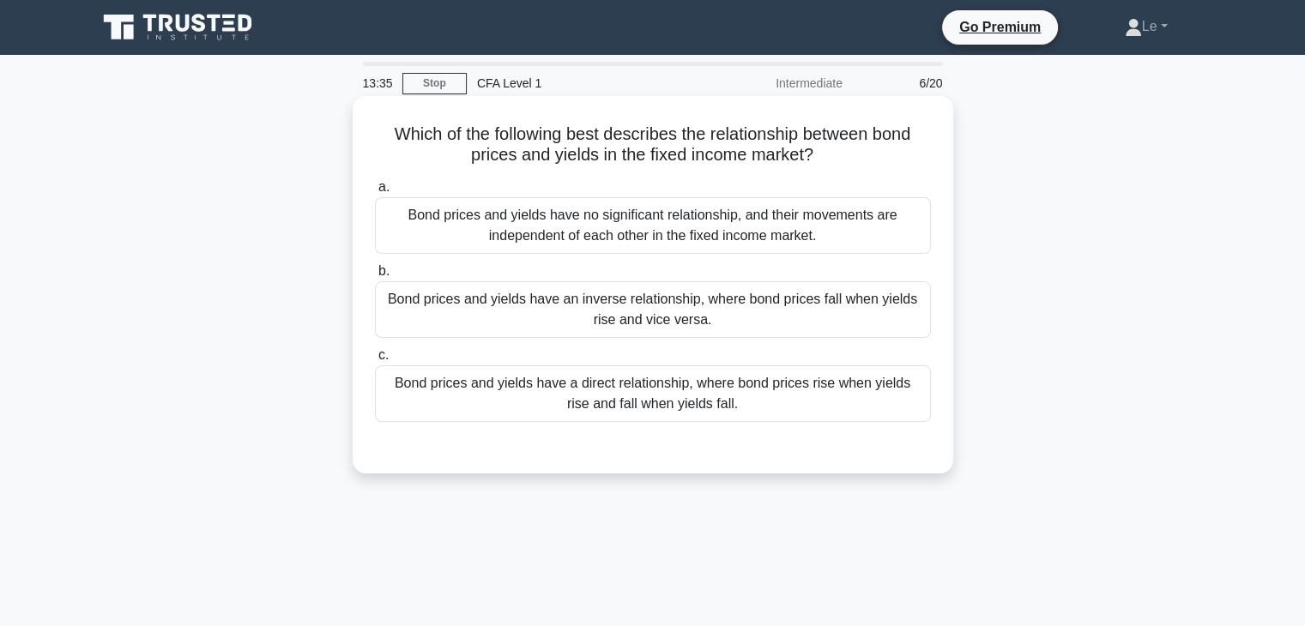
click at [505, 336] on div "Bond prices and yields have an inverse relationship, where bond prices fall whe…" at bounding box center [653, 309] width 556 height 57
click at [375, 277] on input "b. Bond prices and yields have an inverse relationship, where bond prices fall …" at bounding box center [375, 271] width 0 height 11
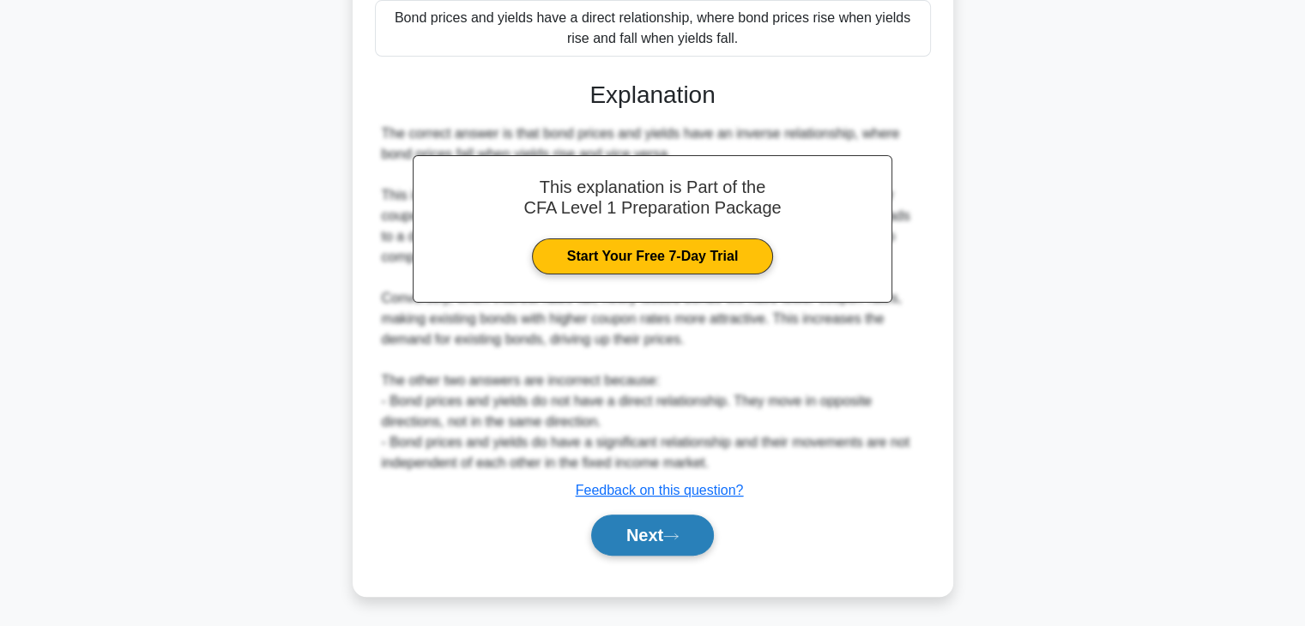
scroll to position [367, 0]
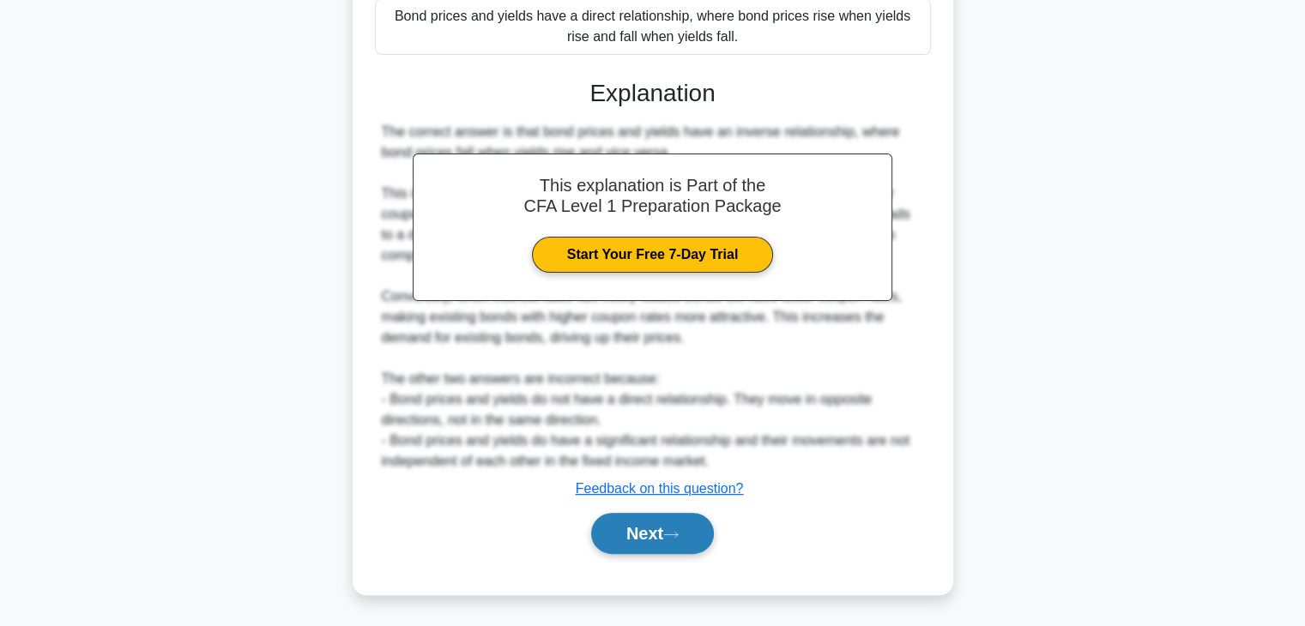
click at [672, 539] on button "Next" at bounding box center [652, 533] width 123 height 41
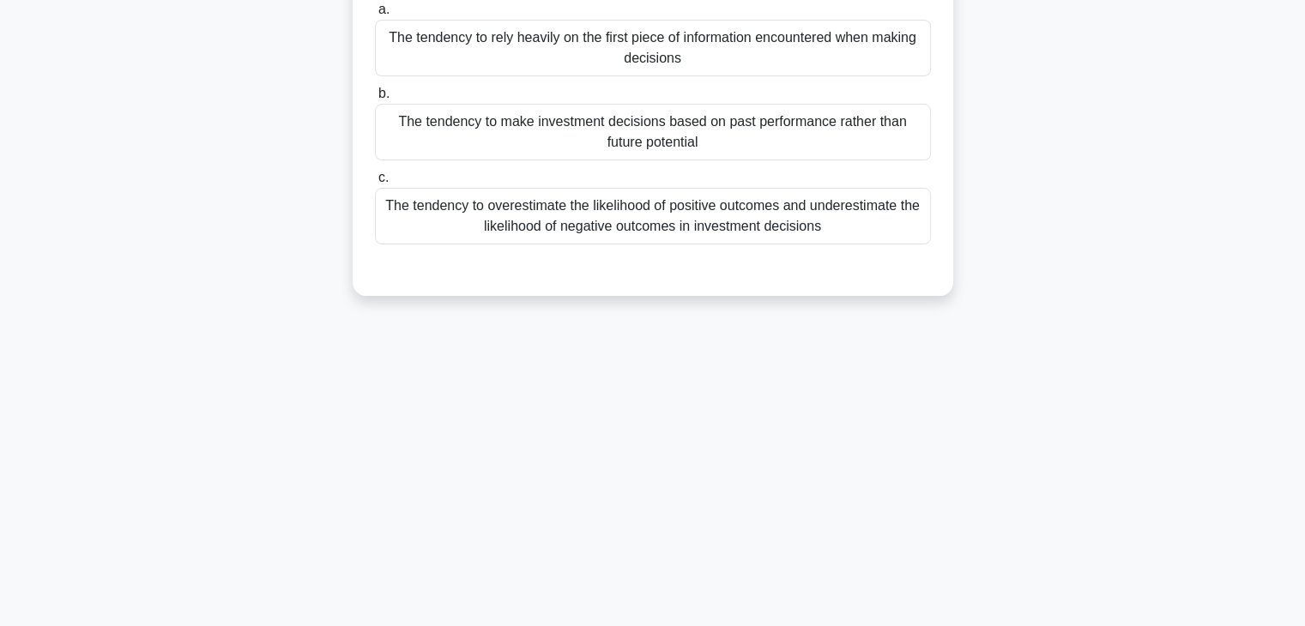
scroll to position [44, 0]
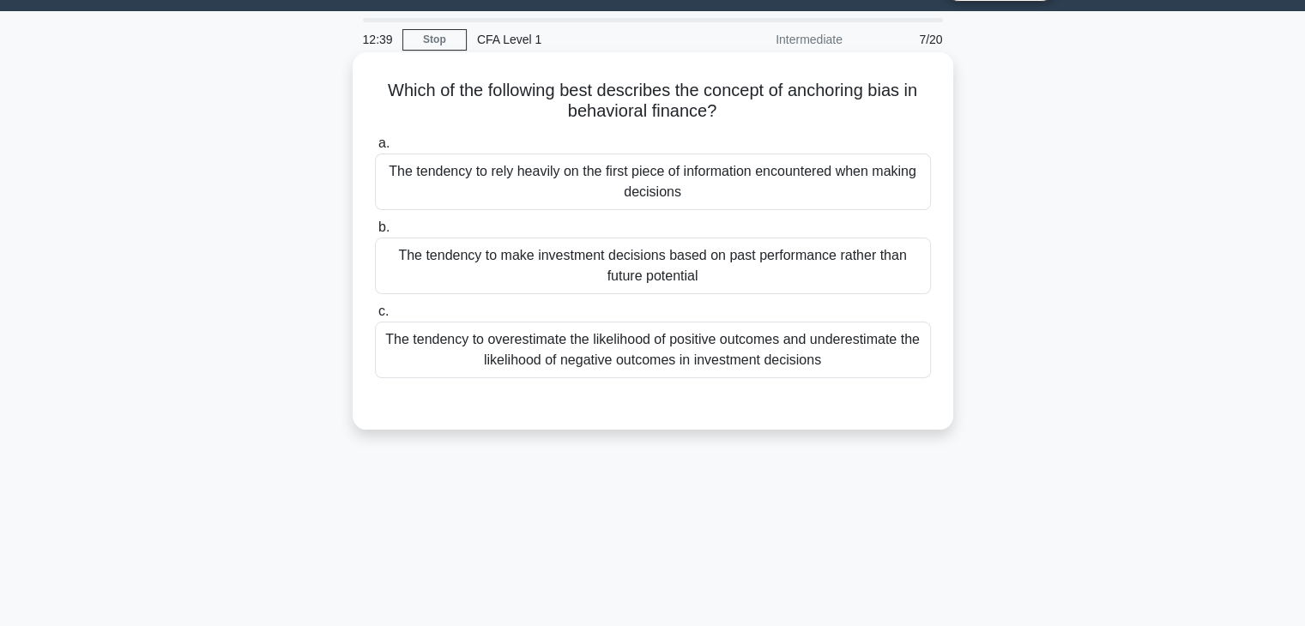
click at [668, 208] on div "The tendency to rely heavily on the first piece of information encountered when…" at bounding box center [653, 182] width 556 height 57
click at [375, 149] on input "a. The tendency to rely heavily on the first piece of information encountered w…" at bounding box center [375, 143] width 0 height 11
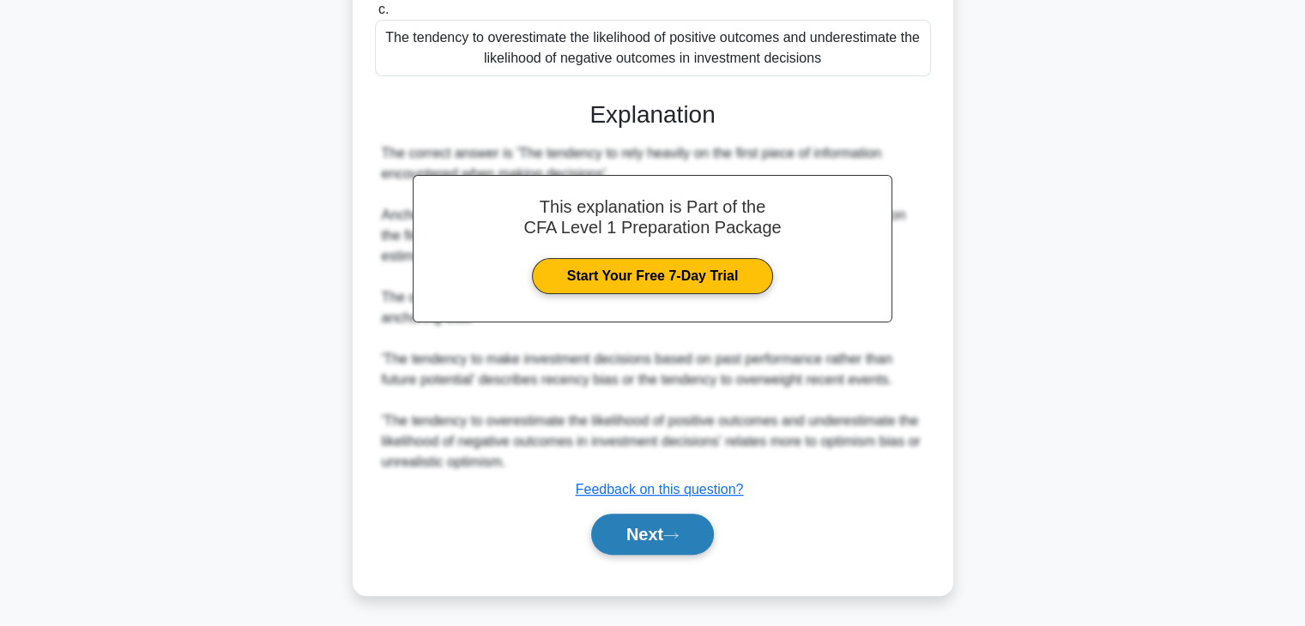
scroll to position [347, 0]
click at [679, 537] on icon at bounding box center [670, 534] width 15 height 9
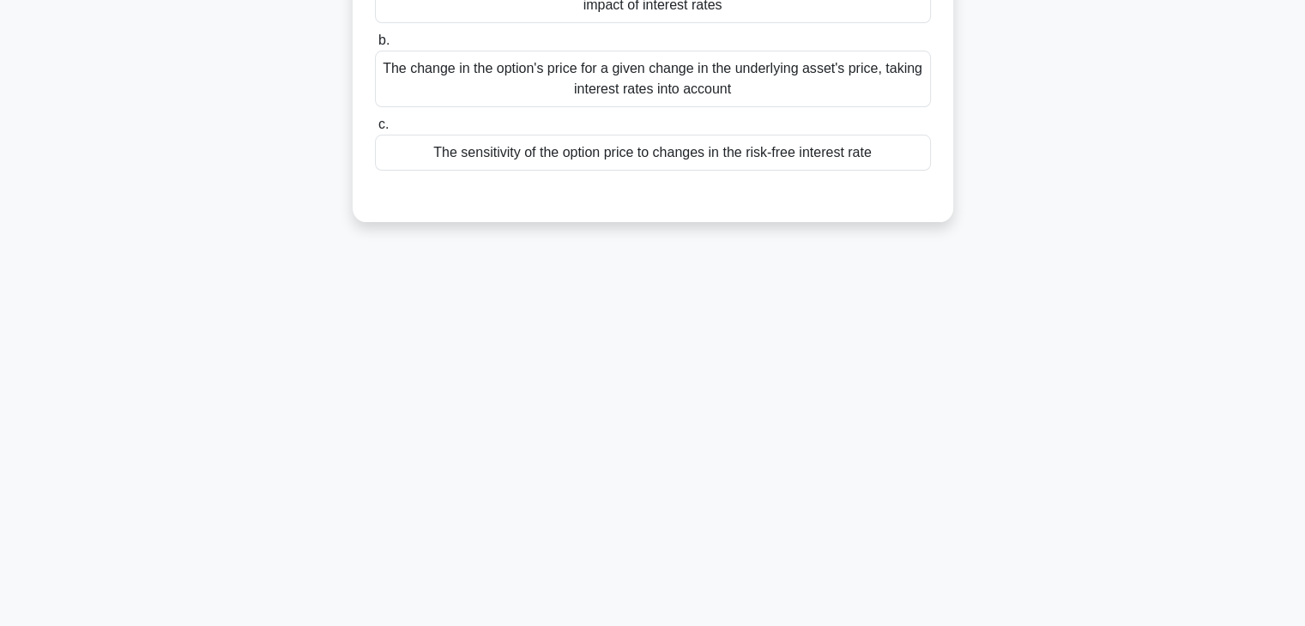
scroll to position [44, 0]
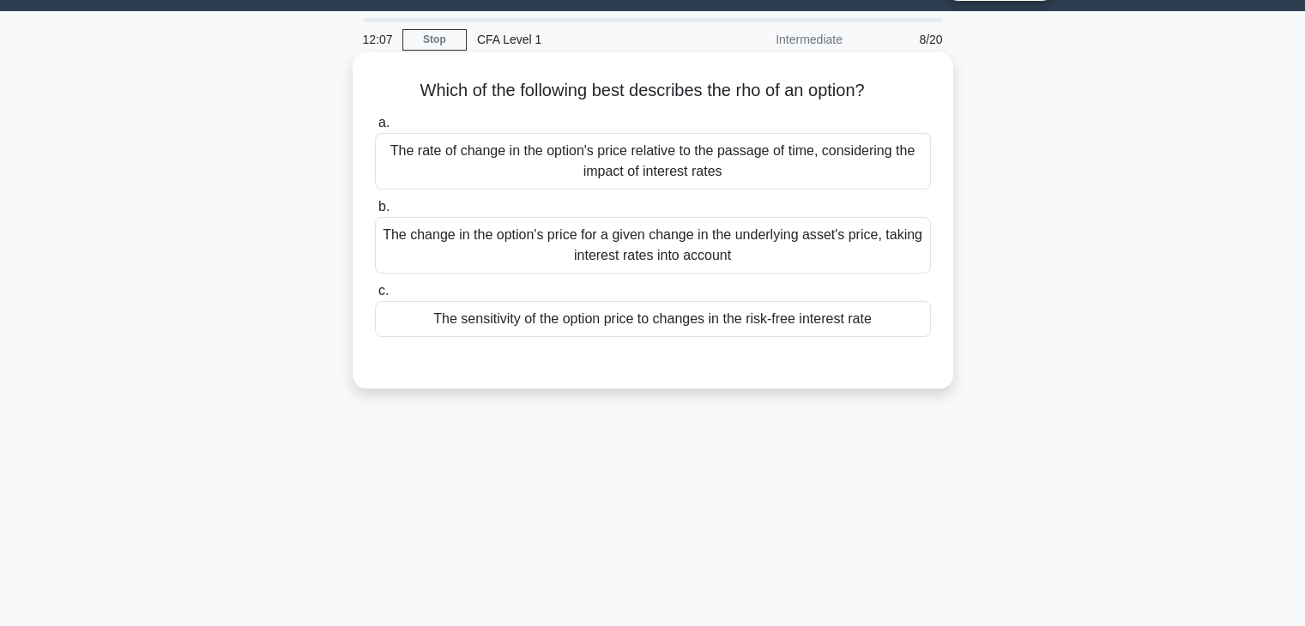
click at [642, 327] on div "The sensitivity of the option price to changes in the risk-free interest rate" at bounding box center [653, 319] width 556 height 36
click at [375, 297] on input "c. The sensitivity of the option price to changes in the risk-free interest rate" at bounding box center [375, 291] width 0 height 11
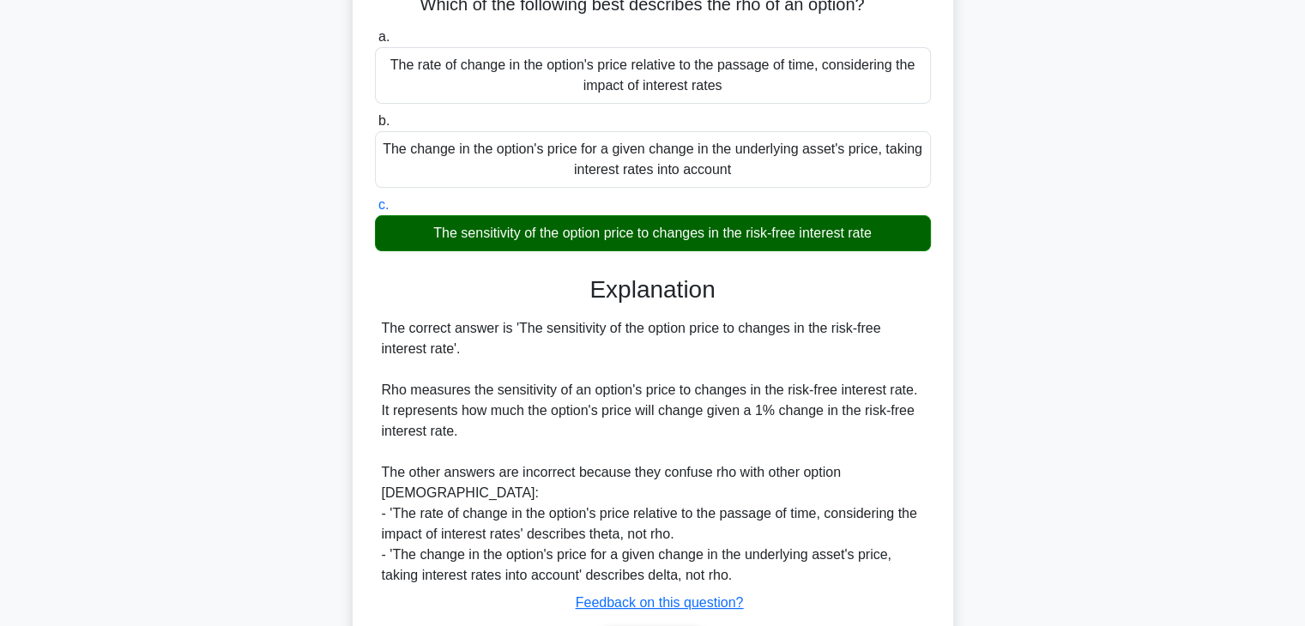
scroll to position [215, 0]
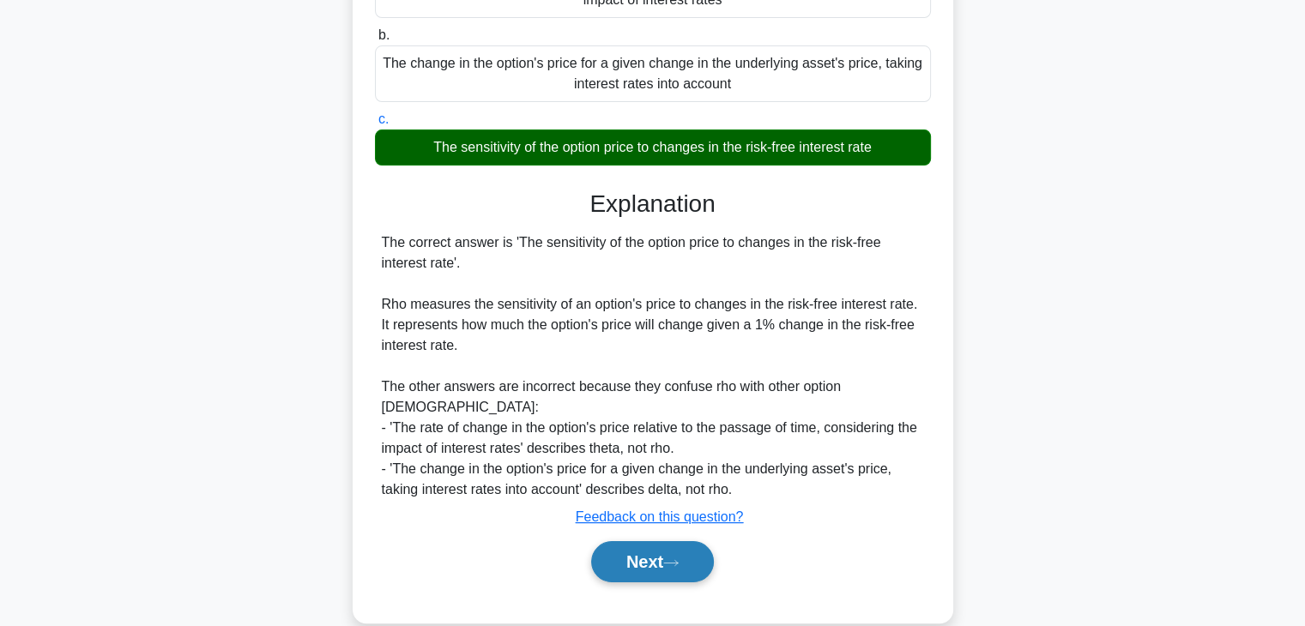
click at [698, 542] on button "Next" at bounding box center [652, 562] width 123 height 41
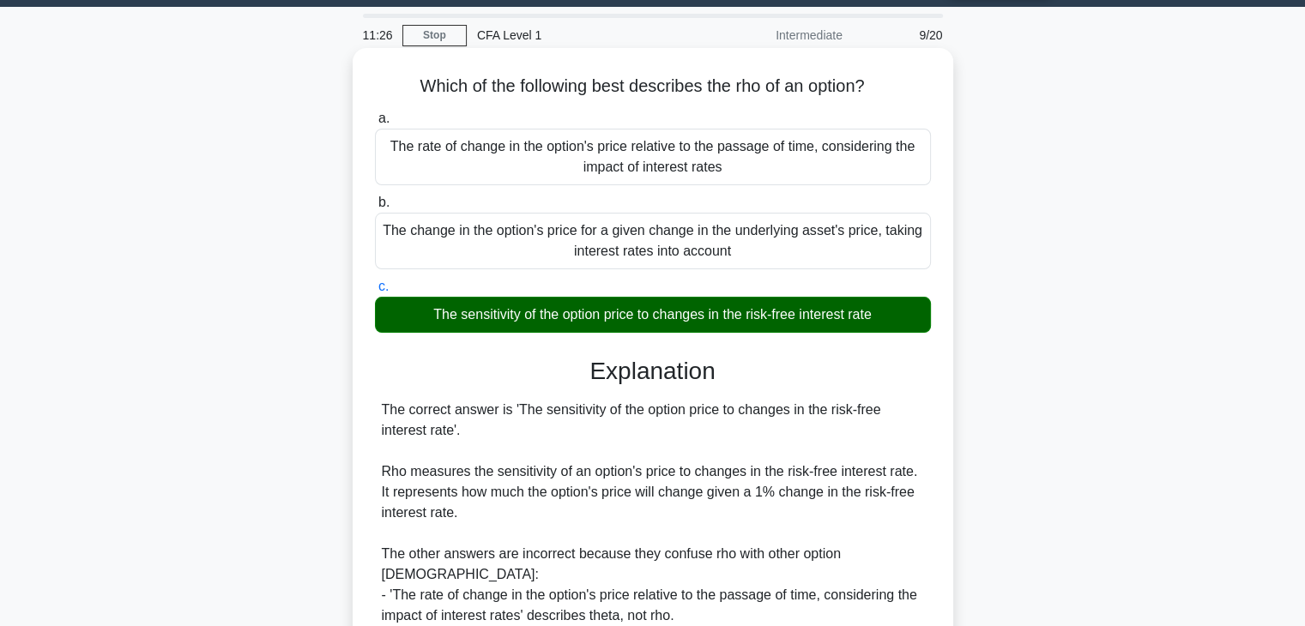
scroll to position [44, 0]
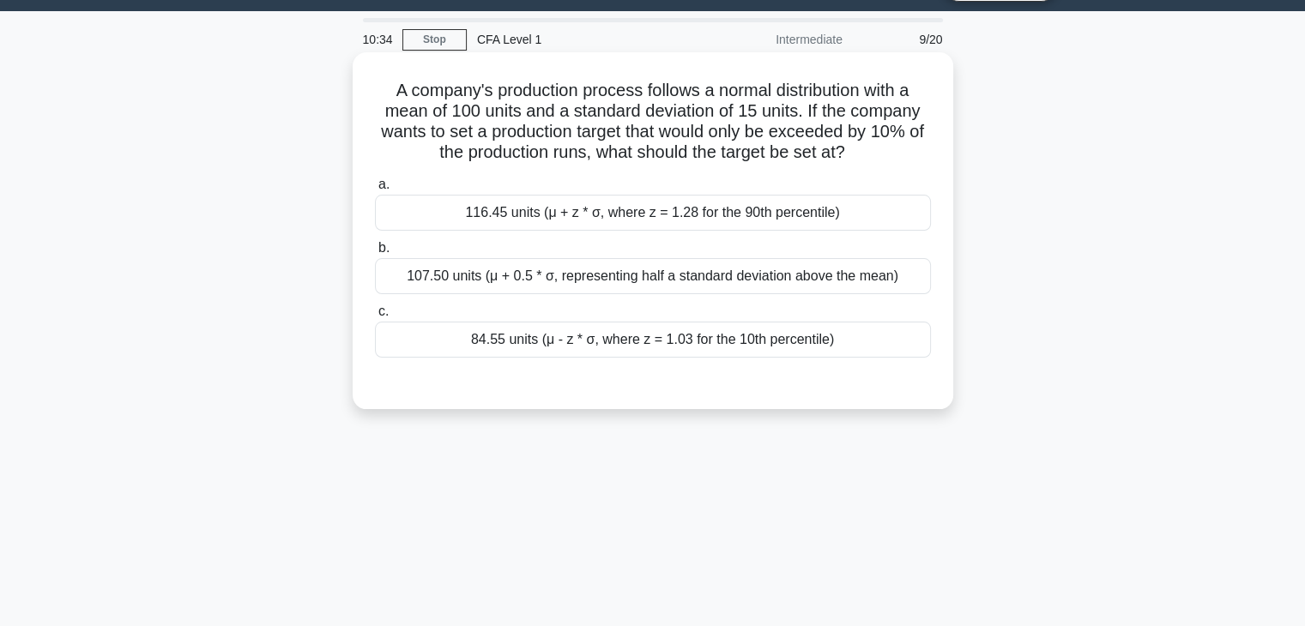
click at [680, 354] on div "84.55 units (μ - z * σ, where z = 1.03 for the 10th percentile)" at bounding box center [653, 340] width 556 height 36
click at [375, 318] on input "c. 84.55 units (μ - z * σ, where z = 1.03 for the 10th percentile)" at bounding box center [375, 311] width 0 height 11
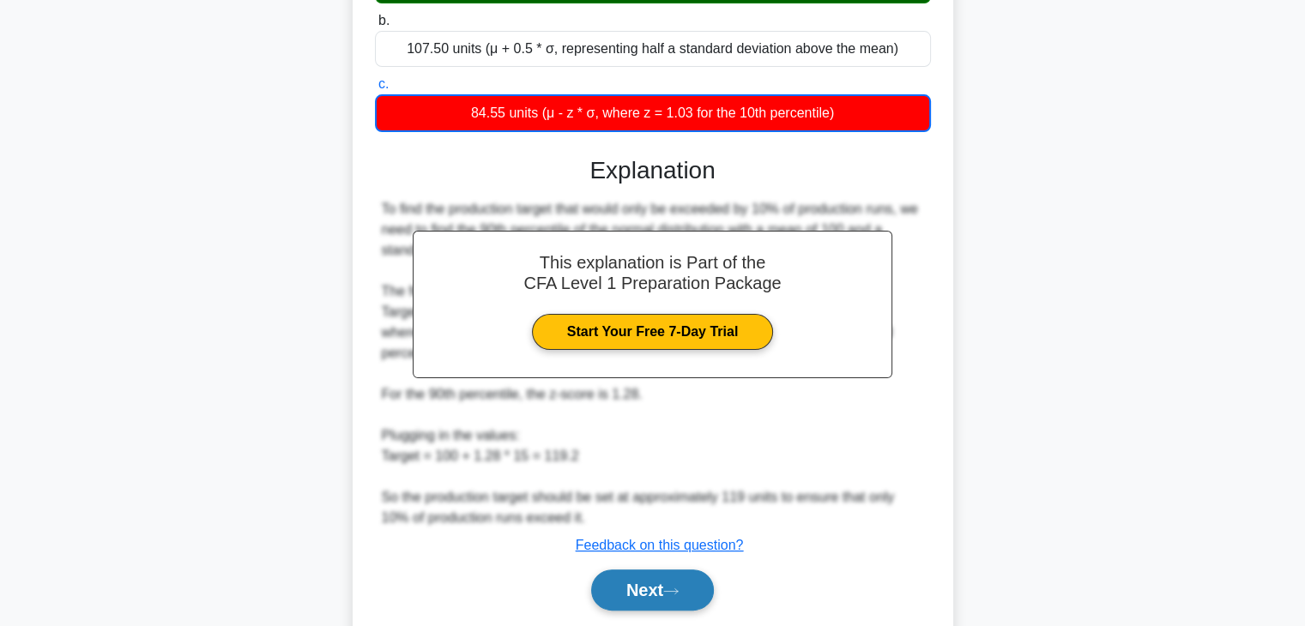
scroll to position [301, 0]
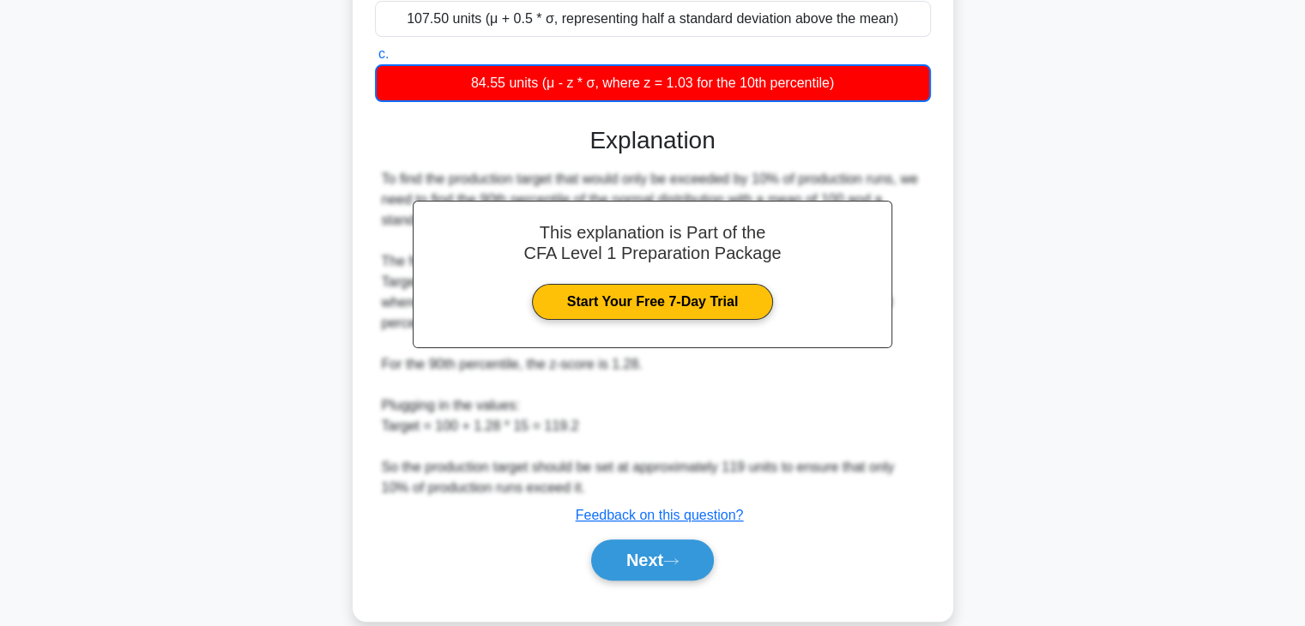
click at [660, 582] on div "Next" at bounding box center [653, 560] width 556 height 55
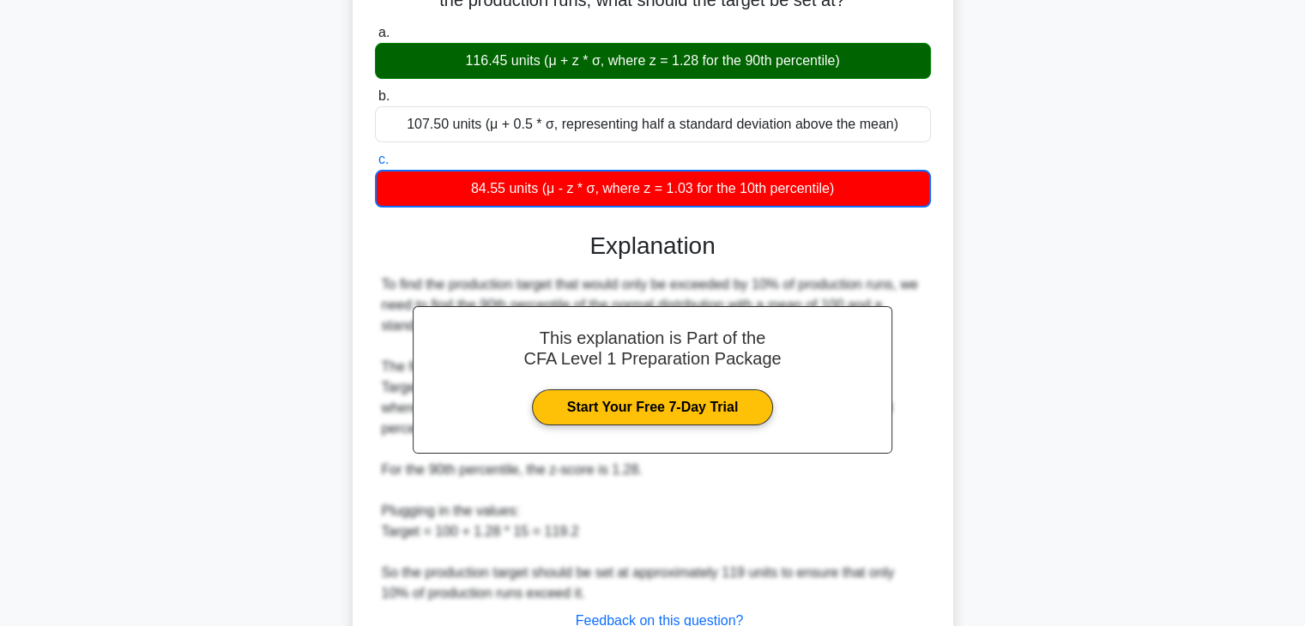
scroll to position [257, 0]
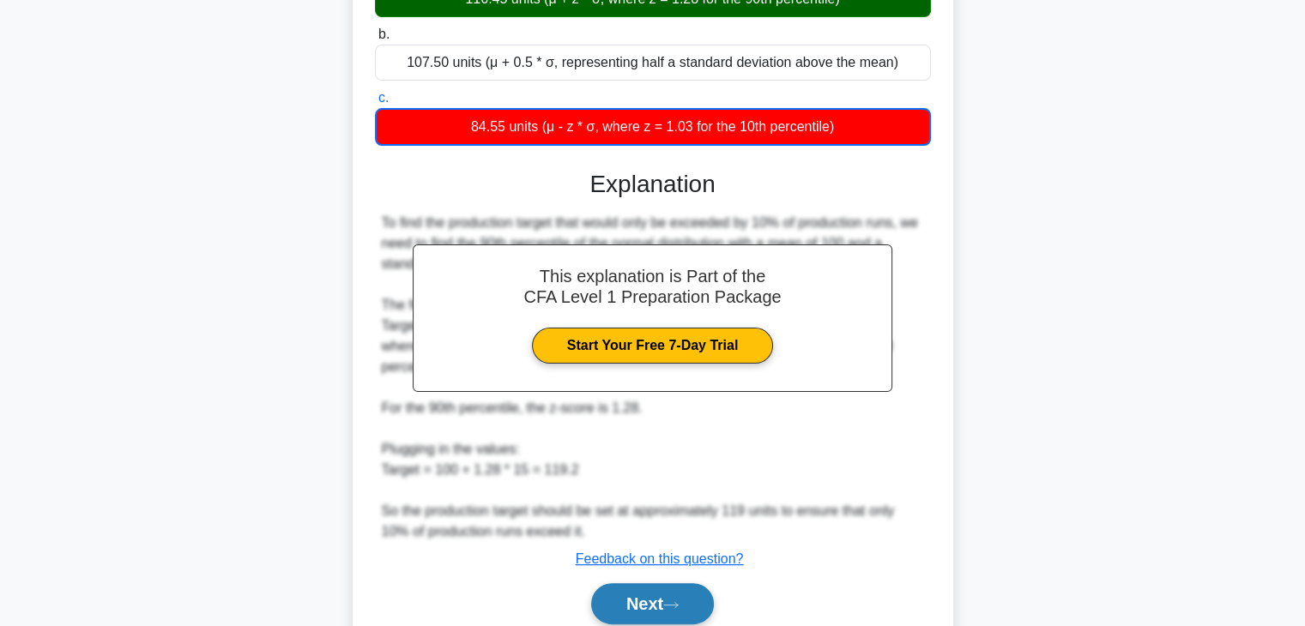
click at [680, 584] on button "Next" at bounding box center [652, 604] width 123 height 41
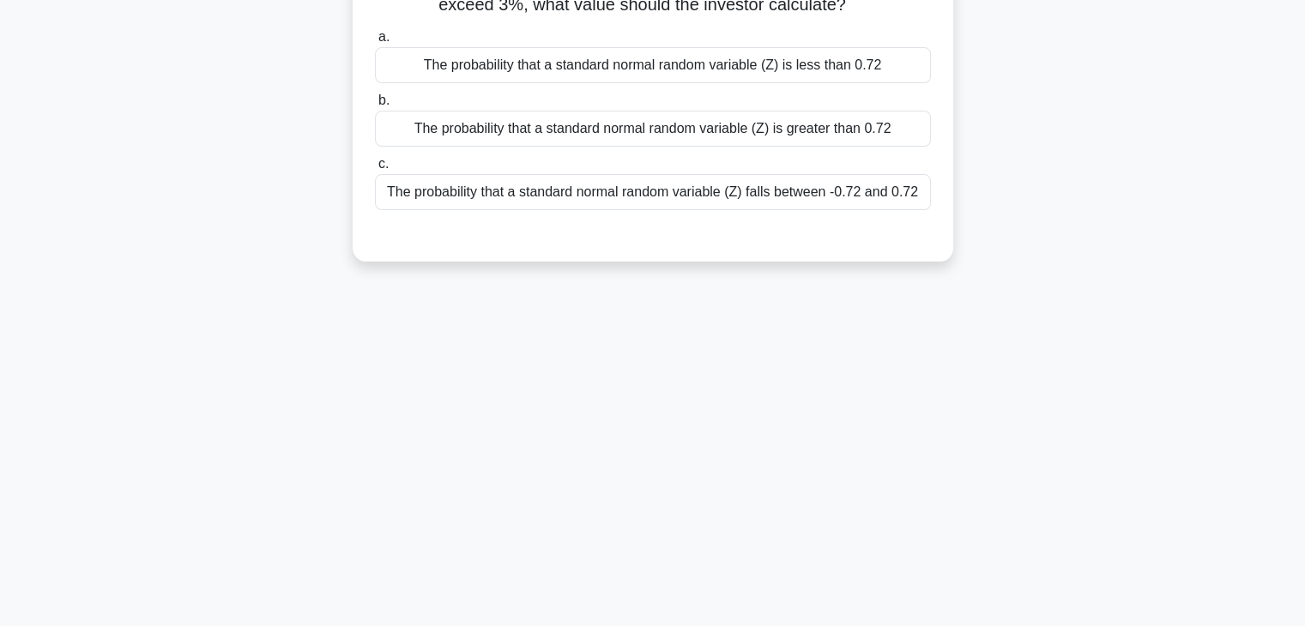
scroll to position [44, 0]
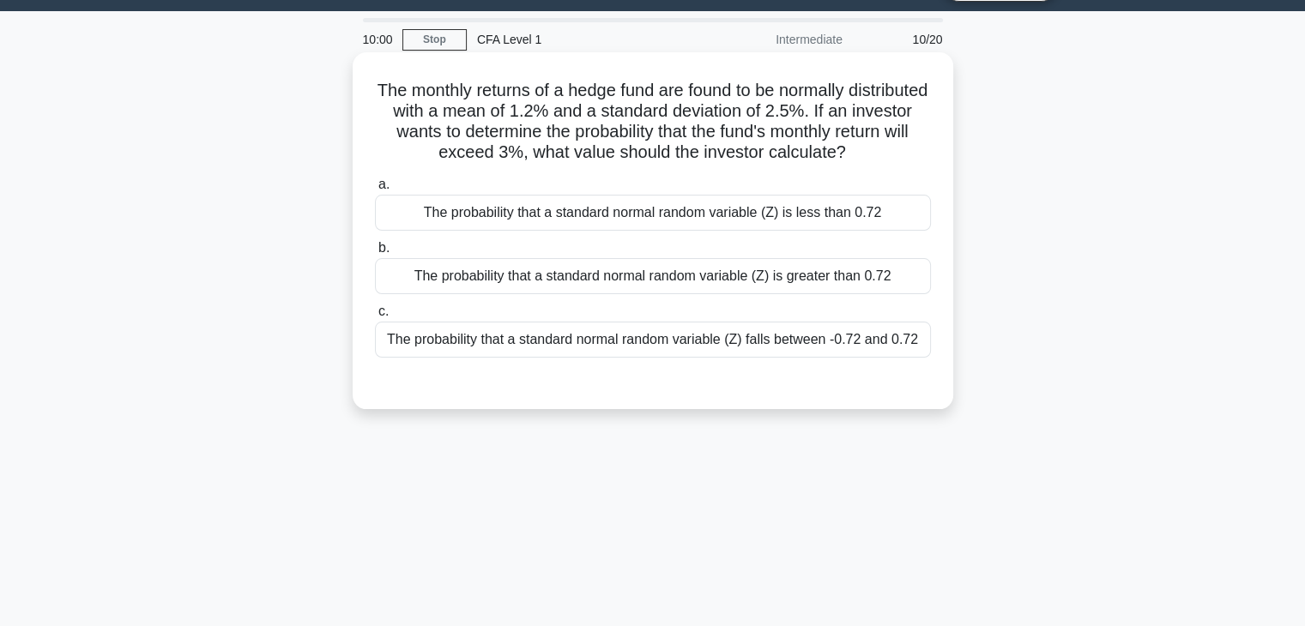
click at [886, 291] on div "The probability that a standard normal random variable (Z) is greater than 0.72" at bounding box center [653, 276] width 556 height 36
click at [375, 254] on input "b. The probability that a standard normal random variable (Z) is greater than 0…" at bounding box center [375, 248] width 0 height 11
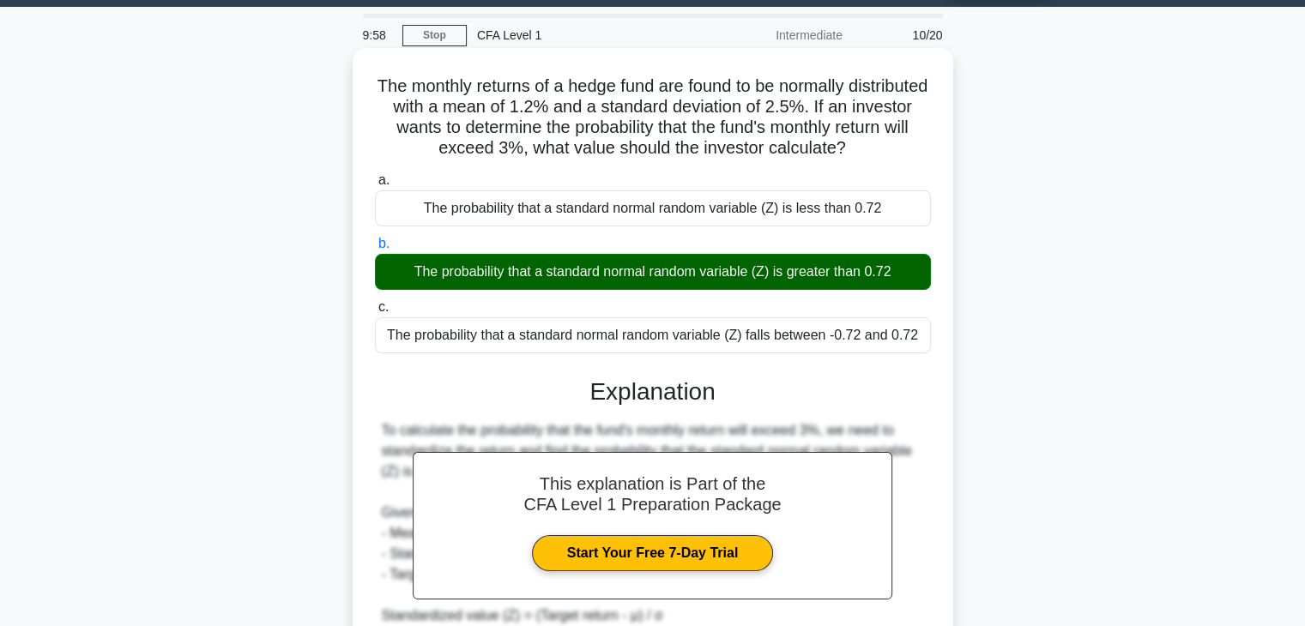
scroll to position [301, 0]
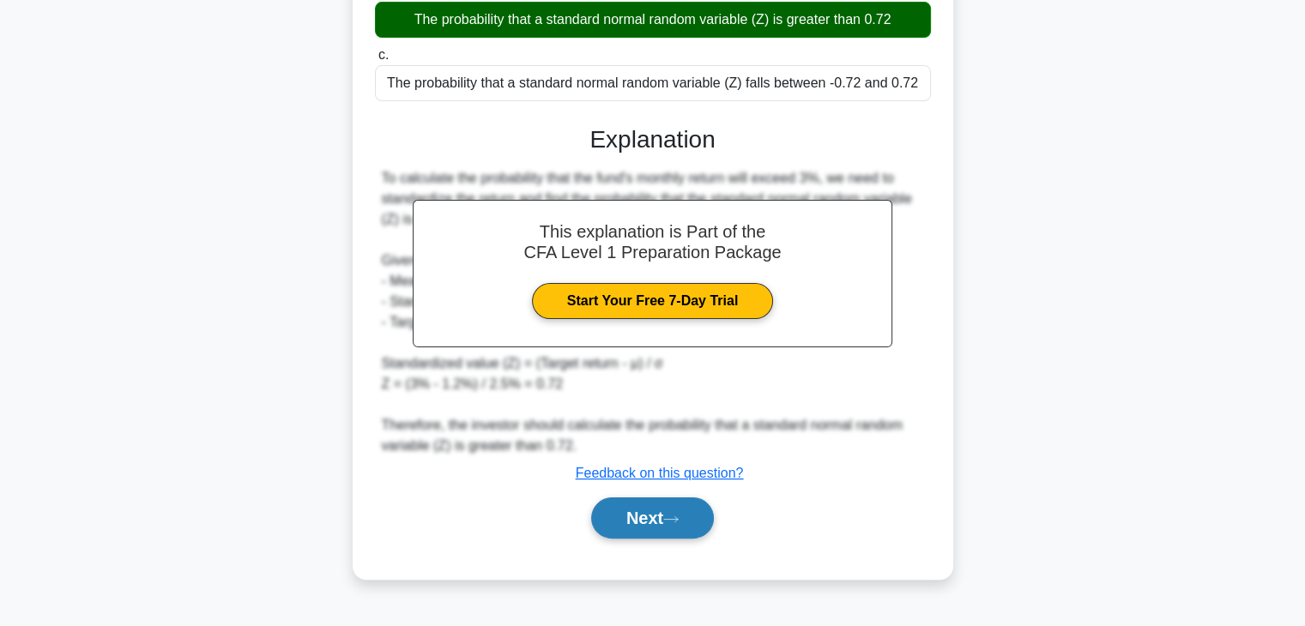
click at [663, 524] on button "Next" at bounding box center [652, 518] width 123 height 41
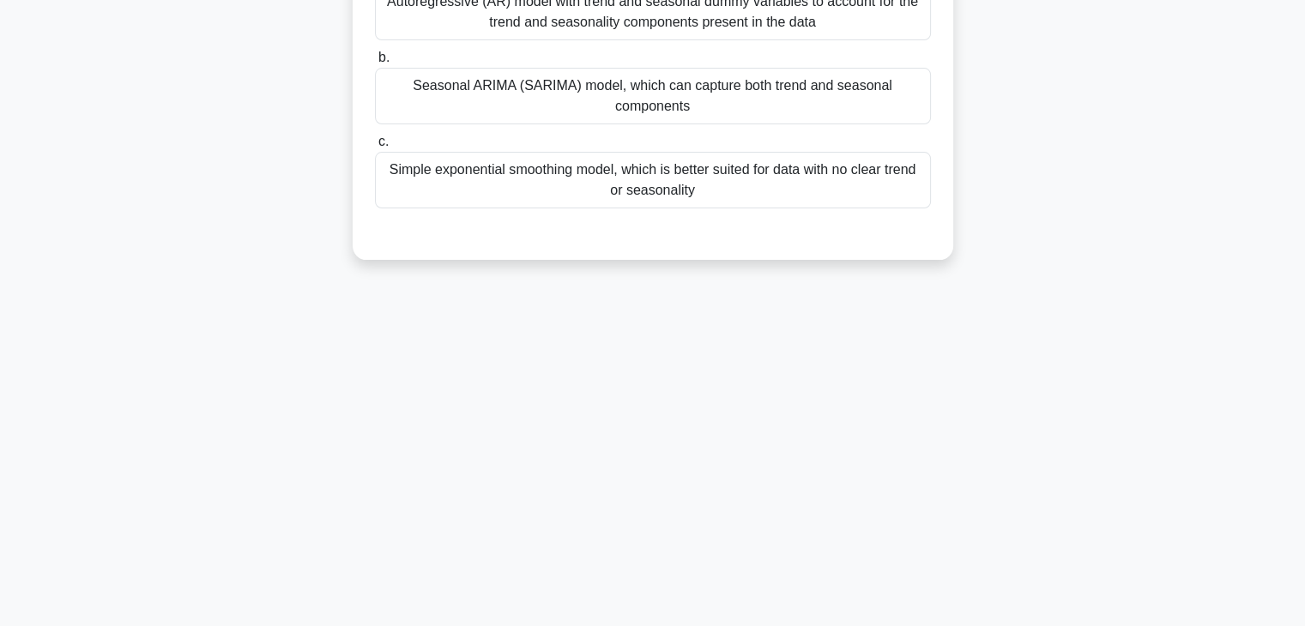
scroll to position [44, 0]
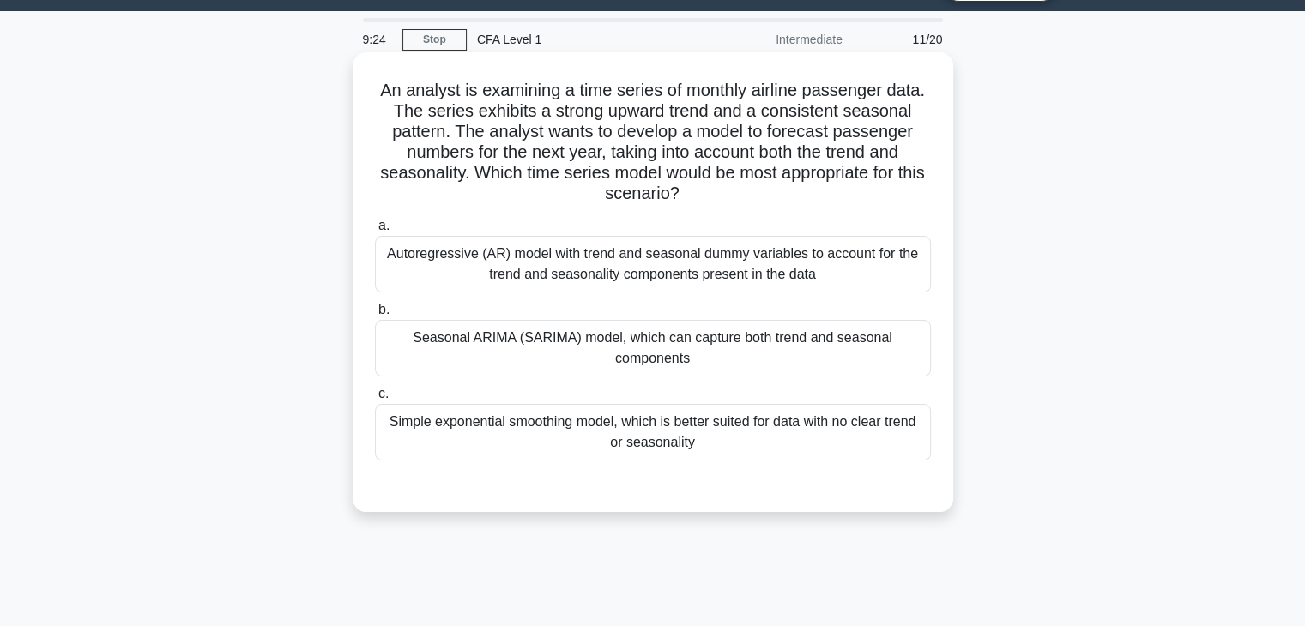
click at [614, 354] on div "Seasonal ARIMA (SARIMA) model, which can capture both trend and seasonal compon…" at bounding box center [653, 348] width 556 height 57
click at [375, 316] on input "b. Seasonal ARIMA (SARIMA) model, which can capture both trend and seasonal com…" at bounding box center [375, 310] width 0 height 11
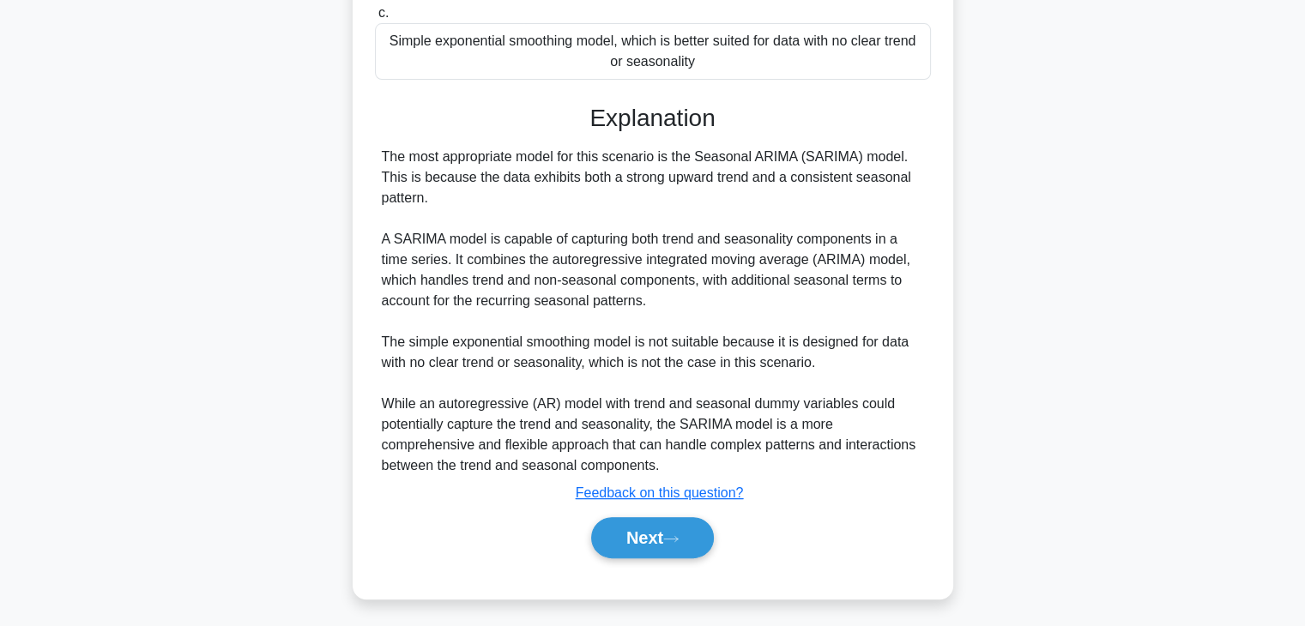
scroll to position [429, 0]
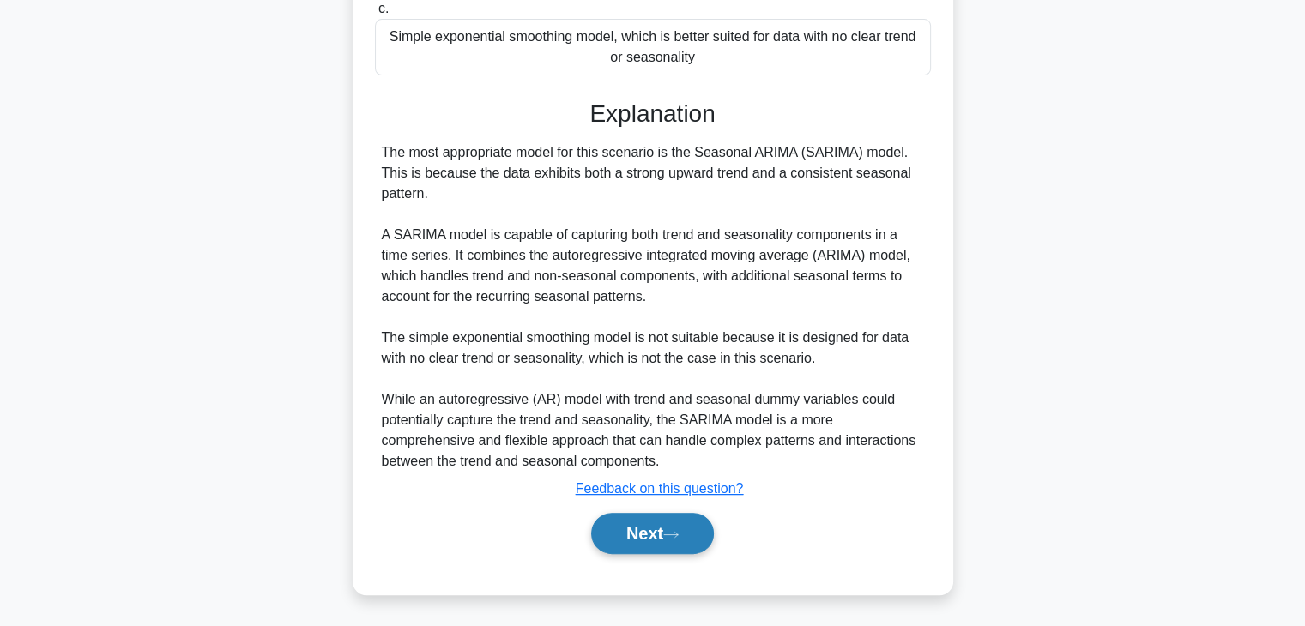
click at [651, 519] on button "Next" at bounding box center [652, 533] width 123 height 41
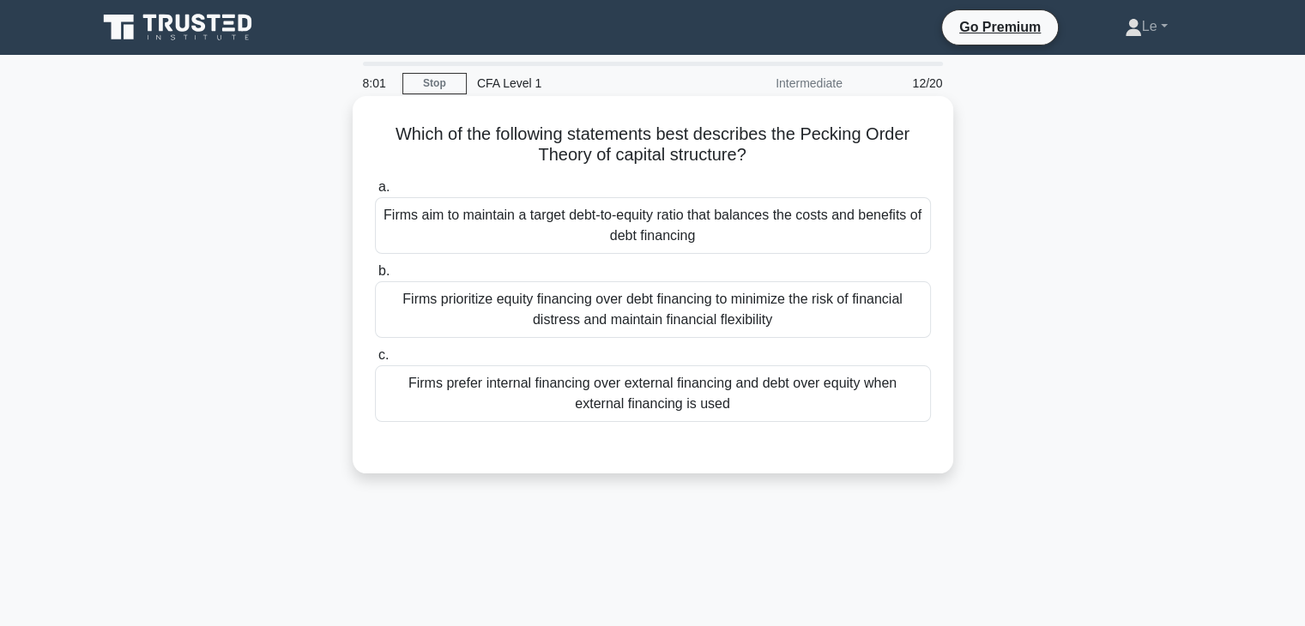
scroll to position [0, 0]
click at [576, 245] on div "Firms aim to maintain a target debt-to-equity ratio that balances the costs and…" at bounding box center [653, 225] width 556 height 57
click at [375, 193] on input "a. Firms aim to maintain a target debt-to-equity ratio that balances the costs …" at bounding box center [375, 187] width 0 height 11
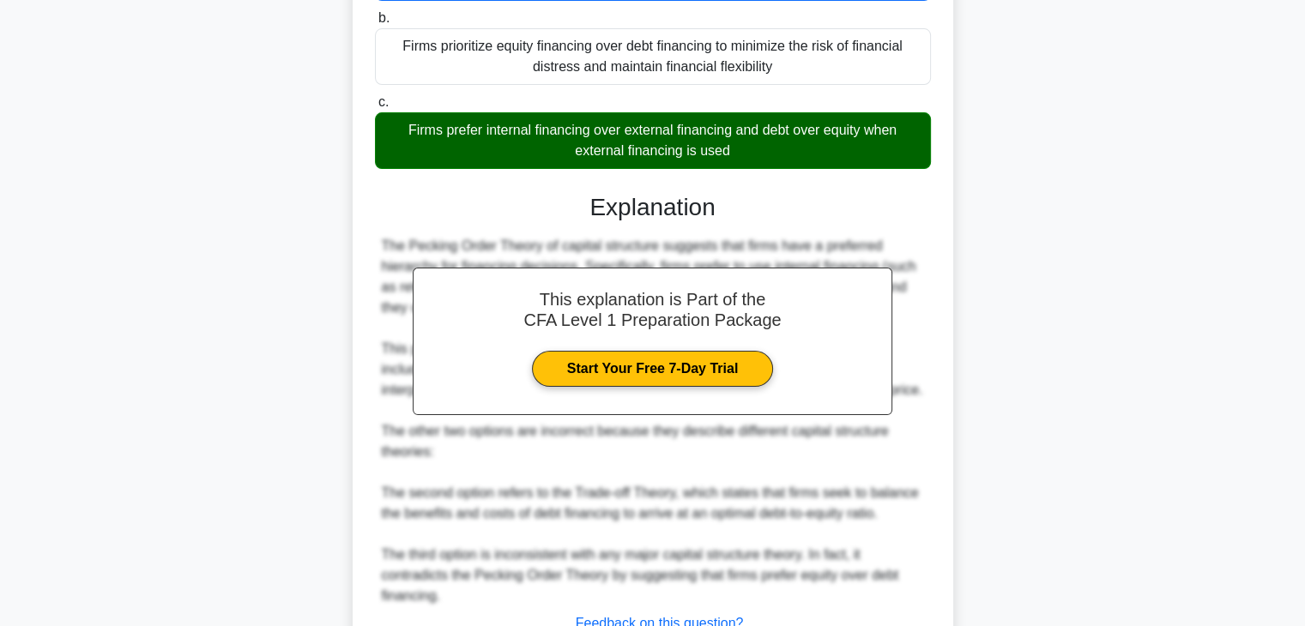
scroll to position [257, 0]
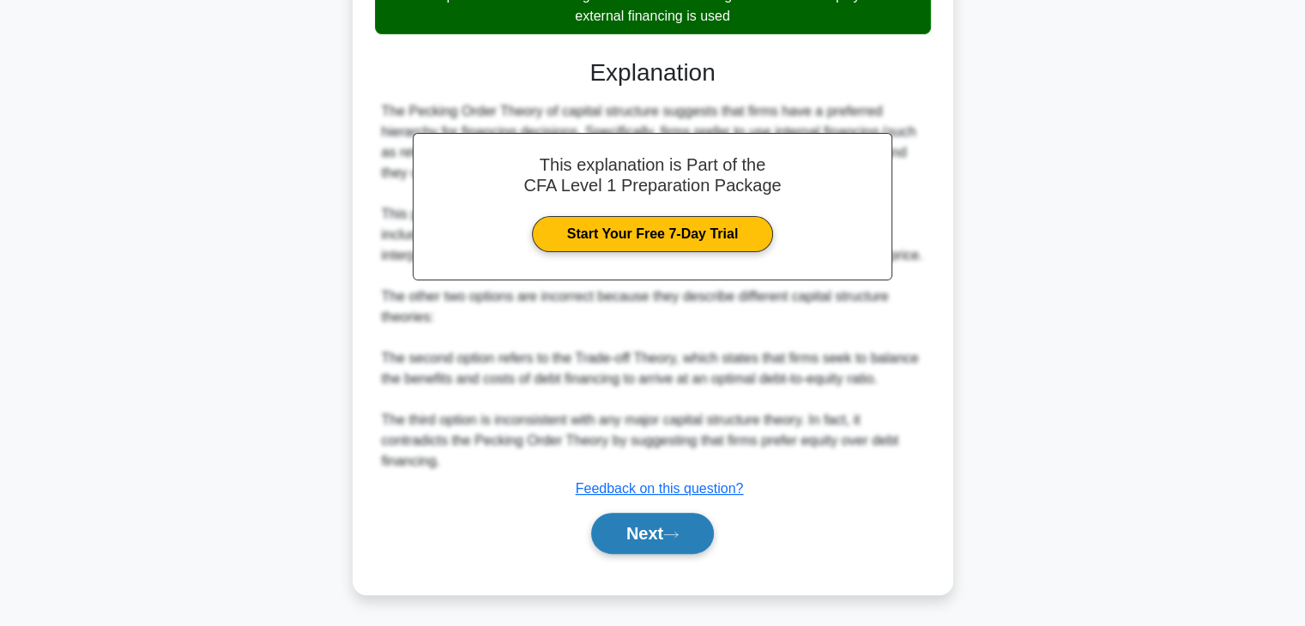
click at [684, 552] on button "Next" at bounding box center [652, 533] width 123 height 41
click at [681, 539] on button "Next" at bounding box center [652, 533] width 123 height 41
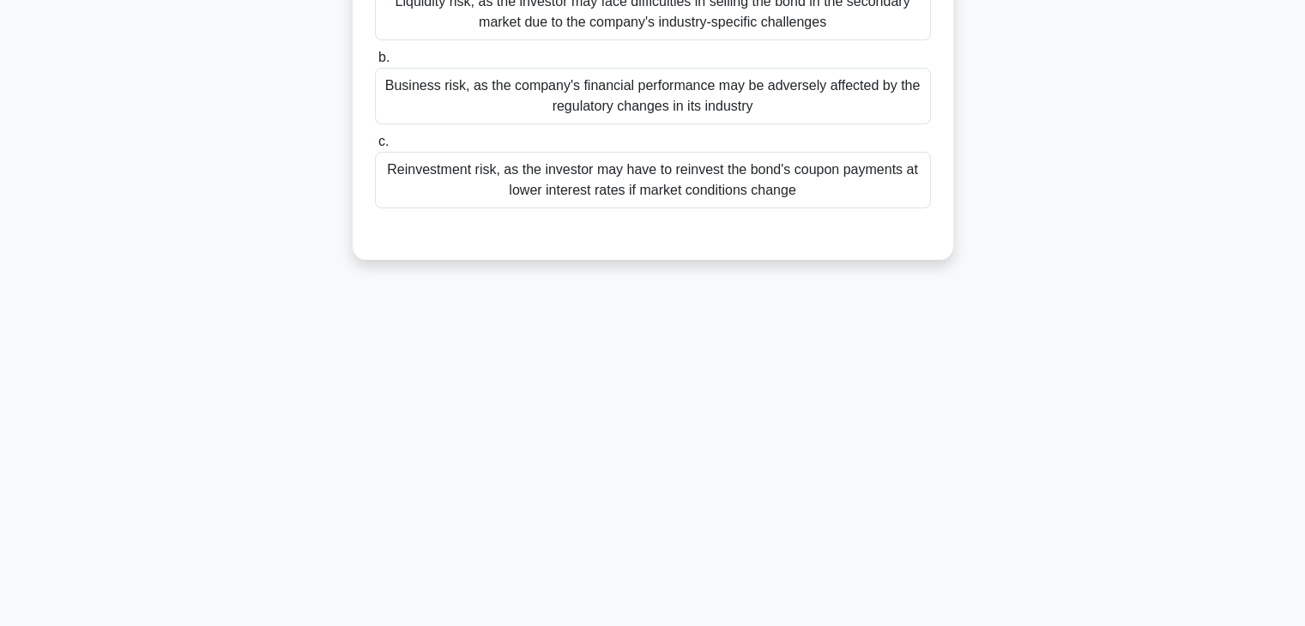
scroll to position [44, 0]
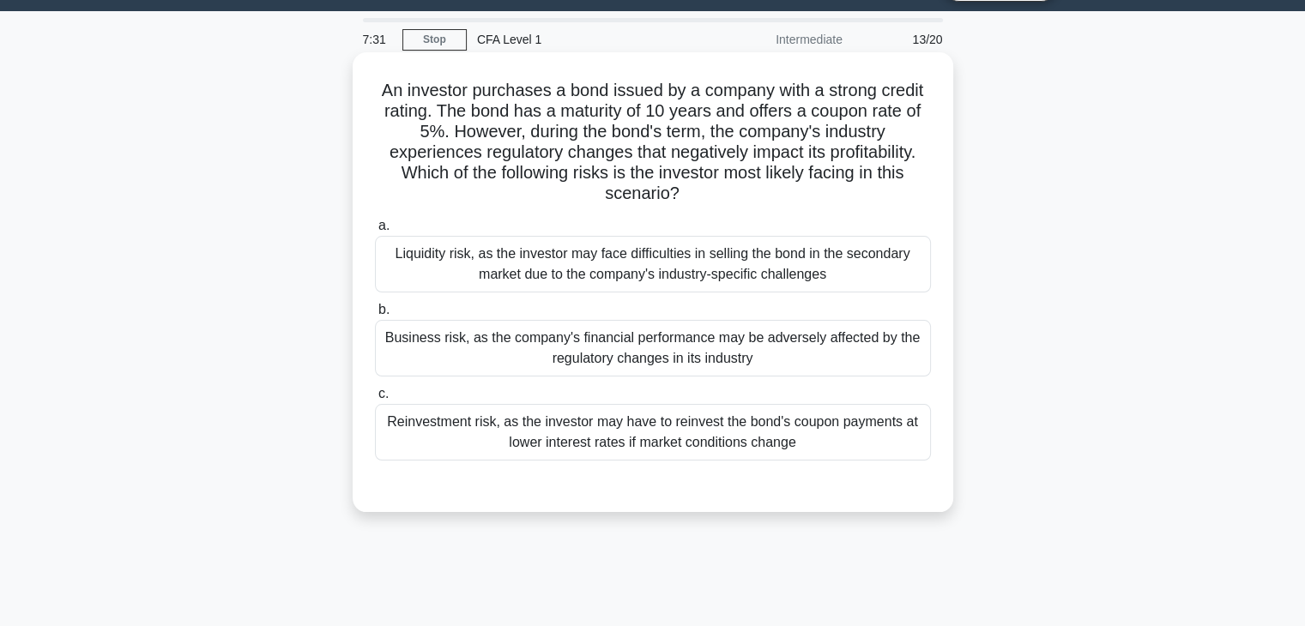
click at [639, 342] on div "Business risk, as the company's financial performance may be adversely affected…" at bounding box center [653, 348] width 556 height 57
click at [375, 316] on input "b. Business risk, as the company's financial performance may be adversely affec…" at bounding box center [375, 310] width 0 height 11
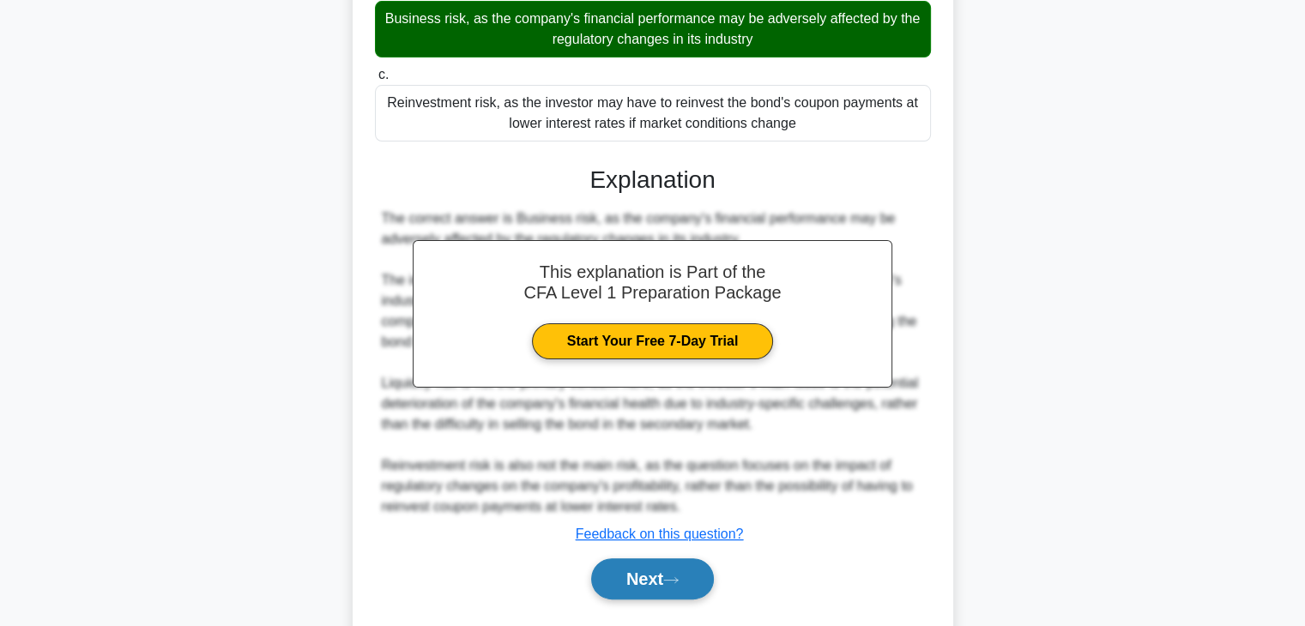
scroll to position [237, 0]
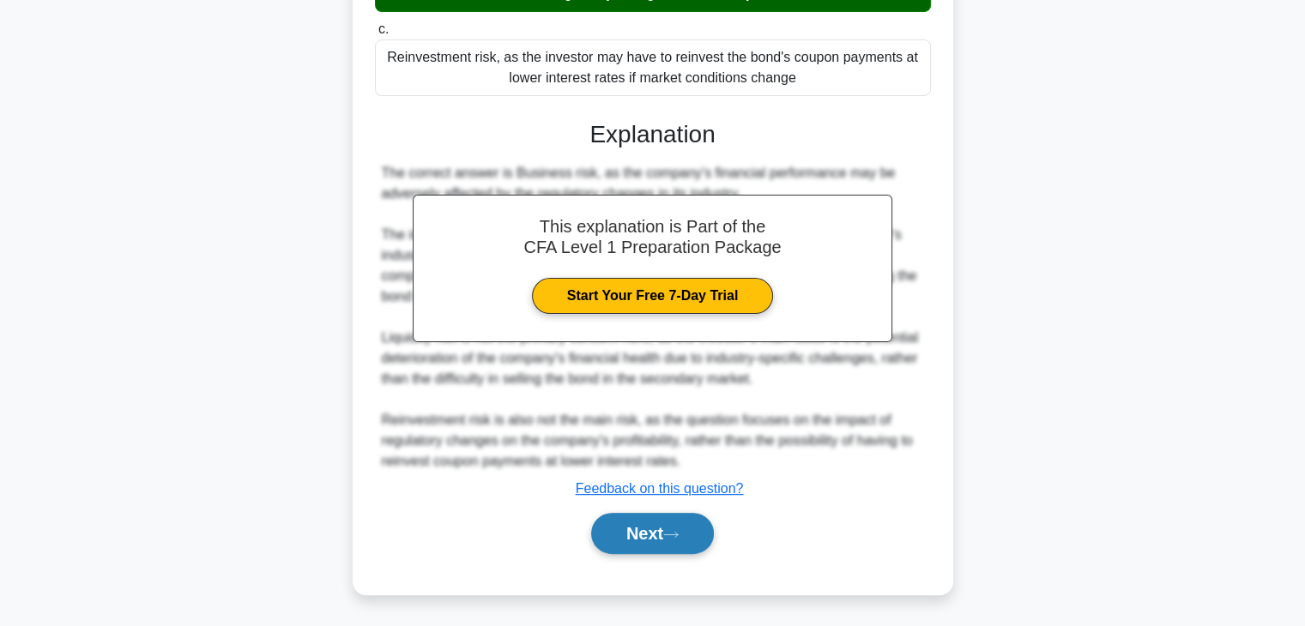
click at [657, 521] on button "Next" at bounding box center [652, 533] width 123 height 41
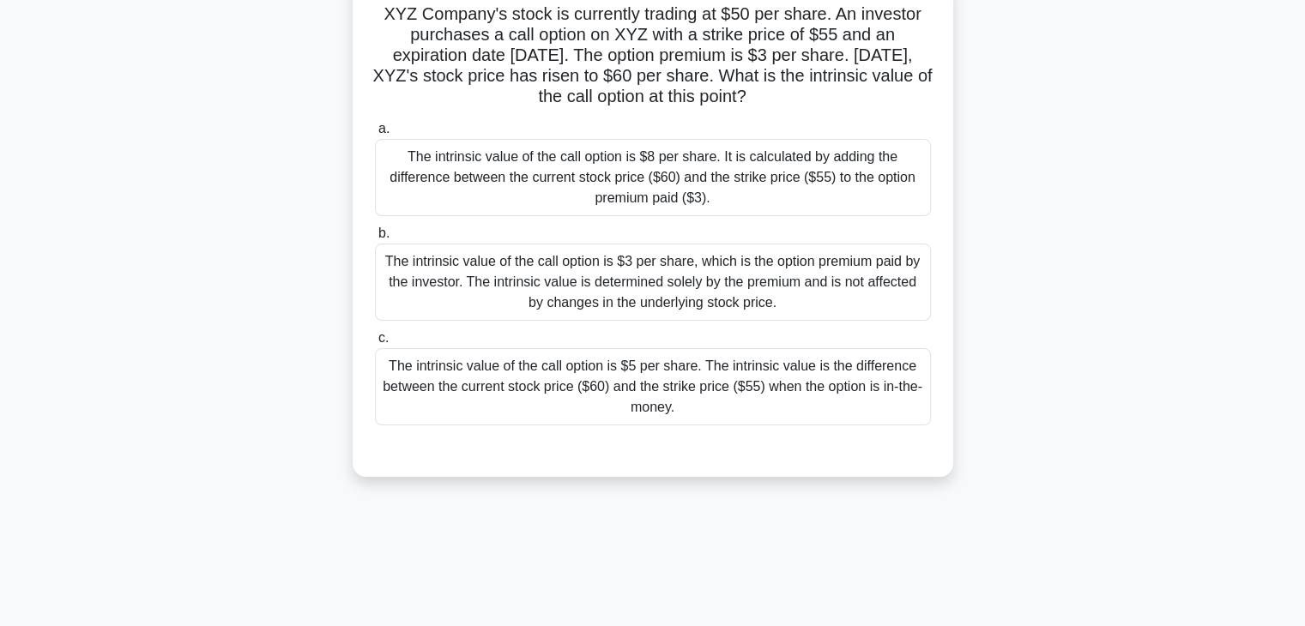
scroll to position [44, 0]
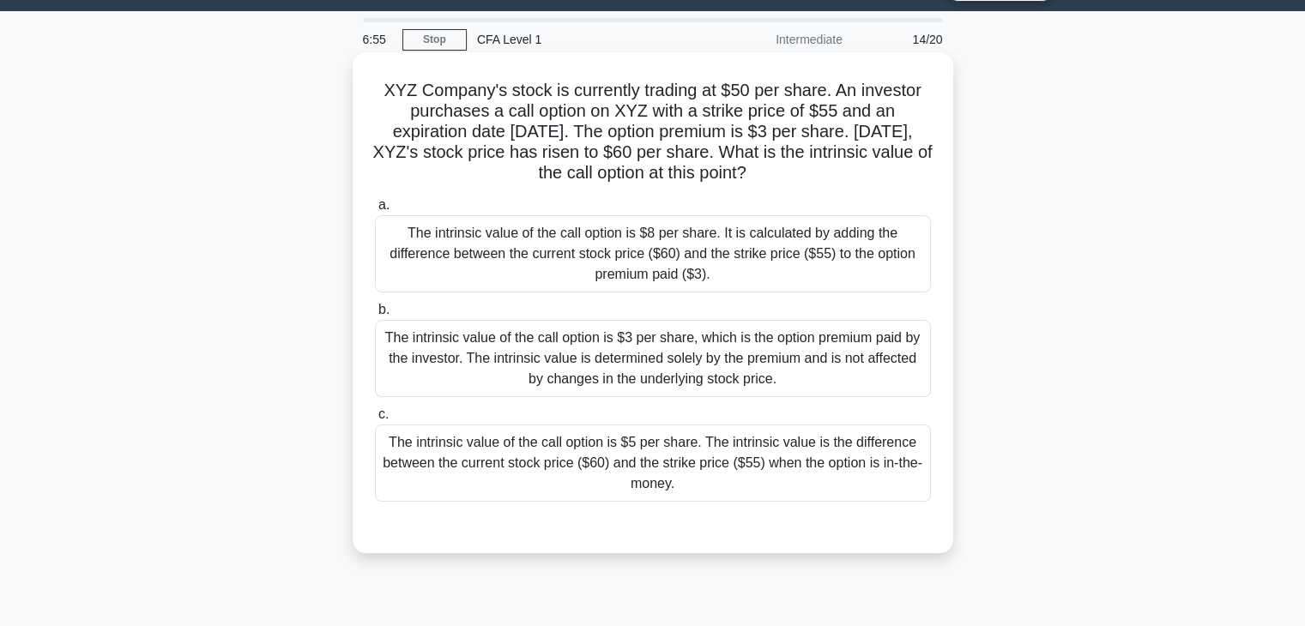
click at [701, 255] on div "The intrinsic value of the call option is $8 per share. It is calculated by add…" at bounding box center [653, 253] width 556 height 77
click at [375, 211] on input "a. The intrinsic value of the call option is $8 per share. It is calculated by …" at bounding box center [375, 205] width 0 height 11
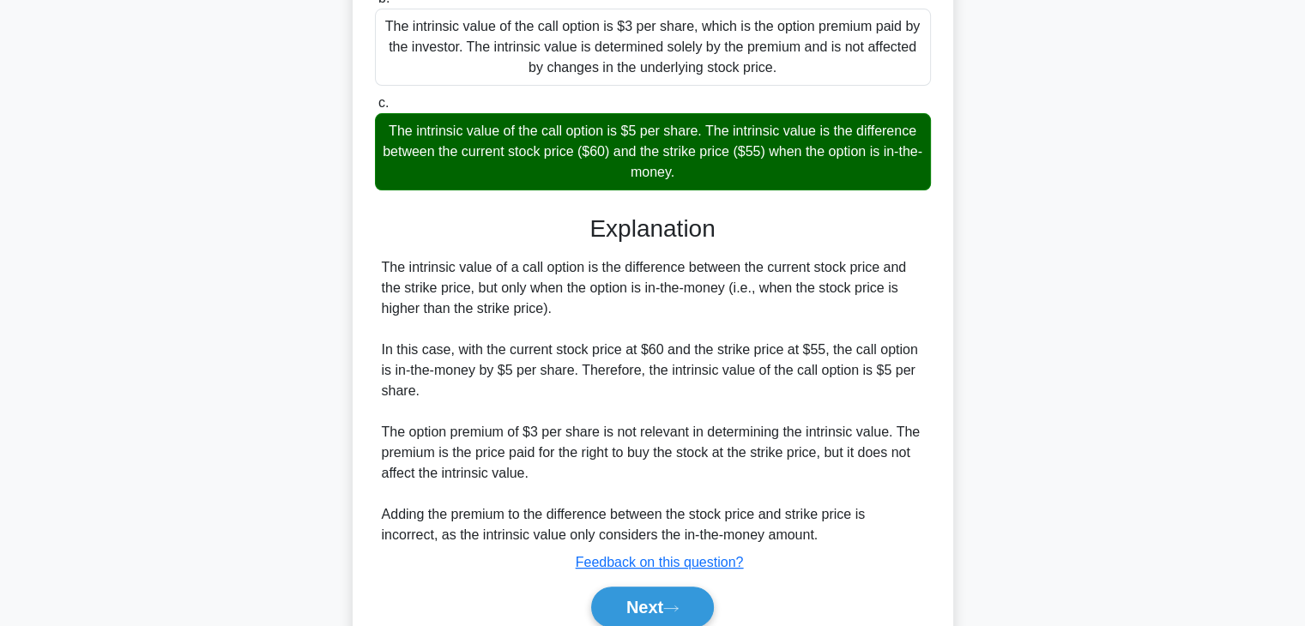
scroll to position [387, 0]
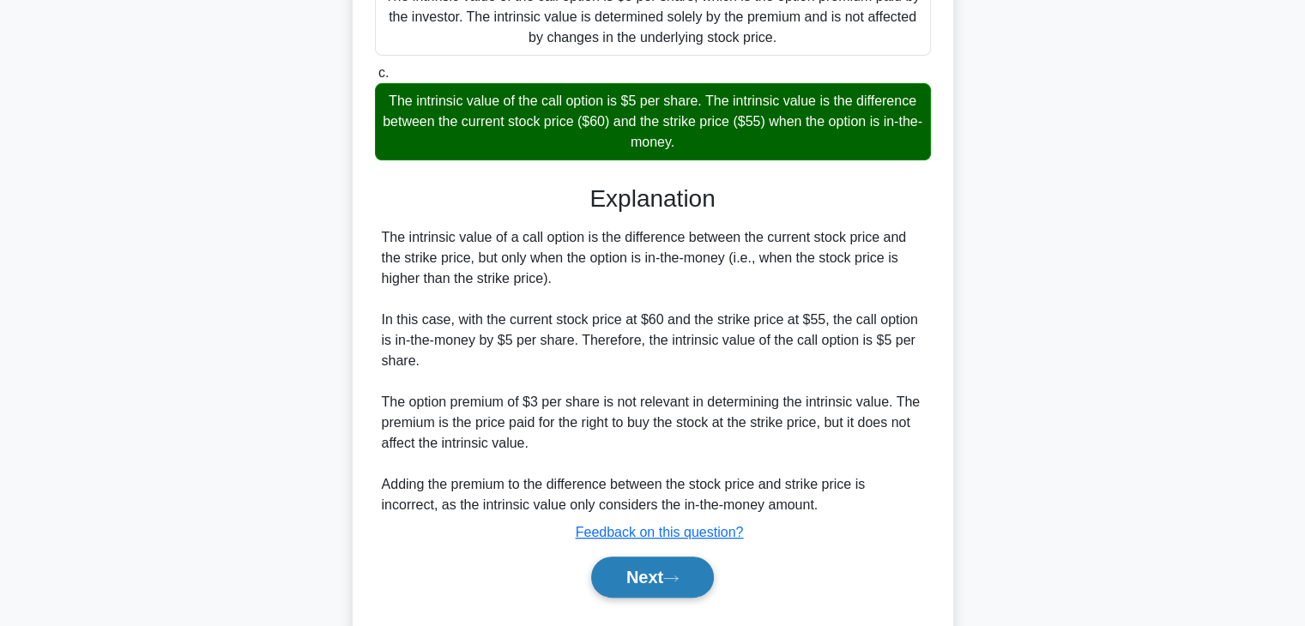
click at [673, 571] on button "Next" at bounding box center [652, 577] width 123 height 41
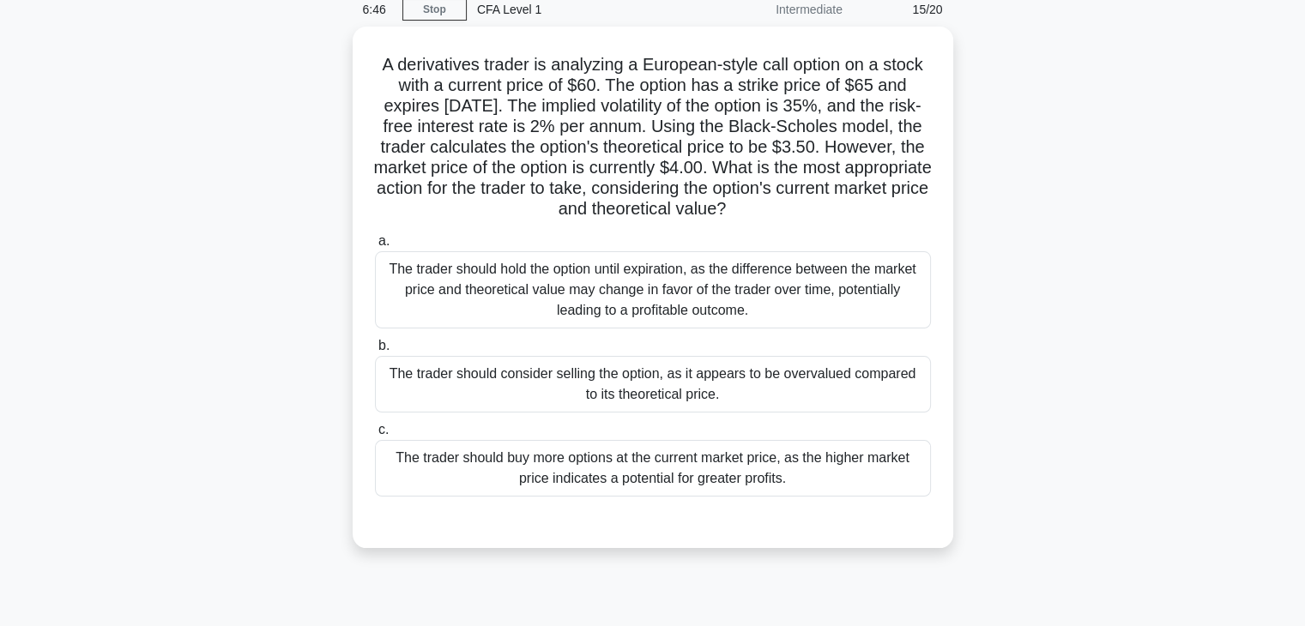
scroll to position [44, 0]
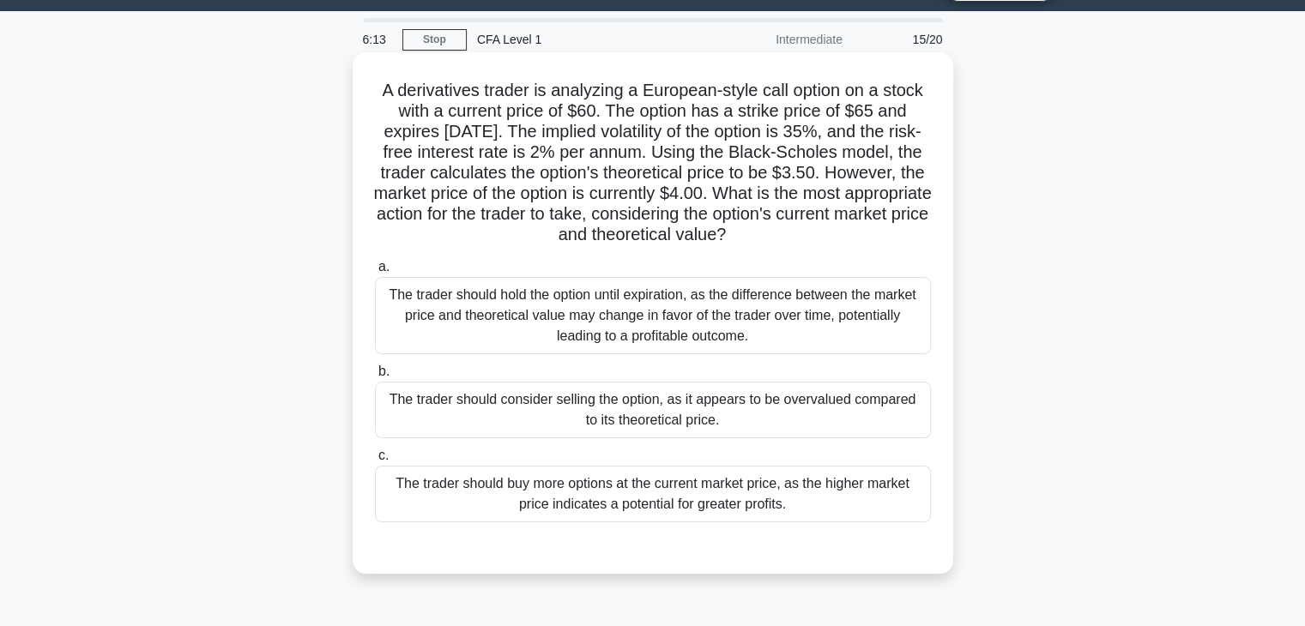
click at [670, 430] on div "The trader should consider selling the option, as it appears to be overvalued c…" at bounding box center [653, 410] width 556 height 57
click at [375, 378] on input "b. The trader should consider selling the option, as it appears to be overvalue…" at bounding box center [375, 371] width 0 height 11
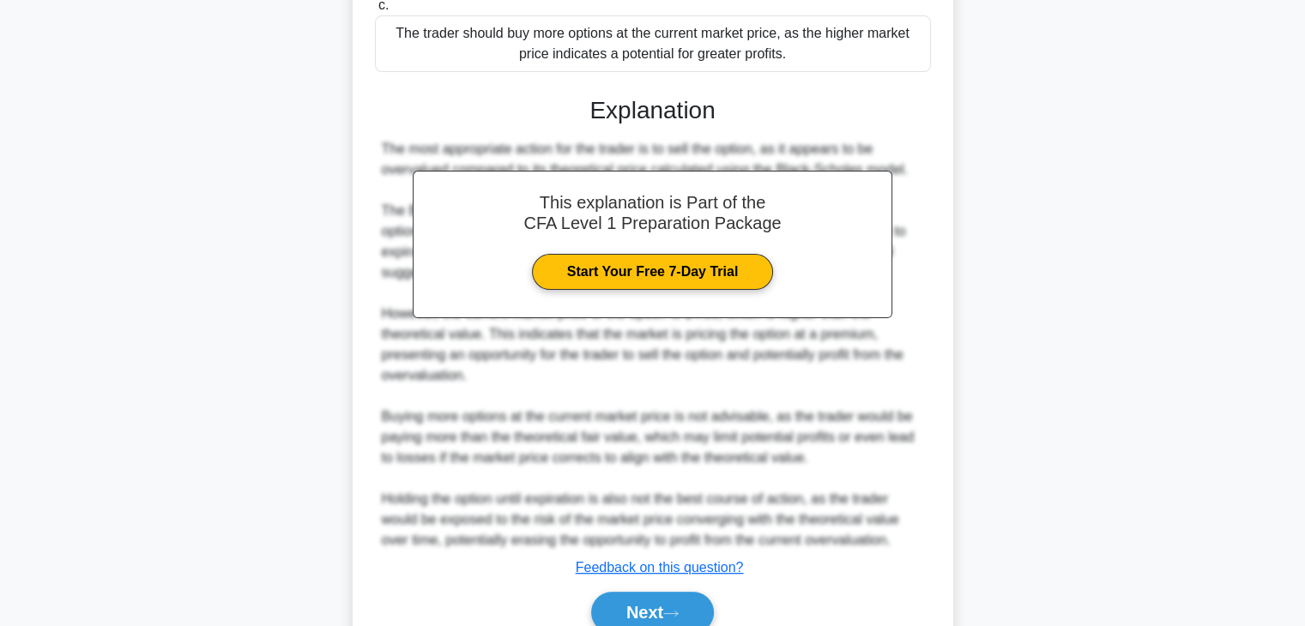
scroll to position [573, 0]
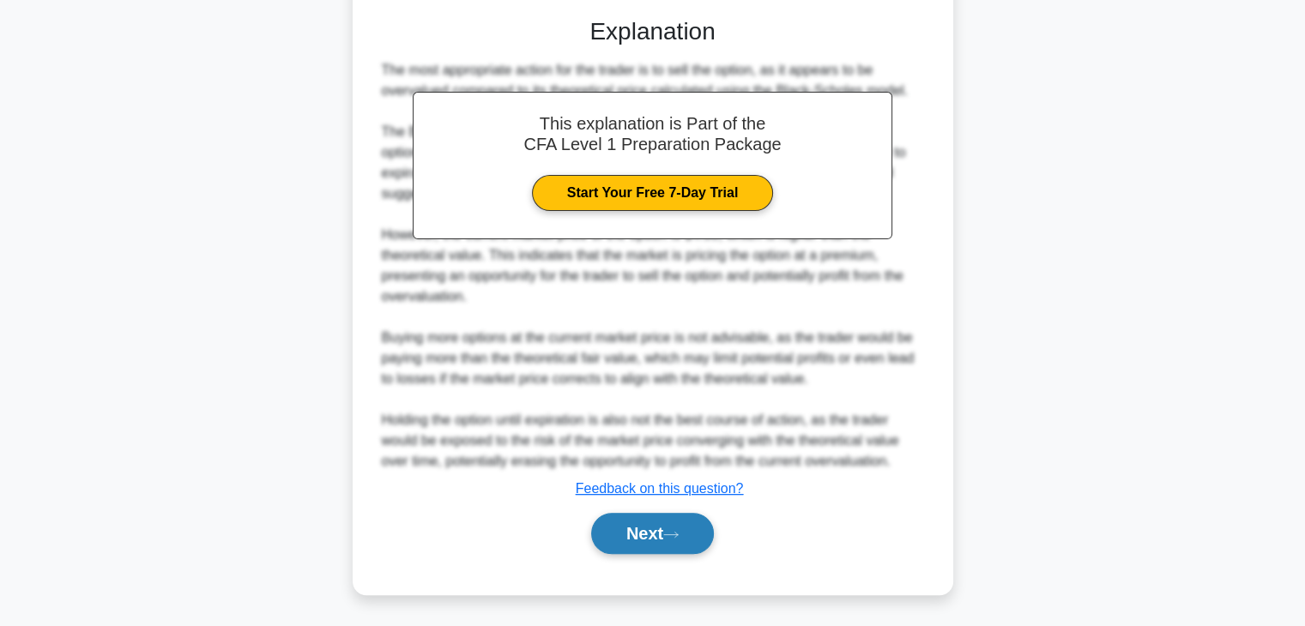
click at [635, 524] on button "Next" at bounding box center [652, 533] width 123 height 41
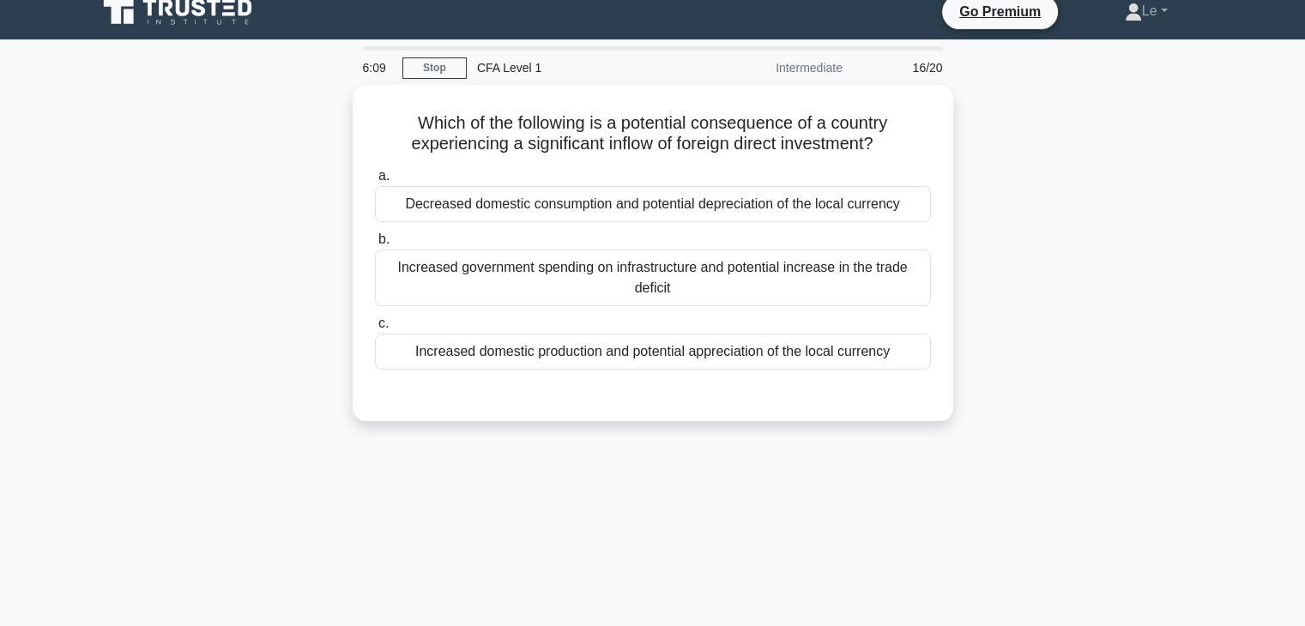
scroll to position [0, 0]
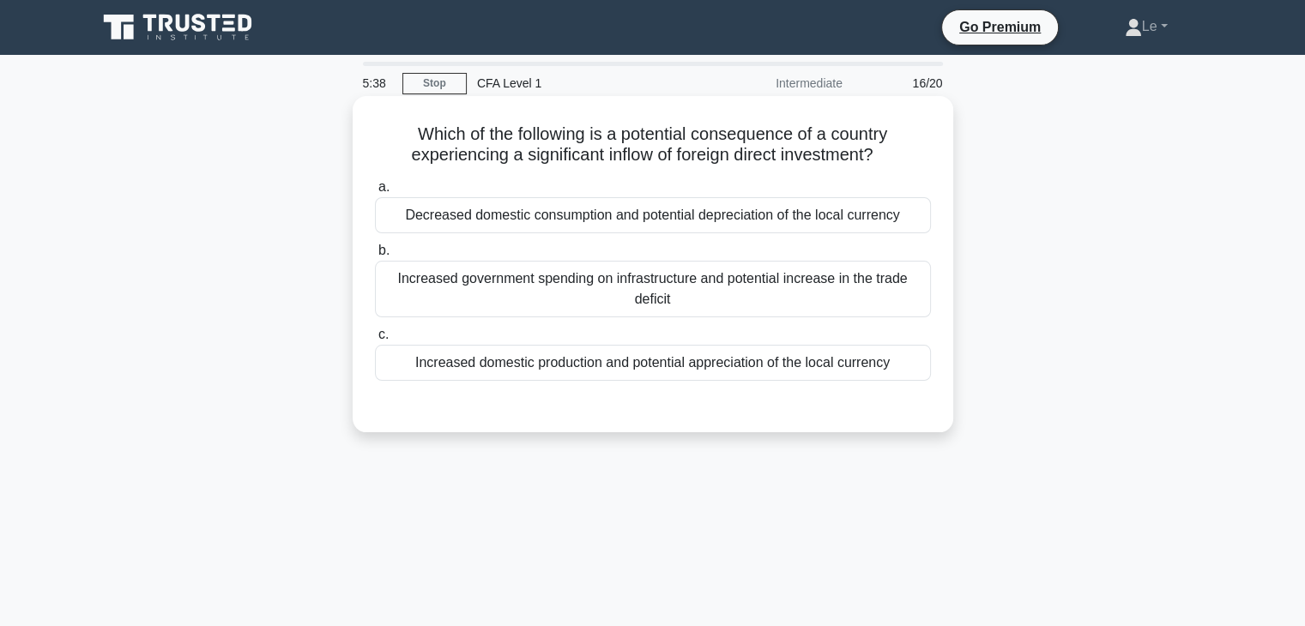
click at [687, 229] on div "Decreased domestic consumption and potential depreciation of the local currency" at bounding box center [653, 215] width 556 height 36
click at [375, 193] on input "a. Decreased domestic consumption and potential depreciation of the local curre…" at bounding box center [375, 187] width 0 height 11
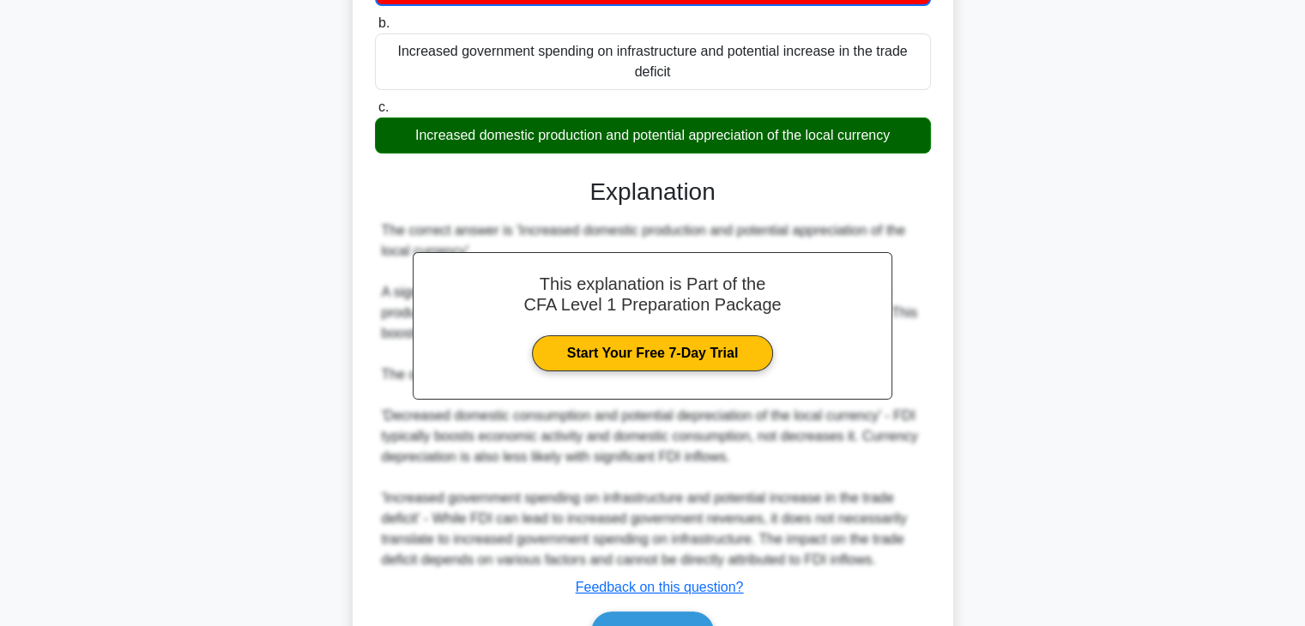
scroll to position [328, 0]
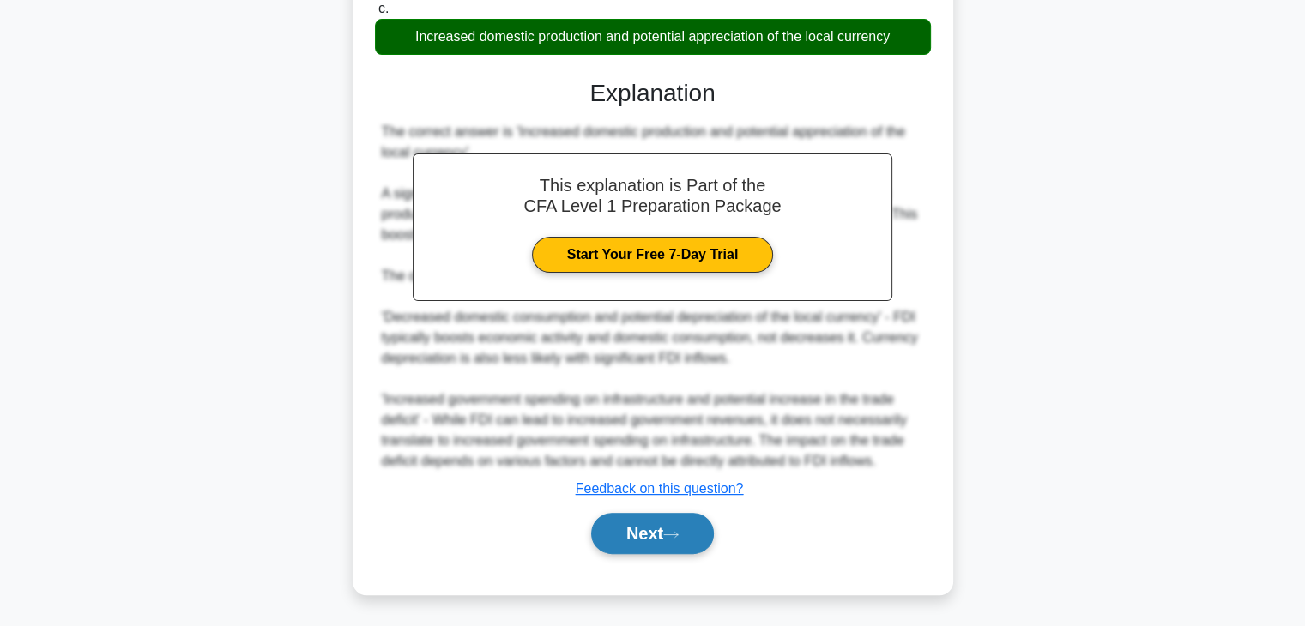
click at [641, 541] on button "Next" at bounding box center [652, 533] width 123 height 41
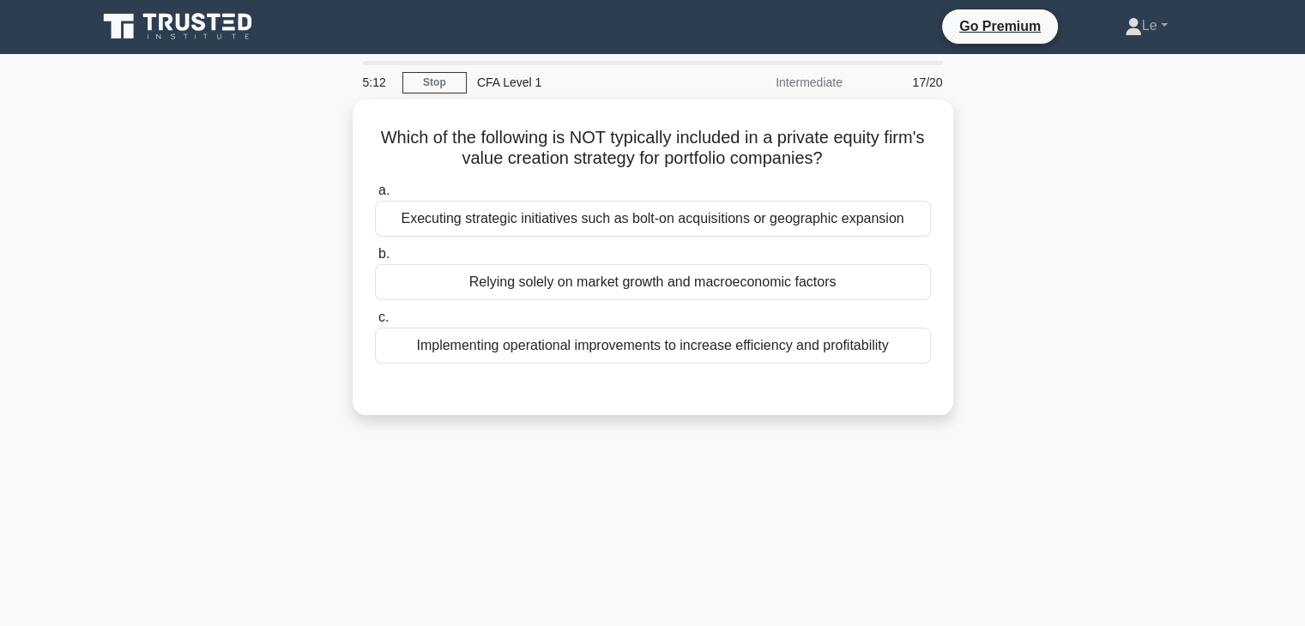
scroll to position [0, 0]
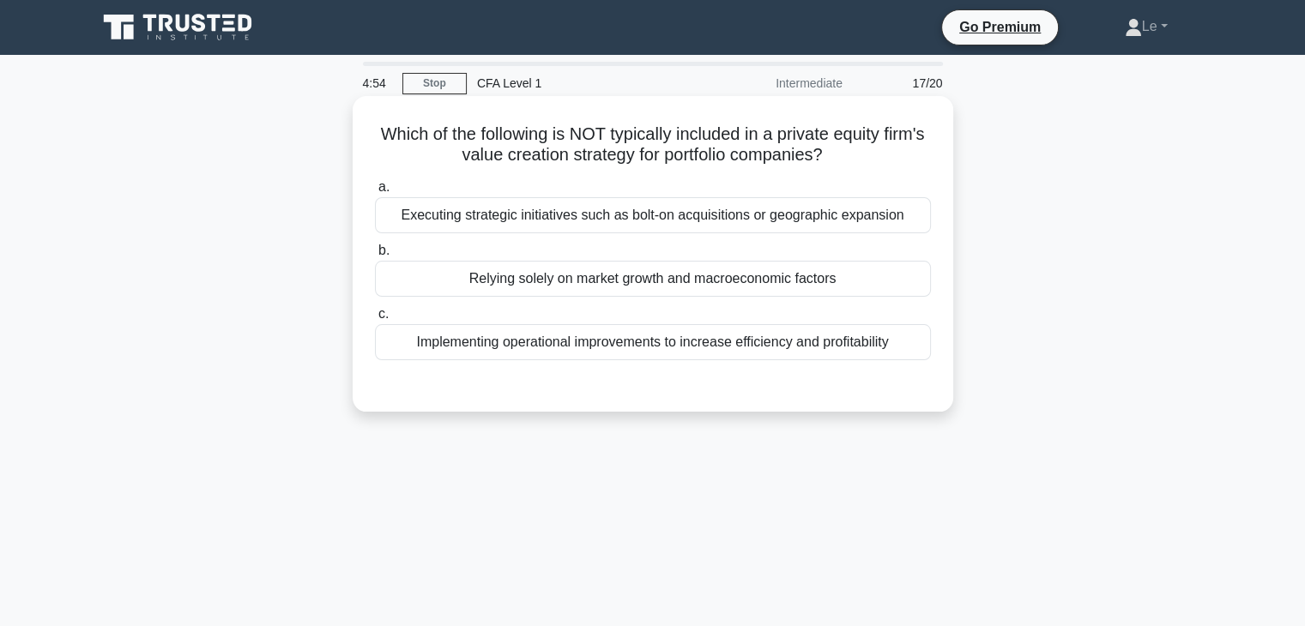
click at [706, 278] on div "Relying solely on market growth and macroeconomic factors" at bounding box center [653, 279] width 556 height 36
click at [375, 257] on input "b. Relying solely on market growth and macroeconomic factors" at bounding box center [375, 250] width 0 height 11
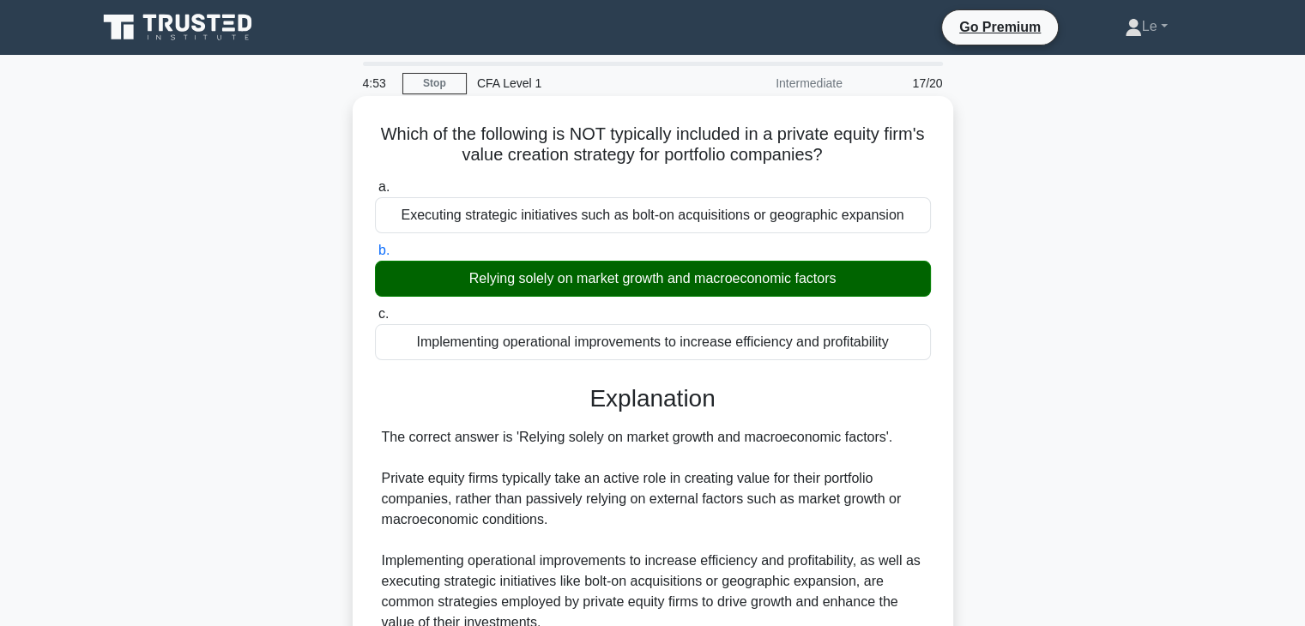
scroll to position [172, 0]
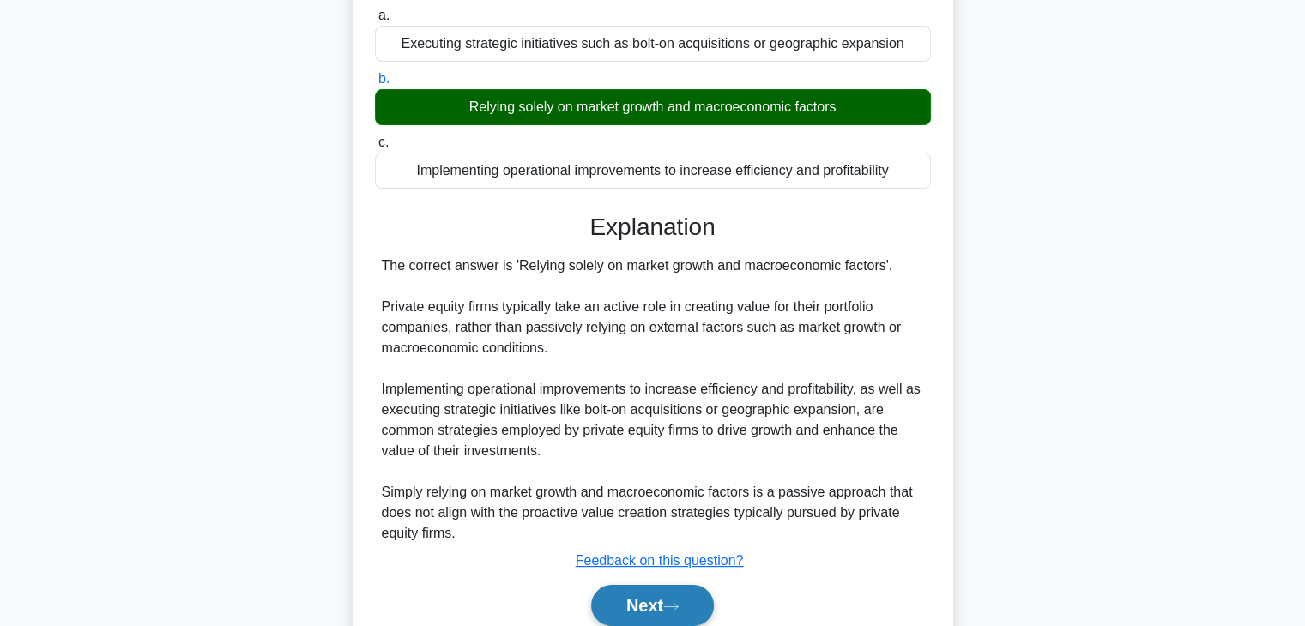
click at [629, 606] on button "Next" at bounding box center [652, 605] width 123 height 41
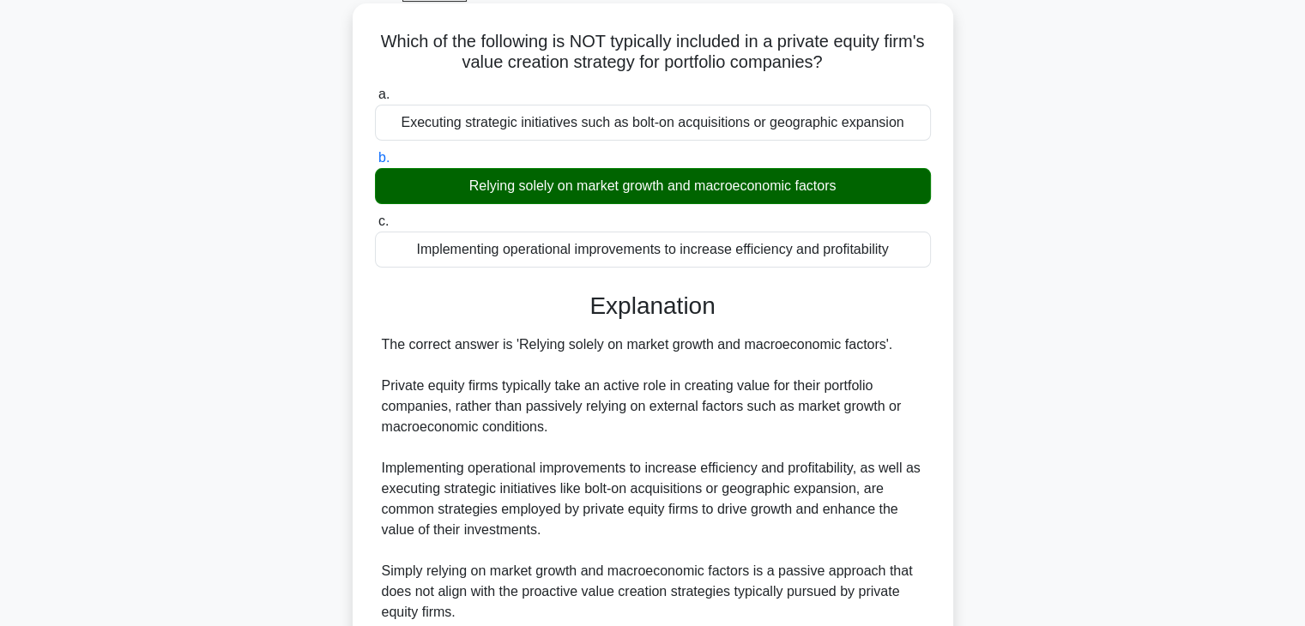
scroll to position [0, 0]
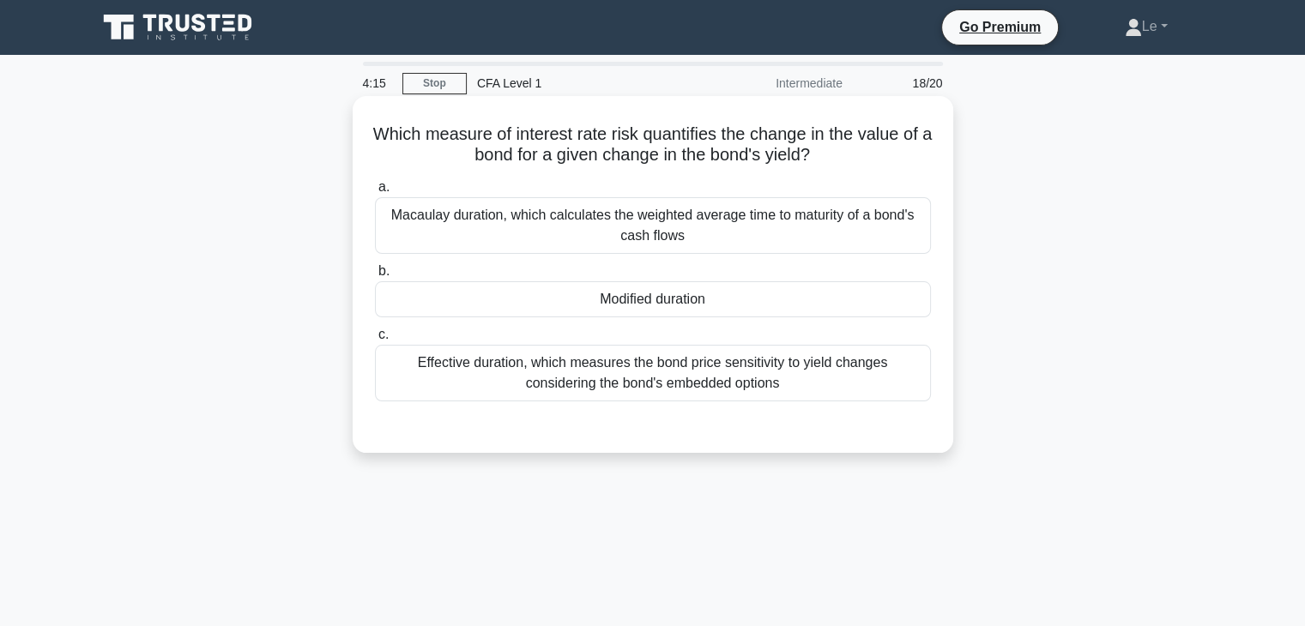
click at [844, 294] on div "Modified duration" at bounding box center [653, 299] width 556 height 36
click at [375, 277] on input "b. Modified duration" at bounding box center [375, 271] width 0 height 11
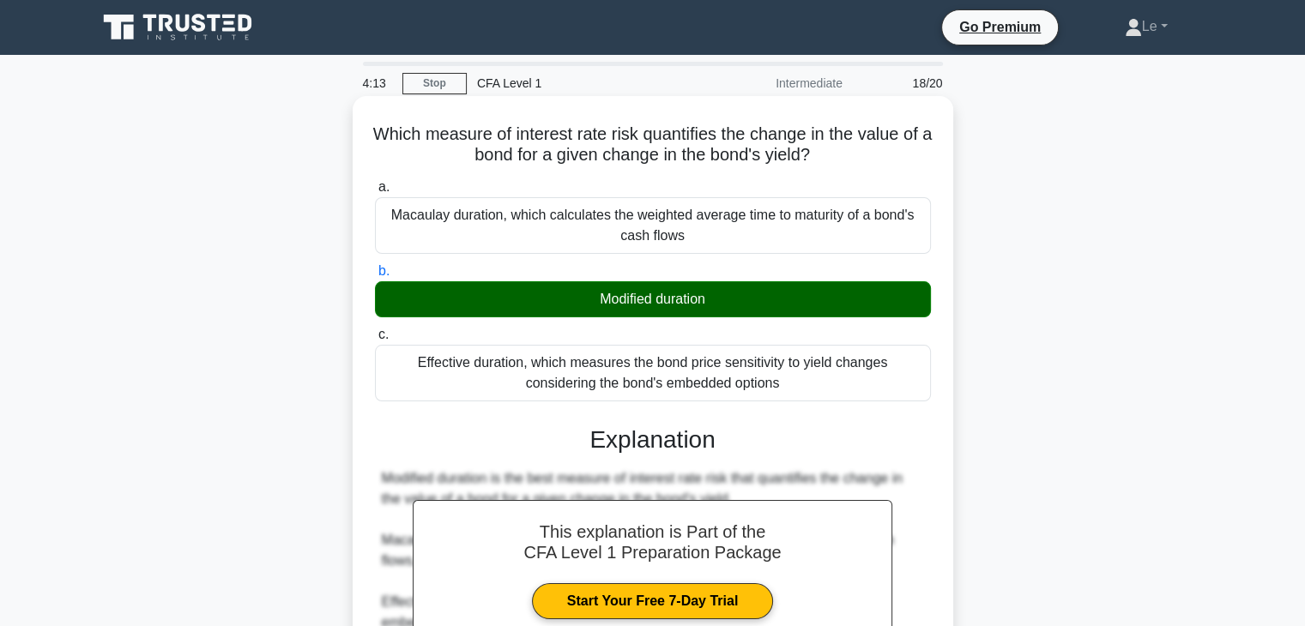
scroll to position [172, 0]
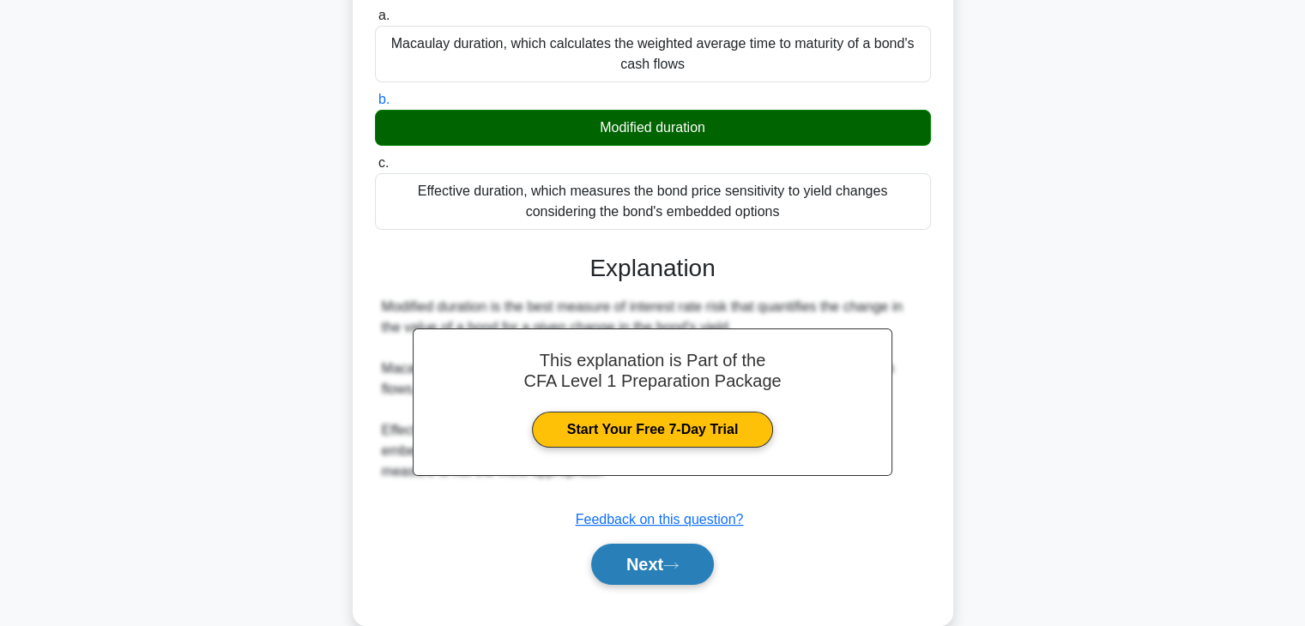
click at [626, 560] on button "Next" at bounding box center [652, 564] width 123 height 41
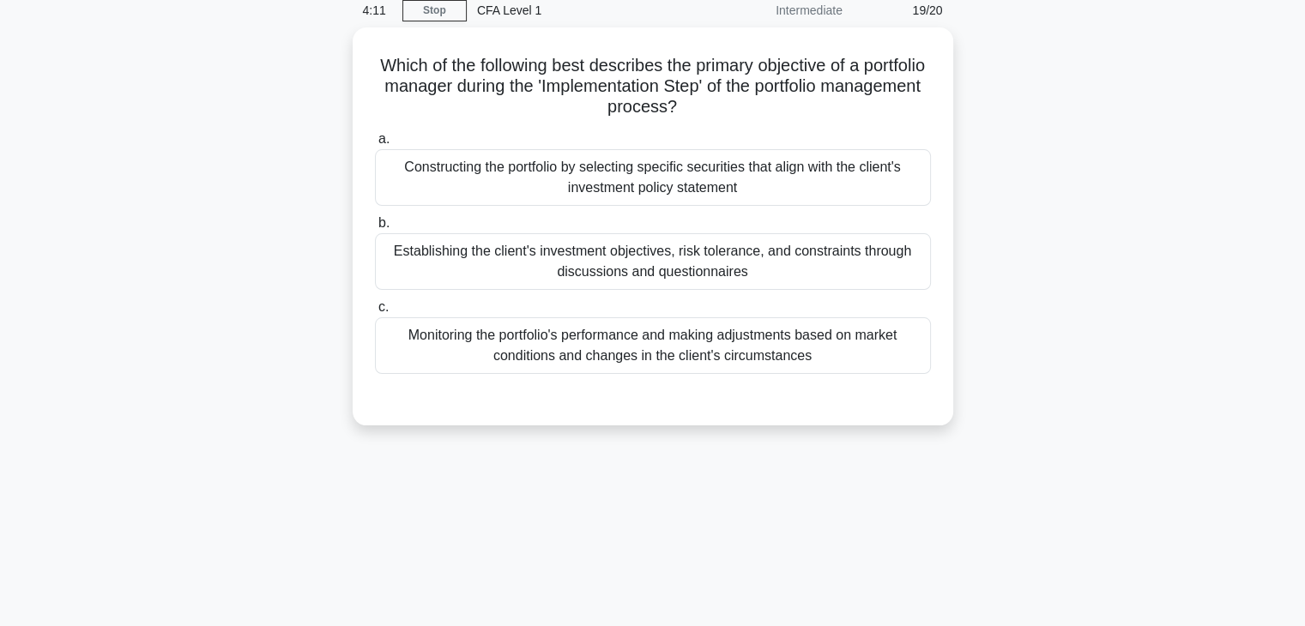
scroll to position [44, 0]
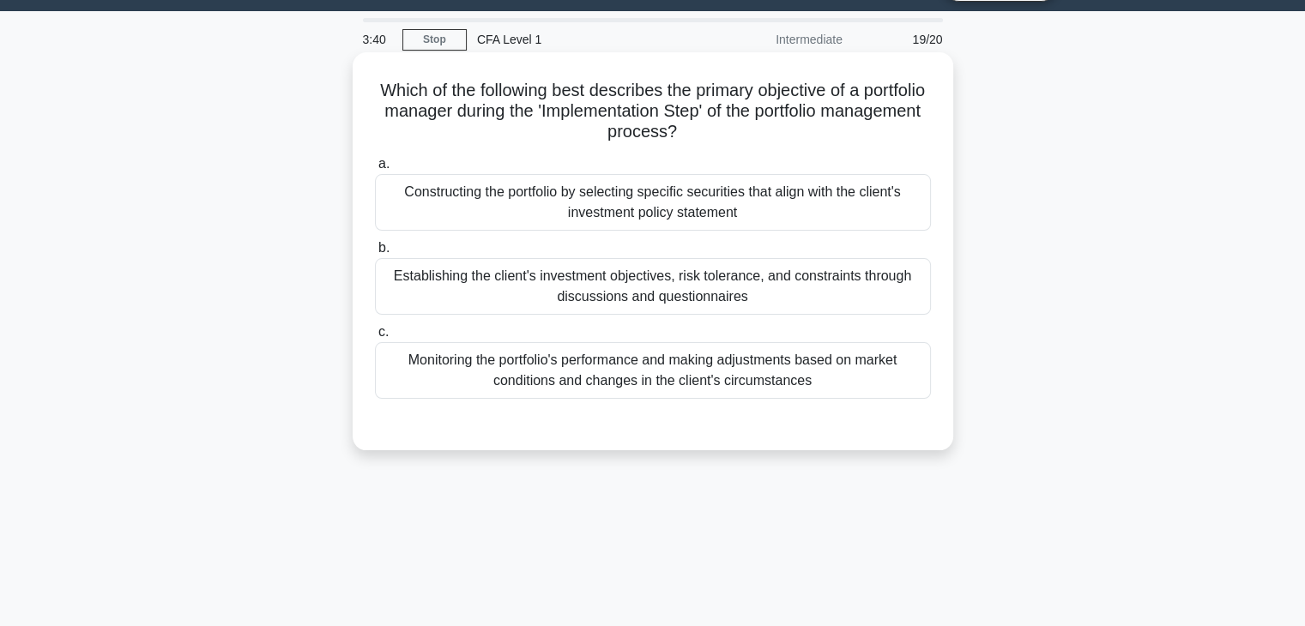
click at [680, 192] on div "Constructing the portfolio by selecting specific securities that align with the…" at bounding box center [653, 202] width 556 height 57
click at [375, 170] on input "a. Constructing the portfolio by selecting specific securities that align with …" at bounding box center [375, 164] width 0 height 11
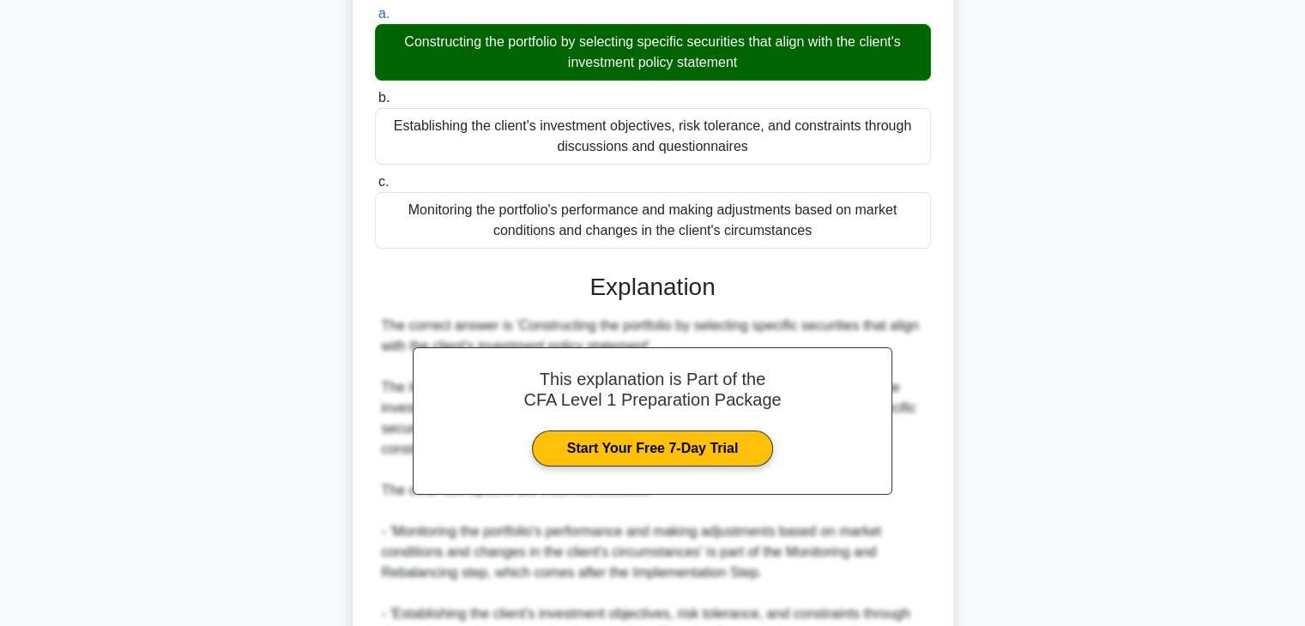
scroll to position [301, 0]
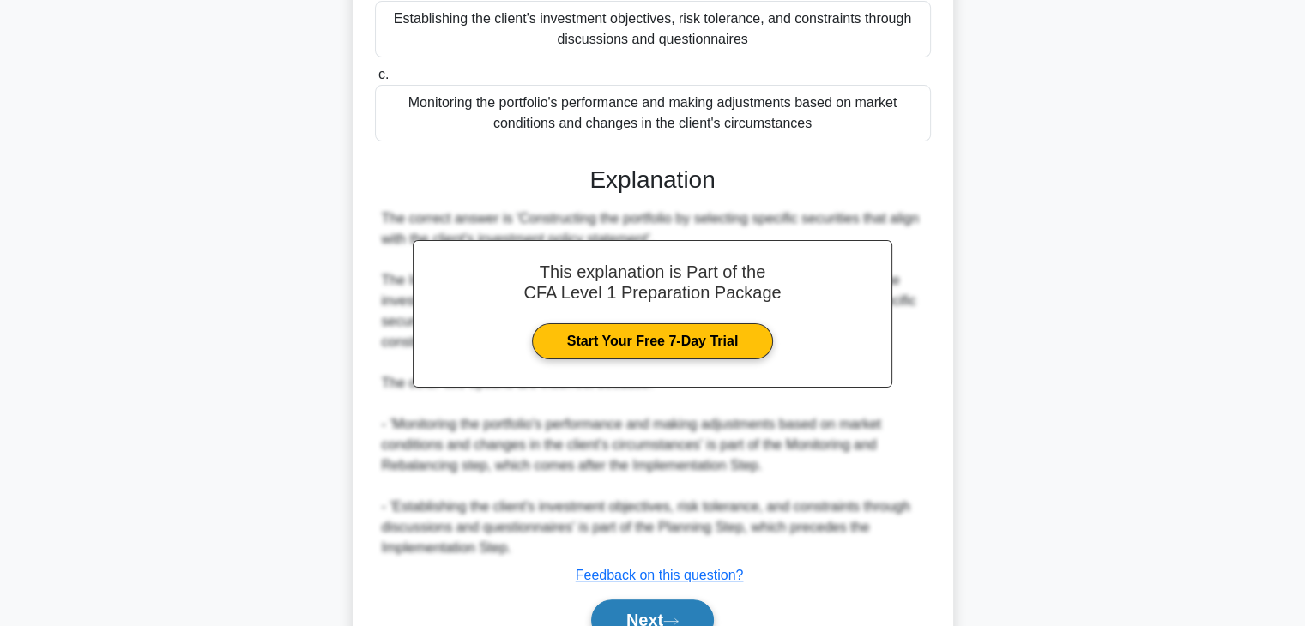
click at [678, 609] on button "Next" at bounding box center [652, 620] width 123 height 41
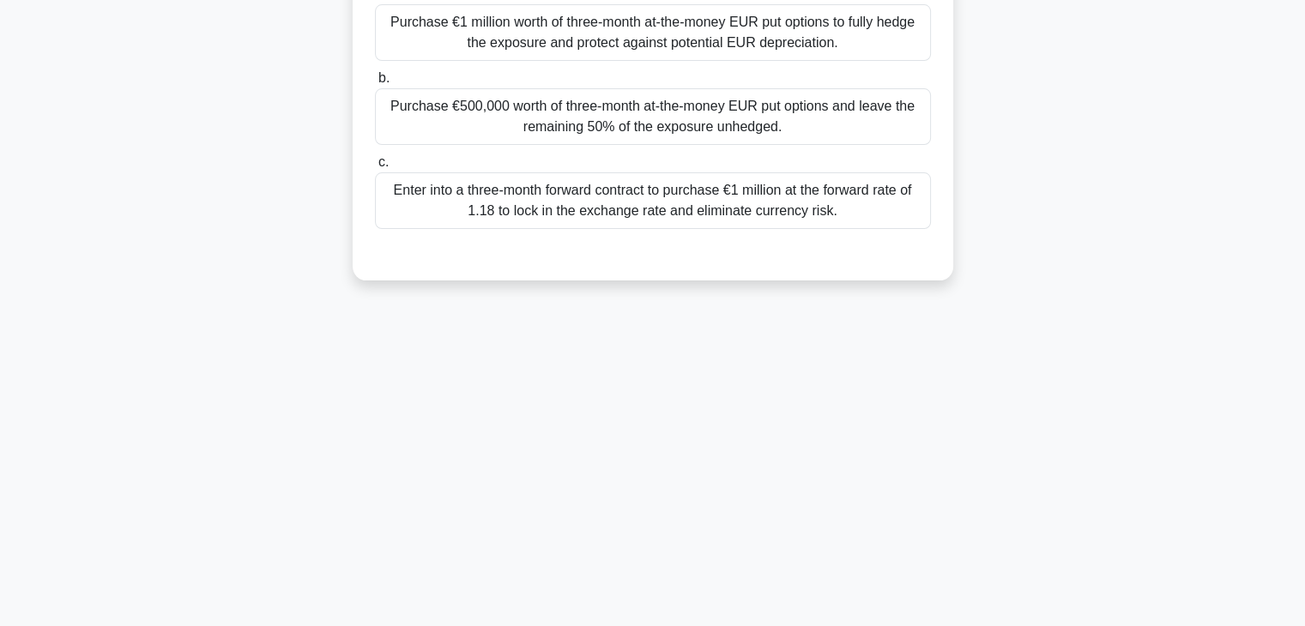
scroll to position [0, 0]
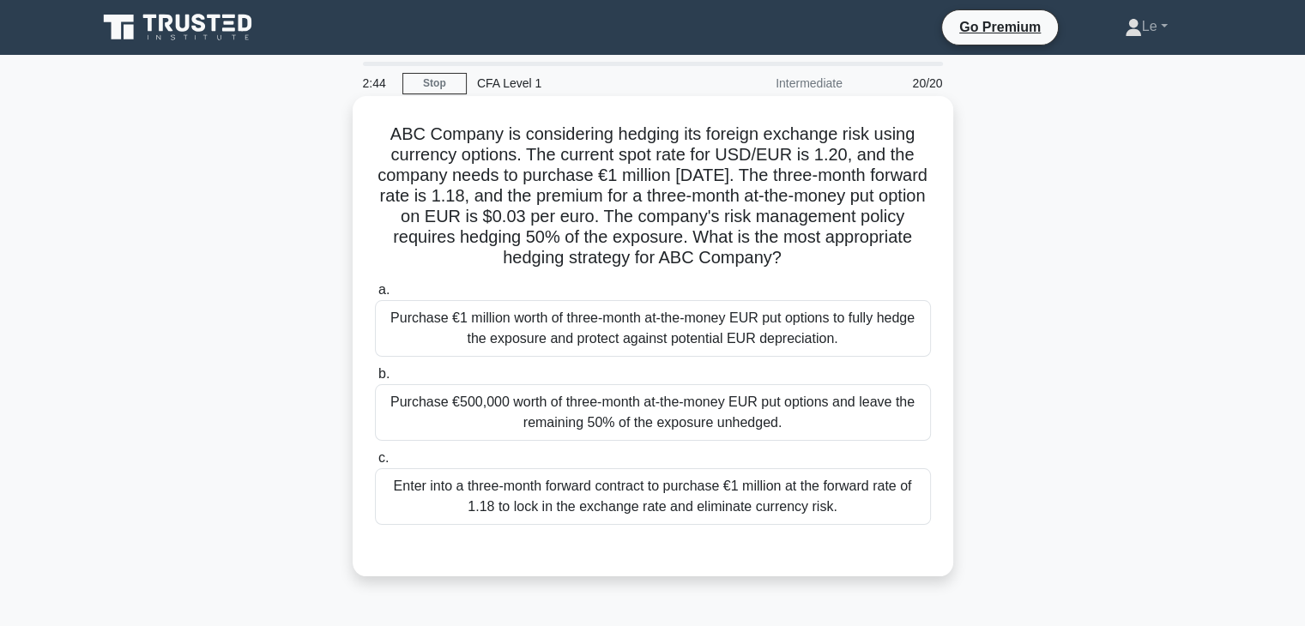
click at [734, 497] on div "Enter into a three-month forward contract to purchase €1 million at the forward…" at bounding box center [653, 497] width 556 height 57
click at [375, 464] on input "c. Enter into a three-month forward contract to purchase €1 million at the forw…" at bounding box center [375, 458] width 0 height 11
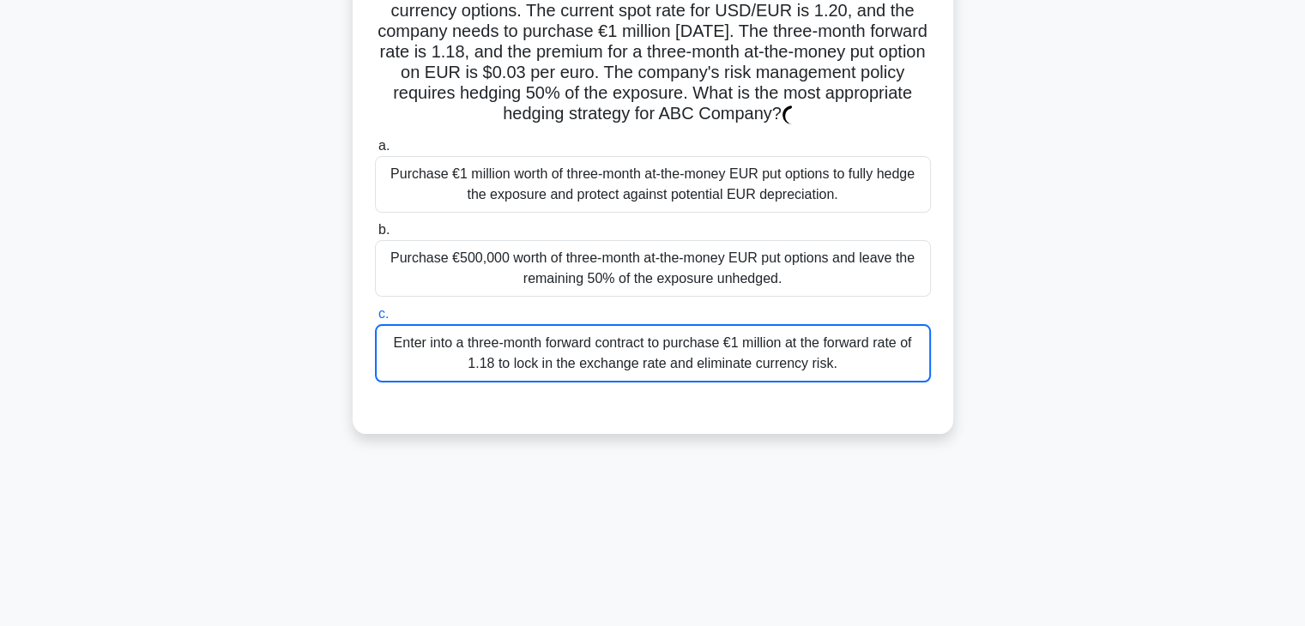
scroll to position [257, 0]
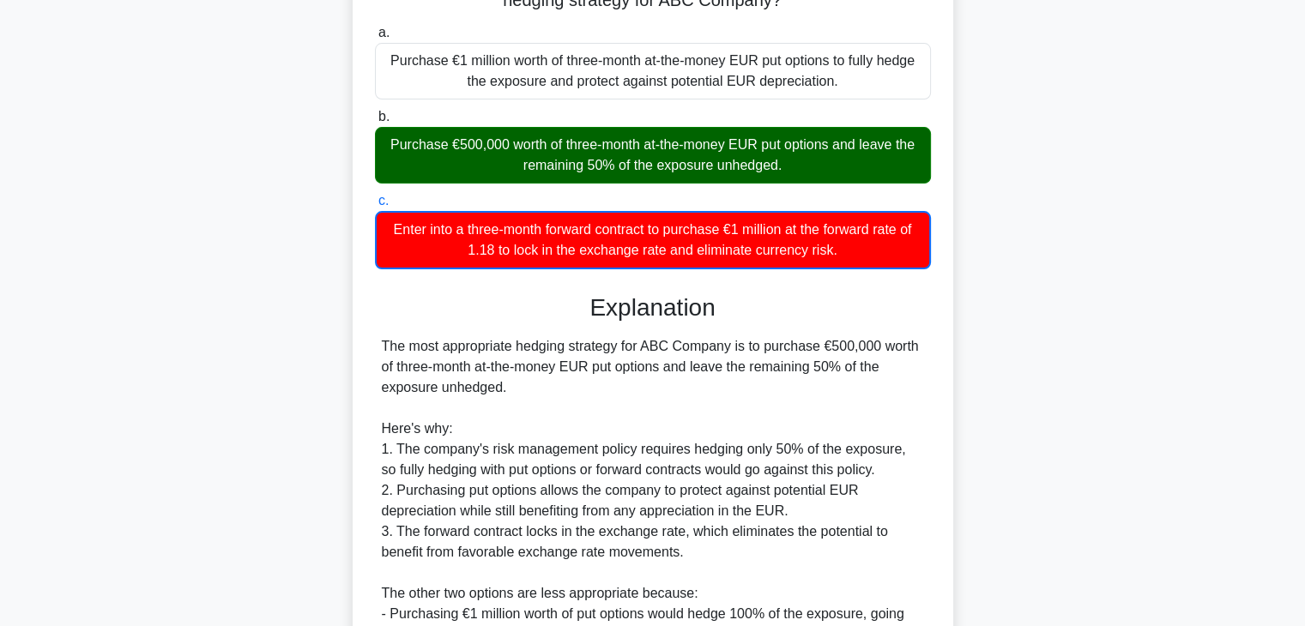
drag, startPoint x: 793, startPoint y: 165, endPoint x: 384, endPoint y: 145, distance: 409.0
click at [384, 145] on div "Purchase €500,000 worth of three-month at-the-money EUR put options and leave t…" at bounding box center [653, 155] width 556 height 57
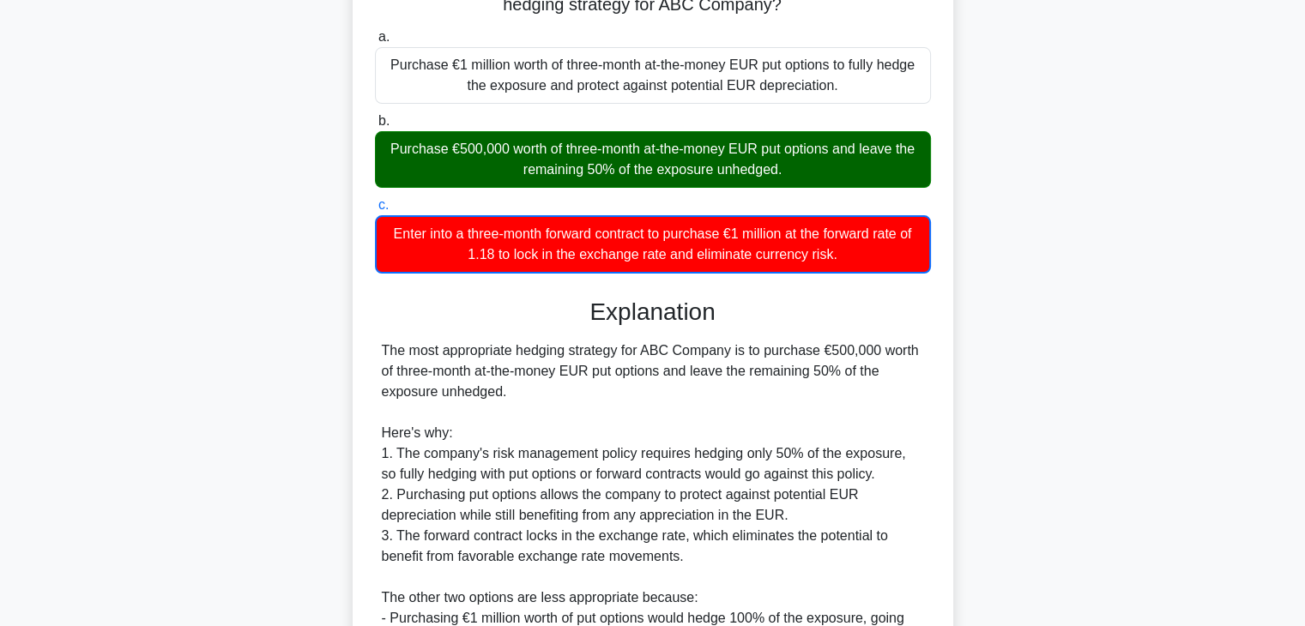
click at [373, 112] on div at bounding box center [373, 112] width 0 height 0
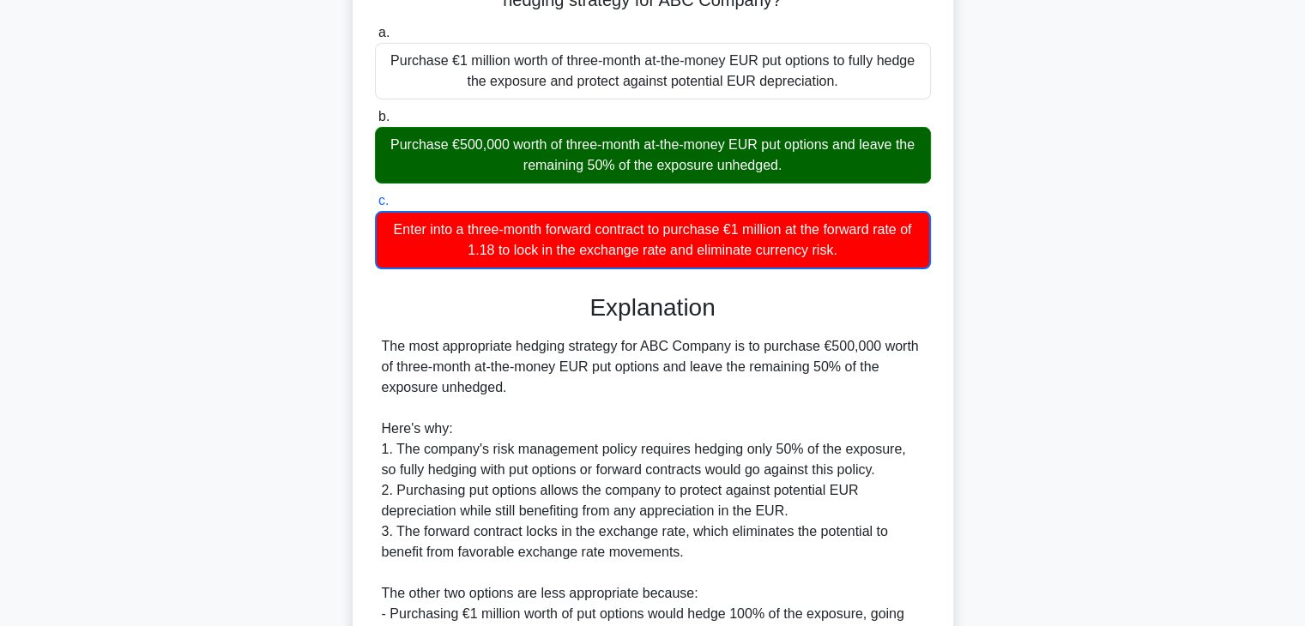
scroll to position [429, 0]
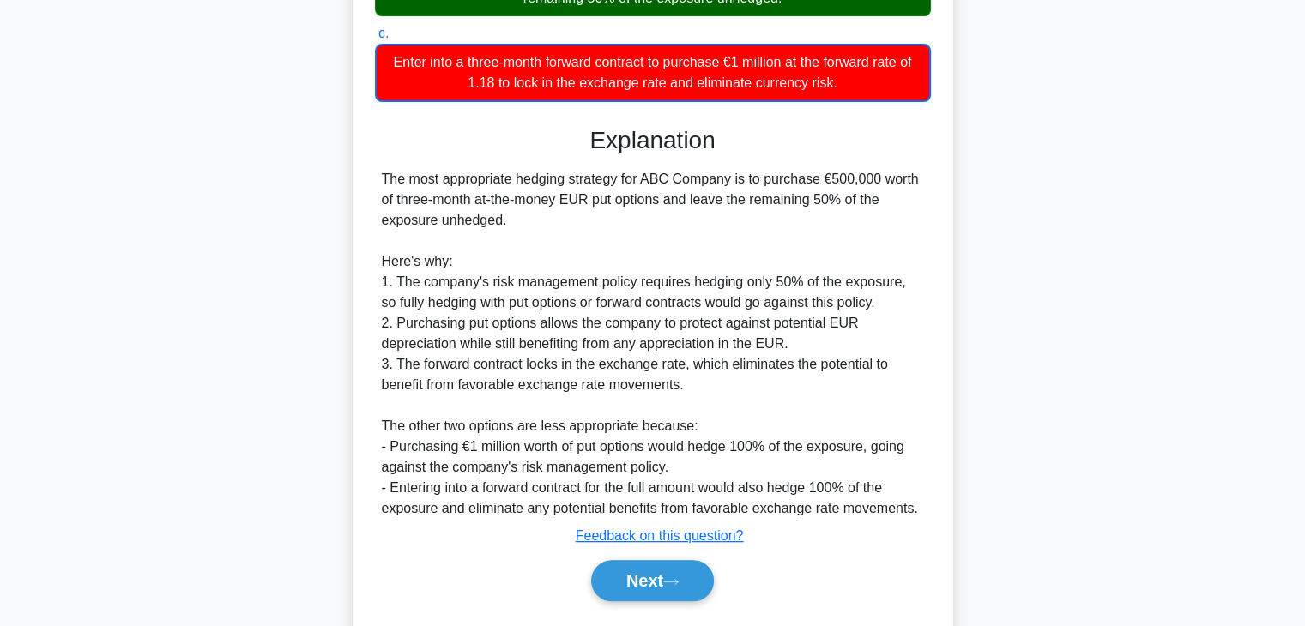
click at [261, 342] on div "ABC Company is considering hedging its foreign exchange risk using currency opt…" at bounding box center [653, 166] width 1133 height 991
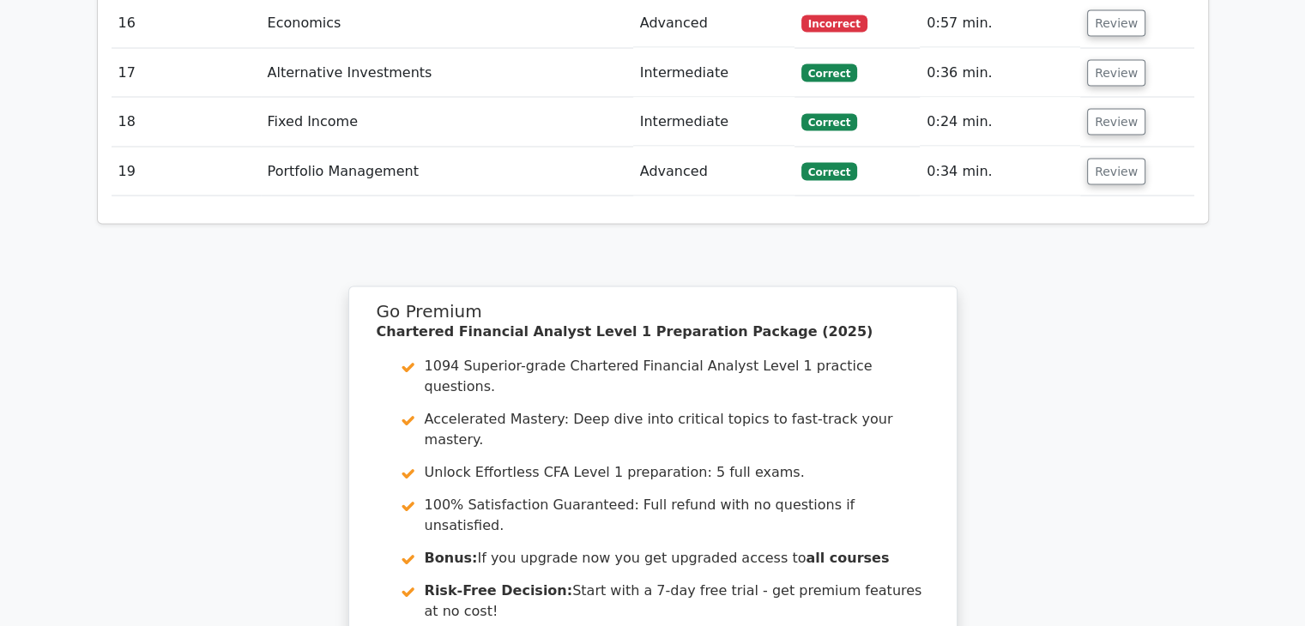
scroll to position [3433, 0]
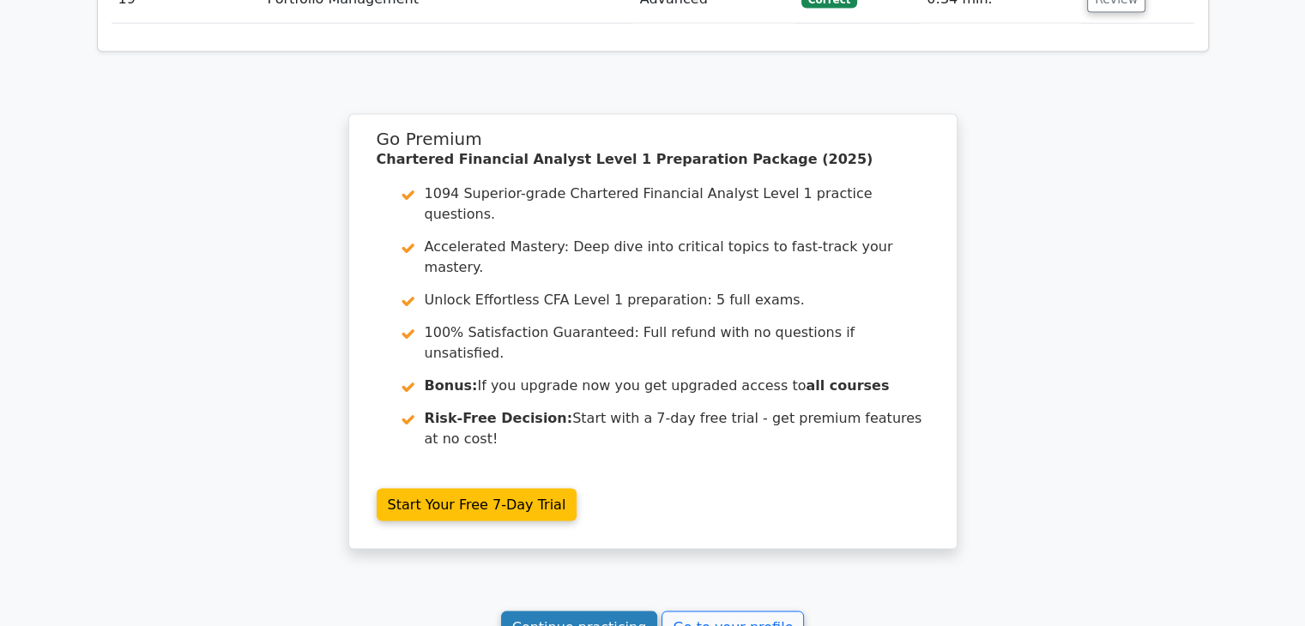
click at [630, 612] on link "Continue practicing" at bounding box center [579, 628] width 157 height 33
